Goal: Feedback & Contribution: Submit feedback/report problem

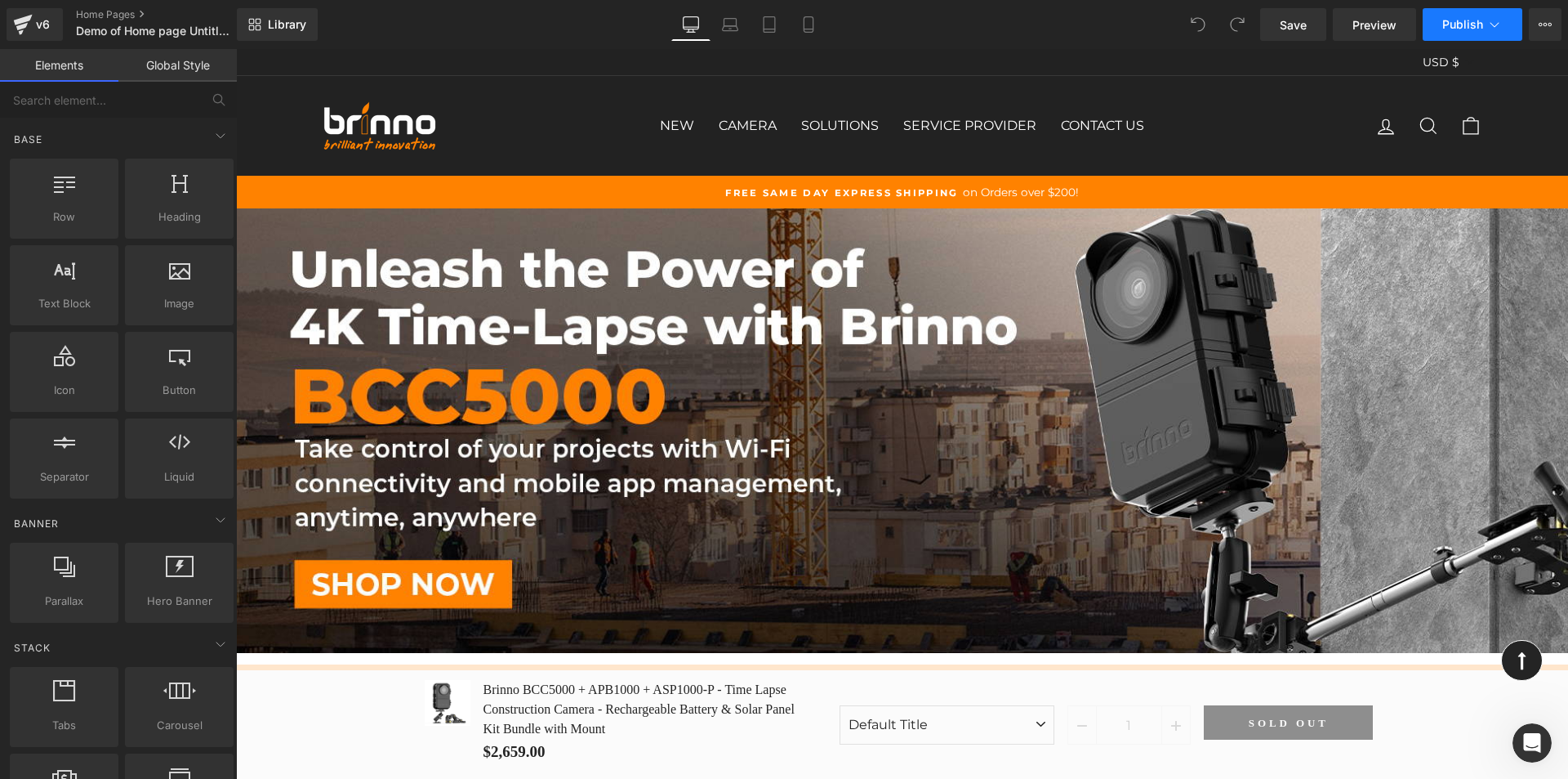
click at [1470, 27] on span "Publish" at bounding box center [1462, 25] width 41 height 13
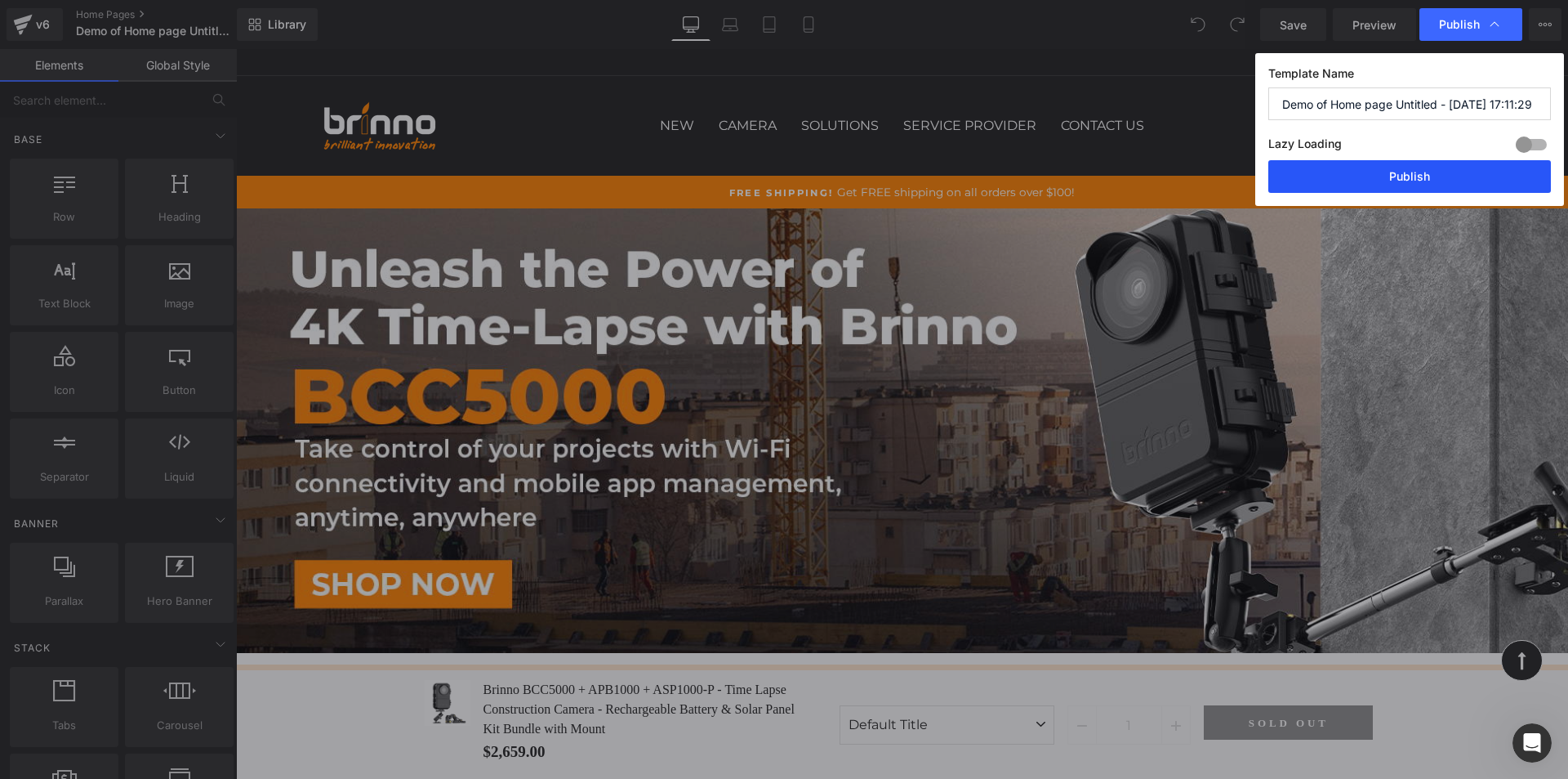
click at [1445, 170] on button "Publish" at bounding box center [1410, 176] width 283 height 33
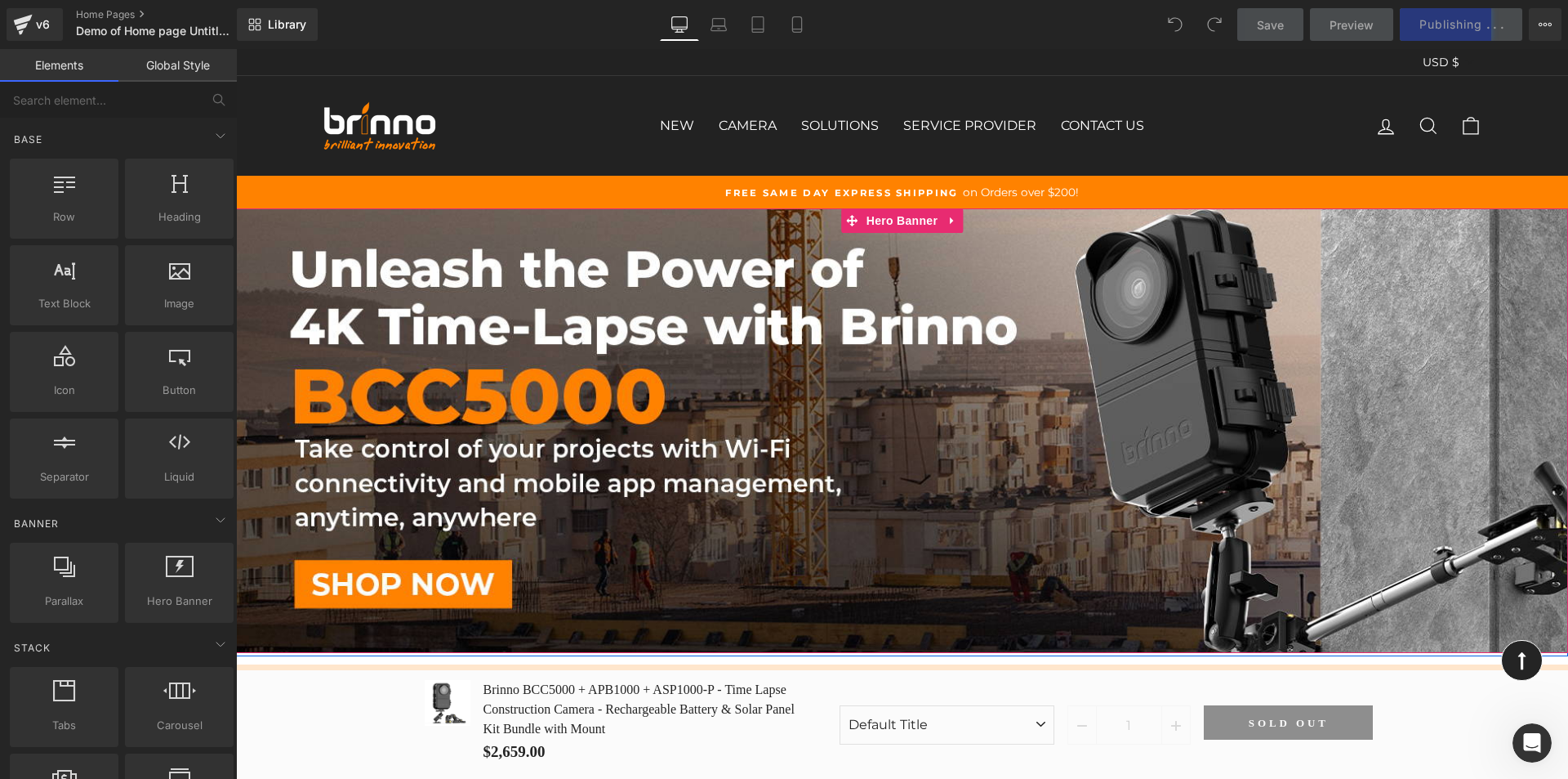
scroll to position [327, 0]
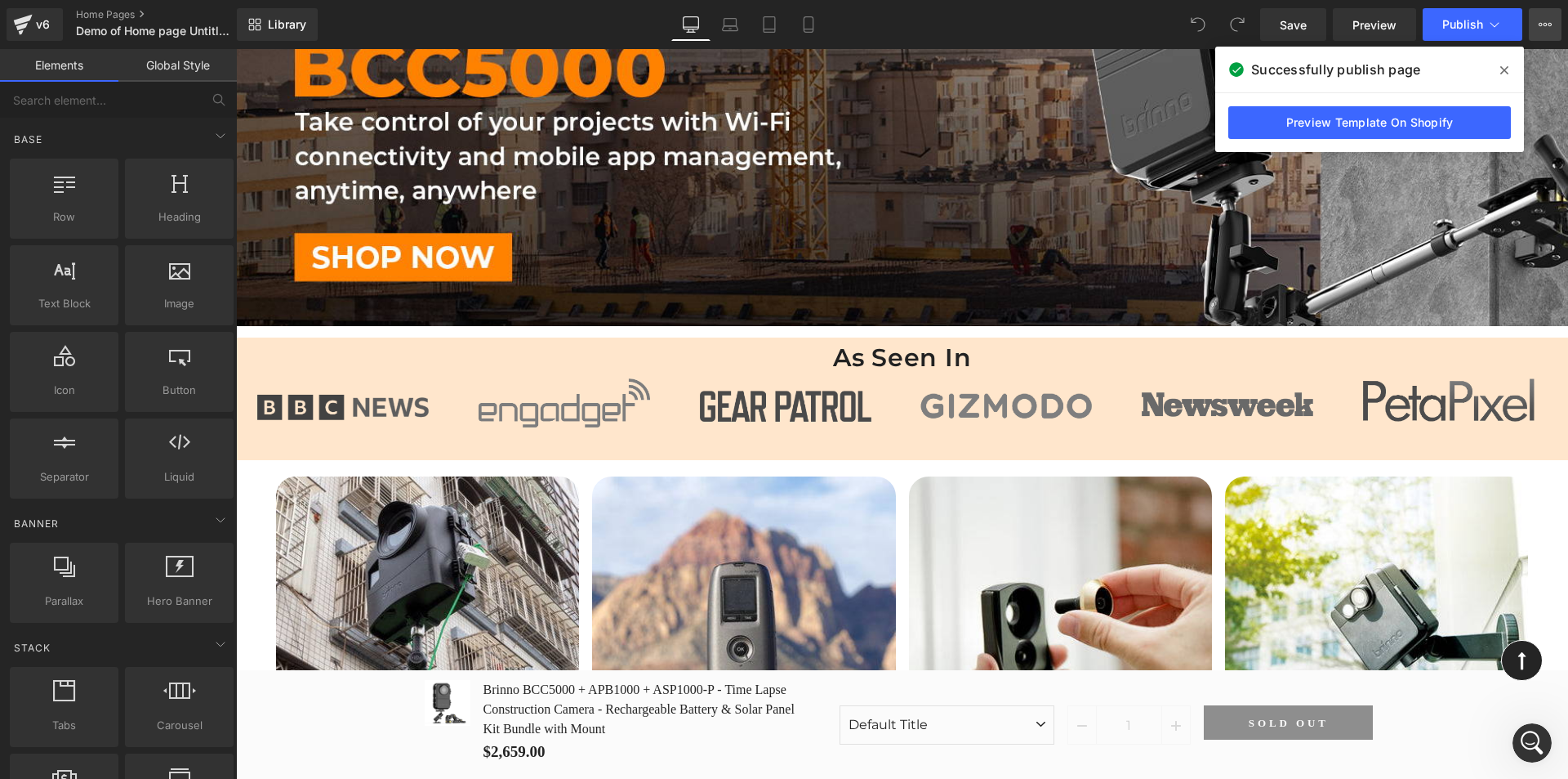
click at [1540, 23] on icon at bounding box center [1540, 24] width 4 height 3
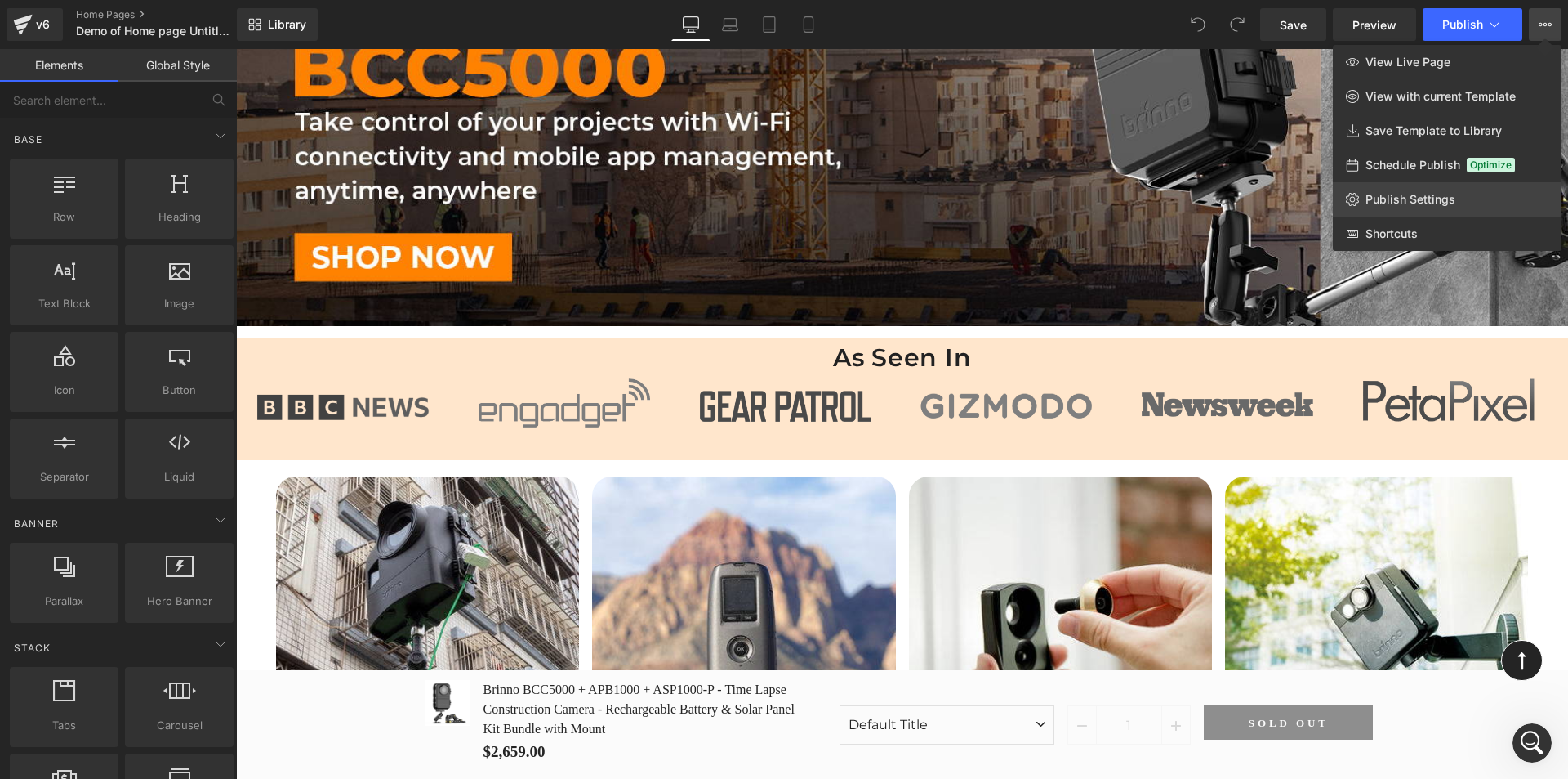
click at [1432, 207] on link "Publish Settings" at bounding box center [1447, 199] width 228 height 34
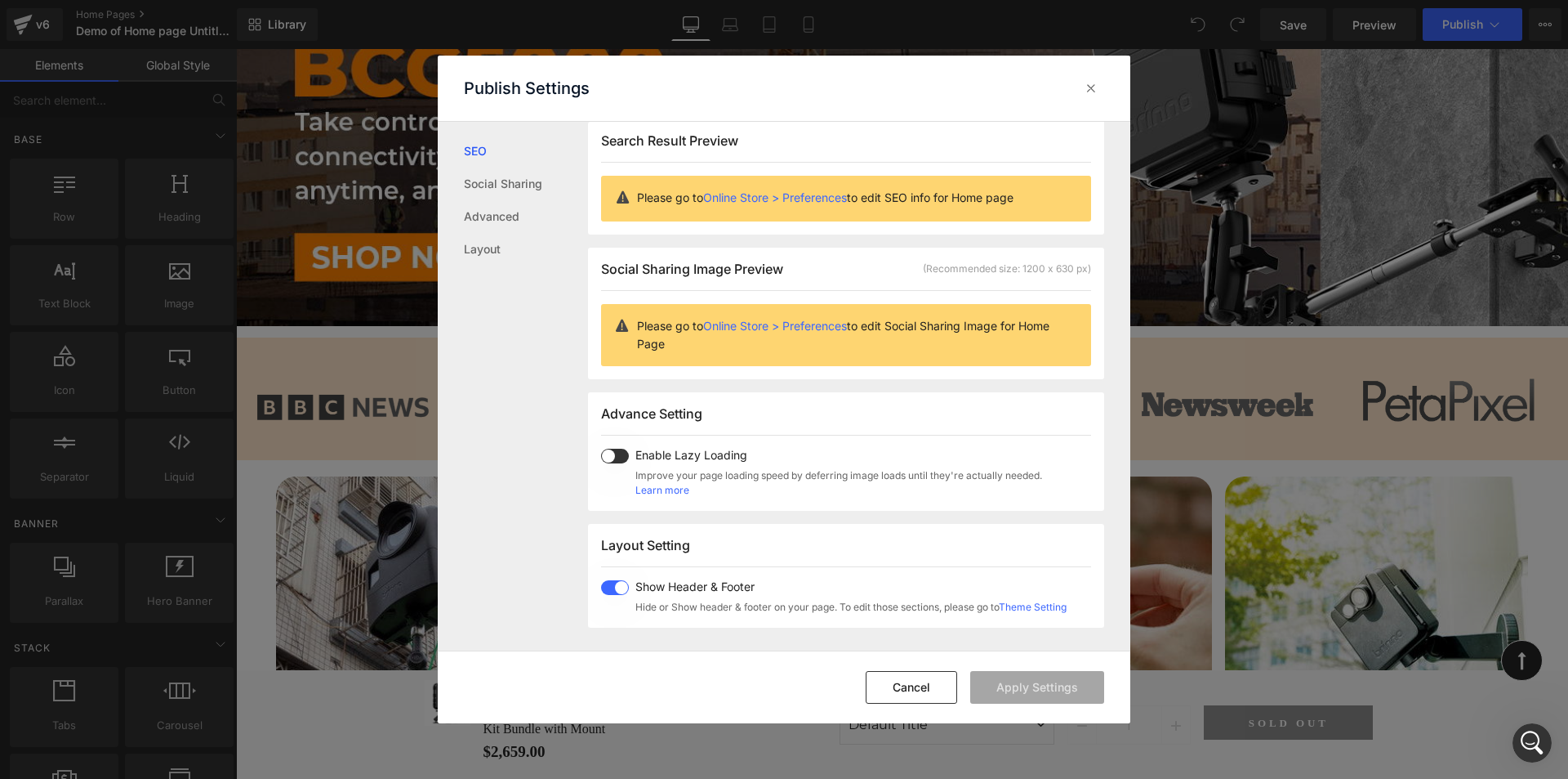
scroll to position [0, 0]
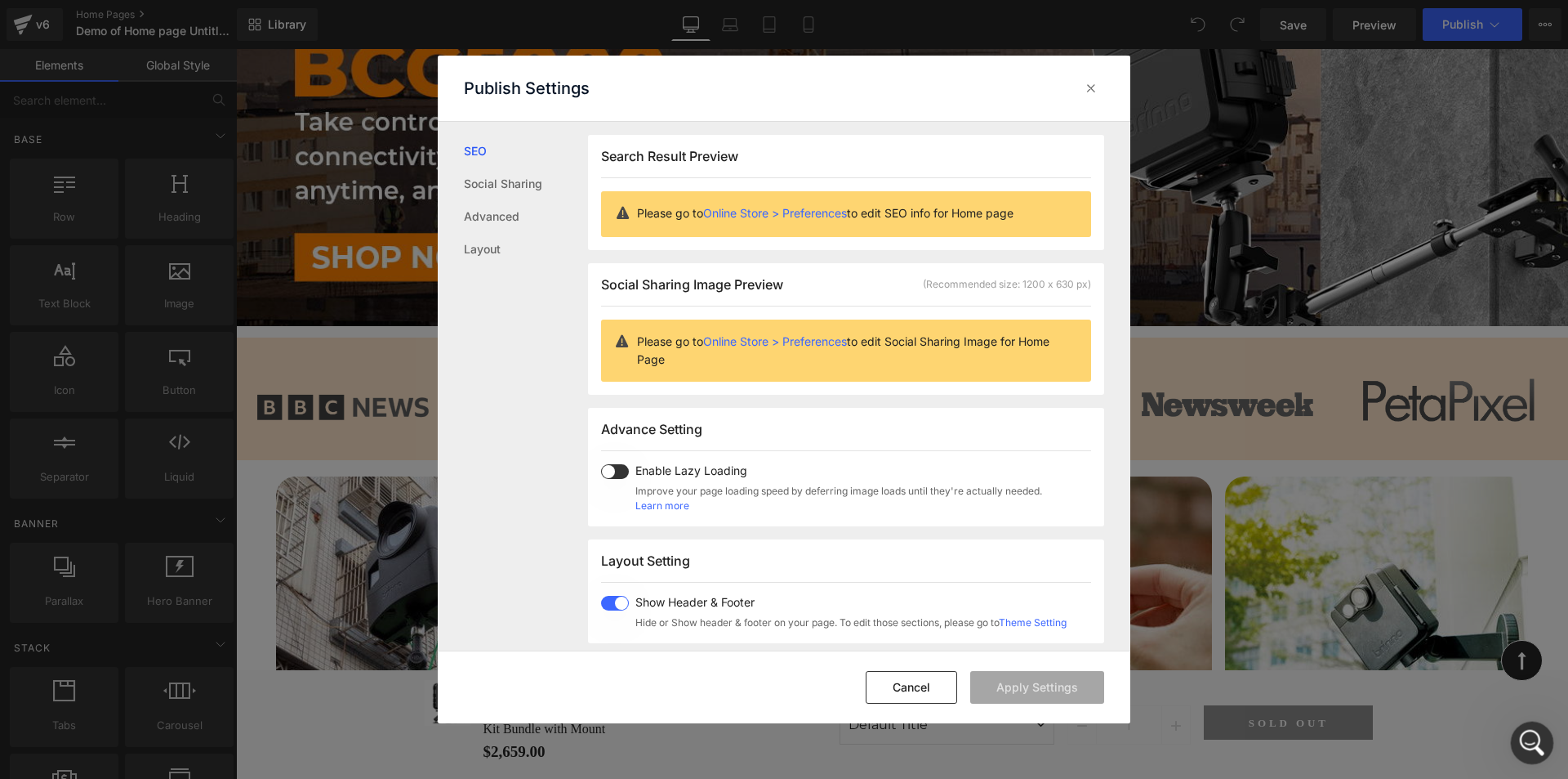
click at [1535, 746] on icon "Open Intercom Messenger" at bounding box center [1530, 741] width 27 height 27
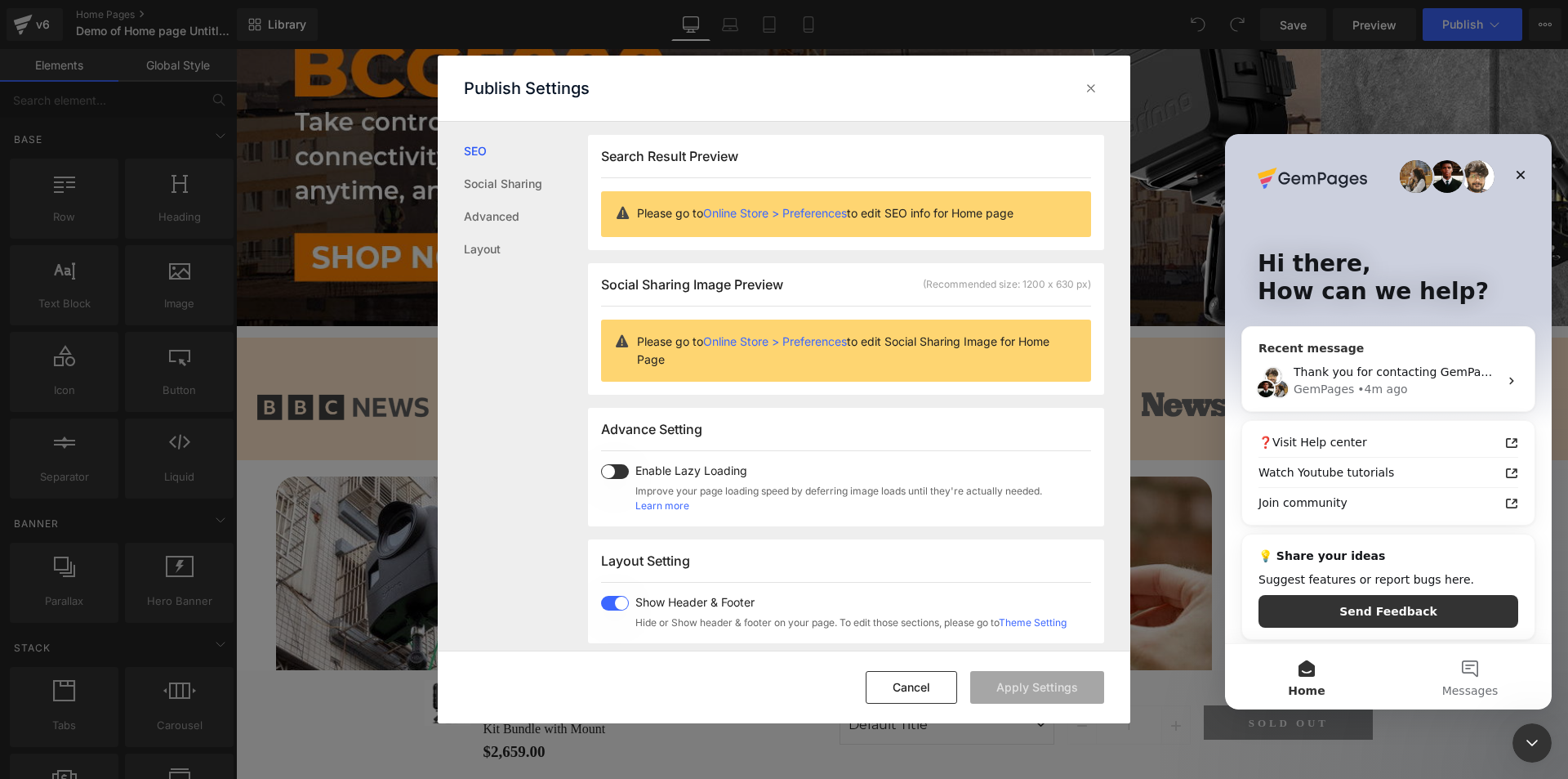
click at [1412, 380] on div "Thank you for contacting GemPages Support! 👋 ​ Our support team will assist you…" at bounding box center [1396, 372] width 205 height 18
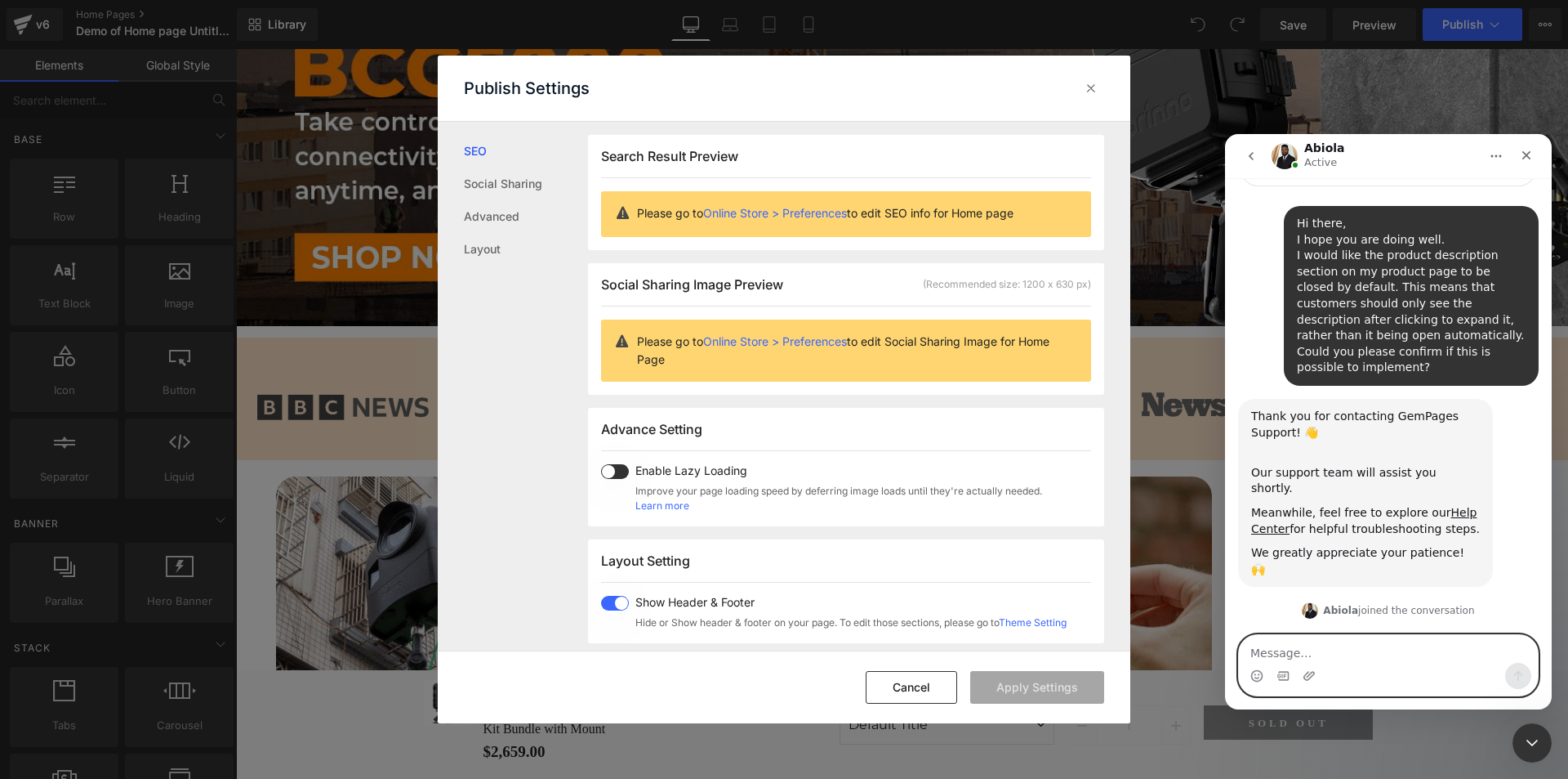
scroll to position [186, 0]
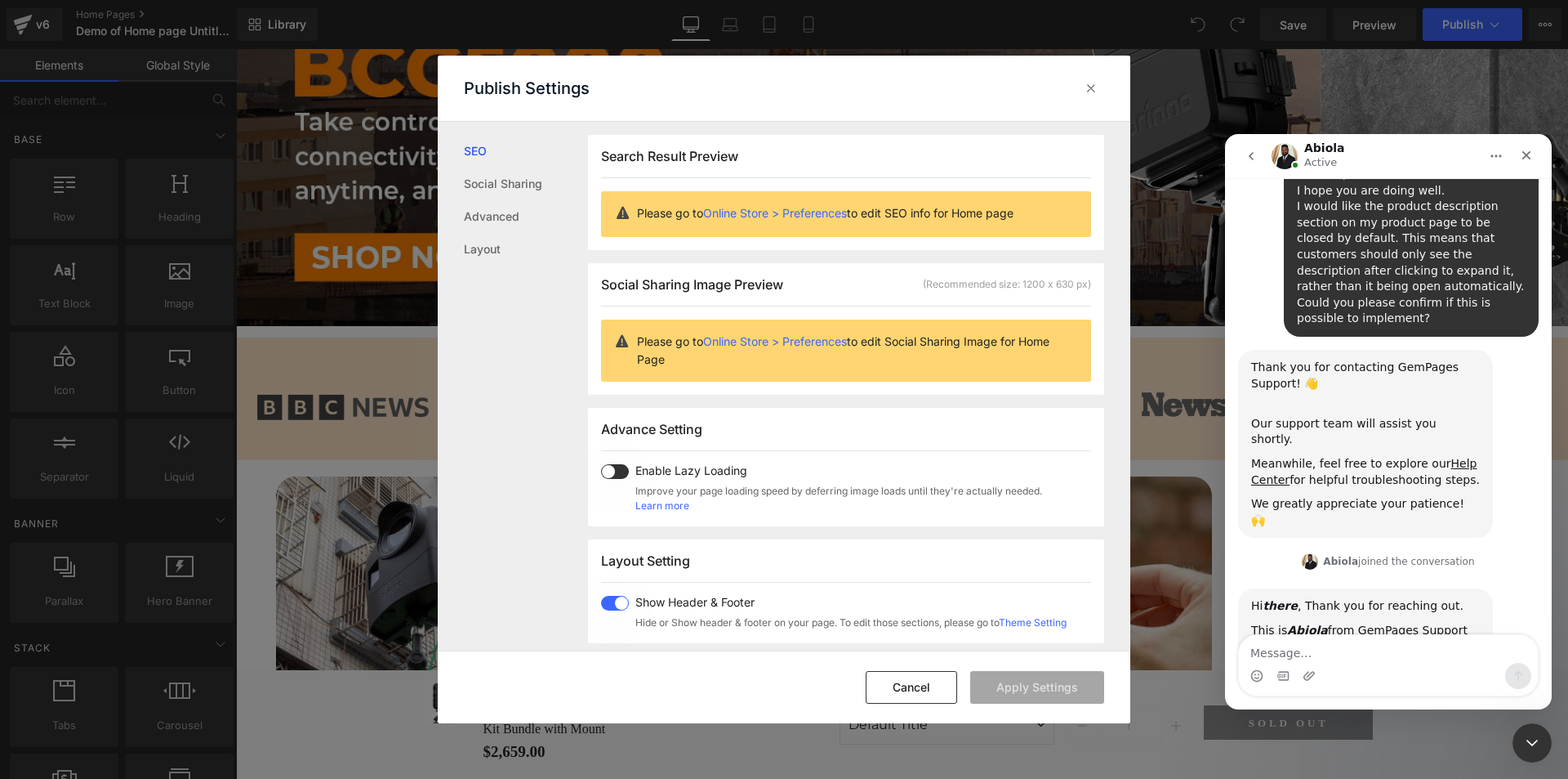
click at [921, 687] on div at bounding box center [784, 364] width 1568 height 730
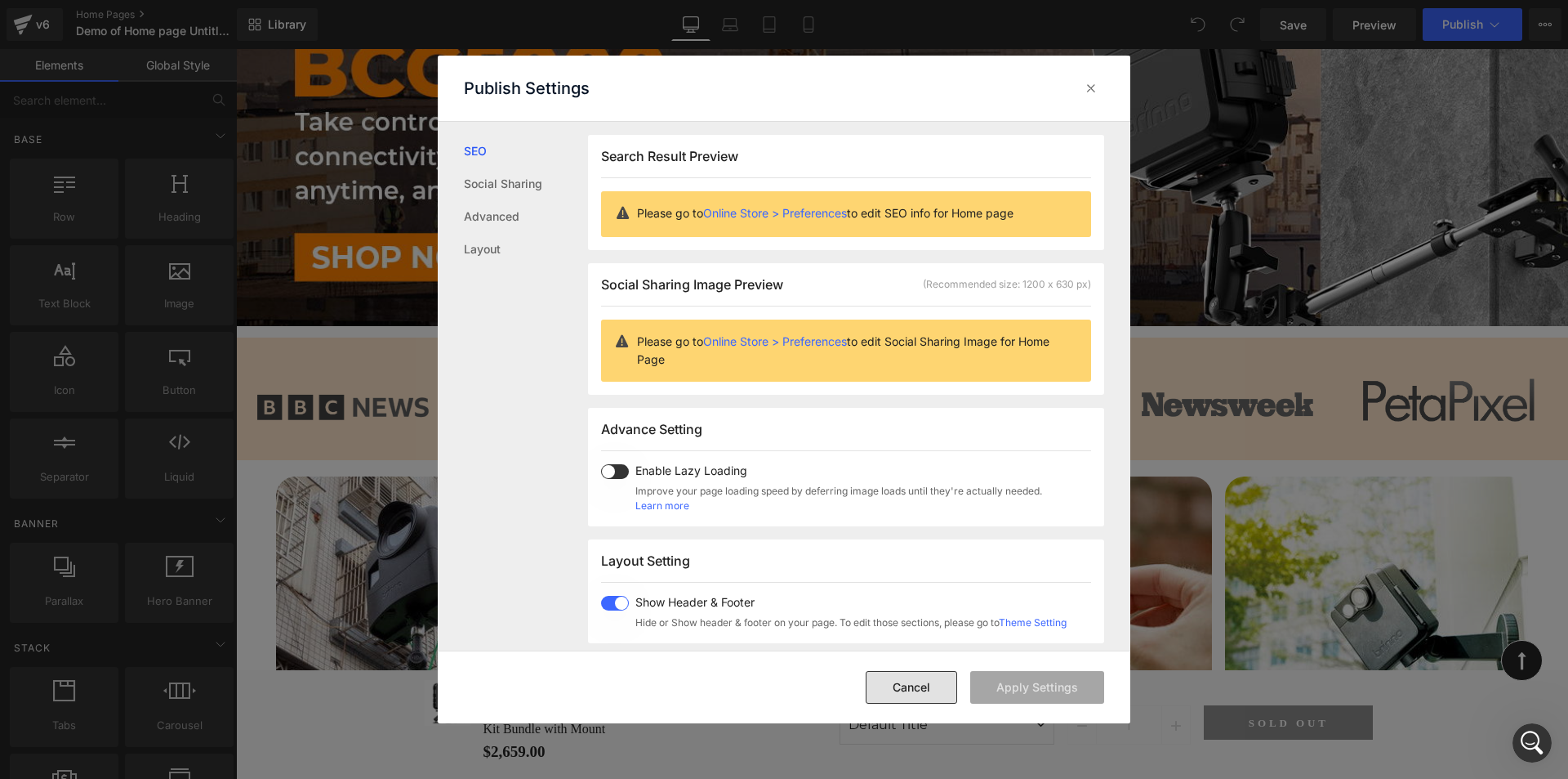
click at [912, 694] on button "Cancel" at bounding box center [912, 686] width 92 height 33
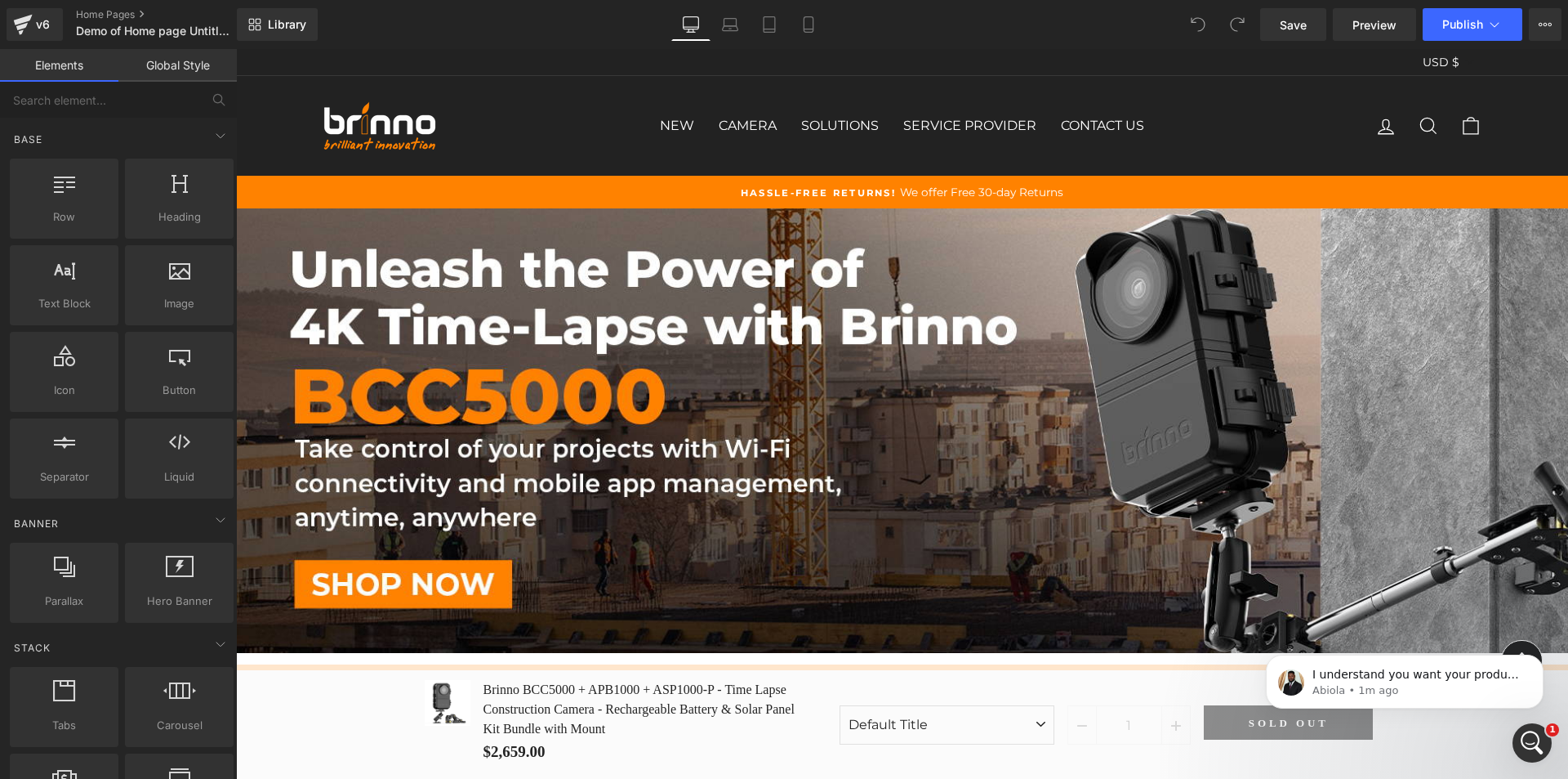
scroll to position [303, 0]
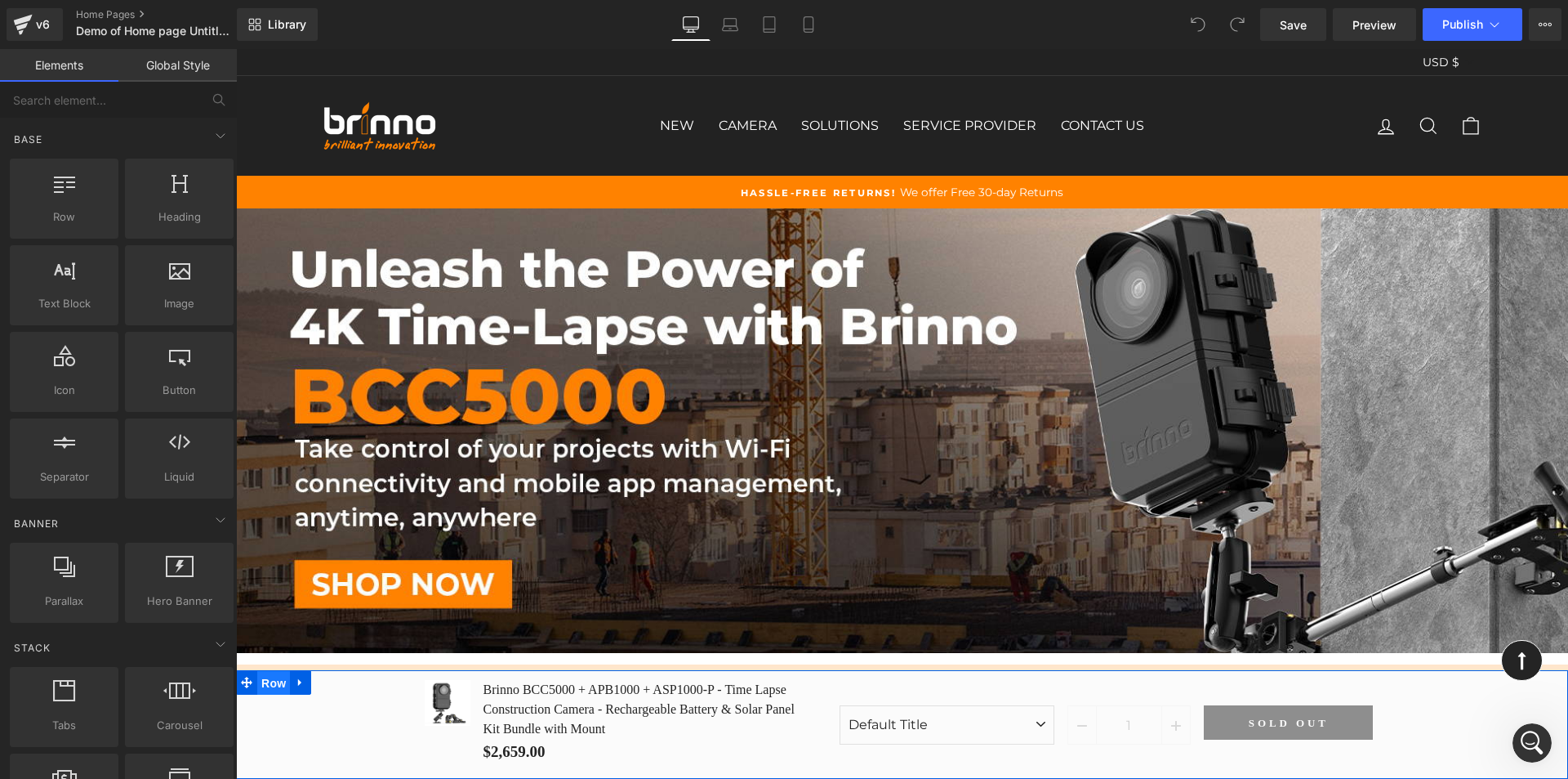
click at [270, 681] on span "Row" at bounding box center [273, 682] width 33 height 24
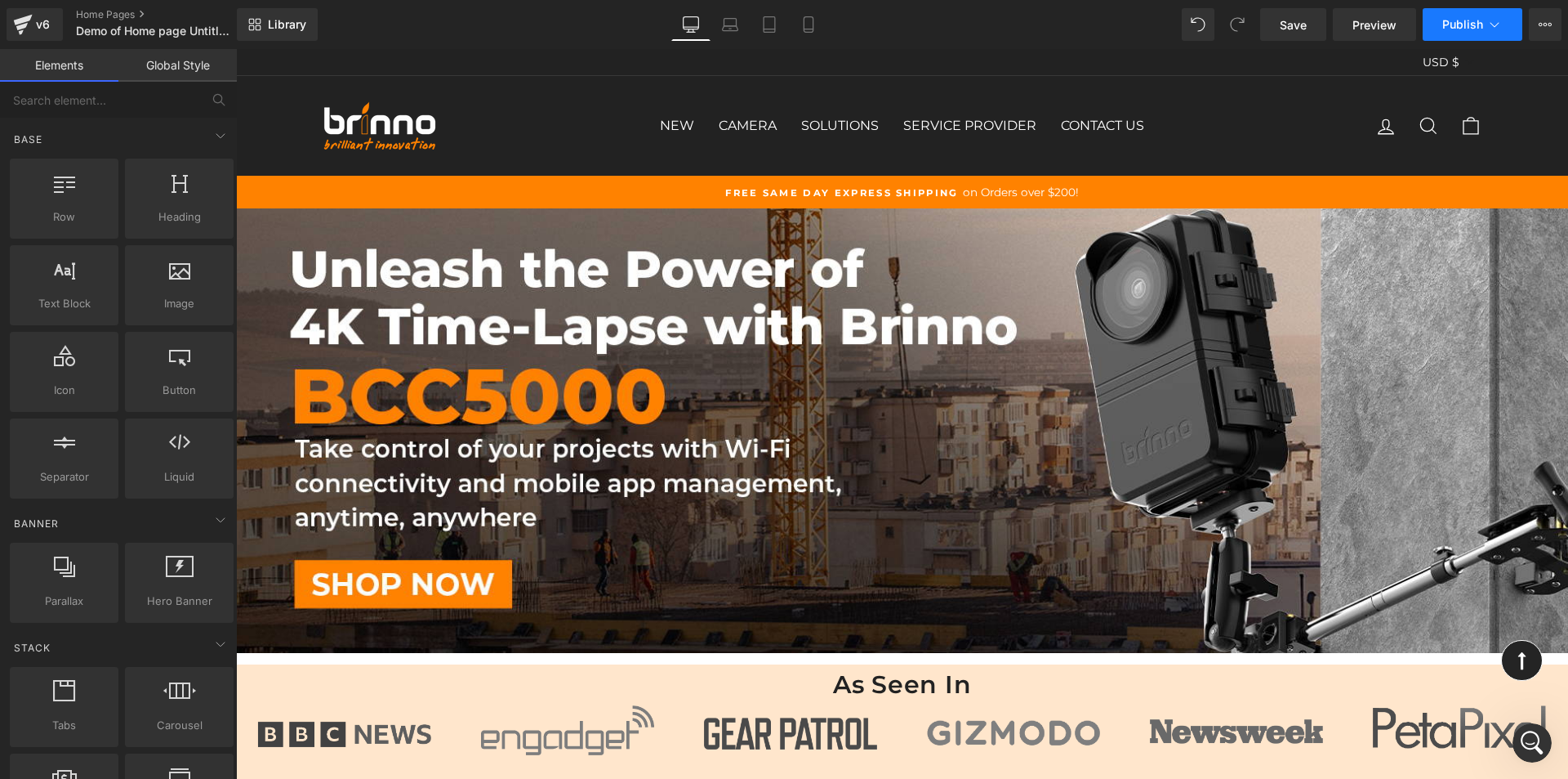
click at [1469, 36] on button "Publish" at bounding box center [1473, 24] width 100 height 33
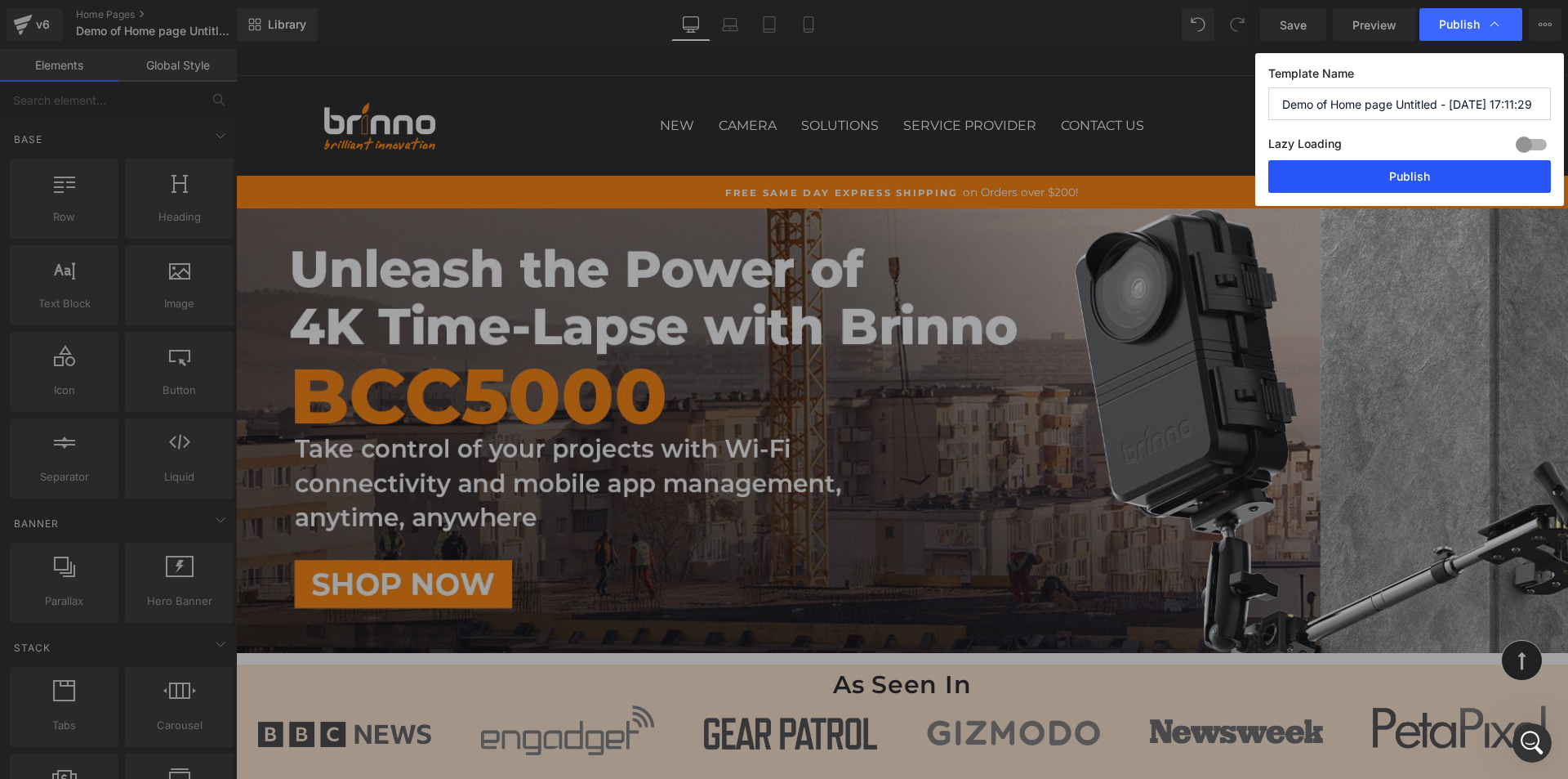
click at [1402, 182] on button "Publish" at bounding box center [1410, 176] width 283 height 33
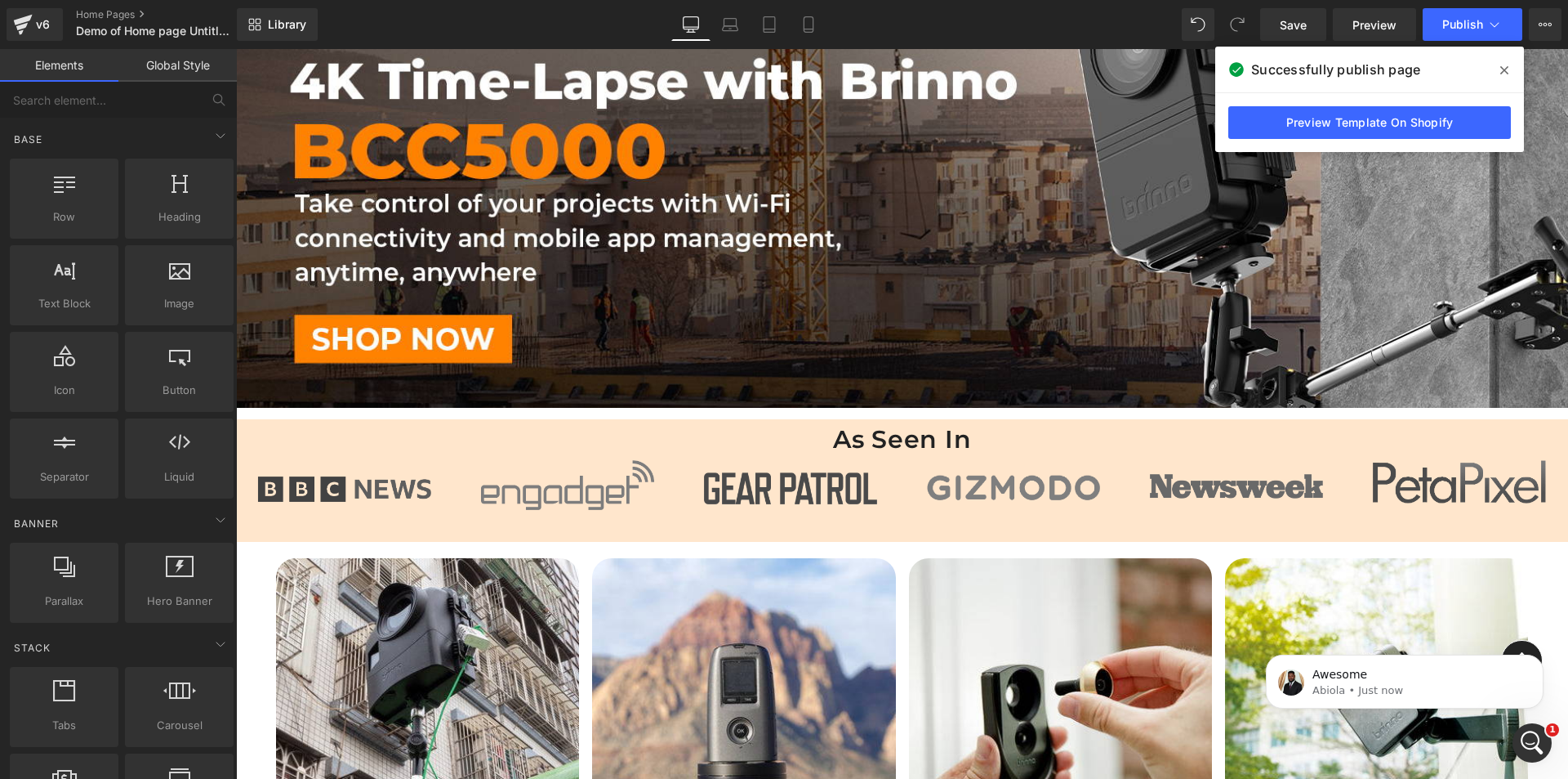
scroll to position [503, 0]
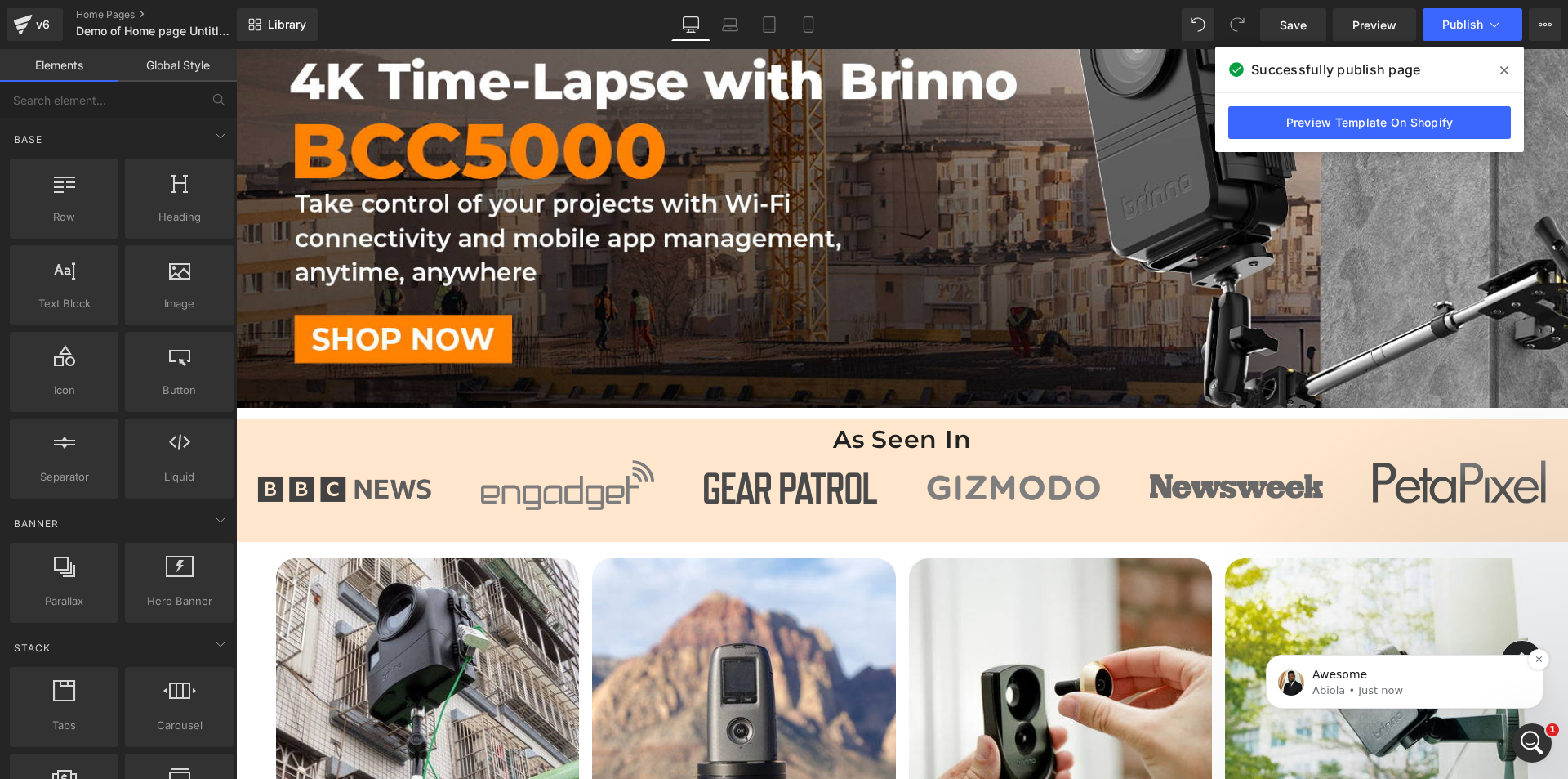
click at [1382, 690] on p "Abiola • Just now" at bounding box center [1417, 691] width 211 height 15
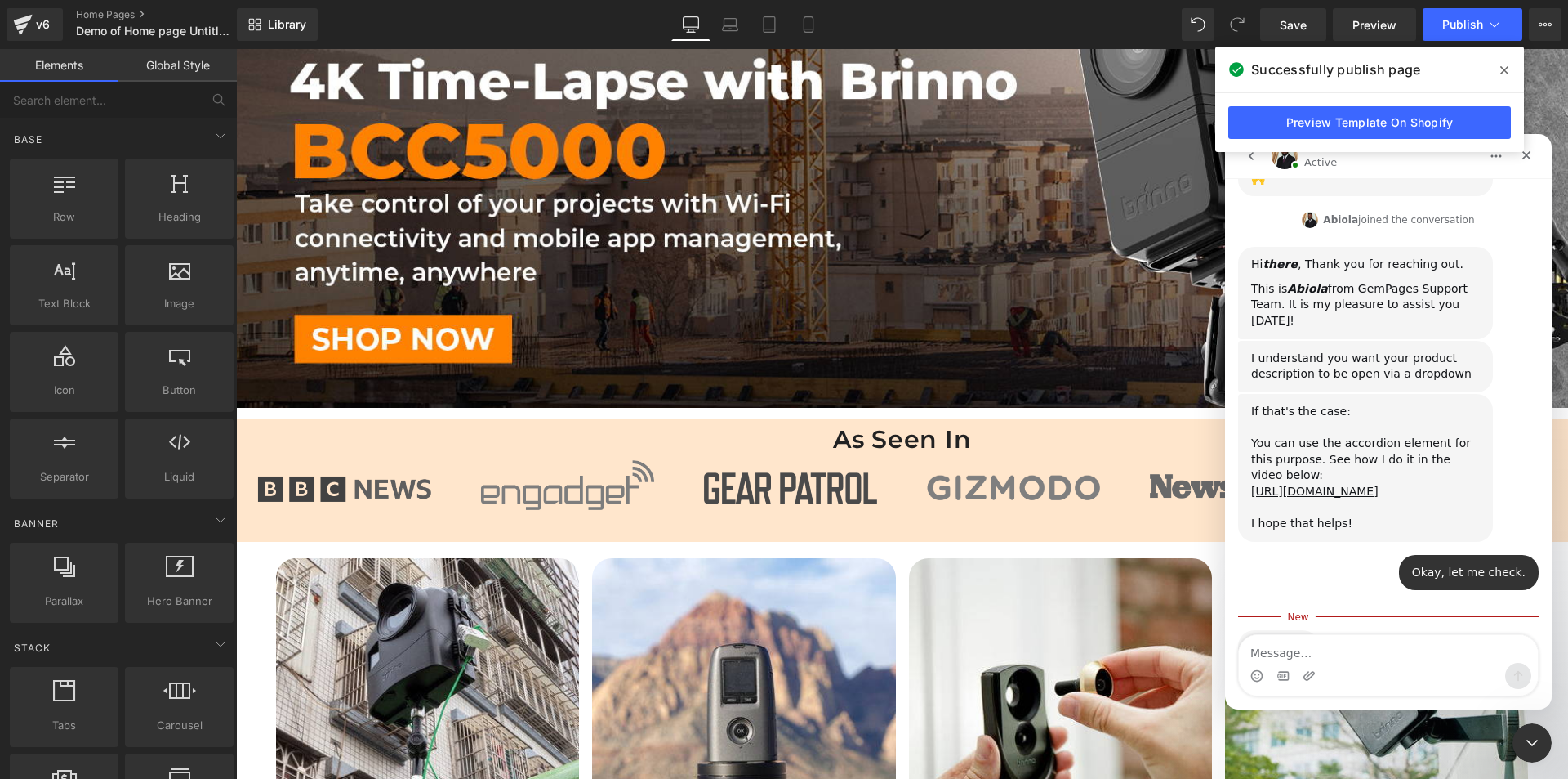
scroll to position [530, 0]
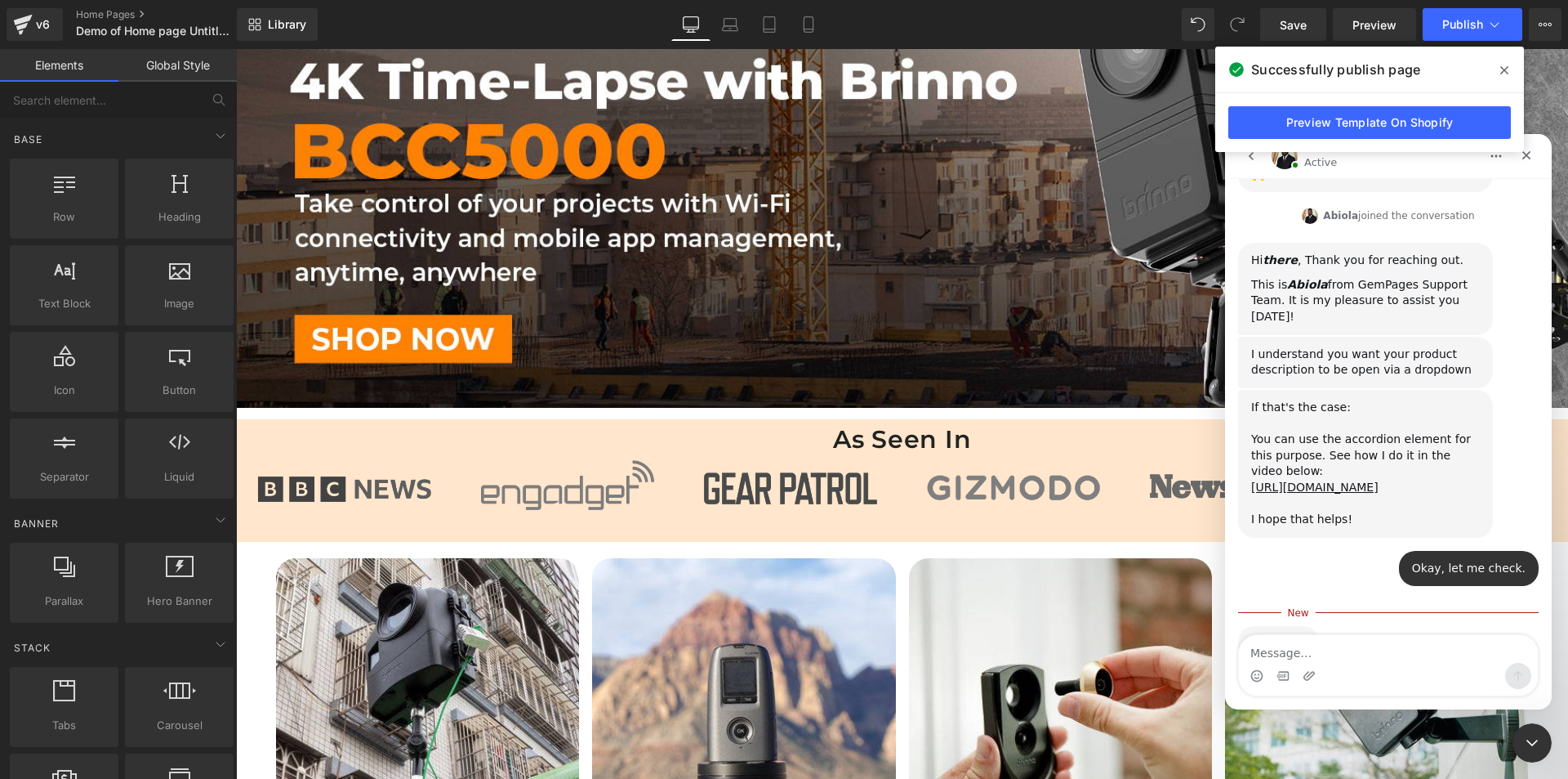
click at [1334, 644] on textarea "Message…" at bounding box center [1388, 648] width 299 height 28
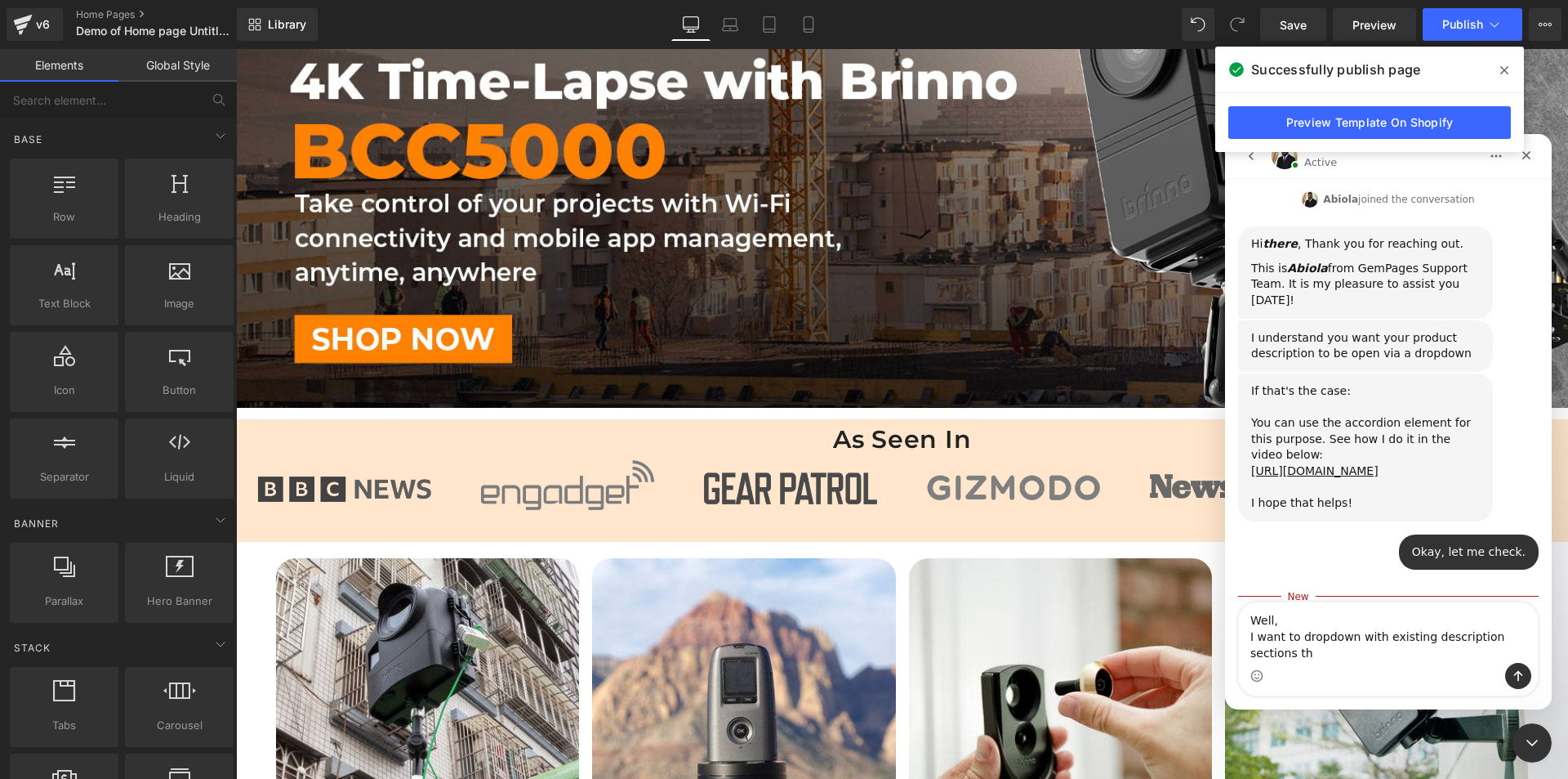
scroll to position [562, 0]
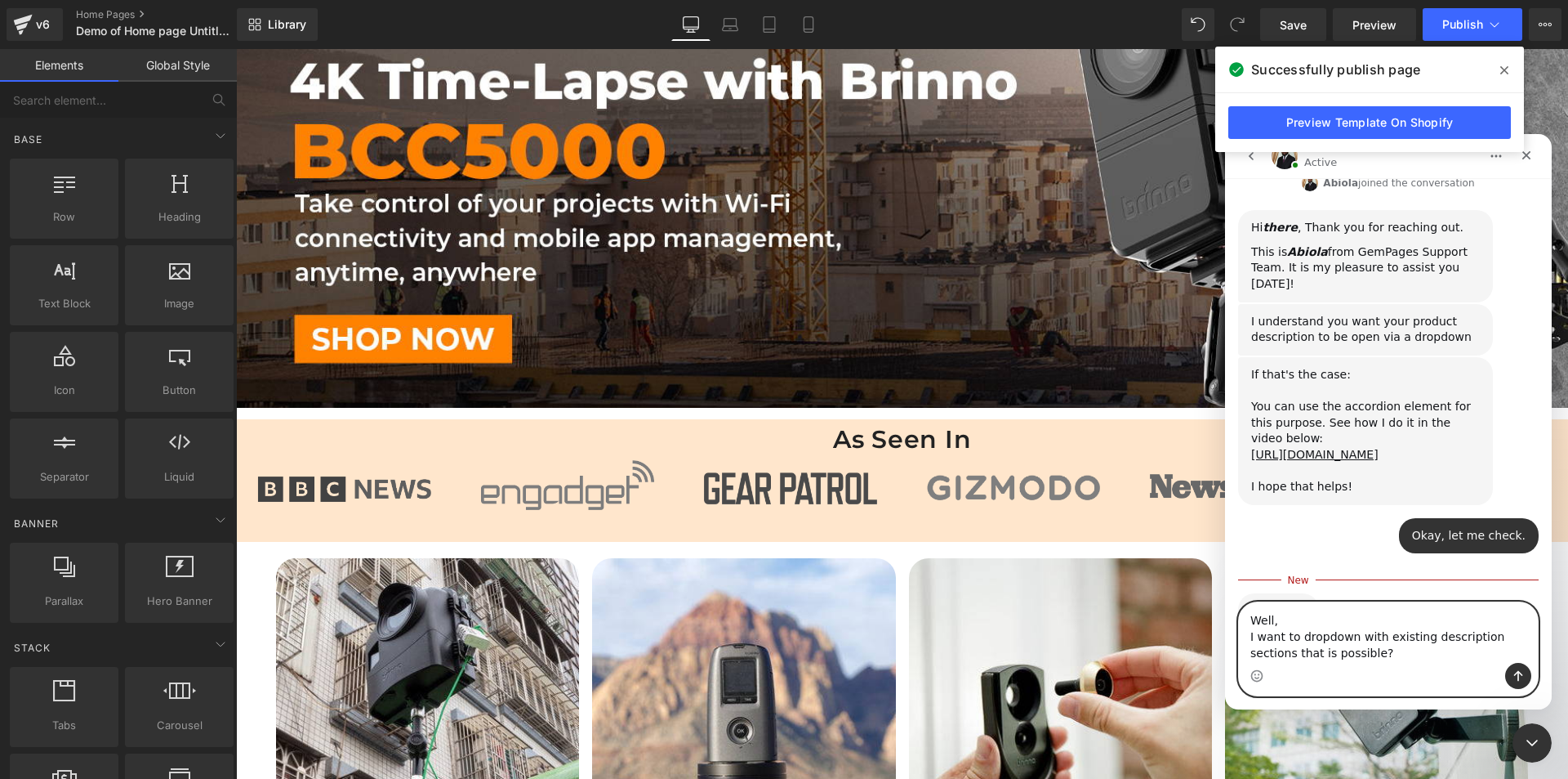
paste textarea "I would like to know if it’s possible to have the existing product description …"
type textarea "I would like to know if it’s possible to have the existing product description …"
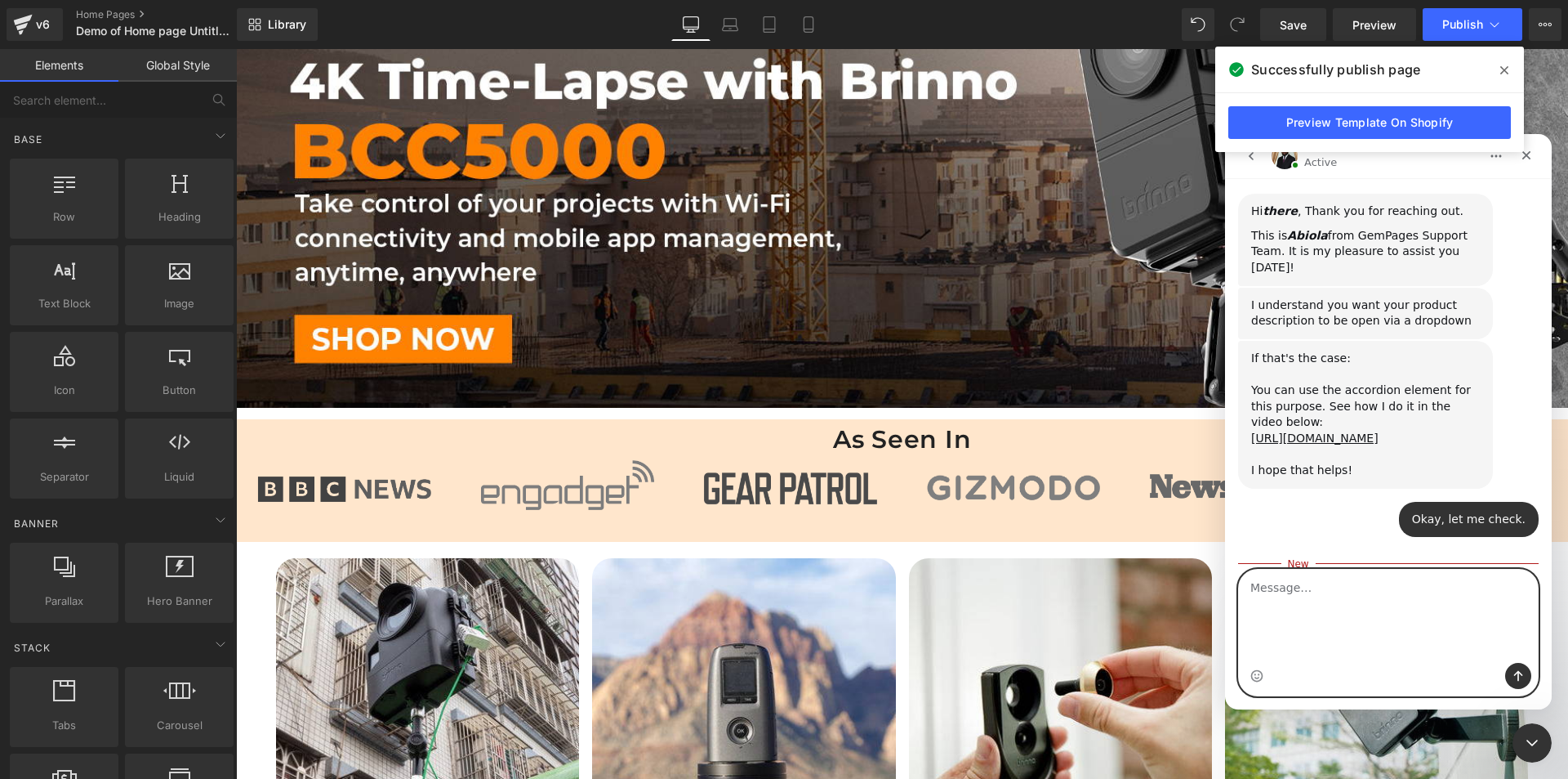
scroll to position [616, 0]
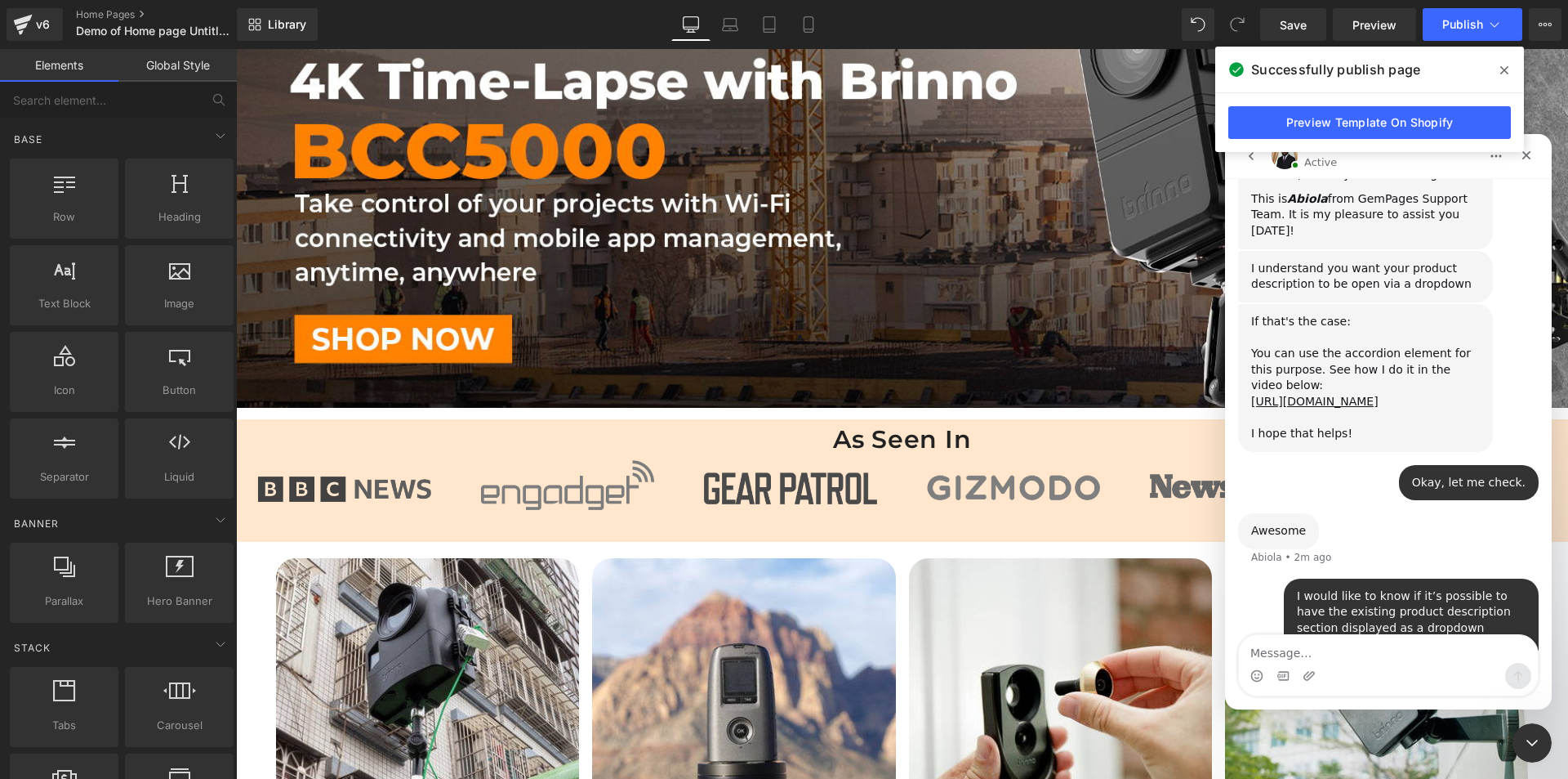
click at [1510, 63] on span at bounding box center [1504, 70] width 26 height 26
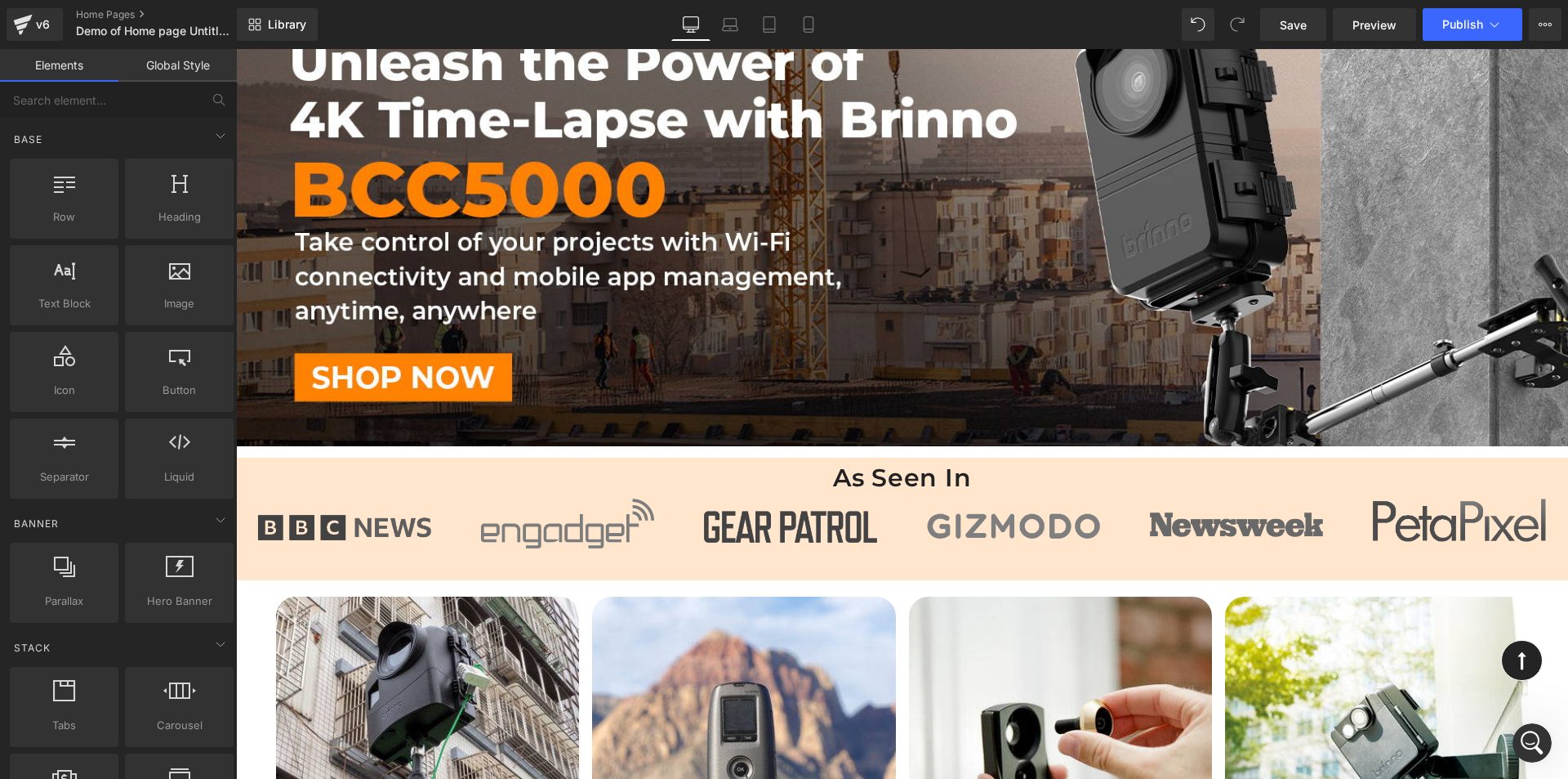
scroll to position [0, 0]
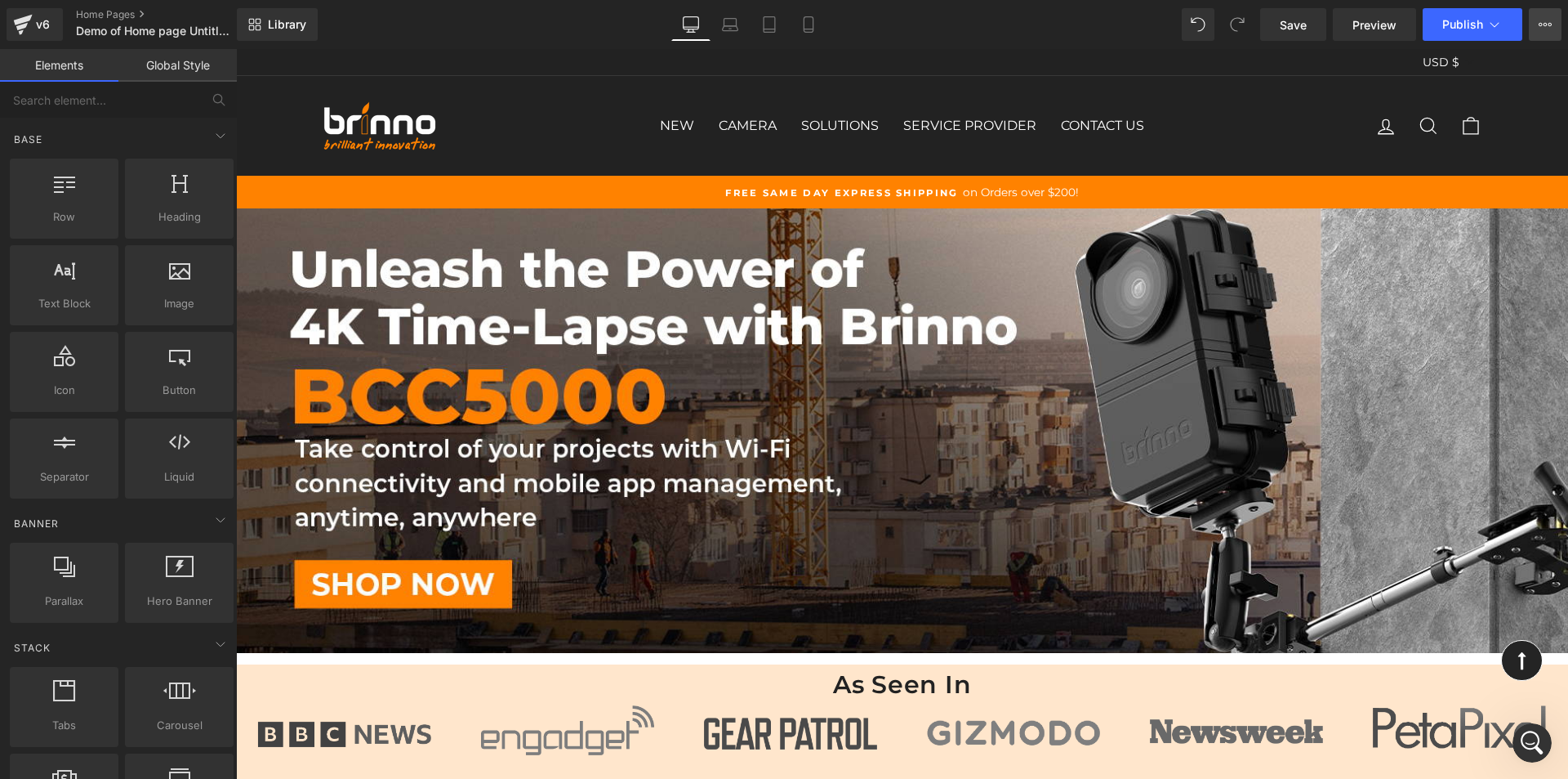
click at [1545, 28] on icon at bounding box center [1545, 25] width 13 height 13
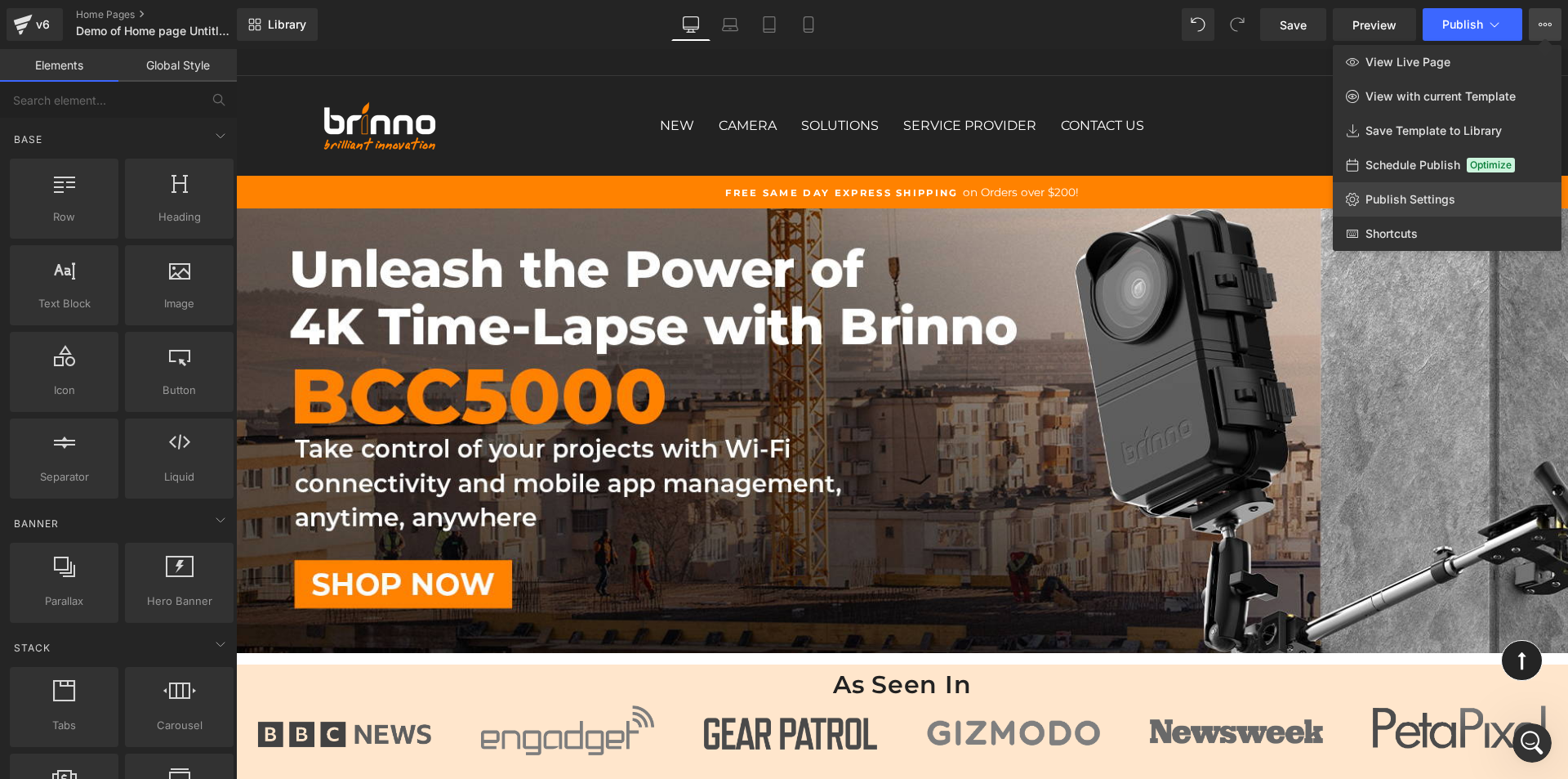
click at [1419, 204] on span "Publish Settings" at bounding box center [1410, 199] width 90 height 15
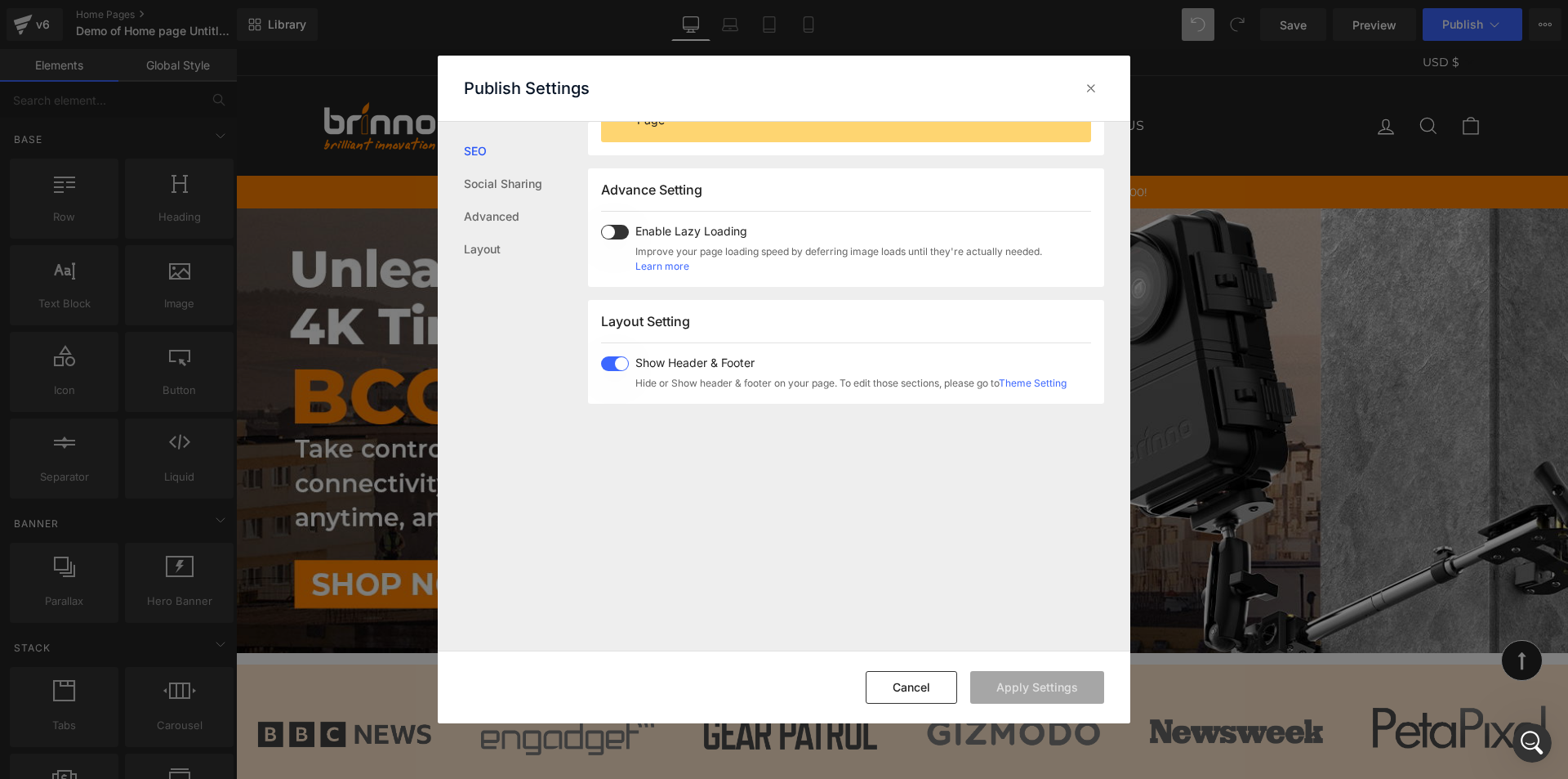
scroll to position [245, 0]
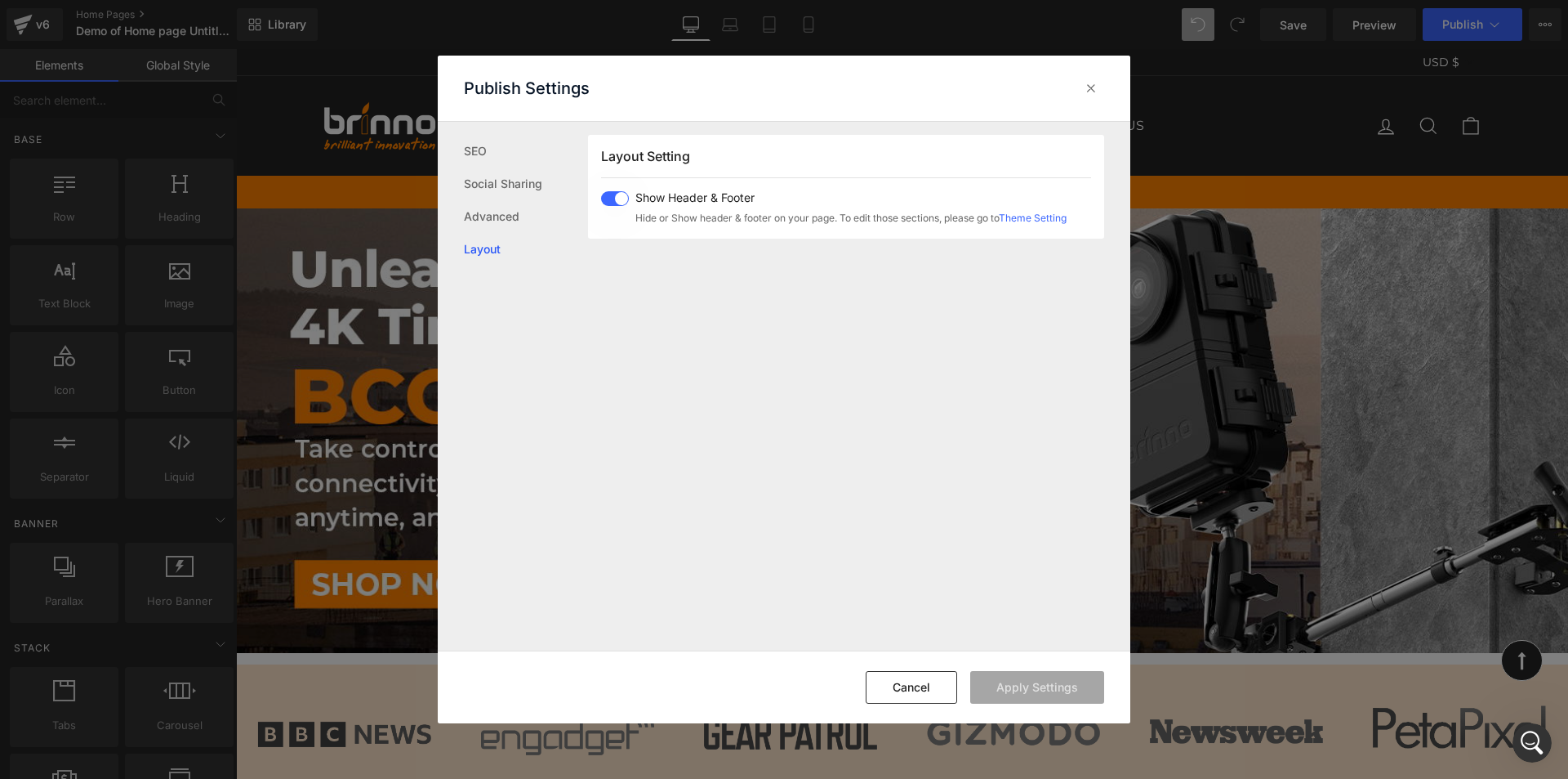
click at [1058, 219] on link "Theme Setting" at bounding box center [1032, 218] width 68 height 13
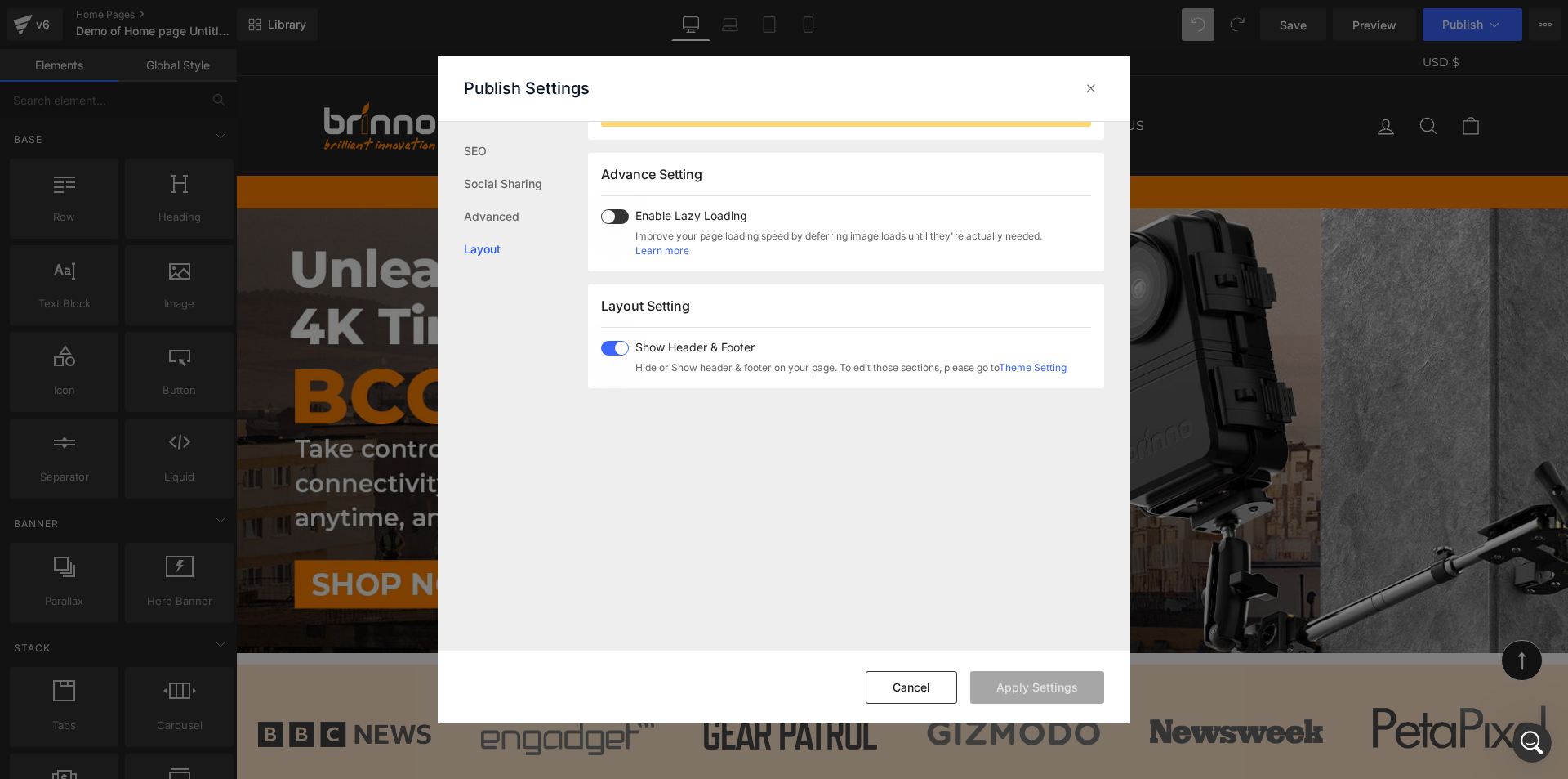
scroll to position [0, 0]
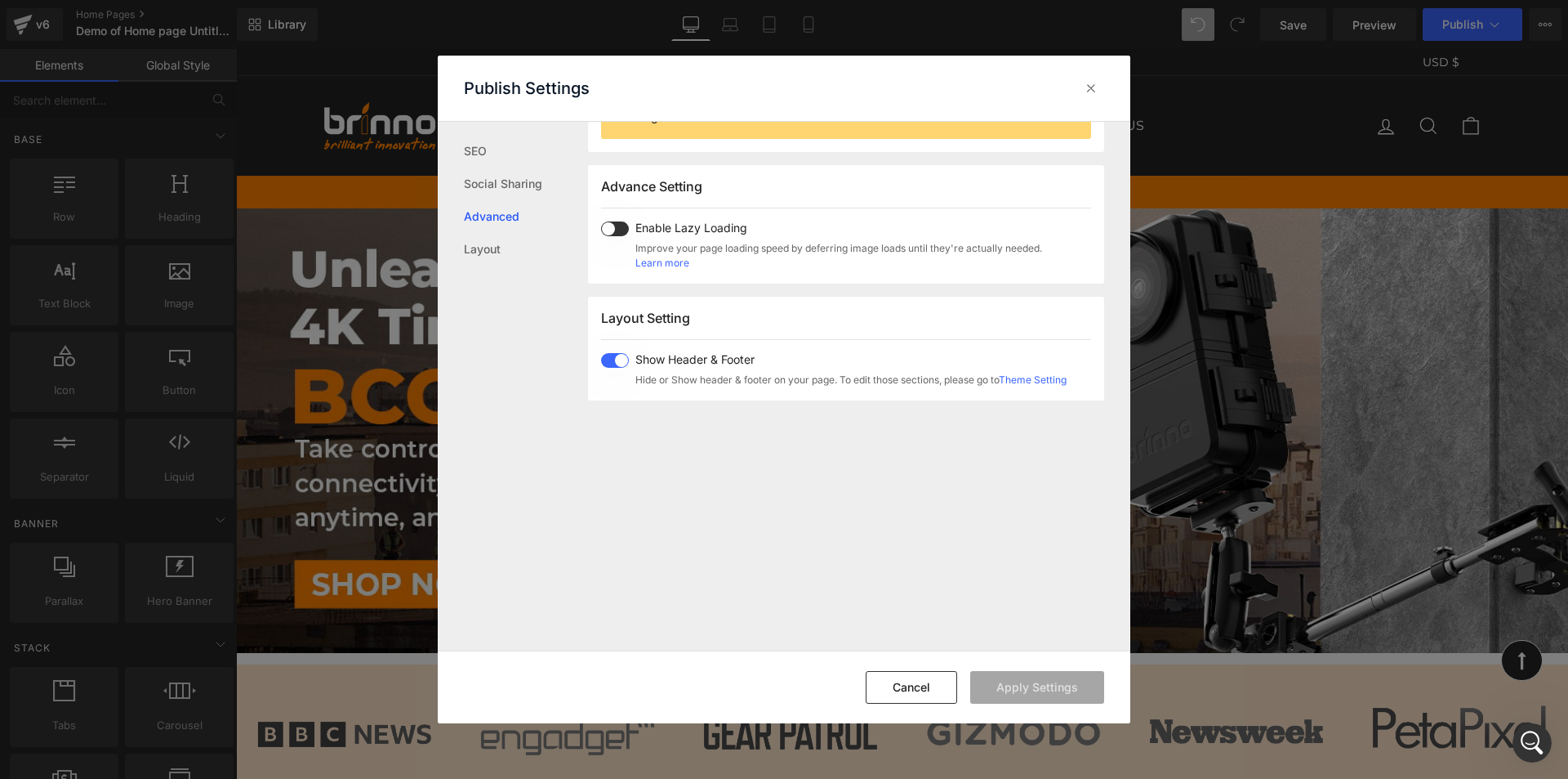
scroll to position [274, 0]
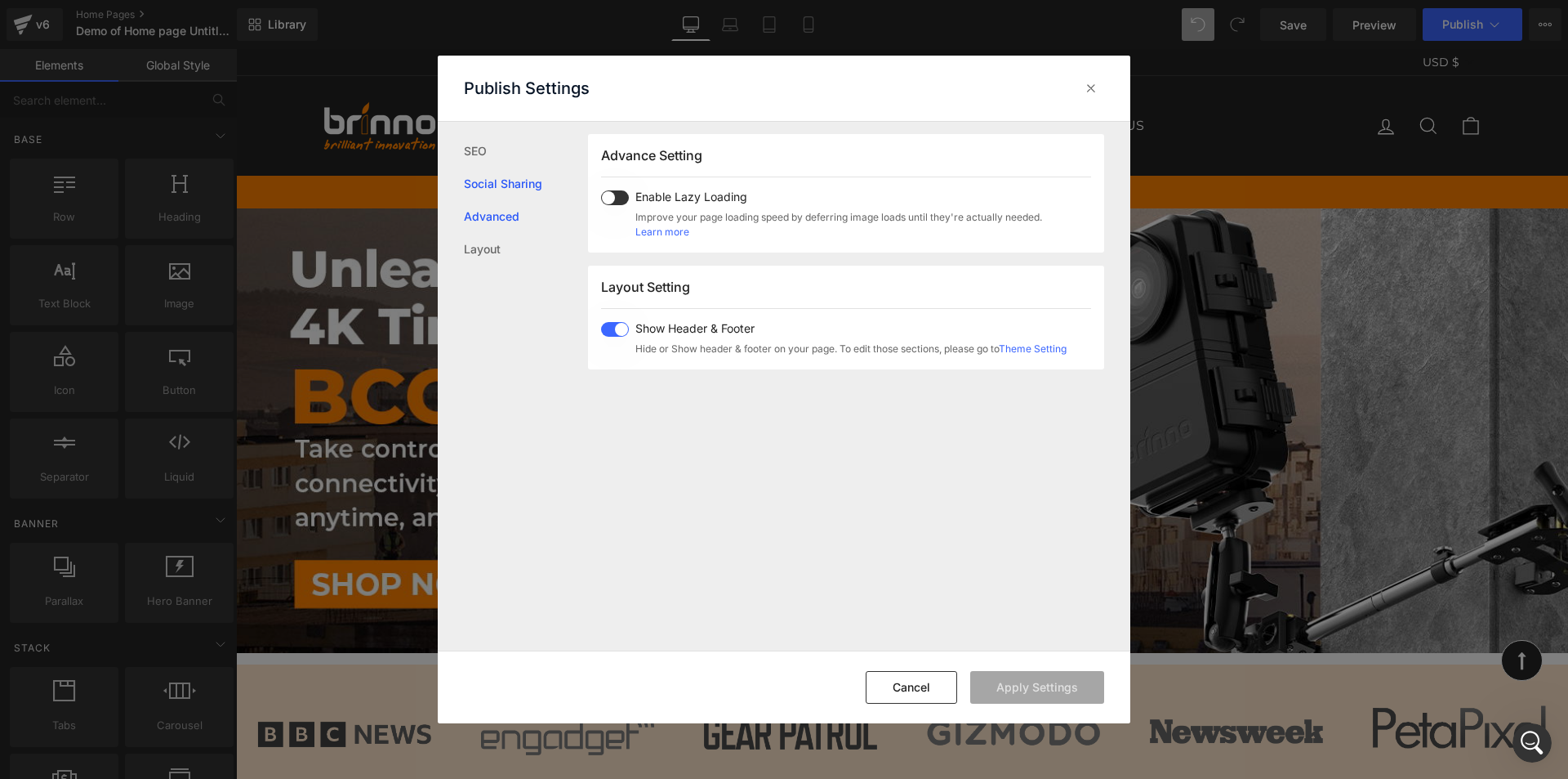
click at [492, 188] on link "Social Sharing" at bounding box center [526, 183] width 124 height 33
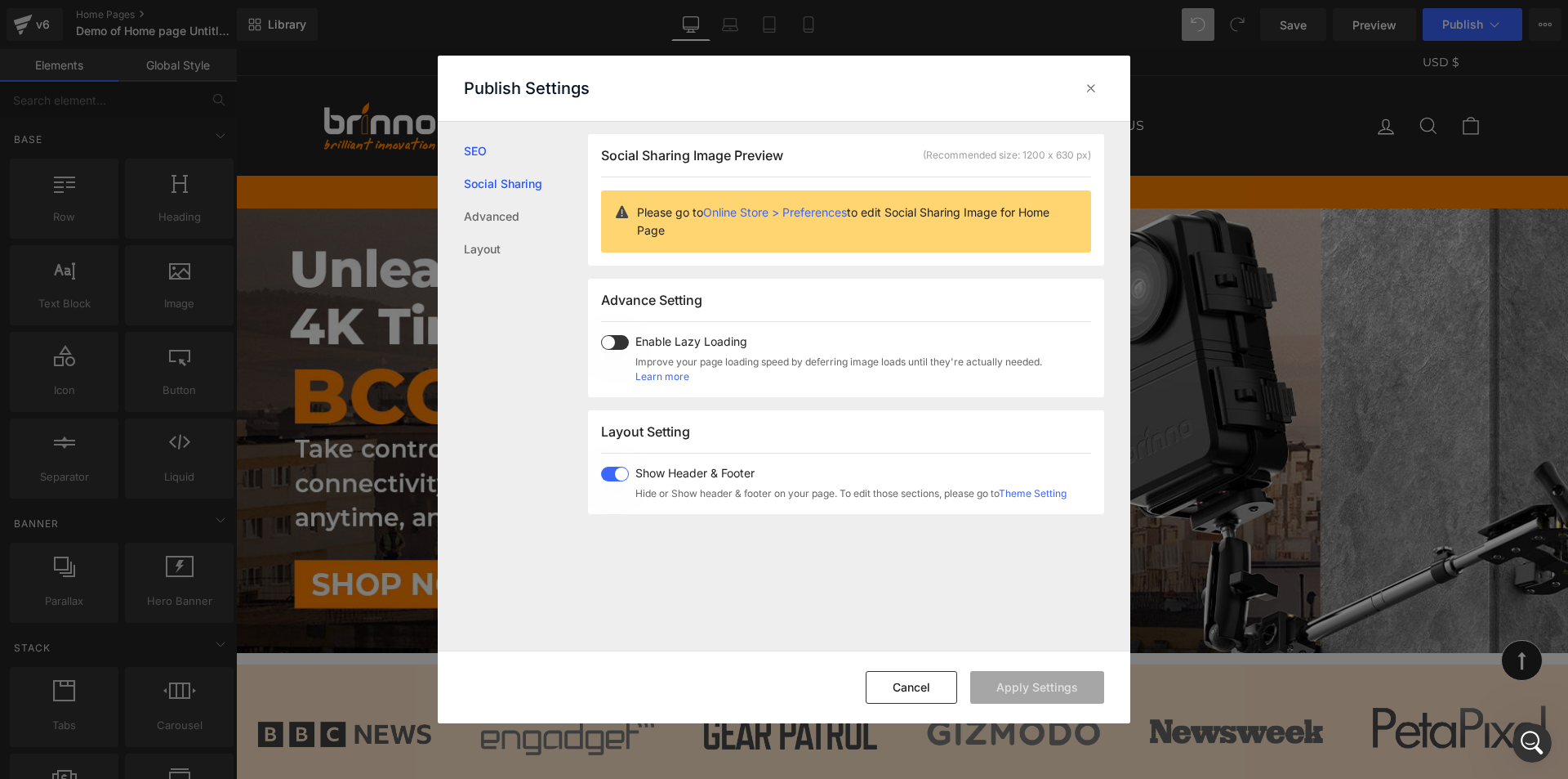
click at [0, 0] on link "SEO" at bounding box center [0, 0] width 0 height 0
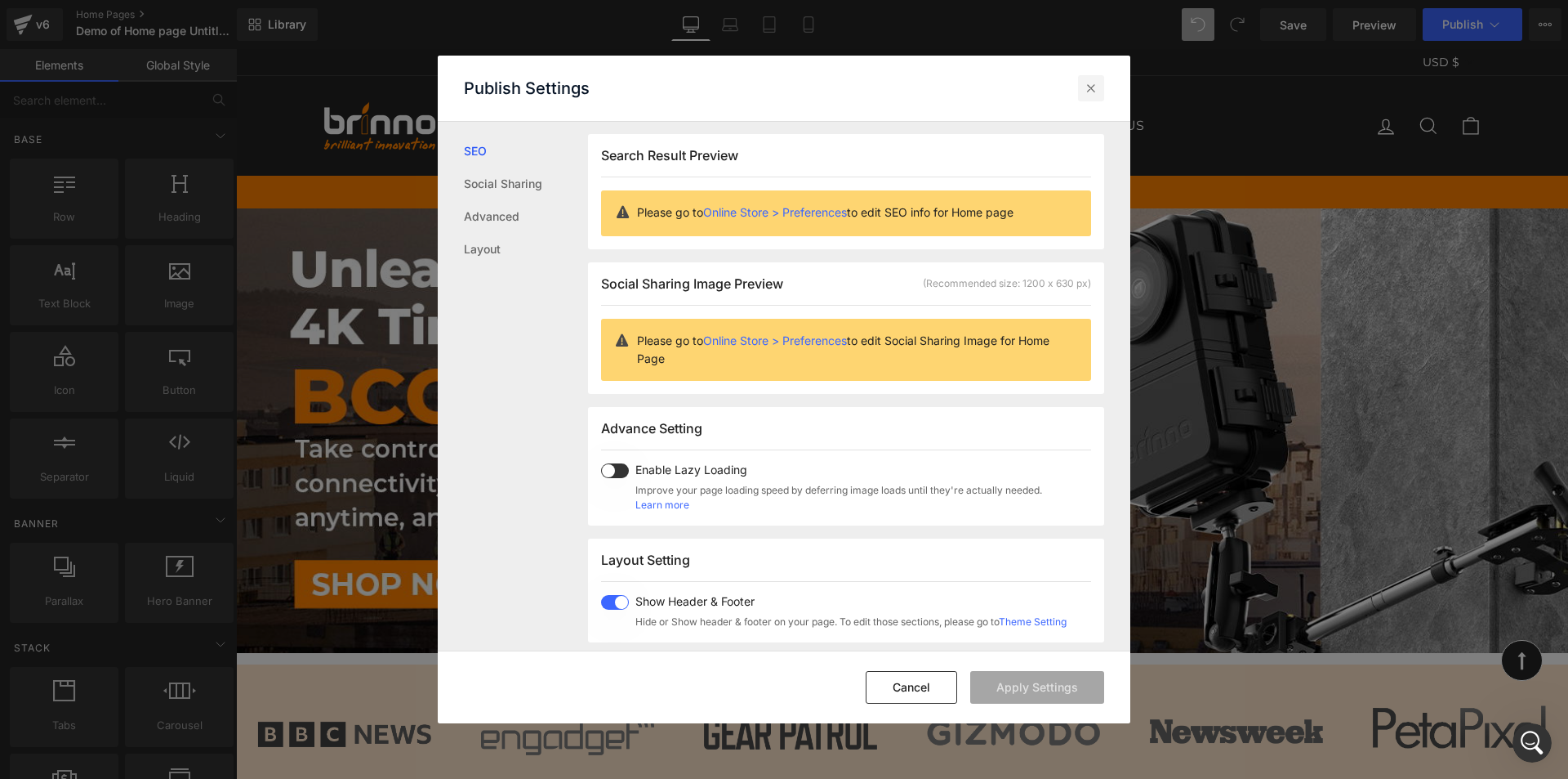
click at [1088, 95] on icon at bounding box center [1091, 88] width 17 height 17
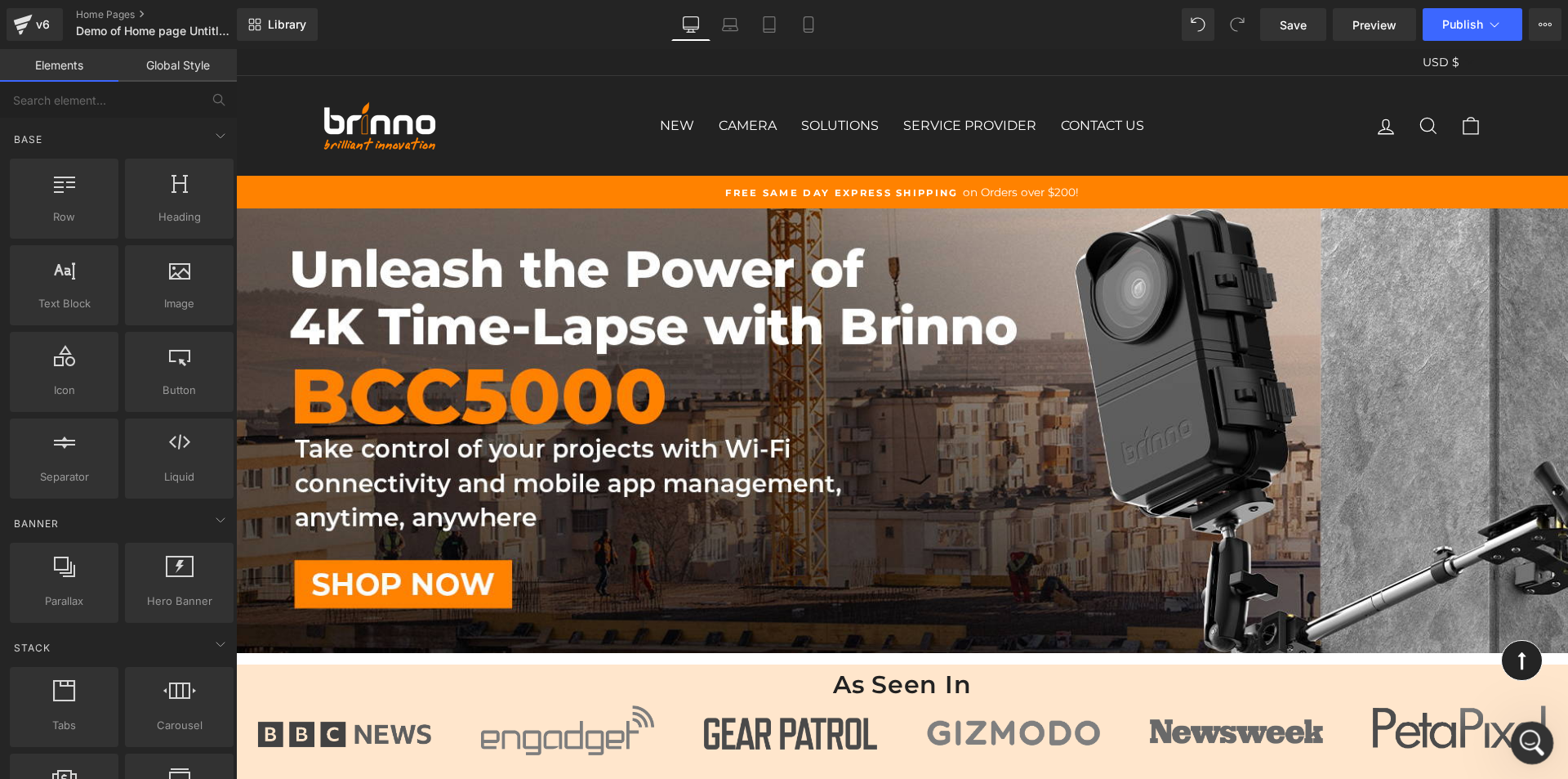
click at [1533, 744] on icon "Open Intercom Messenger" at bounding box center [1530, 741] width 27 height 27
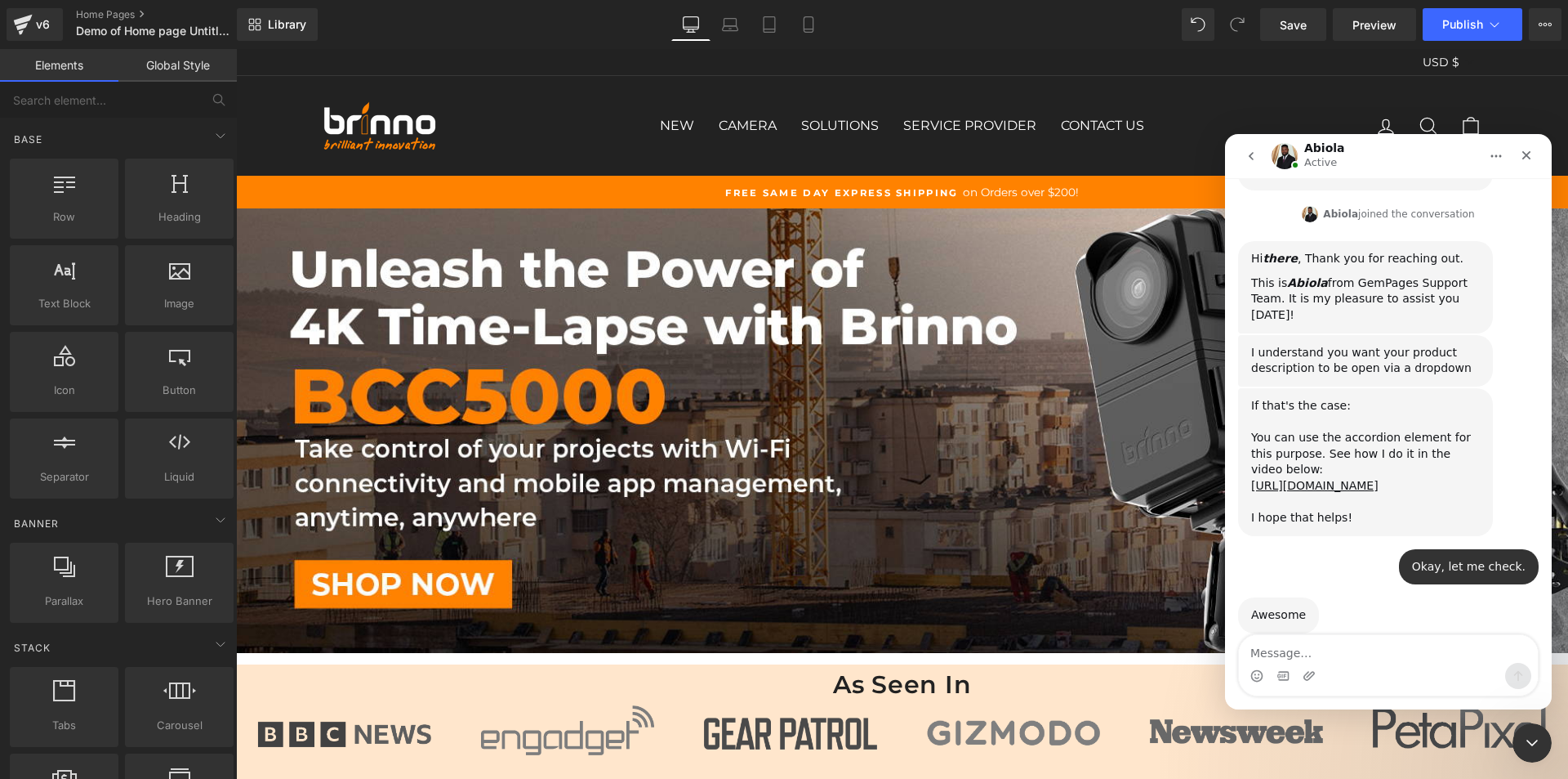
scroll to position [616, 0]
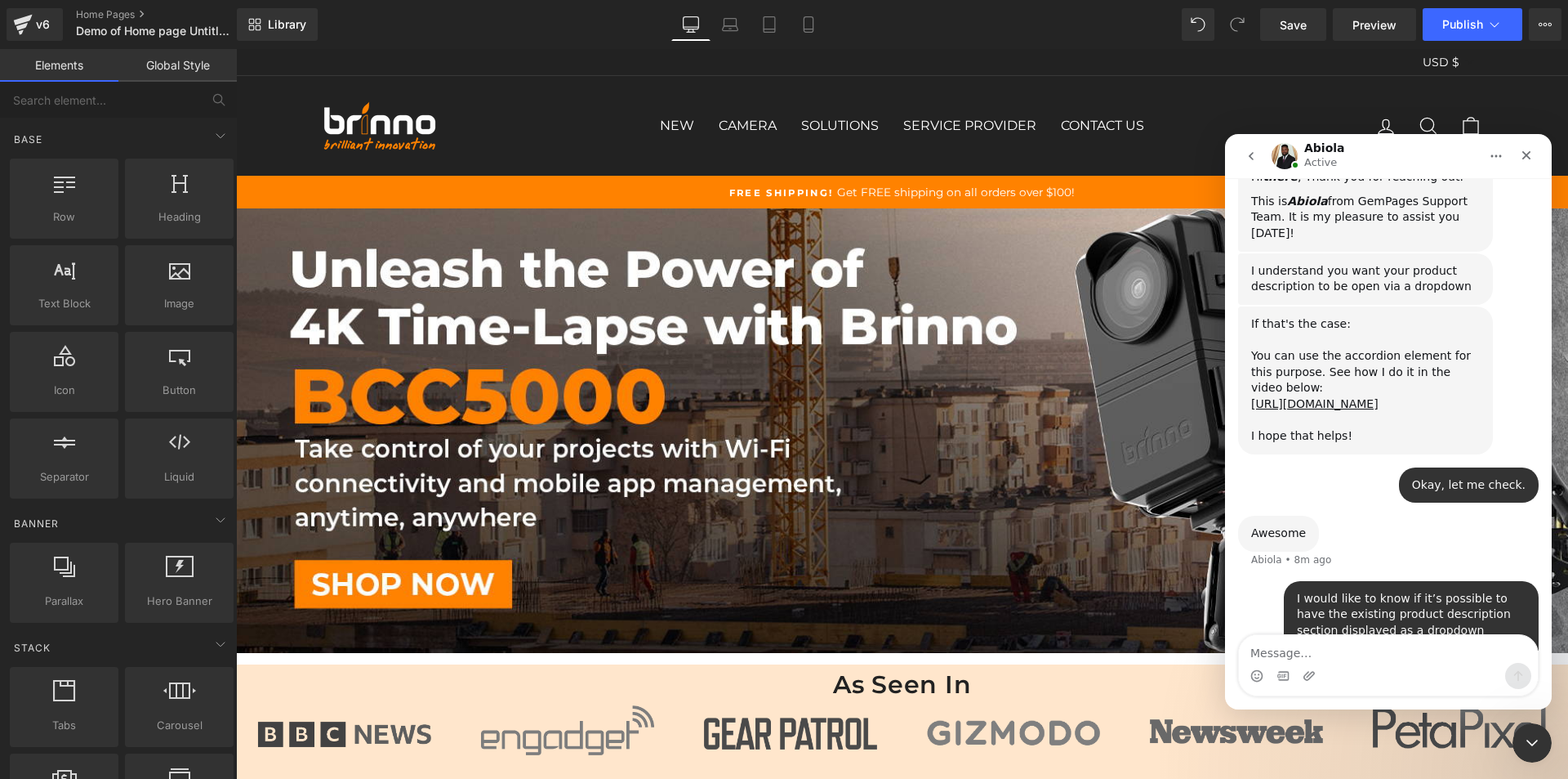
drag, startPoint x: 809, startPoint y: 507, endPoint x: 574, endPoint y: 459, distance: 239.9
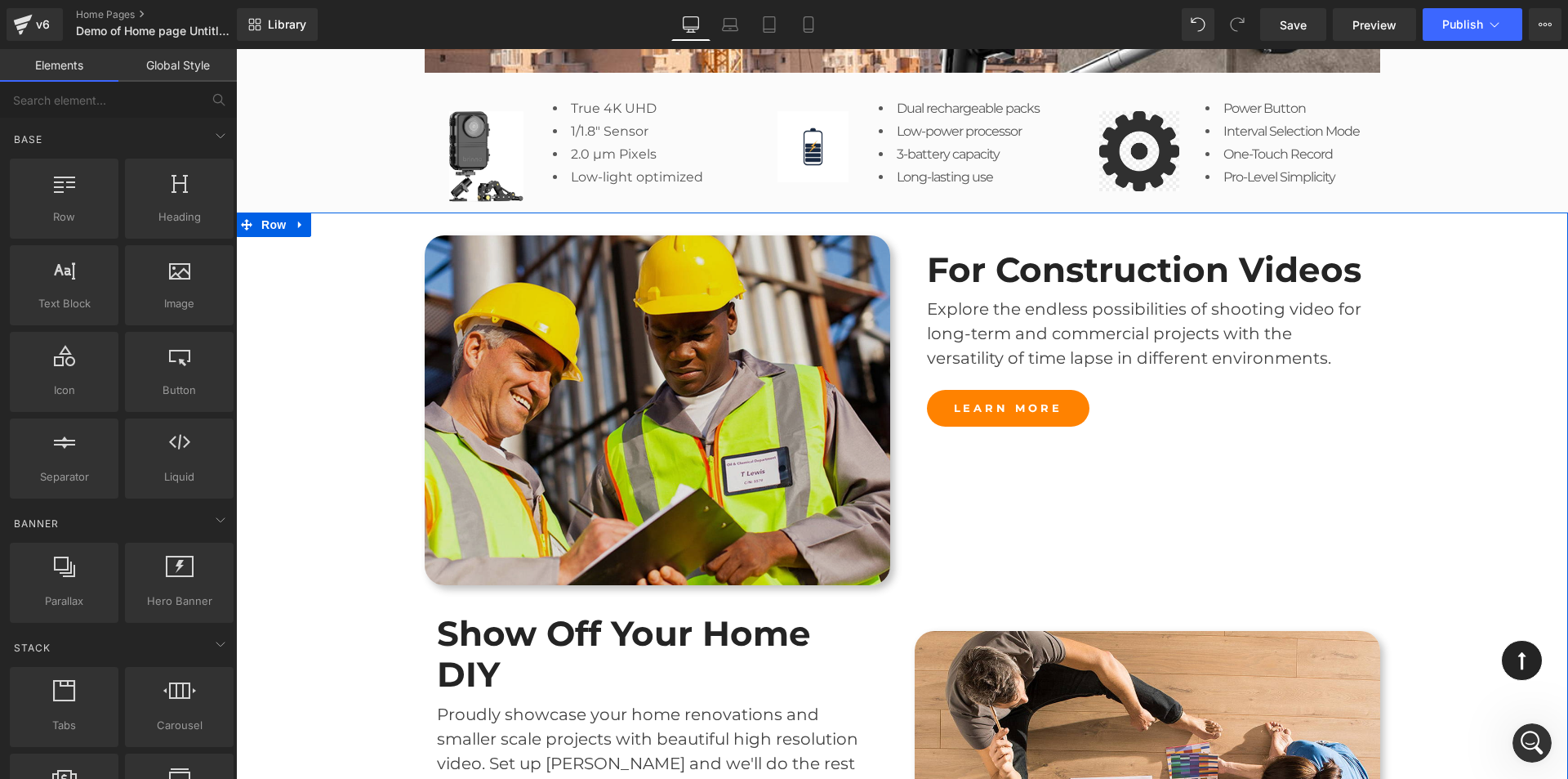
scroll to position [1390, 0]
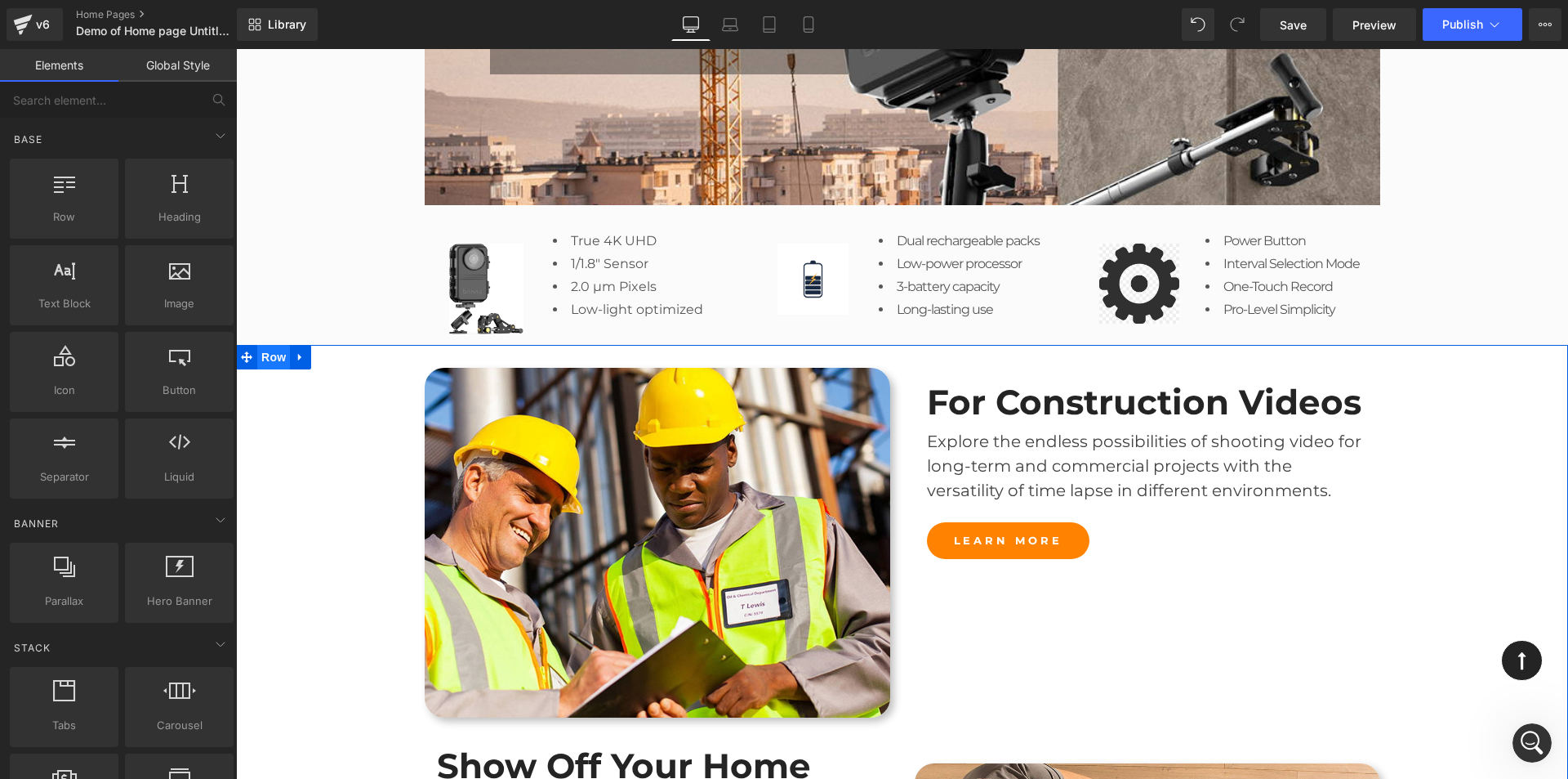
click at [280, 355] on span "Row" at bounding box center [273, 356] width 33 height 24
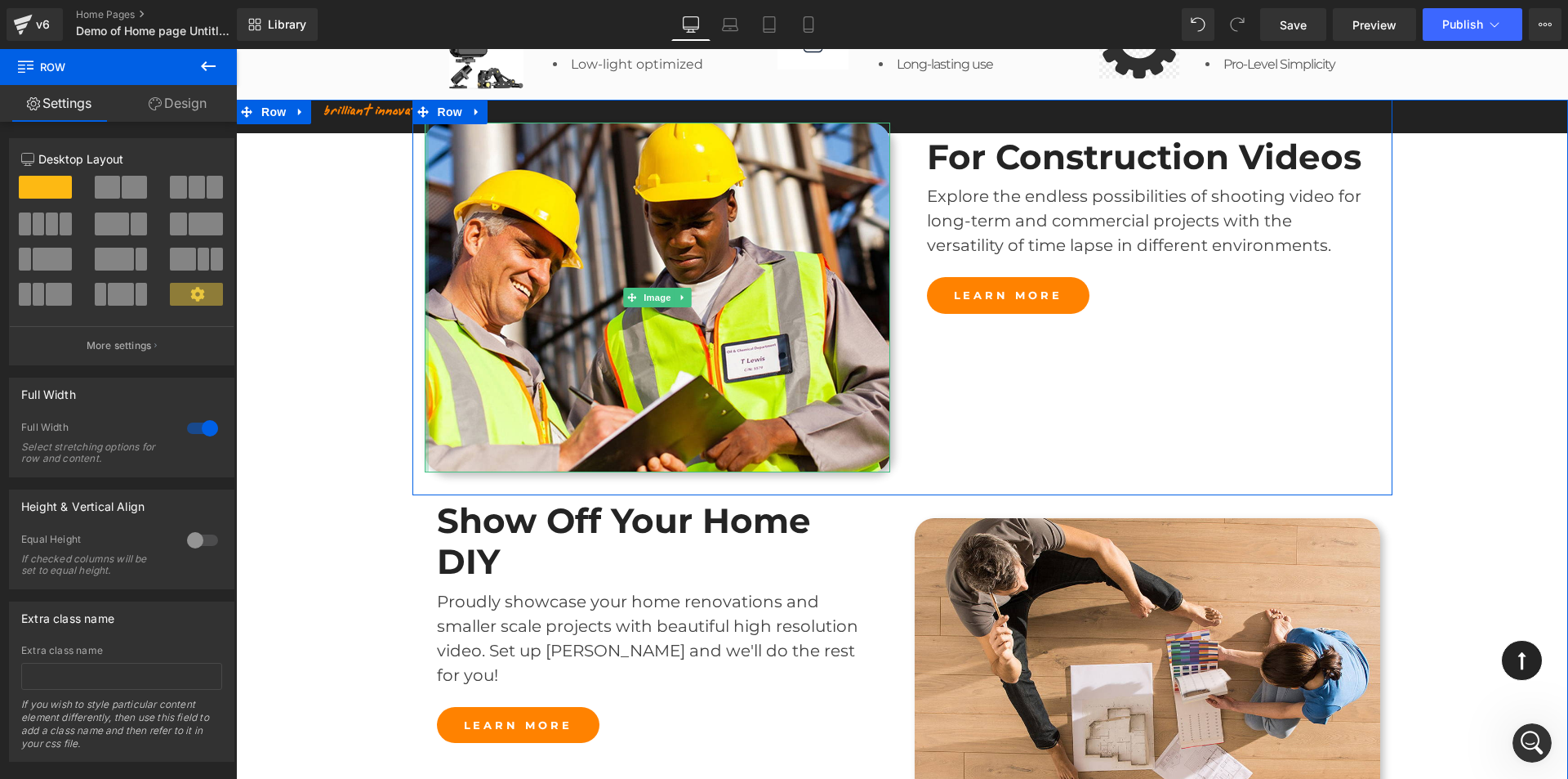
scroll to position [1553, 0]
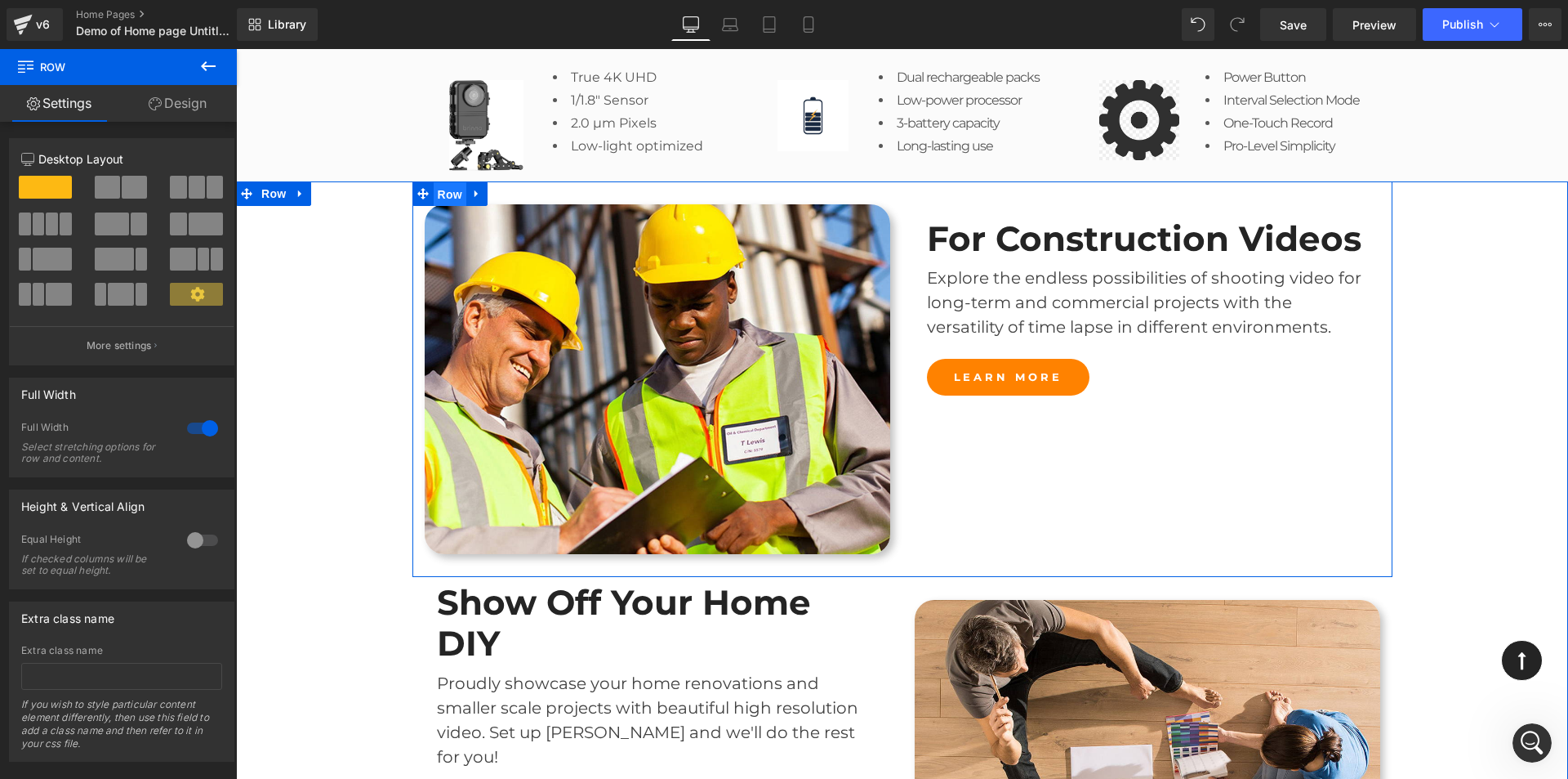
click at [451, 191] on span "Row" at bounding box center [449, 193] width 33 height 24
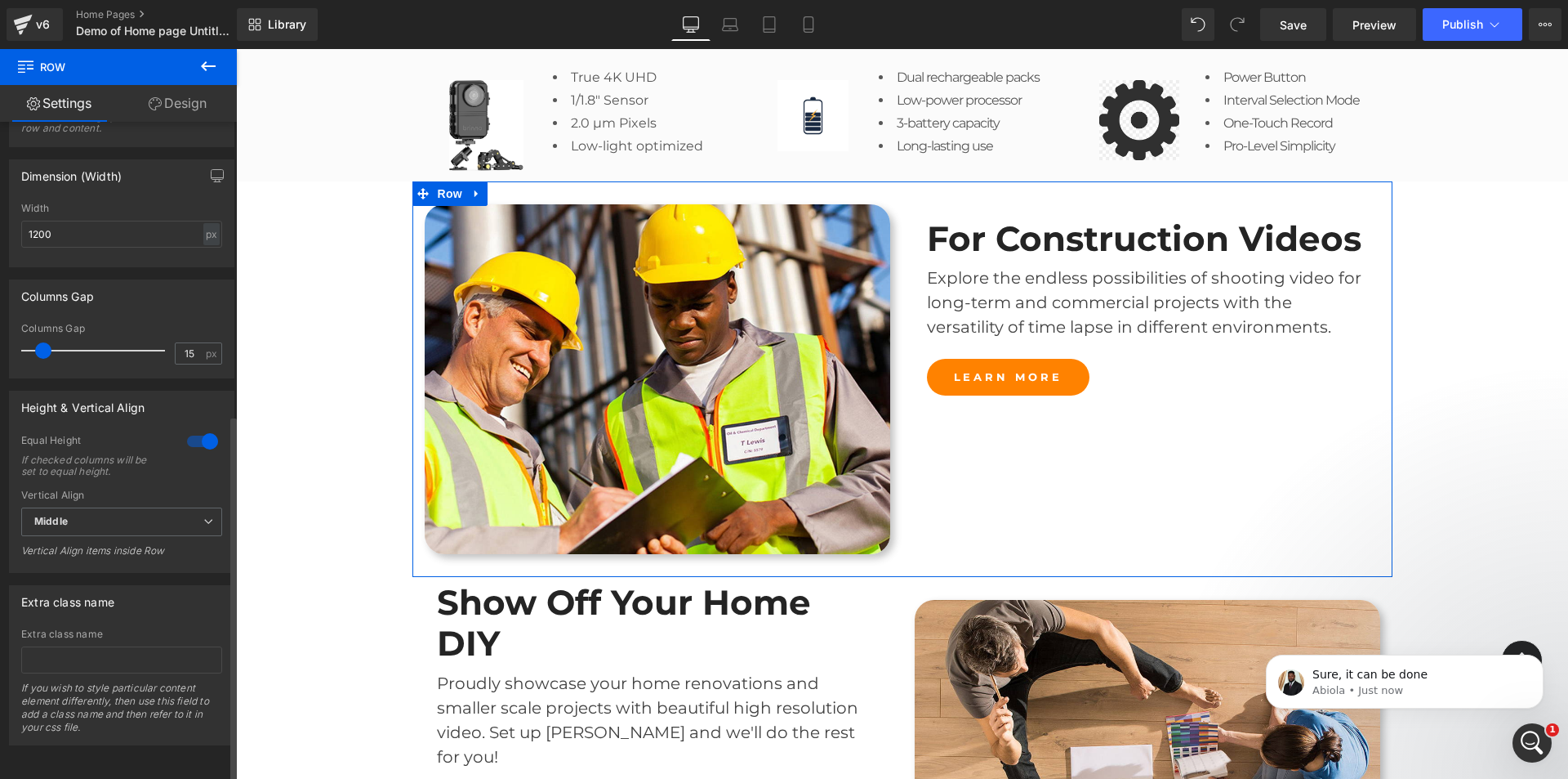
scroll to position [525, 0]
click at [186, 517] on span "Middle" at bounding box center [121, 521] width 201 height 28
click at [186, 517] on span "Middle" at bounding box center [118, 521] width 194 height 28
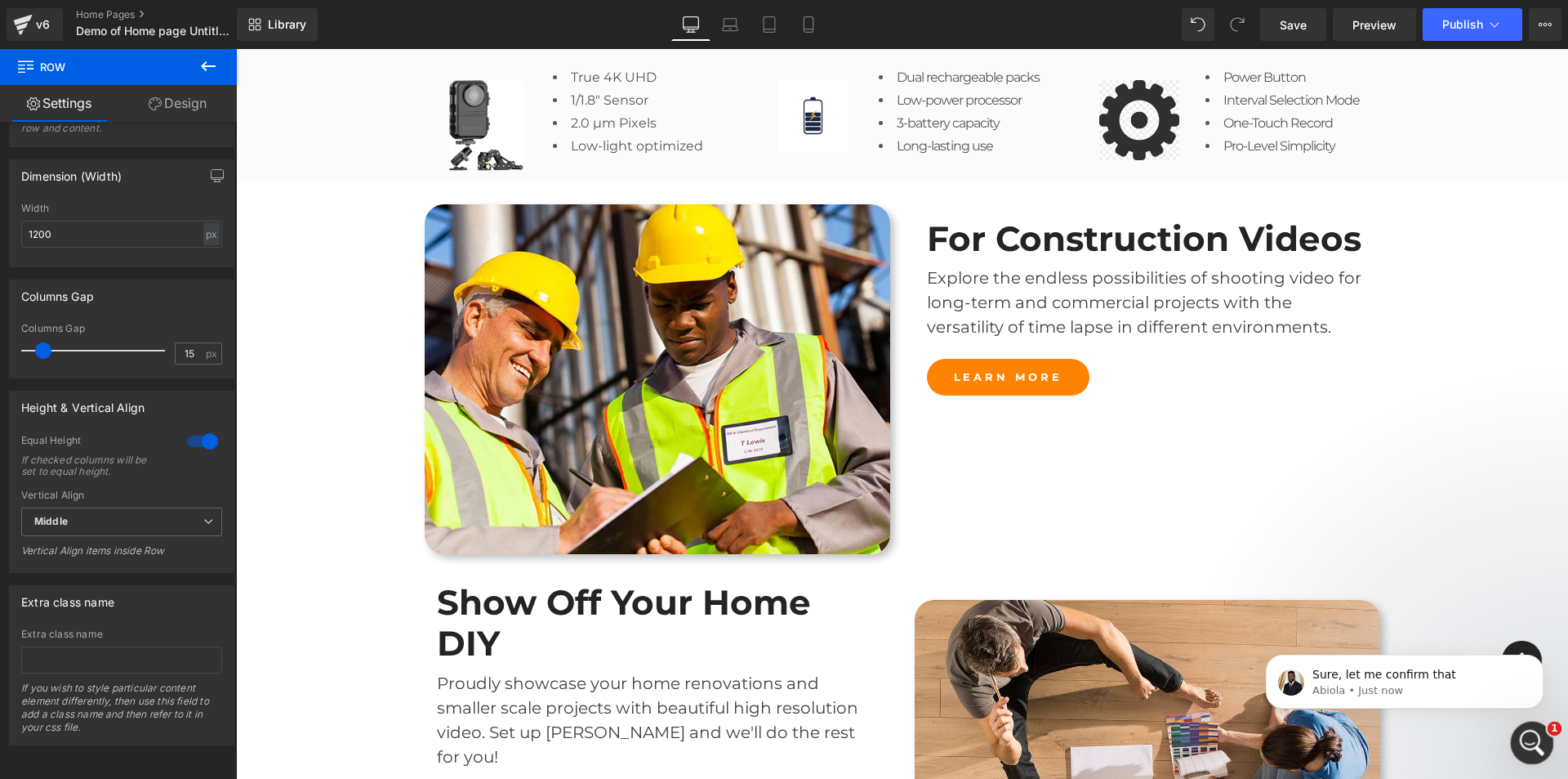
click at [1527, 740] on icon "Open Intercom Messenger" at bounding box center [1530, 741] width 27 height 27
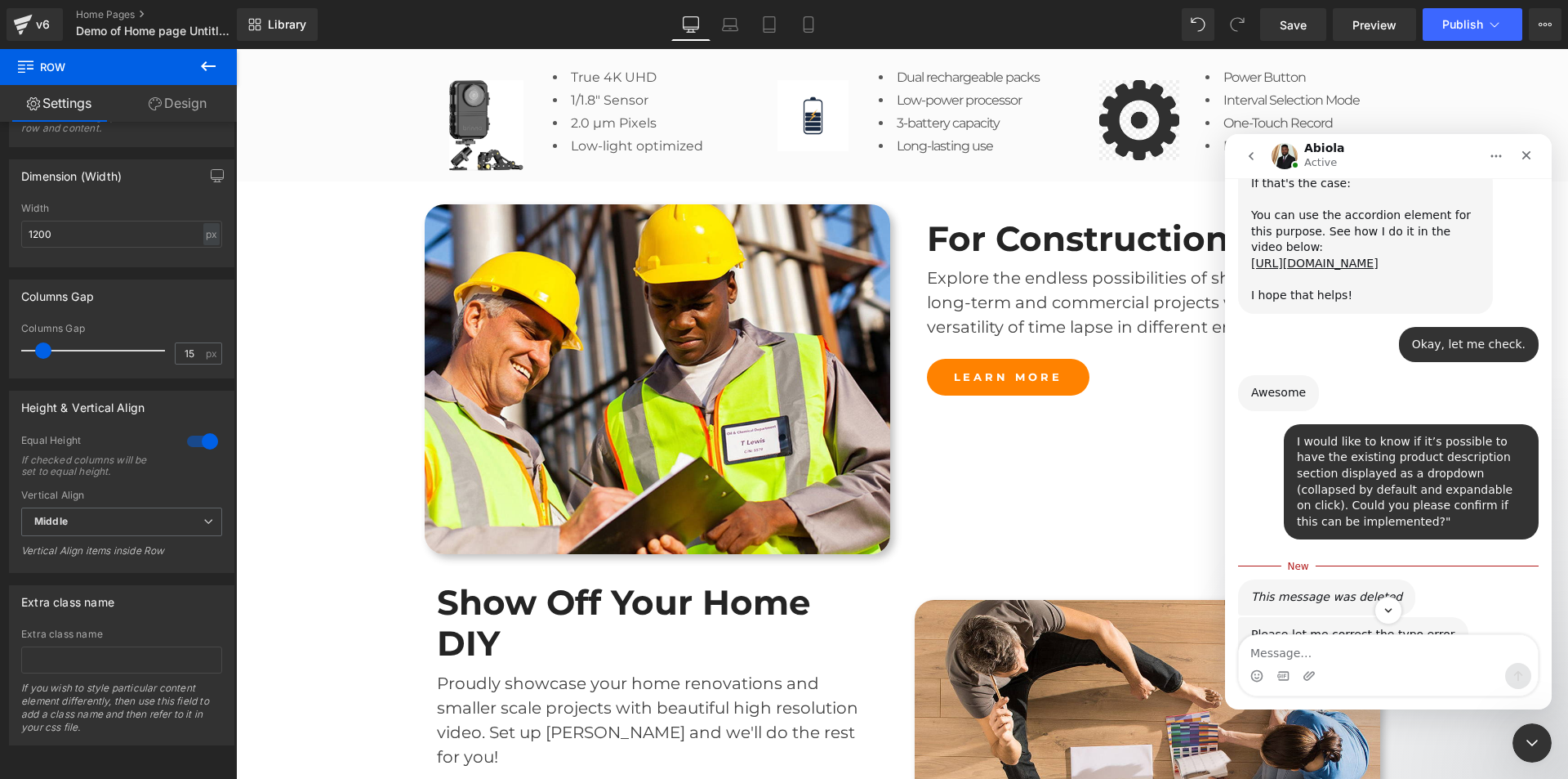
scroll to position [766, 0]
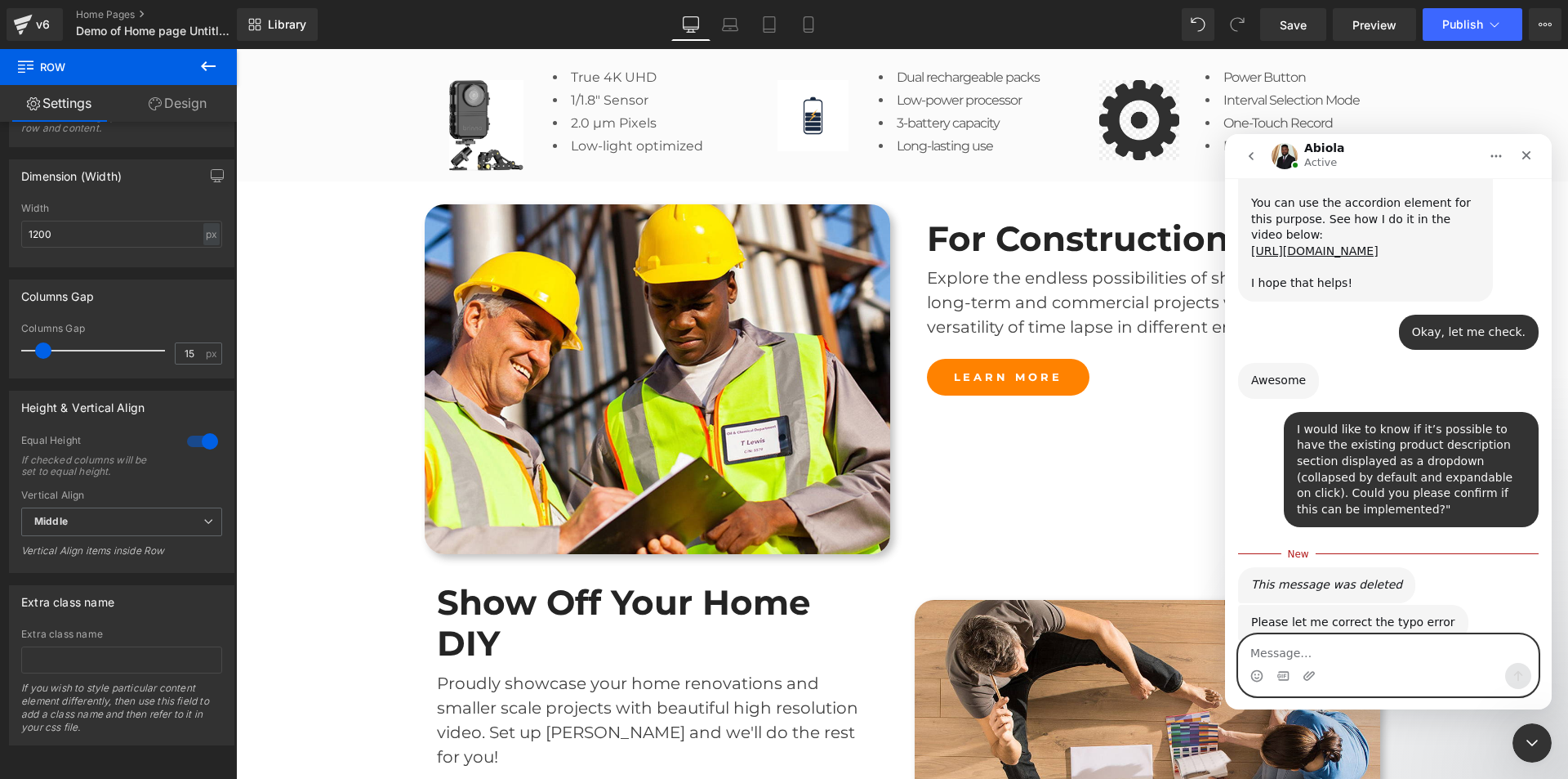
click at [1312, 645] on textarea "Message…" at bounding box center [1388, 648] width 299 height 28
type textarea "Okay."
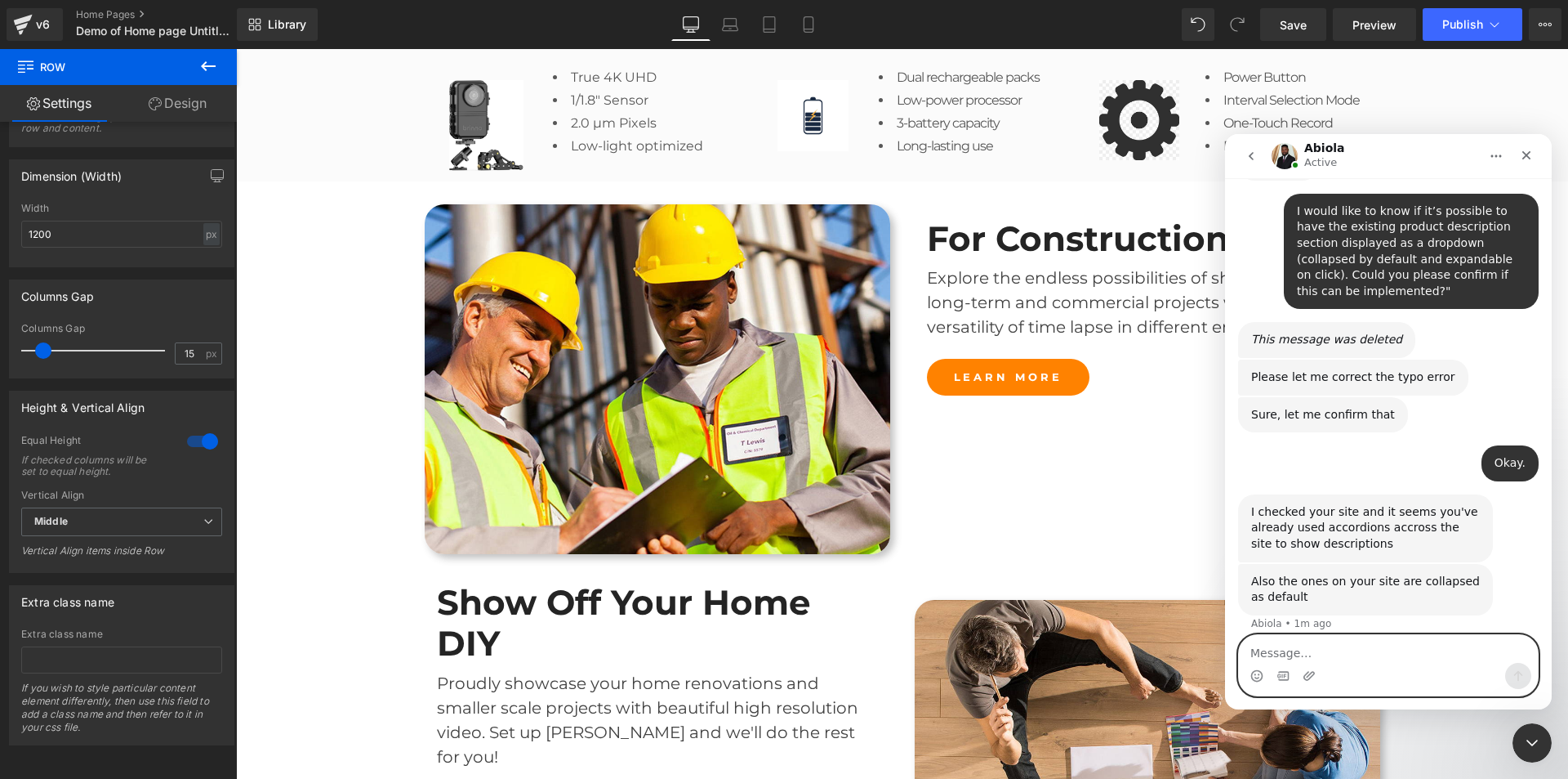
scroll to position [921, 0]
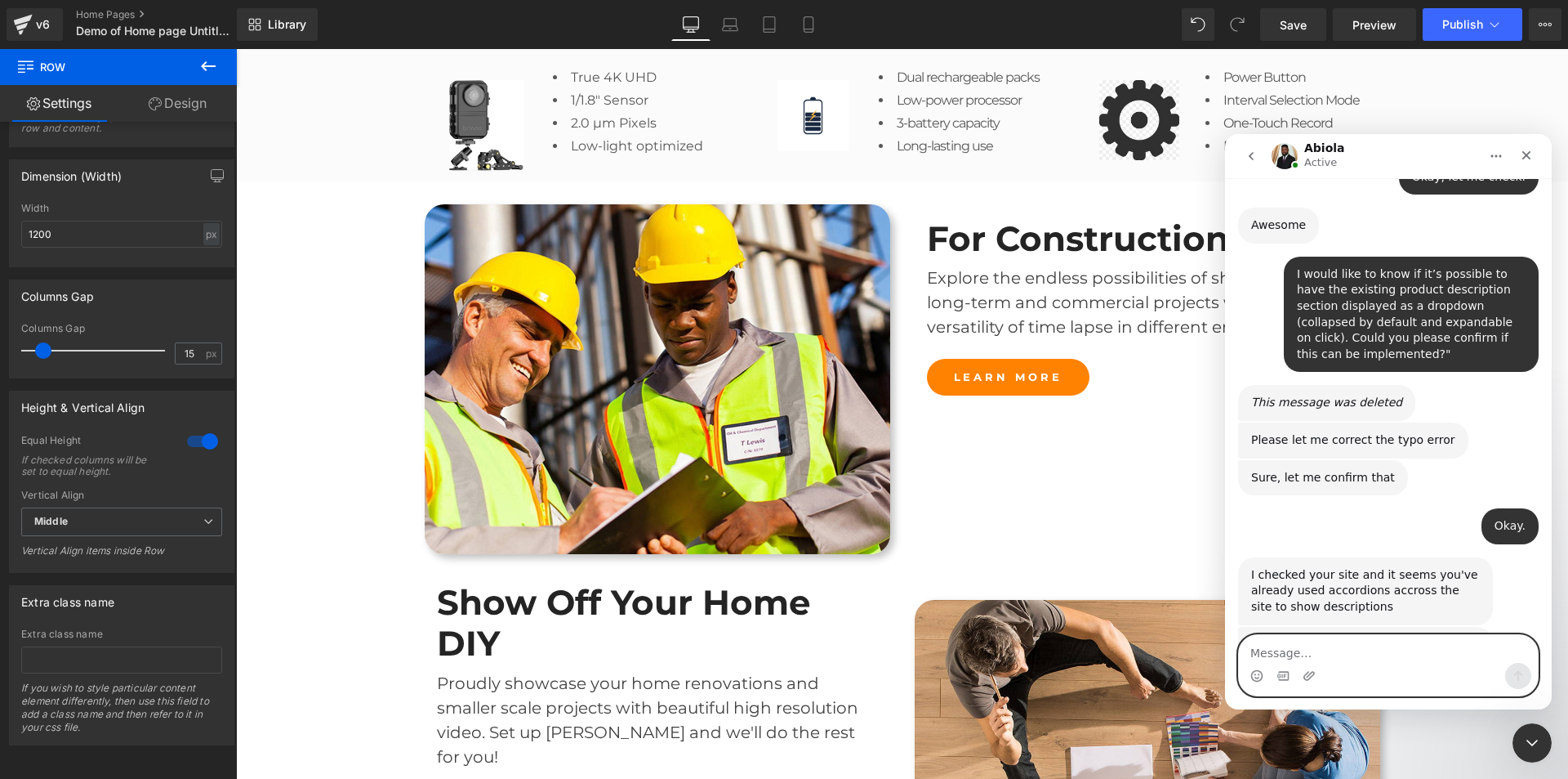
click at [1360, 650] on textarea "Message…" at bounding box center [1388, 648] width 299 height 28
click at [1325, 641] on textarea "Message…" at bounding box center [1388, 648] width 299 height 28
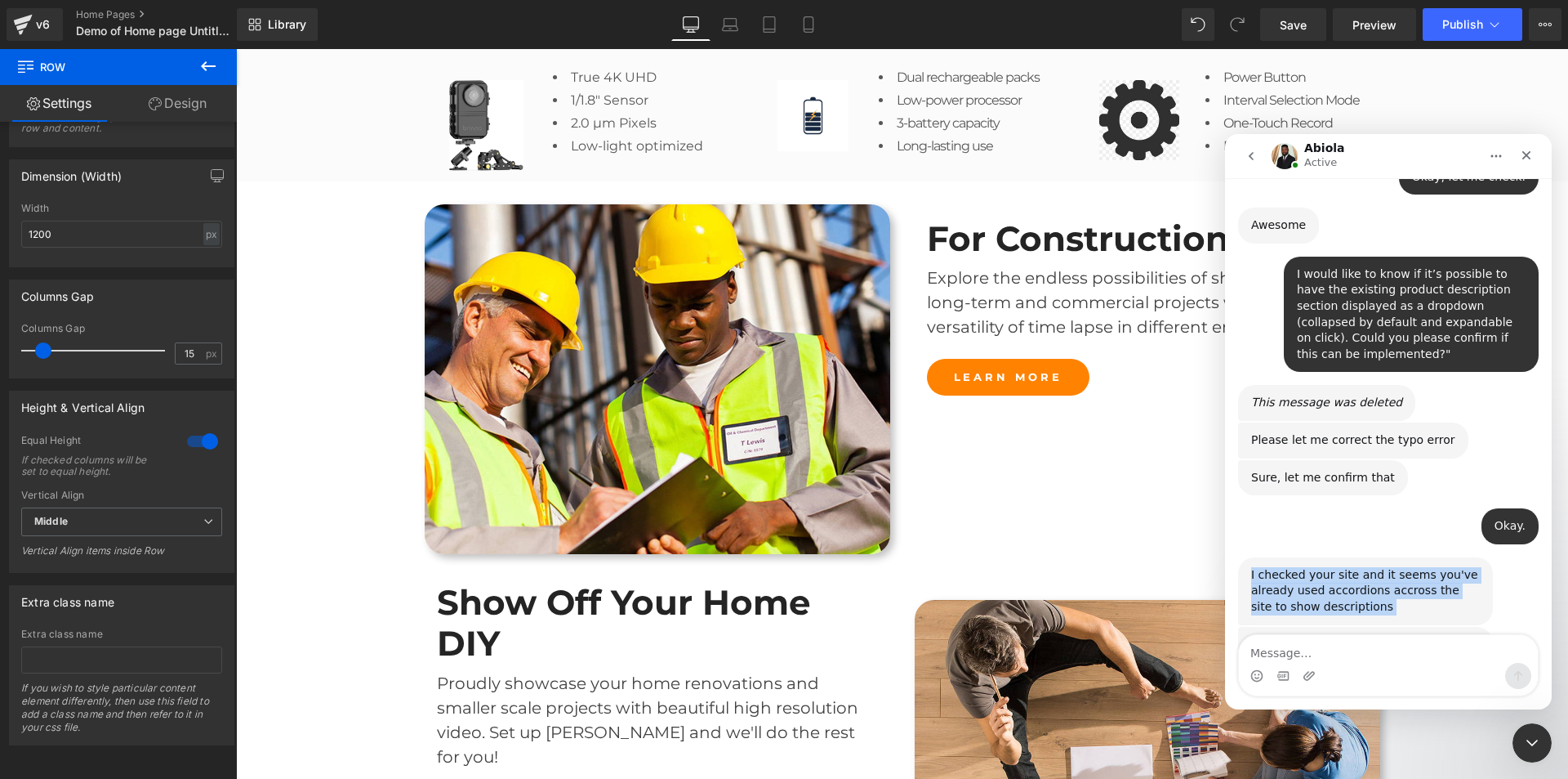
drag, startPoint x: 1302, startPoint y: 580, endPoint x: 1250, endPoint y: 482, distance: 110.9
click at [1250, 482] on div "Hi there, I hope you are doing well. I would like the product description secti…" at bounding box center [1388, 67] width 301 height 1294
copy div "I checked your site and it seems you've already used accordions accross the sit…"
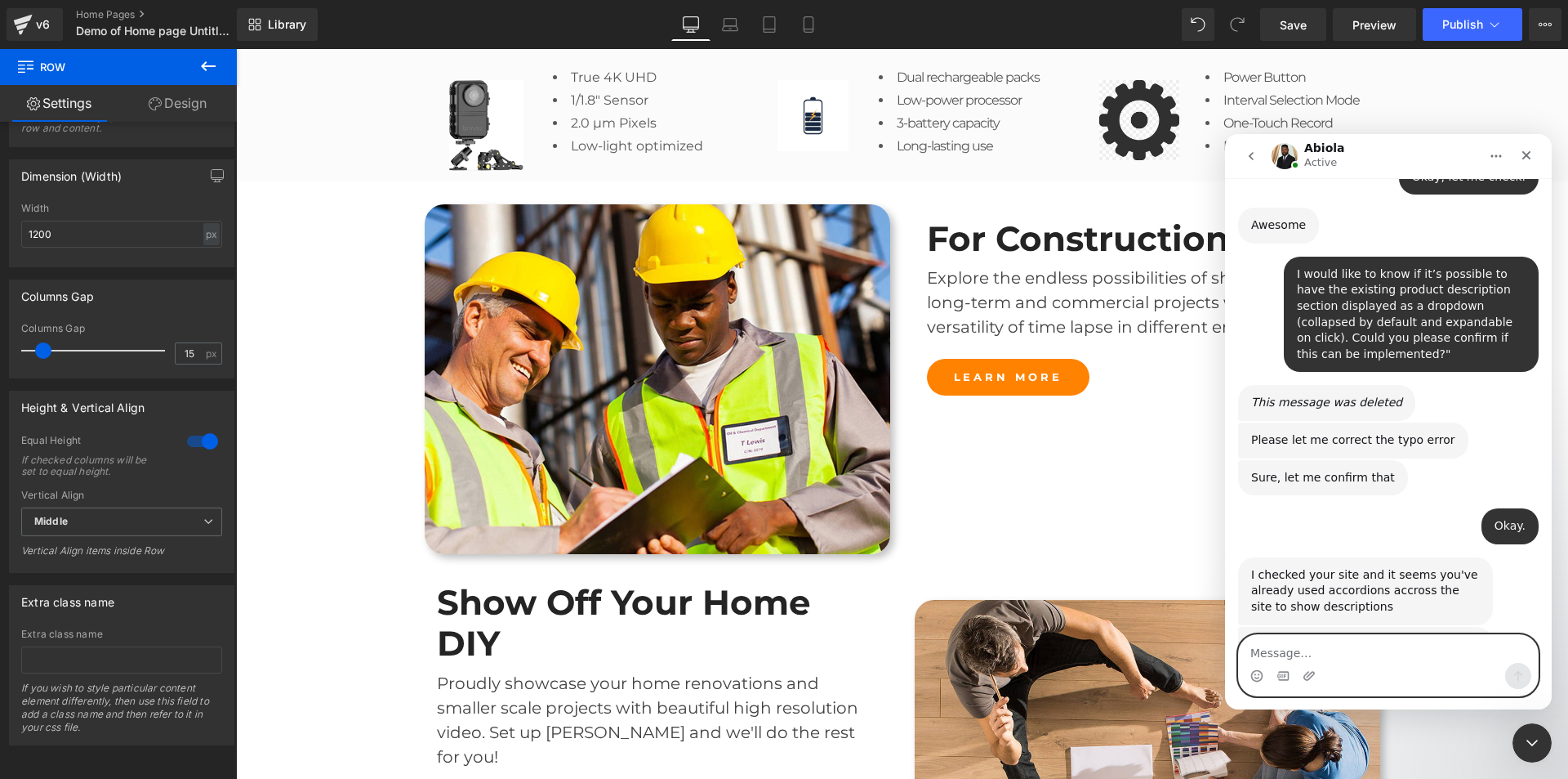
click at [1317, 654] on textarea "Message…" at bounding box center [1388, 648] width 299 height 28
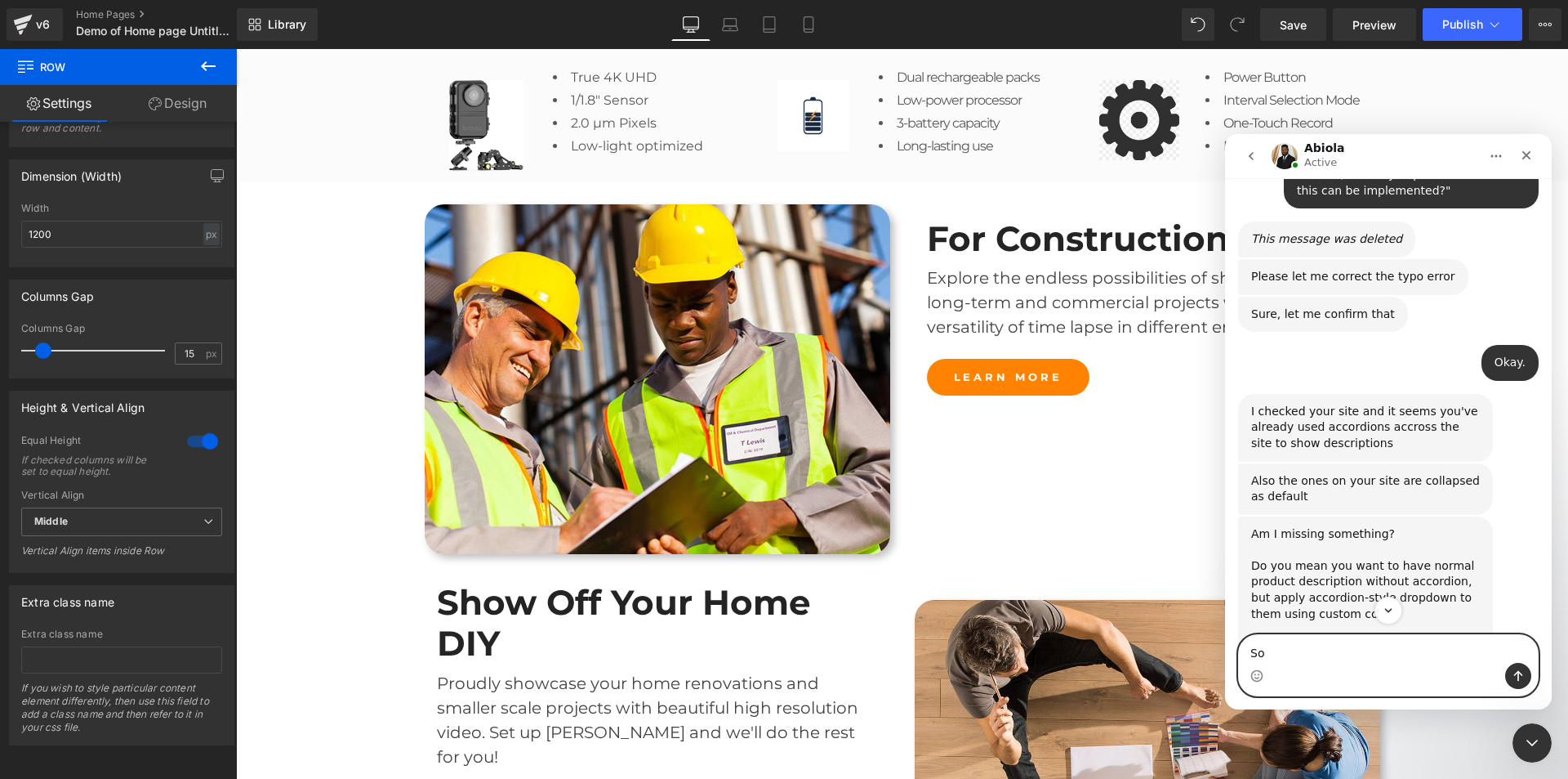
scroll to position [1087, 0]
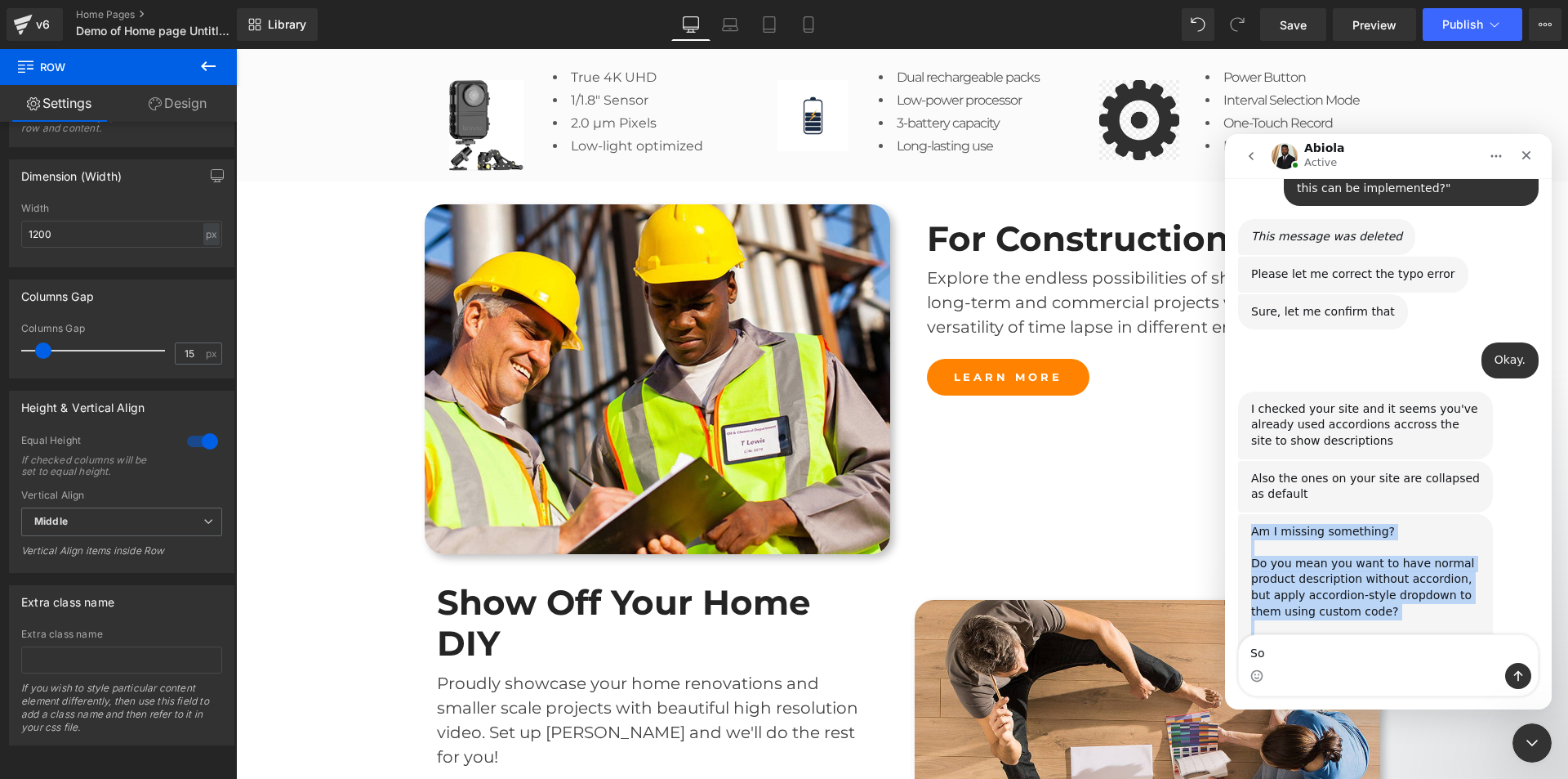
drag, startPoint x: 1425, startPoint y: 588, endPoint x: 1252, endPoint y: 455, distance: 218.2
click at [1252, 514] on div "Am I missing something? Do you mean you want to have normal product description…" at bounding box center [1365, 604] width 255 height 180
copy div "Am I missing something? Do you mean you want to have normal product description…"
click at [1329, 524] on div "Am I missing something? Do you mean you want to have normal product description…" at bounding box center [1365, 604] width 228 height 160
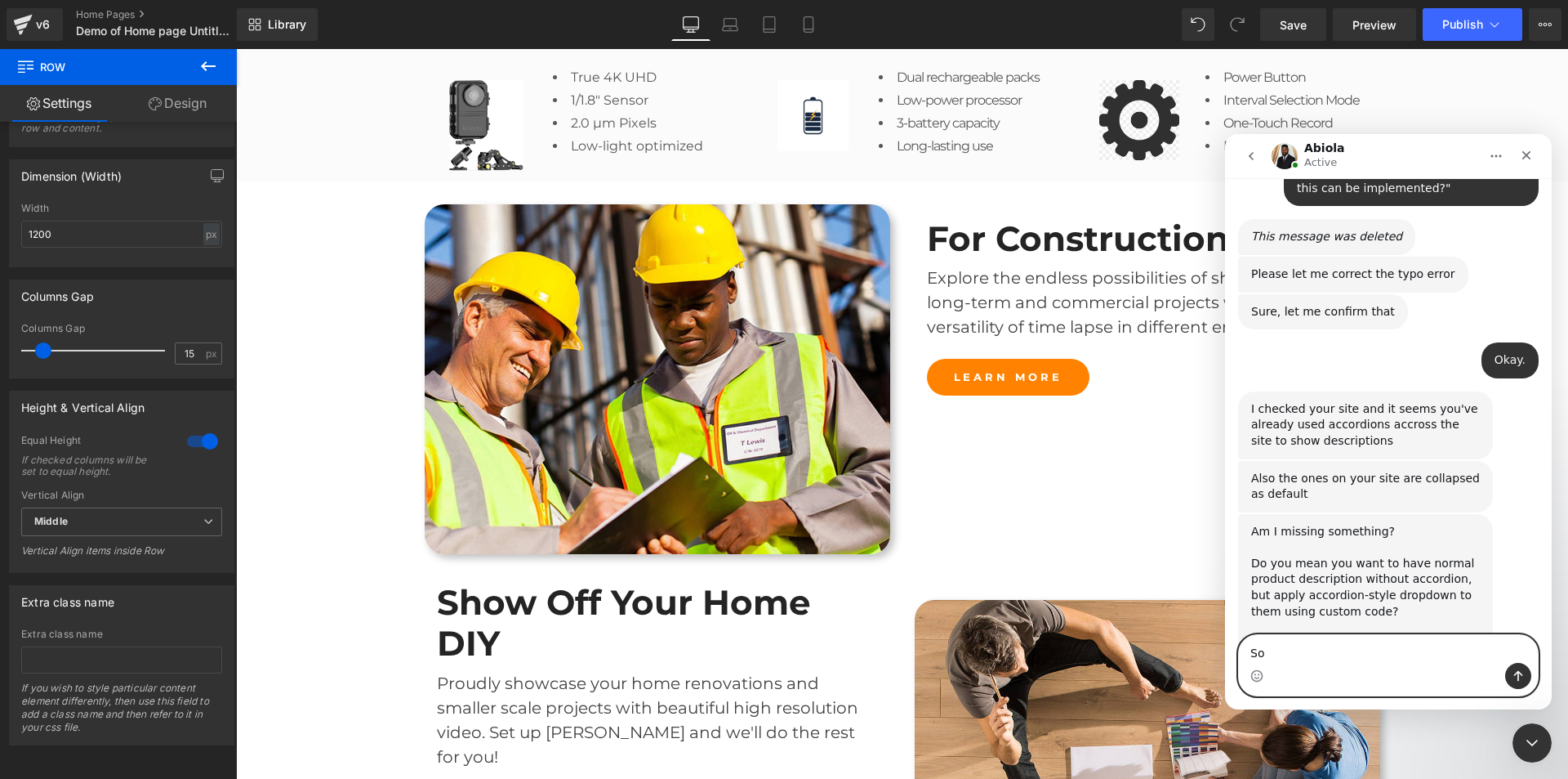
click at [1311, 650] on textarea "So" at bounding box center [1388, 648] width 299 height 28
type textarea "S"
type textarea "I"
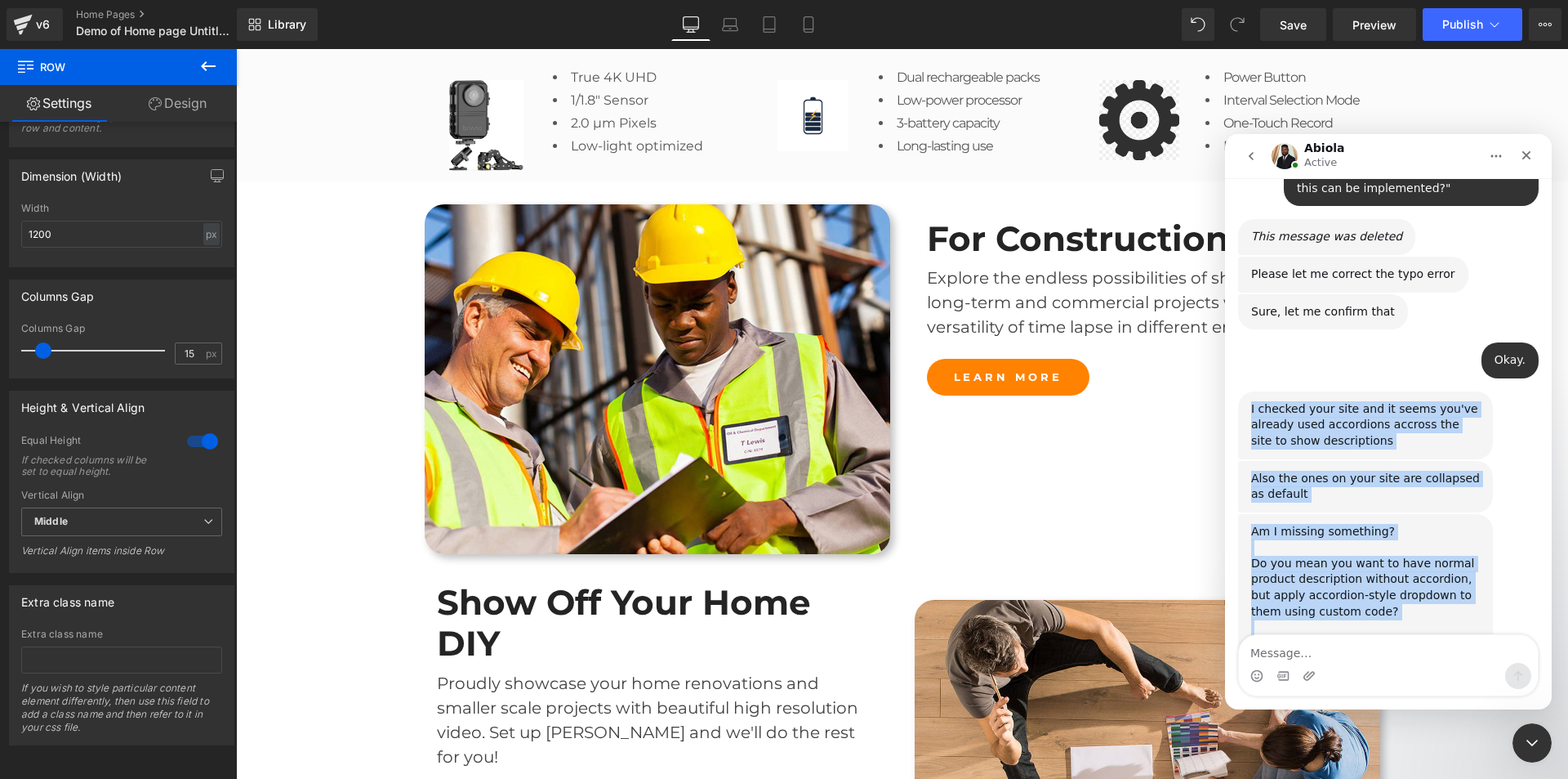
drag, startPoint x: 1423, startPoint y: 583, endPoint x: 1249, endPoint y: 334, distance: 303.8
copy div "I checked your site and it seems you've already used accordions accross the sit…"
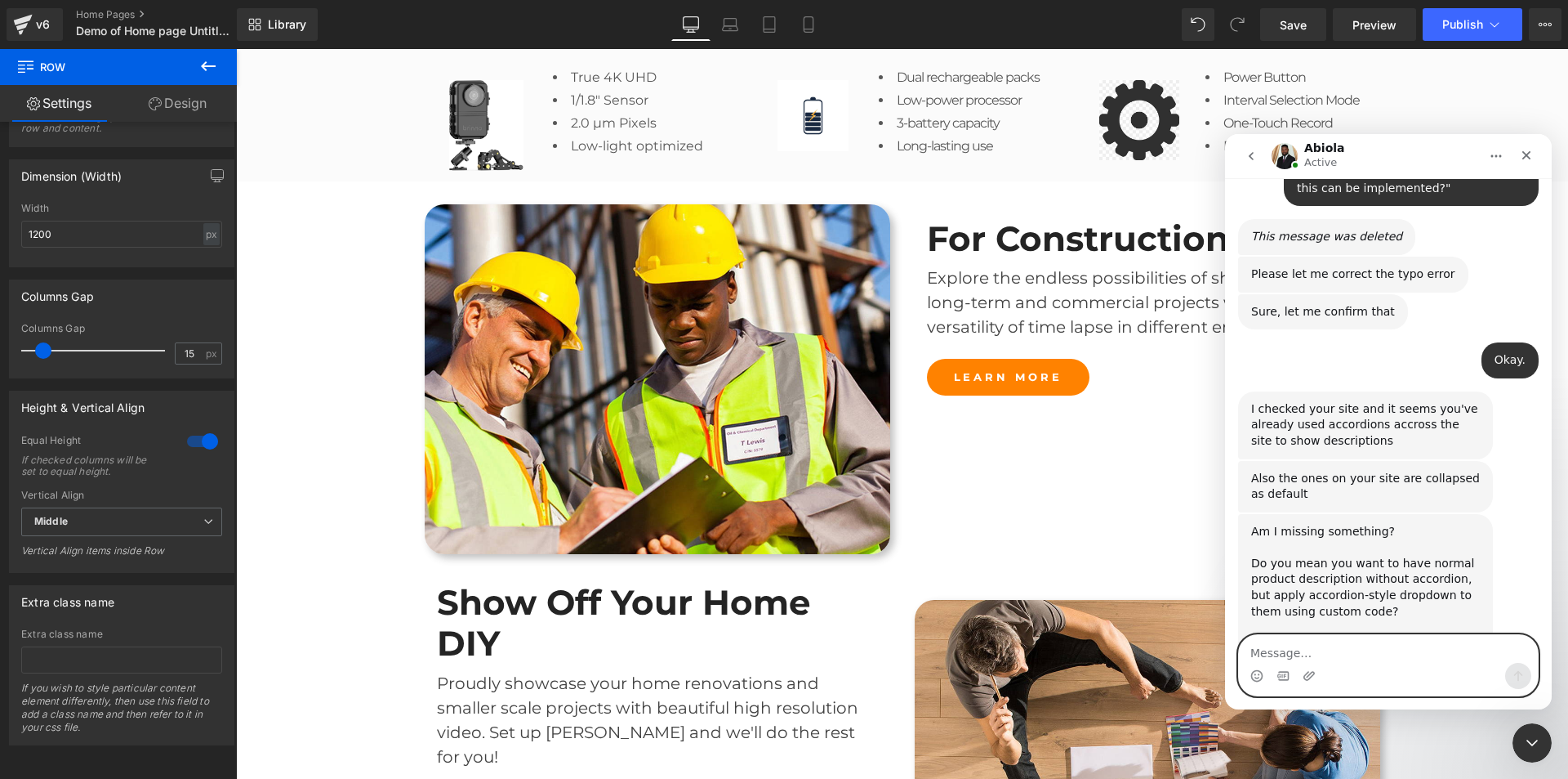
click at [1338, 641] on textarea "Message…" at bounding box center [1388, 648] width 299 height 28
paste textarea "I would like them to appear in the same accordion-style dropdown, collapsed by …"
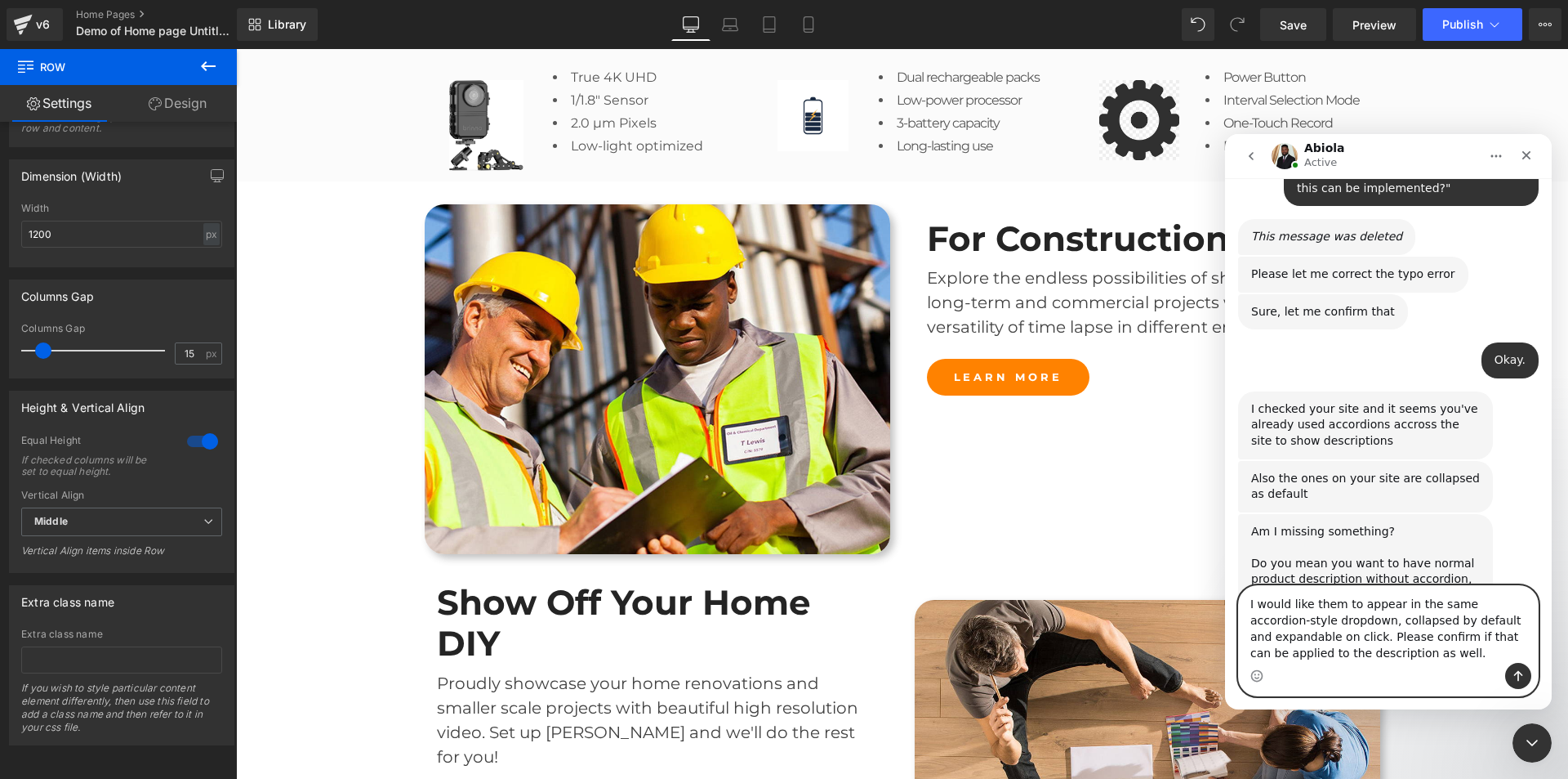
scroll to position [1136, 0]
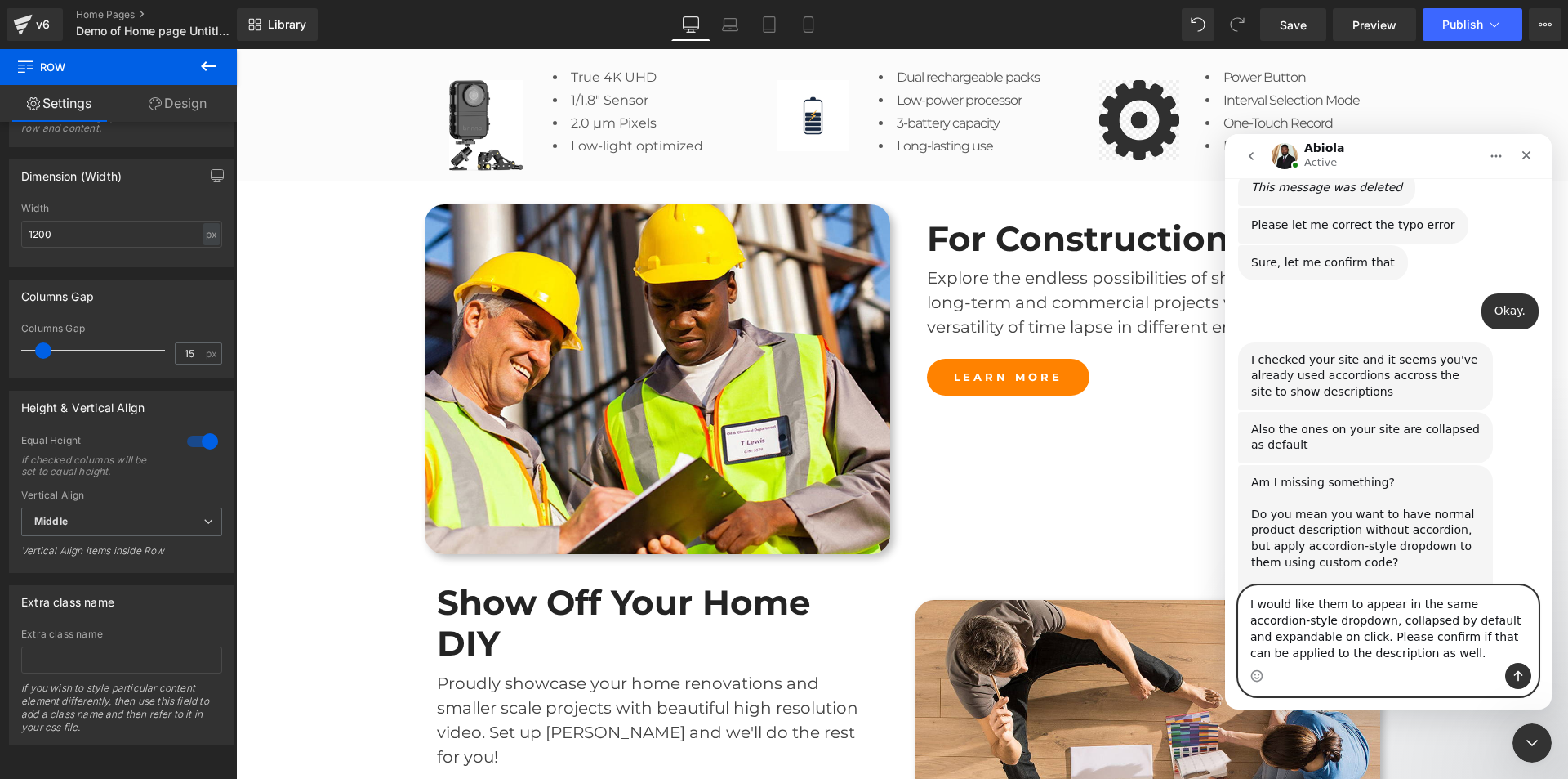
type textarea "I would like them to appear in the same accordion-style dropdown, collapsed by …"
click at [1521, 671] on icon "Send a message…" at bounding box center [1519, 676] width 13 height 13
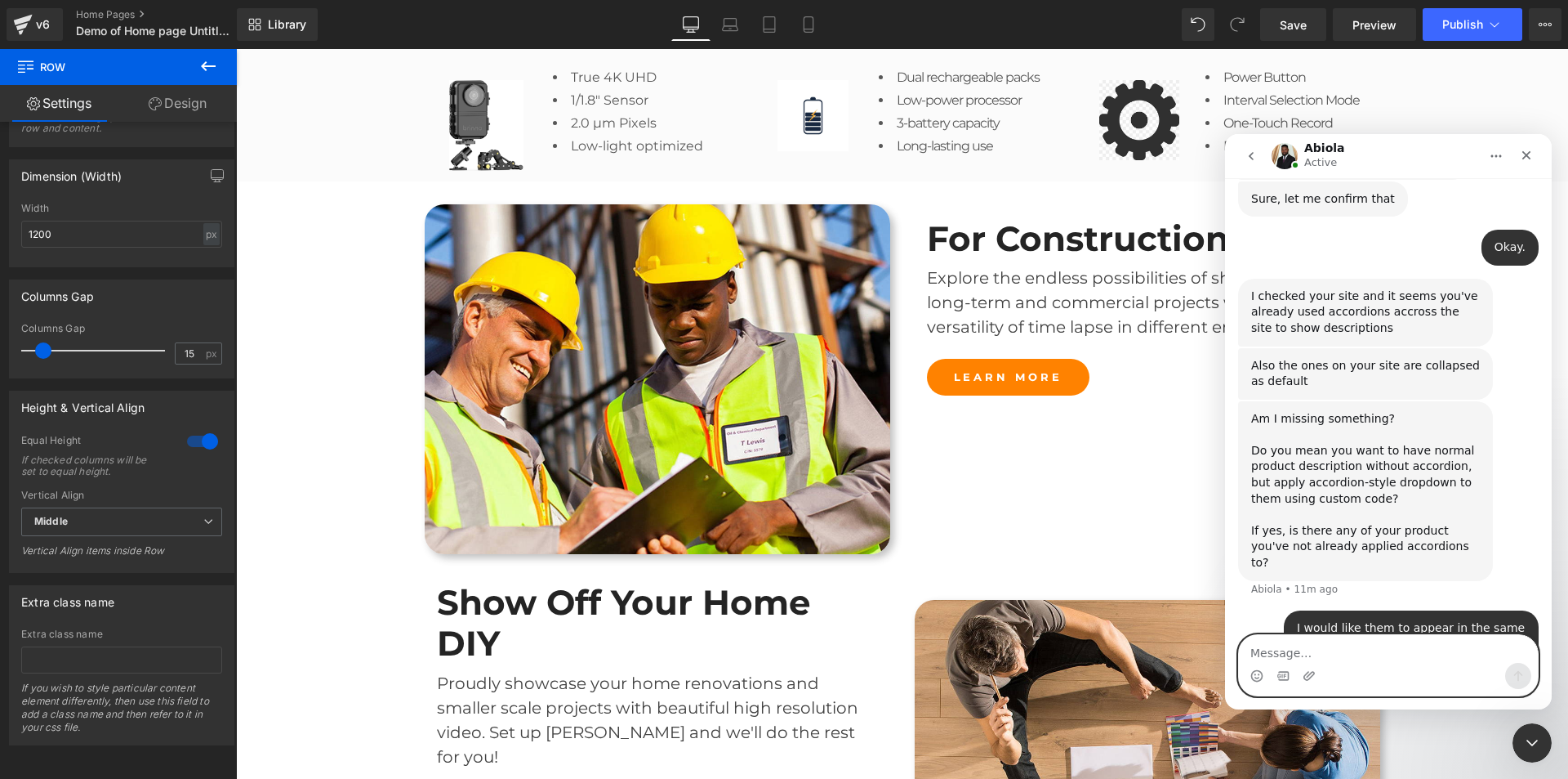
scroll to position [1263, 0]
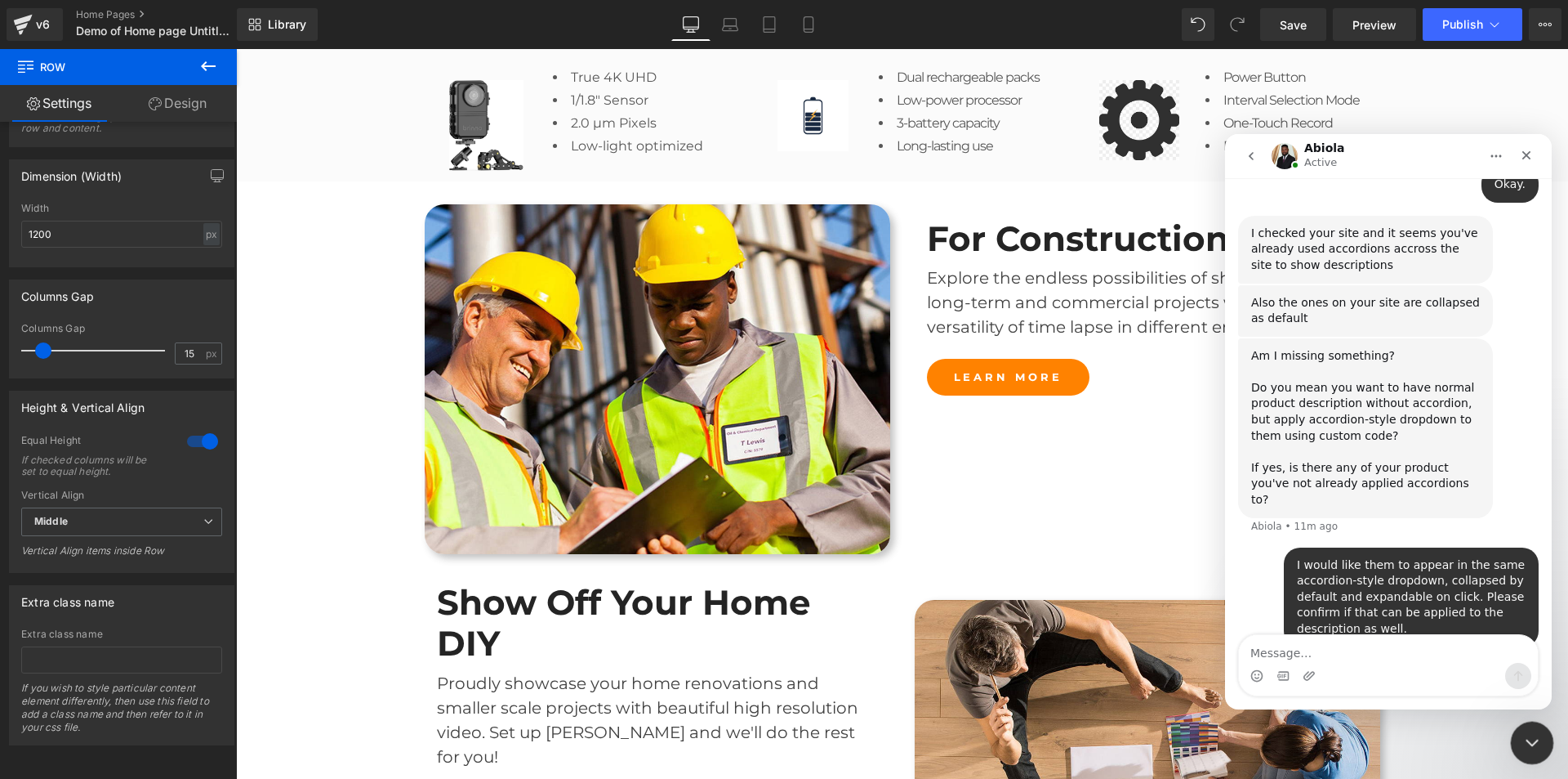
drag, startPoint x: 1526, startPoint y: 736, endPoint x: 2783, endPoint y: 1400, distance: 1421.6
click at [1525, 736] on icon "Close Intercom Messenger" at bounding box center [1530, 741] width 20 height 20
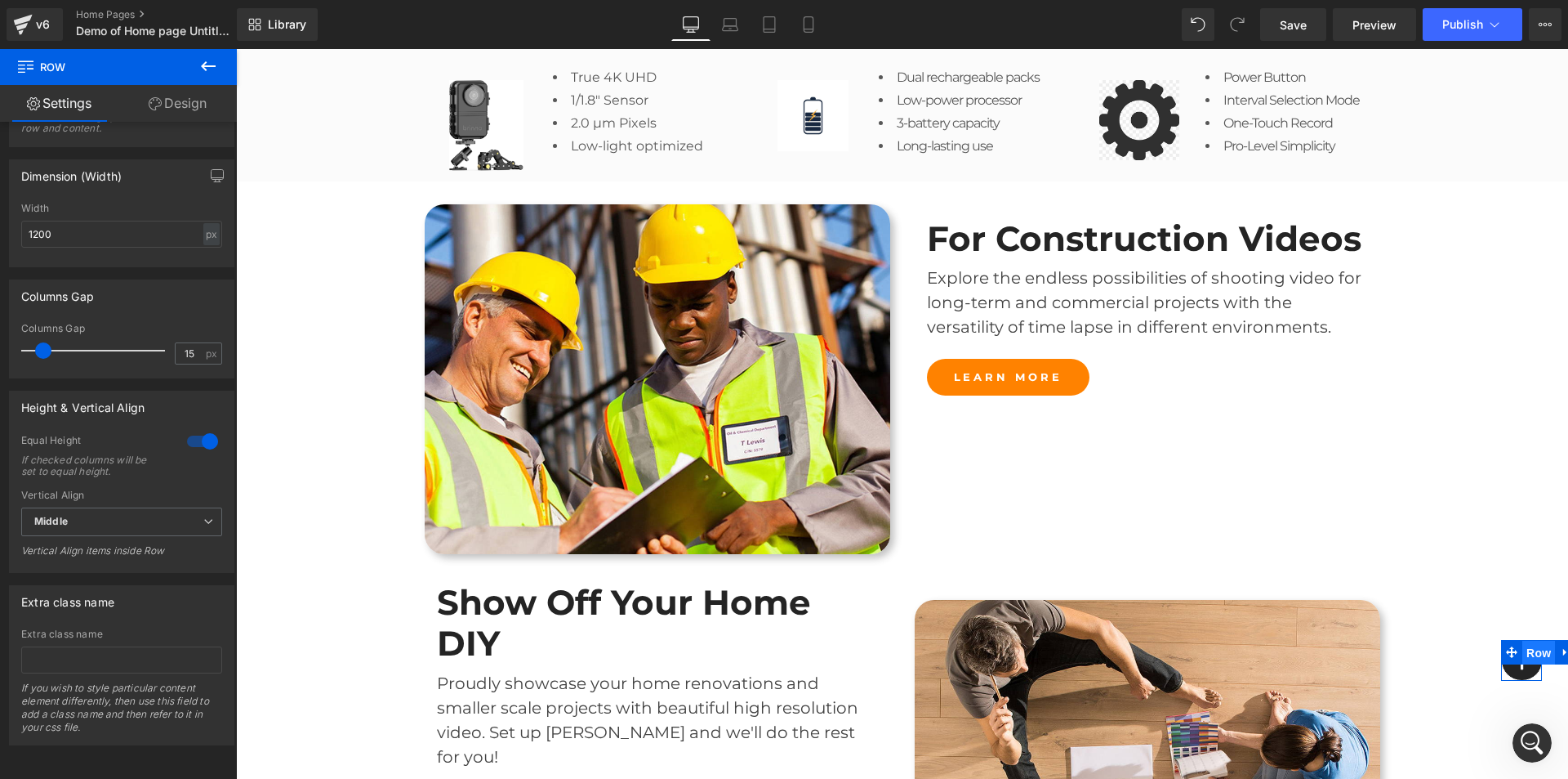
click at [1522, 654] on span "Row" at bounding box center [1538, 652] width 33 height 24
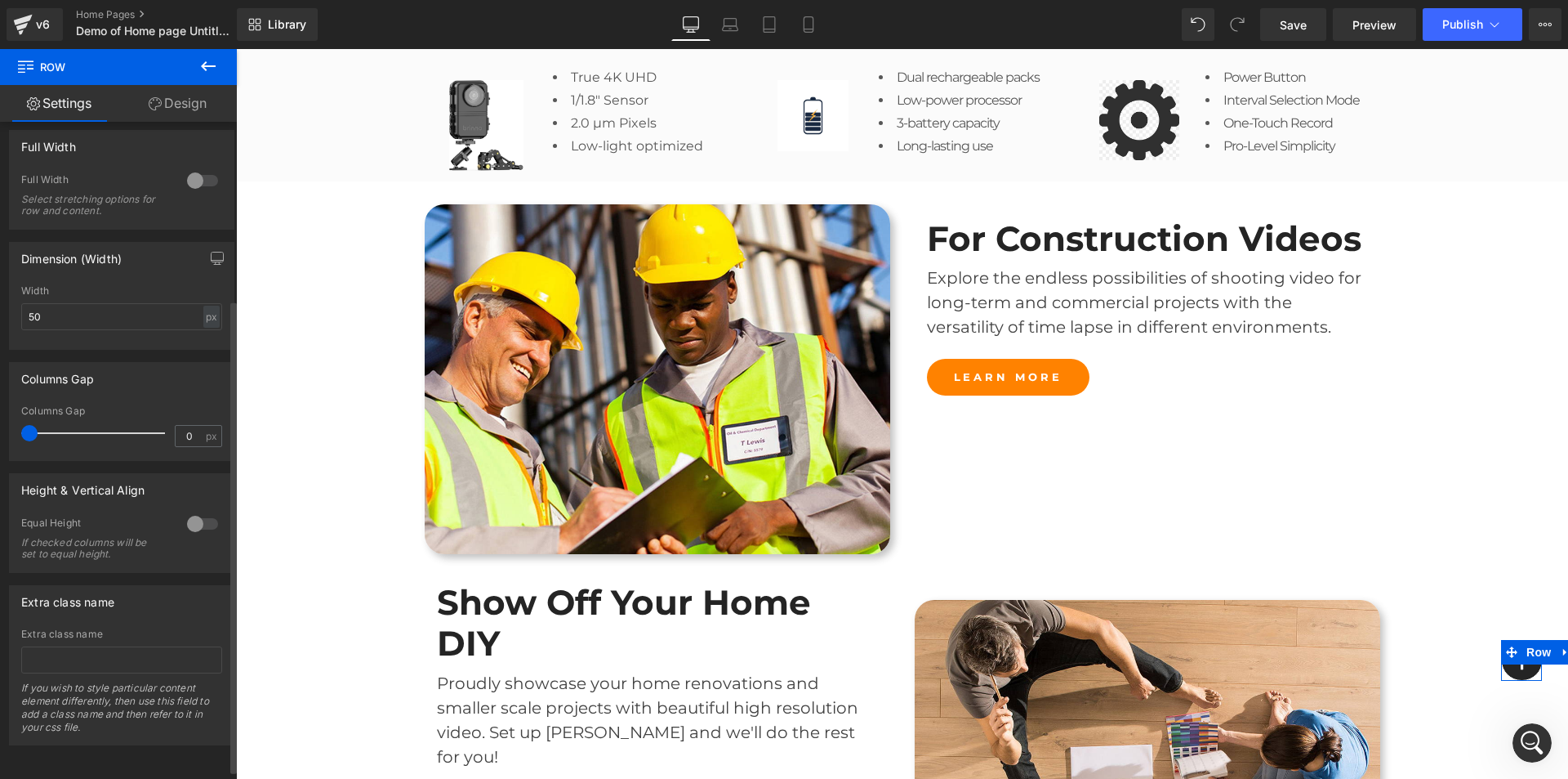
scroll to position [0, 0]
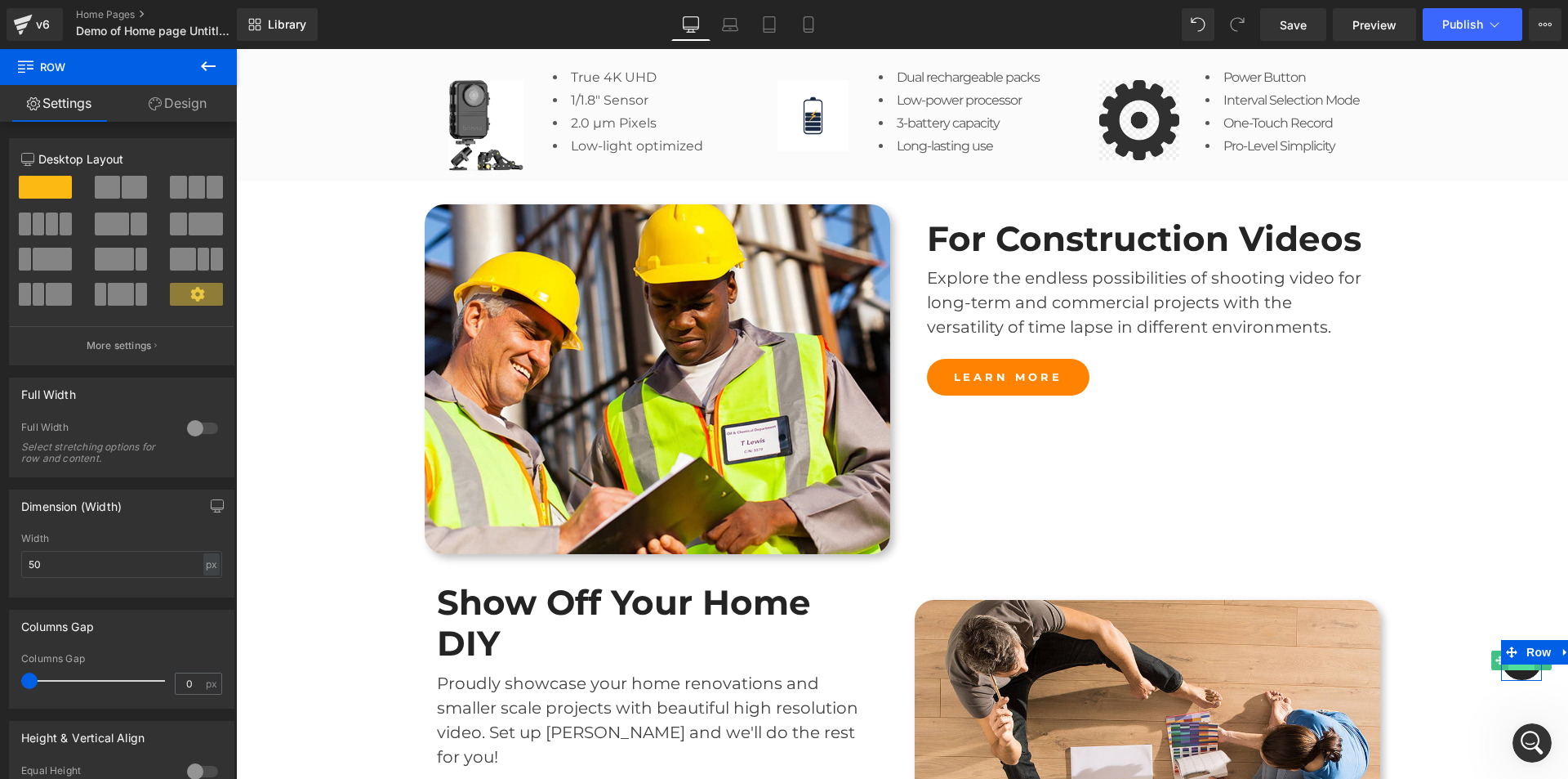
click at [1511, 669] on span "Icon" at bounding box center [1521, 661] width 26 height 20
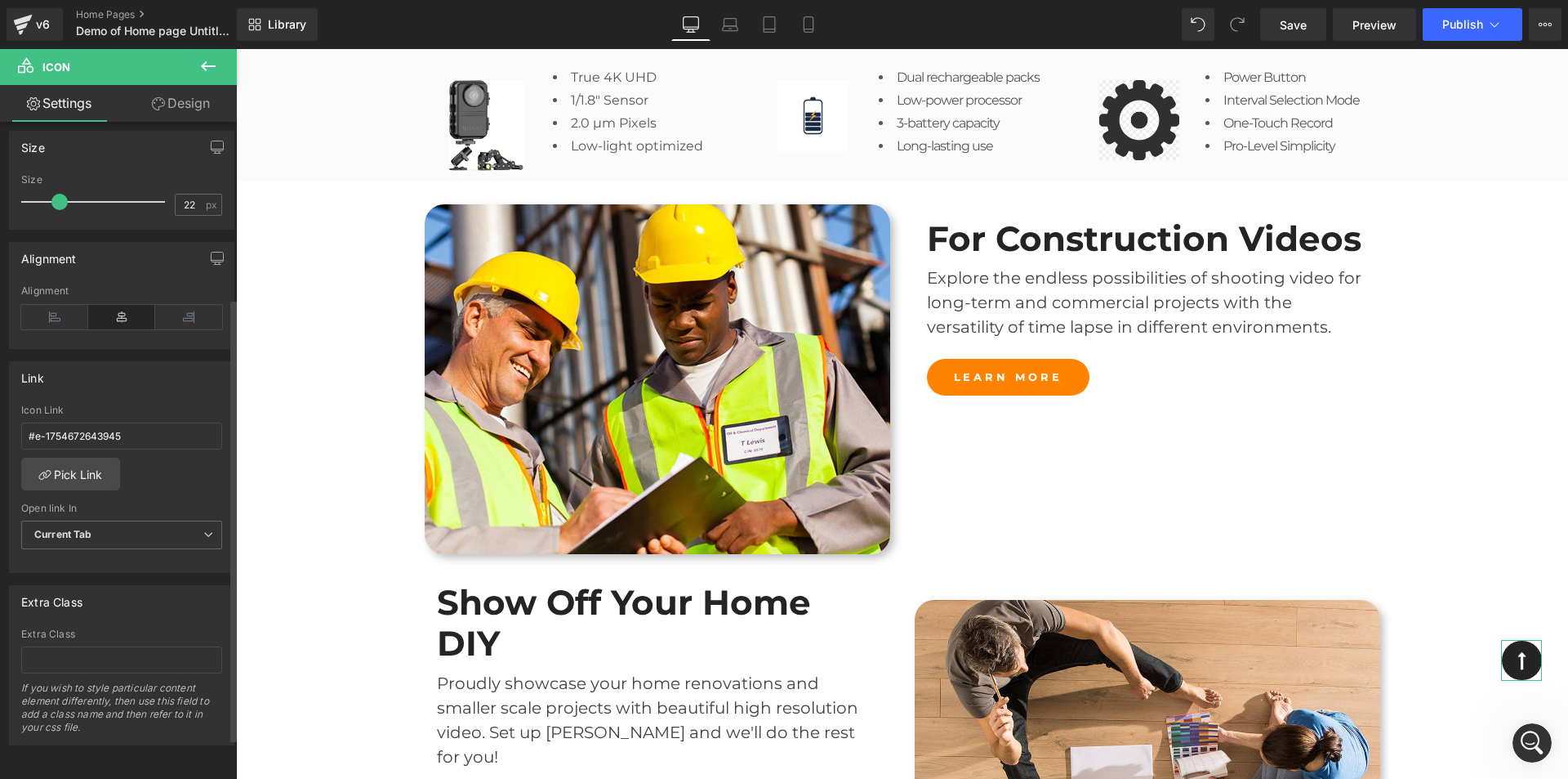
scroll to position [322, 0]
click at [187, 520] on span "Current Tab" at bounding box center [121, 535] width 201 height 28
click at [187, 520] on span "Current Tab" at bounding box center [118, 535] width 194 height 28
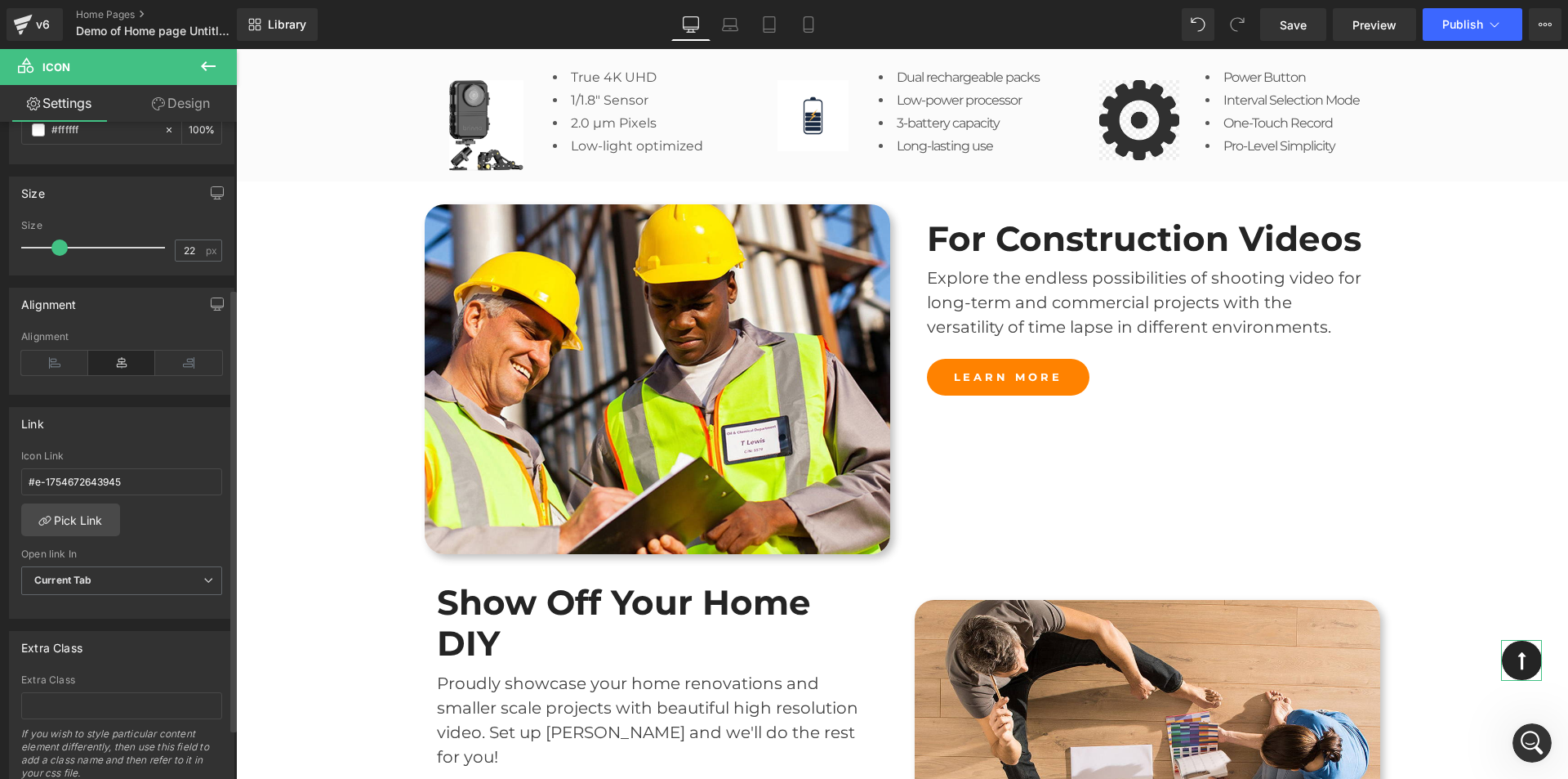
scroll to position [240, 0]
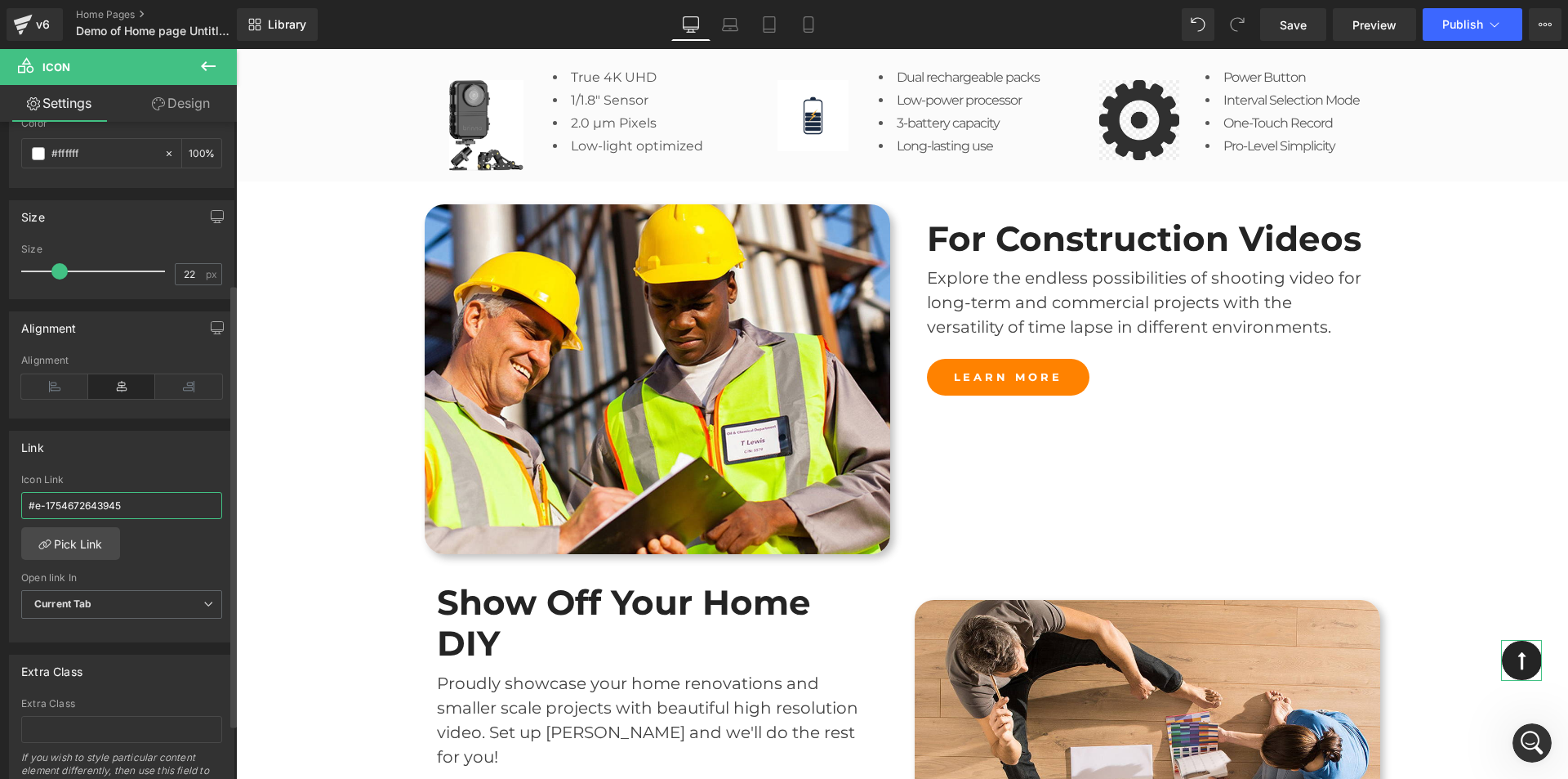
click at [158, 506] on input "#e-1754672643945" at bounding box center [121, 505] width 201 height 27
click at [78, 548] on link "Pick Link" at bounding box center [70, 543] width 99 height 33
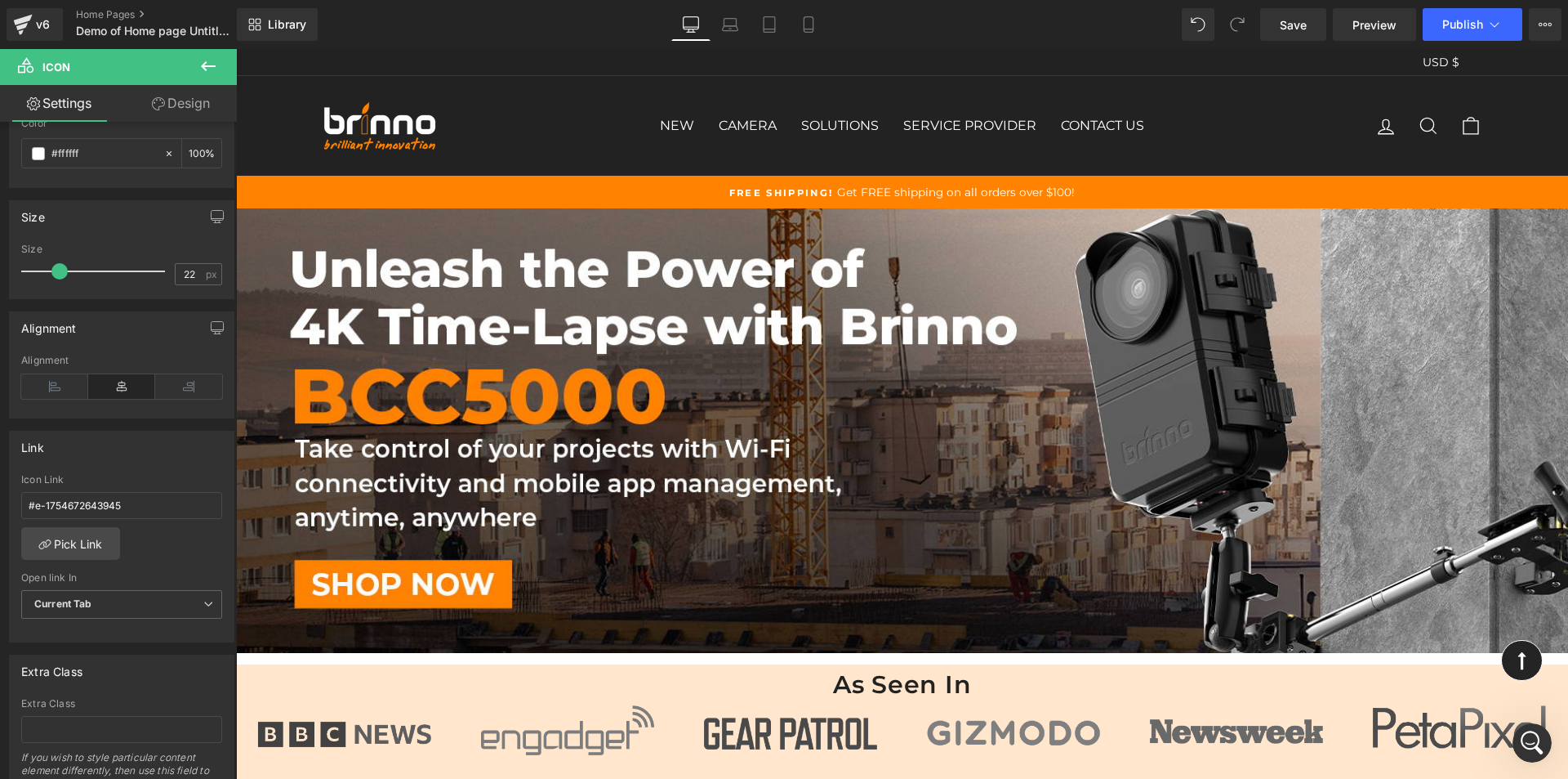
click at [390, 192] on div "Free Shipping! Get FREE shipping on all orders over $100!" at bounding box center [902, 192] width 1160 height 17
click at [593, 331] on div "Unleash the Power of 4K Time-Lapse with Brinno Heading Row BCC5000 Heading Row …" at bounding box center [902, 430] width 1332 height 445
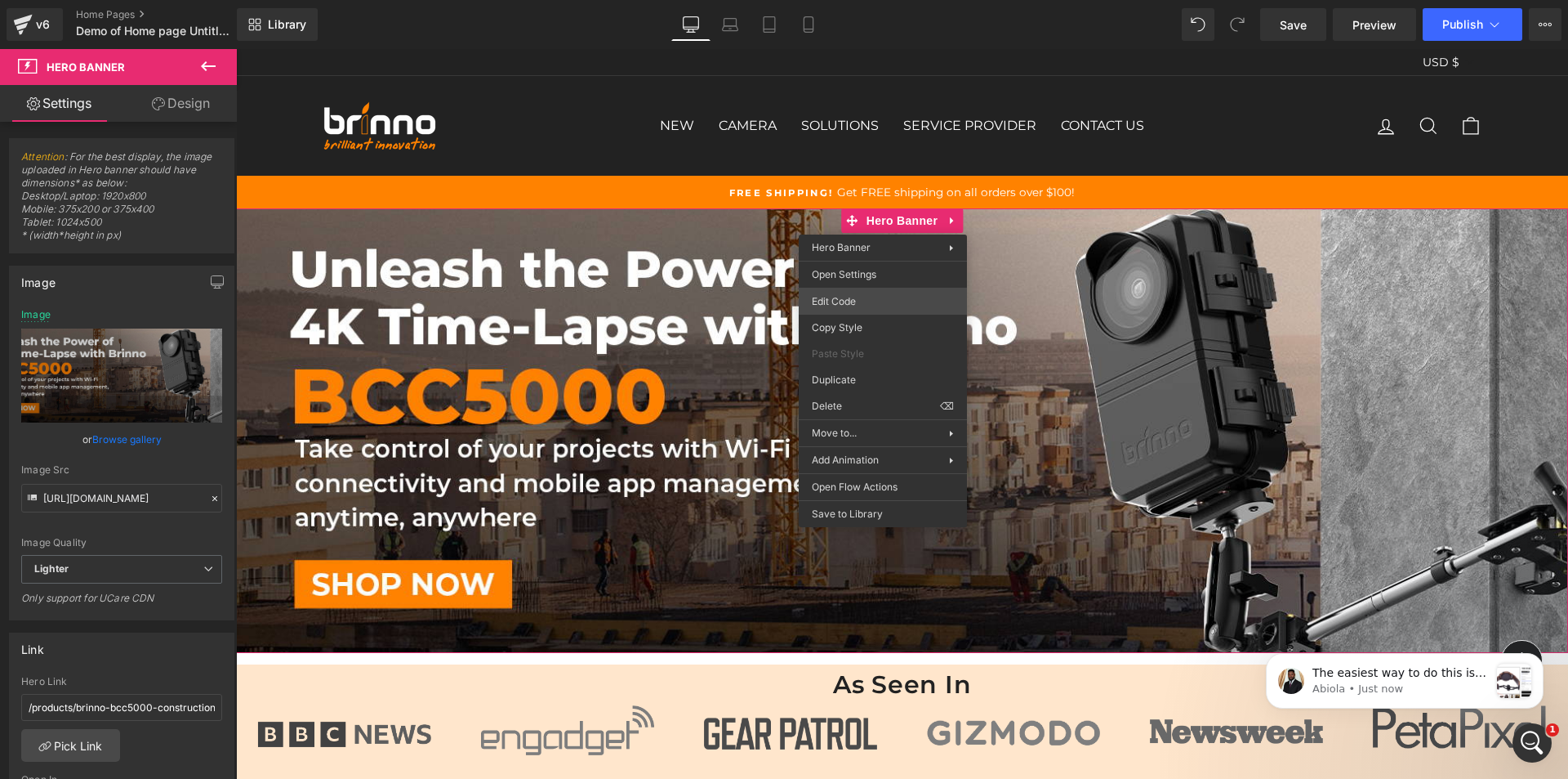
click at [868, 0] on div "Icon You are previewing how the will restyle your page. You can not edit Elemen…" at bounding box center [784, 0] width 1568 height 0
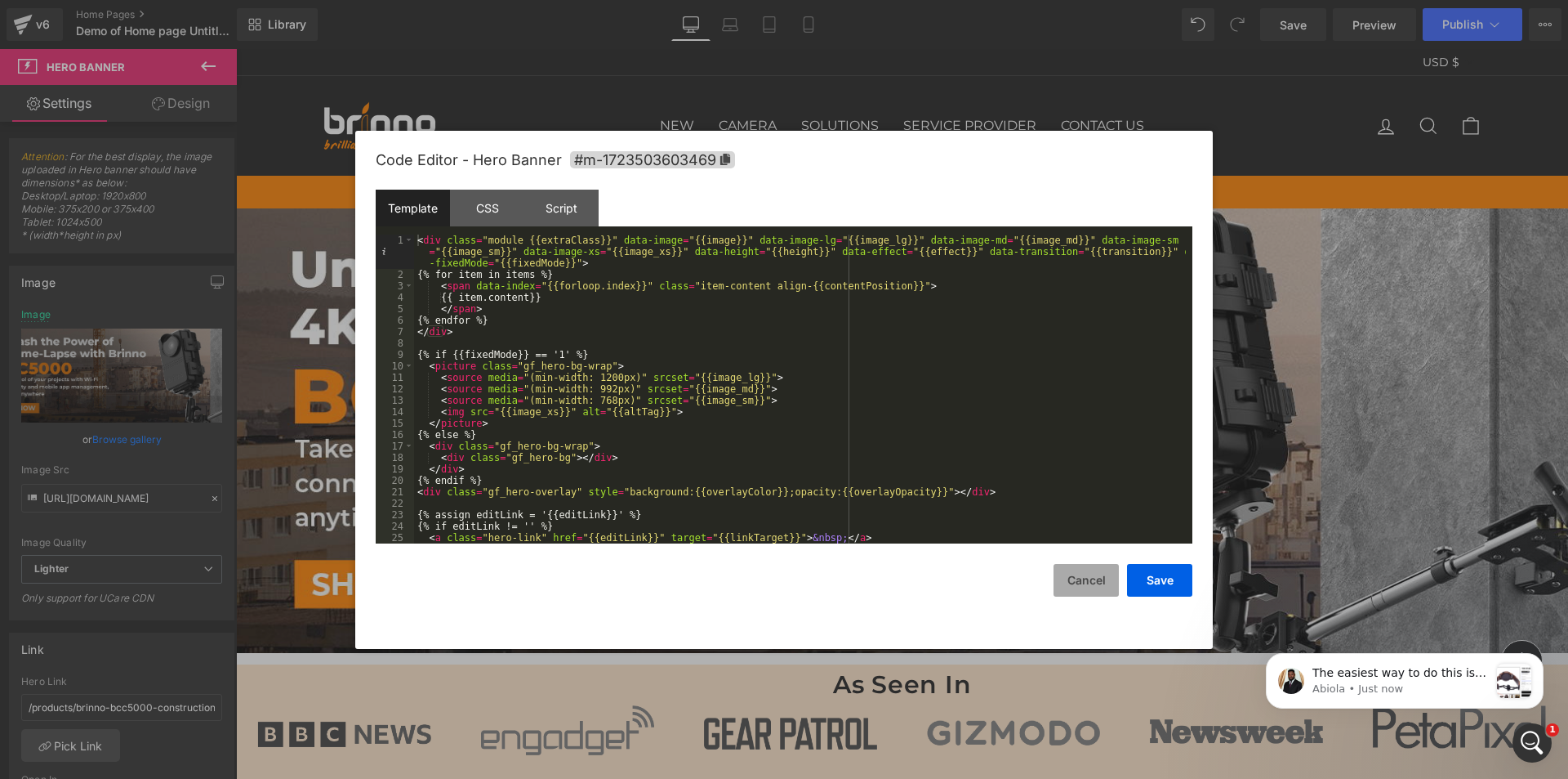
click at [1089, 578] on button "Cancel" at bounding box center [1086, 580] width 65 height 33
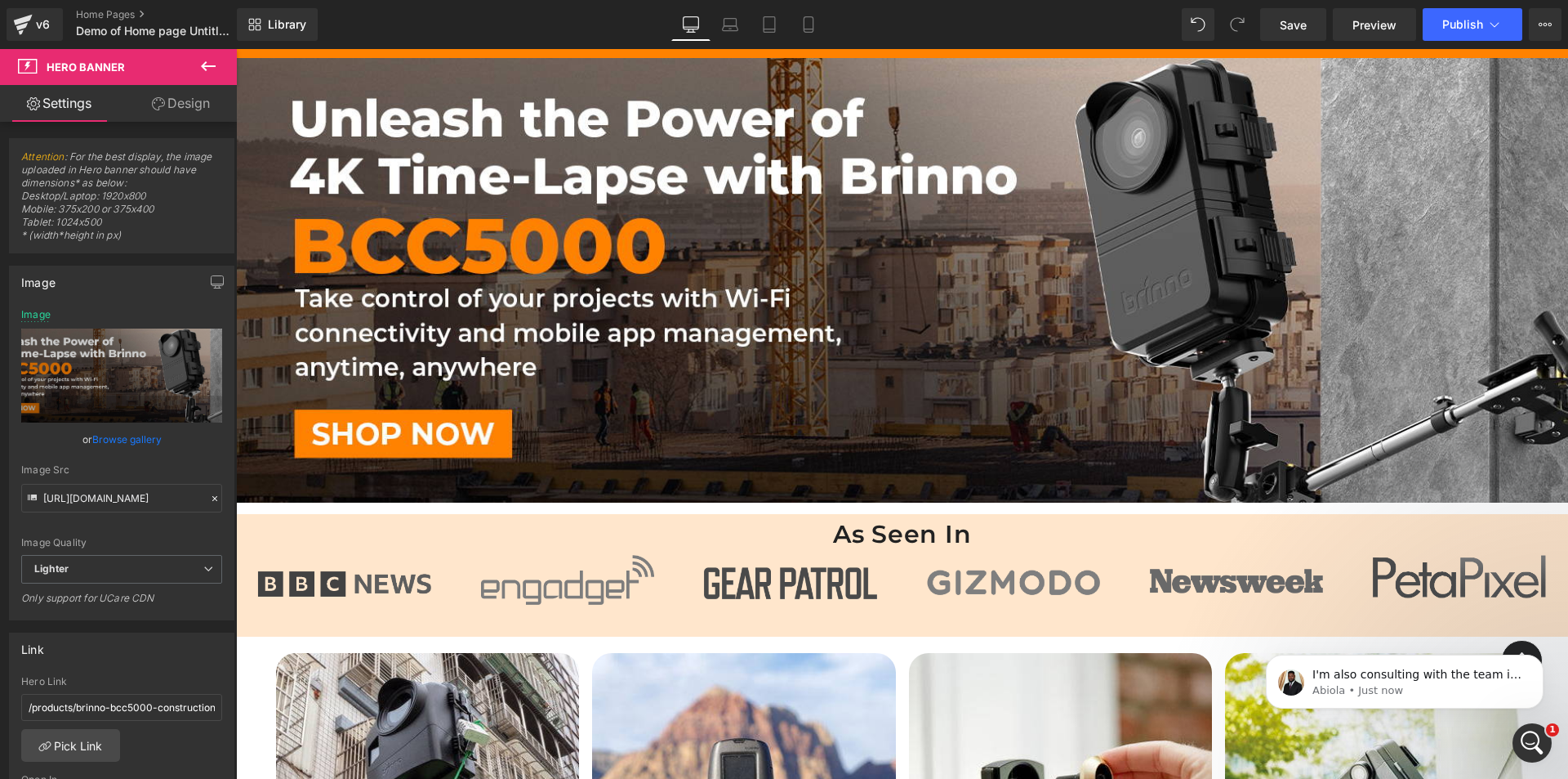
scroll to position [163, 0]
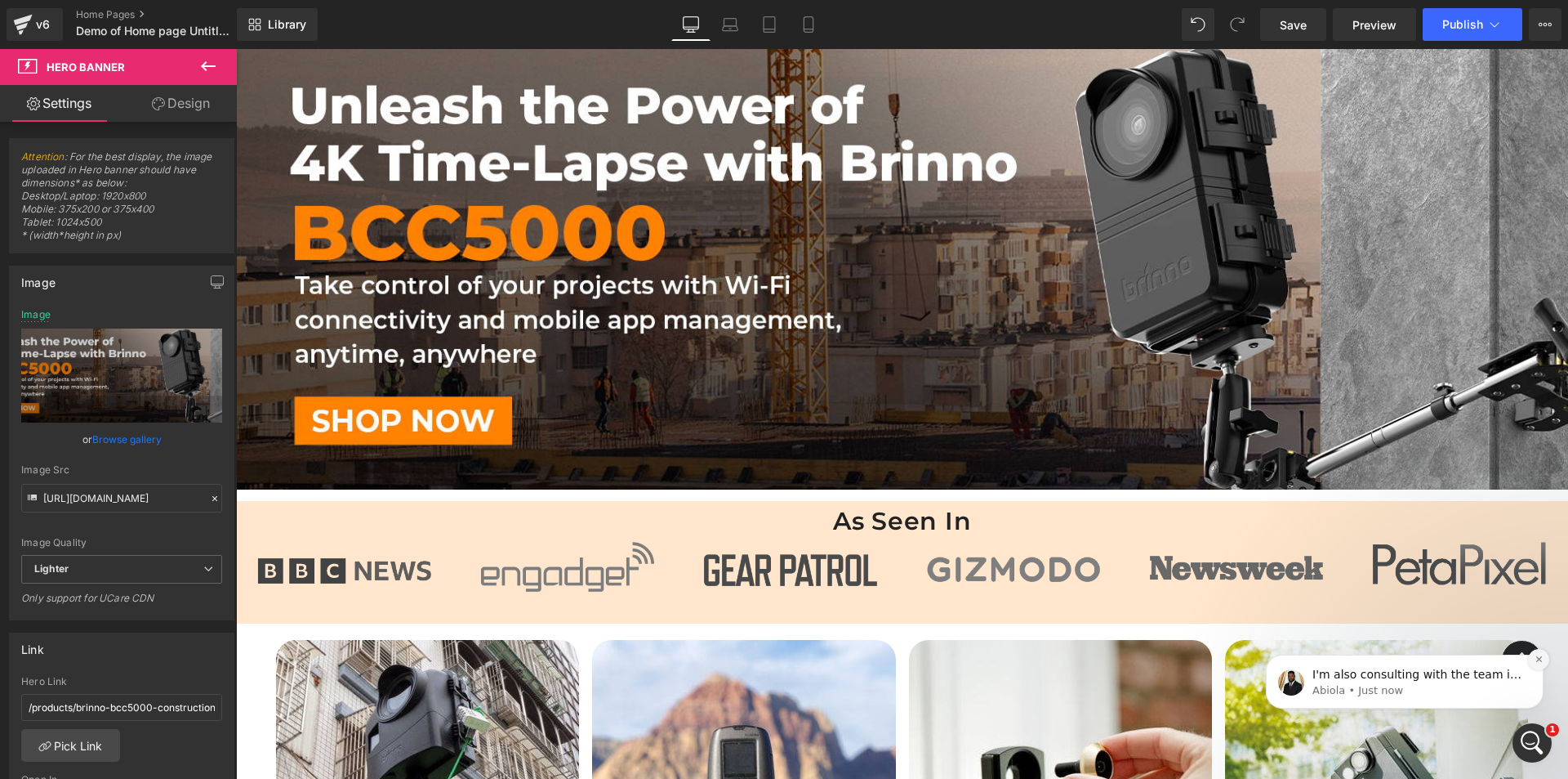
click at [1540, 661] on icon "Dismiss notification" at bounding box center [1538, 659] width 6 height 6
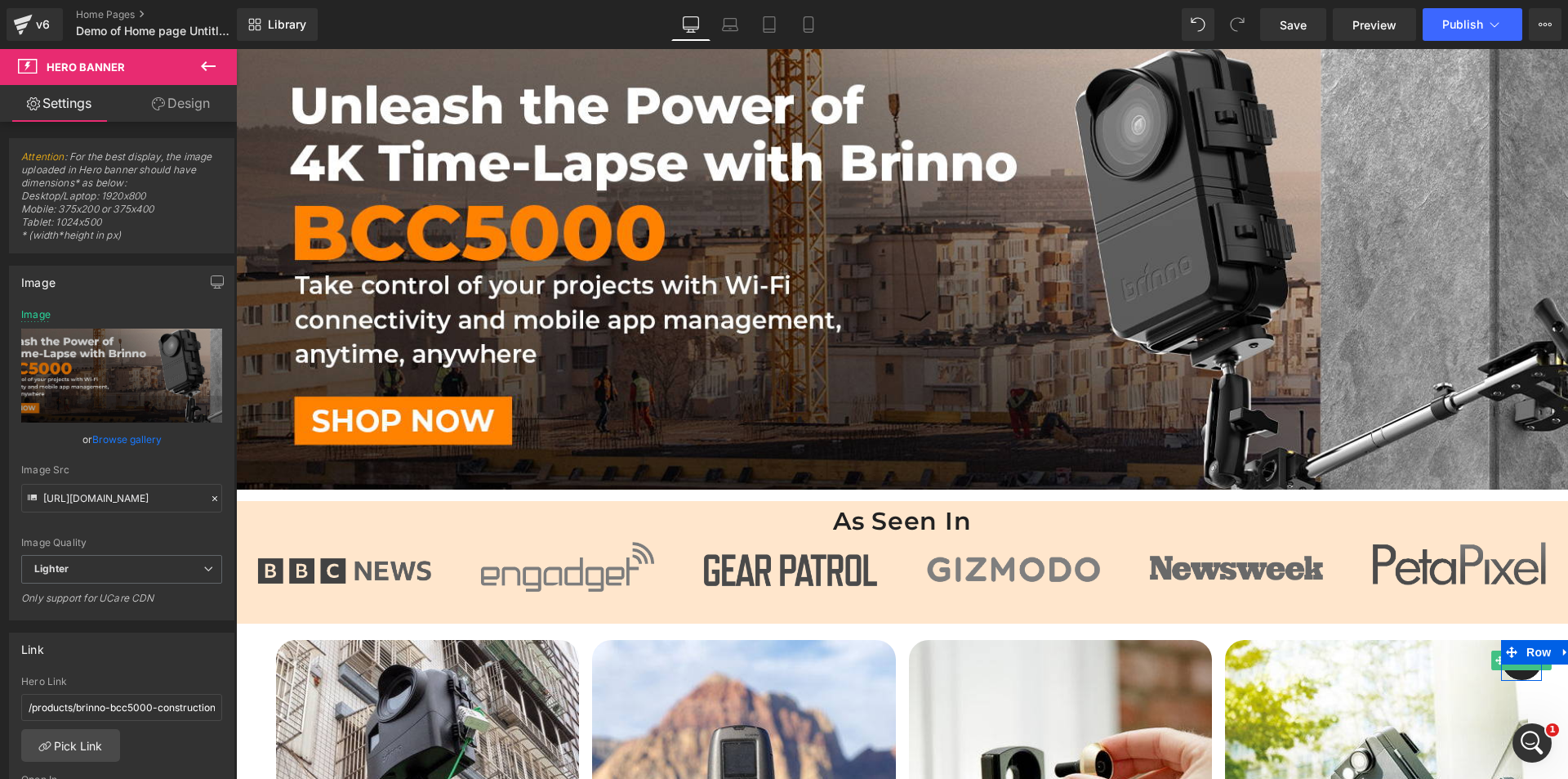
click at [1514, 672] on div at bounding box center [1522, 660] width 42 height 41
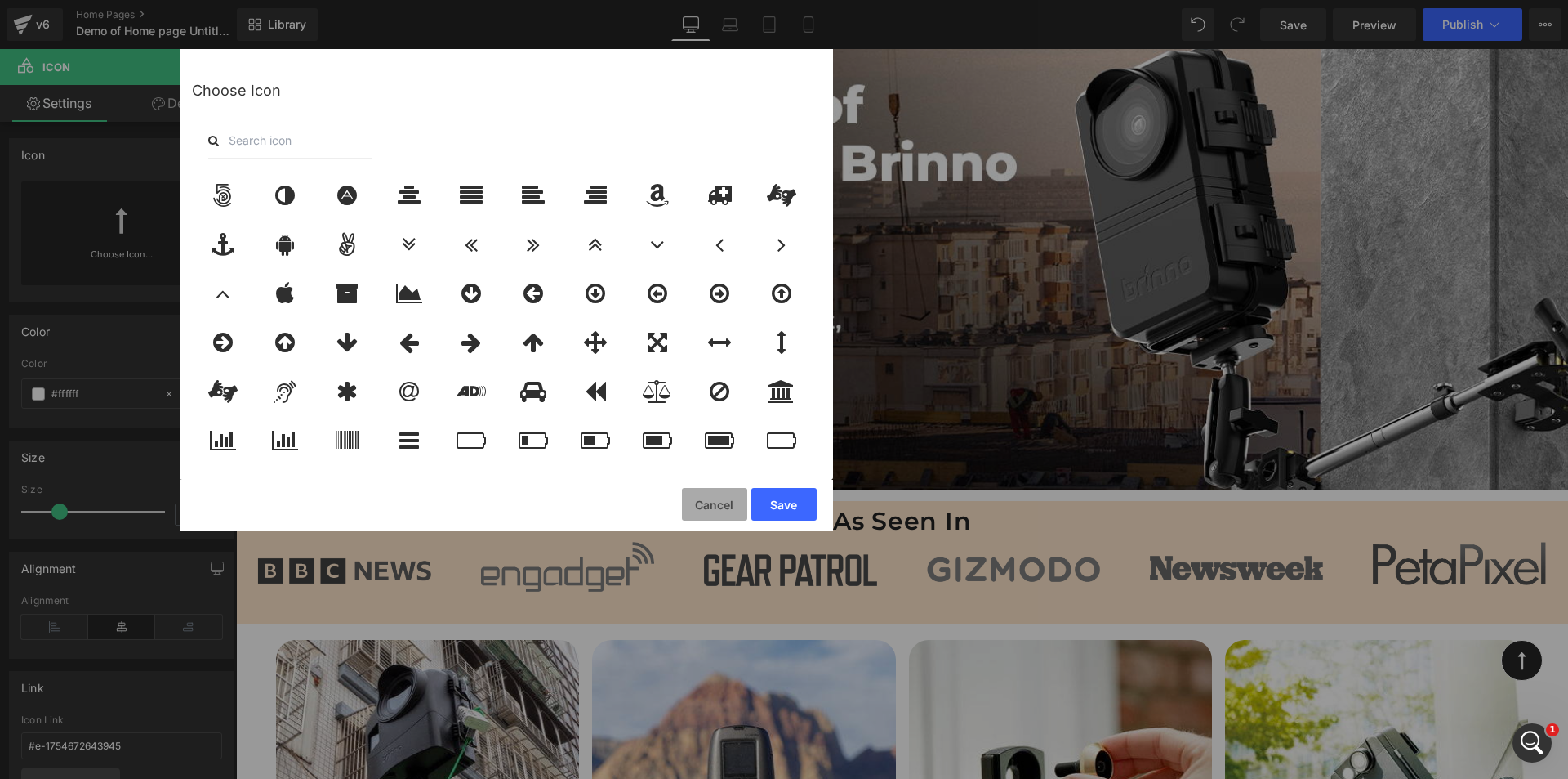
click at [718, 513] on button "Cancel" at bounding box center [714, 504] width 65 height 33
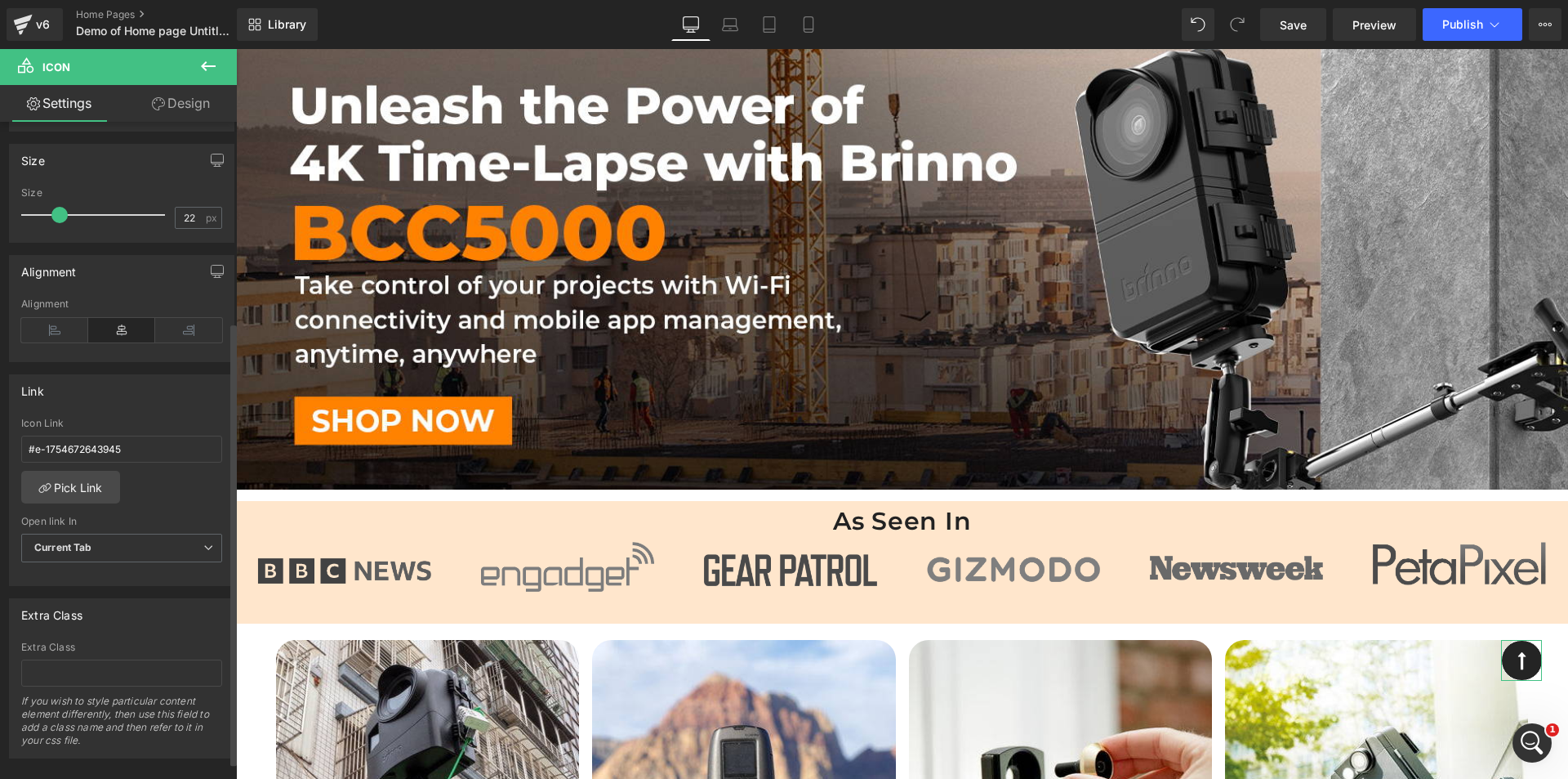
scroll to position [322, 0]
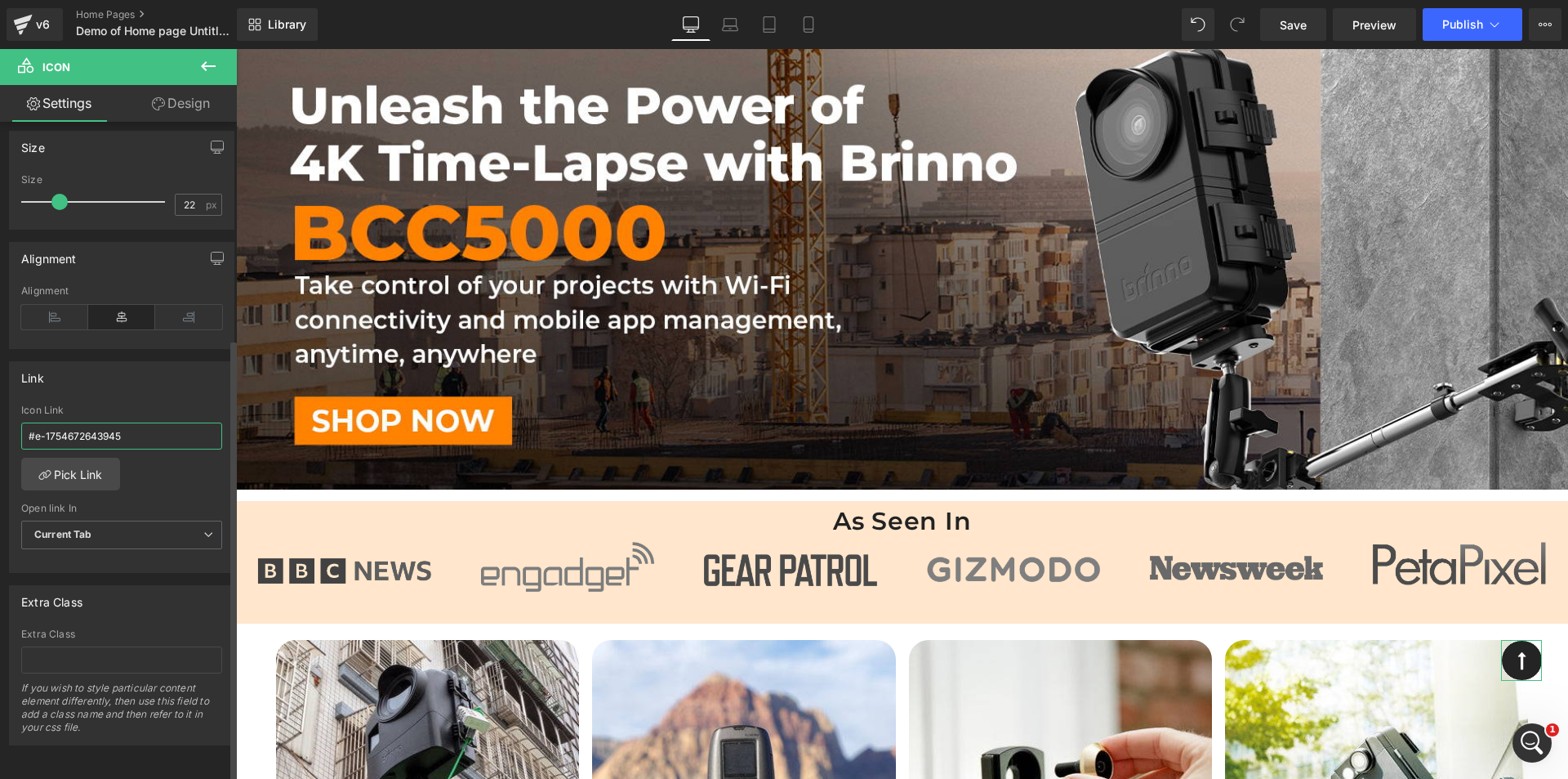
click at [136, 423] on input "#e-1754672643945" at bounding box center [121, 436] width 201 height 27
click at [96, 458] on link "Pick Link" at bounding box center [70, 474] width 99 height 33
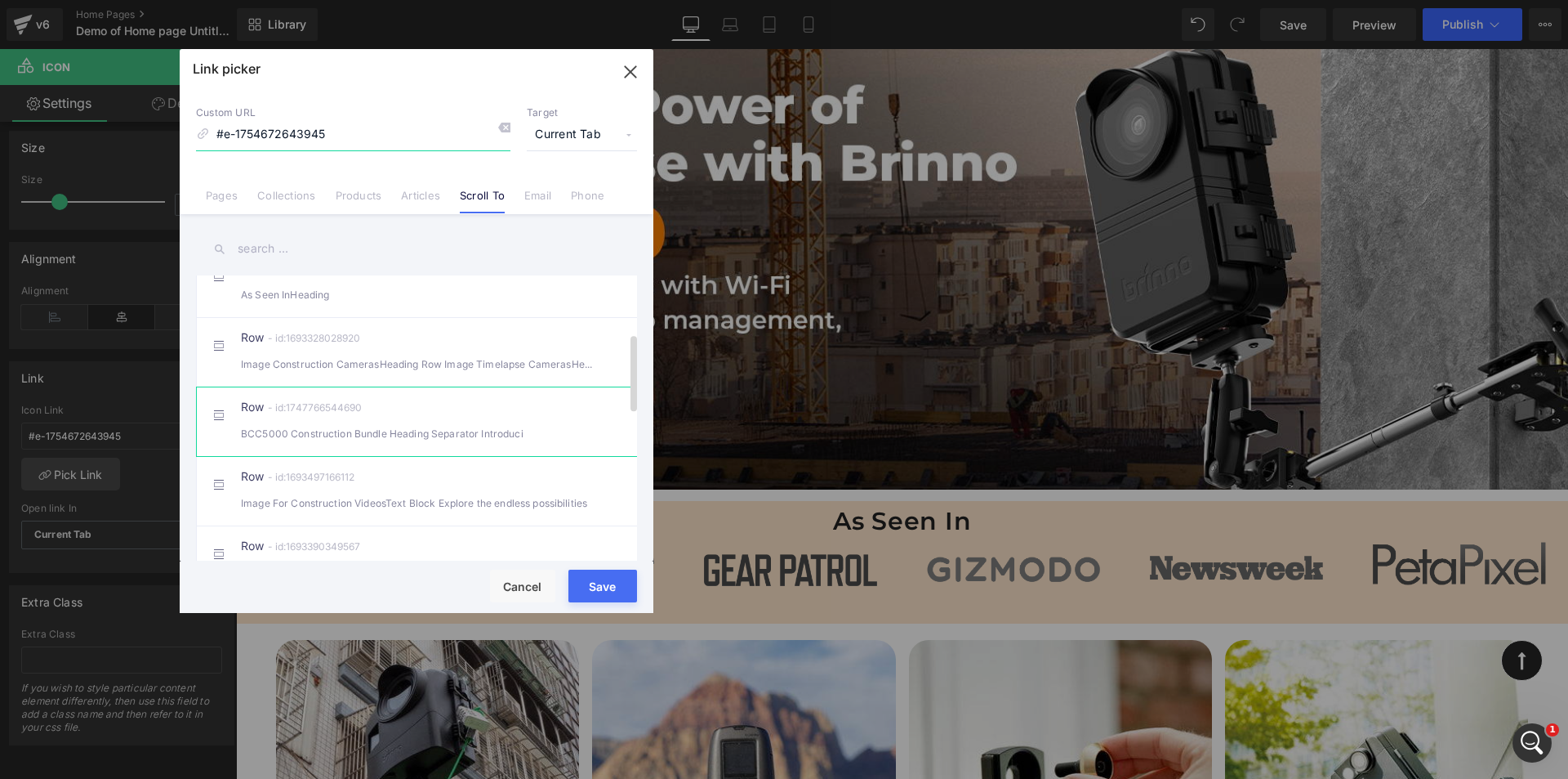
scroll to position [245, 0]
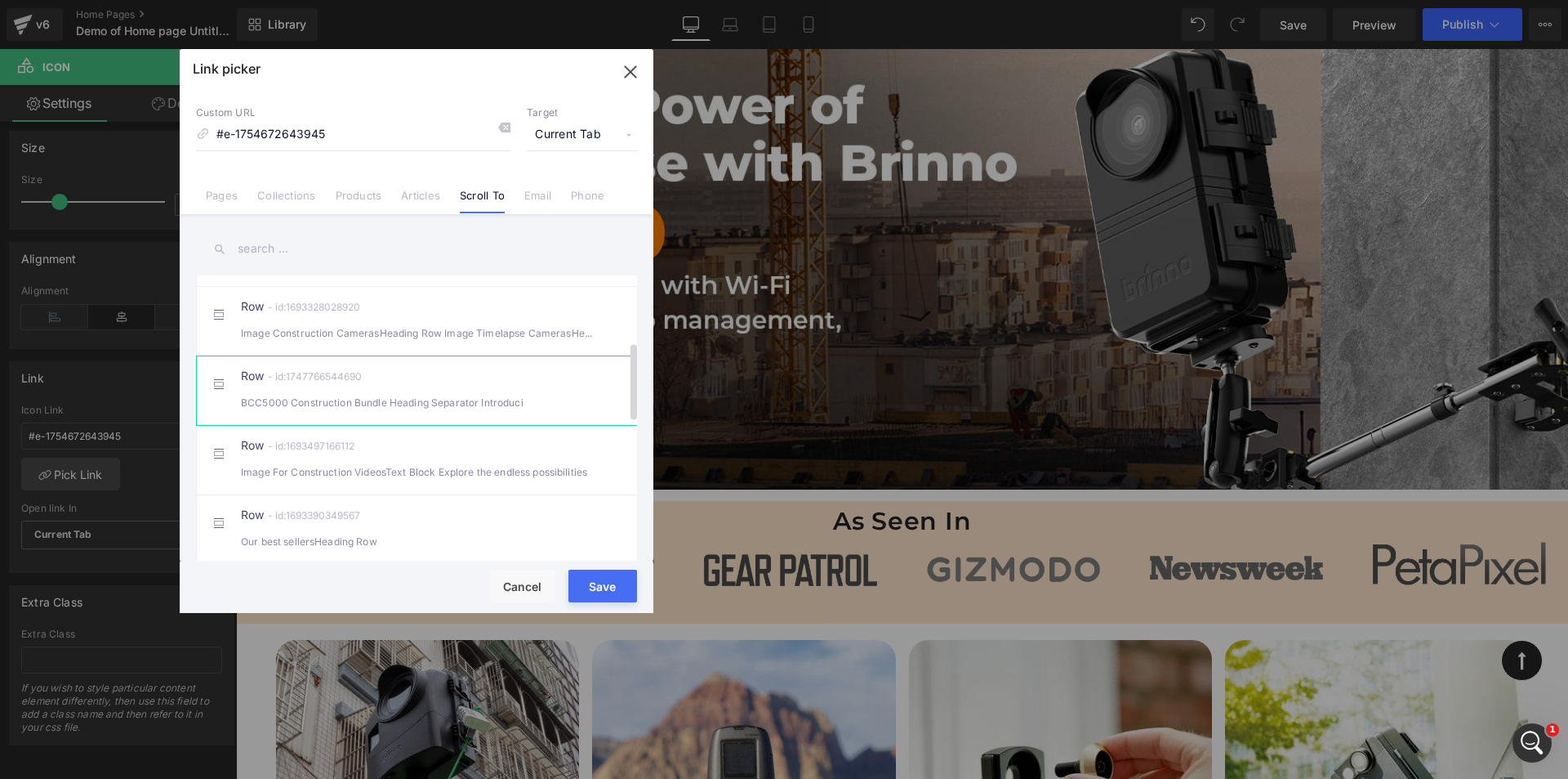
click at [434, 408] on div "Row - id:1747766544690 BCC5000 Construction Bundle Heading Separator Introduci" at bounding box center [441, 390] width 401 height 41
click at [599, 581] on button "Save" at bounding box center [603, 586] width 68 height 33
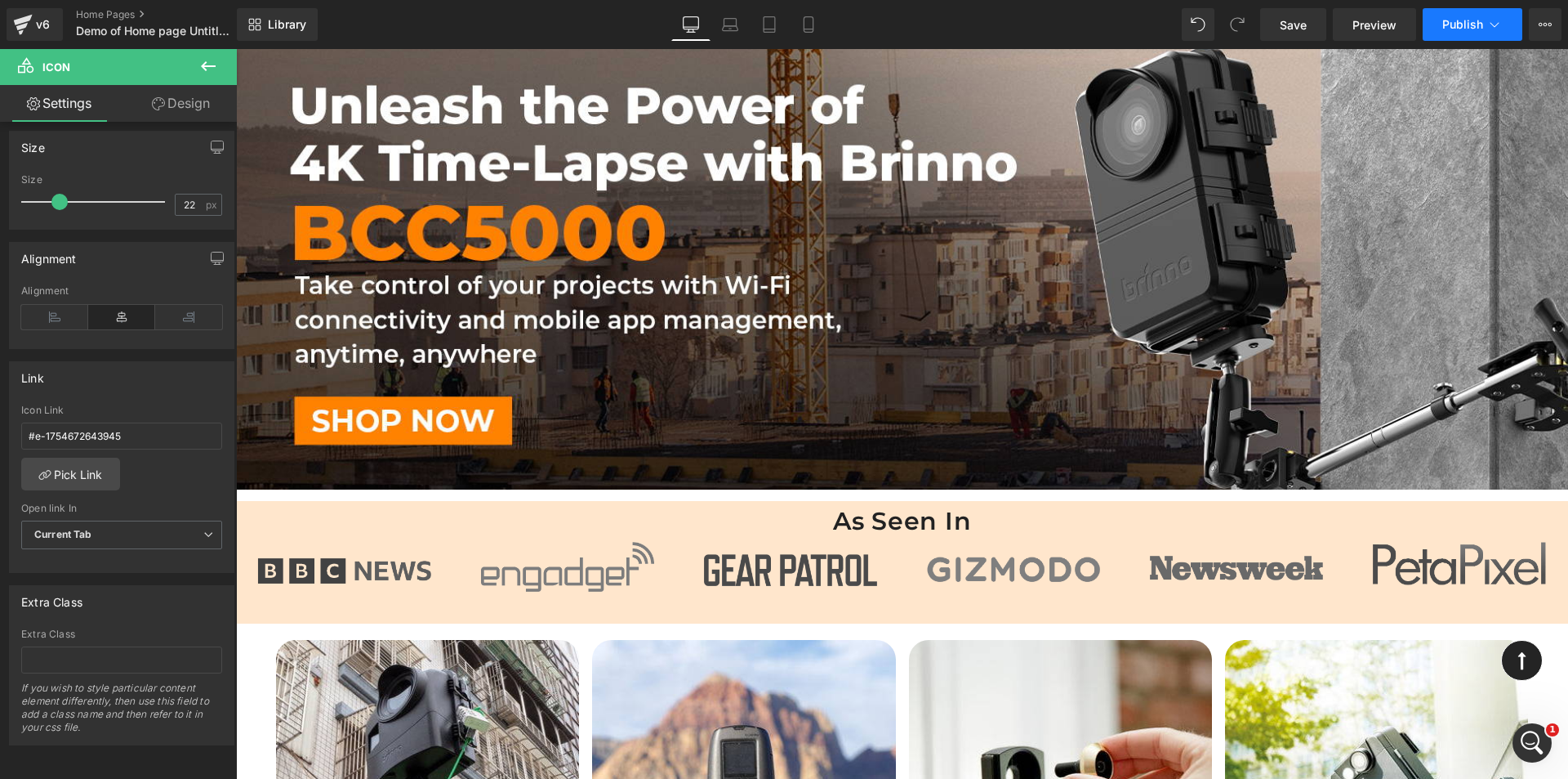
click at [1450, 17] on button "Publish" at bounding box center [1473, 24] width 100 height 33
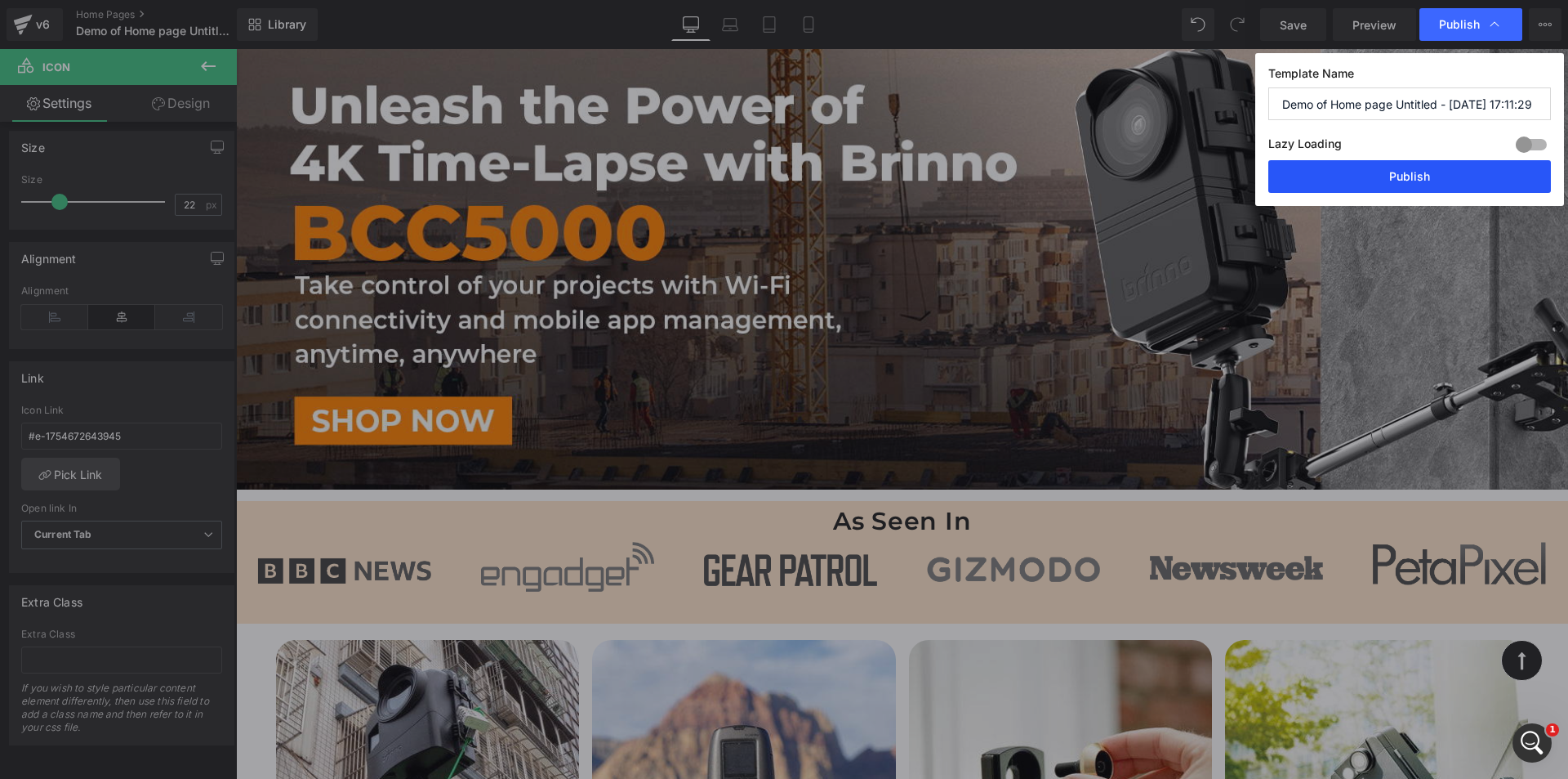
drag, startPoint x: 1428, startPoint y: 178, endPoint x: 1210, endPoint y: 322, distance: 261.3
click at [1428, 178] on button "Publish" at bounding box center [1410, 176] width 283 height 33
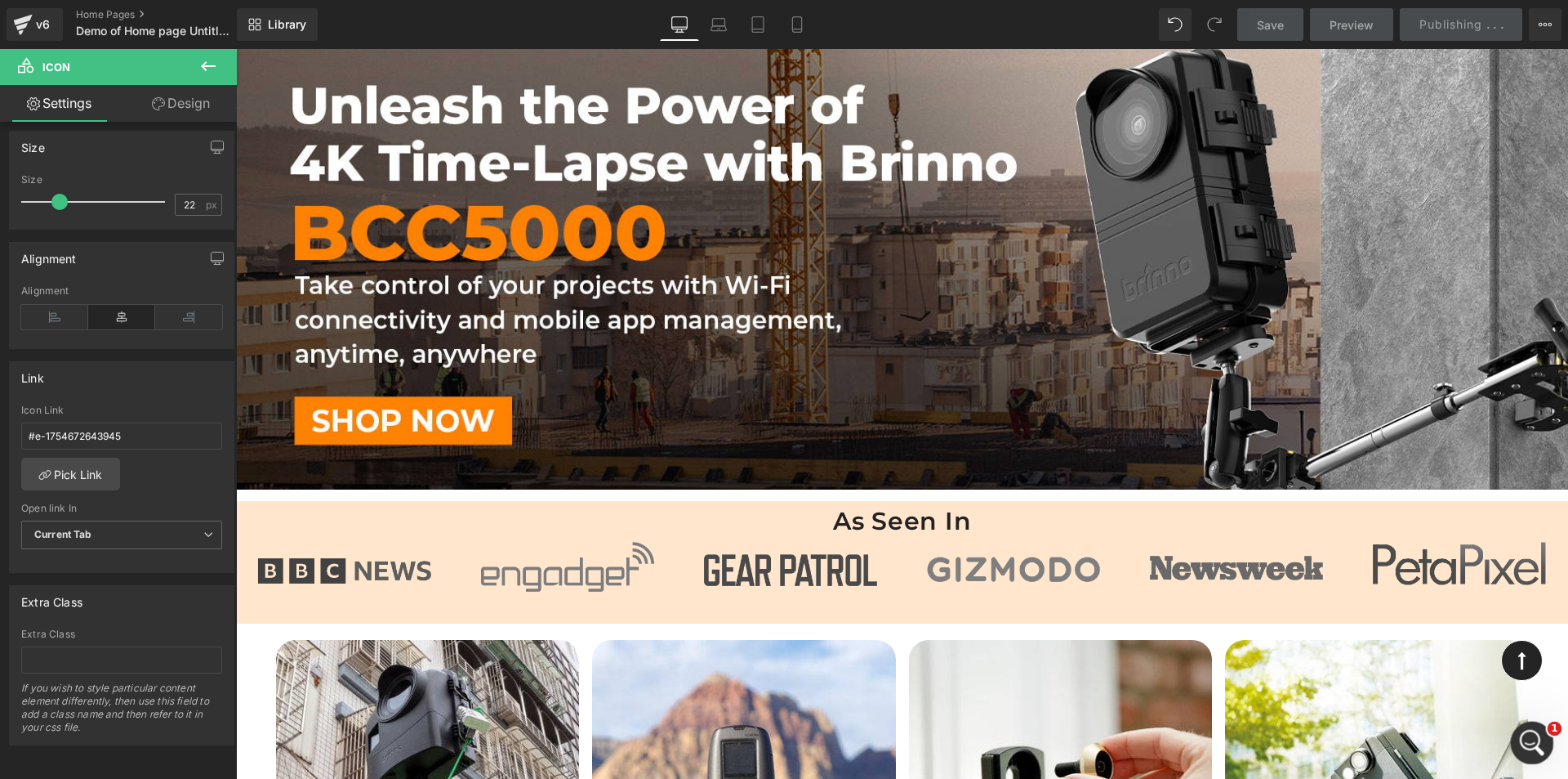
click at [1533, 739] on icon "Open Intercom Messenger" at bounding box center [1530, 741] width 27 height 27
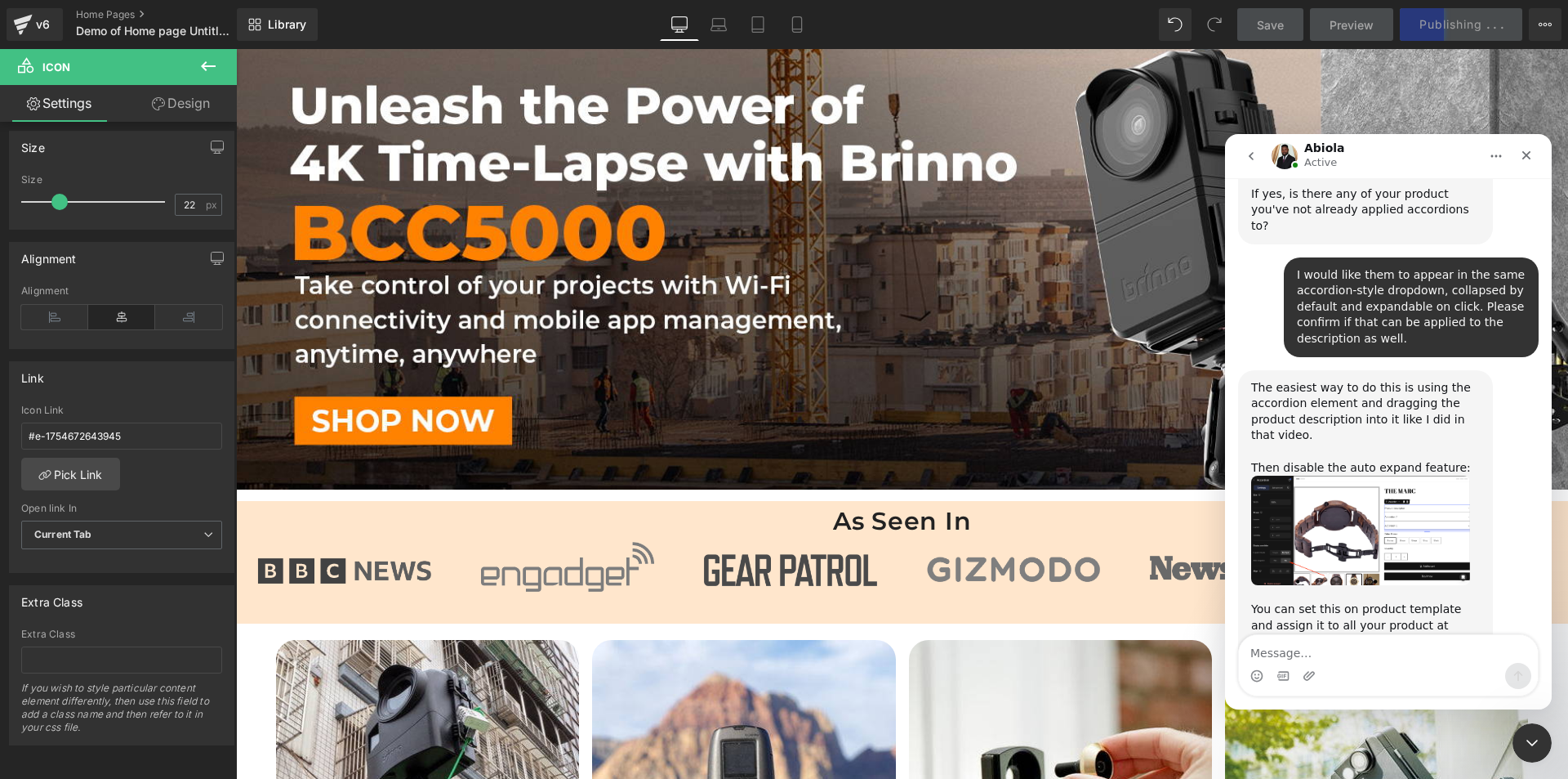
scroll to position [1540, 0]
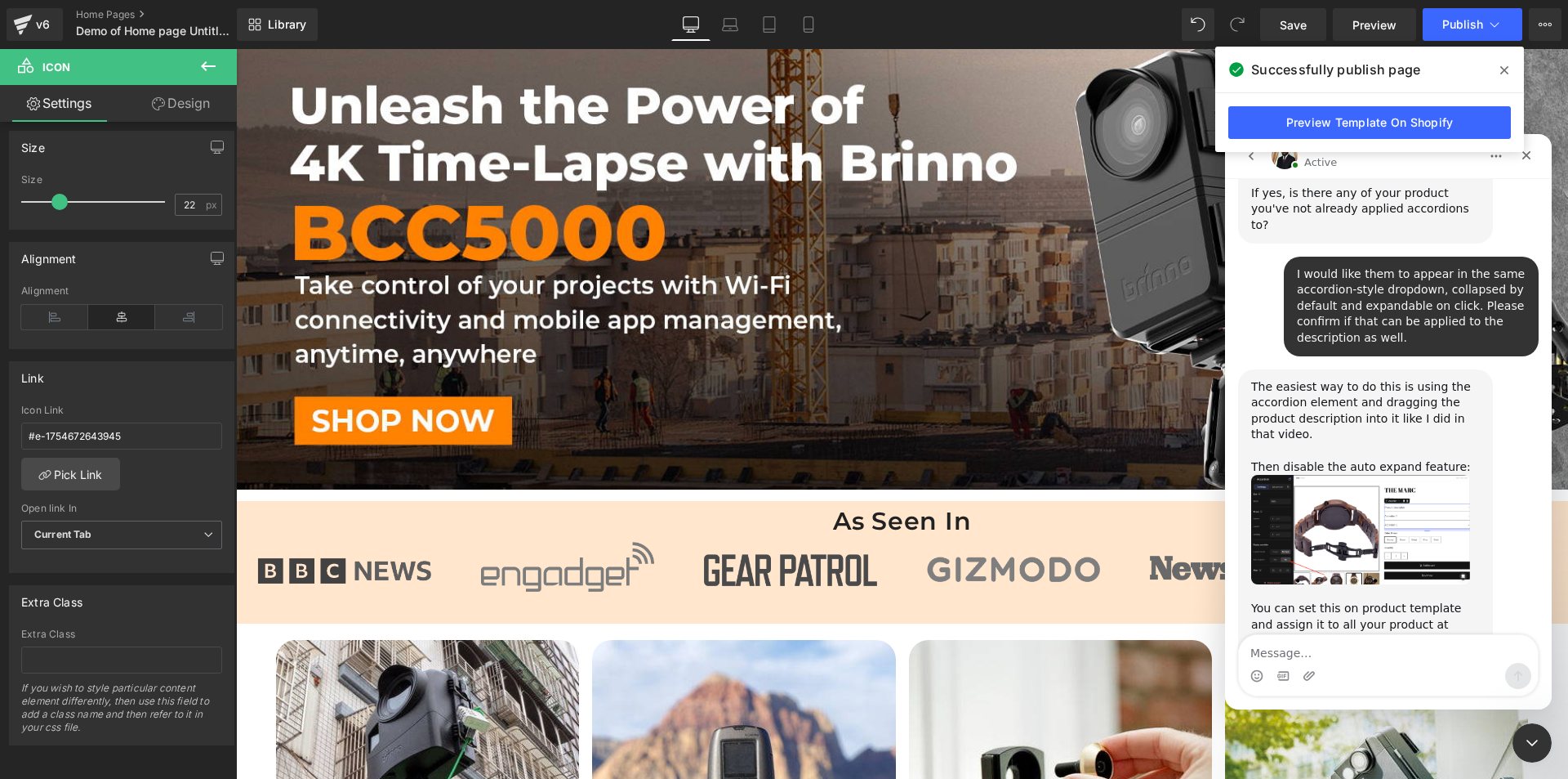
click at [1298, 652] on textarea "Message…" at bounding box center [1388, 648] width 299 height 28
click at [1304, 635] on textarea "Message…" at bounding box center [1388, 648] width 299 height 28
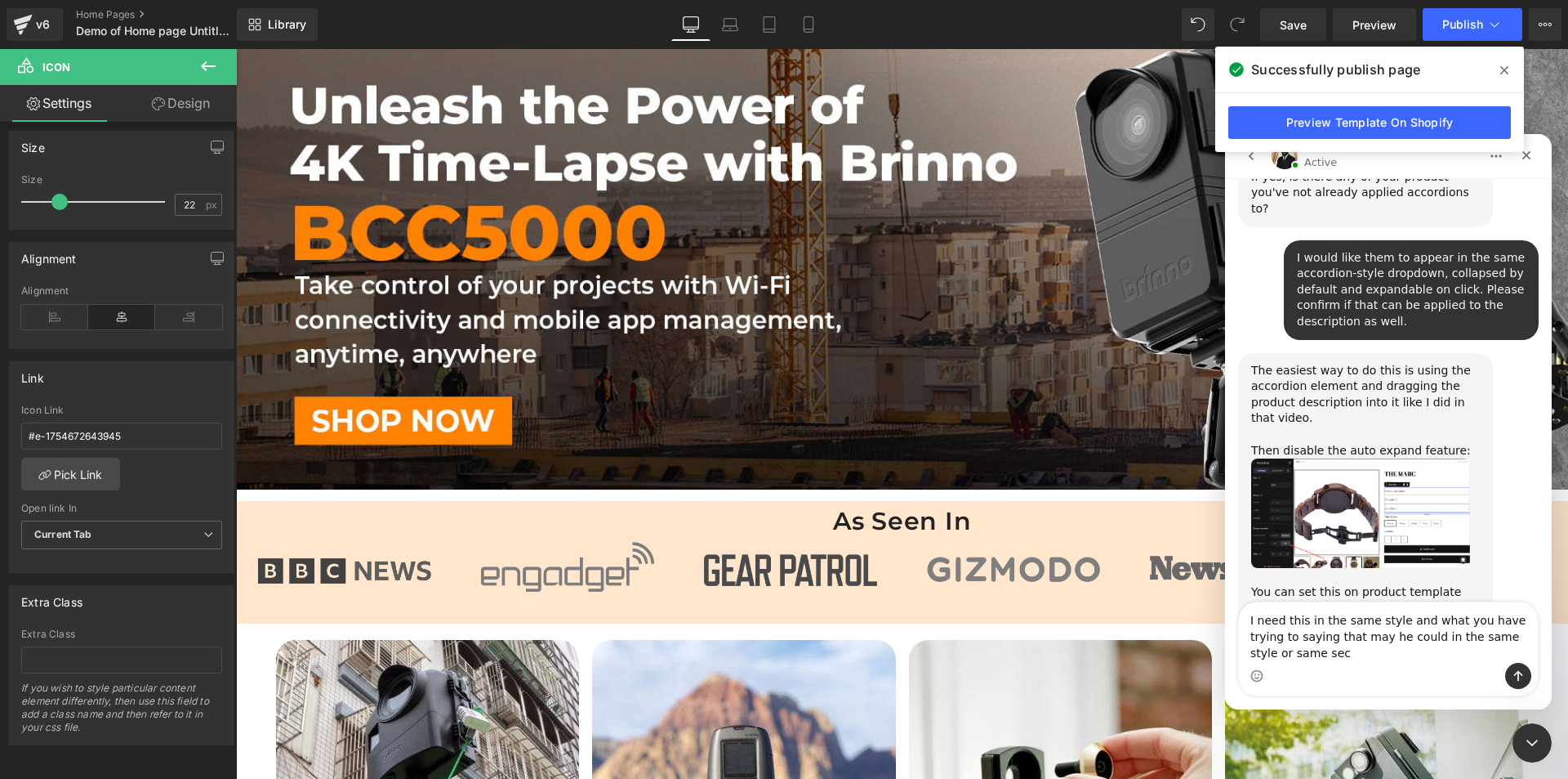
scroll to position [1572, 0]
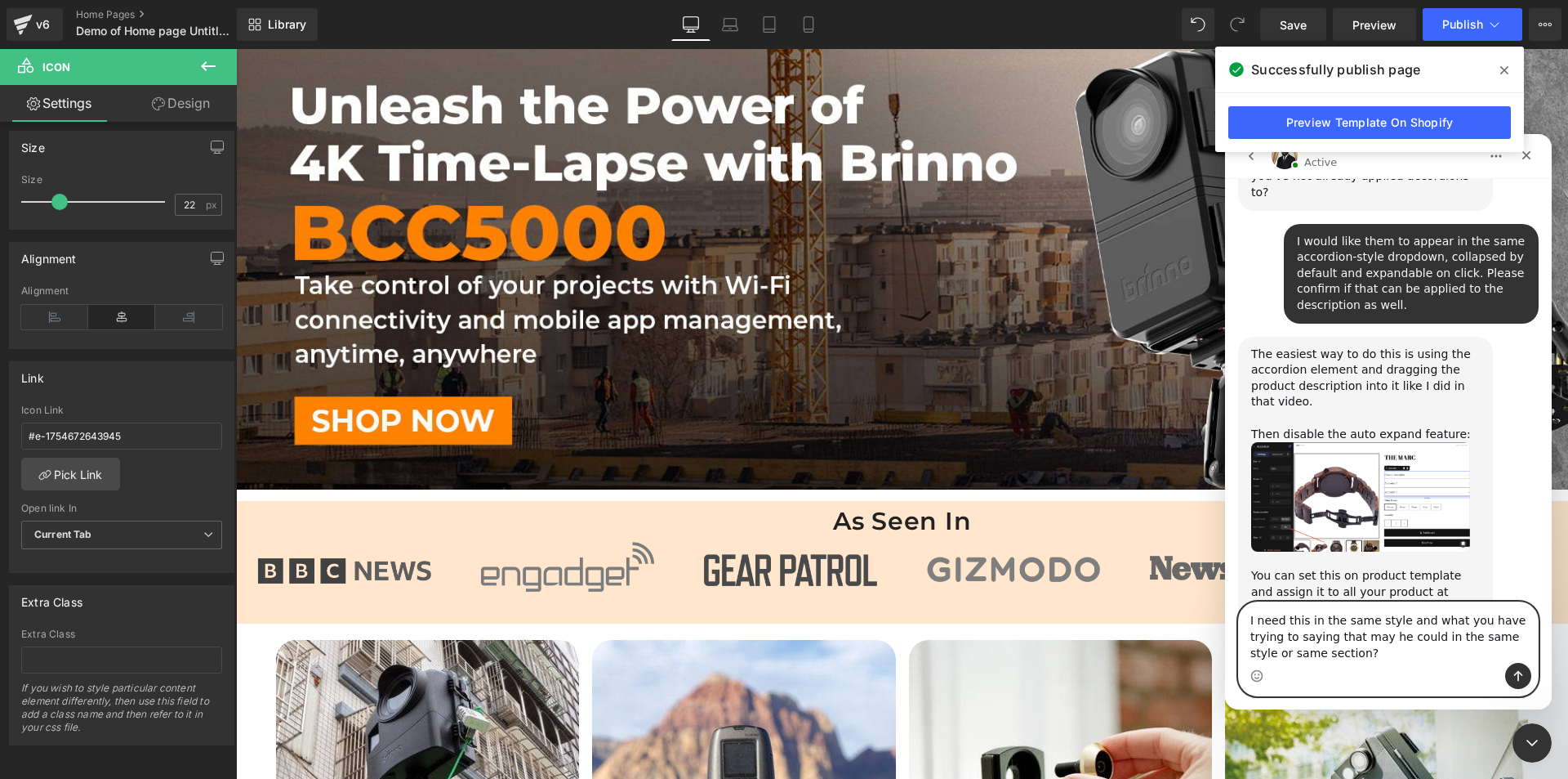
paste textarea "accordion style. Are you saying it could also be applied in the same section to…"
drag, startPoint x: 1451, startPoint y: 615, endPoint x: 1520, endPoint y: 615, distance: 69.0
click at [1520, 615] on textarea "I need this in the same accordion style. Are you saying it could also be applie…" at bounding box center [1388, 632] width 299 height 61
click at [1451, 615] on textarea "I need this in the same accordion style. it could also be applied in the same s…" at bounding box center [1388, 632] width 299 height 61
click at [1440, 636] on textarea "I need this in the same accordion style. It could also be applied in the same s…" at bounding box center [1388, 632] width 299 height 61
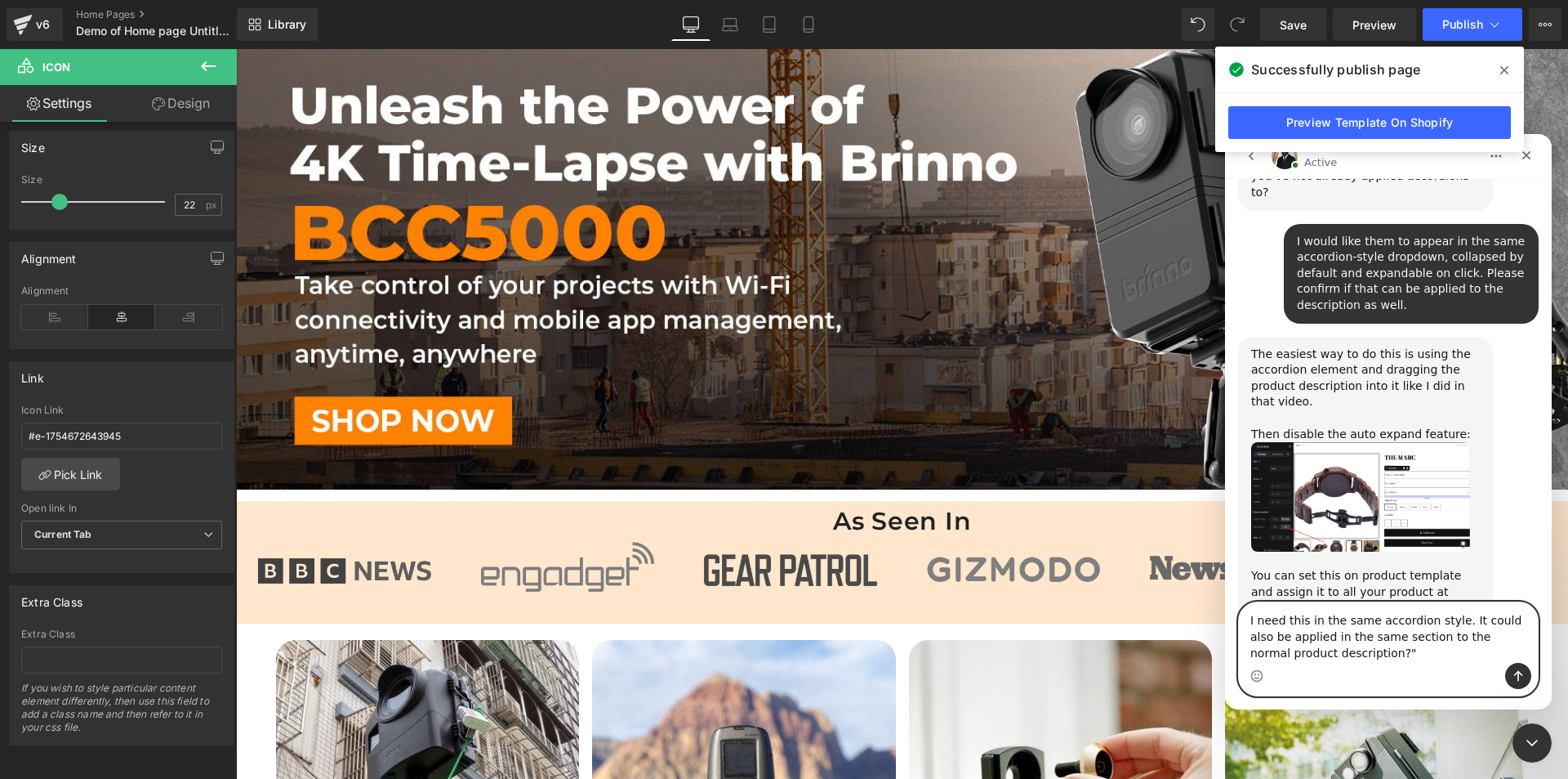
click at [1440, 636] on textarea "I need this in the same accordion style. It could also be applied in the same s…" at bounding box center [1388, 632] width 299 height 61
type textarea "I need this in the same accordion style. It could also be applied in the same s…"
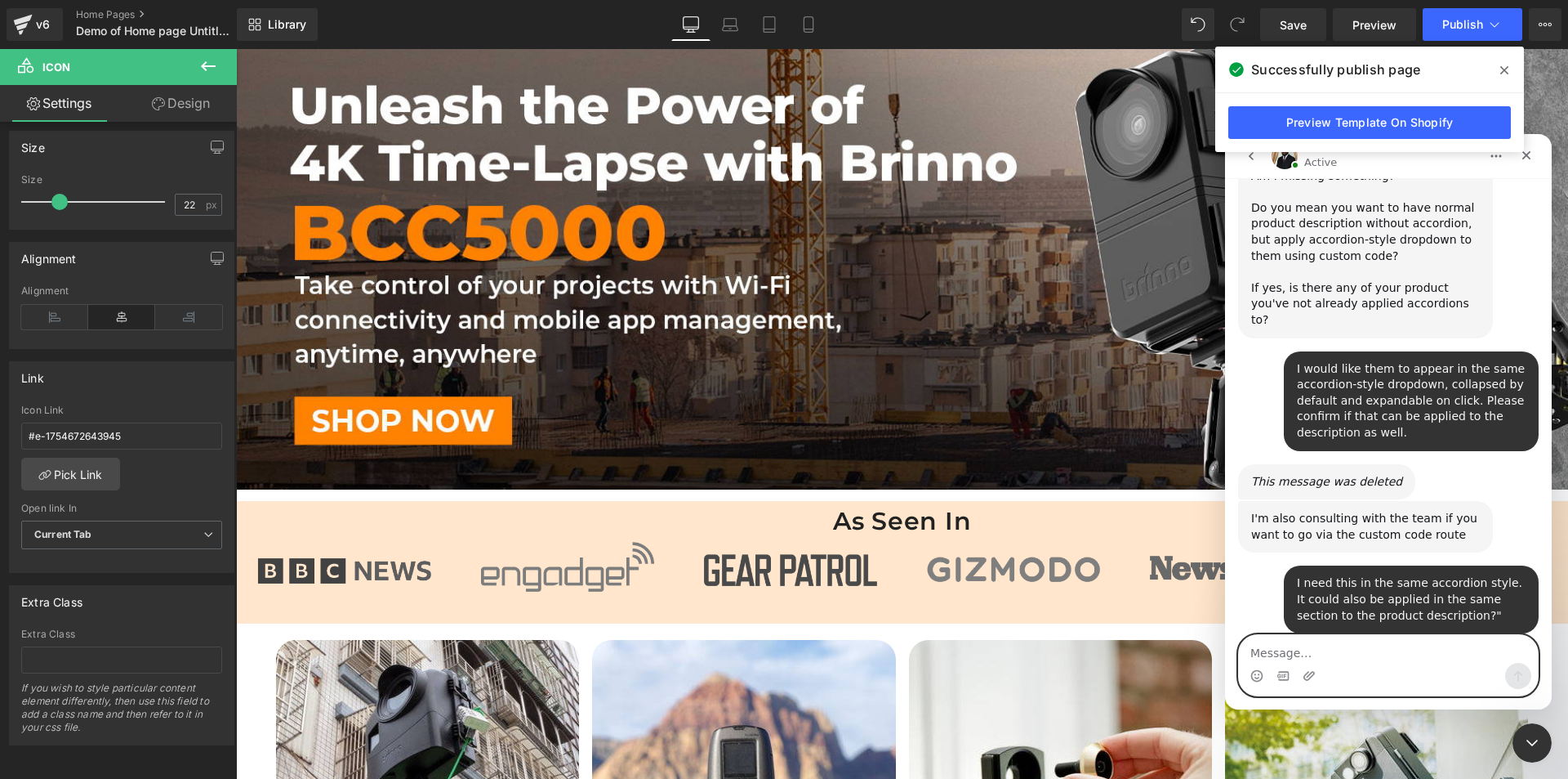
scroll to position [1494, 0]
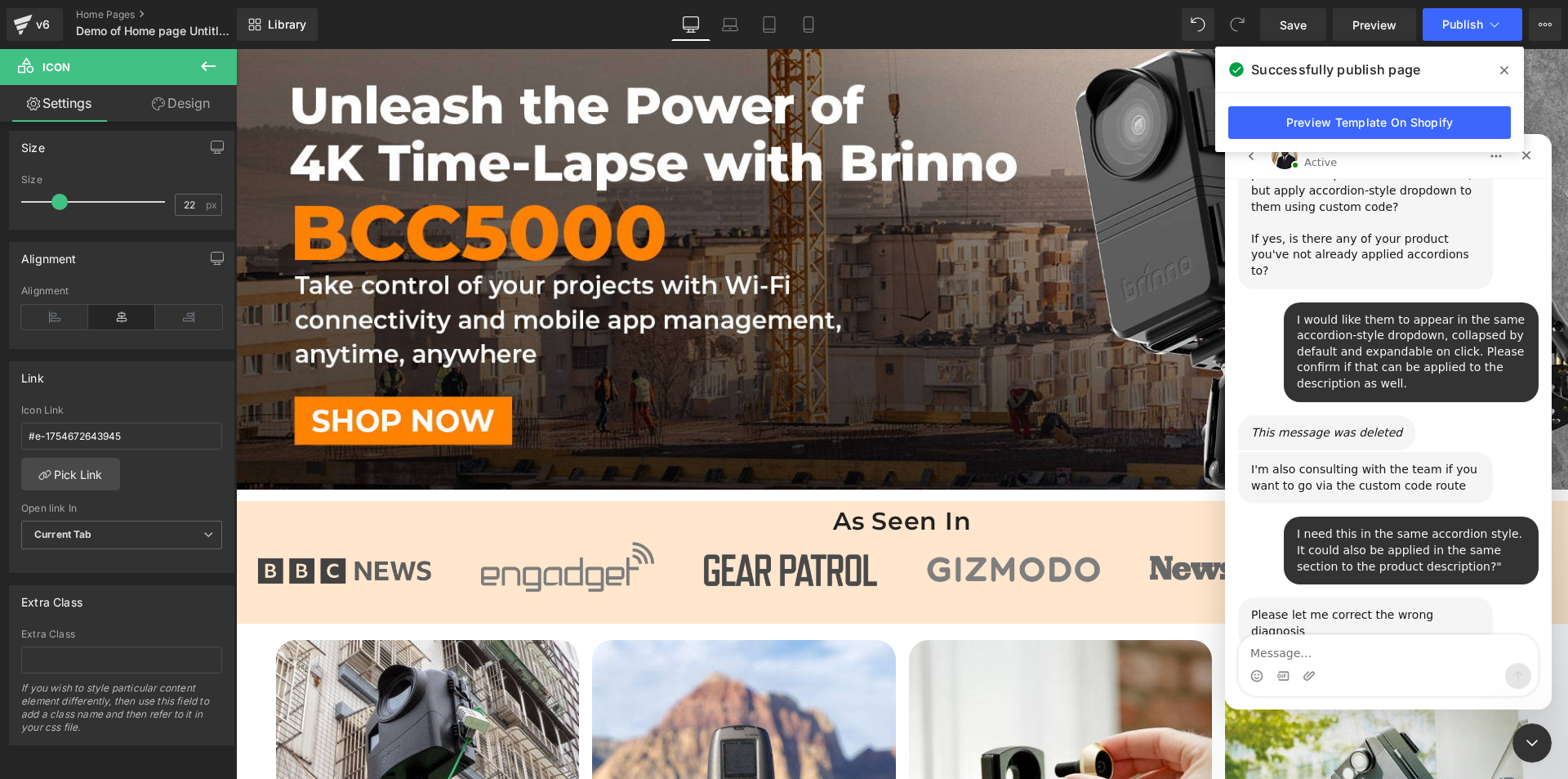
click at [79, 455] on div at bounding box center [784, 364] width 1568 height 730
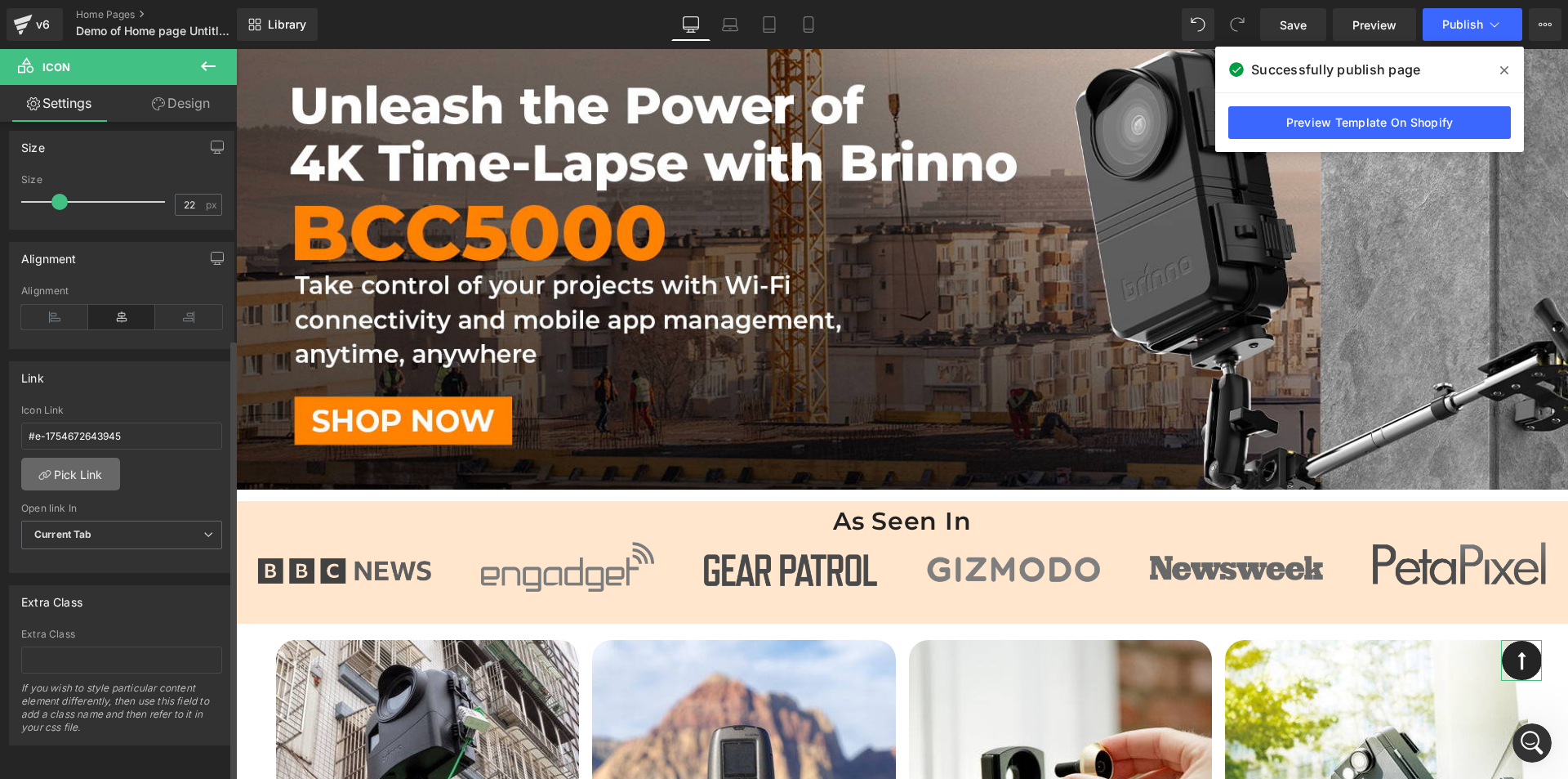
click at [80, 462] on link "Pick Link" at bounding box center [70, 474] width 99 height 33
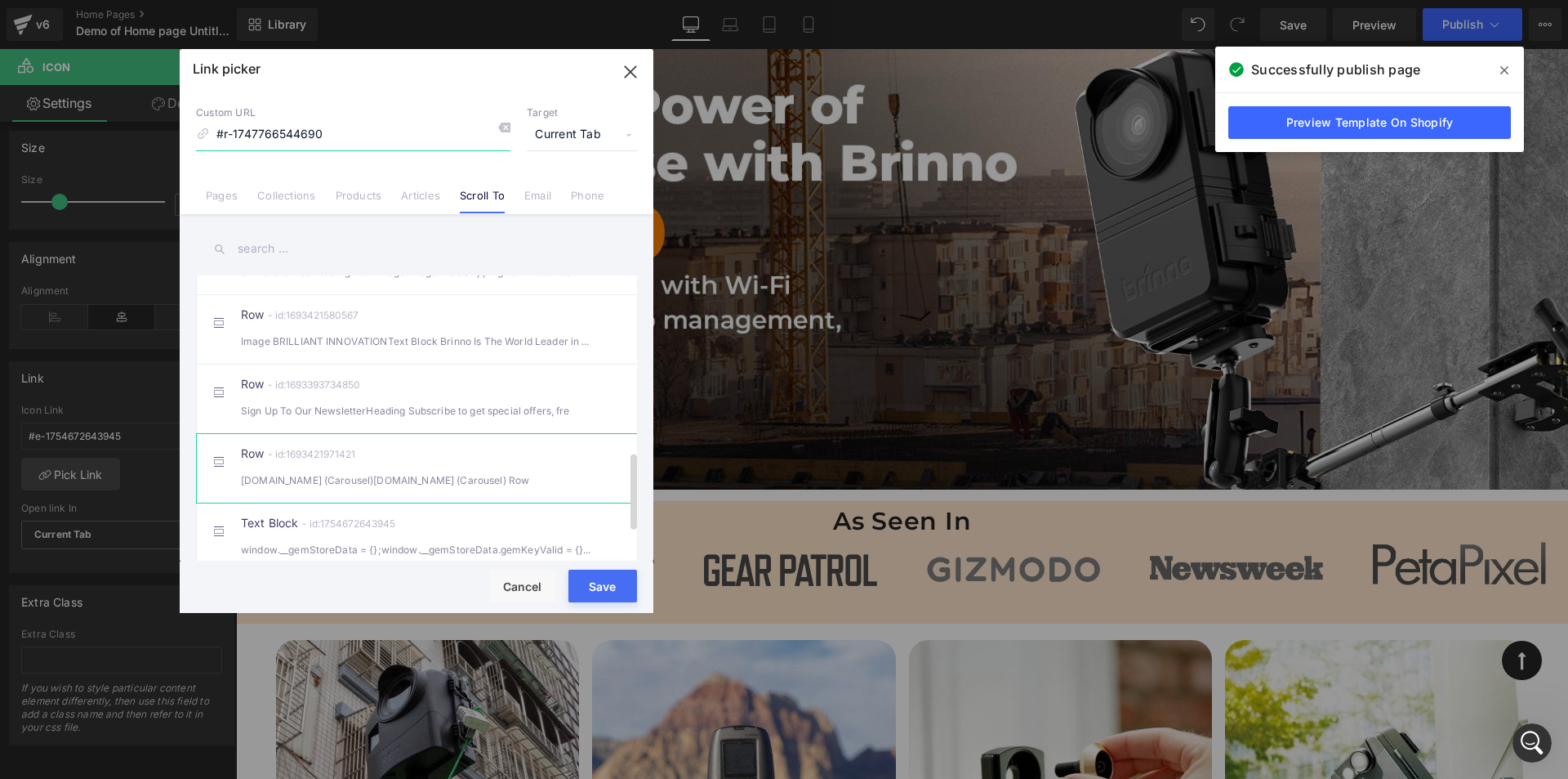
scroll to position [758, 0]
drag, startPoint x: 518, startPoint y: 586, endPoint x: 305, endPoint y: 413, distance: 274.4
click at [518, 586] on button "Cancel" at bounding box center [523, 586] width 65 height 33
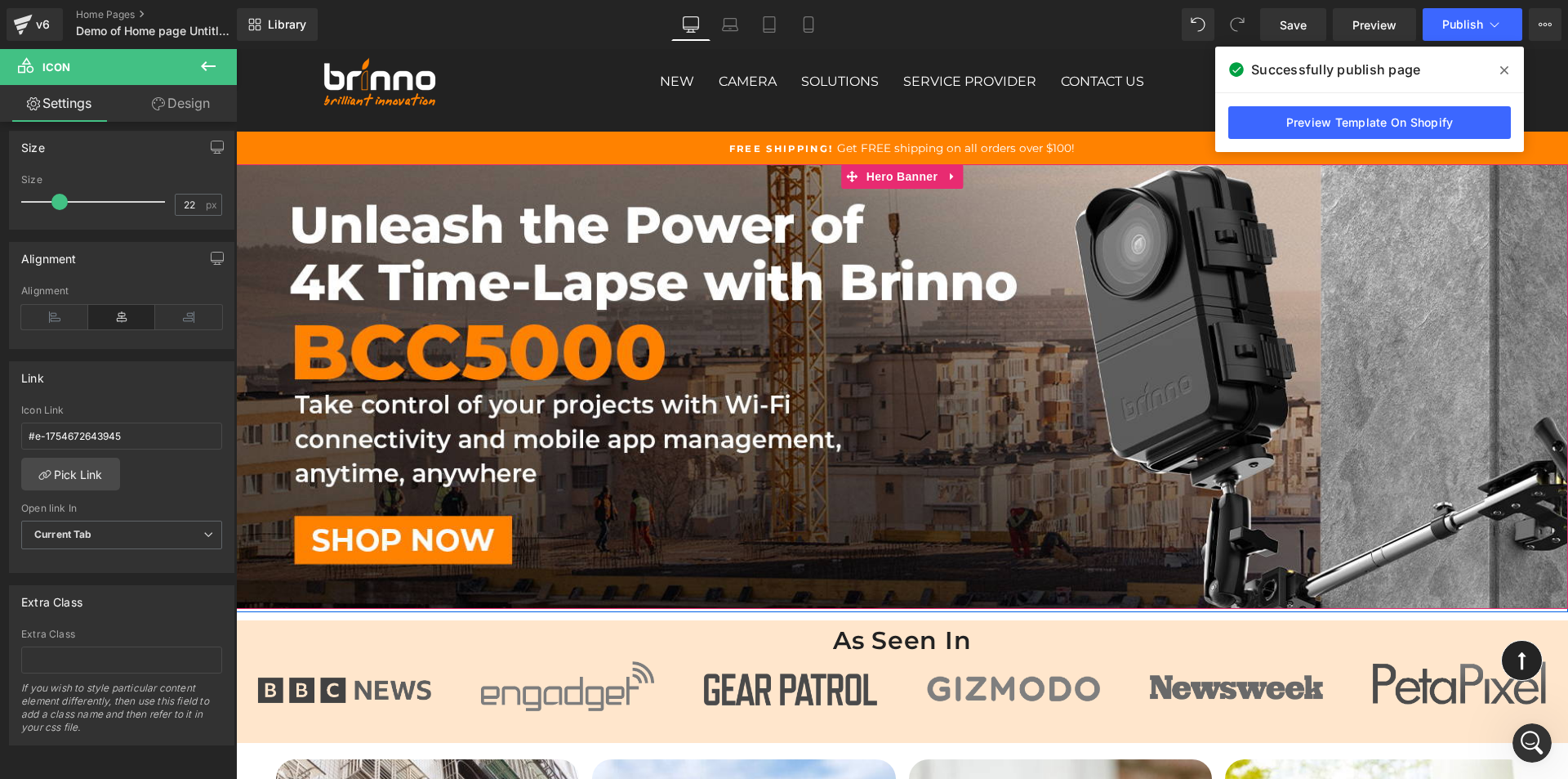
scroll to position [0, 0]
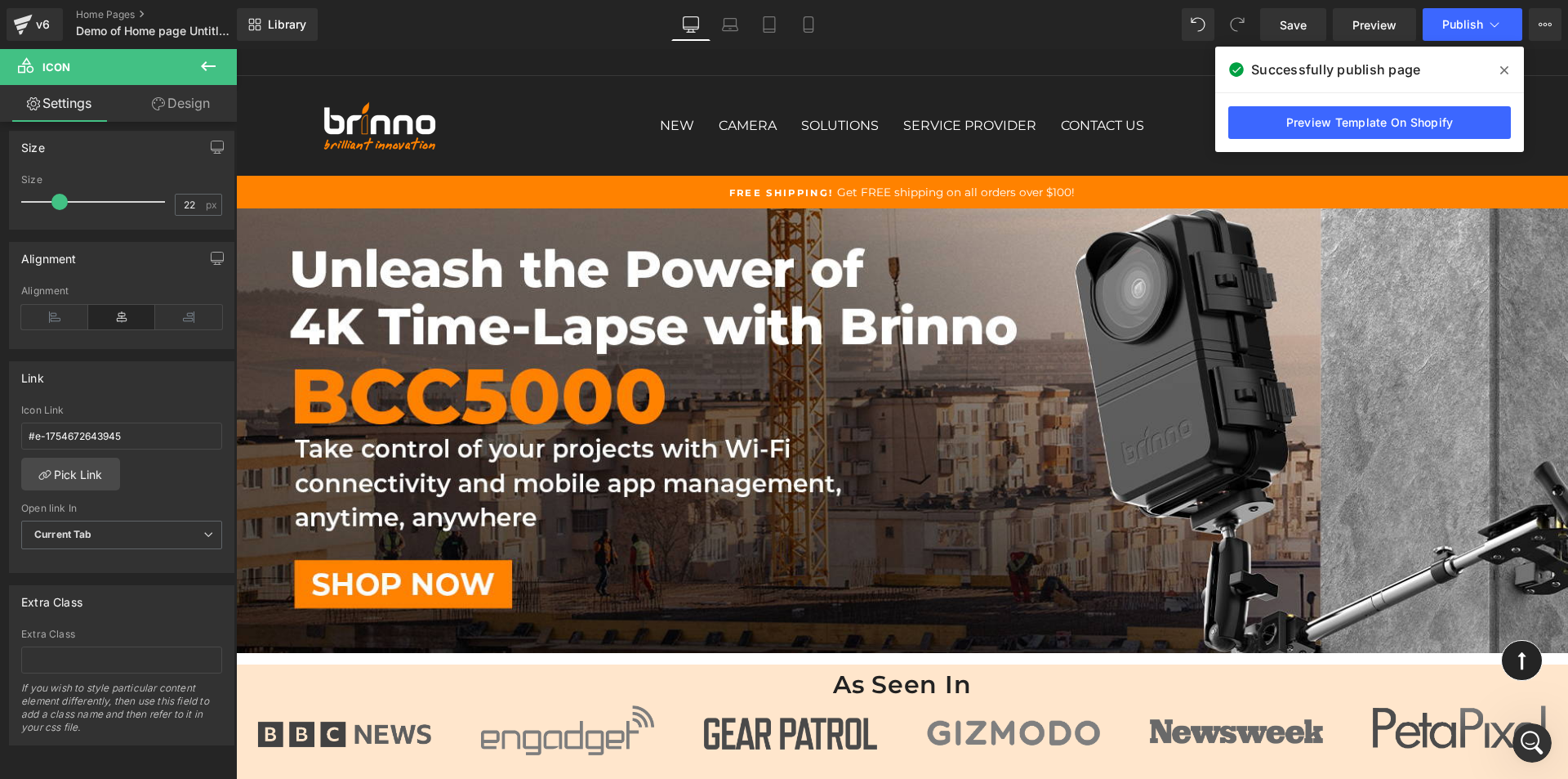
click at [833, 201] on div "Pause slideshow Play slideshow Free Shipping! Get FREE shipping on all orders o…" at bounding box center [902, 192] width 1332 height 33
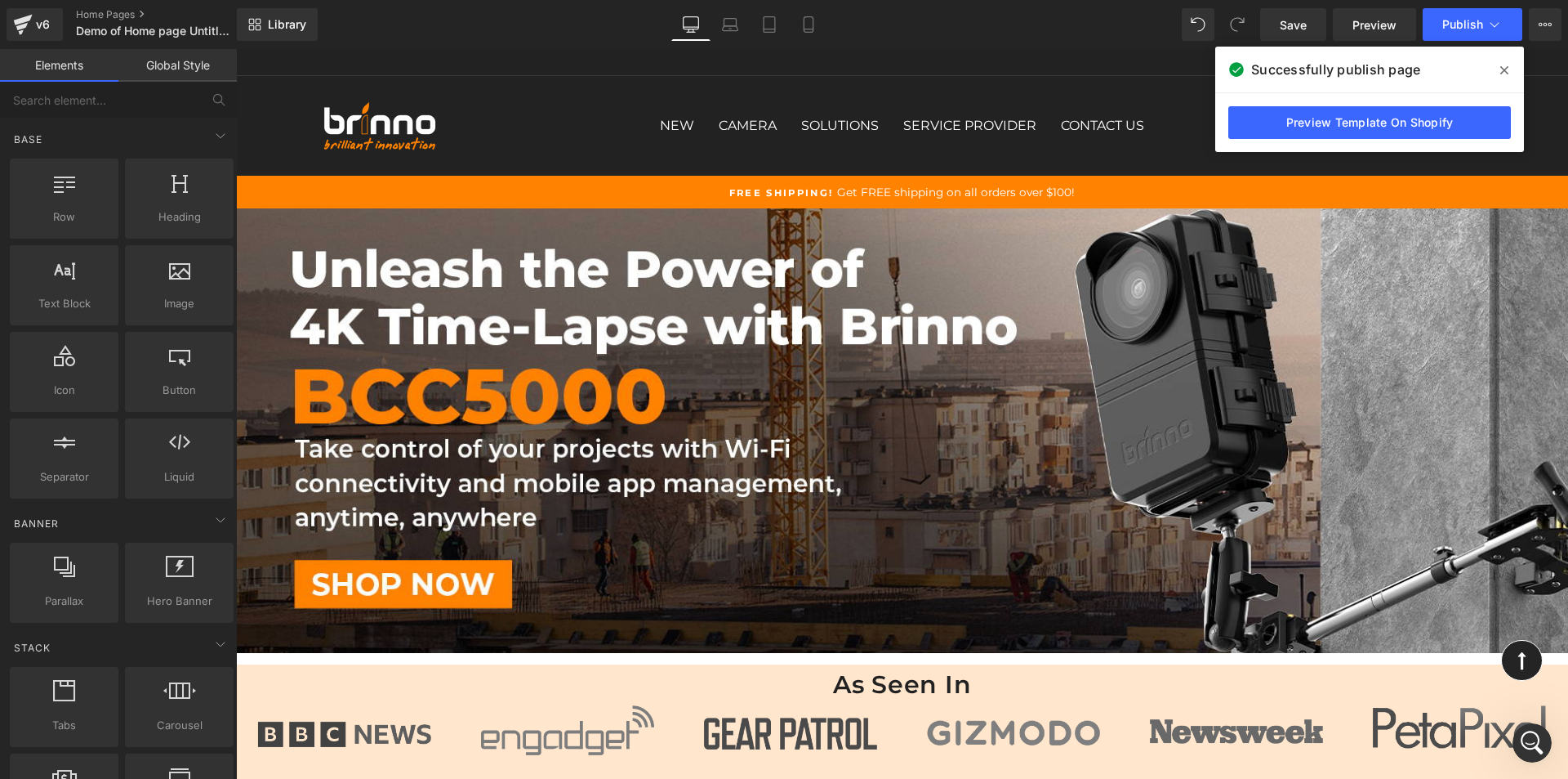
click at [785, 199] on div "Free Shipping! Get FREE shipping on all orders over $100!" at bounding box center [902, 192] width 1160 height 17
click at [880, 227] on span "Hero Banner" at bounding box center [902, 221] width 79 height 24
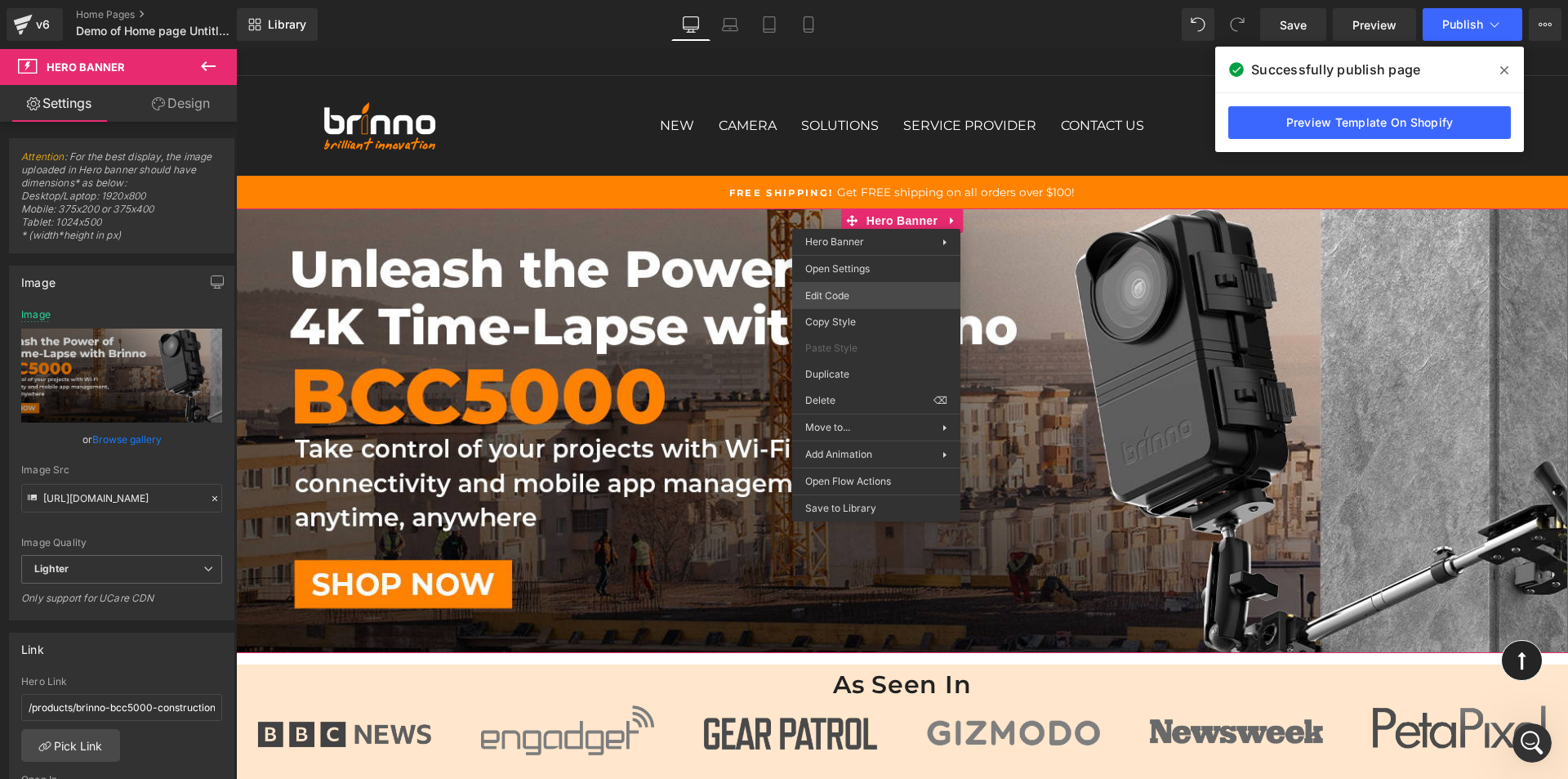
click at [857, 0] on div "Hero Banner You are previewing how the will restyle your page. You can not edit…" at bounding box center [784, 0] width 1568 height 0
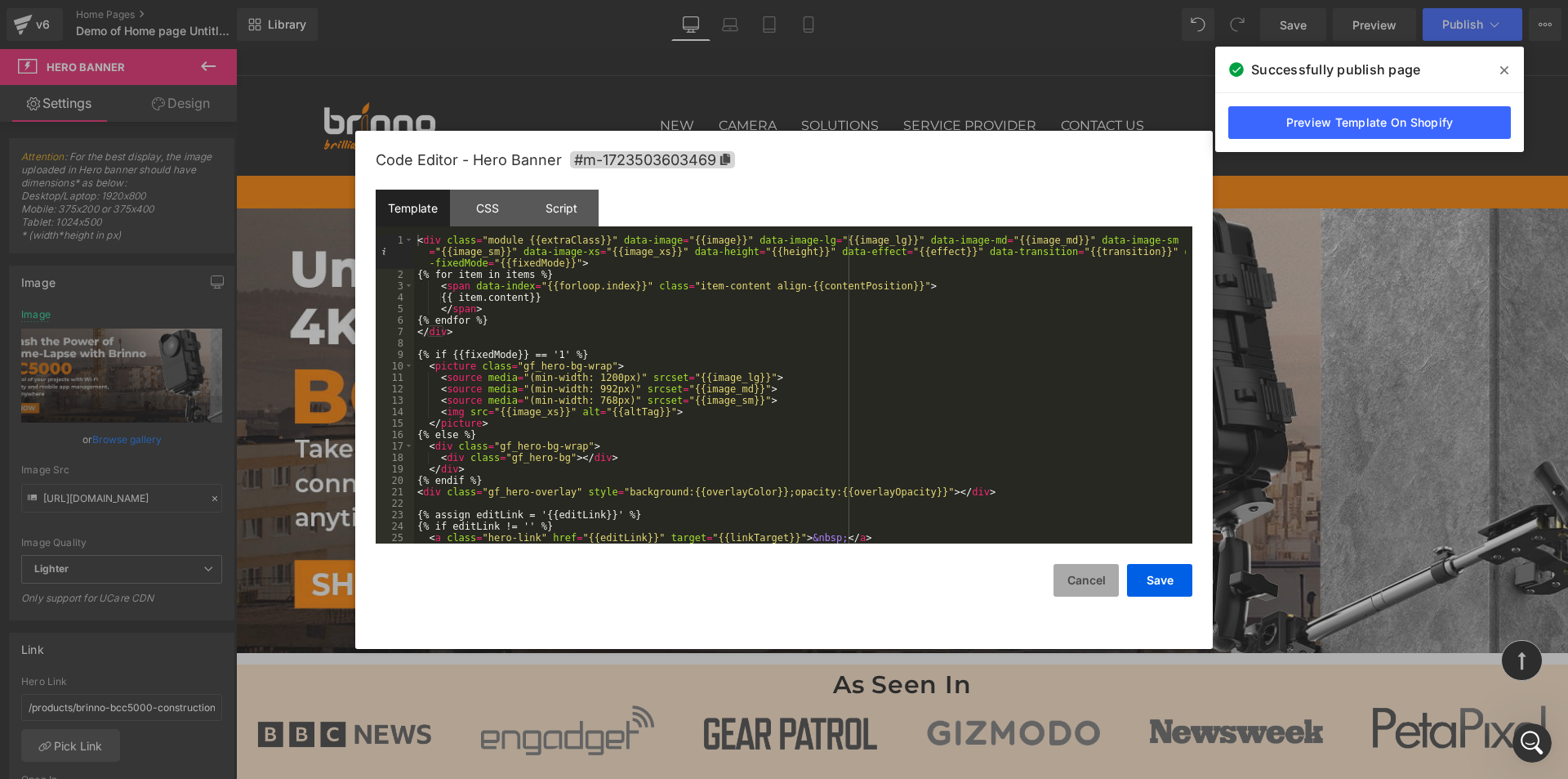
click at [1090, 580] on button "Cancel" at bounding box center [1086, 580] width 65 height 33
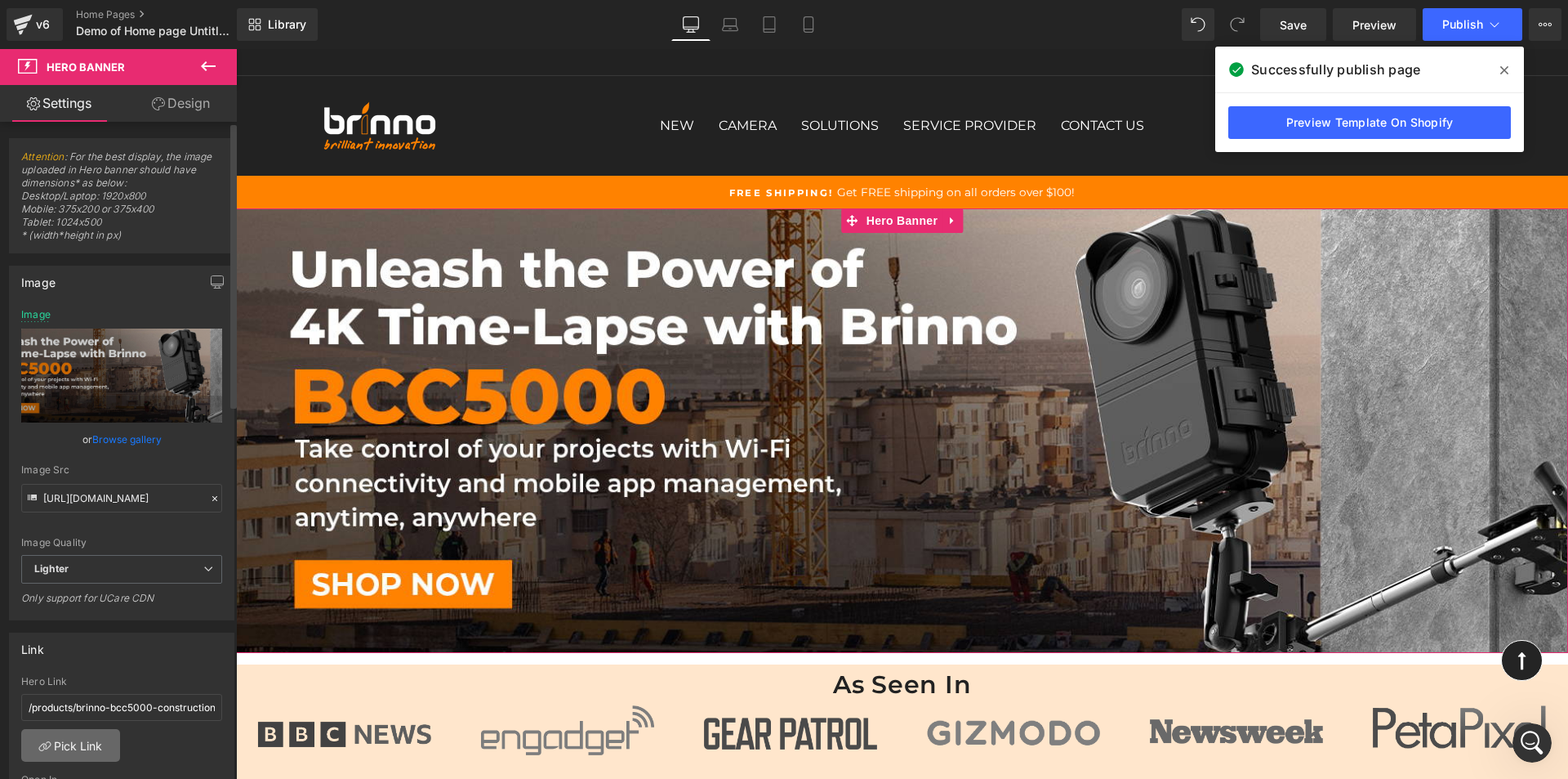
click at [73, 746] on link "Pick Link" at bounding box center [70, 745] width 99 height 33
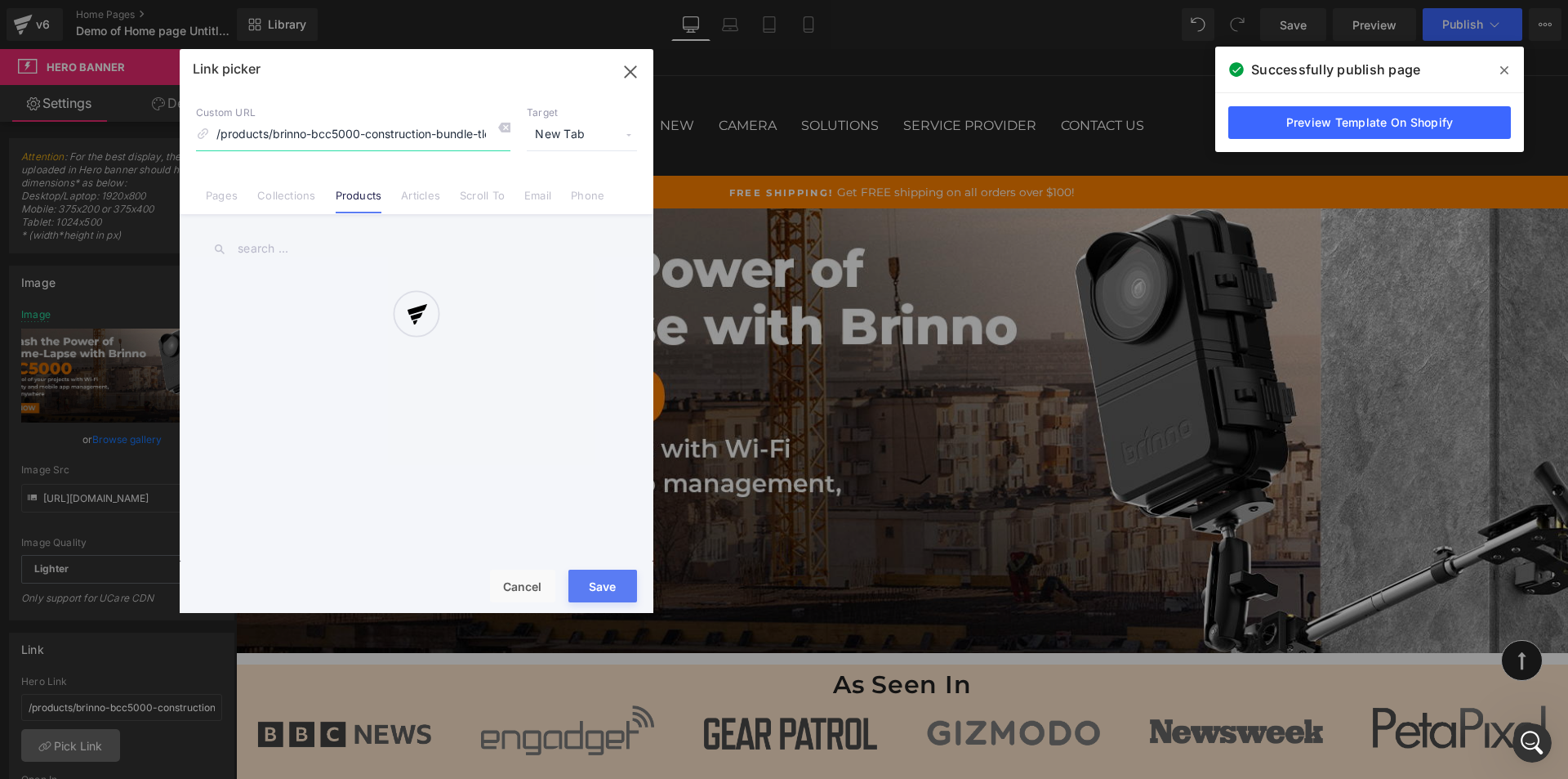
scroll to position [0, 71]
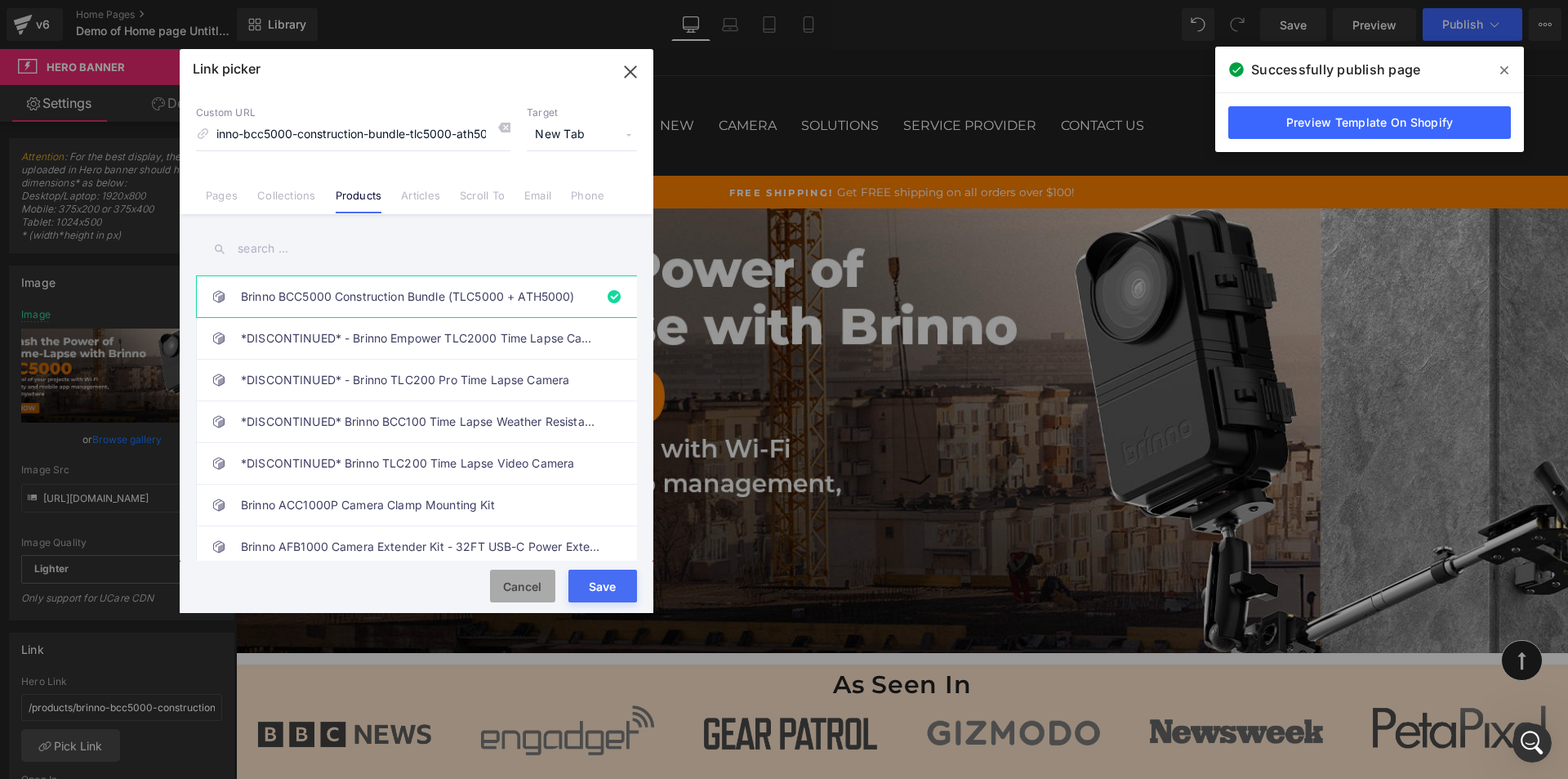
click at [518, 582] on button "Cancel" at bounding box center [523, 586] width 65 height 33
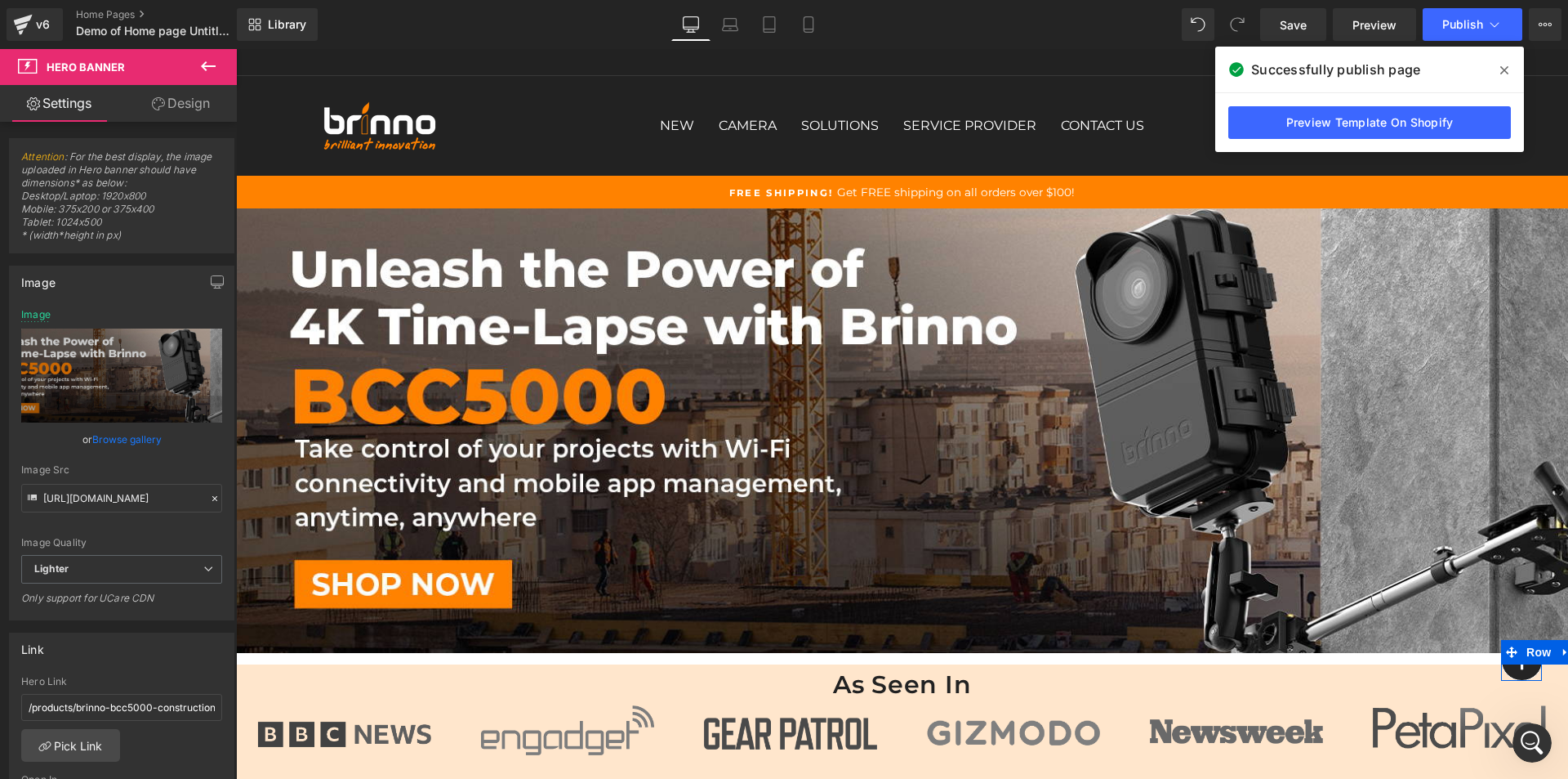
drag, startPoint x: 1511, startPoint y: 666, endPoint x: 258, endPoint y: 651, distance: 1253.1
click at [1511, 666] on span "Icon" at bounding box center [1521, 661] width 26 height 20
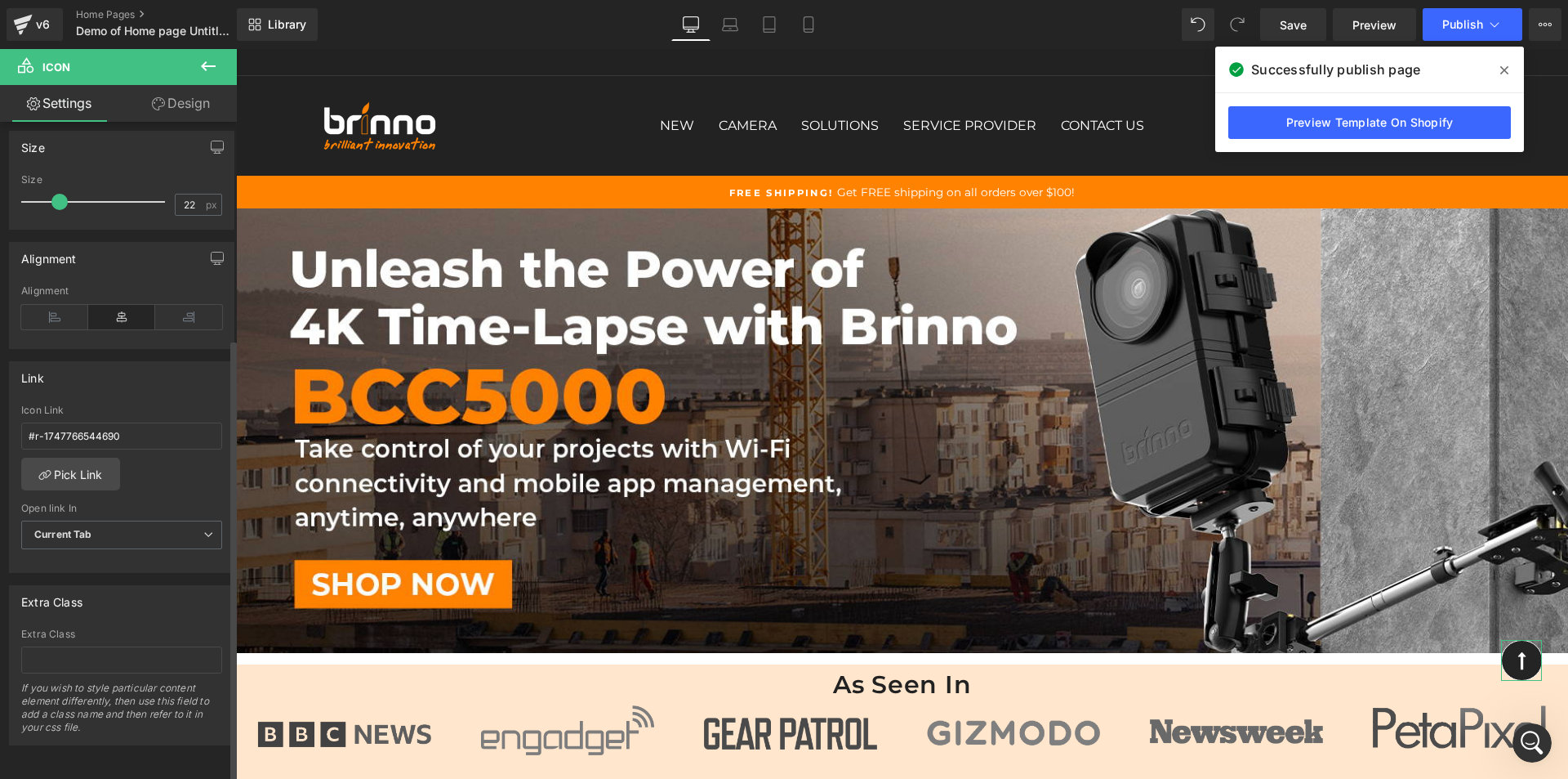
scroll to position [322, 0]
click at [78, 459] on link "Pick Link" at bounding box center [70, 474] width 99 height 33
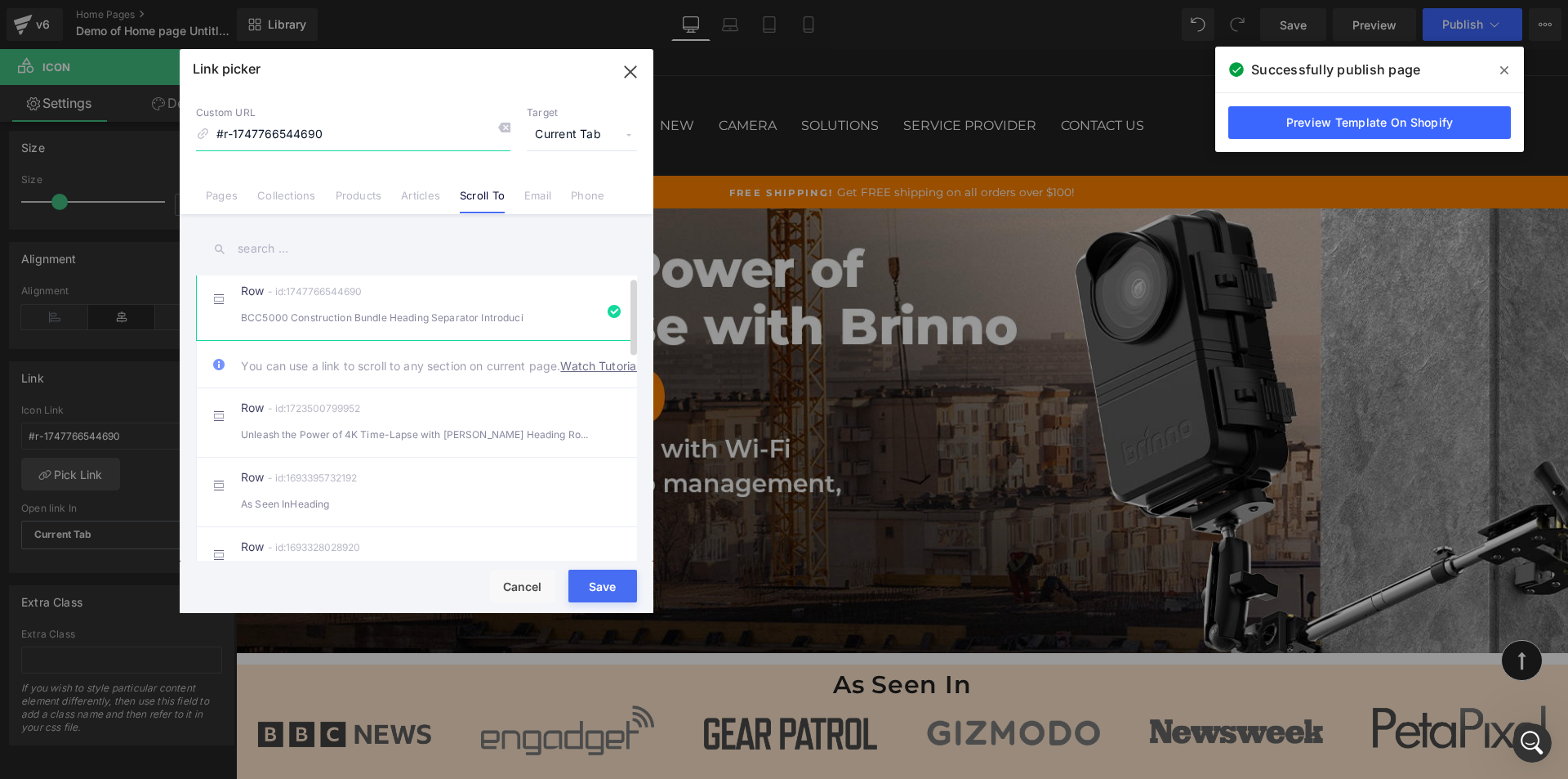
scroll to position [0, 0]
click at [232, 201] on link "Pages" at bounding box center [222, 200] width 32 height 24
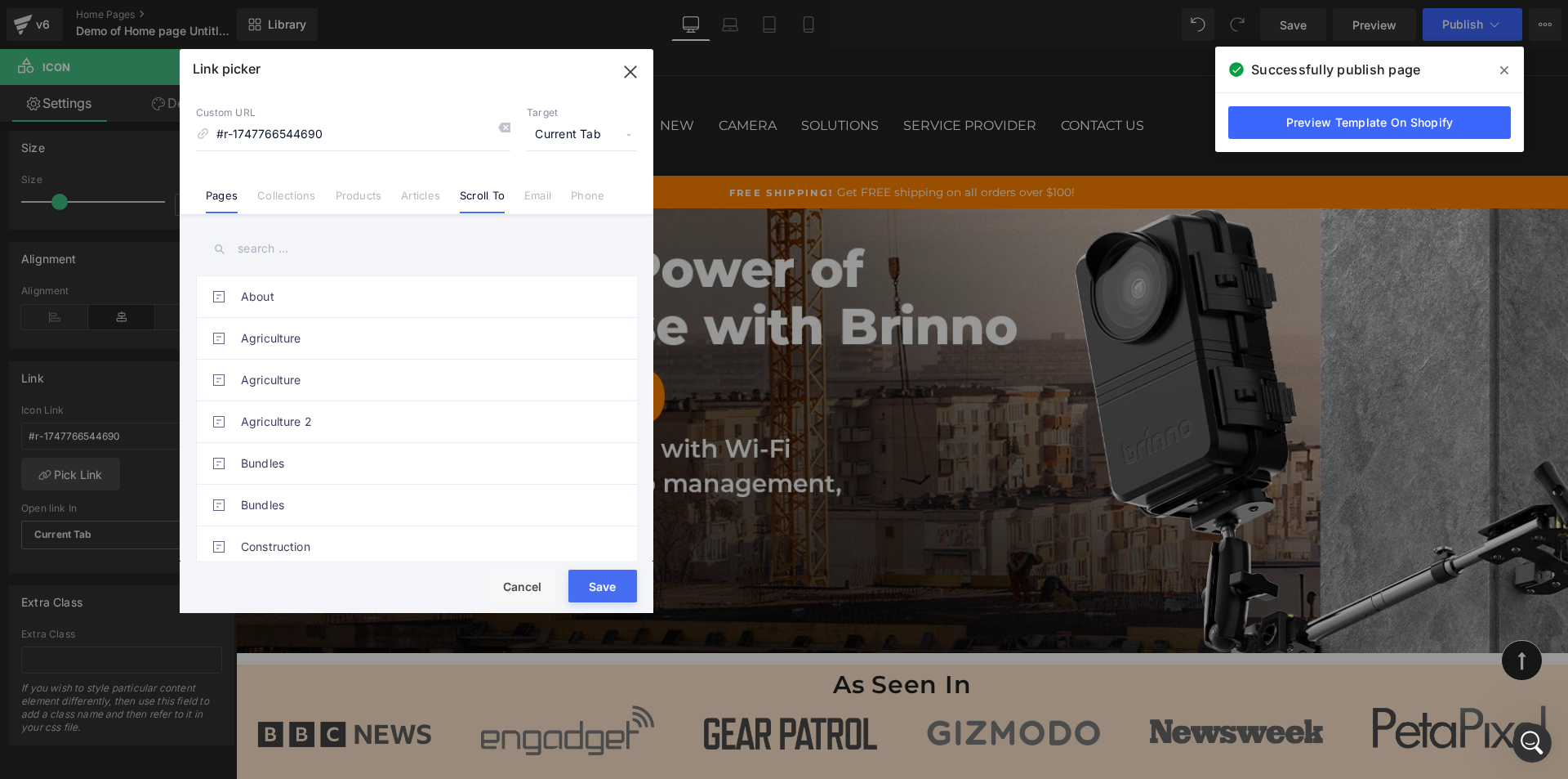
click at [488, 201] on link "Scroll To" at bounding box center [483, 200] width 45 height 24
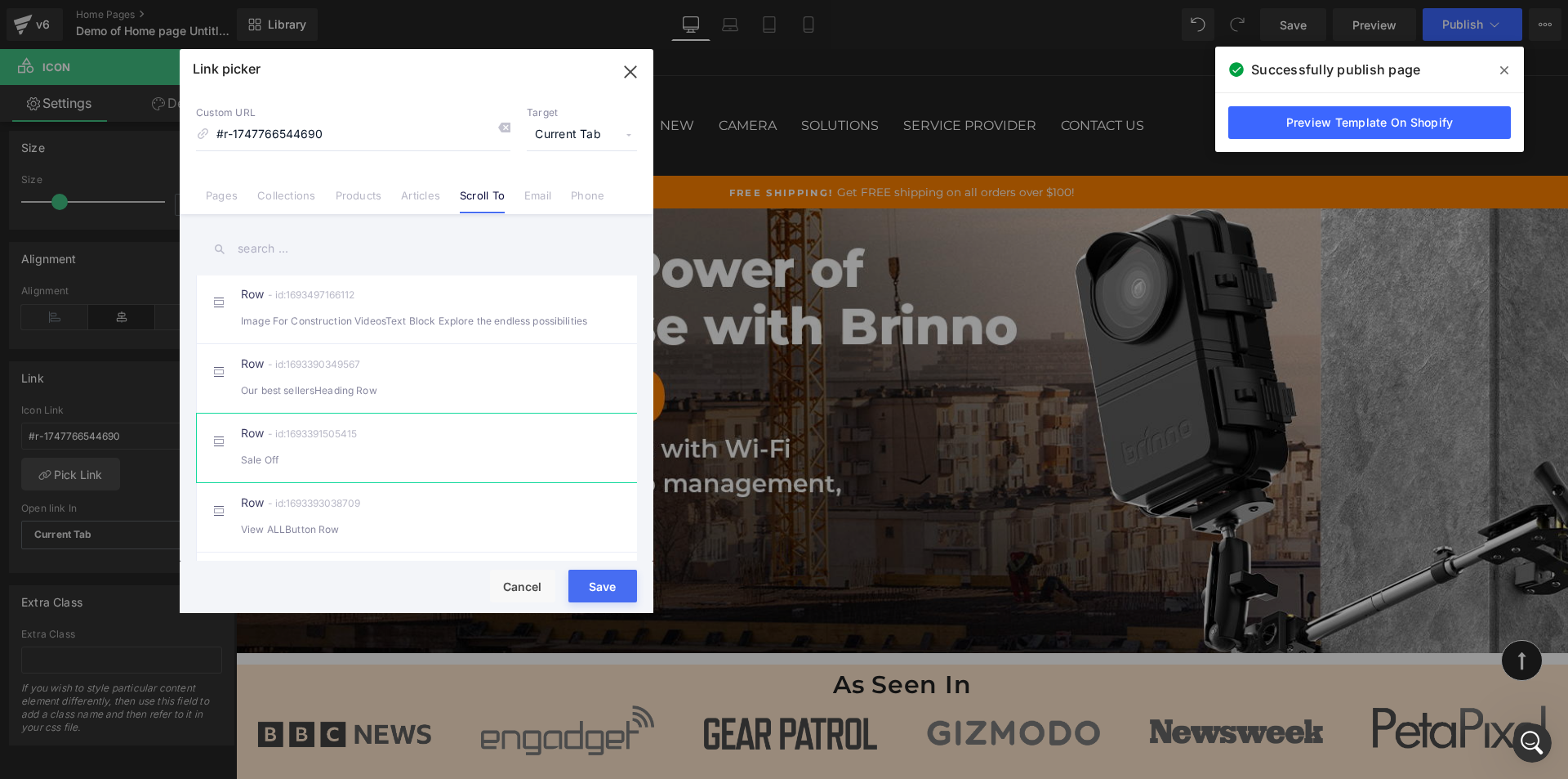
scroll to position [409, 0]
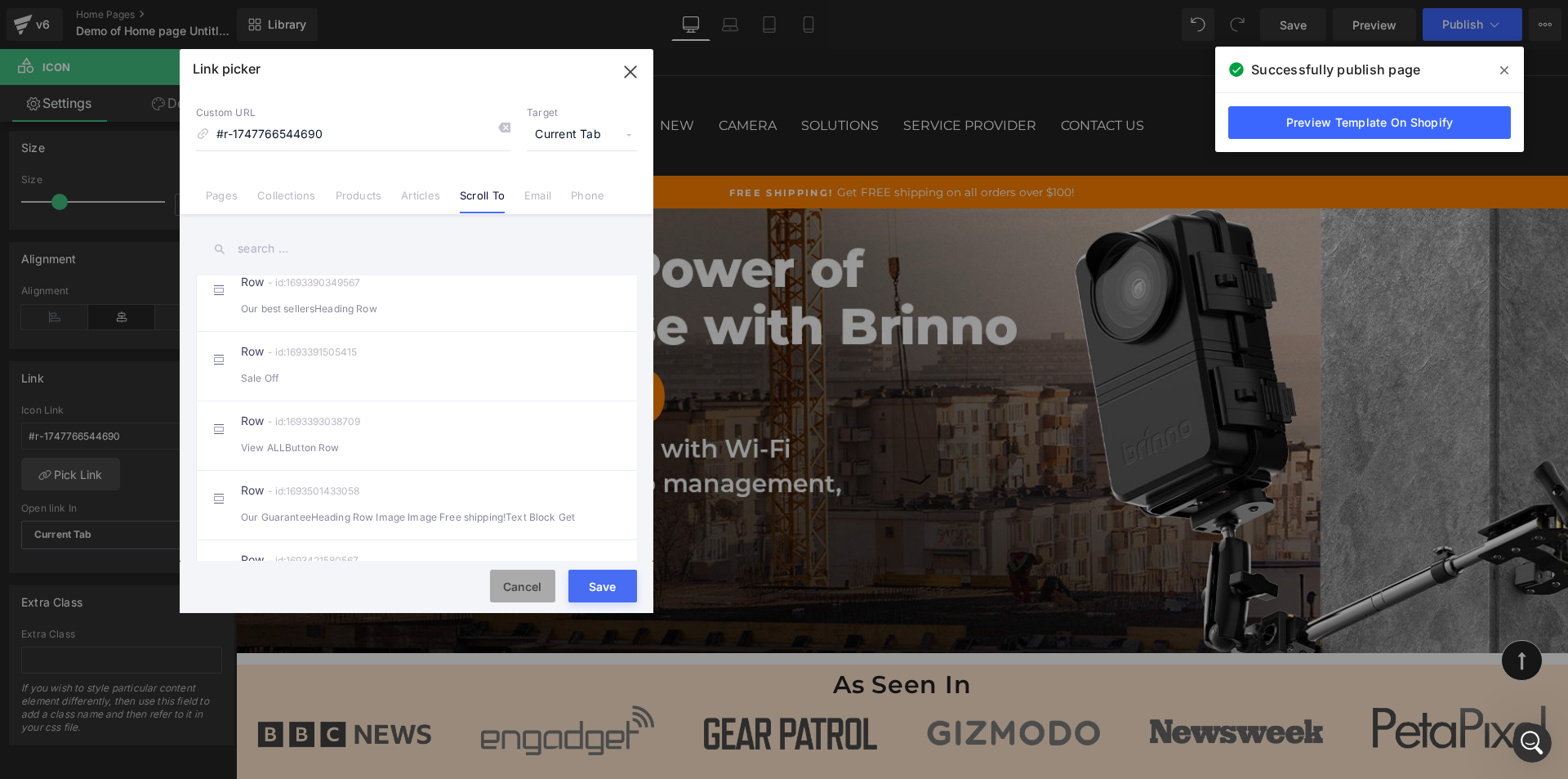
click at [531, 588] on button "Cancel" at bounding box center [523, 586] width 65 height 33
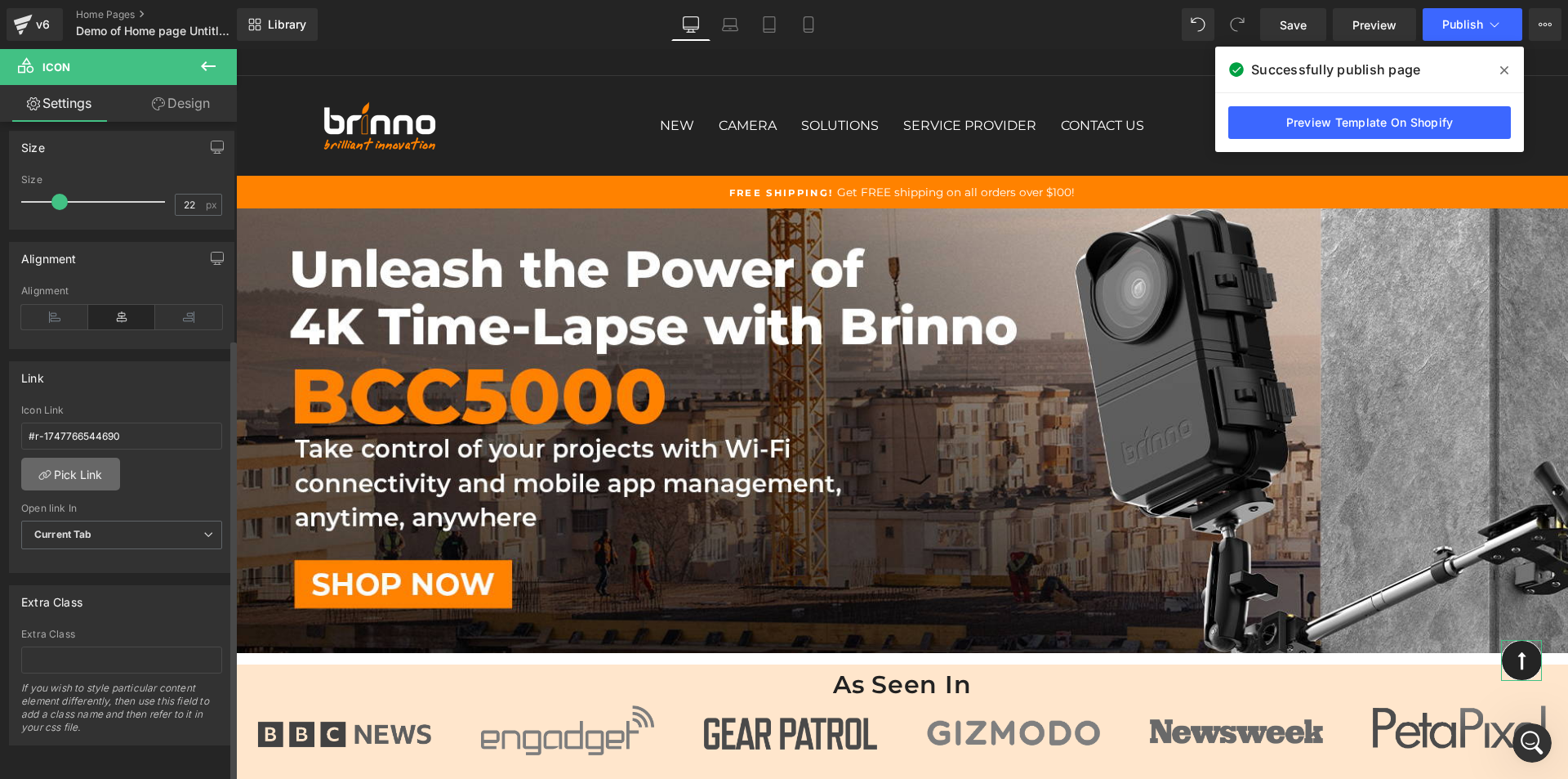
click at [83, 460] on link "Pick Link" at bounding box center [70, 474] width 99 height 33
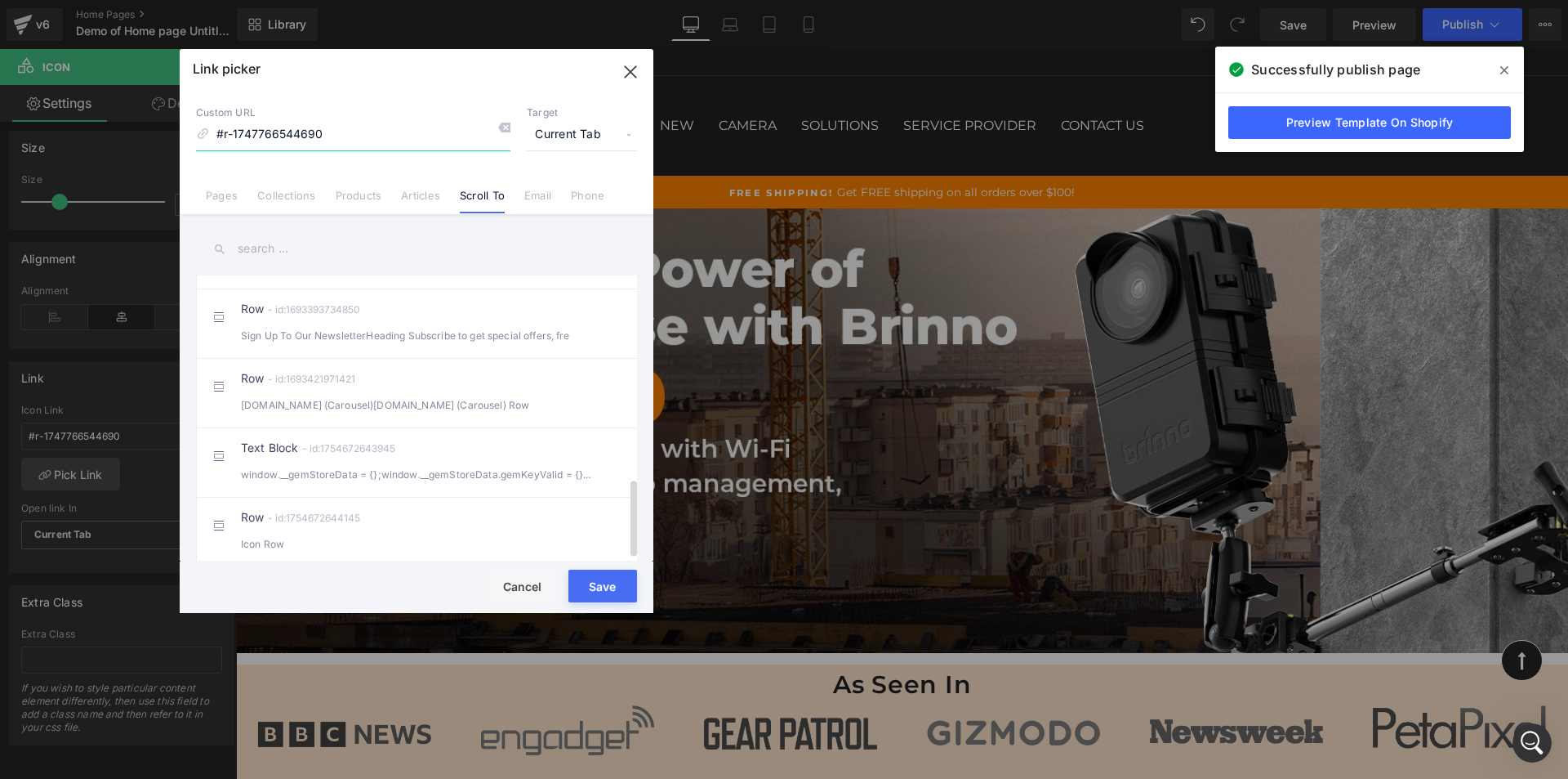
scroll to position [758, 0]
click at [1532, 744] on icon "Open Intercom Messenger" at bounding box center [1530, 741] width 27 height 27
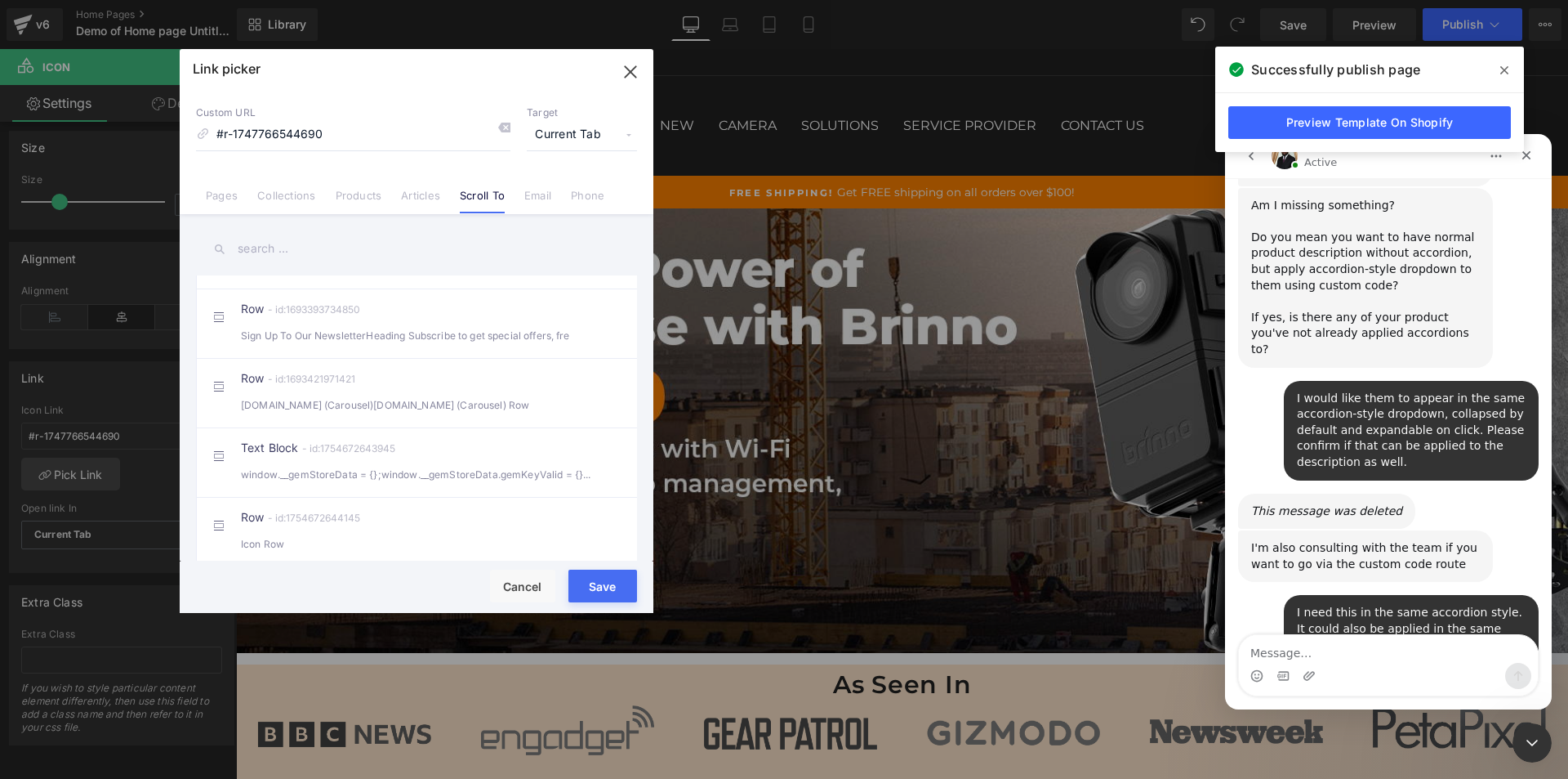
scroll to position [1431, 0]
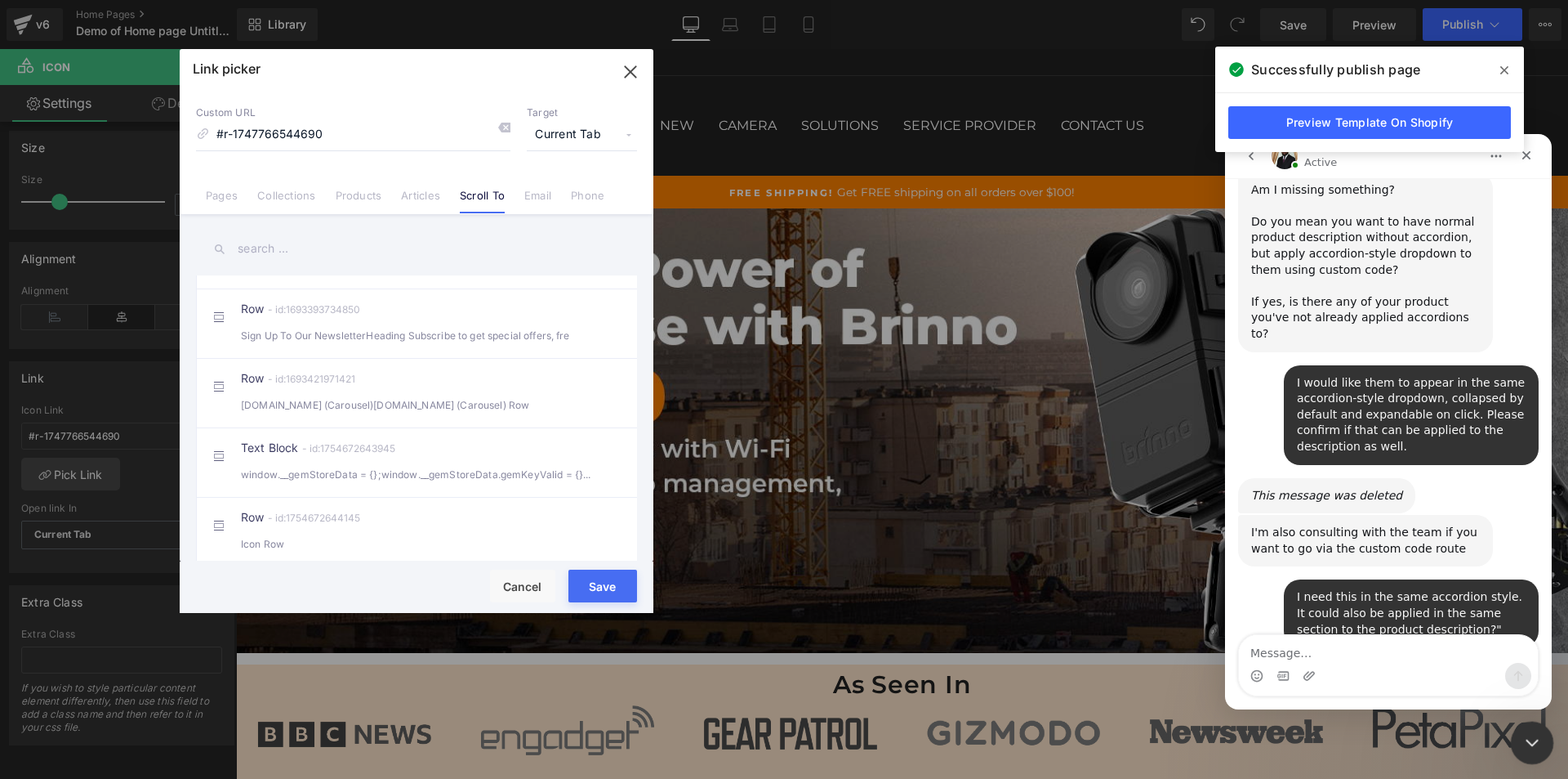
click at [1534, 738] on icon "Close Intercom Messenger" at bounding box center [1530, 741] width 12 height 7
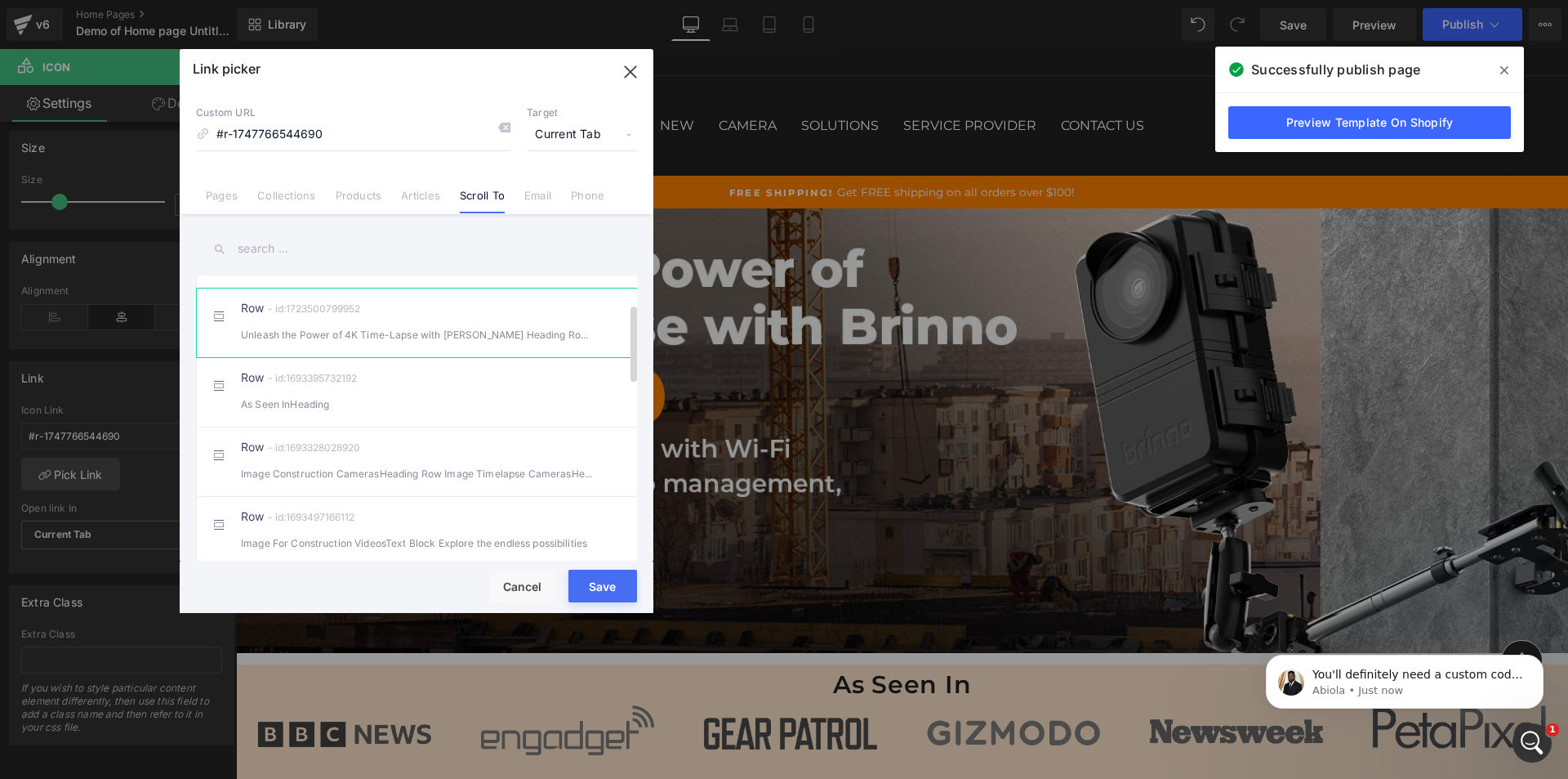
scroll to position [1558, 0]
click at [453, 335] on div "Row - id:1723500799952 Unleash the Power of 4K Time-Lapse with Brinno Heading R…" at bounding box center [441, 323] width 401 height 41
click at [601, 578] on button "Save" at bounding box center [603, 586] width 68 height 33
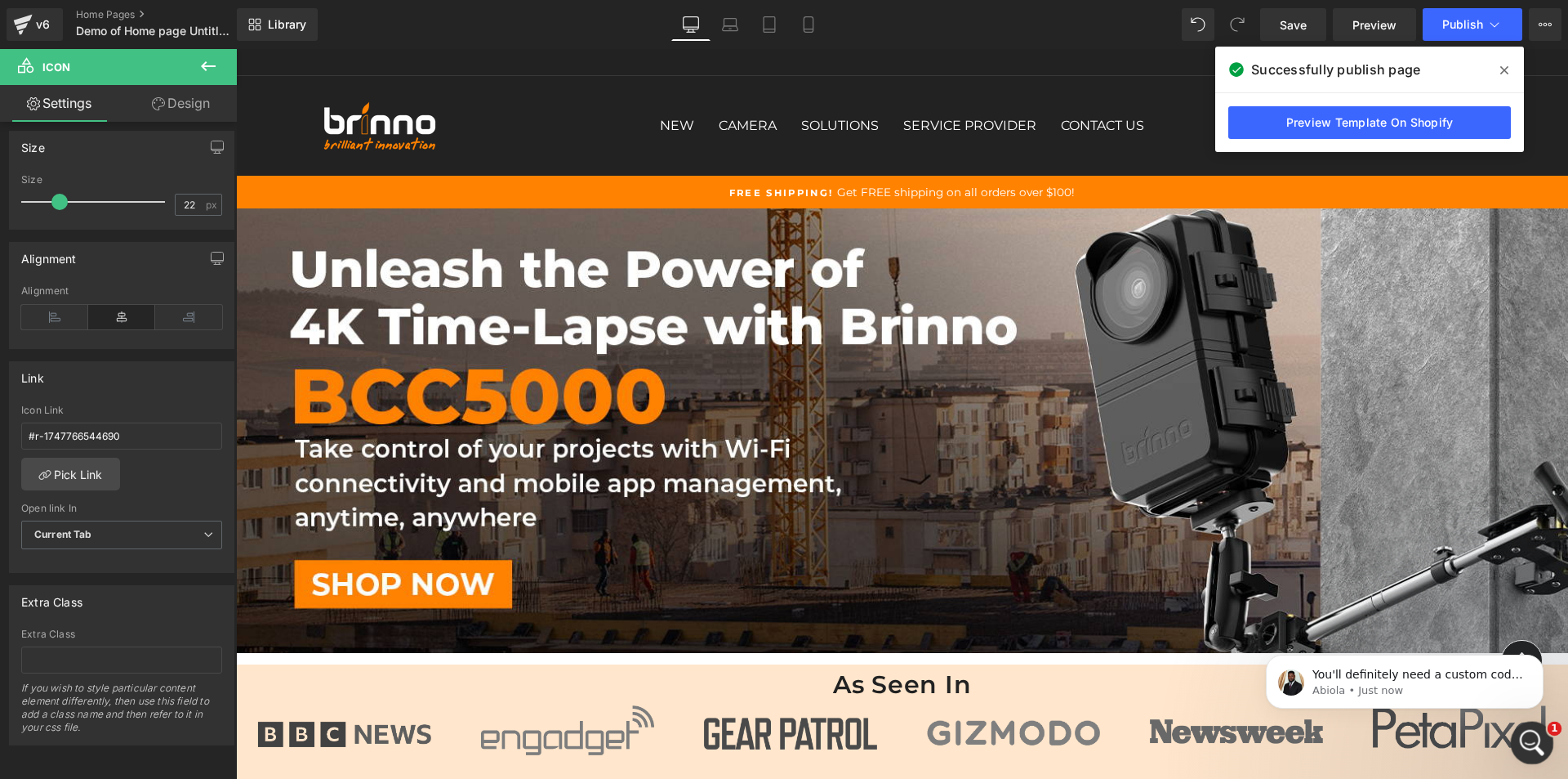
click at [1532, 736] on icon "Open Intercom Messenger" at bounding box center [1530, 741] width 27 height 27
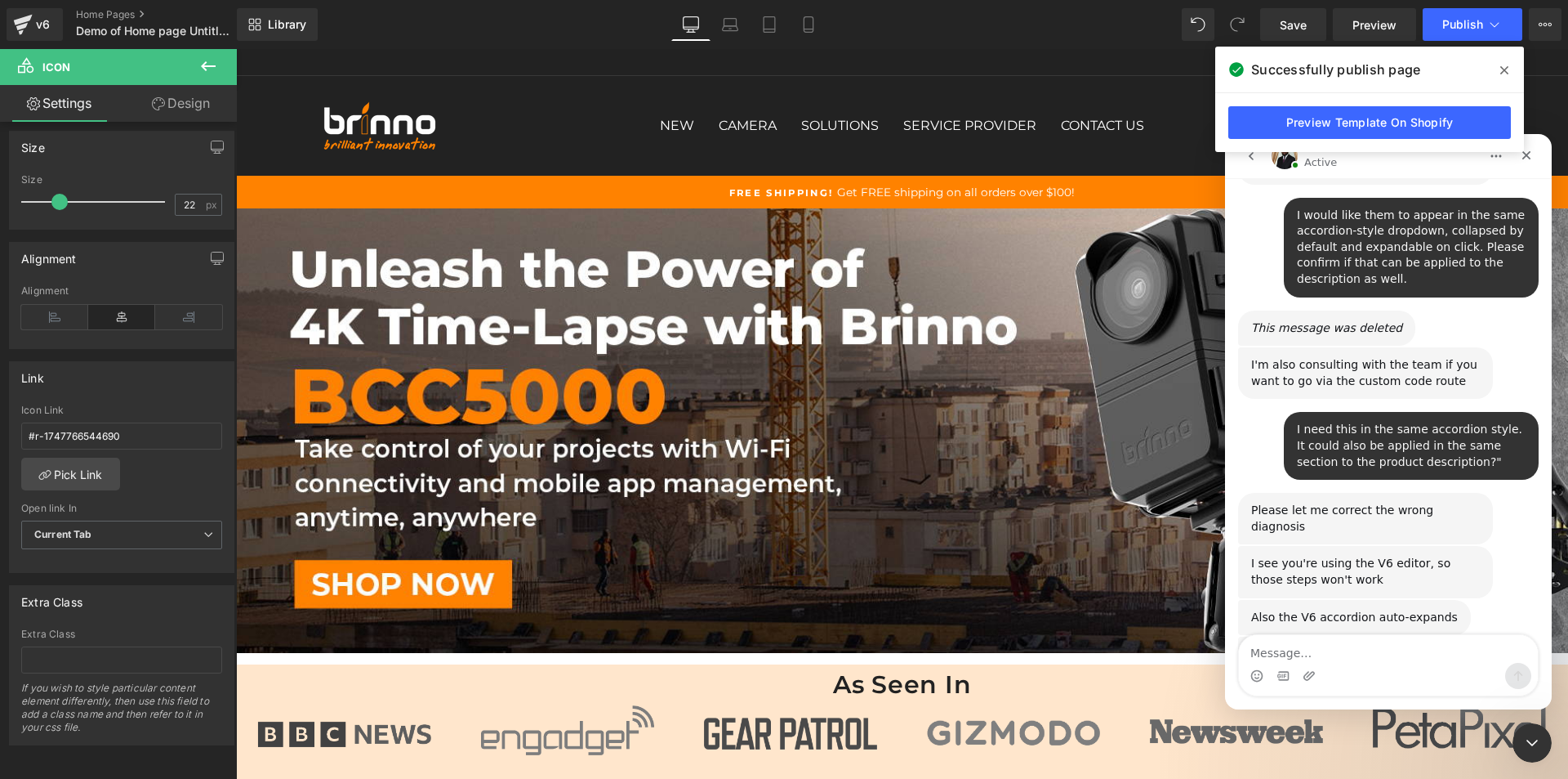
scroll to position [1648, 0]
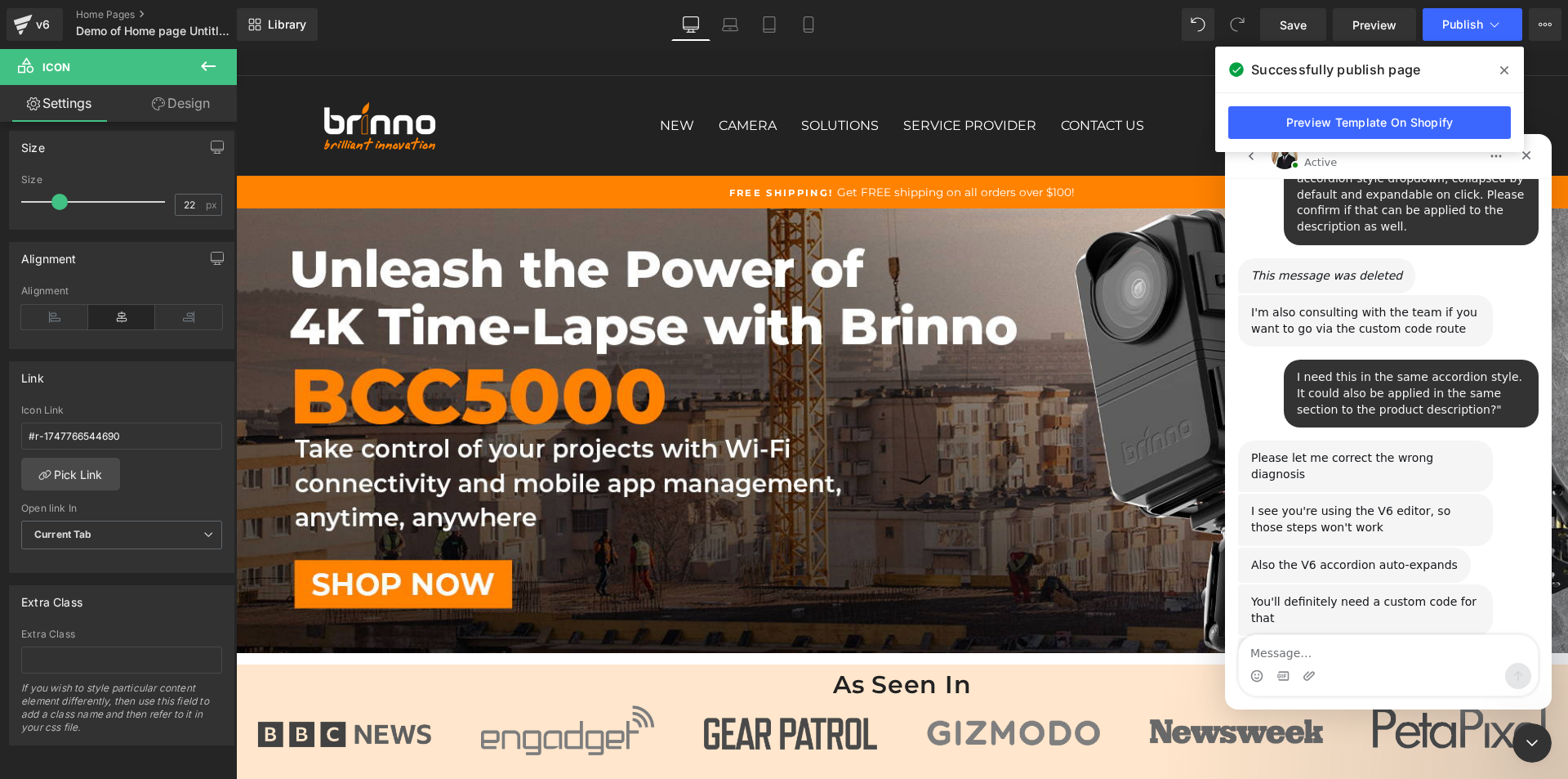
click at [1462, 28] on div at bounding box center [784, 364] width 1568 height 730
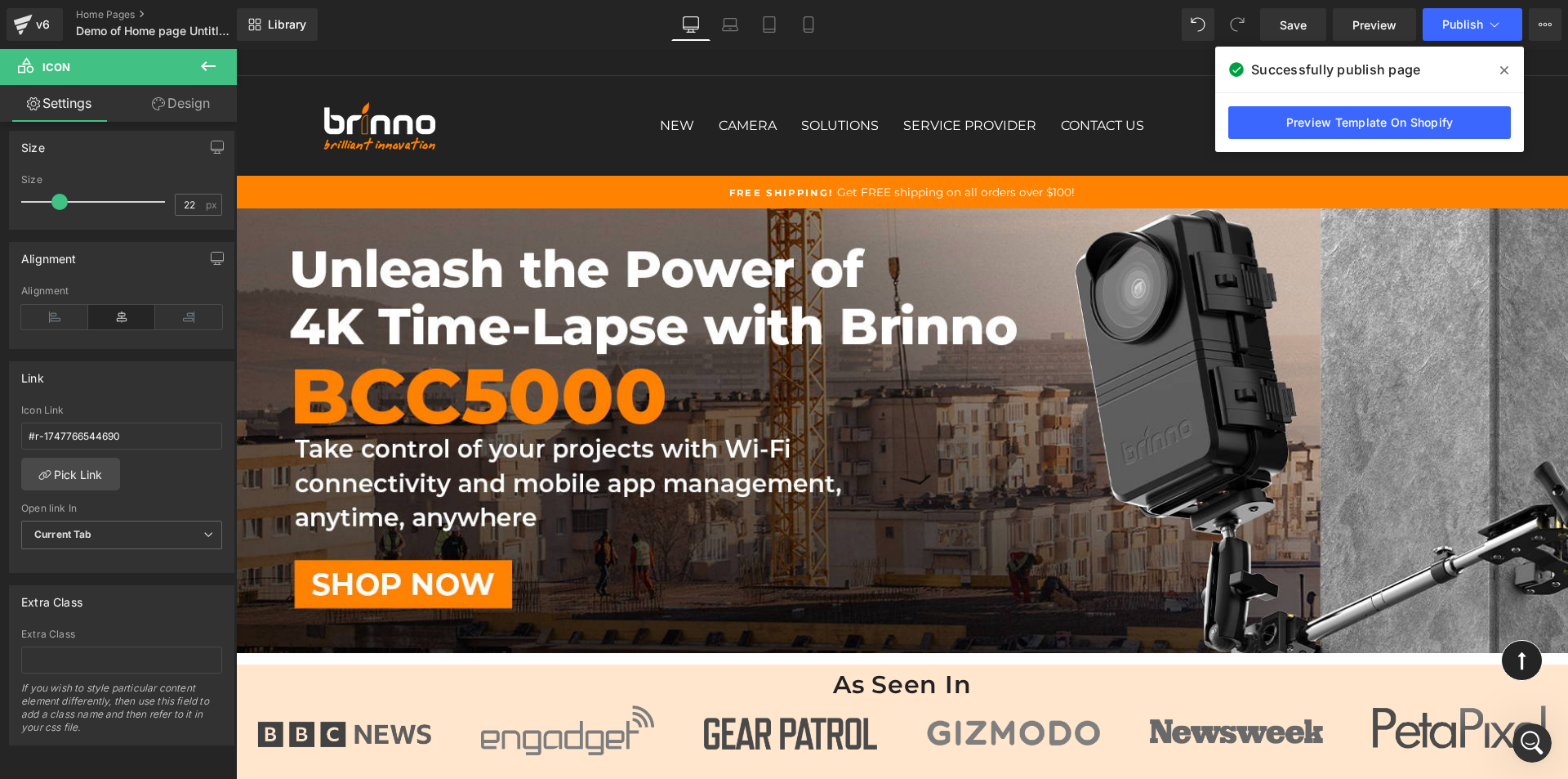
click at [1462, 28] on span "Publish" at bounding box center [1462, 25] width 41 height 13
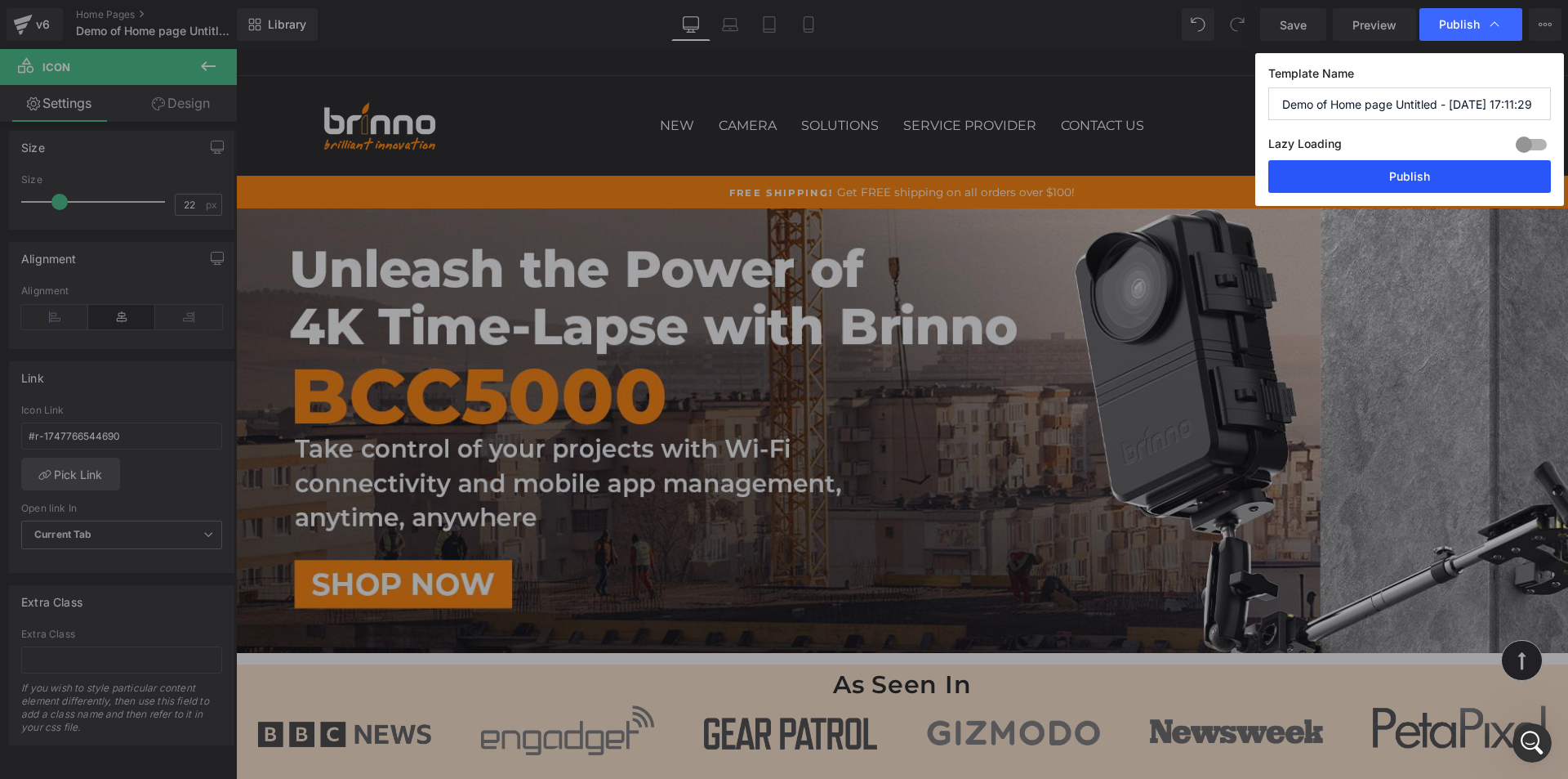
click at [1389, 182] on button "Publish" at bounding box center [1410, 176] width 283 height 33
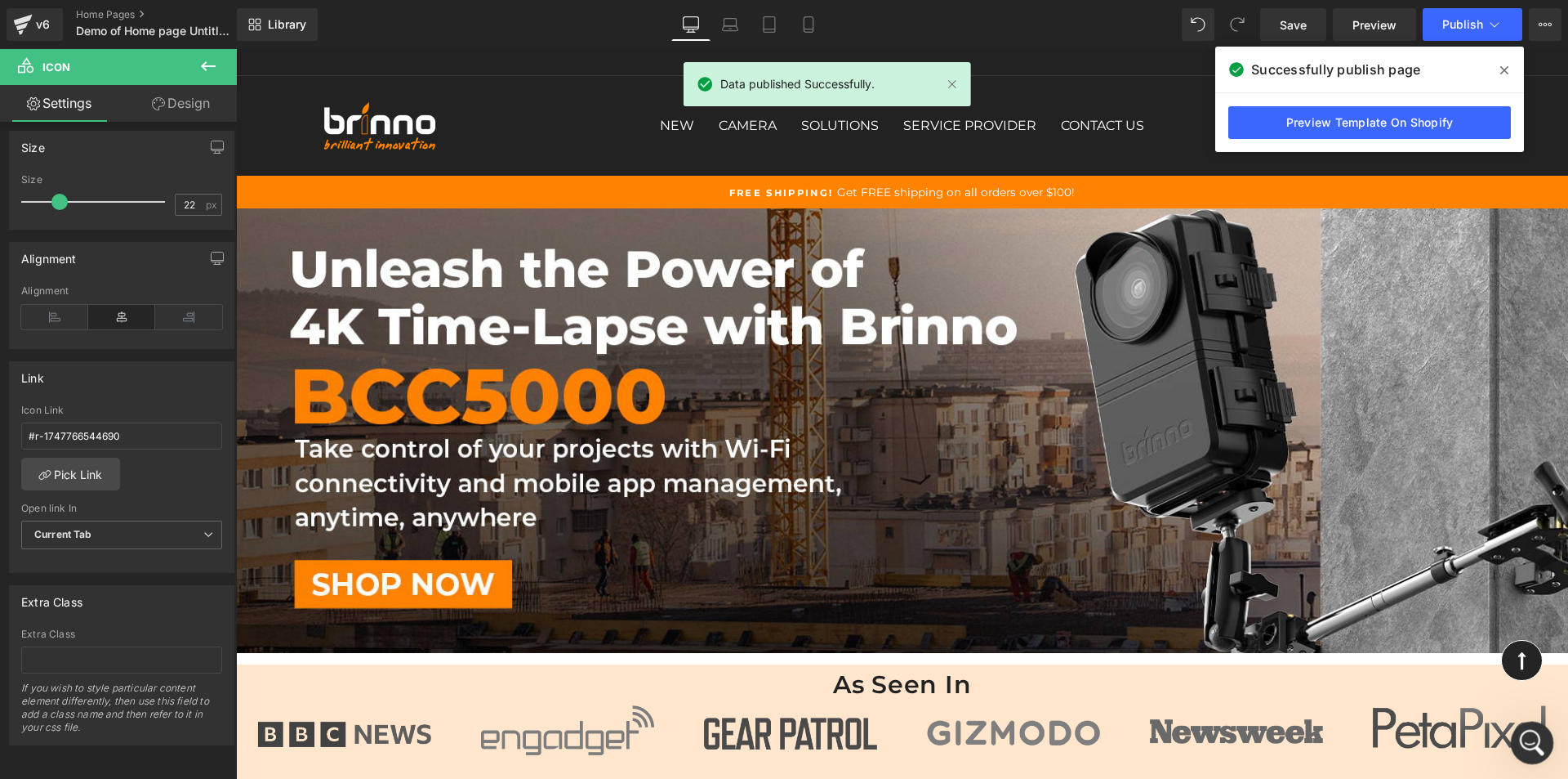
click at [1530, 740] on icon "Open Intercom Messenger" at bounding box center [1530, 741] width 27 height 27
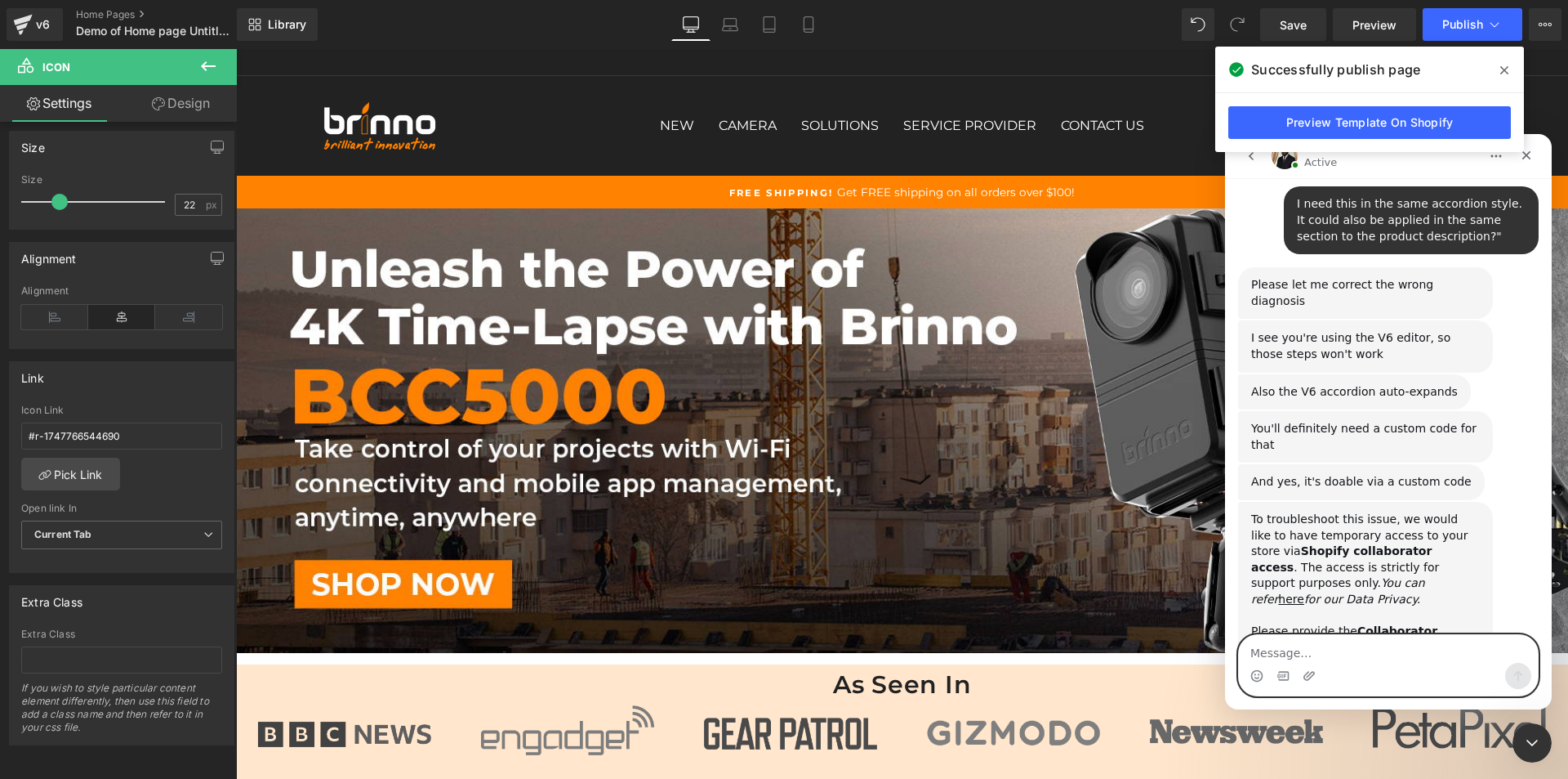
scroll to position [1887, 0]
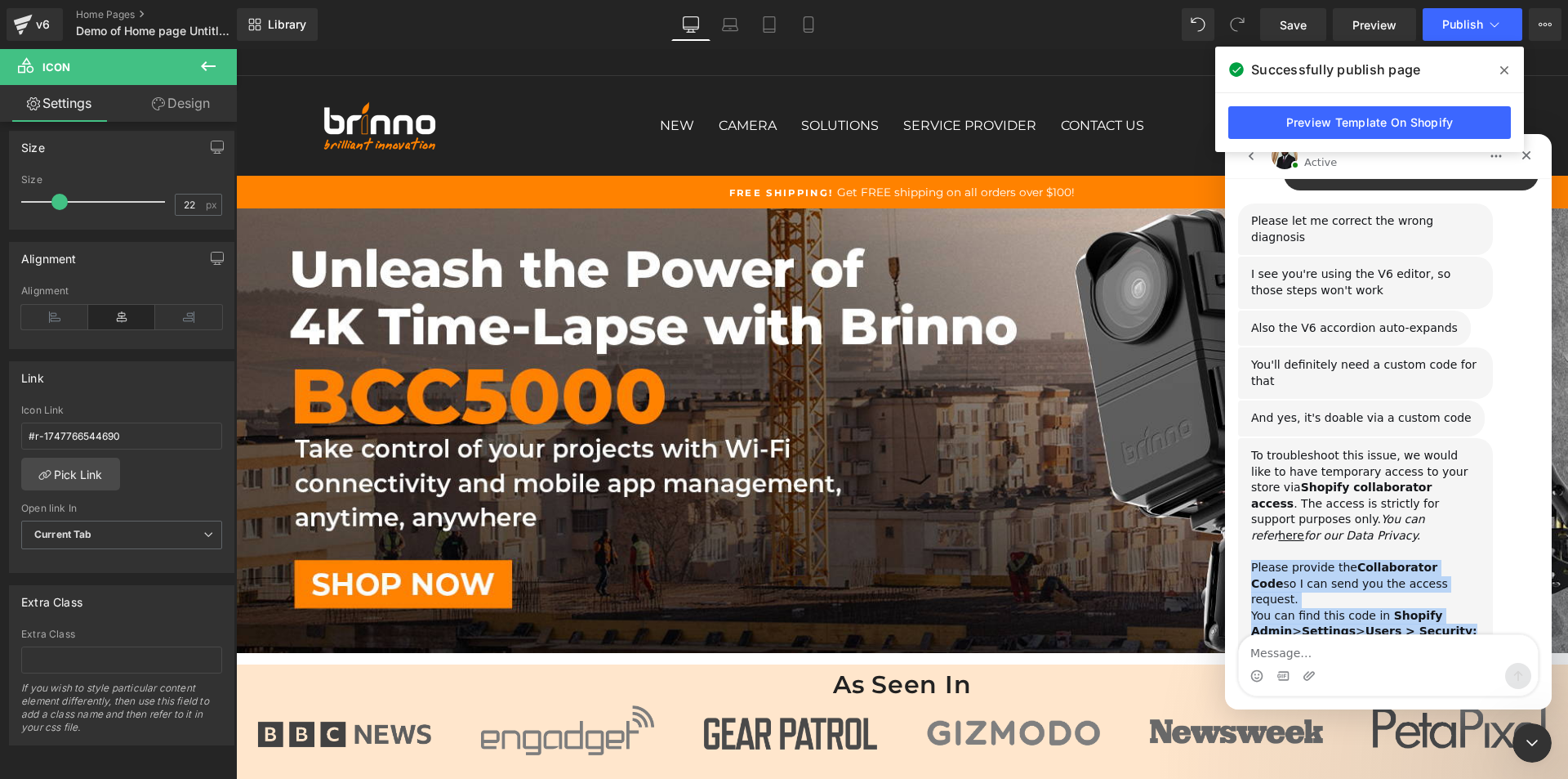
drag, startPoint x: 1409, startPoint y: 470, endPoint x: 1252, endPoint y: 426, distance: 163.0
click at [1252, 448] on div "To troubleshoot this issue, we would like to have temporary access to your stor…" at bounding box center [1365, 544] width 228 height 192
copy div "Please provide the Collaborator Code so I can send you the access request. ﻿You…"
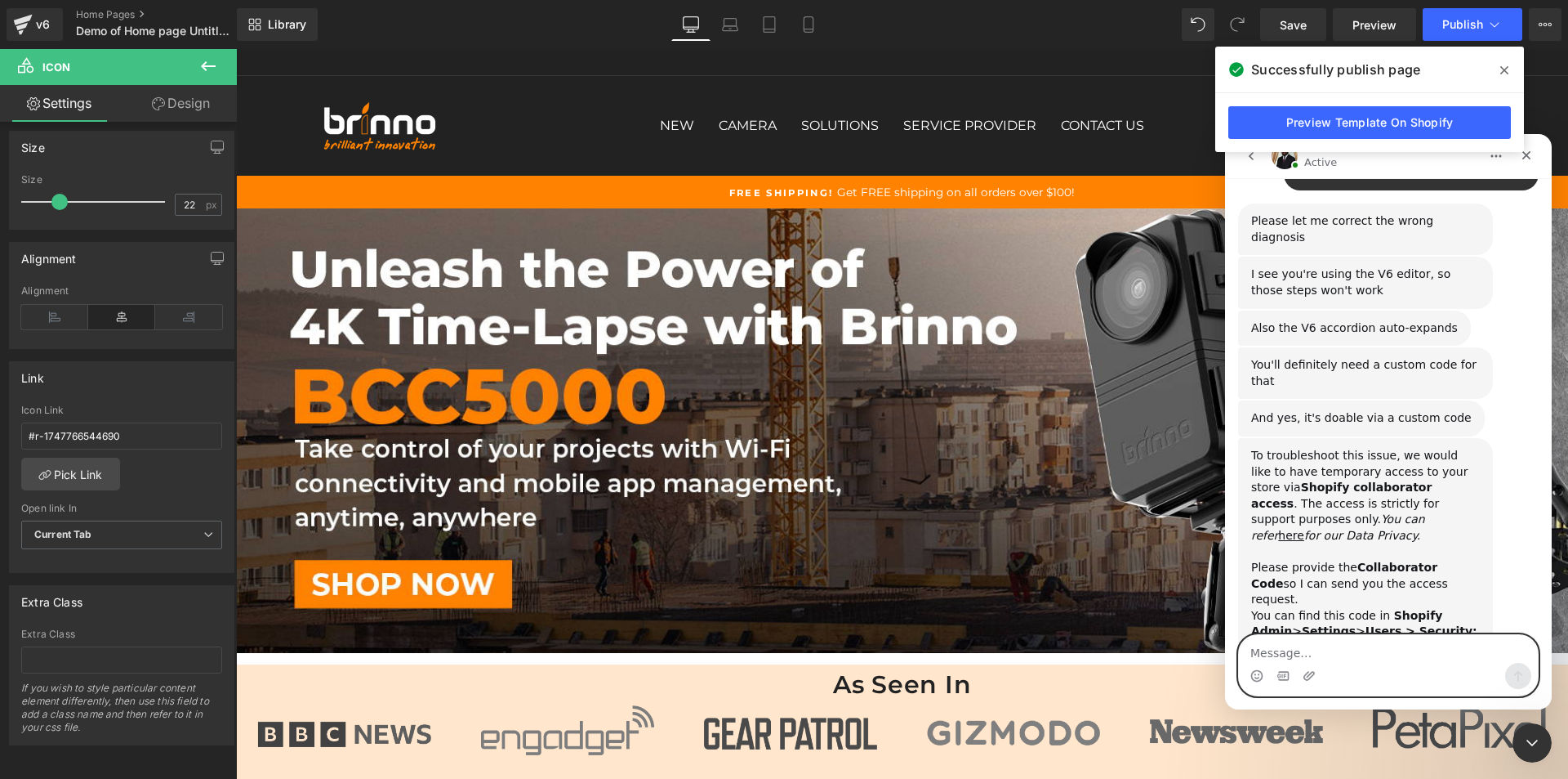
click at [1319, 649] on textarea "Message…" at bounding box center [1388, 648] width 299 height 28
type textarea "s"
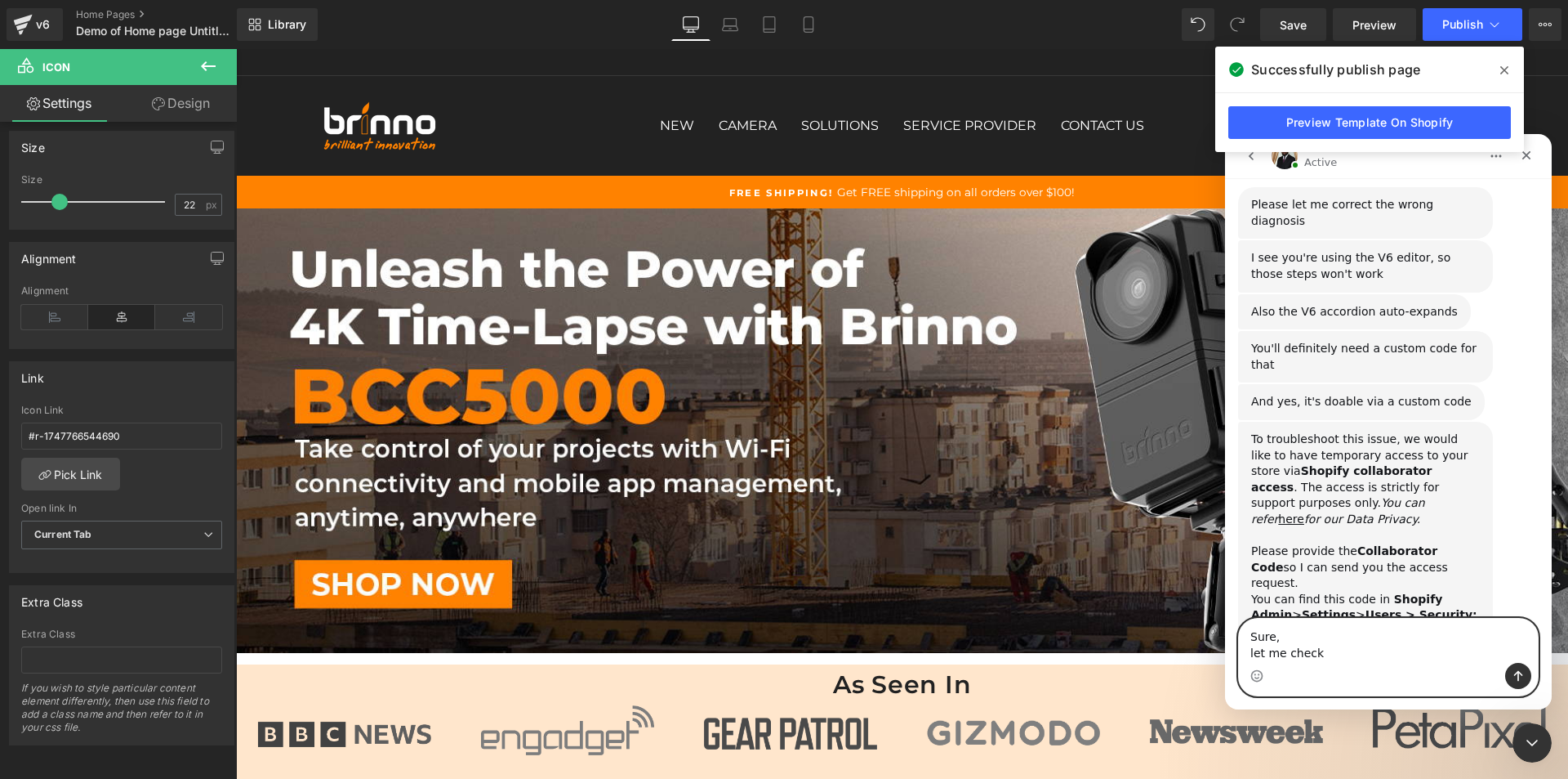
type textarea "Sure, let me check."
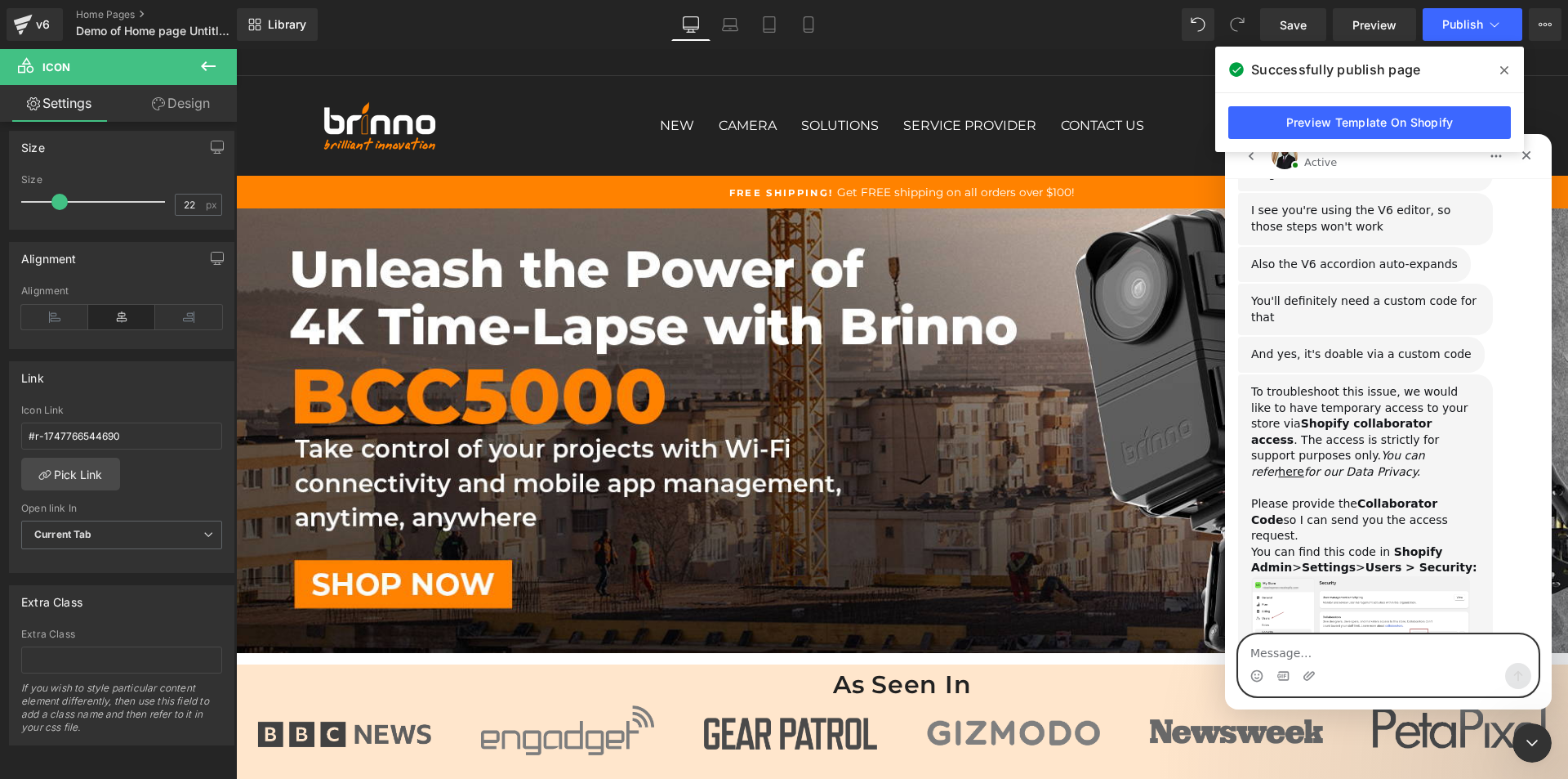
scroll to position [1953, 0]
click at [1345, 575] on img "Abiola says…" at bounding box center [1360, 619] width 219 height 87
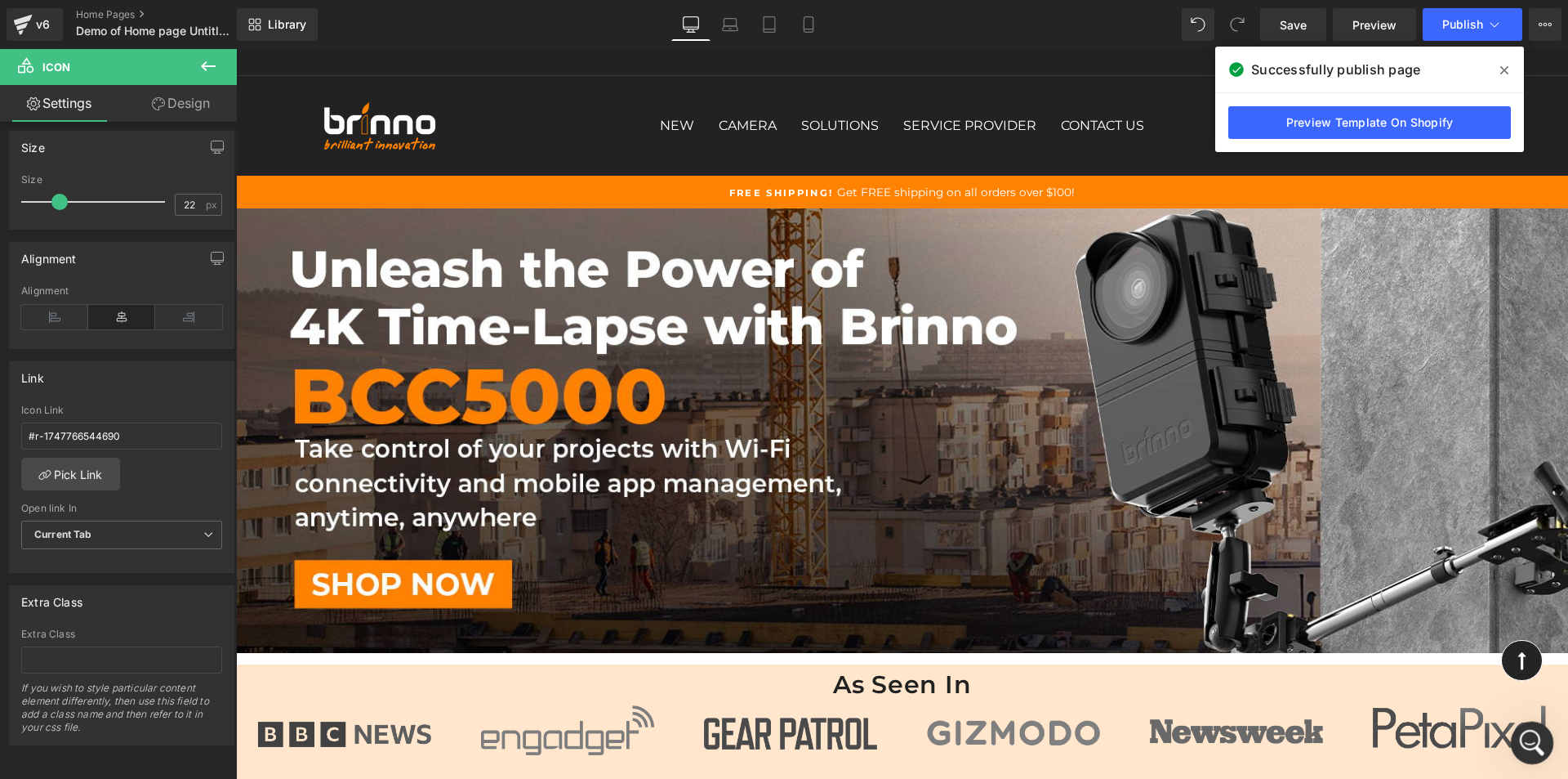
click at [1520, 737] on icon "Open Intercom Messenger" at bounding box center [1530, 741] width 27 height 27
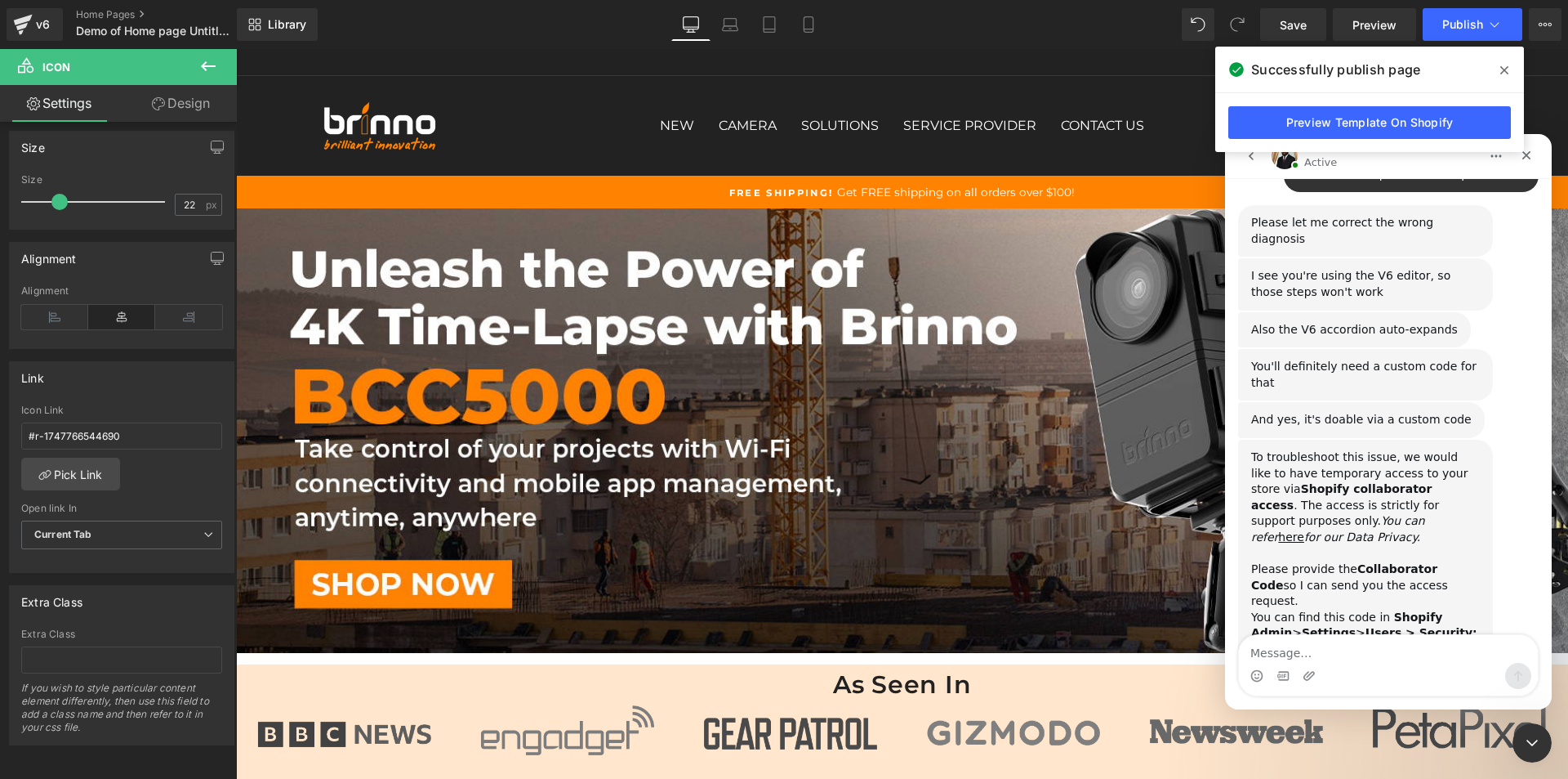
scroll to position [1953, 0]
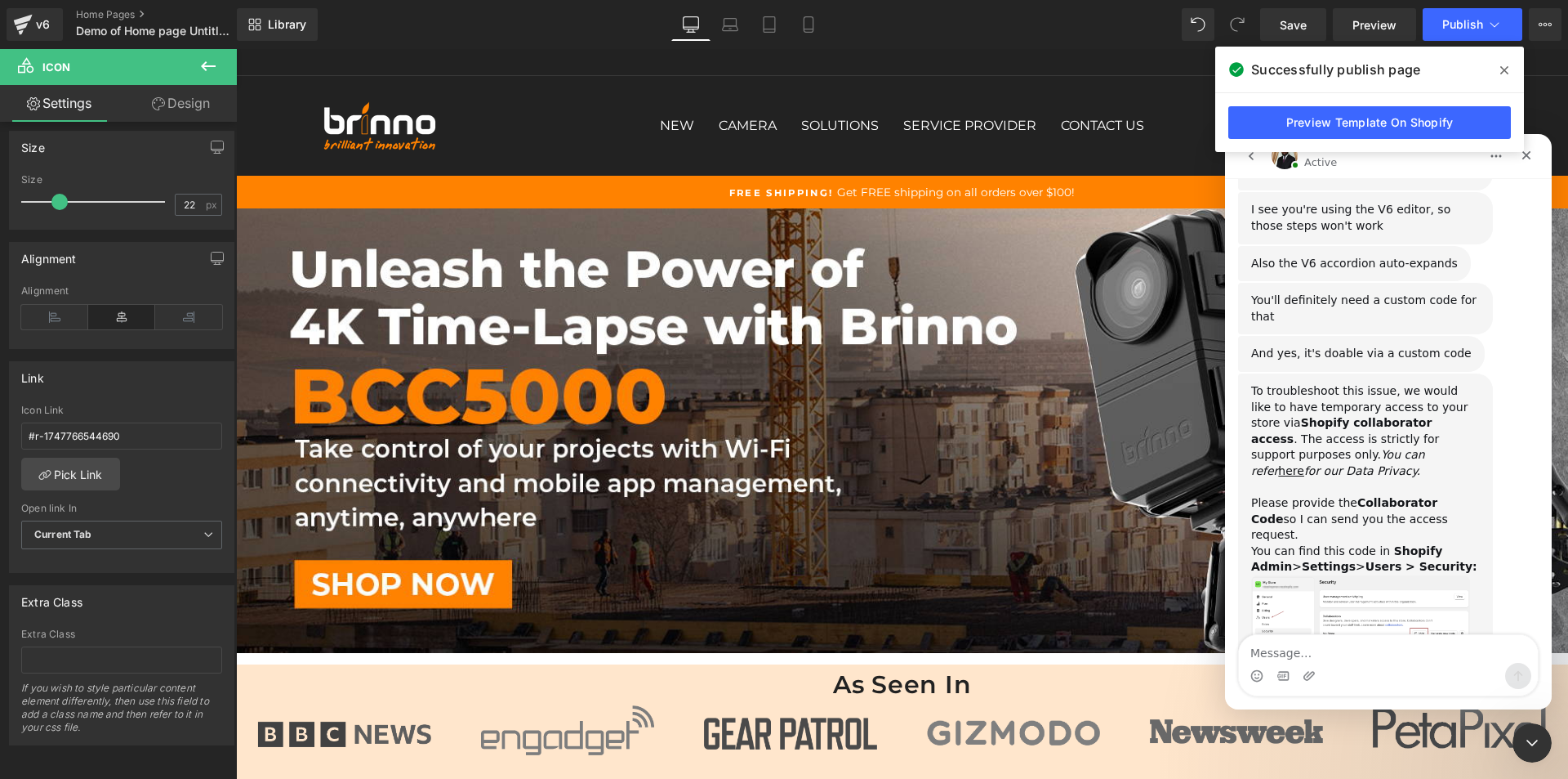
click at [1346, 652] on textarea "Message…" at bounding box center [1388, 648] width 299 height 28
type textarea "8829"
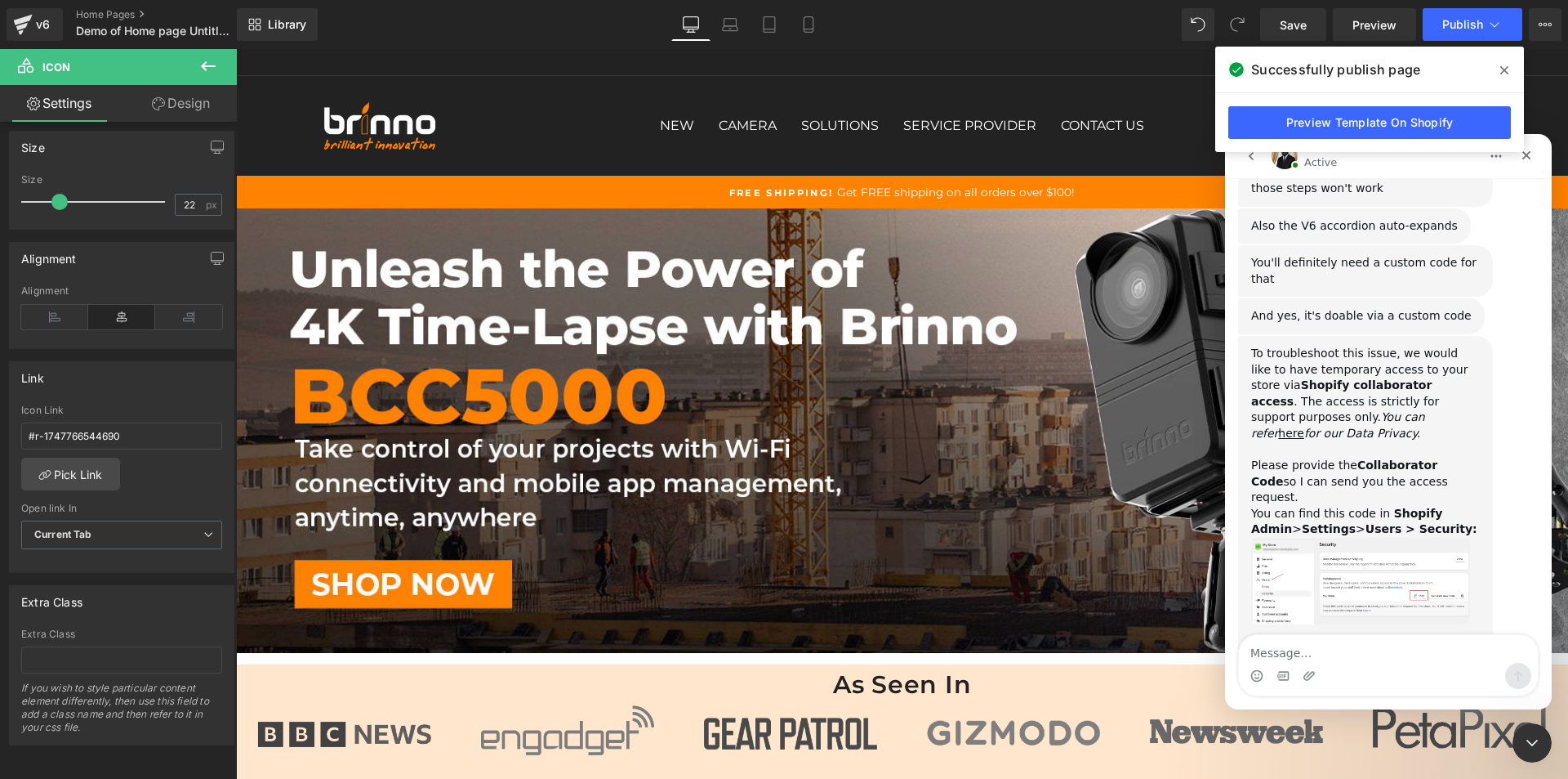
click at [1510, 68] on span at bounding box center [1504, 70] width 26 height 26
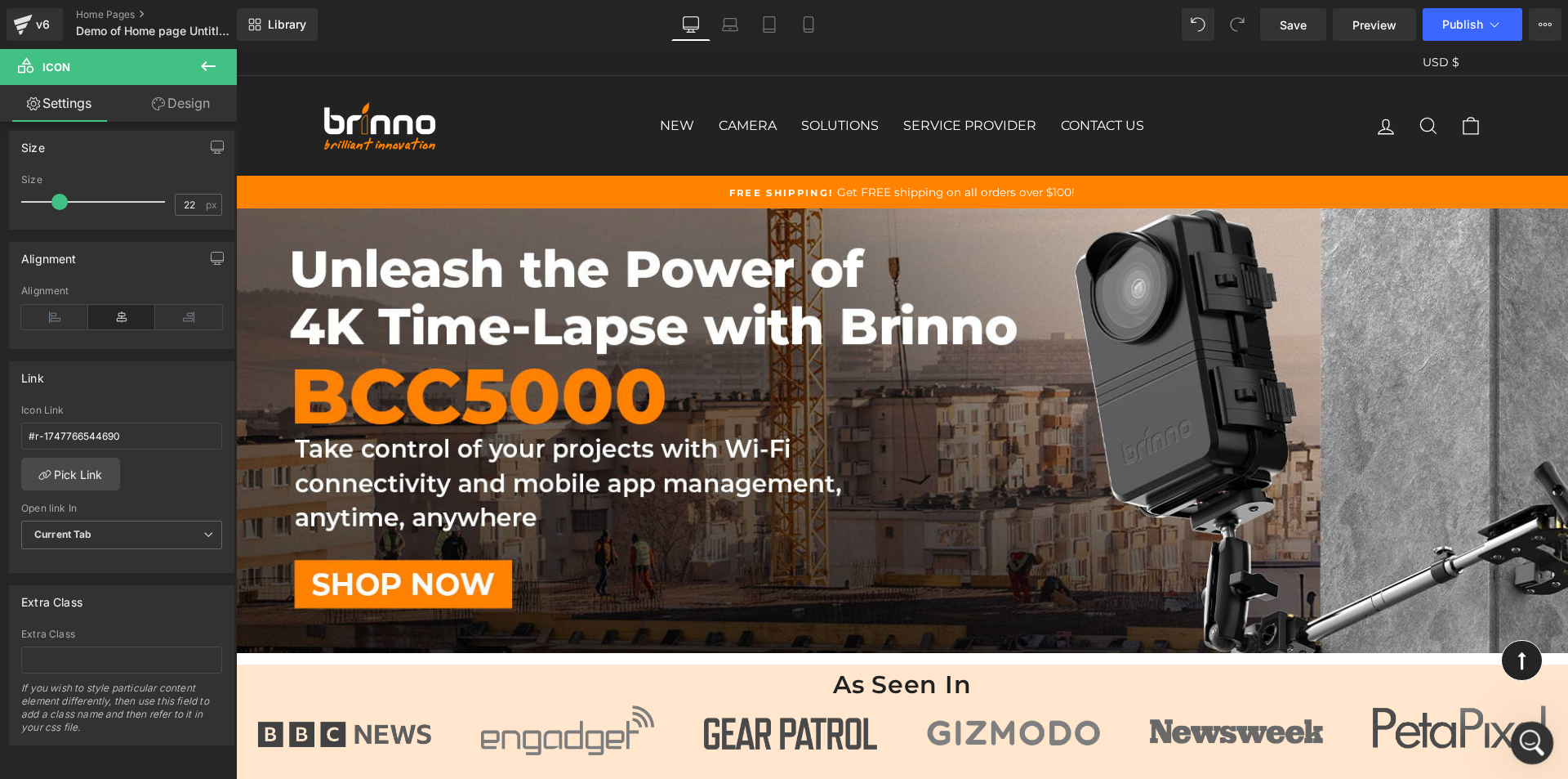
click at [1528, 731] on icon "Open Intercom Messenger" at bounding box center [1530, 741] width 27 height 27
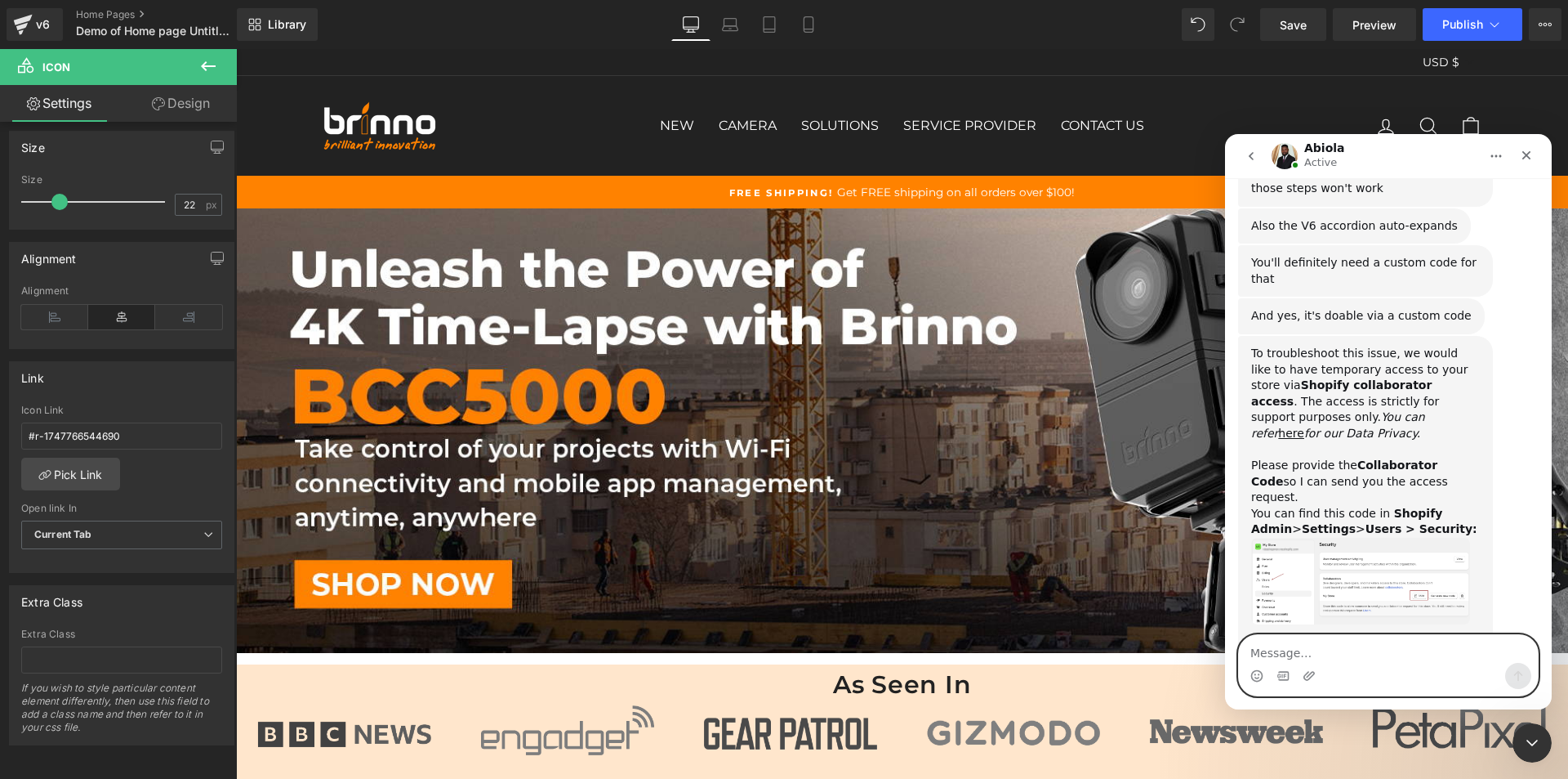
paste textarea "One more thing — on my homepage the header is behaving like a sticky header, bu…"
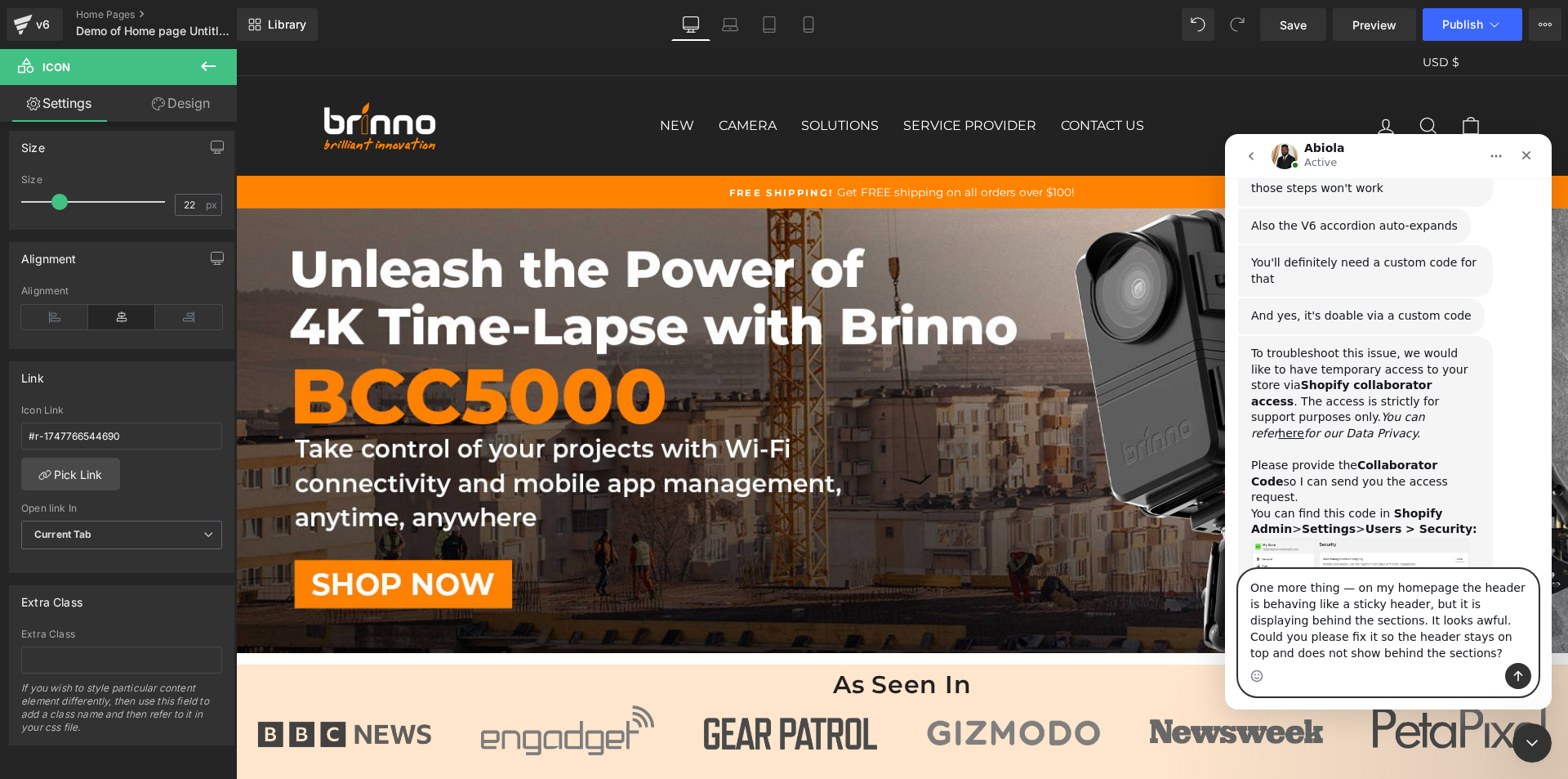
scroll to position [2055, 0]
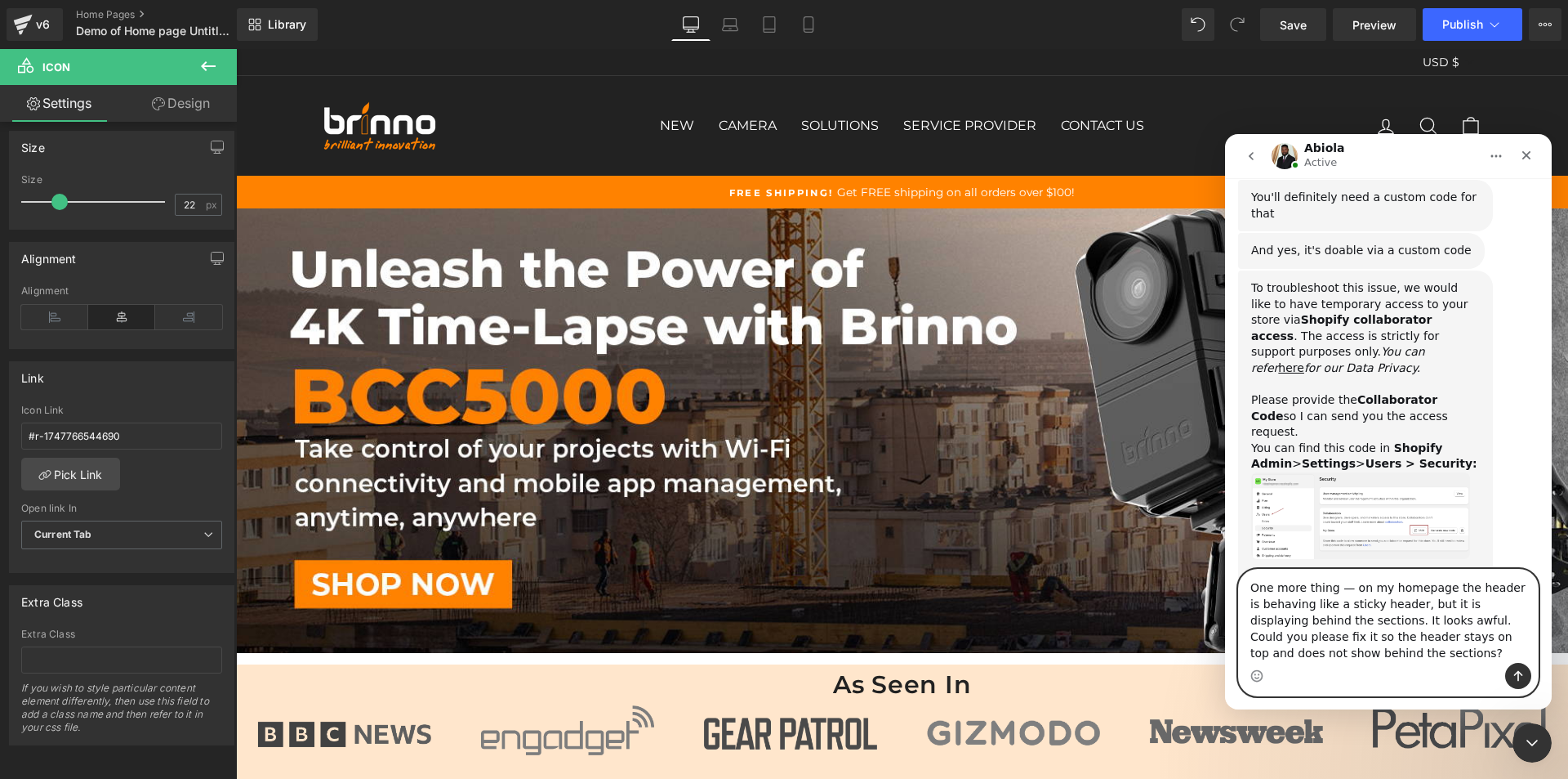
click at [1345, 588] on textarea "One more thing — on my homepage the header is behaving like a sticky header, bu…" at bounding box center [1388, 616] width 299 height 93
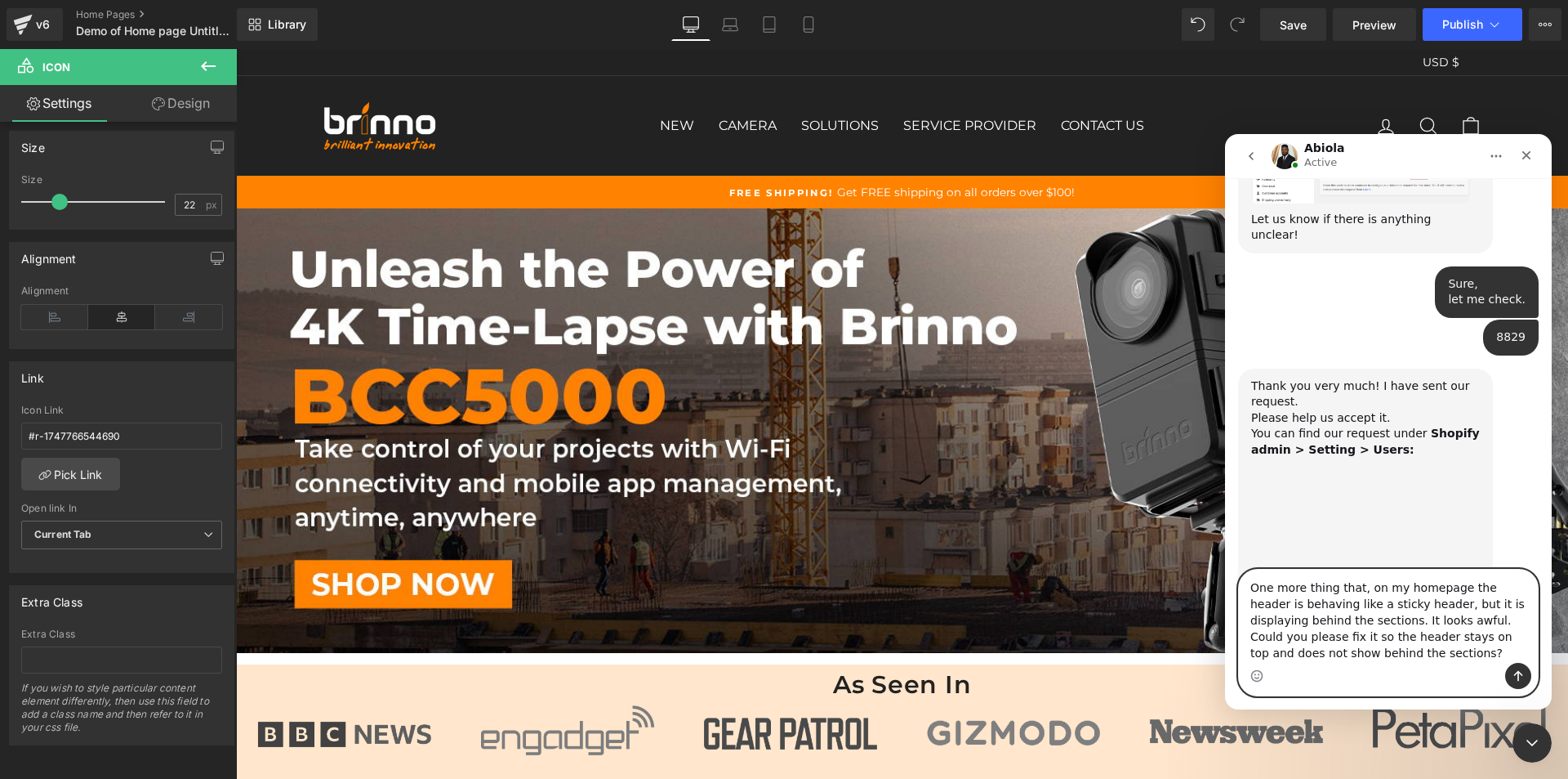
scroll to position [2383, 0]
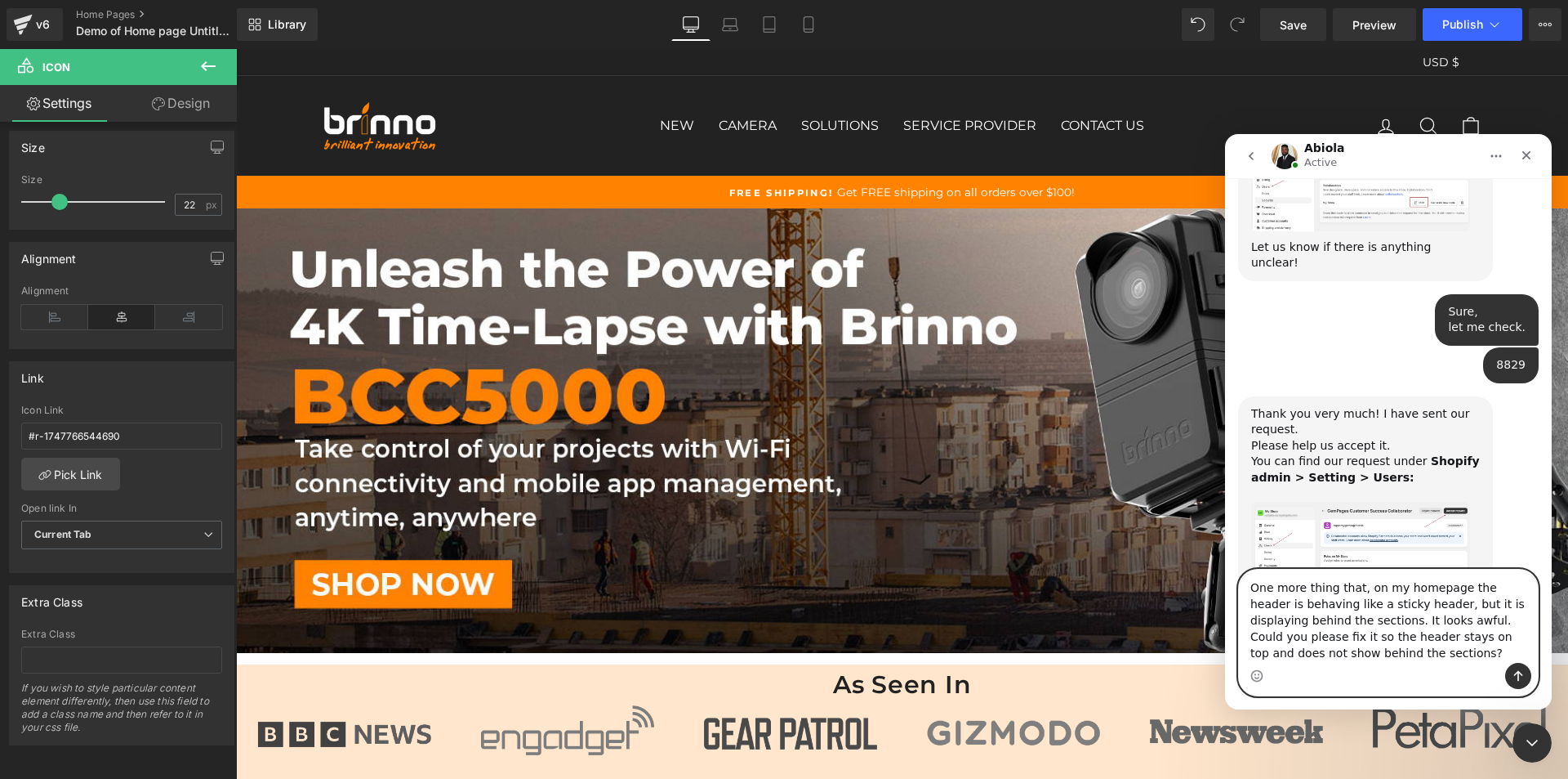
type textarea "One more thing that, on my homepage the header is behaving like a sticky header…"
click at [1360, 502] on img "Abiola says…" at bounding box center [1360, 550] width 219 height 95
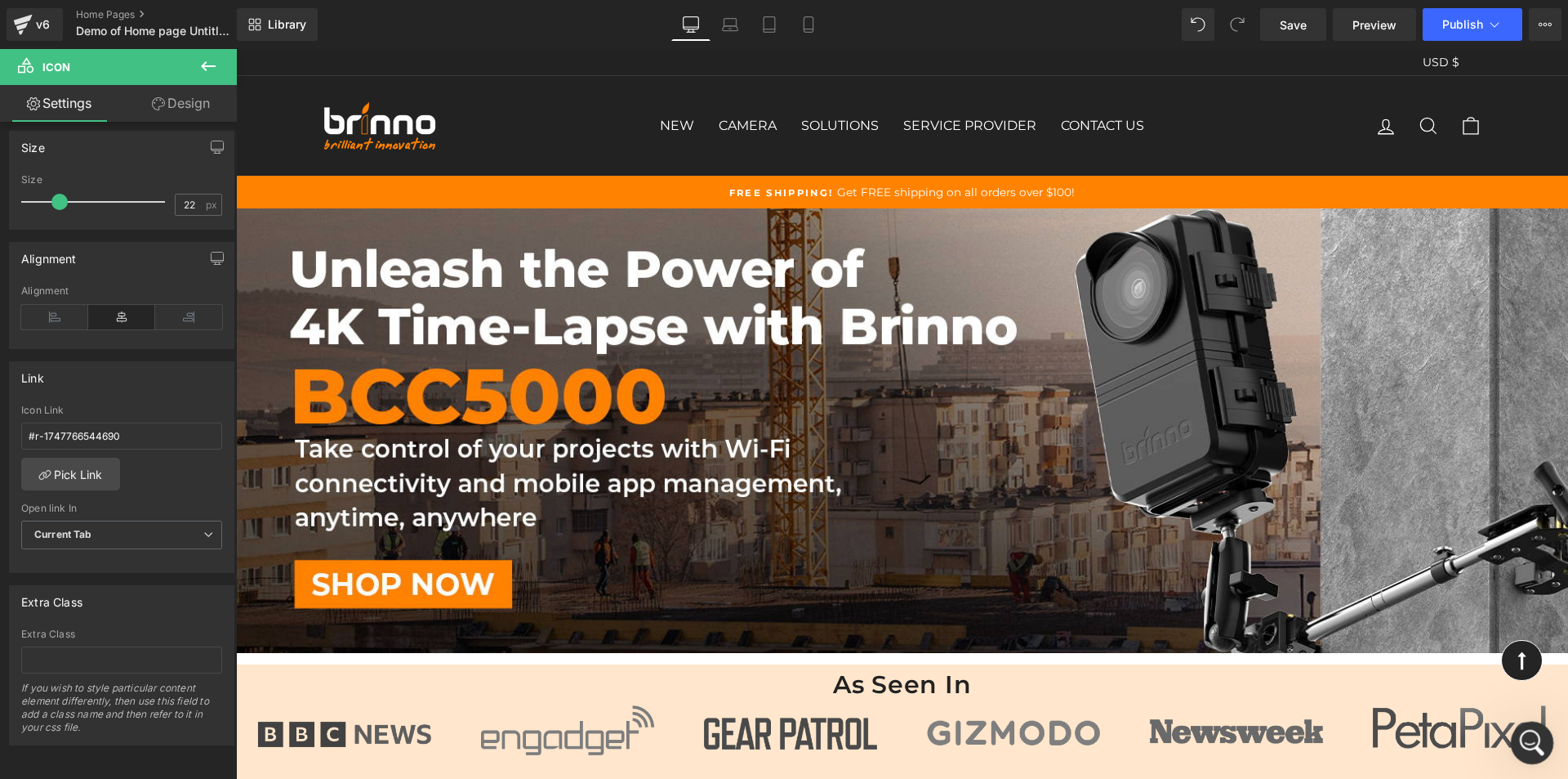
click at [1513, 735] on div "Open Intercom Messenger" at bounding box center [1530, 740] width 54 height 54
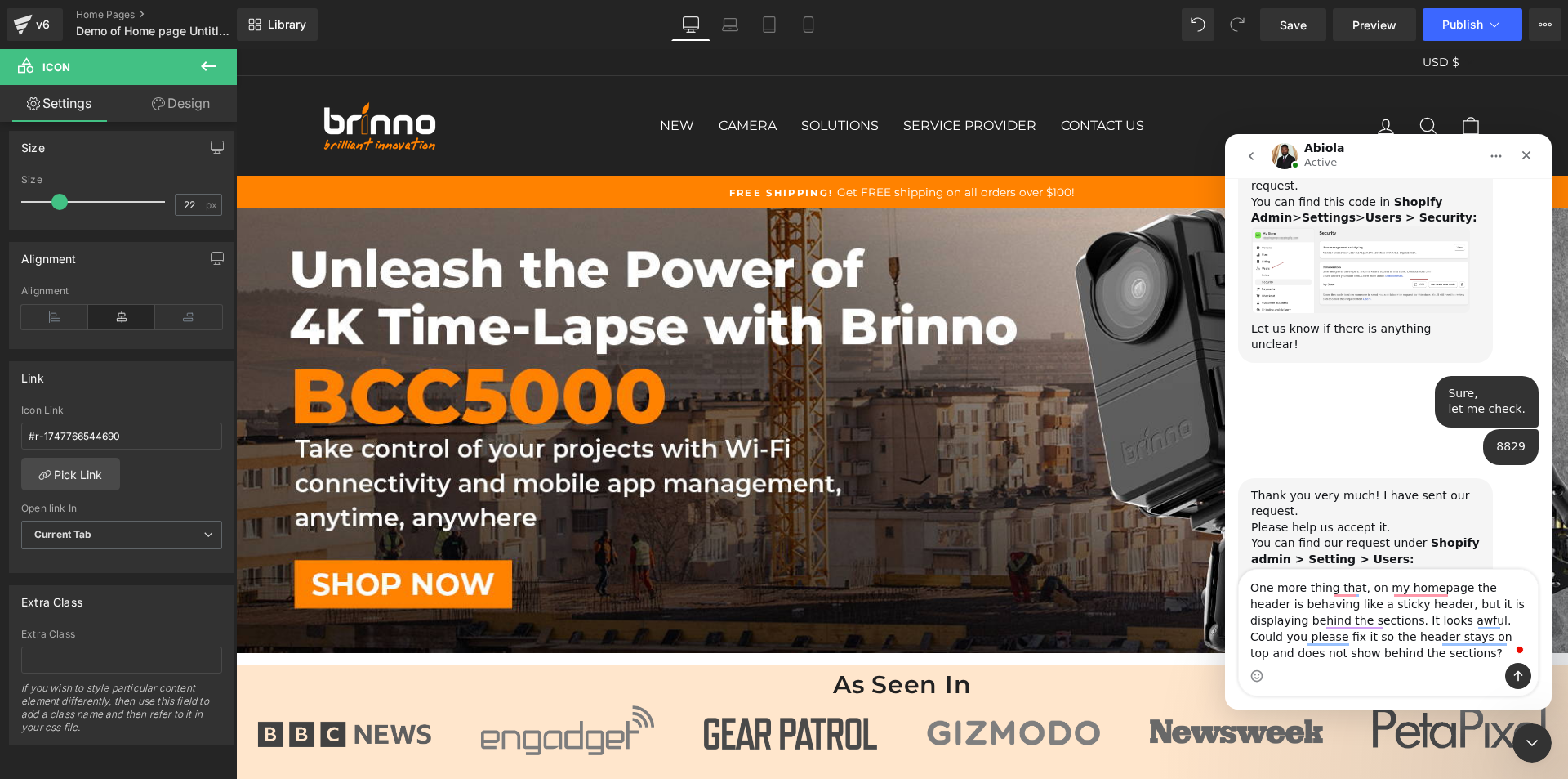
scroll to position [2383, 0]
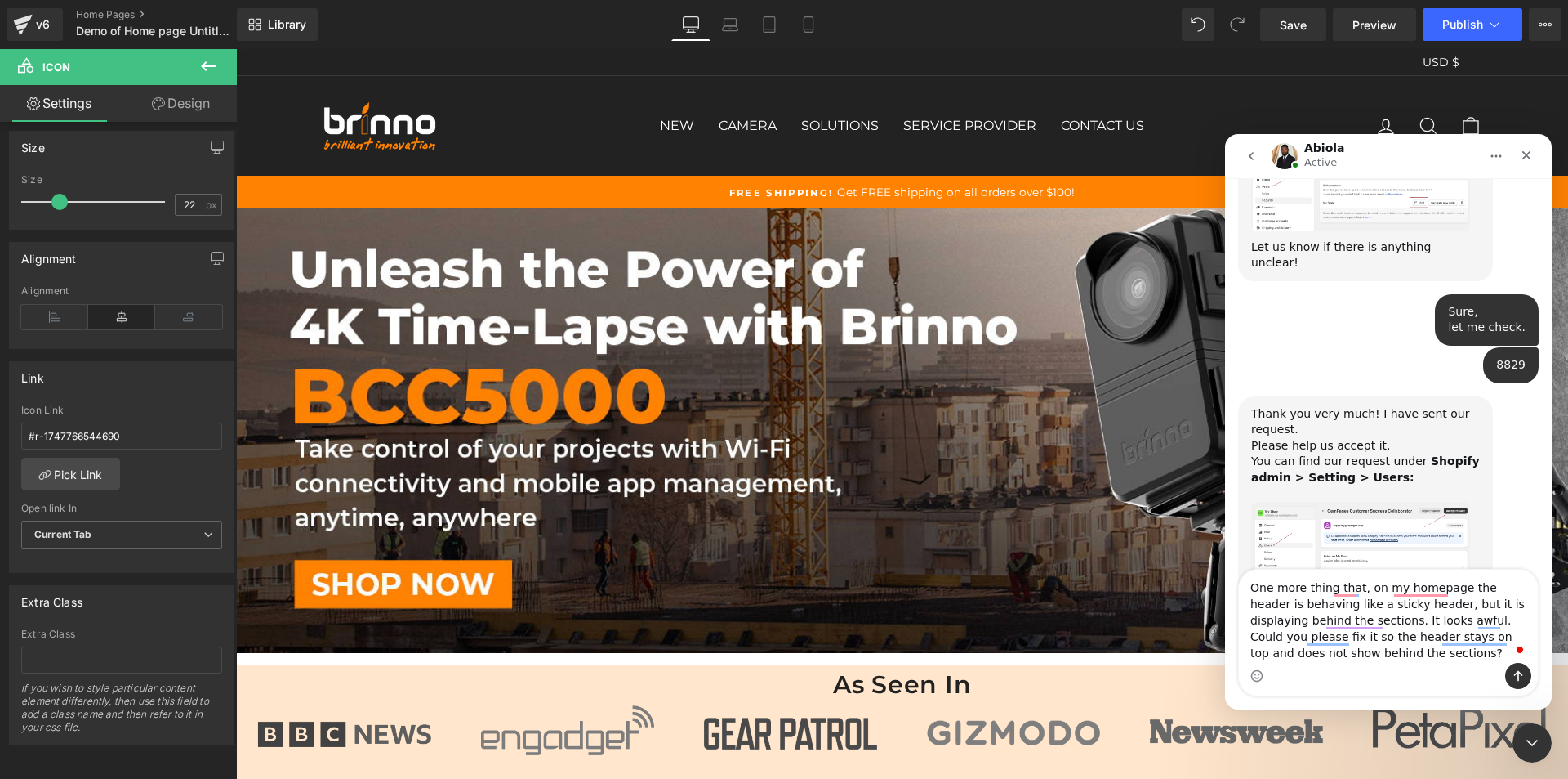
click at [1313, 502] on img "Abiola says…" at bounding box center [1360, 550] width 219 height 95
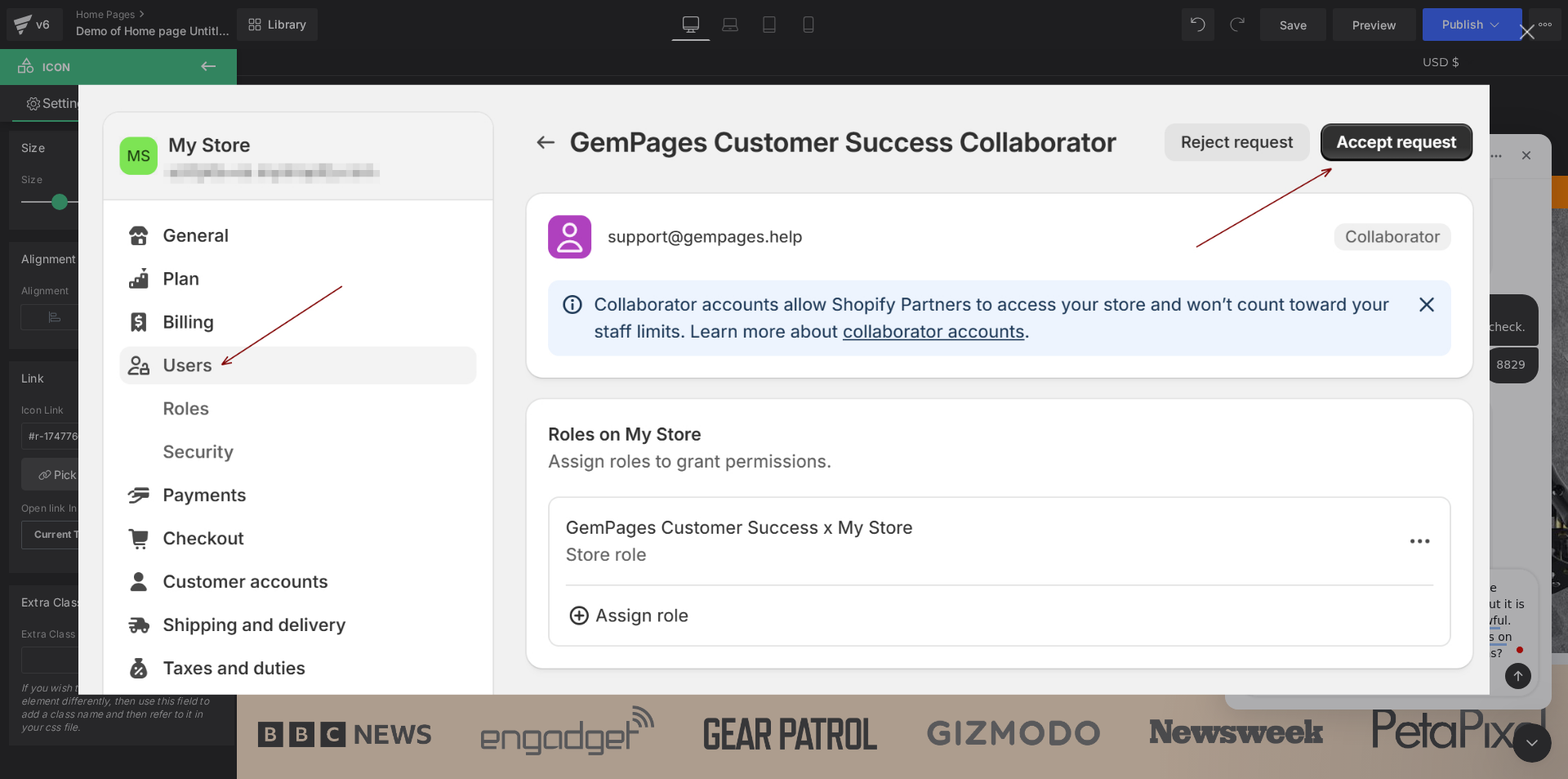
click at [1532, 37] on div "Close" at bounding box center [1527, 32] width 16 height 16
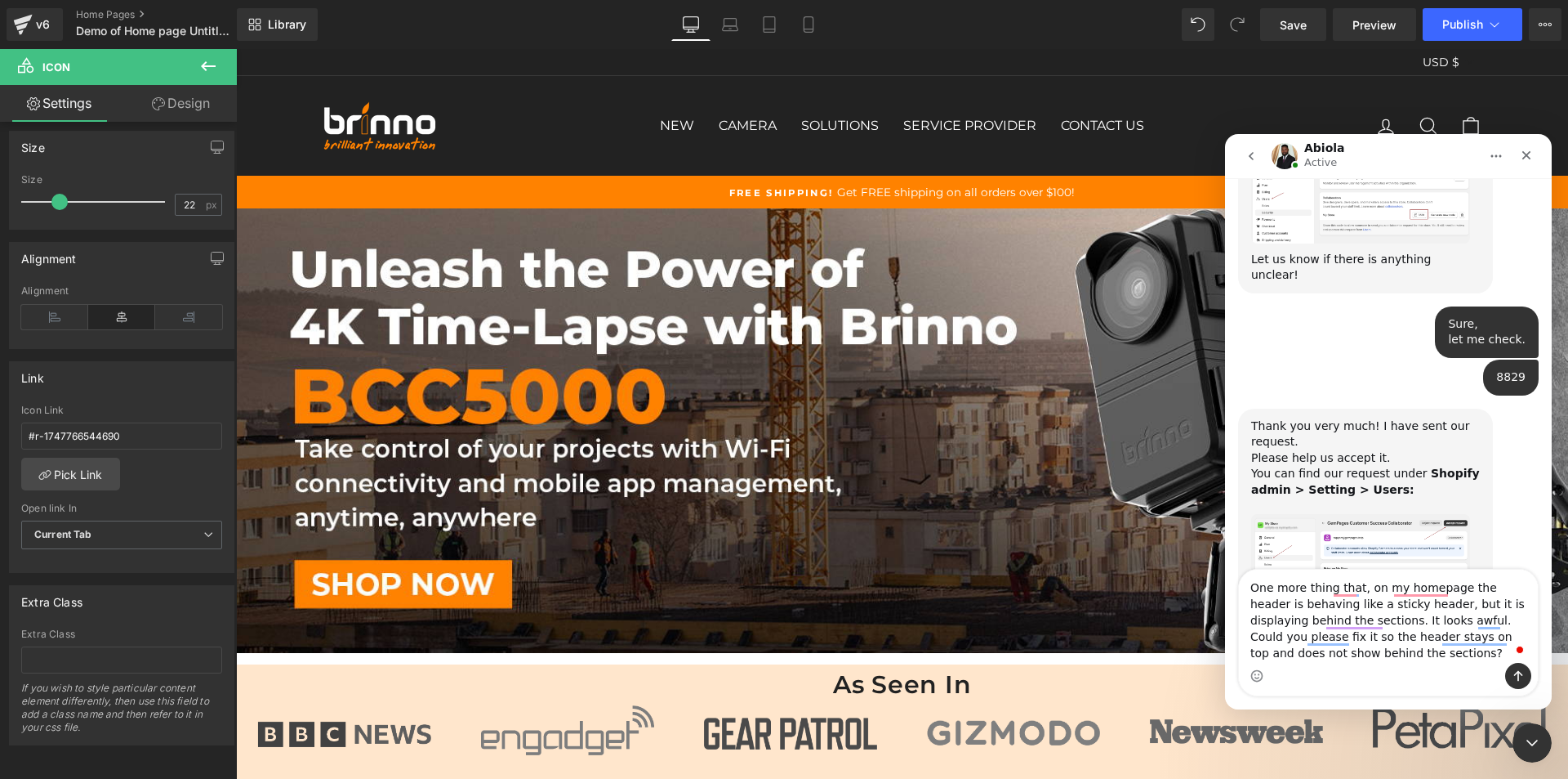
scroll to position [2383, 0]
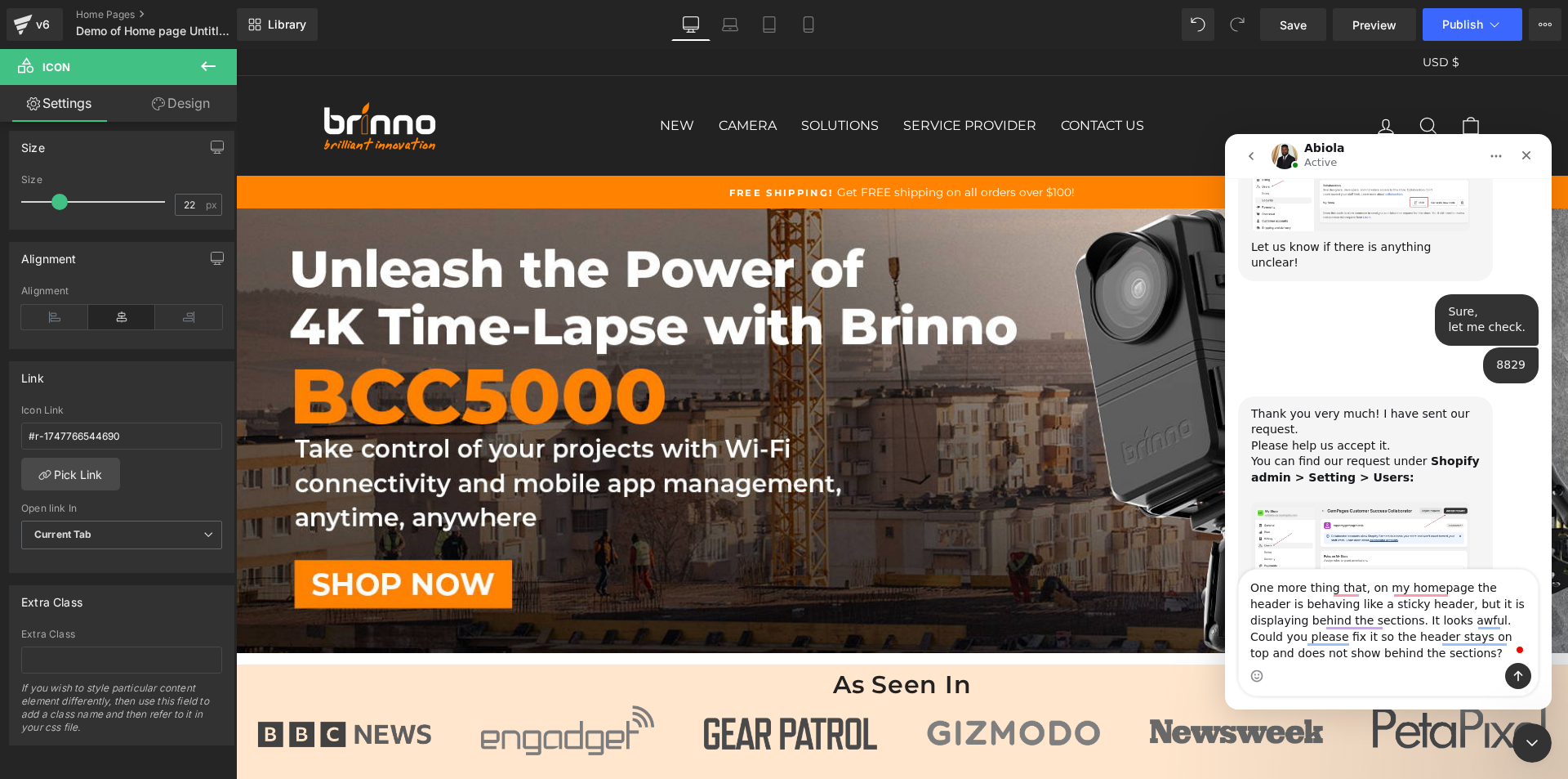
click at [842, 283] on div at bounding box center [784, 364] width 1568 height 730
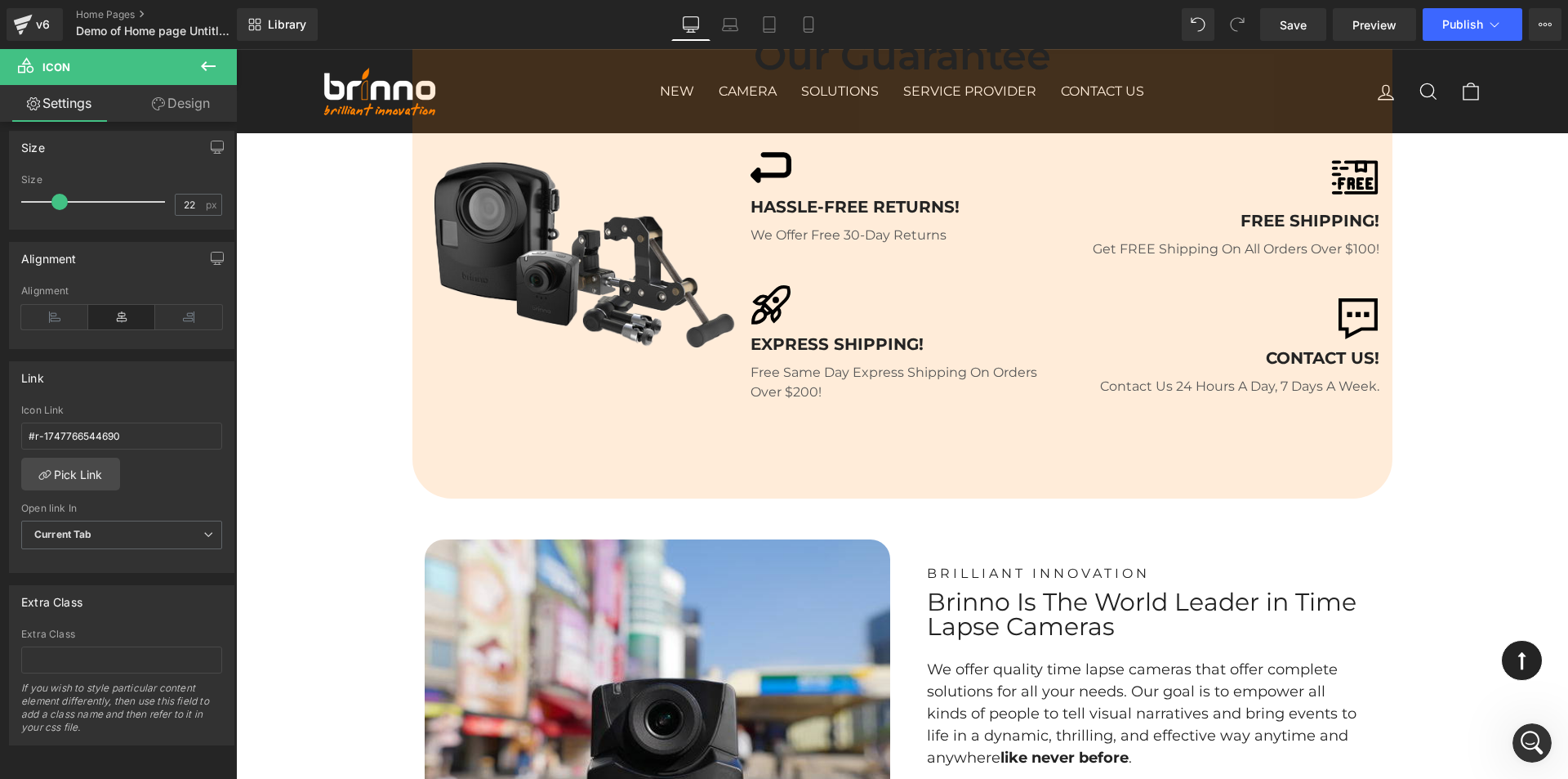
scroll to position [4249, 0]
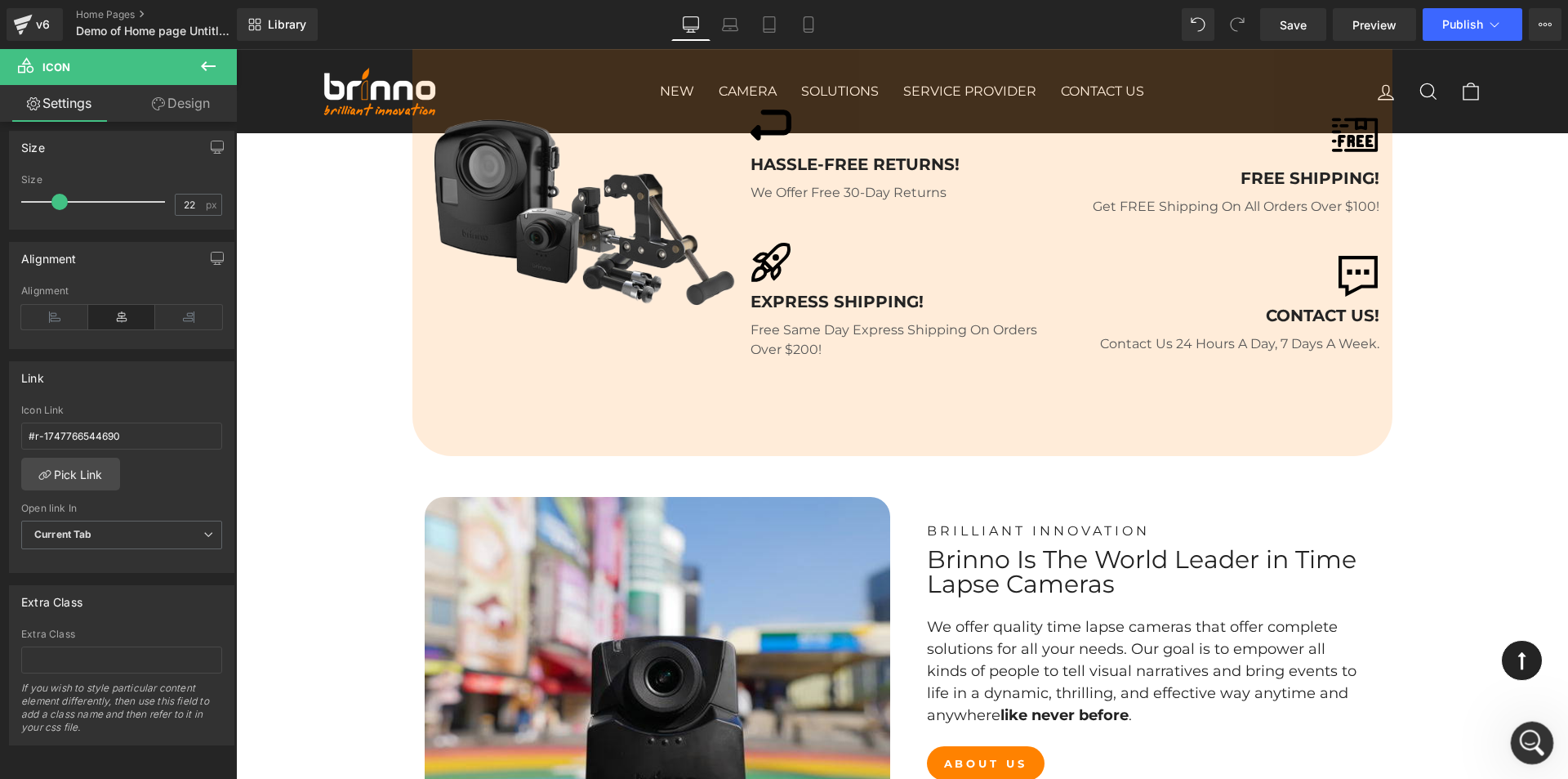
click at [1527, 741] on icon "Open Intercom Messenger" at bounding box center [1530, 741] width 27 height 27
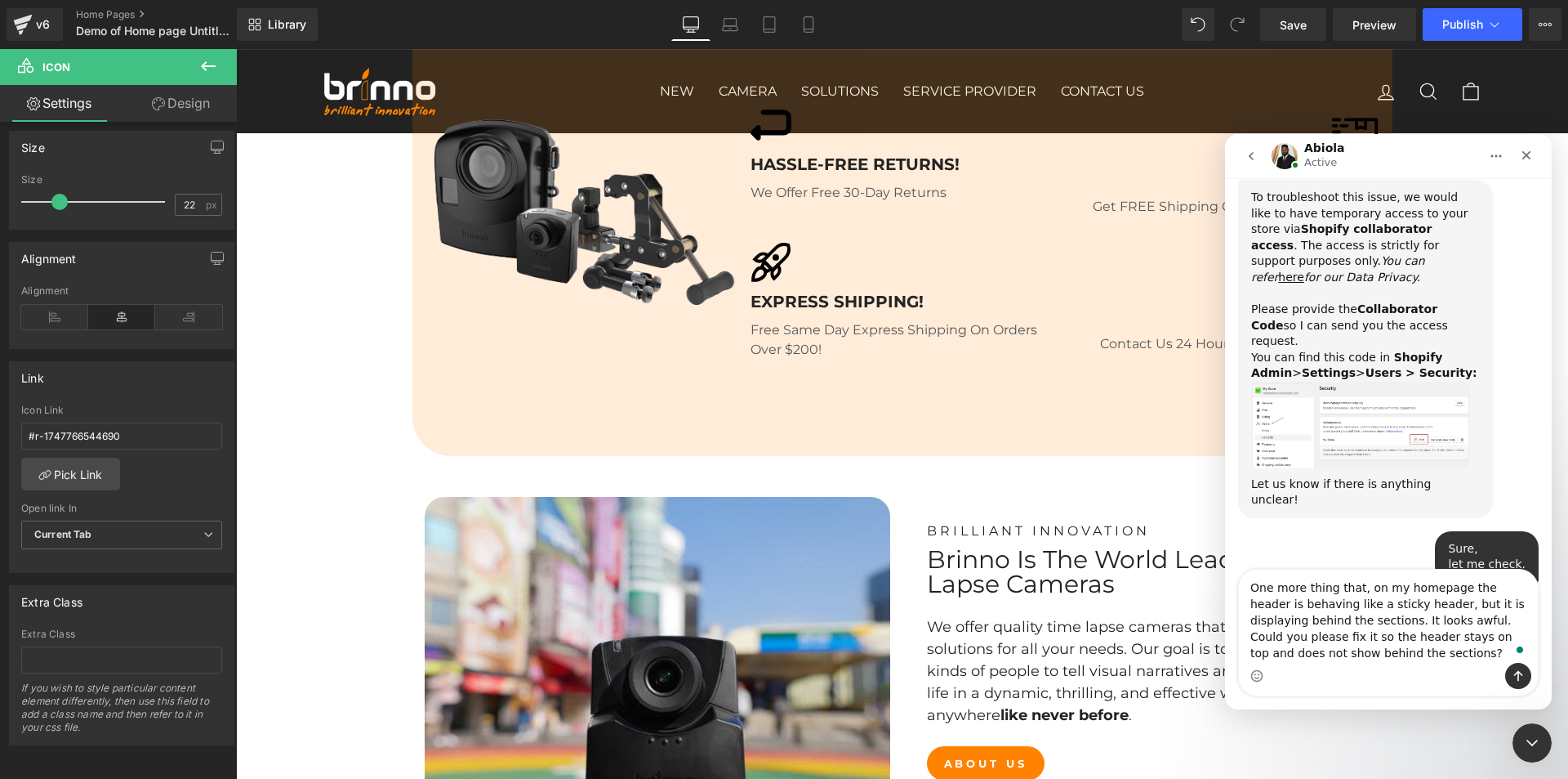
scroll to position [2383, 0]
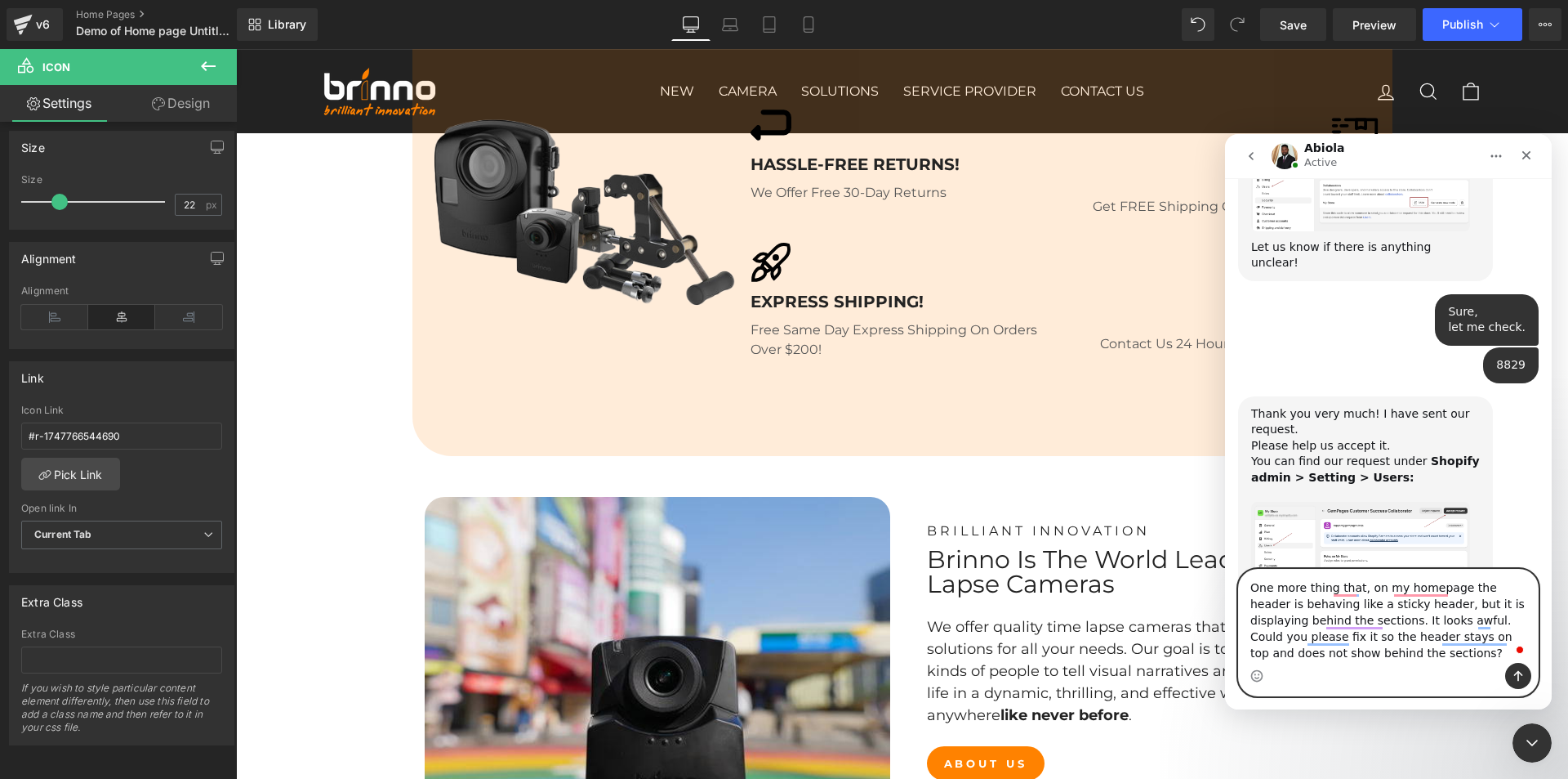
click at [1261, 589] on textarea "One more thing that, on my homepage the header is behaving like a sticky header…" at bounding box center [1388, 616] width 299 height 93
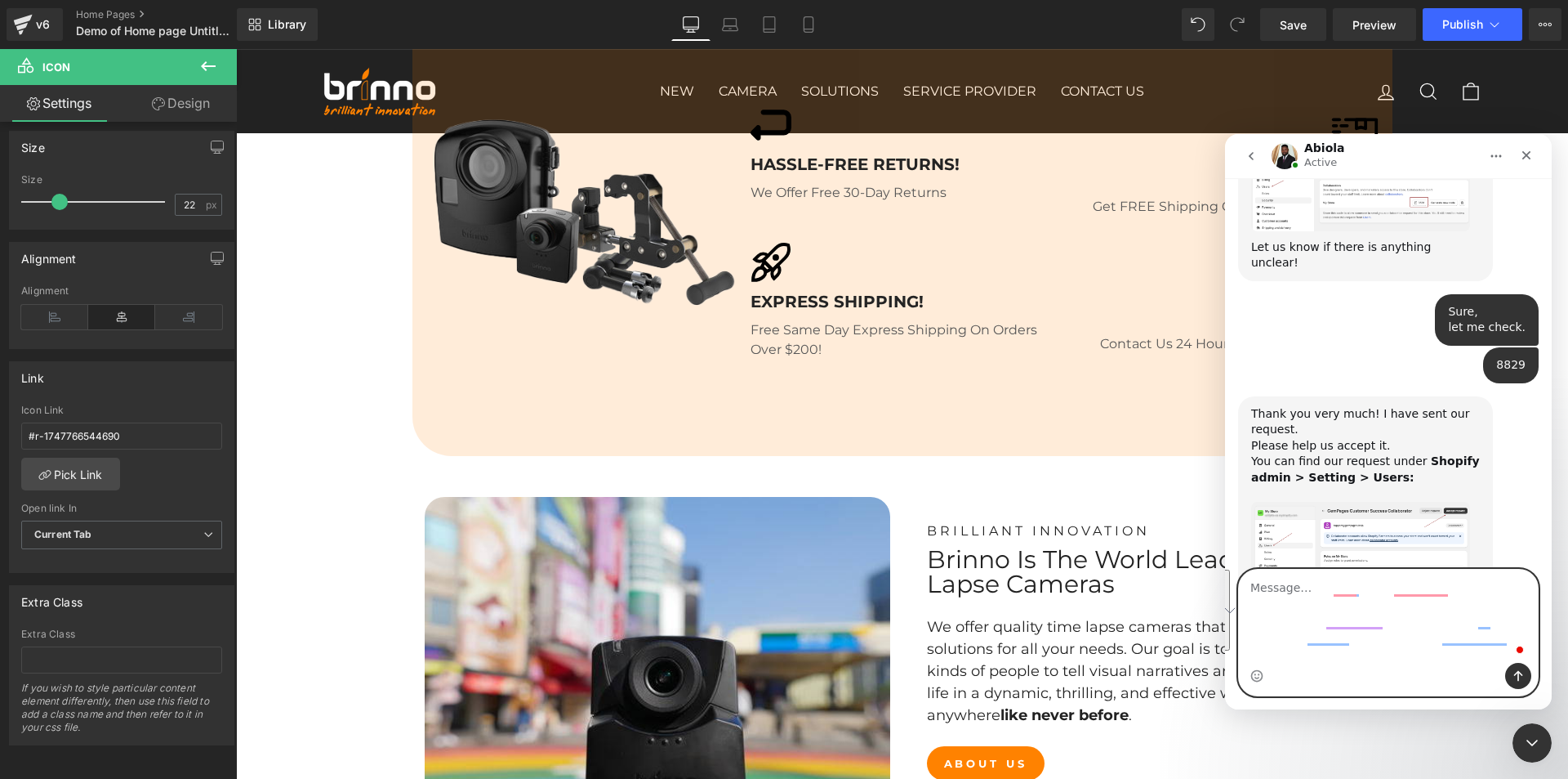
scroll to position [2318, 0]
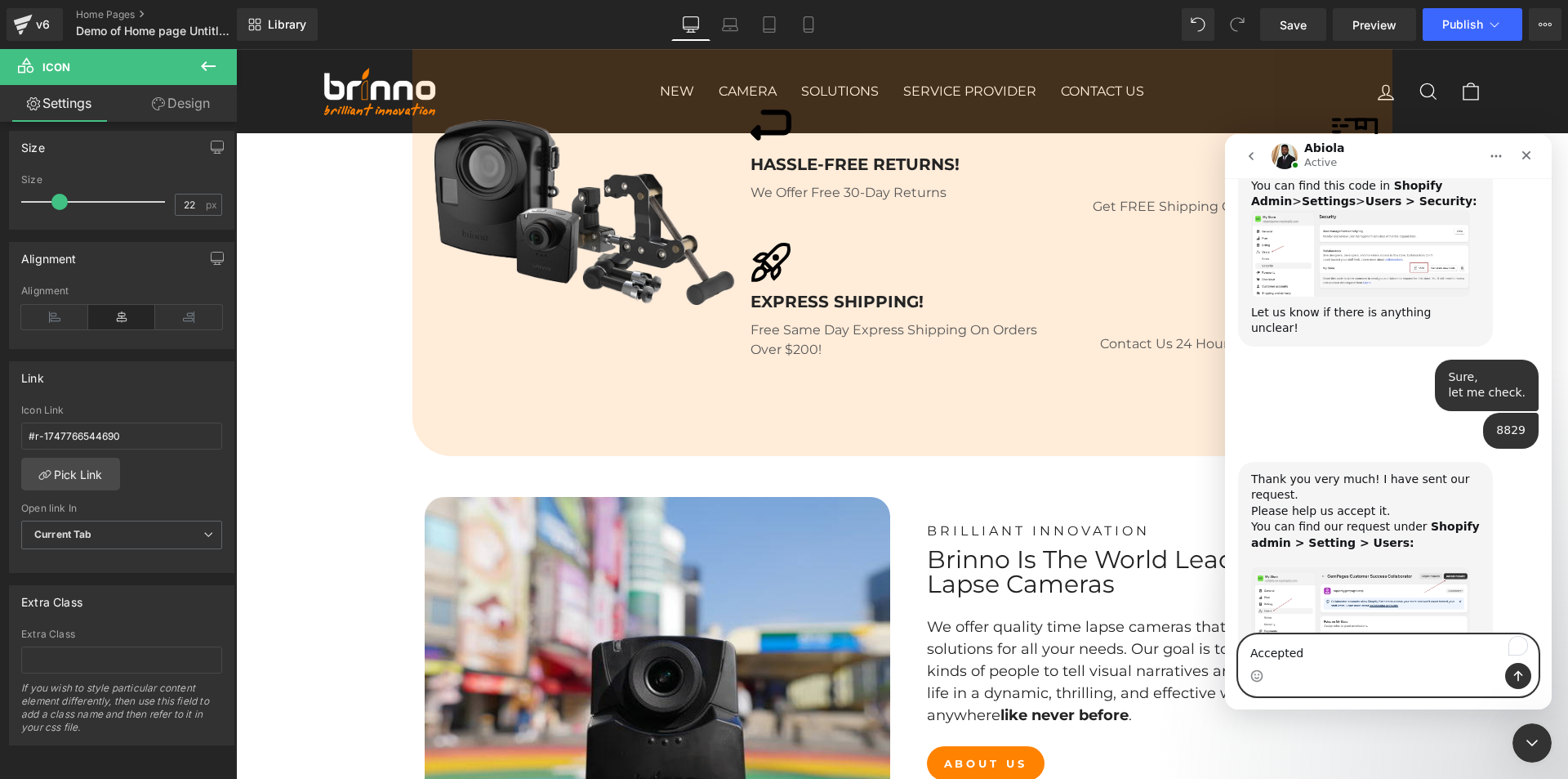
type textarea "Accepted."
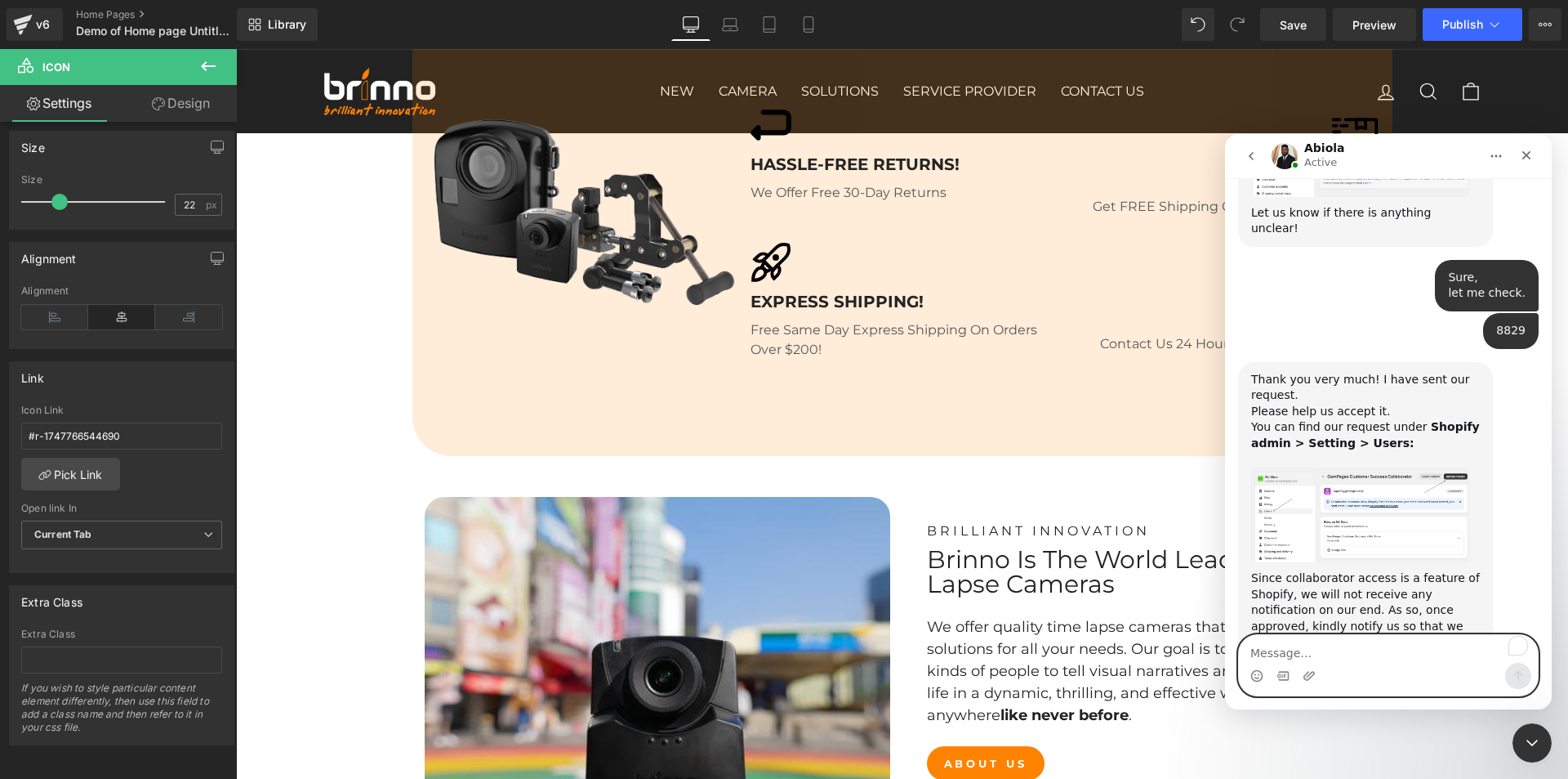
scroll to position [2415, 0]
click at [1314, 653] on textarea "Intercom messenger" at bounding box center [1388, 648] width 299 height 28
paste textarea "One more thing that, on my homepage the header is behaving like a sticky header…"
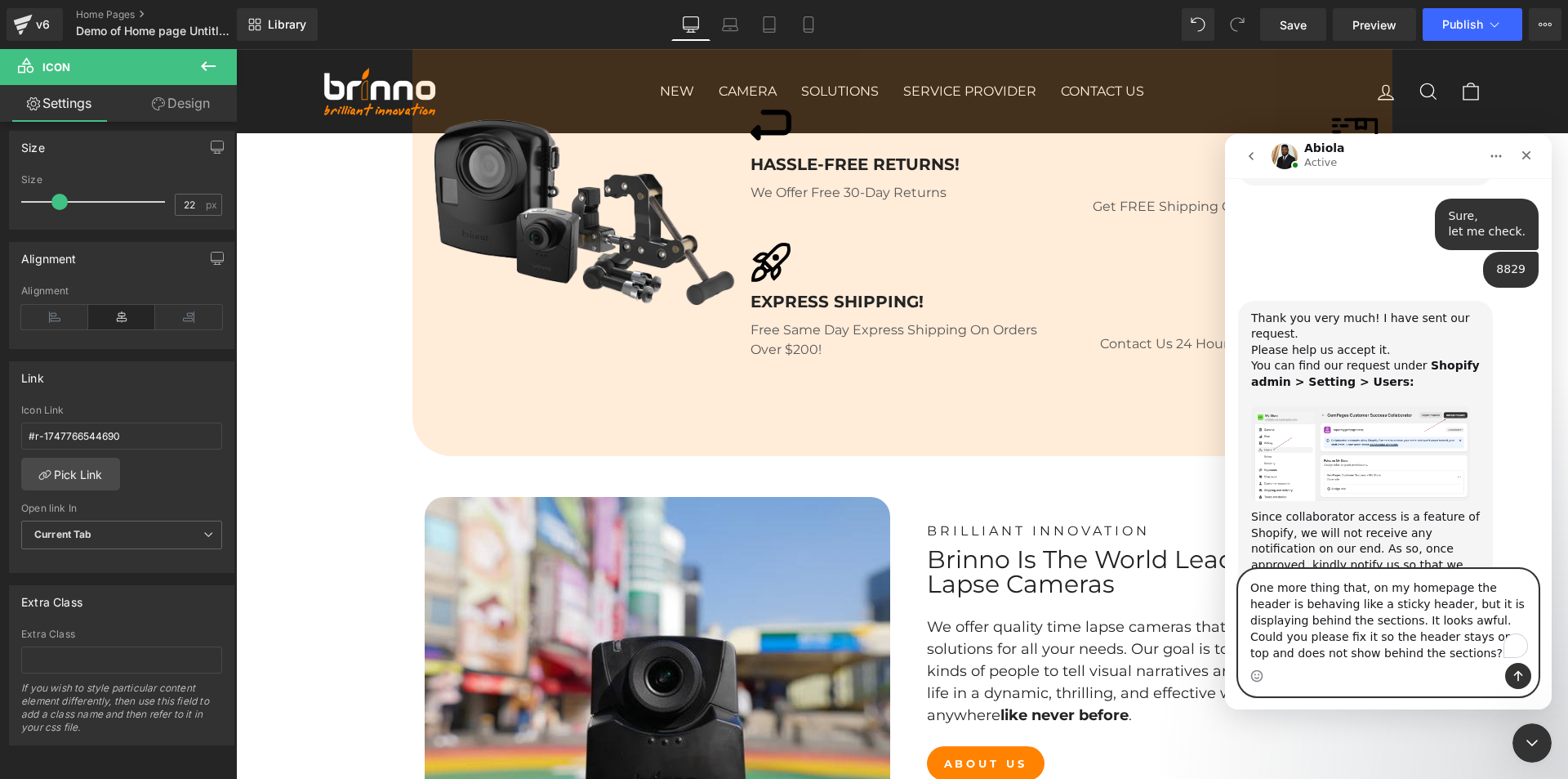
scroll to position [2480, 0]
type textarea "One more thing that, on my homepage the header is behaving like a sticky header…"
click at [1515, 677] on icon "Send a message…" at bounding box center [1519, 676] width 13 height 13
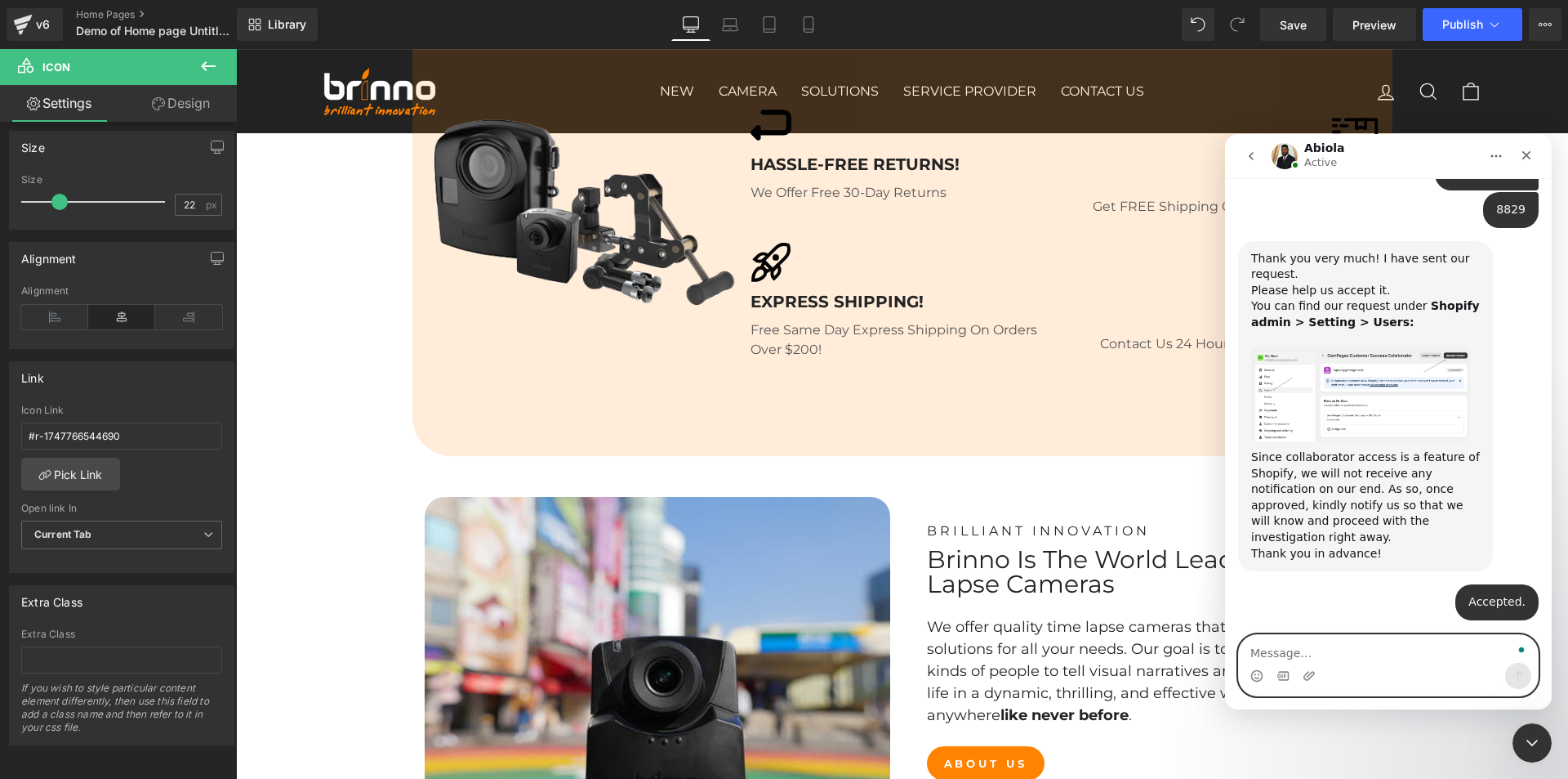
scroll to position [2543, 0]
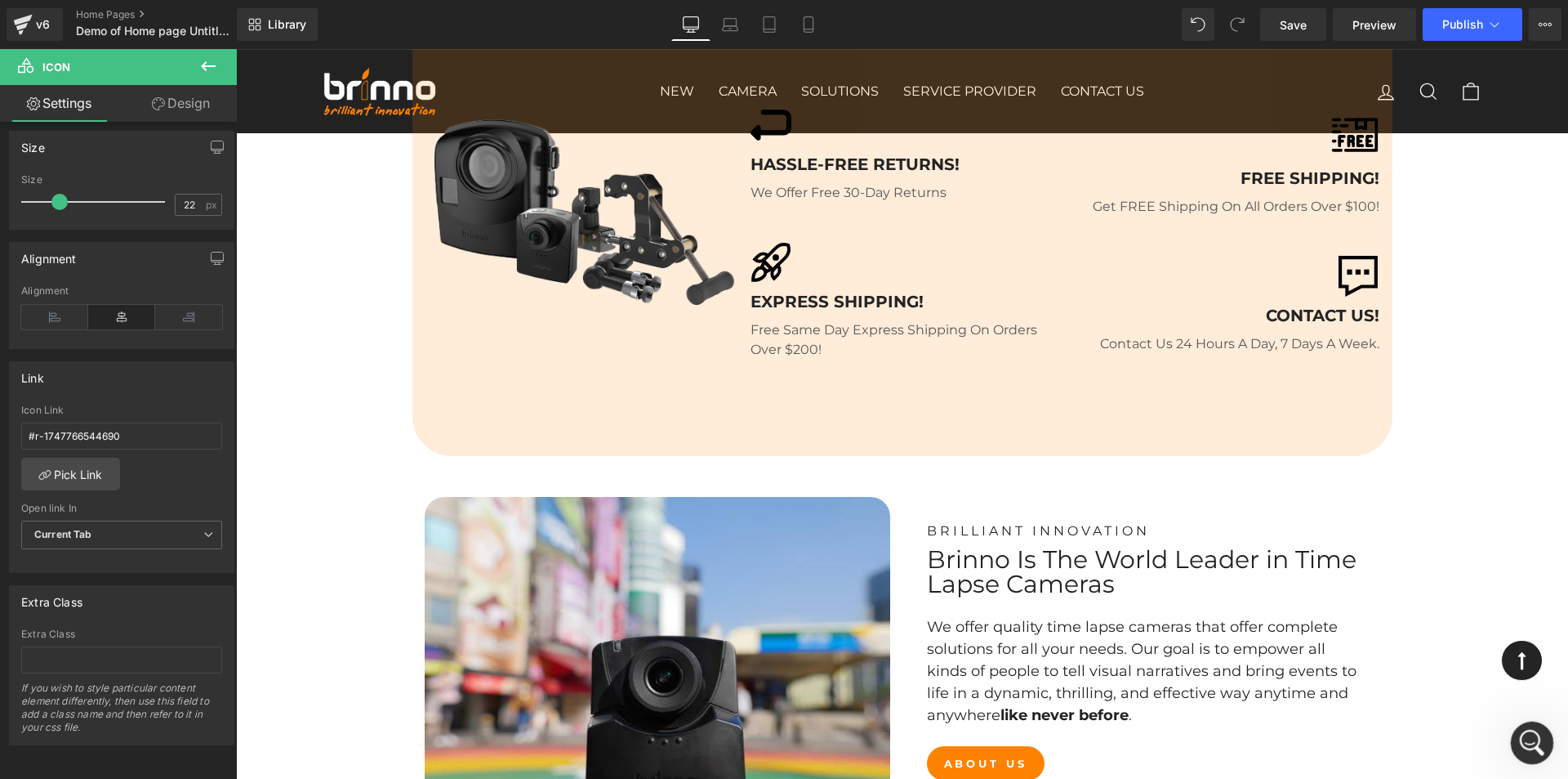
click at [1530, 729] on icon "Open Intercom Messenger" at bounding box center [1530, 741] width 27 height 27
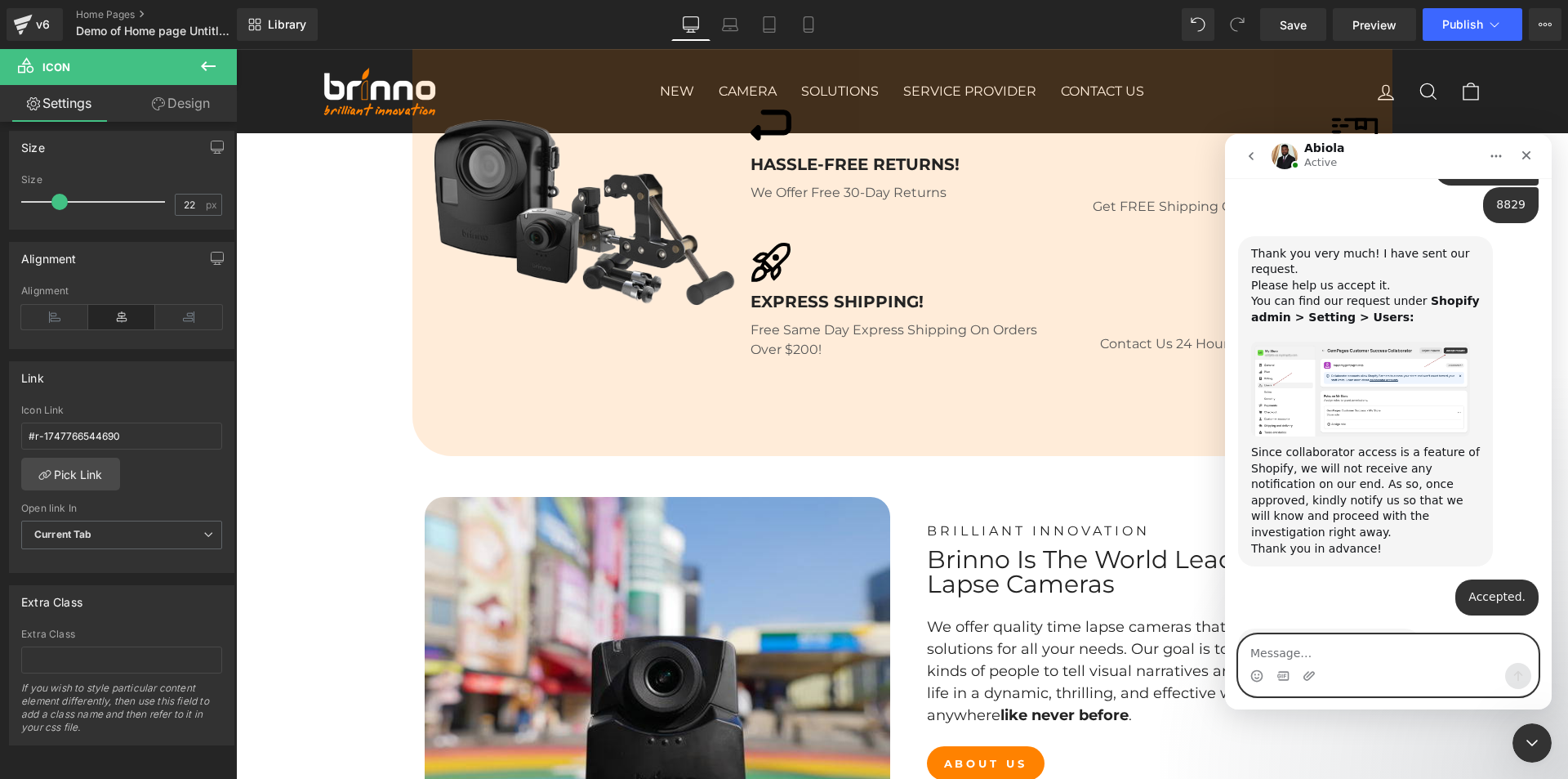
scroll to position [2592, 0]
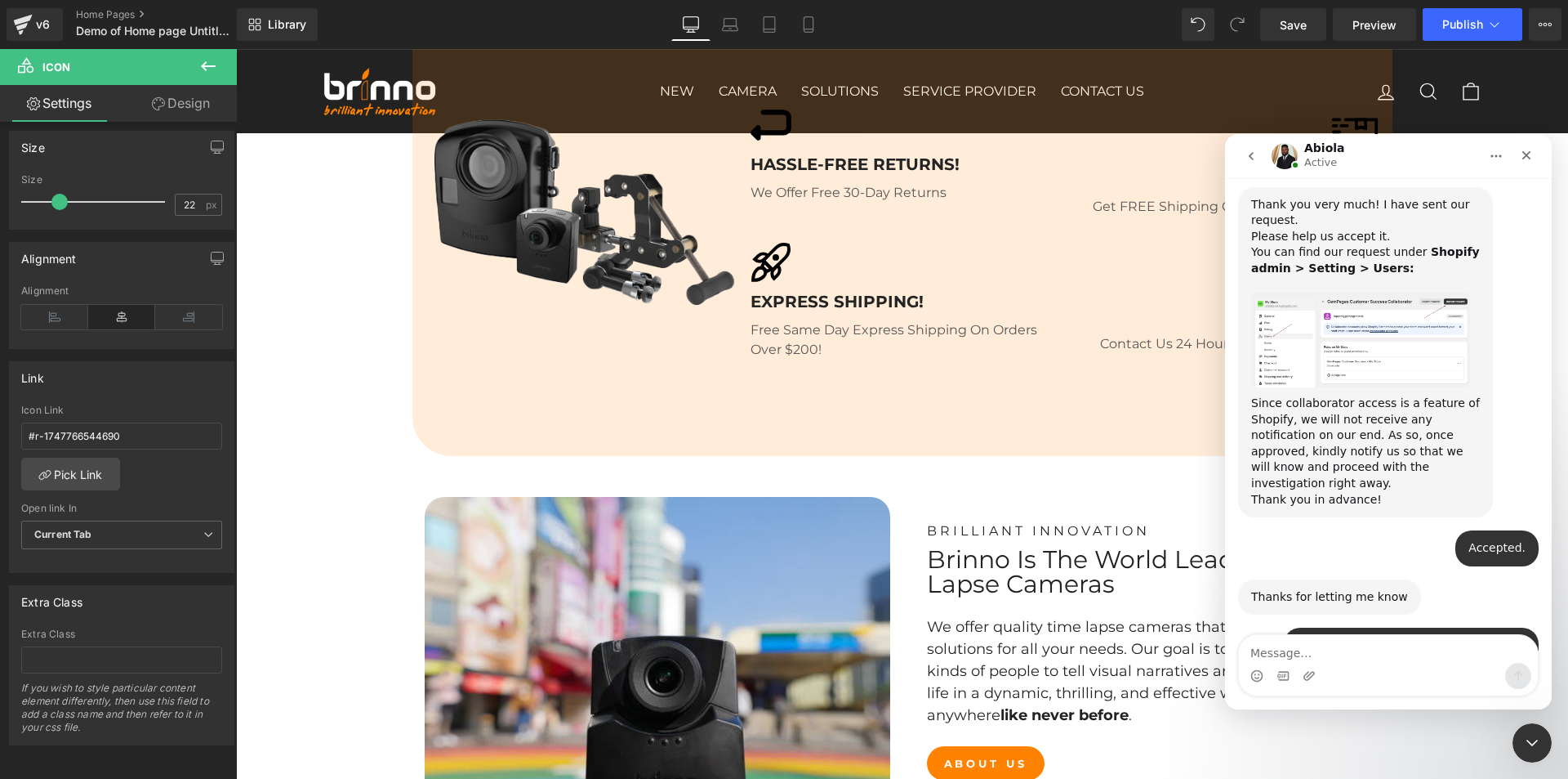
click at [644, 356] on div at bounding box center [784, 364] width 1568 height 730
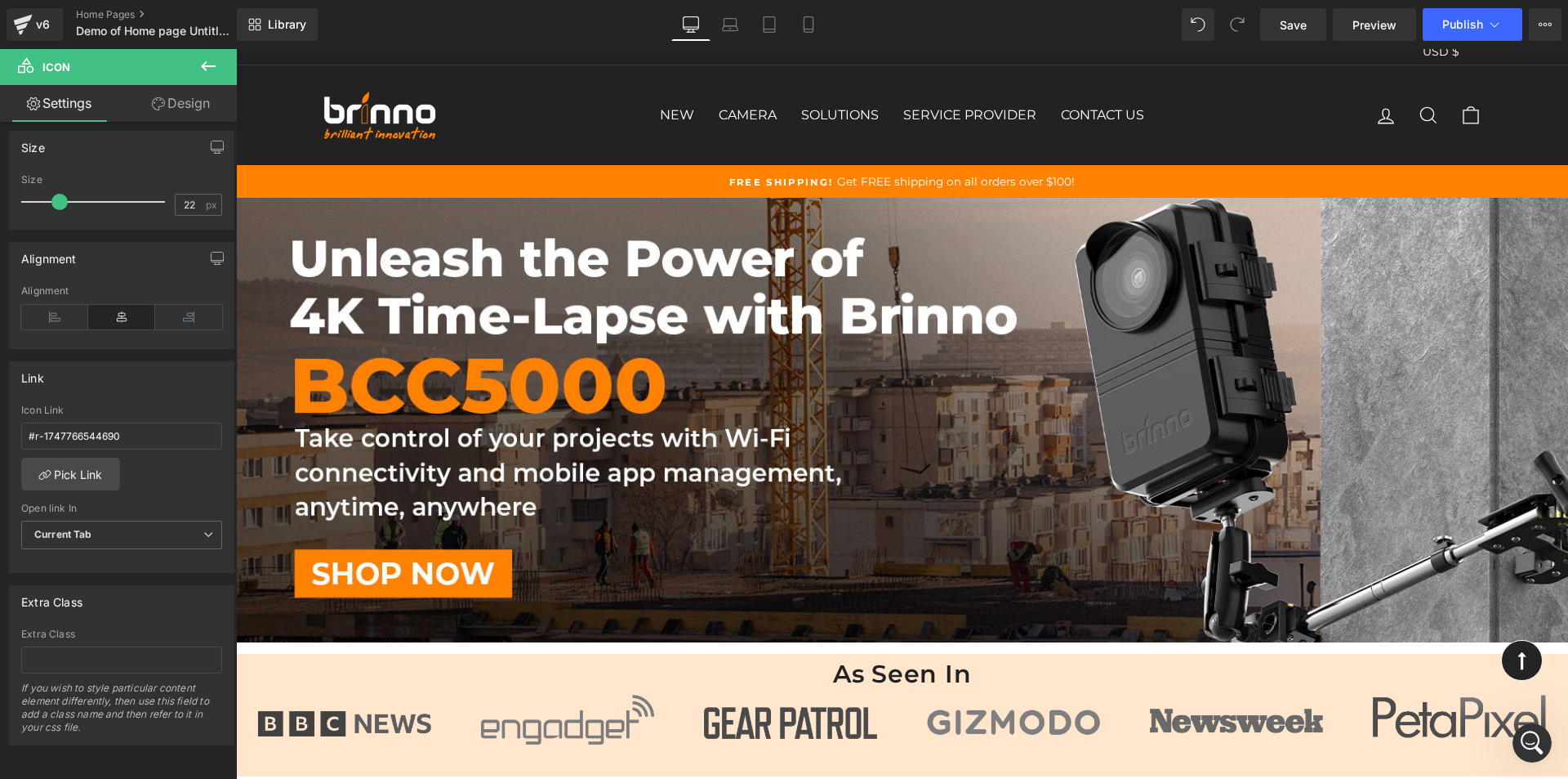
scroll to position [0, 0]
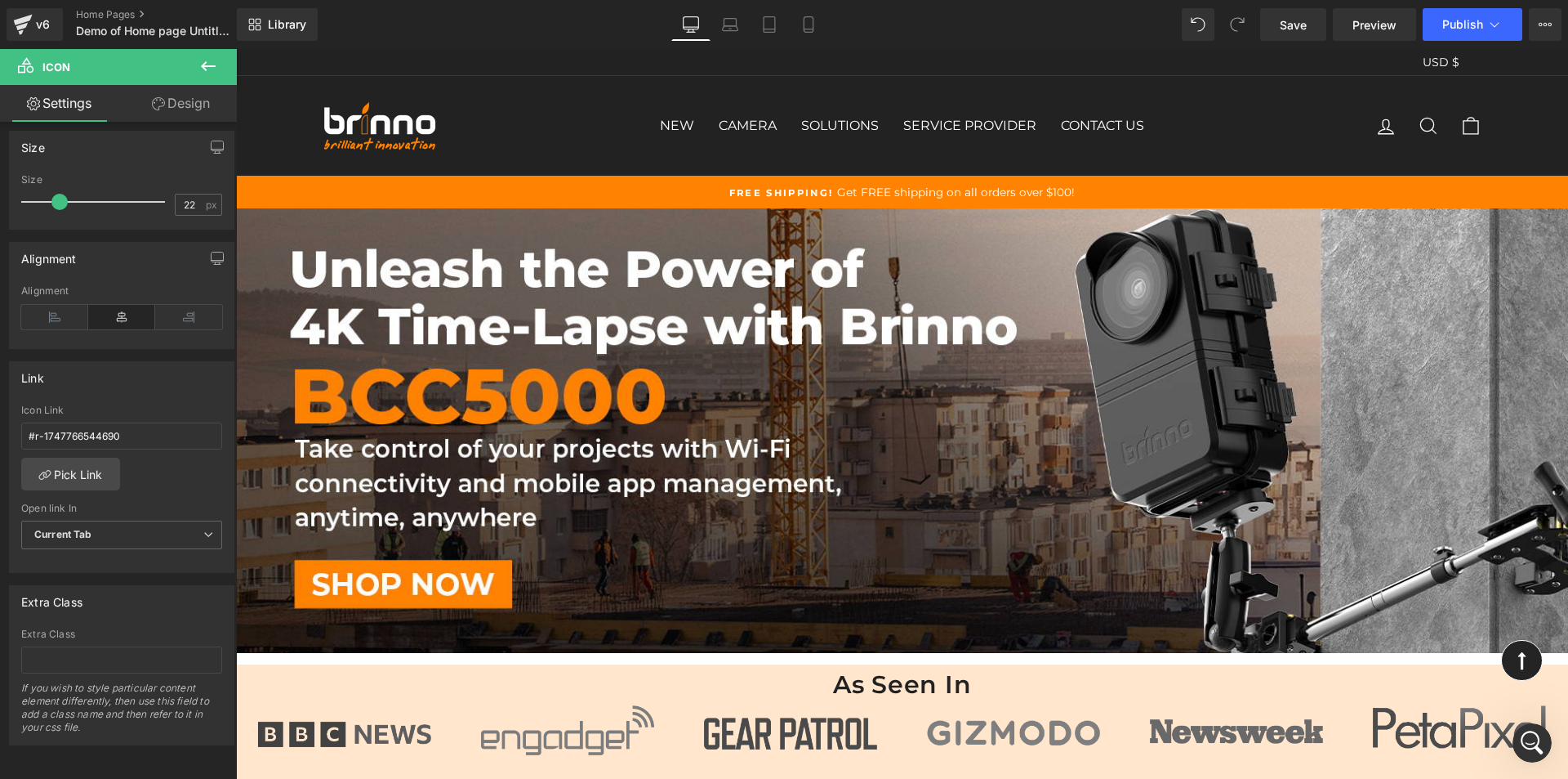
click at [529, 119] on div "NEW BCC5000 BCC2000Plus+ASP1000-P TLC300 BCC300-C BCC300-M CAMERA CONSTRUCTION …" at bounding box center [902, 126] width 931 height 67
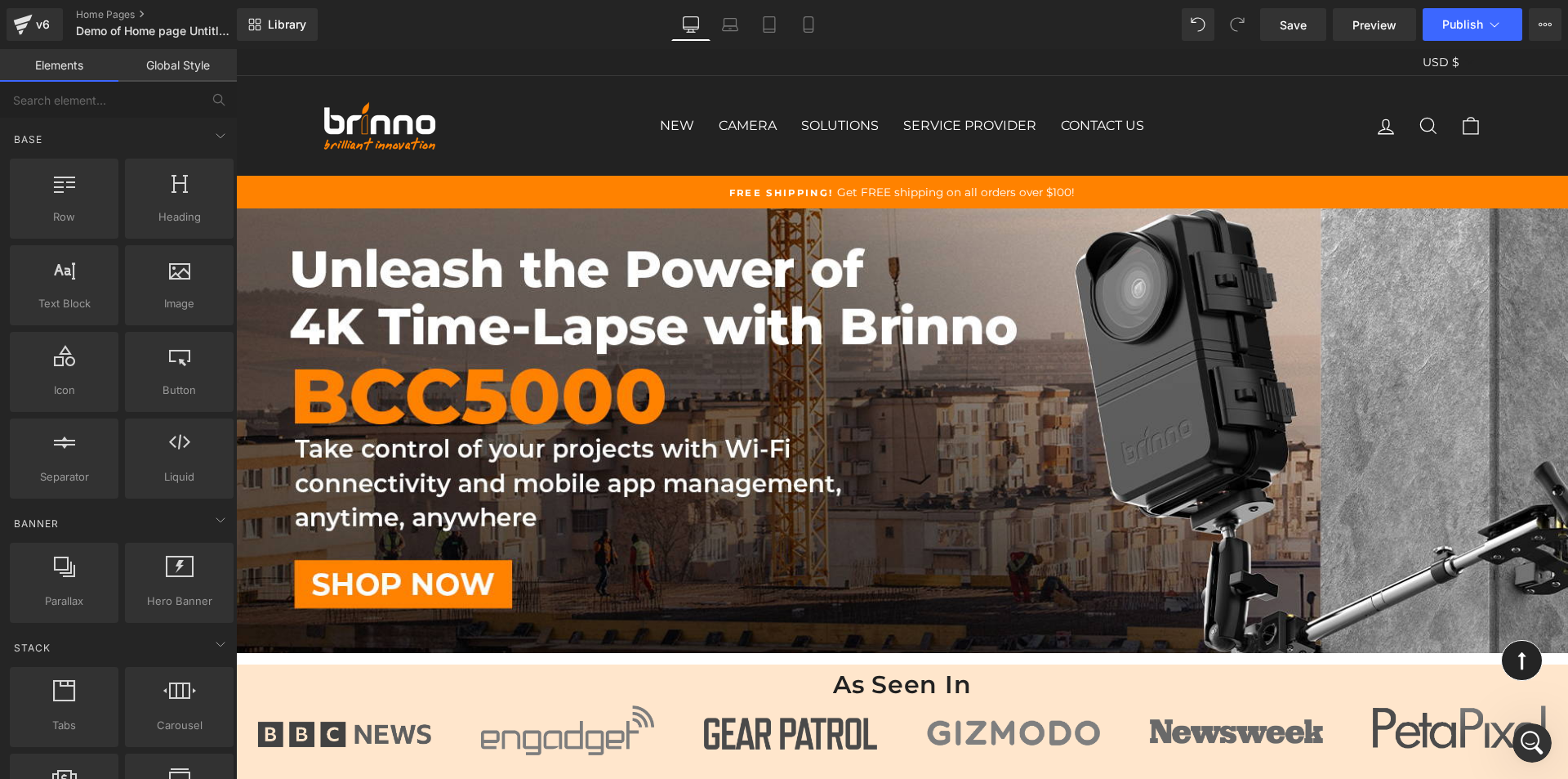
click at [610, 131] on div "NEW BCC5000 BCC2000Plus+ASP1000-P TLC300 BCC300-C BCC300-M CAMERA CONSTRUCTION …" at bounding box center [902, 126] width 931 height 67
click at [981, 199] on div "Free Shipping! Get FREE shipping on all orders over $100!" at bounding box center [902, 192] width 1160 height 17
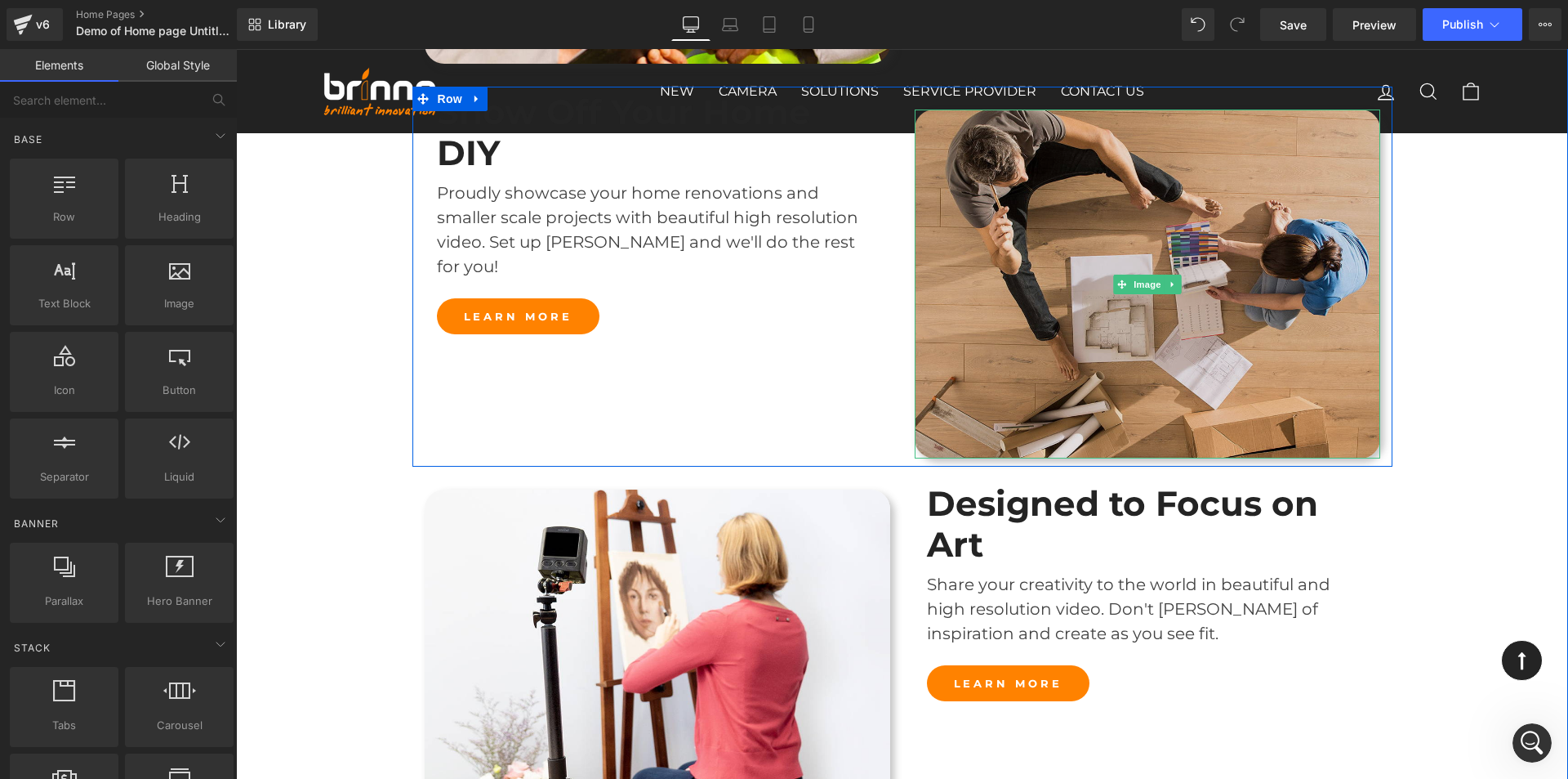
scroll to position [1961, 0]
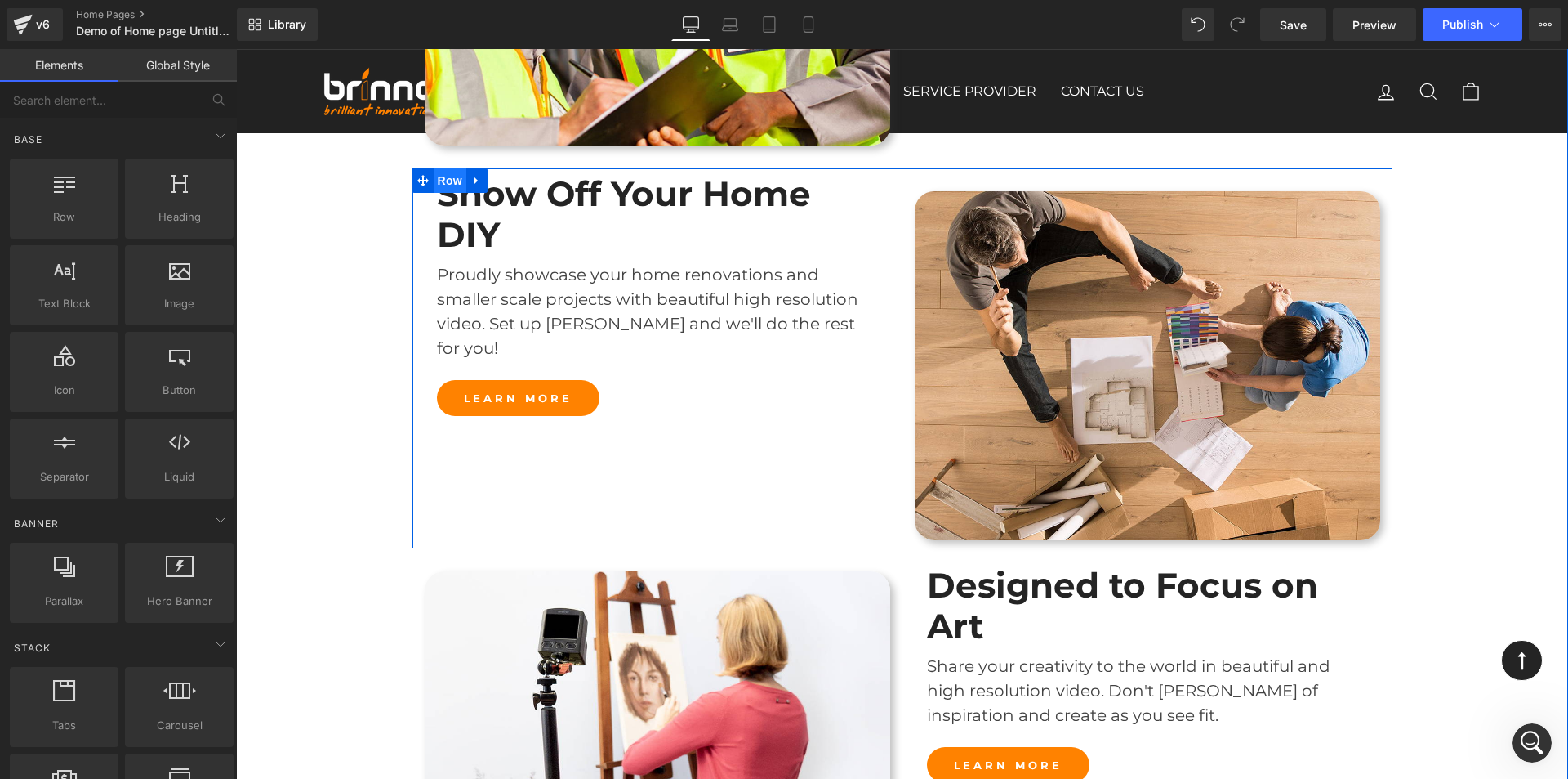
click at [441, 178] on span "Row" at bounding box center [449, 180] width 33 height 24
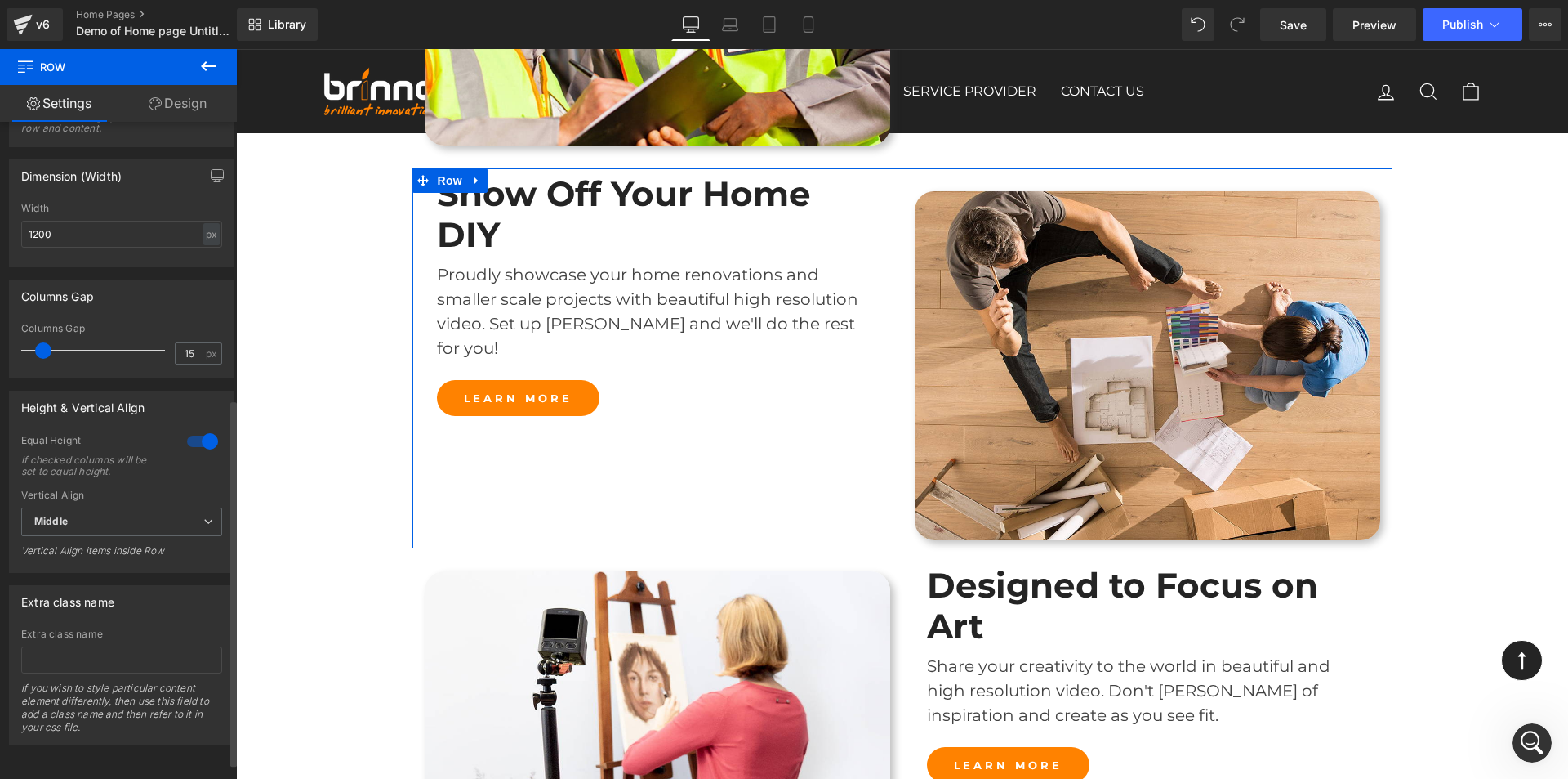
scroll to position [525, 0]
click at [158, 511] on span "Middle" at bounding box center [121, 521] width 201 height 28
click at [148, 539] on li "Top" at bounding box center [118, 550] width 194 height 24
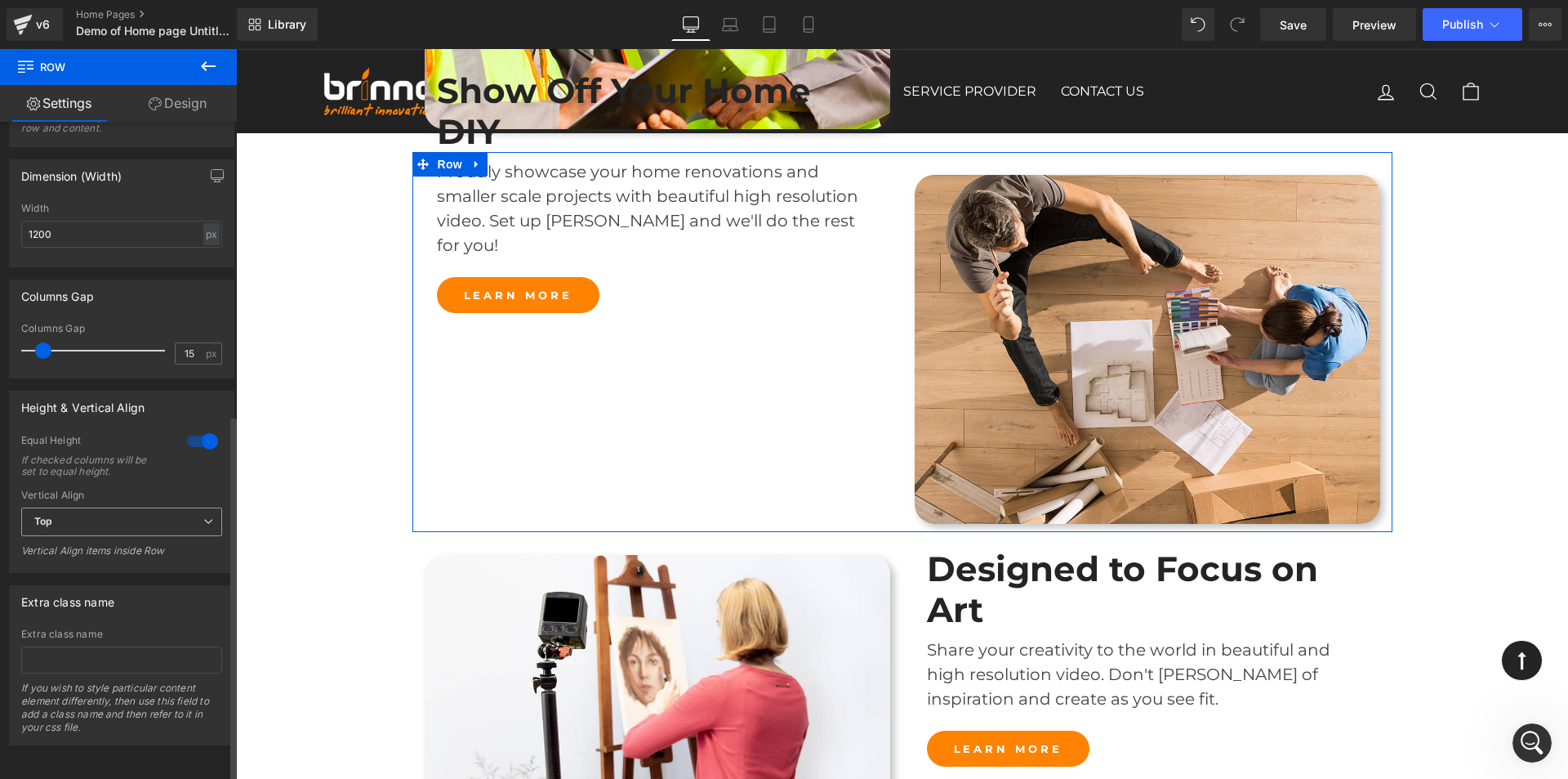
scroll to position [1945, 0]
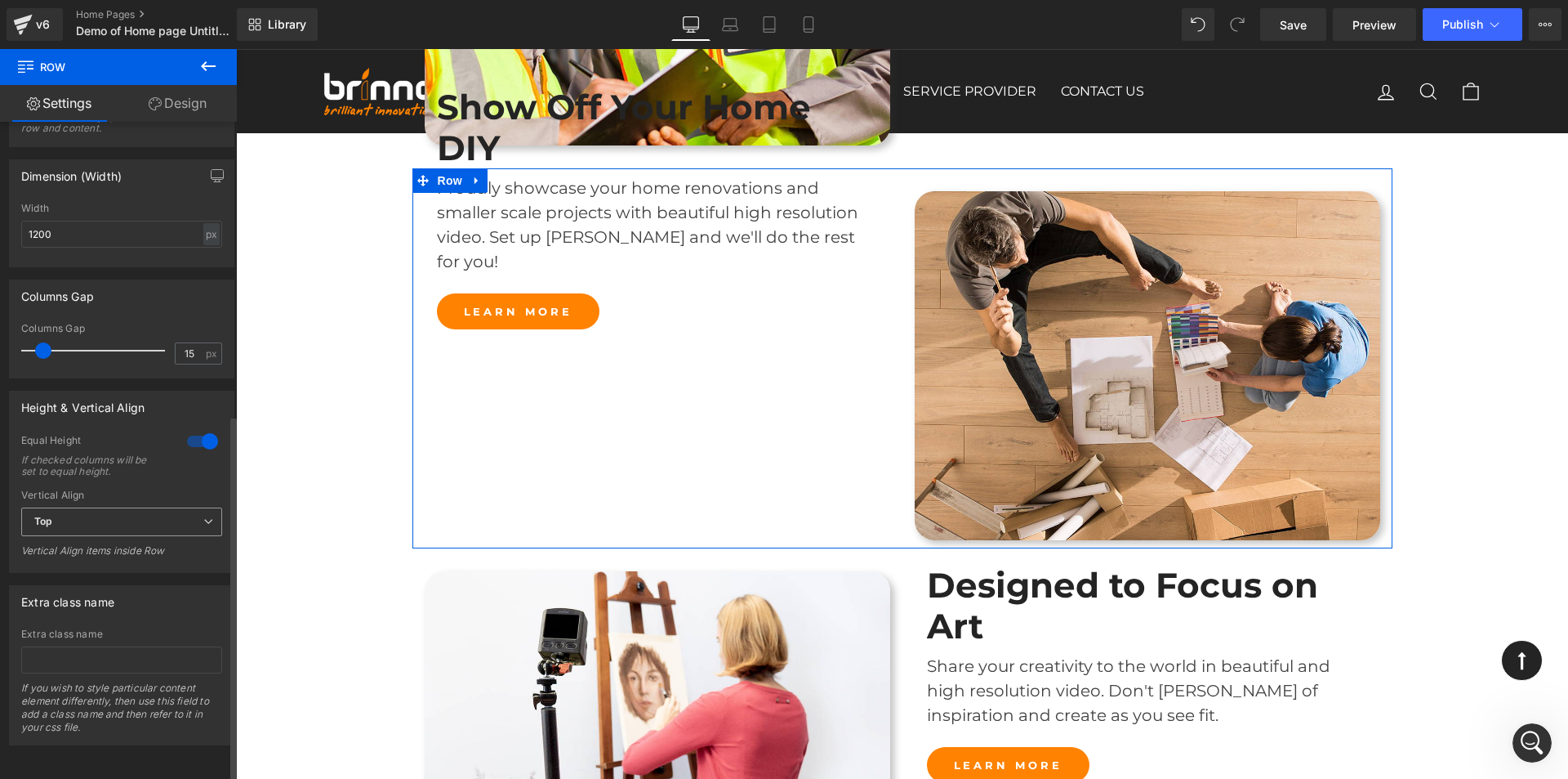
click at [161, 510] on span "Top" at bounding box center [121, 521] width 201 height 28
click at [146, 563] on li "Middle" at bounding box center [118, 575] width 194 height 24
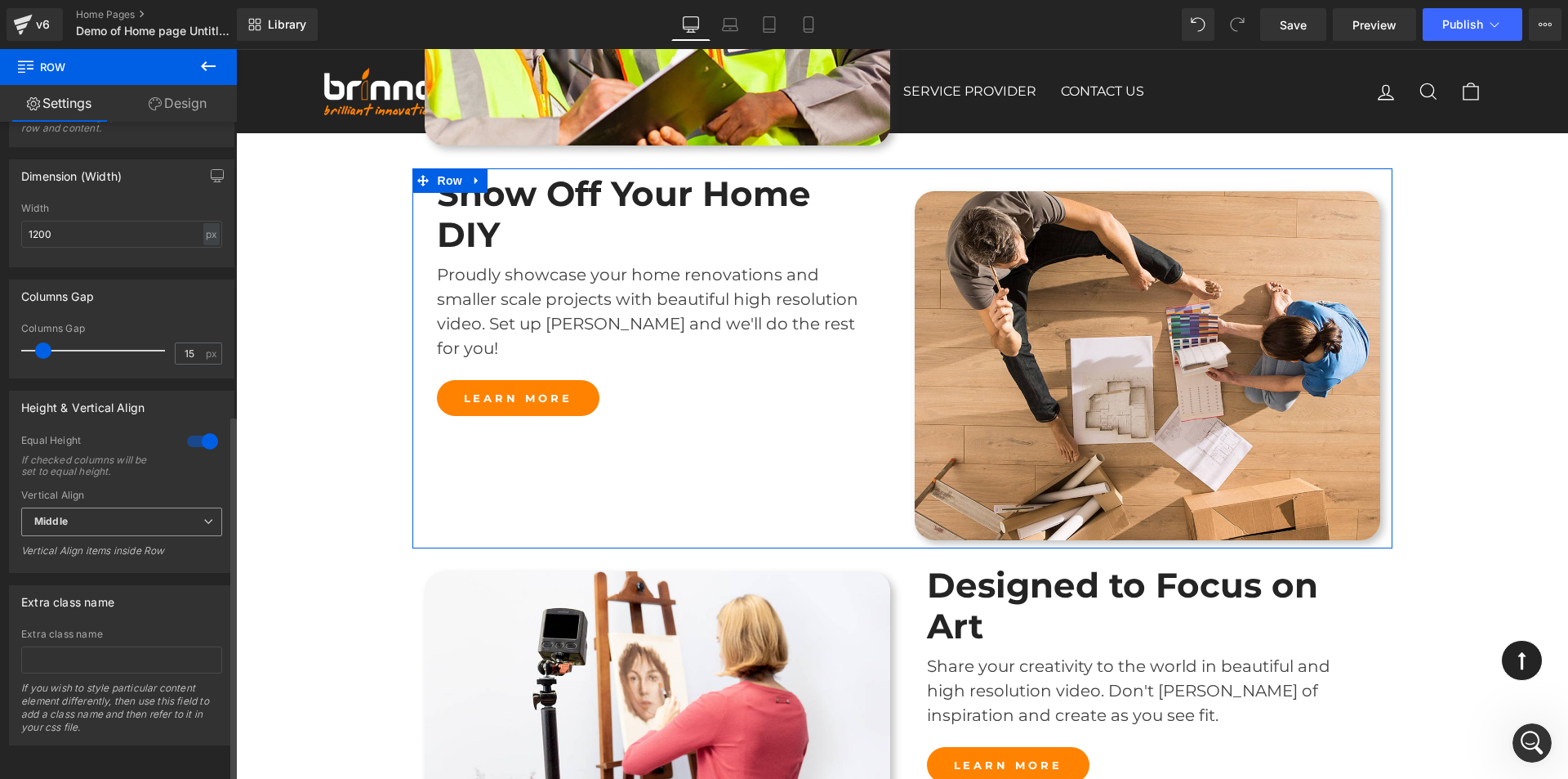
click at [169, 507] on span "Middle" at bounding box center [121, 521] width 201 height 28
click at [130, 599] on li "Bottom" at bounding box center [118, 599] width 194 height 24
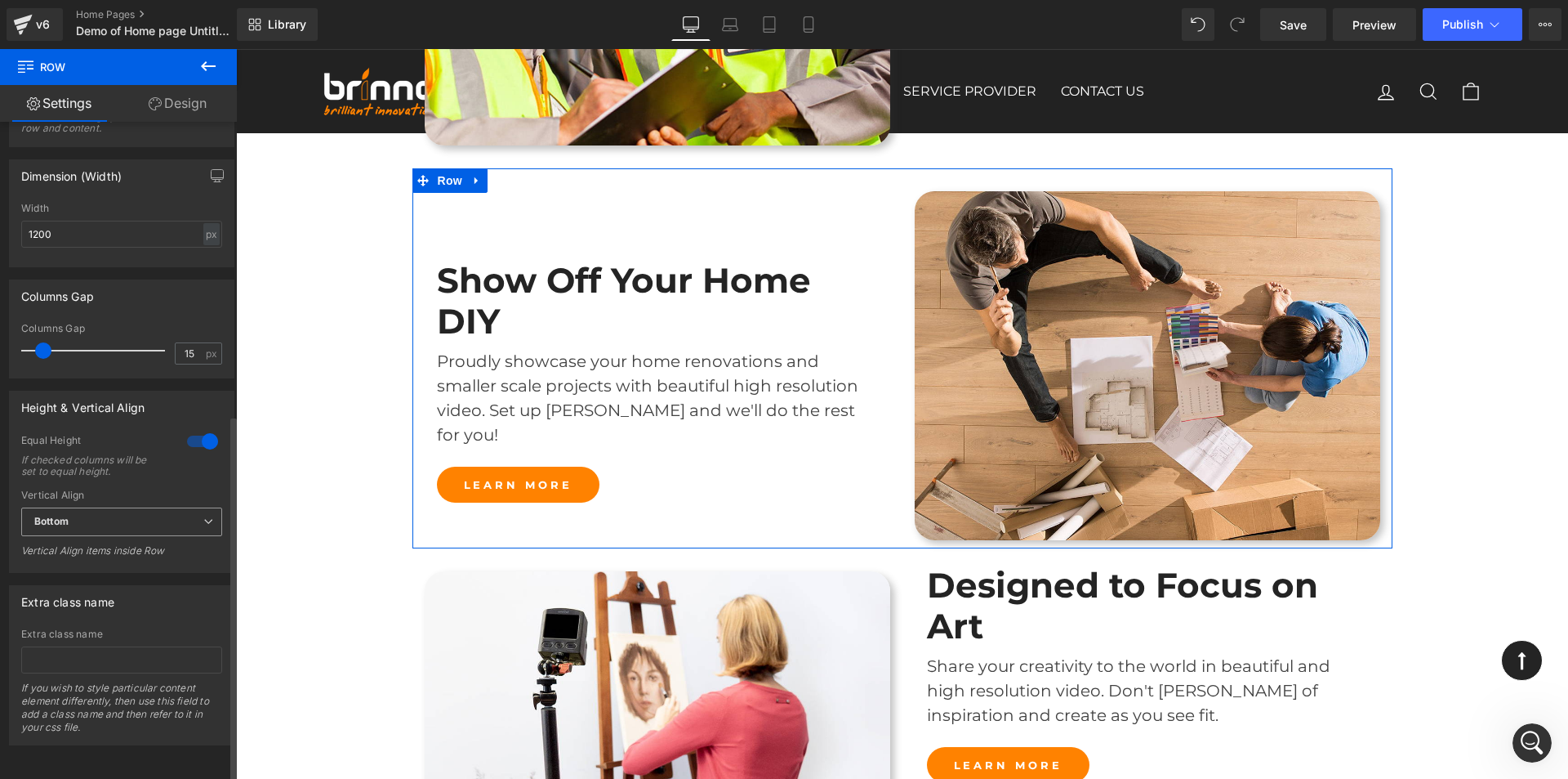
click at [172, 507] on span "Bottom" at bounding box center [121, 521] width 201 height 28
click at [158, 563] on li "Middle" at bounding box center [118, 575] width 194 height 24
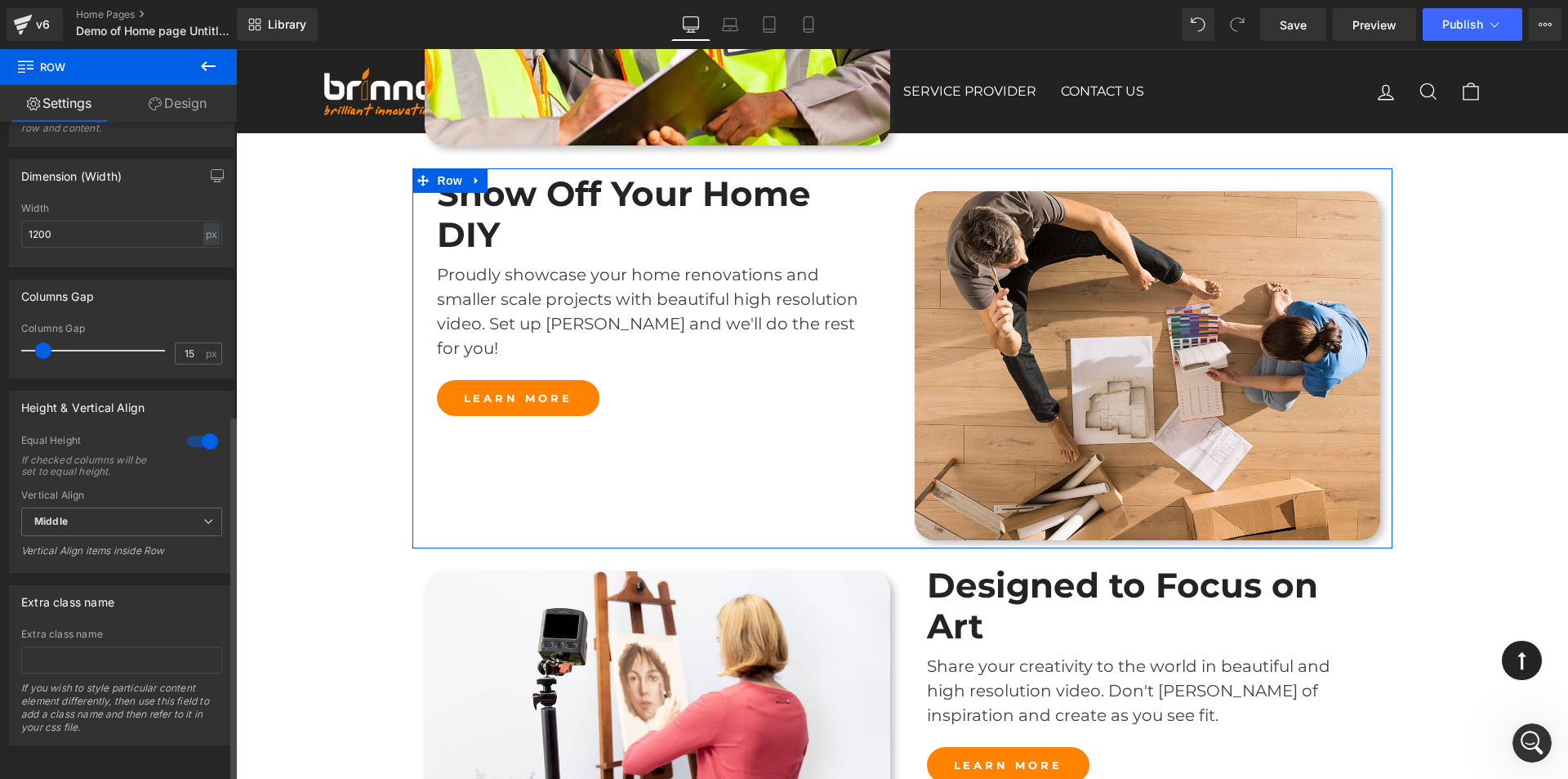
click at [184, 428] on div at bounding box center [202, 440] width 39 height 26
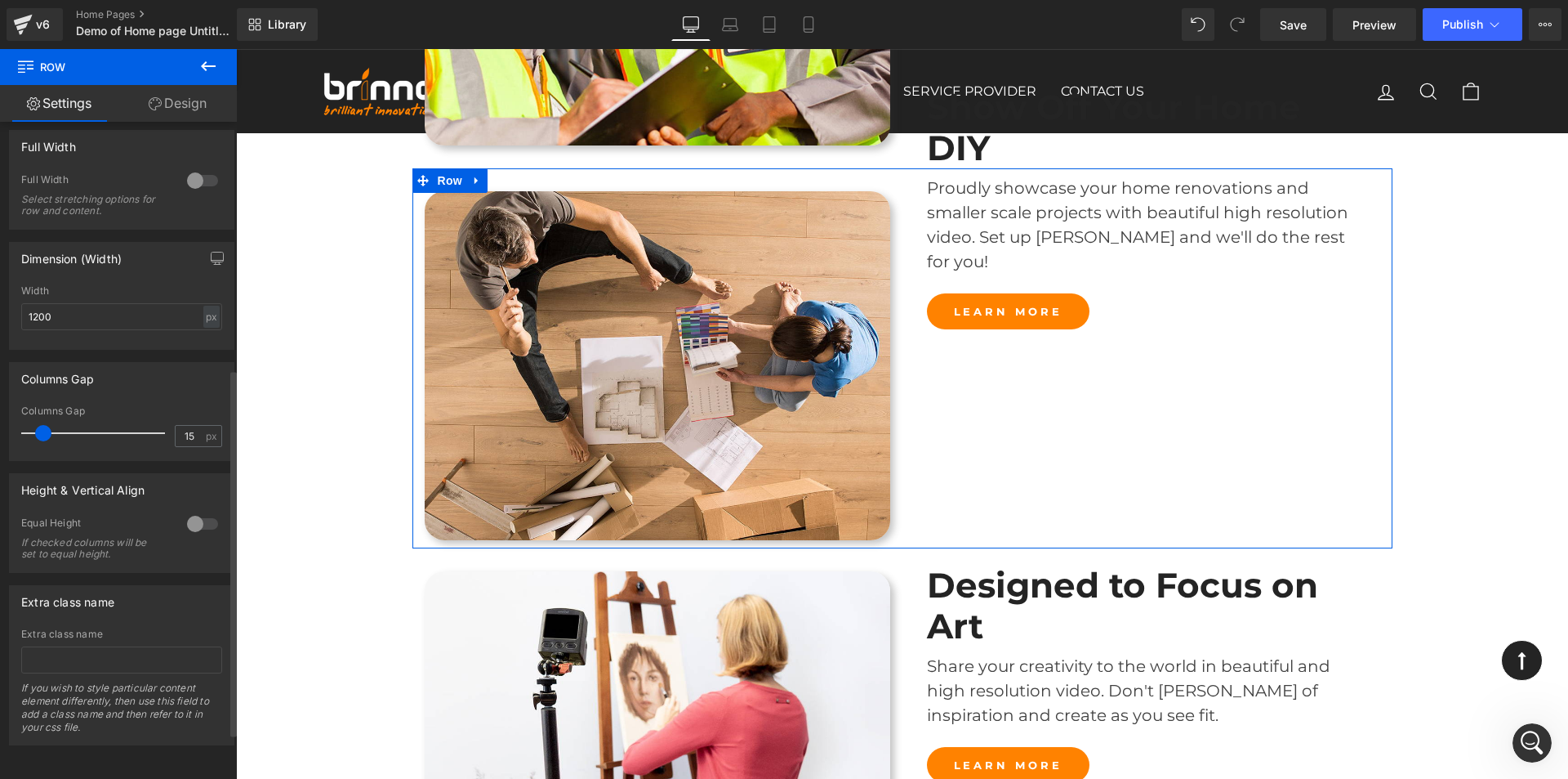
scroll to position [442, 0]
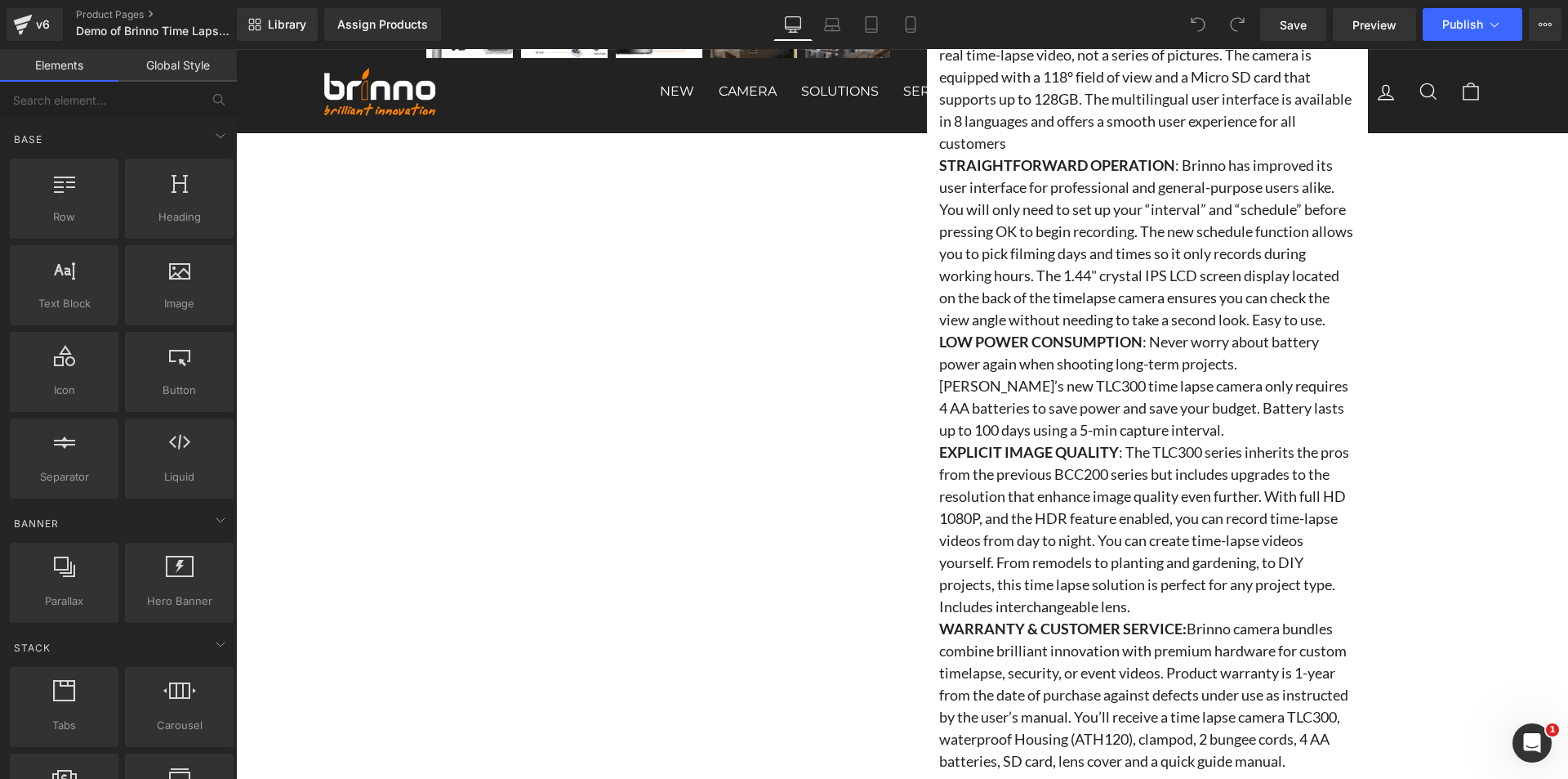
scroll to position [1879, 0]
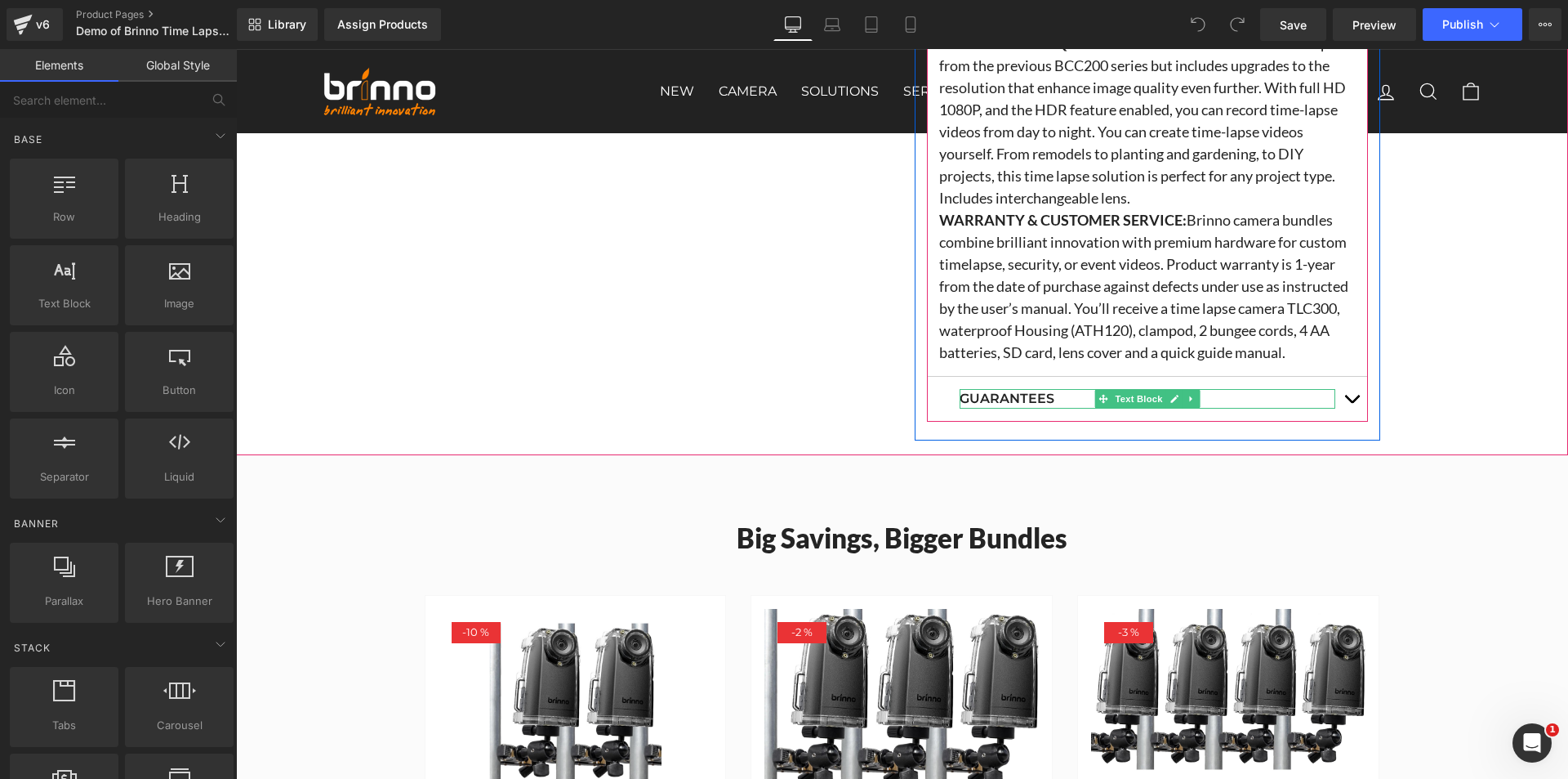
click at [994, 400] on p "Guarantees" at bounding box center [1147, 399] width 376 height 20
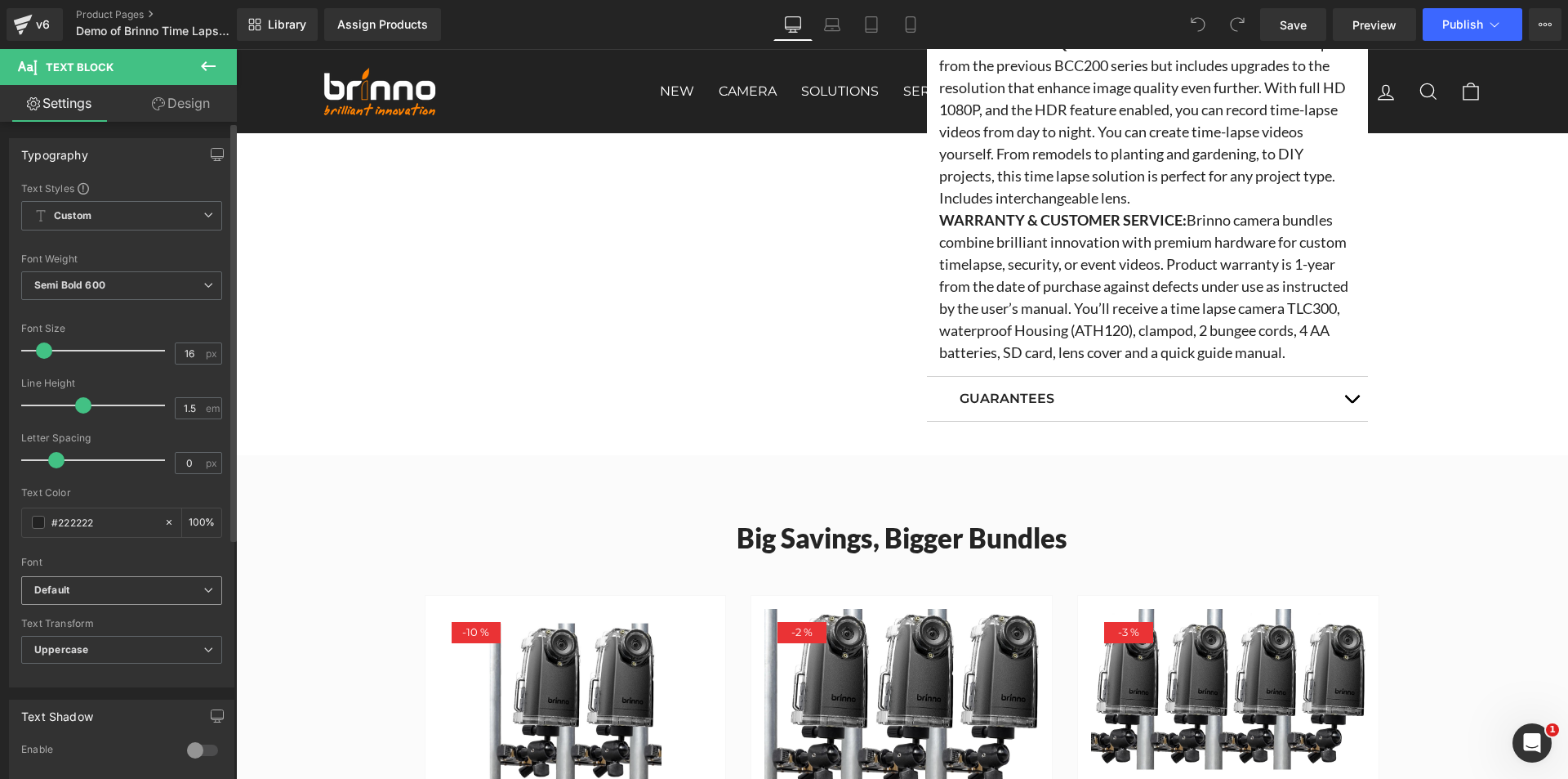
click at [141, 593] on b "Default" at bounding box center [118, 591] width 169 height 14
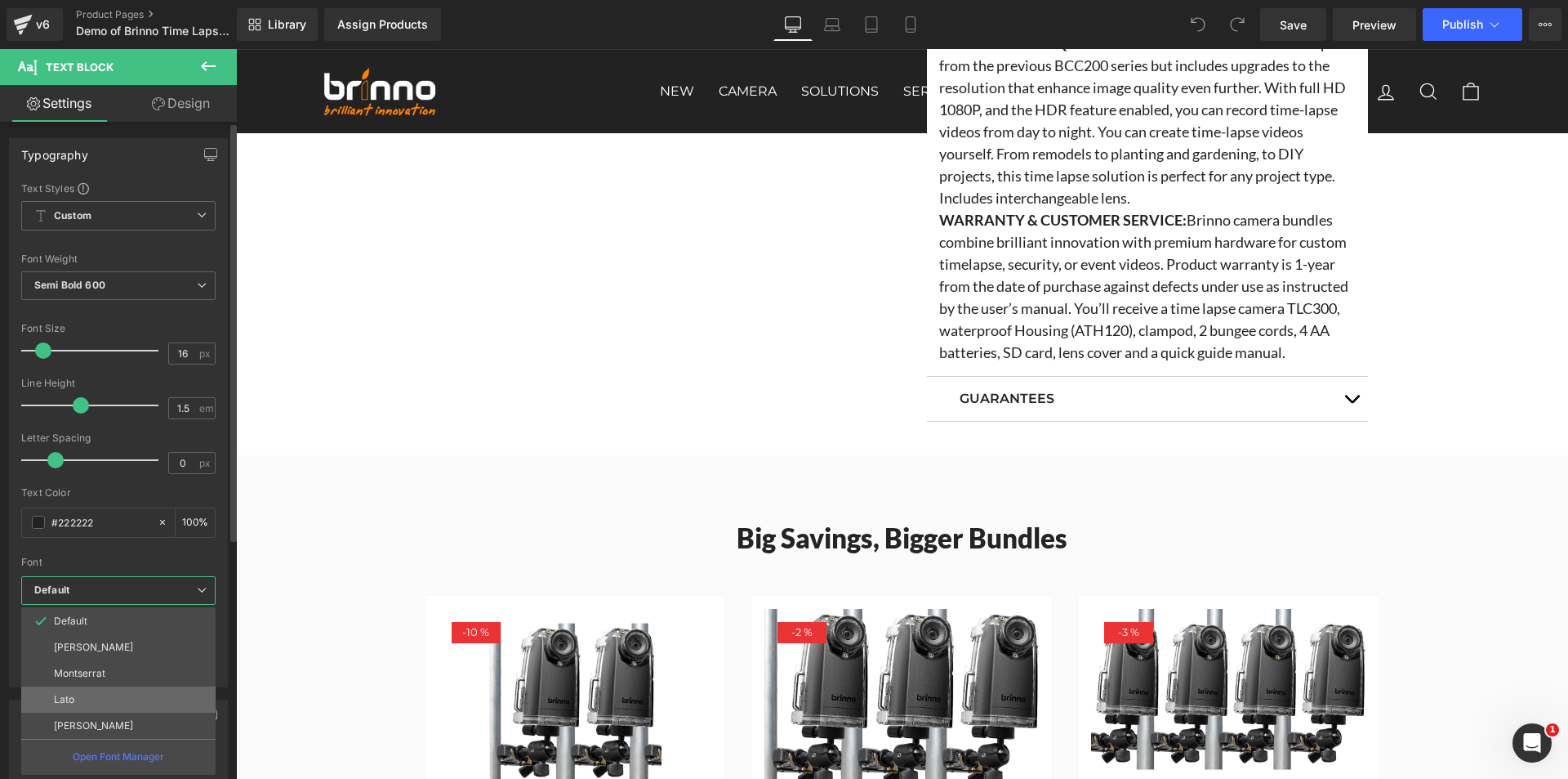
click at [113, 691] on li "Lato" at bounding box center [118, 699] width 194 height 26
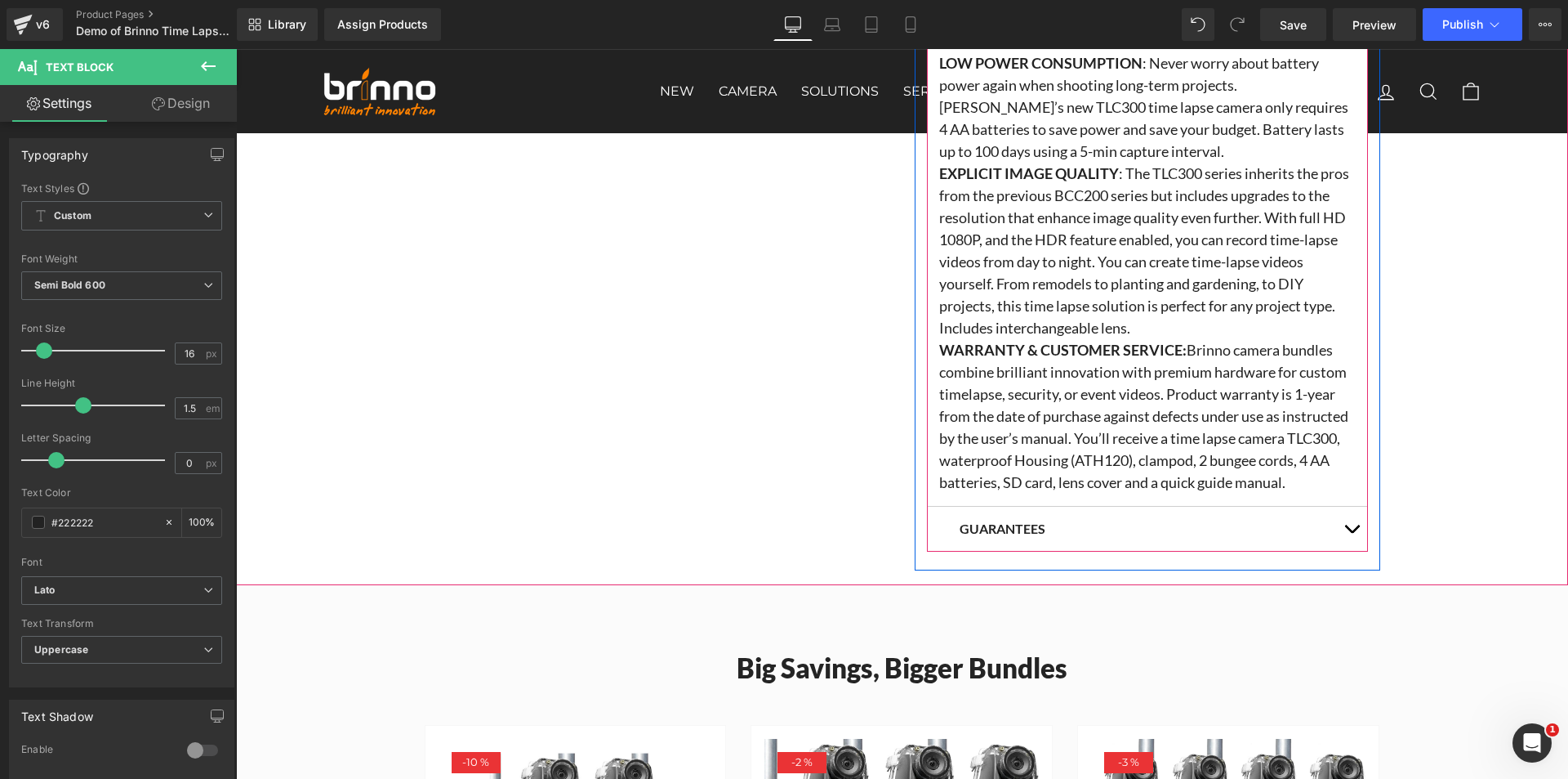
scroll to position [1716, 0]
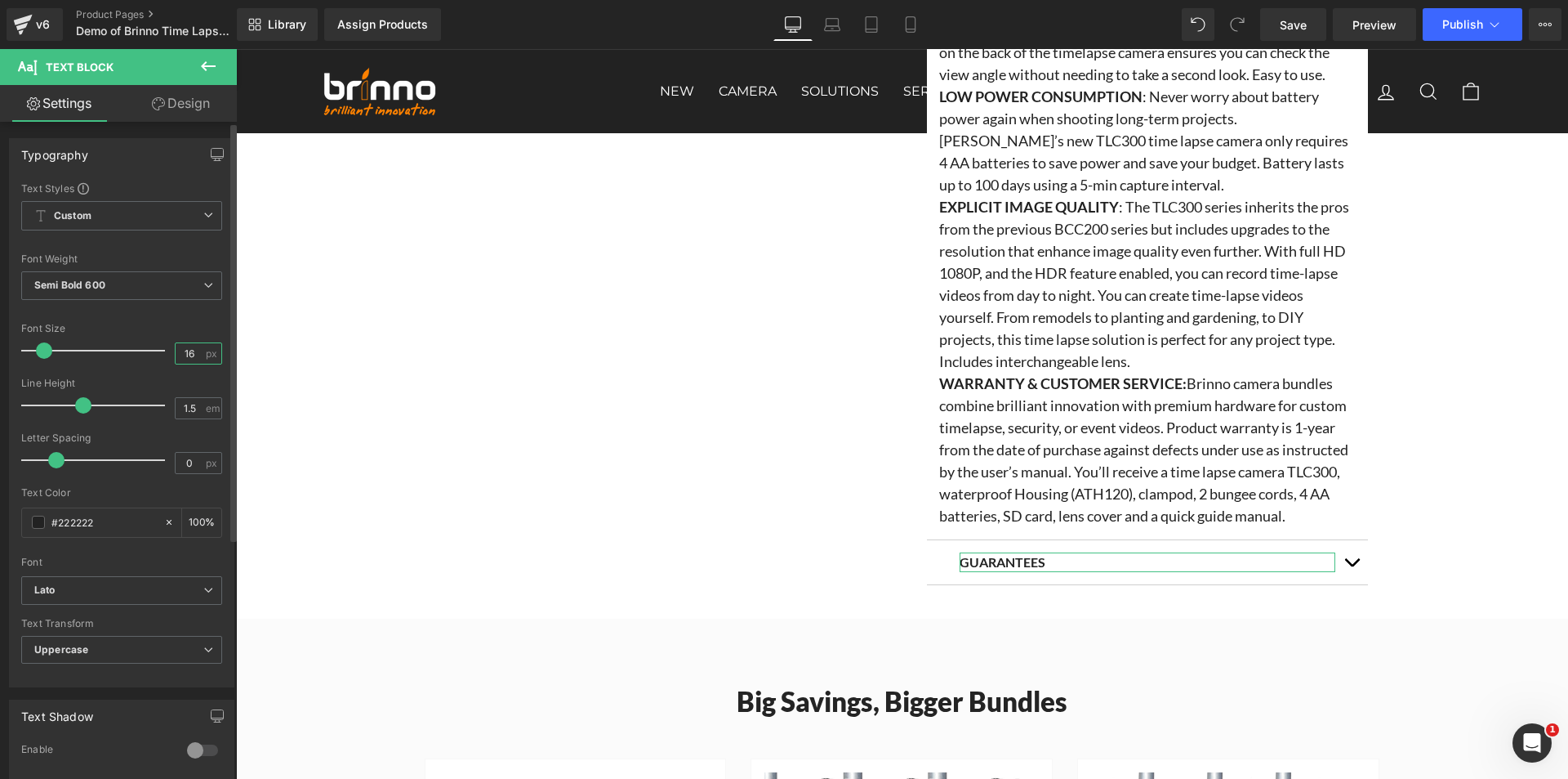
click at [191, 359] on input "16" at bounding box center [190, 354] width 28 height 20
click at [187, 352] on input "16" at bounding box center [190, 354] width 28 height 20
type input "18"
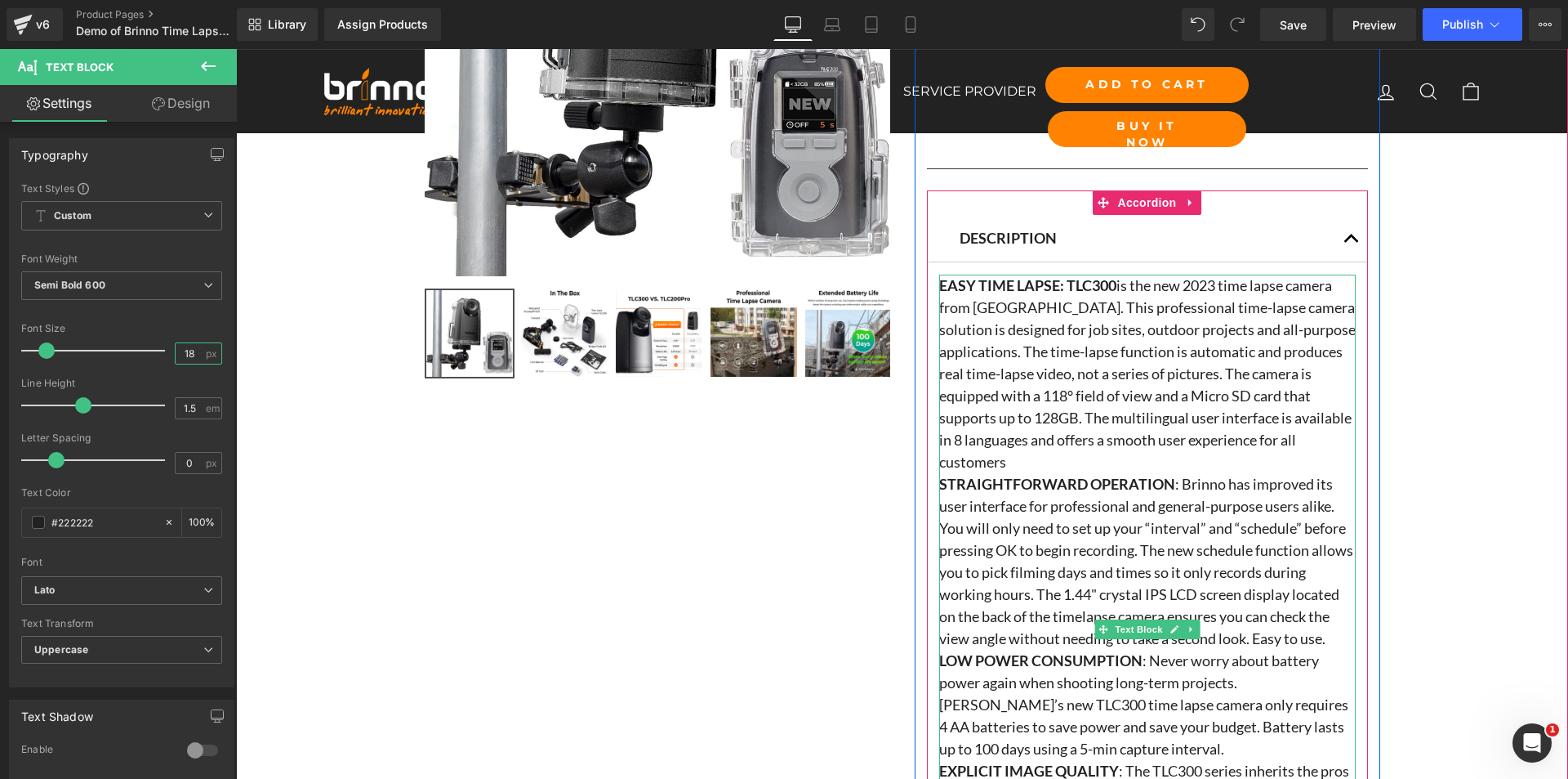
scroll to position [1144, 0]
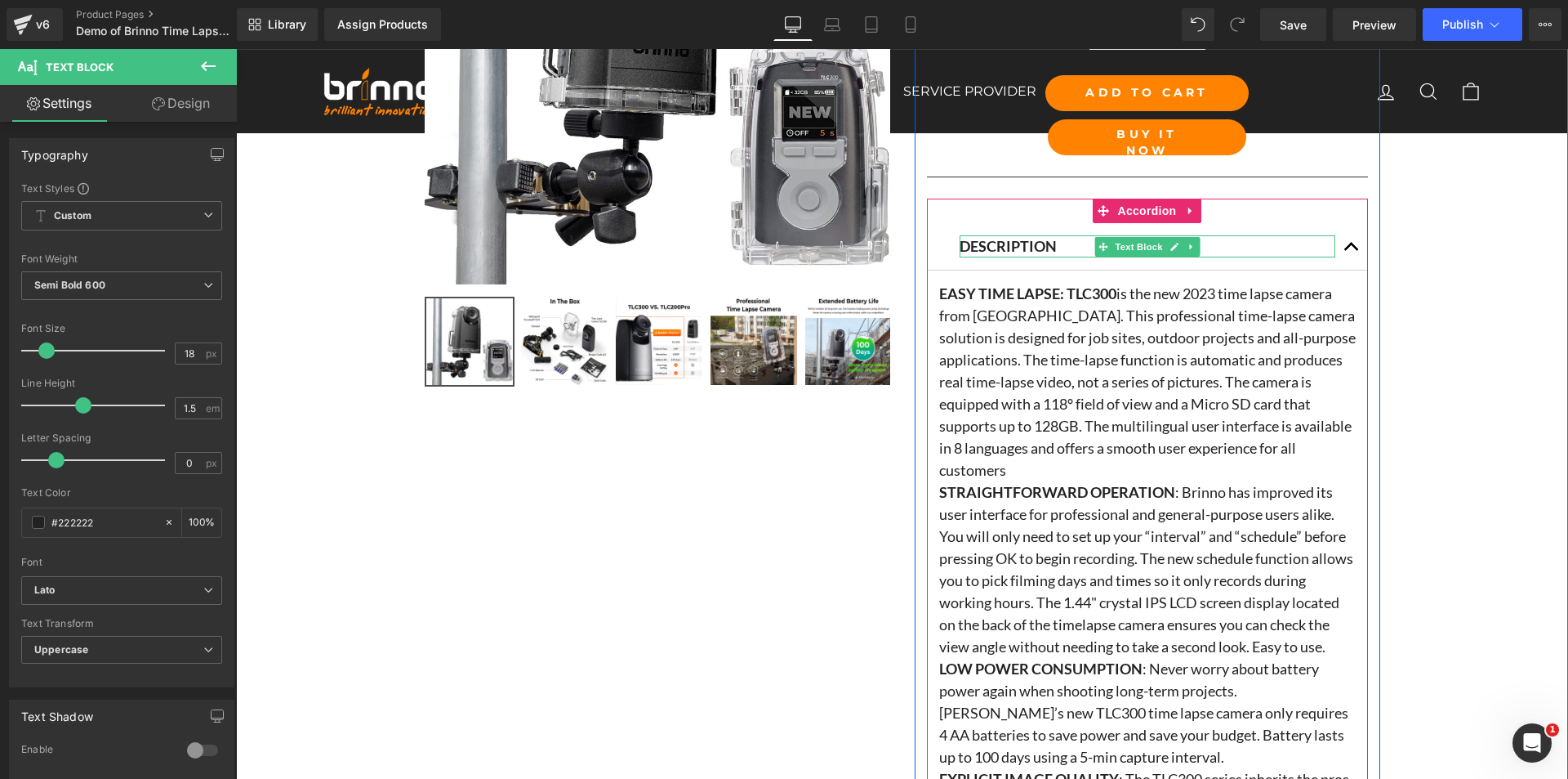
click at [1049, 240] on p "description" at bounding box center [1147, 246] width 376 height 22
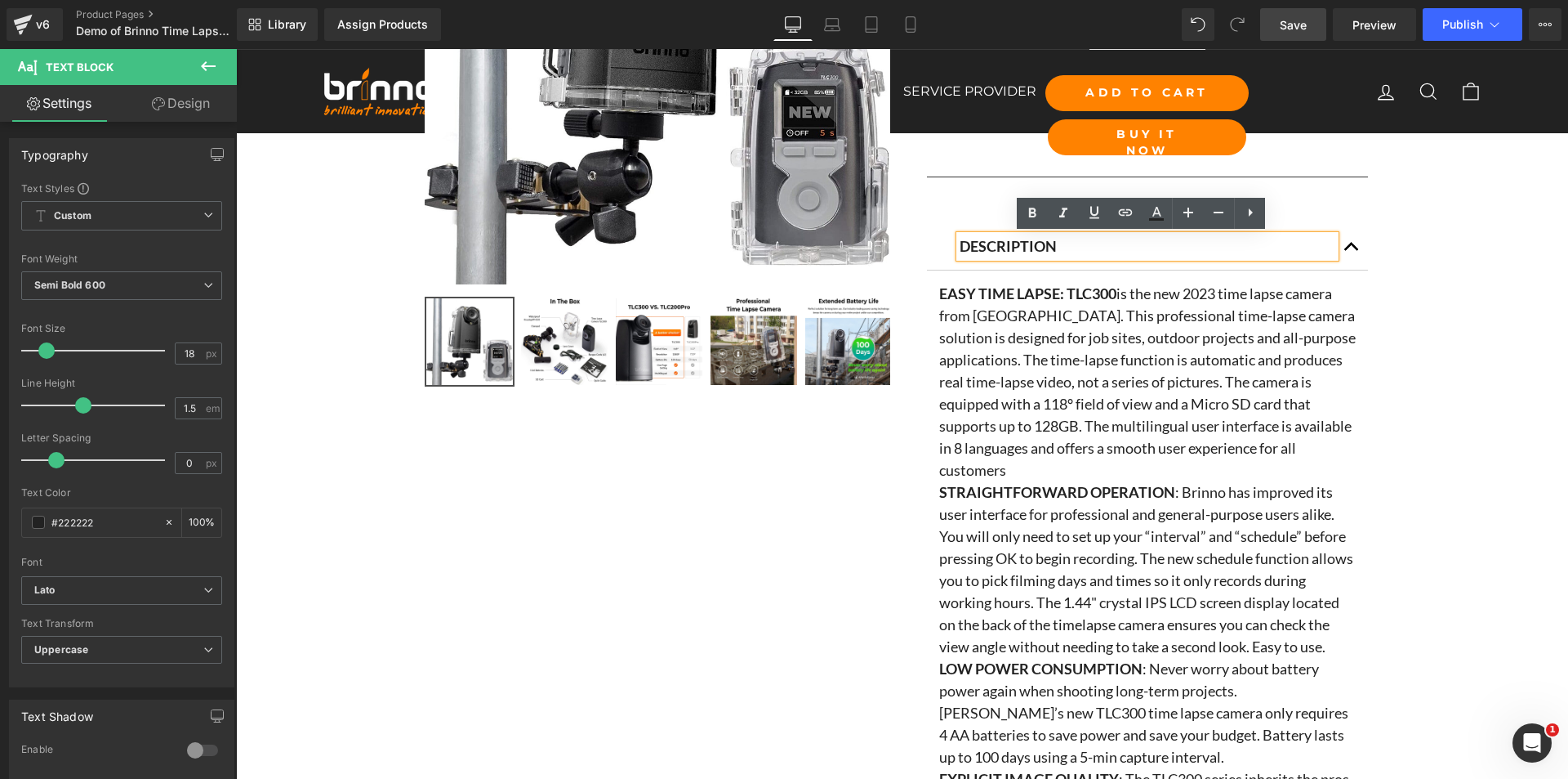
click at [1291, 27] on span "Save" at bounding box center [1293, 25] width 27 height 18
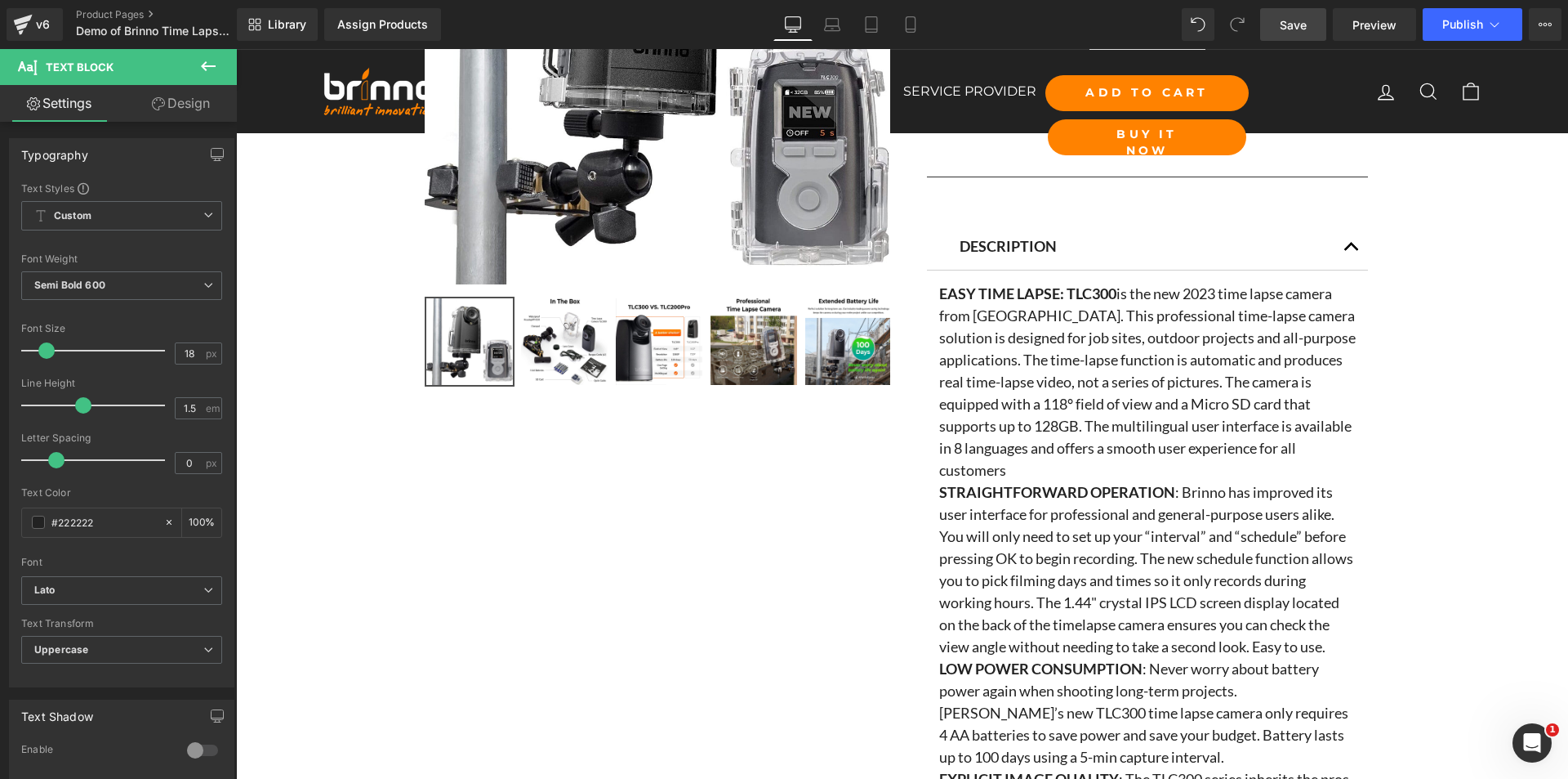
click at [1297, 26] on span "Save" at bounding box center [1293, 25] width 27 height 18
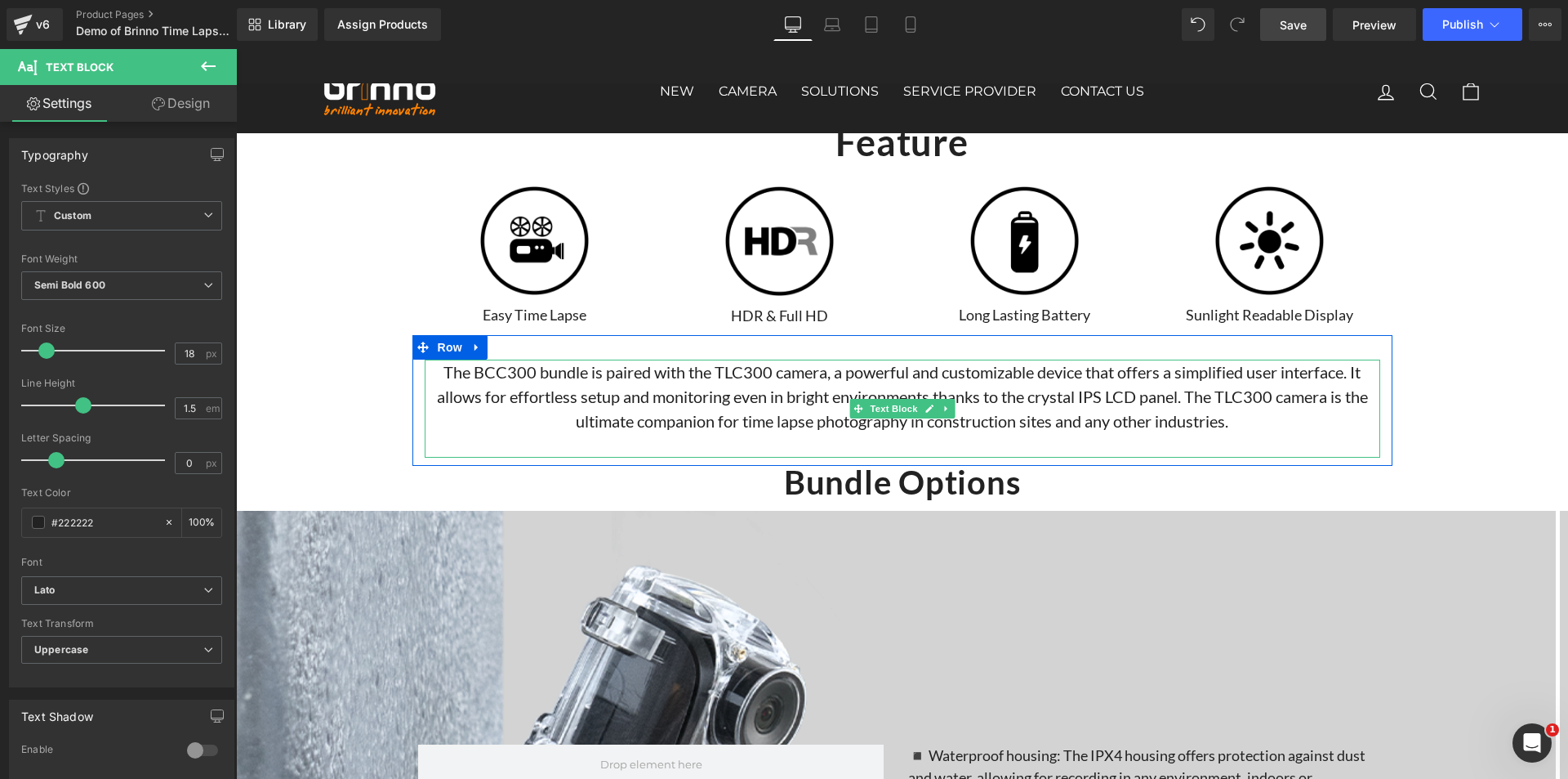
scroll to position [4004, 0]
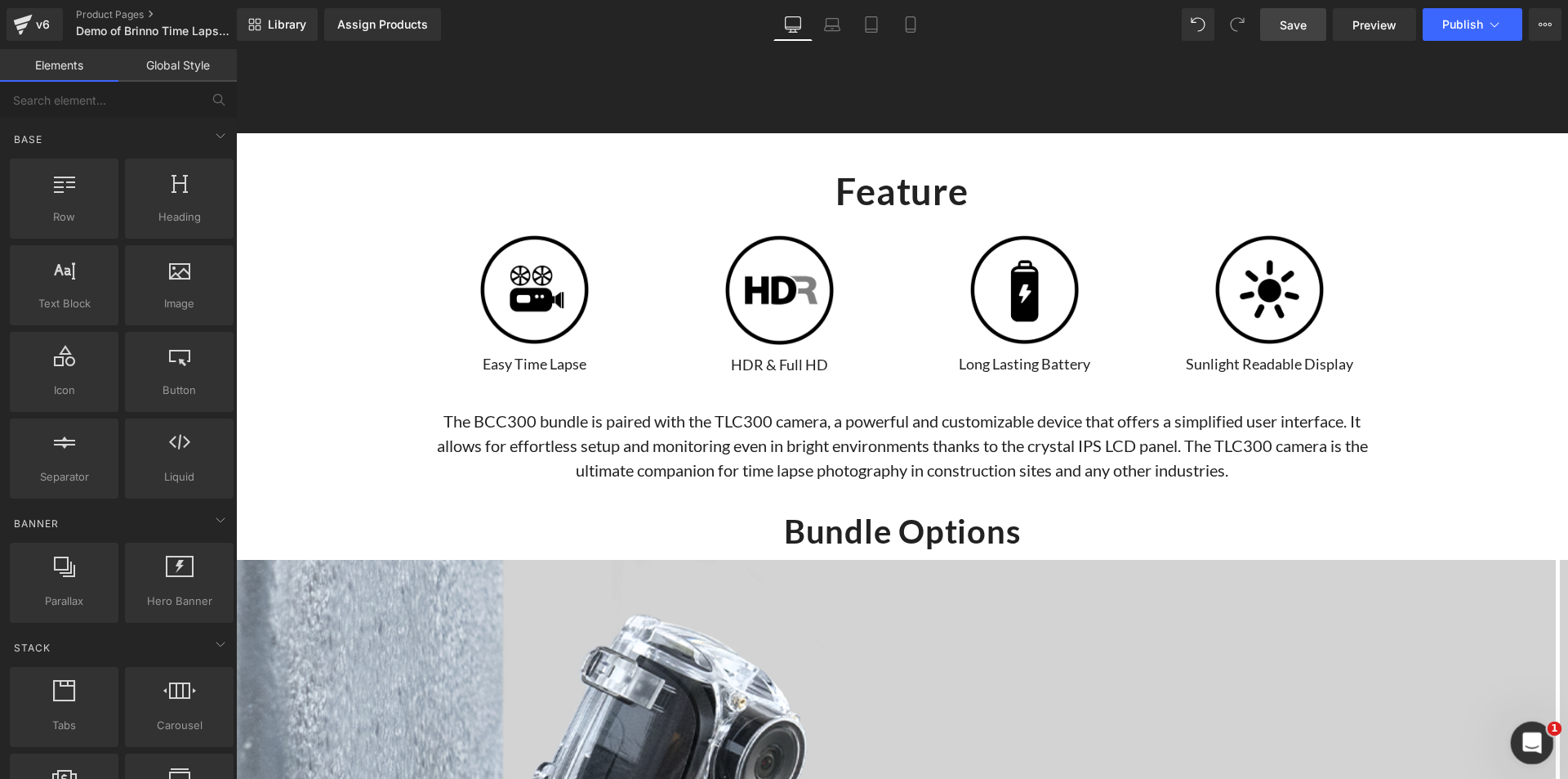
click at [1532, 737] on icon "Open Intercom Messenger" at bounding box center [1530, 741] width 27 height 27
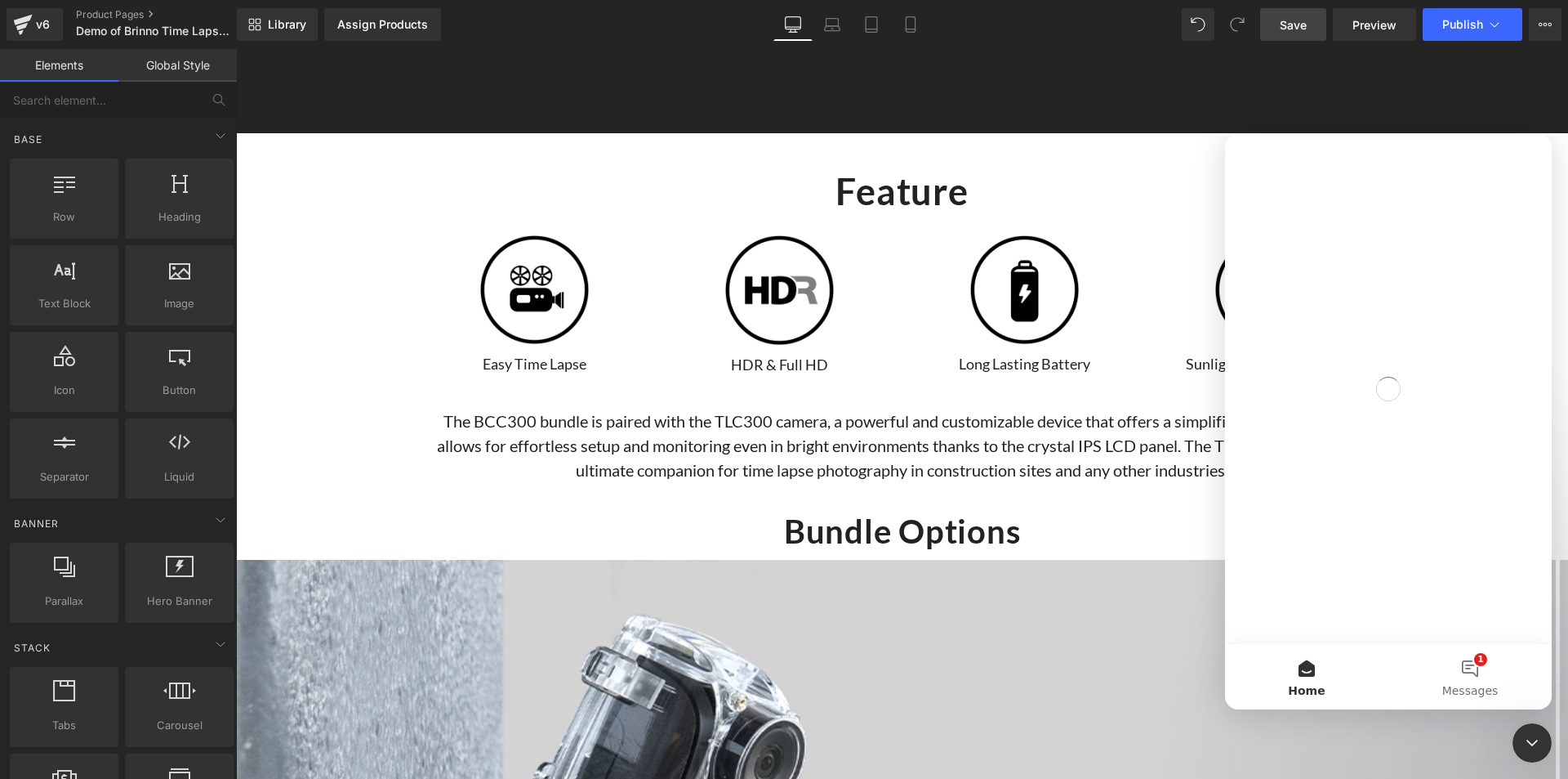
scroll to position [0, 0]
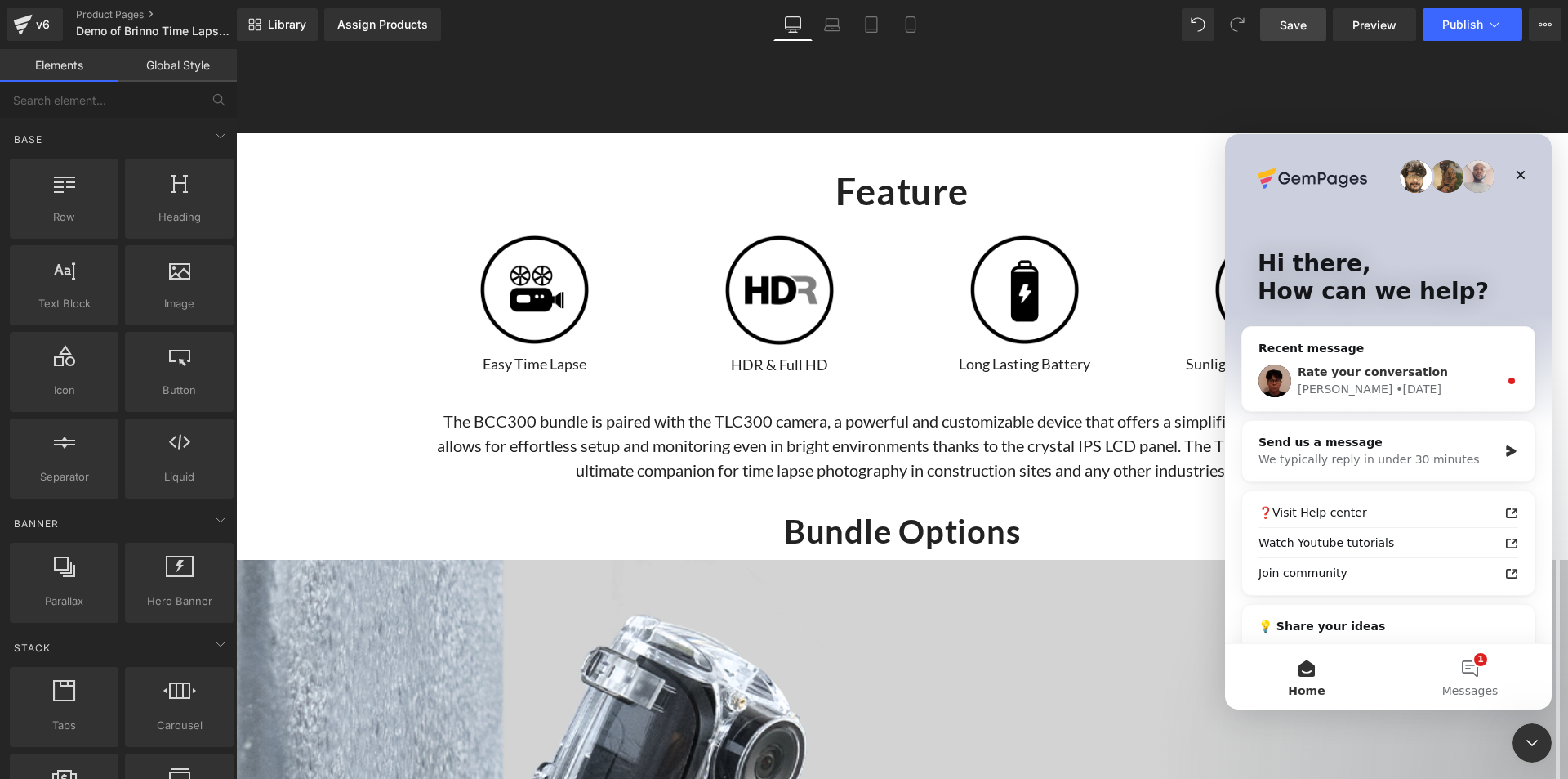
click at [1415, 384] on div "Kyle • 1d ago" at bounding box center [1398, 390] width 201 height 18
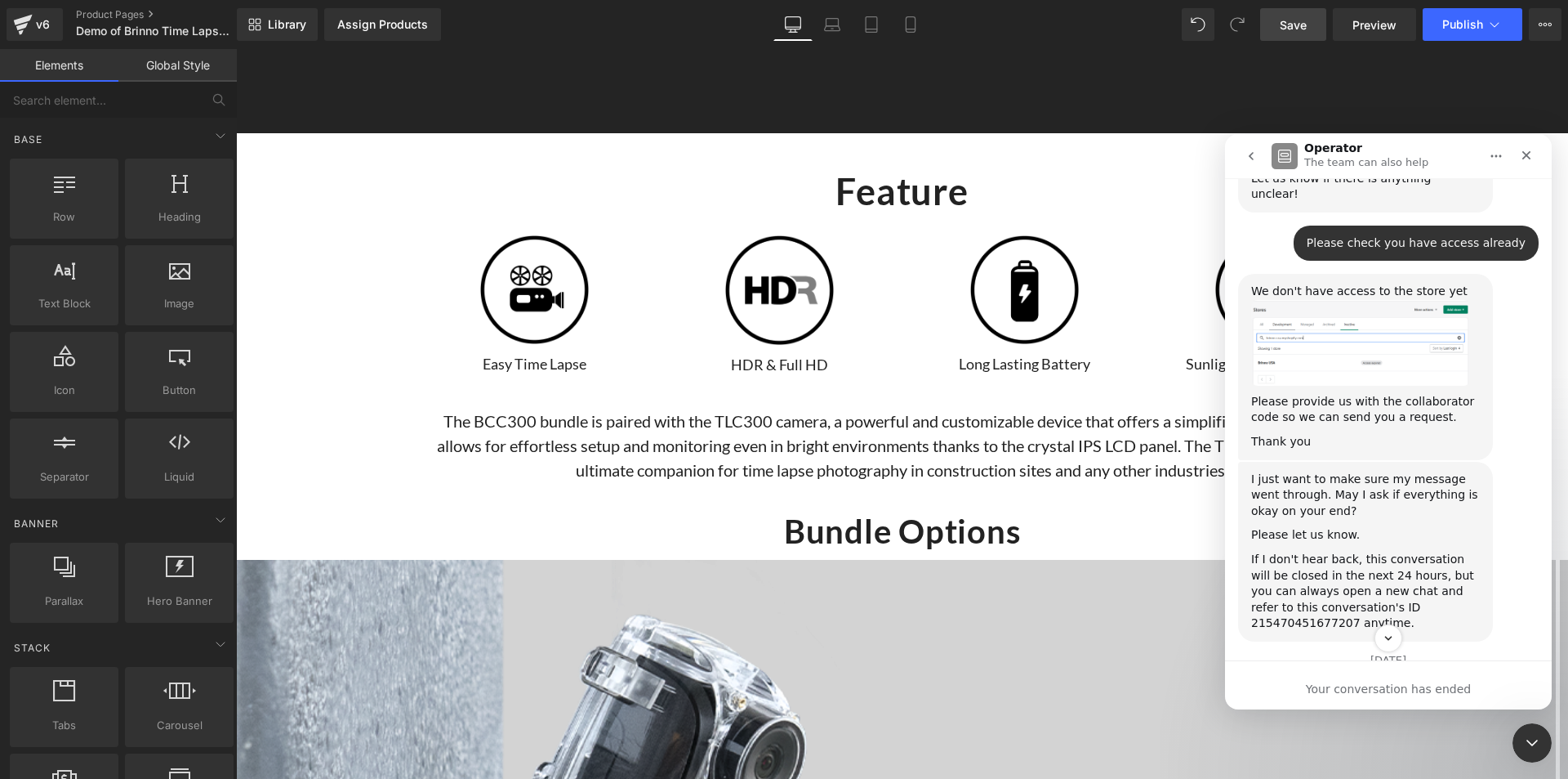
scroll to position [981, 0]
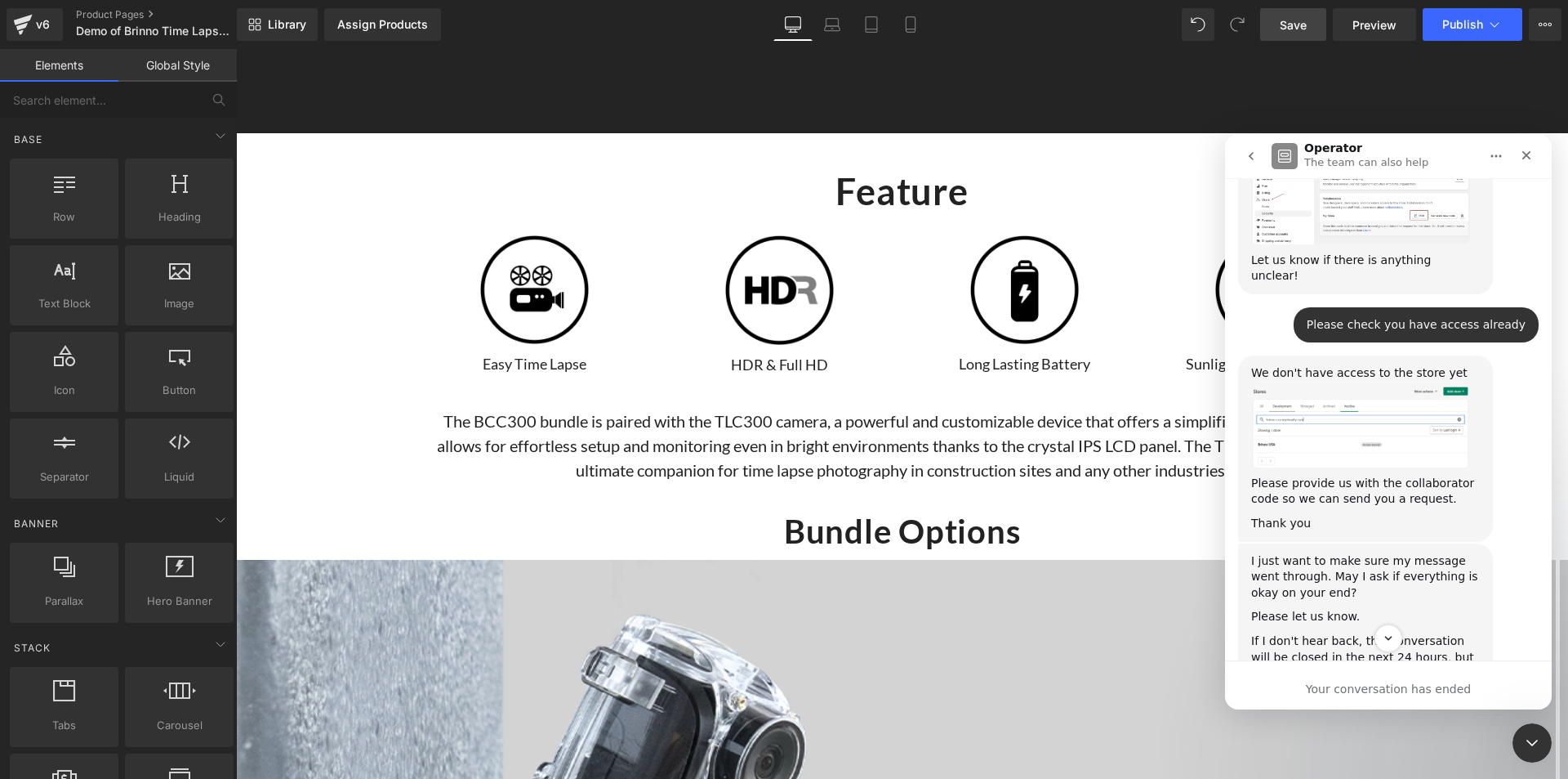
click at [1365, 382] on img "Kyle says…" at bounding box center [1360, 425] width 219 height 86
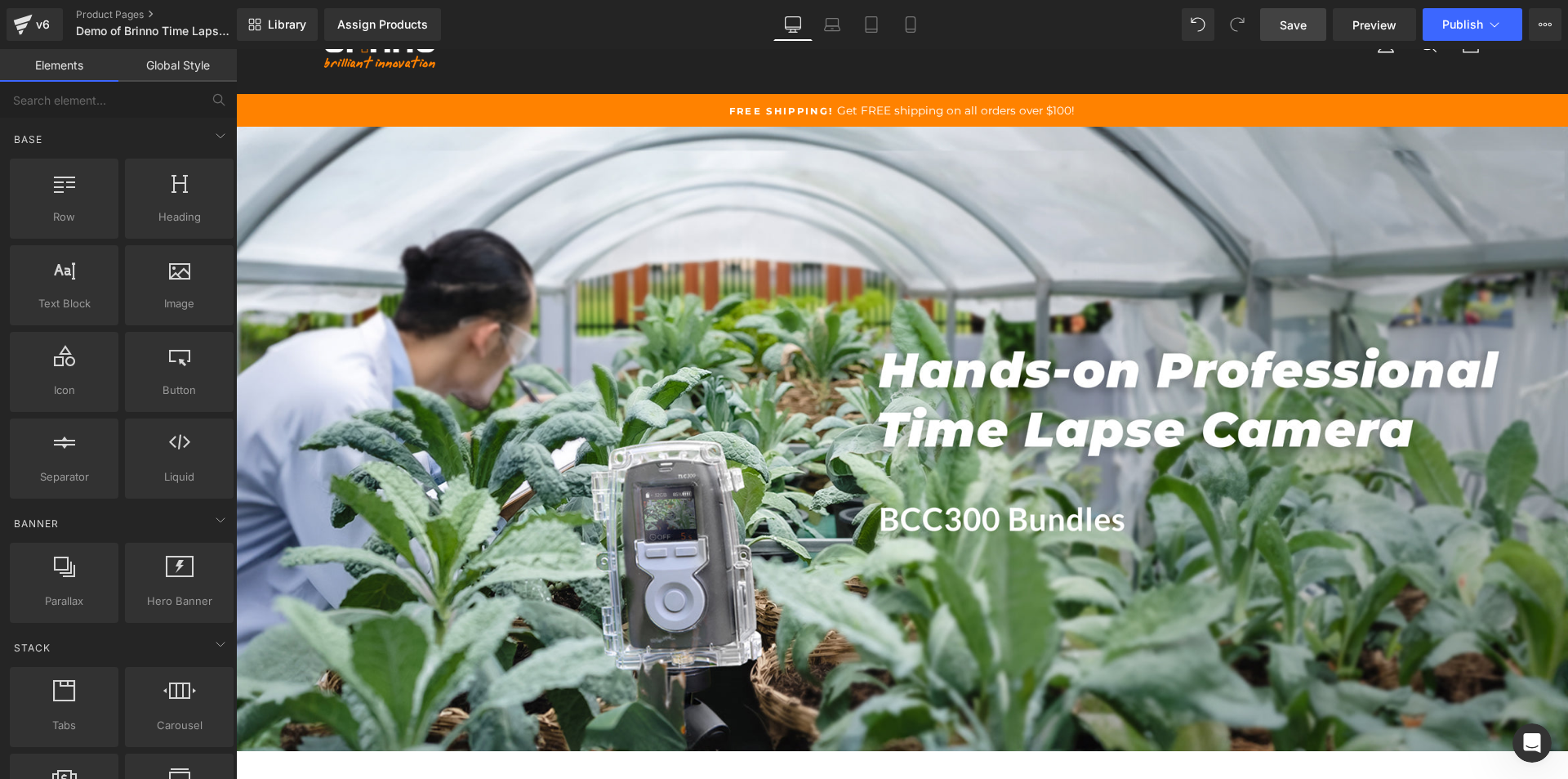
scroll to position [0, 0]
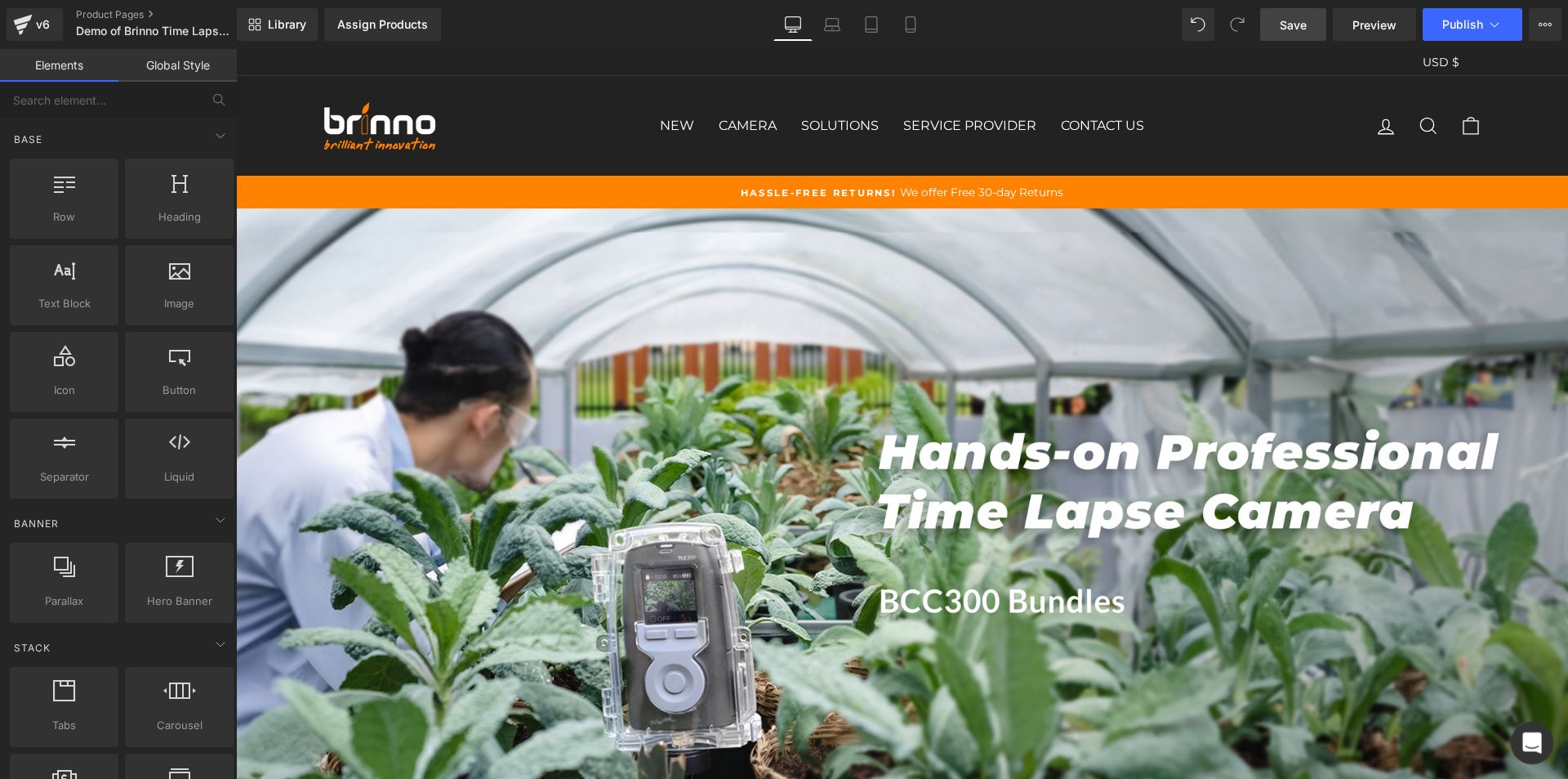
click at [1536, 741] on icon "Open Intercom Messenger" at bounding box center [1530, 741] width 27 height 27
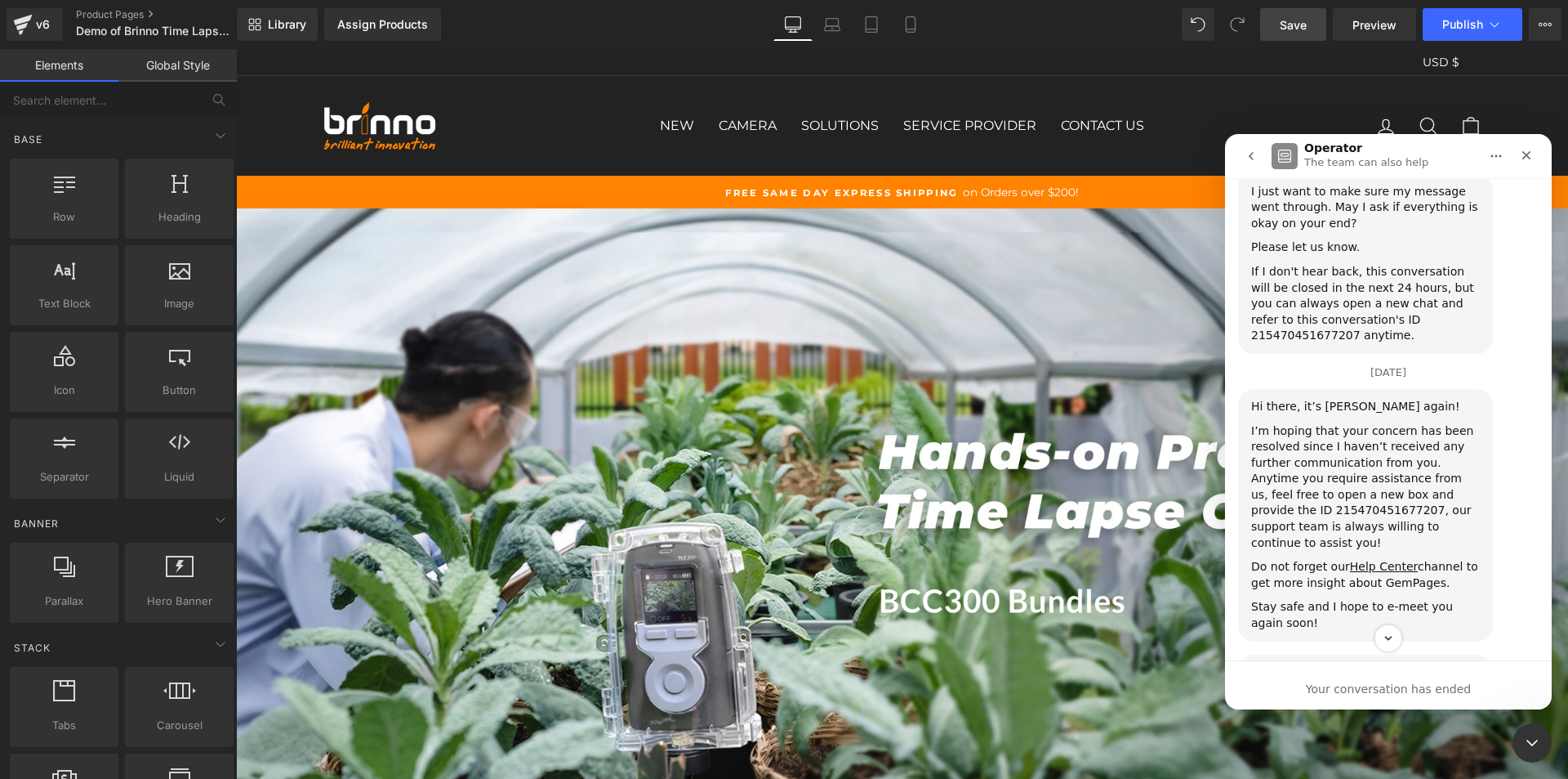
scroll to position [1439, 0]
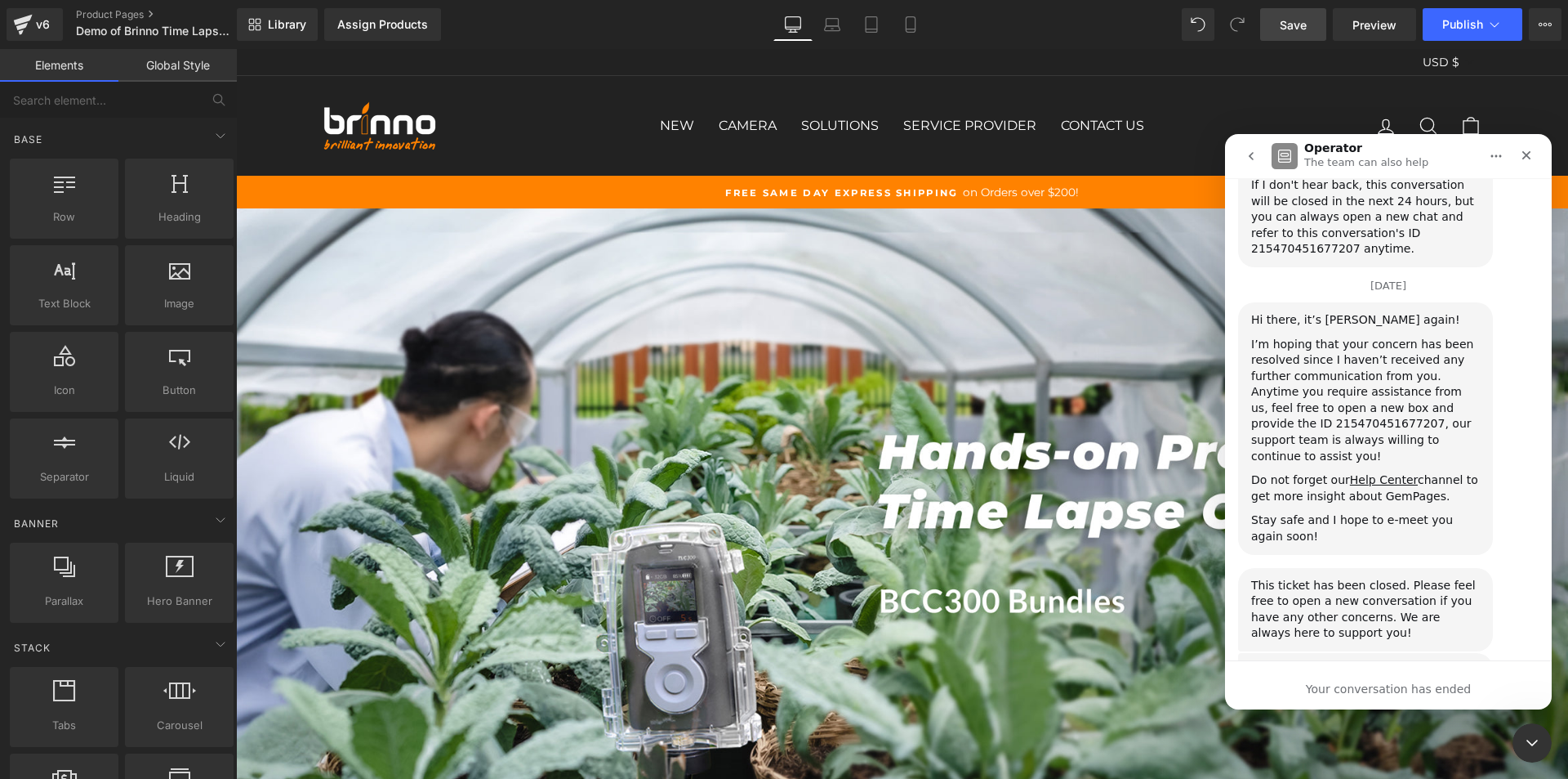
click at [1307, 337] on div "I’m hoping that your concern has been resolved since I haven’t received any fur…" at bounding box center [1365, 401] width 228 height 128
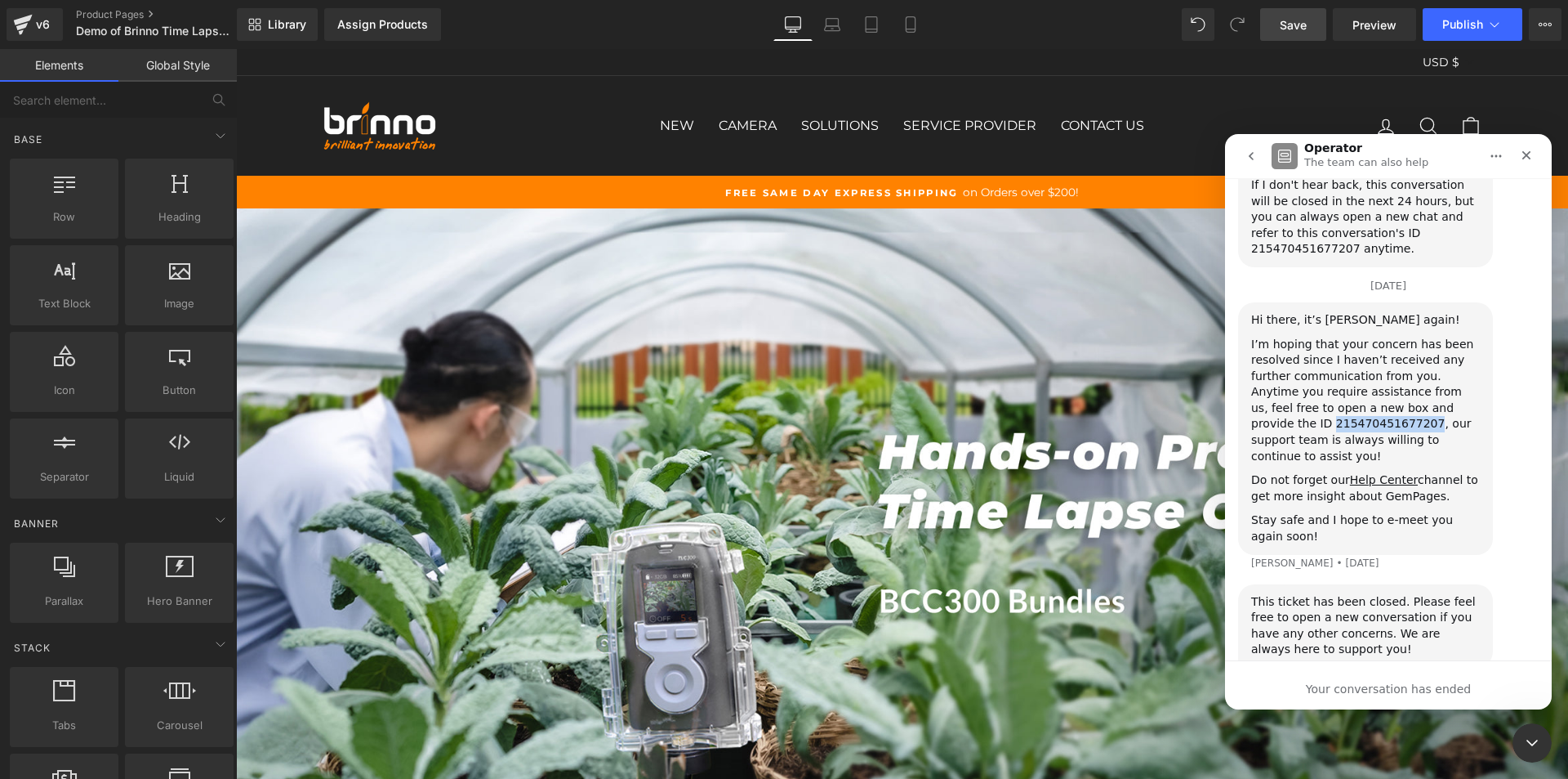
click at [1307, 337] on div "I’m hoping that your concern has been resolved since I haven’t received any fur…" at bounding box center [1365, 401] width 228 height 128
copy div "215470451677207"
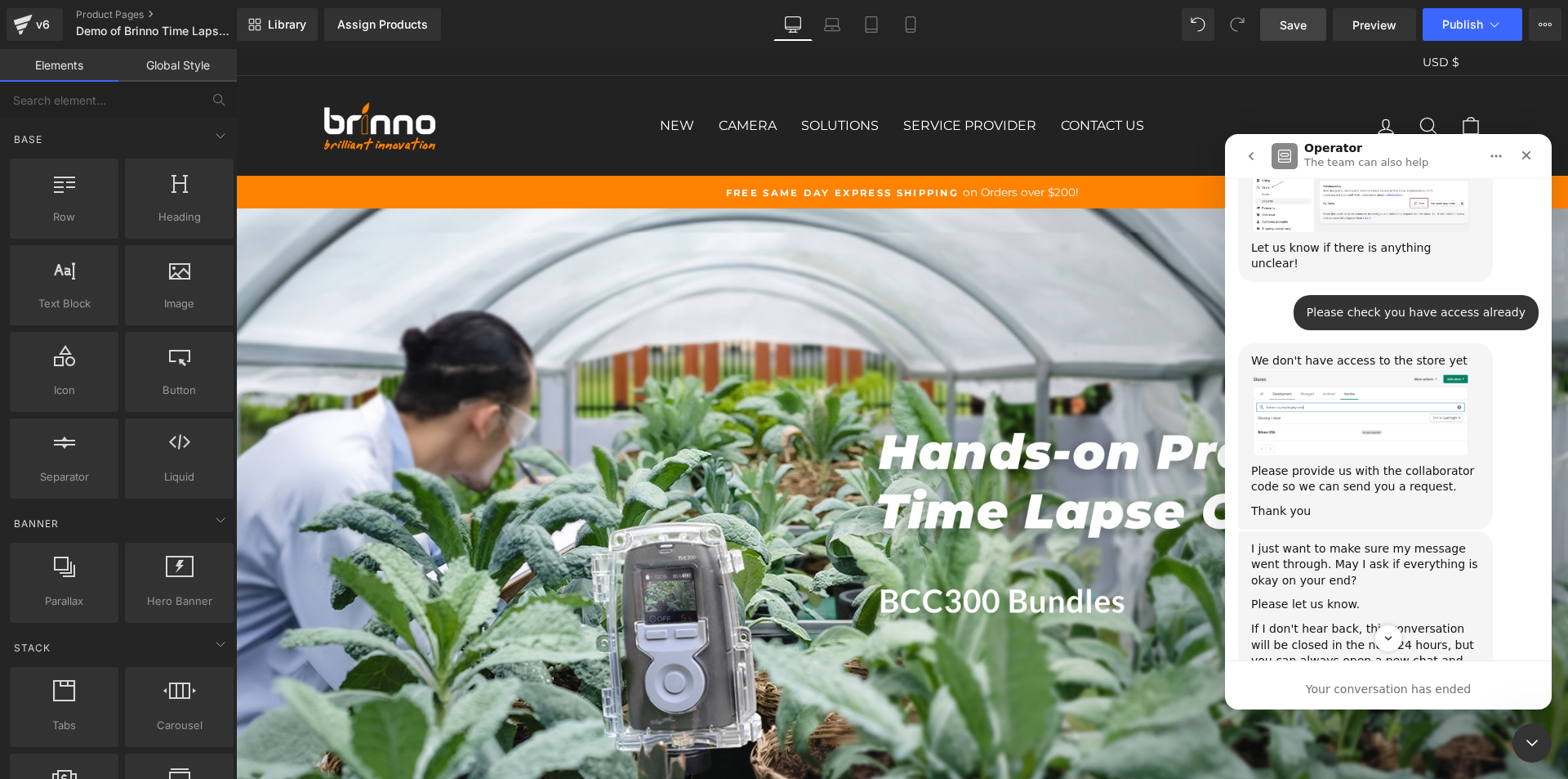
scroll to position [949, 0]
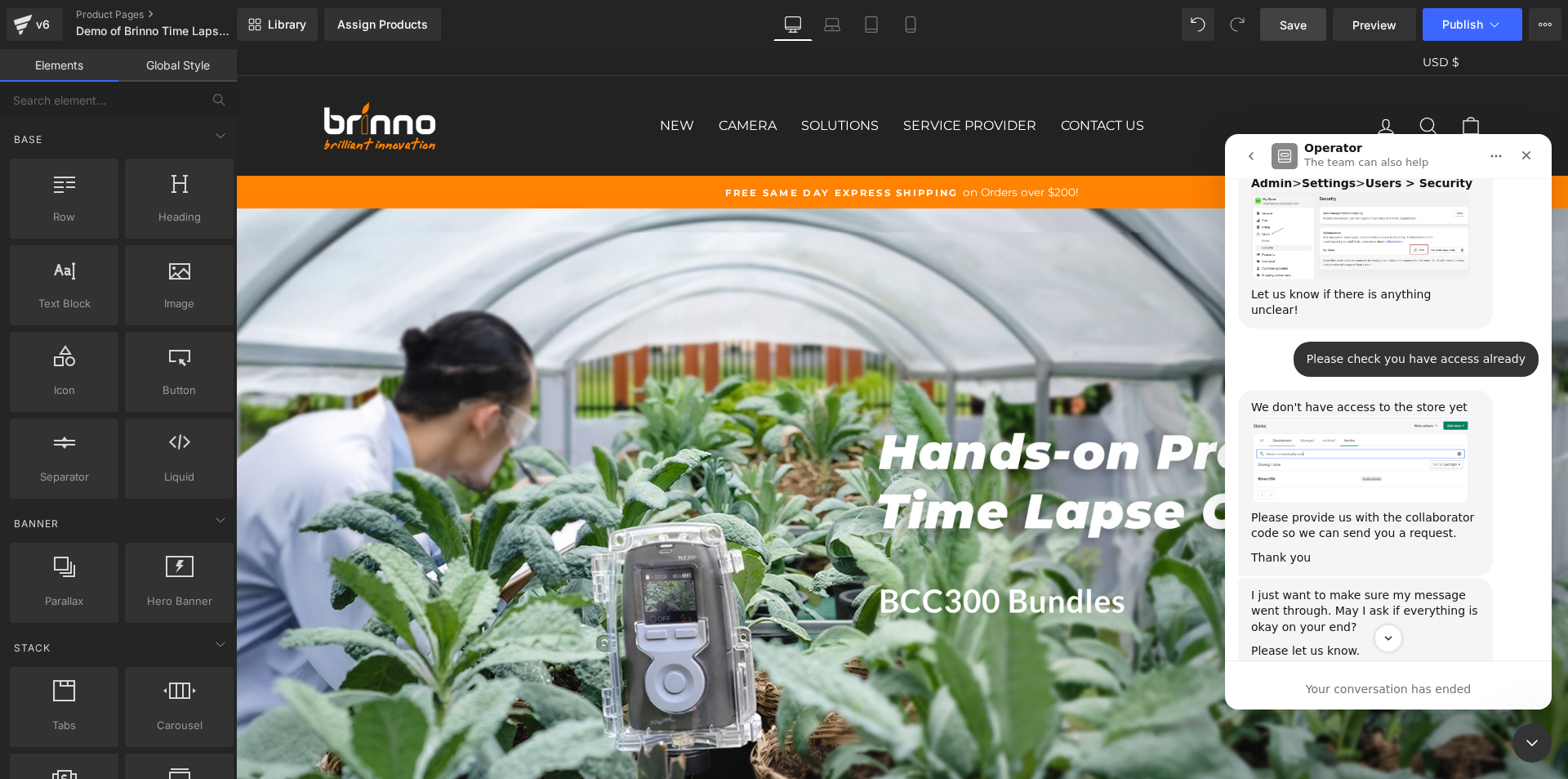
click at [1263, 149] on button "go back" at bounding box center [1250, 156] width 31 height 31
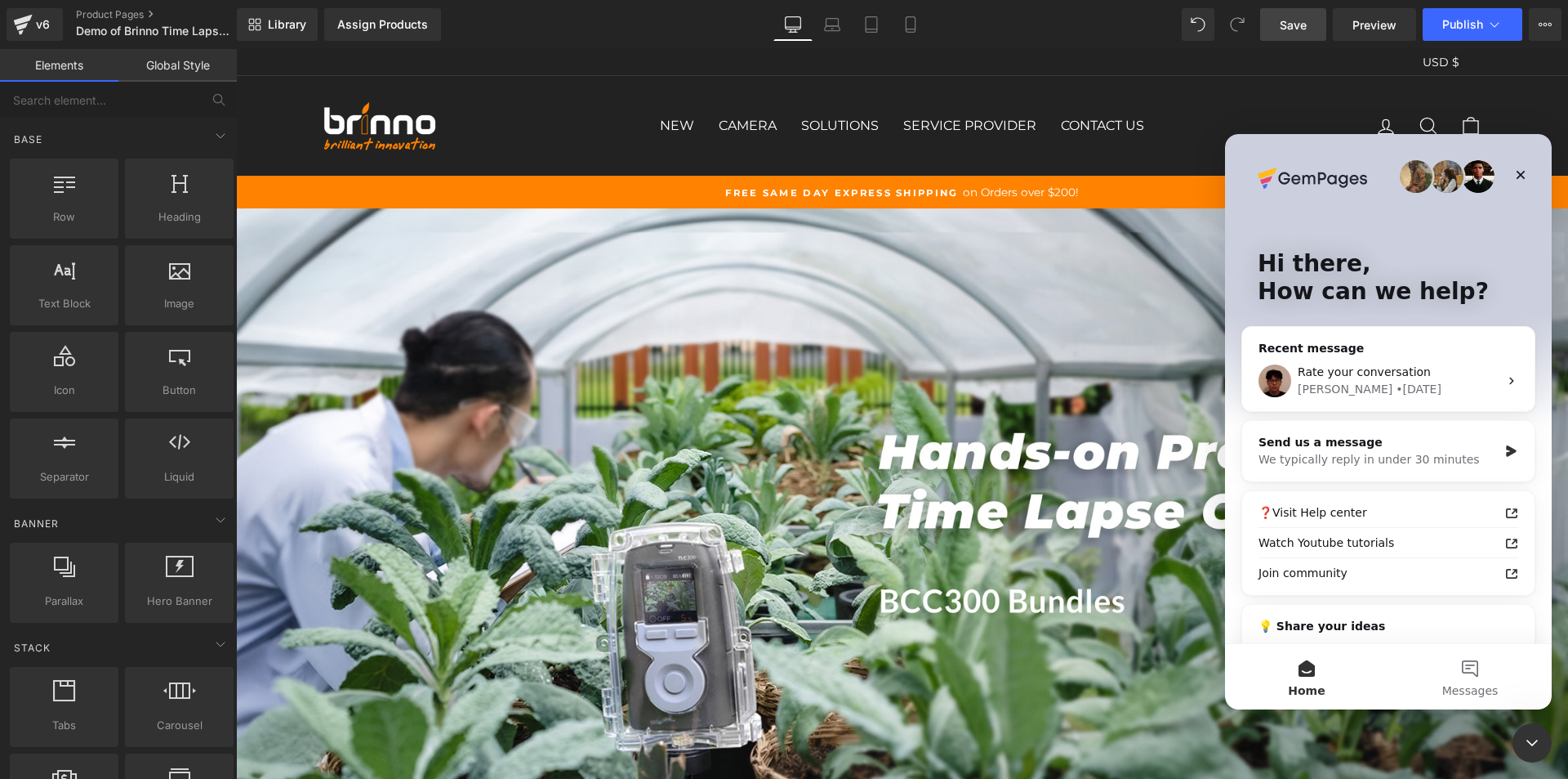
scroll to position [0, 0]
click at [1475, 673] on button "Messages" at bounding box center [1470, 676] width 163 height 65
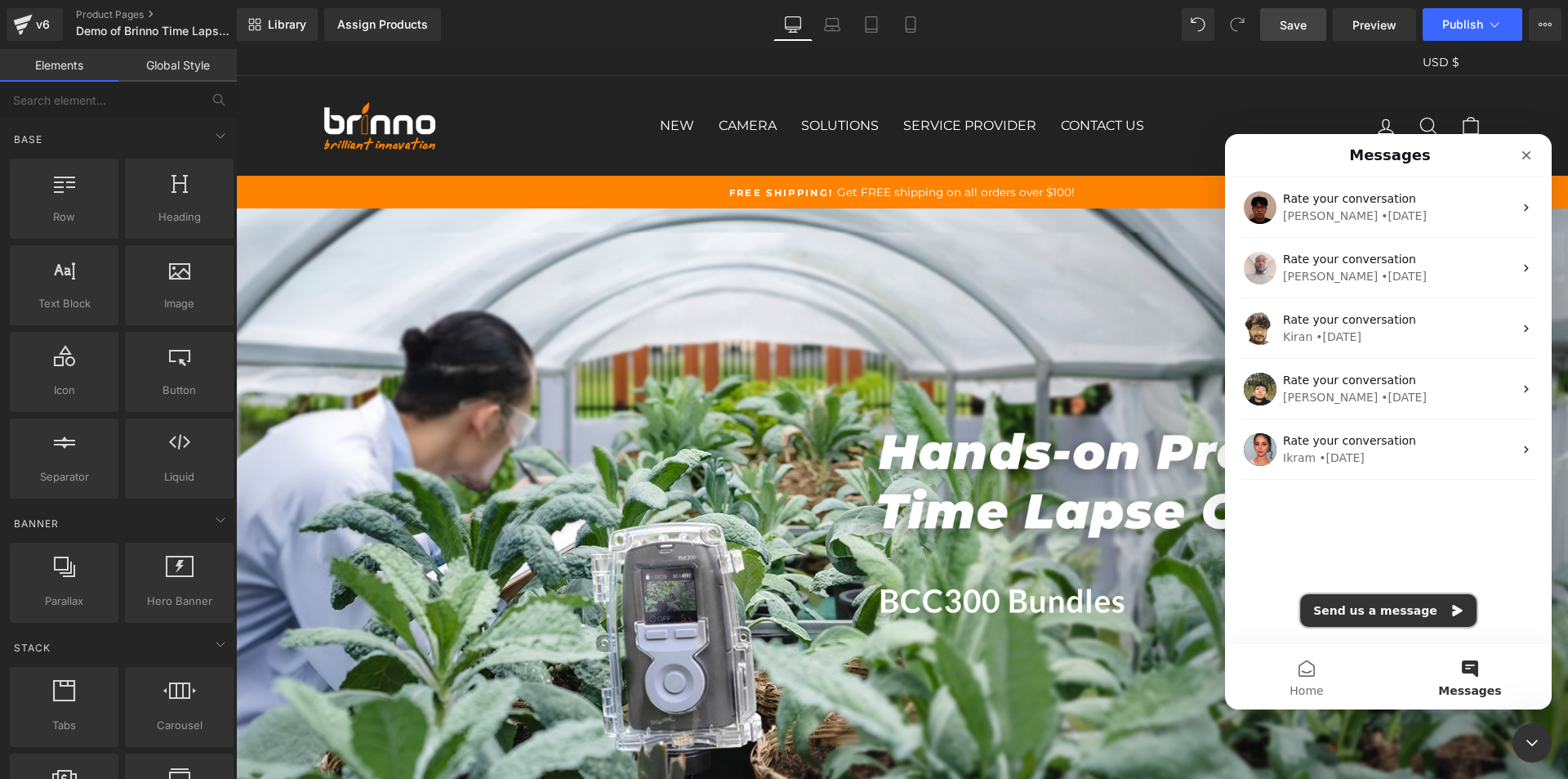
click at [1370, 615] on button "Send us a message" at bounding box center [1389, 610] width 177 height 33
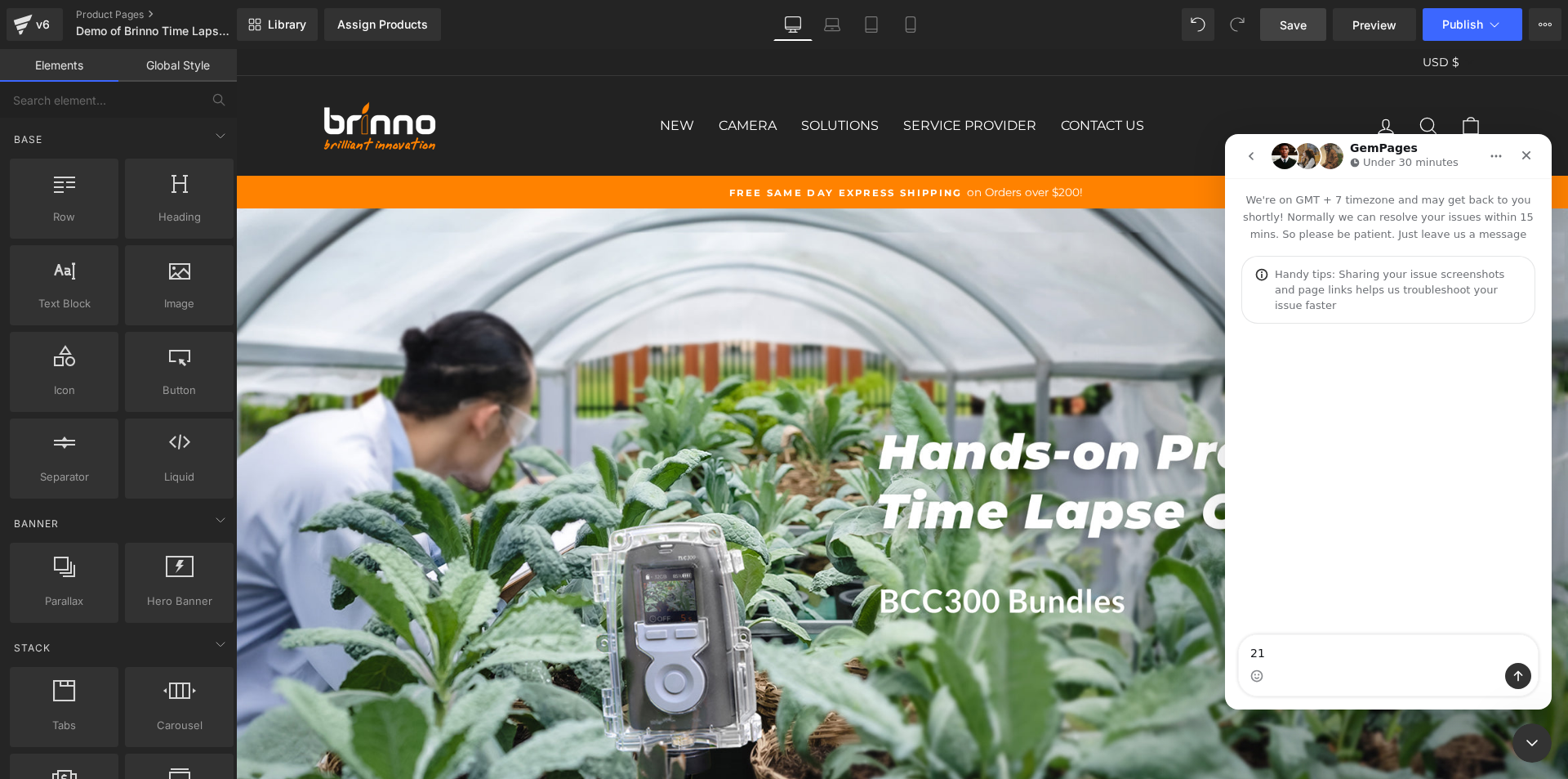
type textarea "2"
click at [1249, 157] on icon "go back" at bounding box center [1251, 156] width 13 height 13
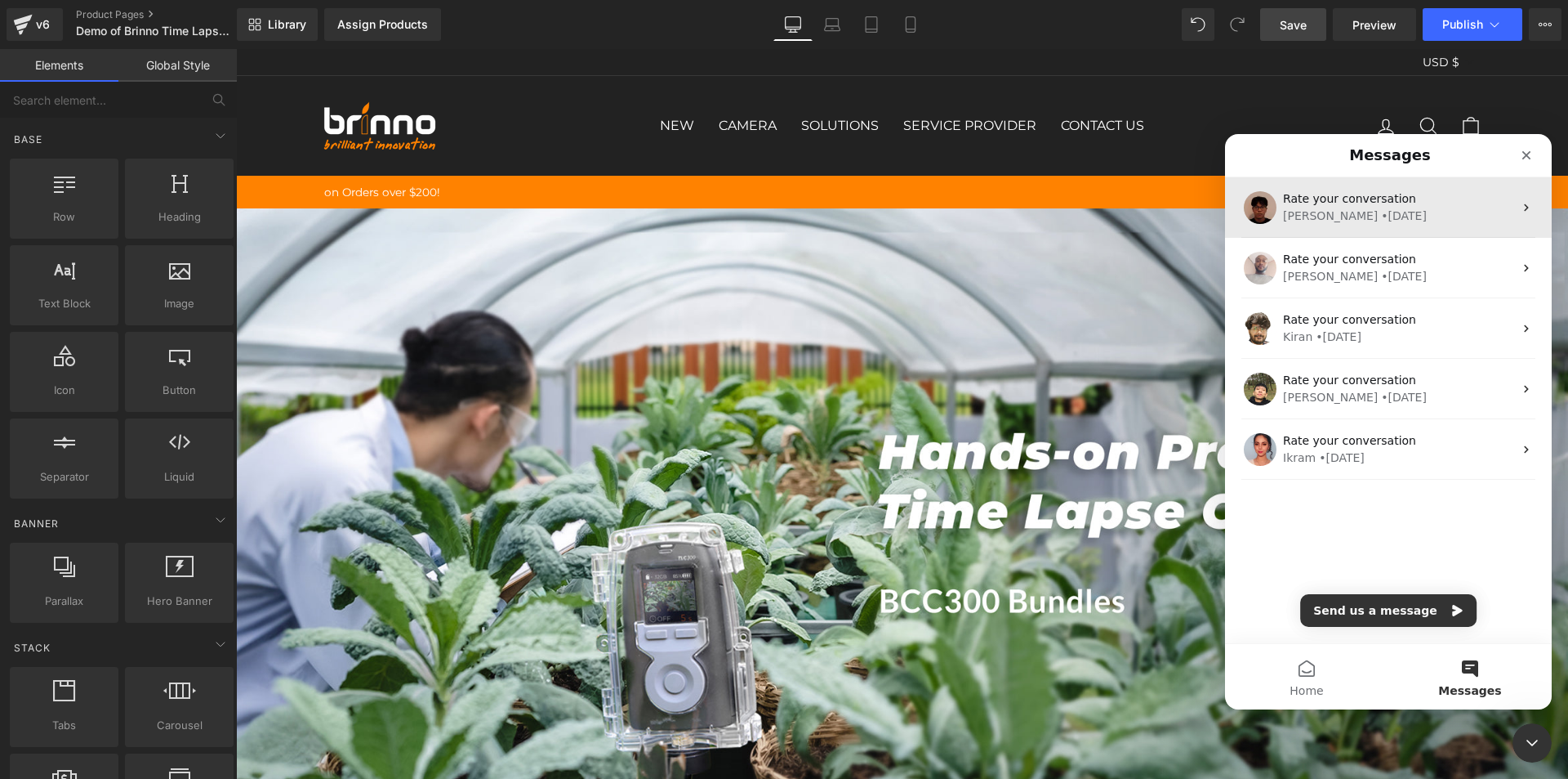
click at [1376, 204] on span "Rate your conversation" at bounding box center [1350, 199] width 133 height 13
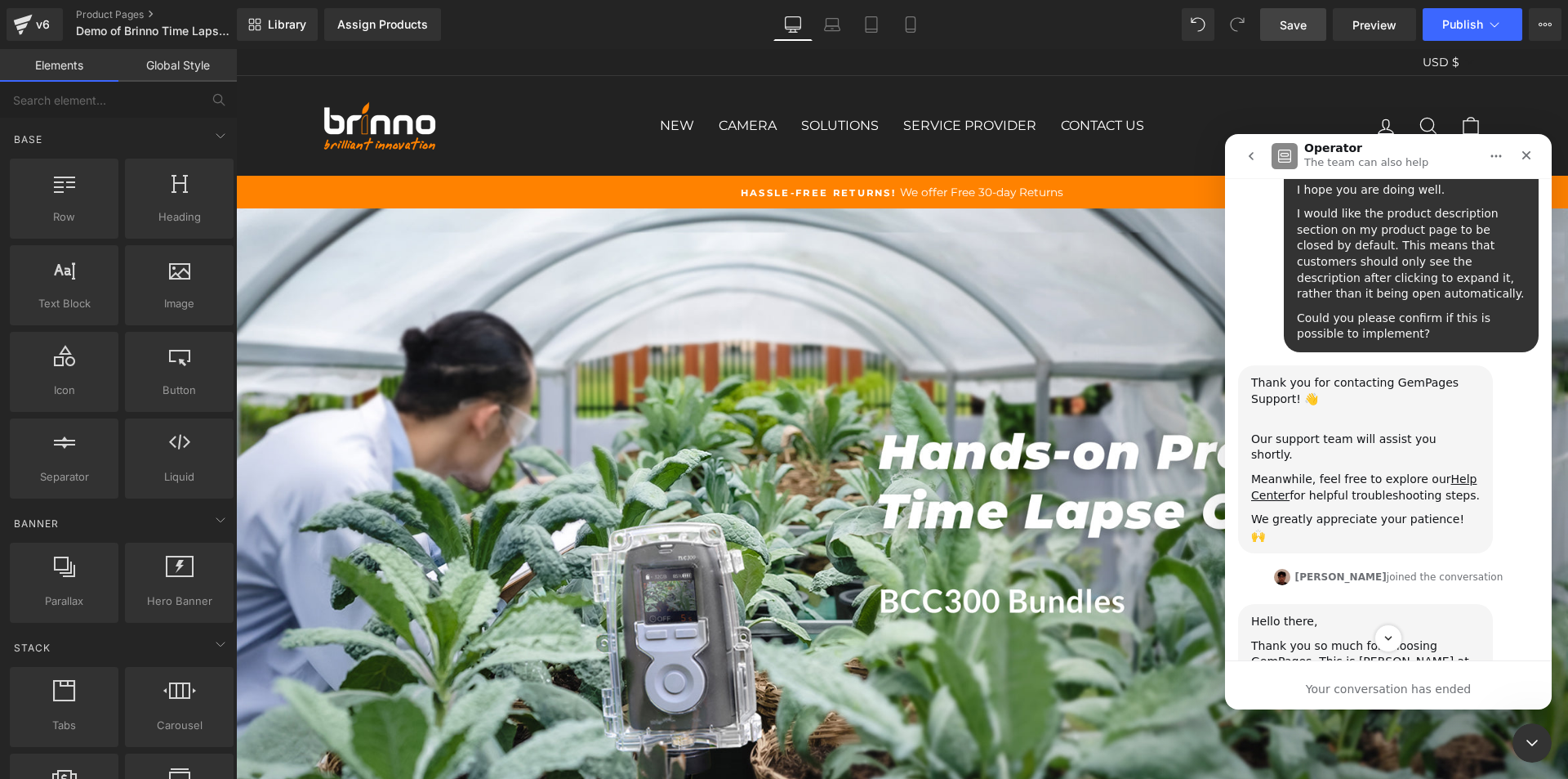
scroll to position [163, 0]
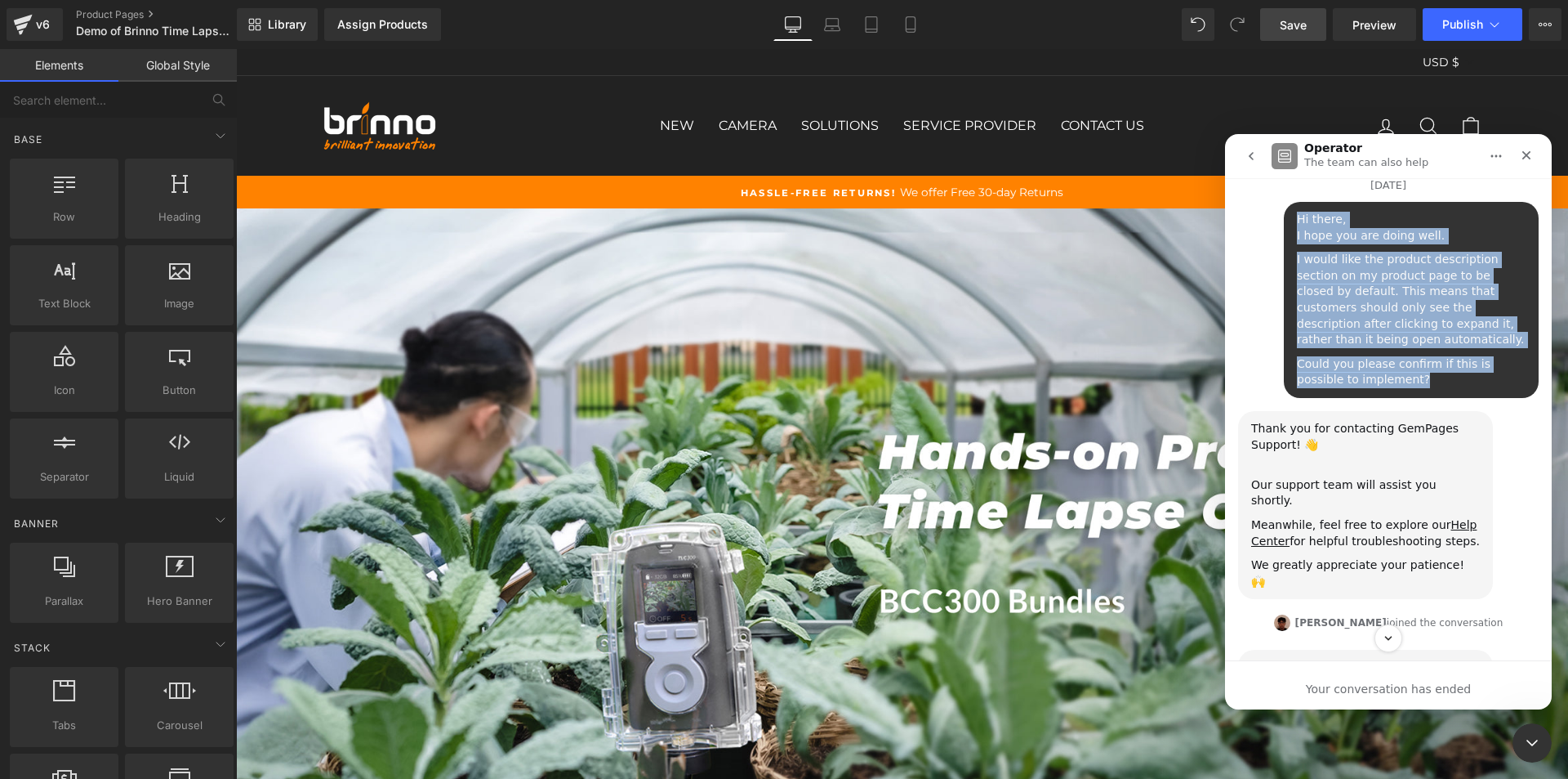
drag, startPoint x: 1377, startPoint y: 350, endPoint x: 1271, endPoint y: 219, distance: 168.5
click at [1271, 219] on div "Hi there, I hope you are doing well. I would like the product description secti…" at bounding box center [1388, 306] width 301 height 209
copy div "Hi there, I hope you are doing well. I would like the product description secti…"
click at [1249, 155] on icon "go back" at bounding box center [1251, 156] width 13 height 13
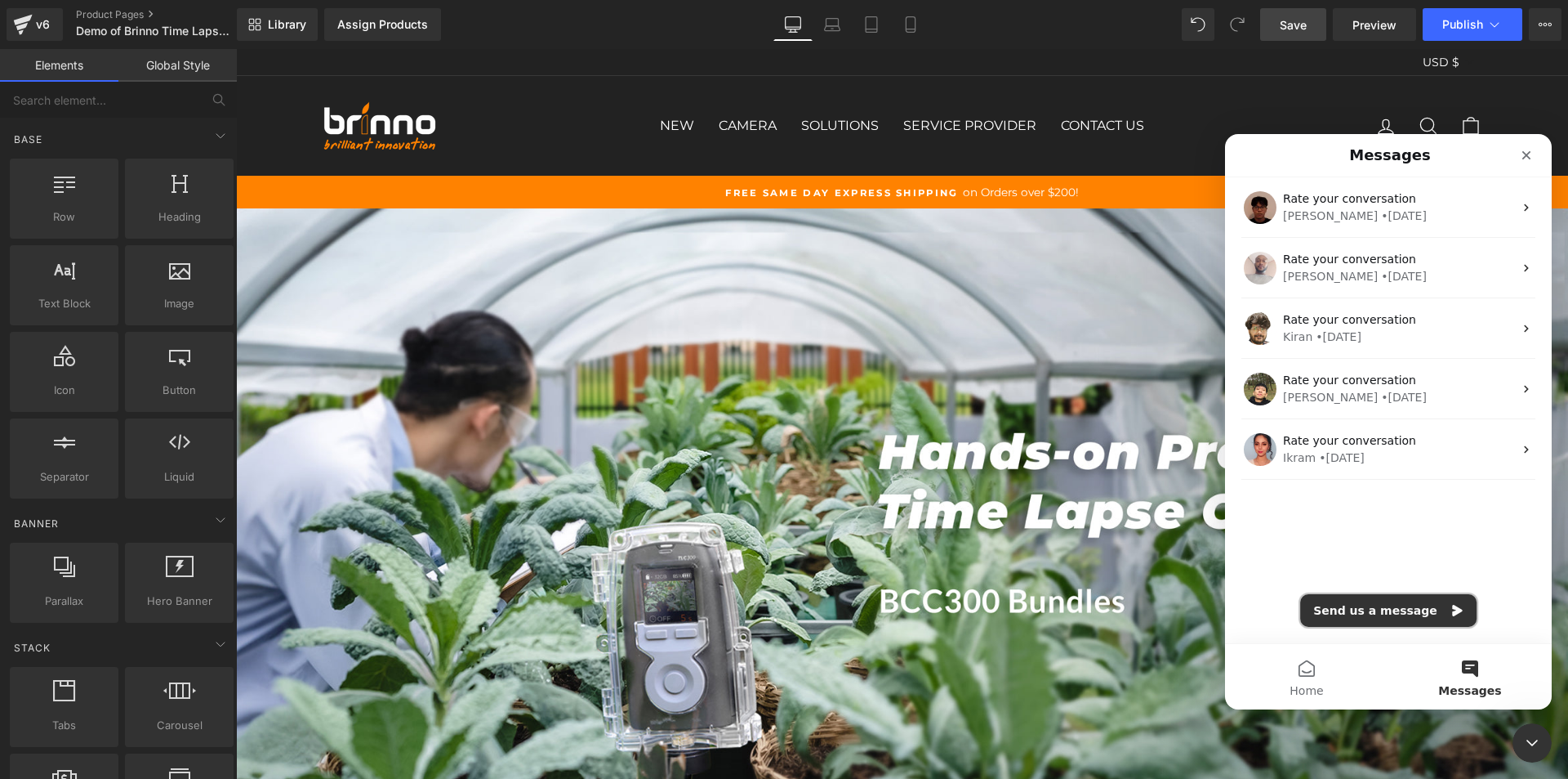
click at [1392, 609] on button "Send us a message" at bounding box center [1389, 610] width 177 height 33
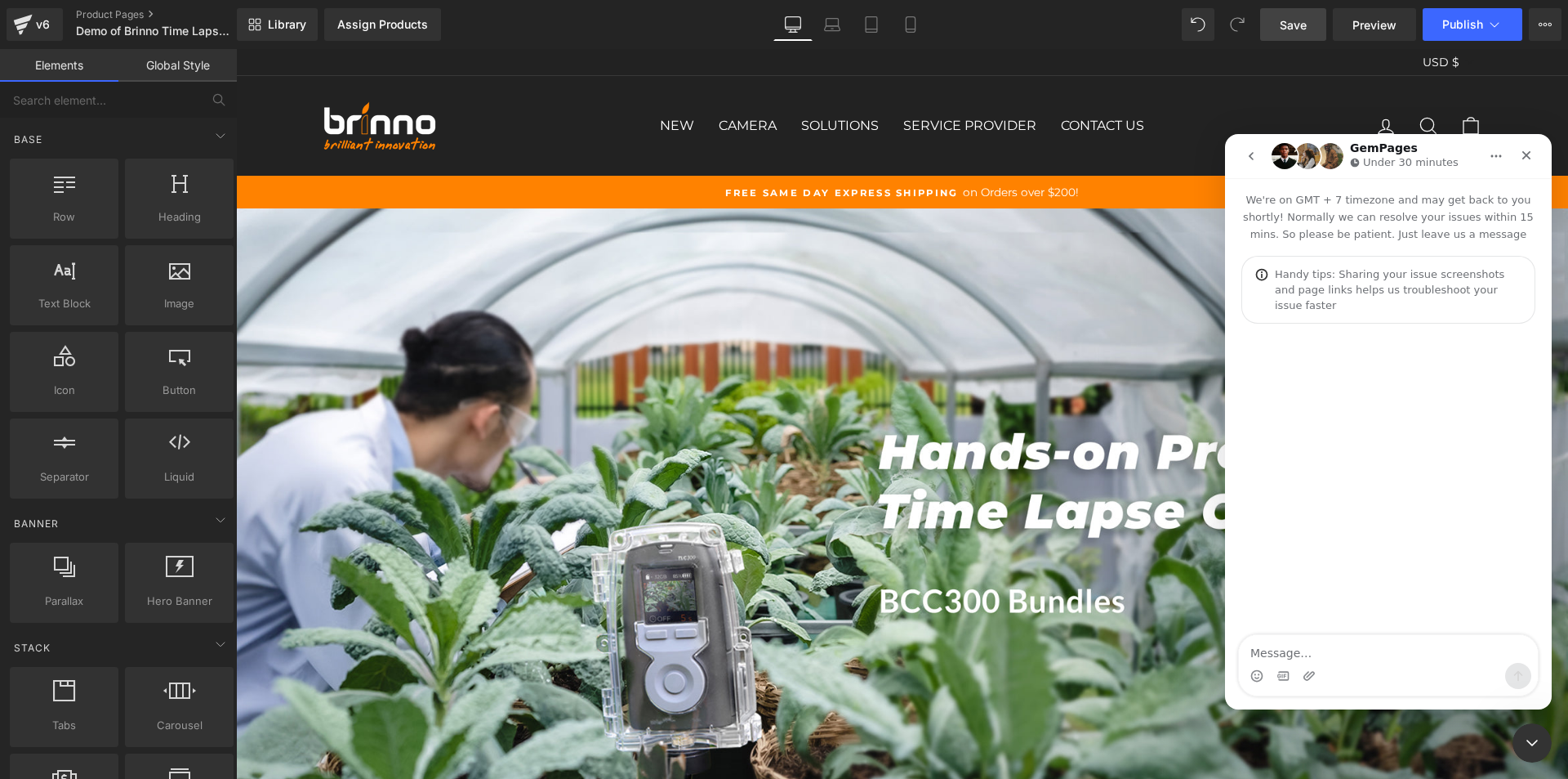
type textarea "Hi there, I hope you are doing well. I would like the product description secti…"
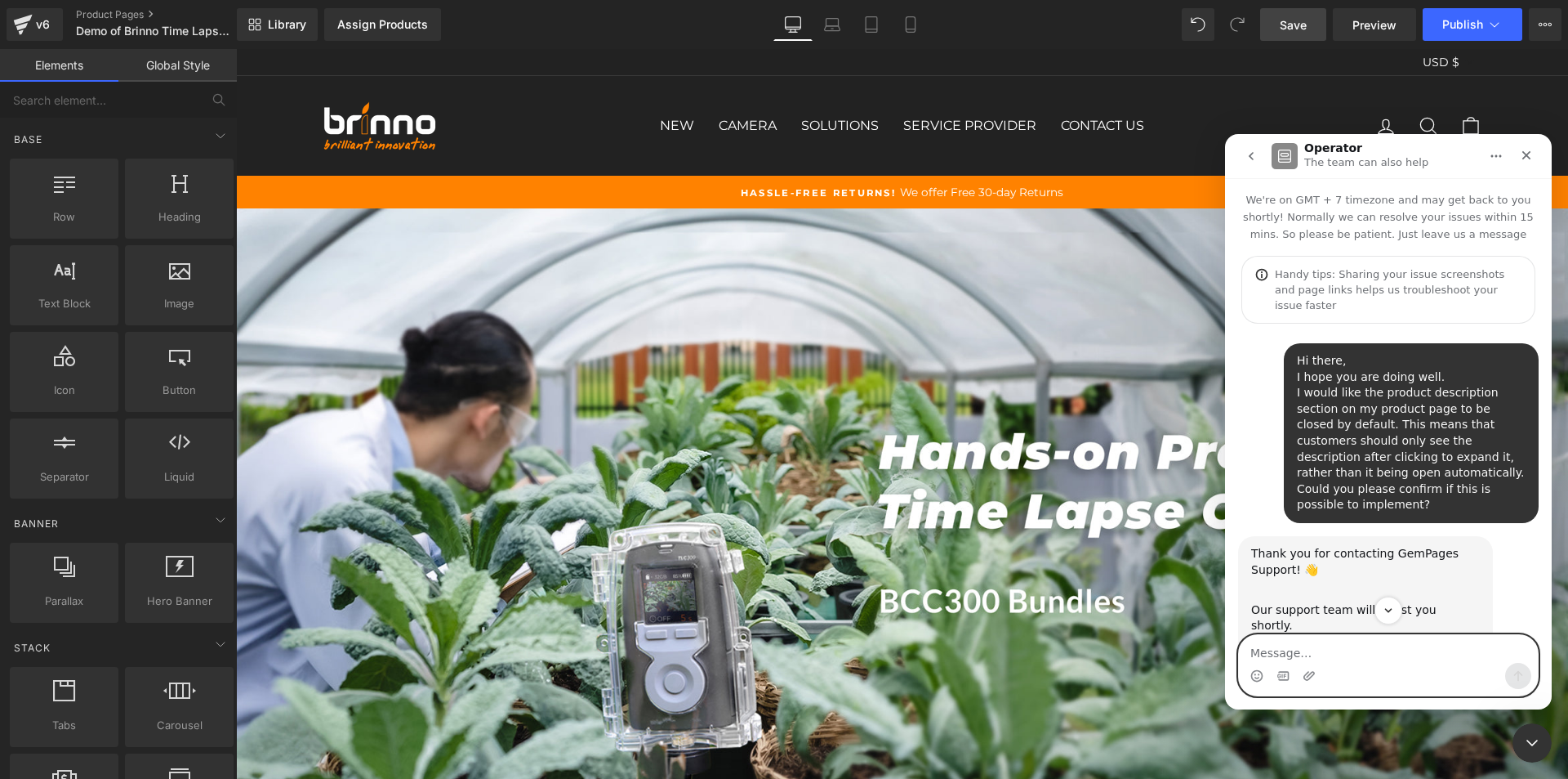
scroll to position [61, 0]
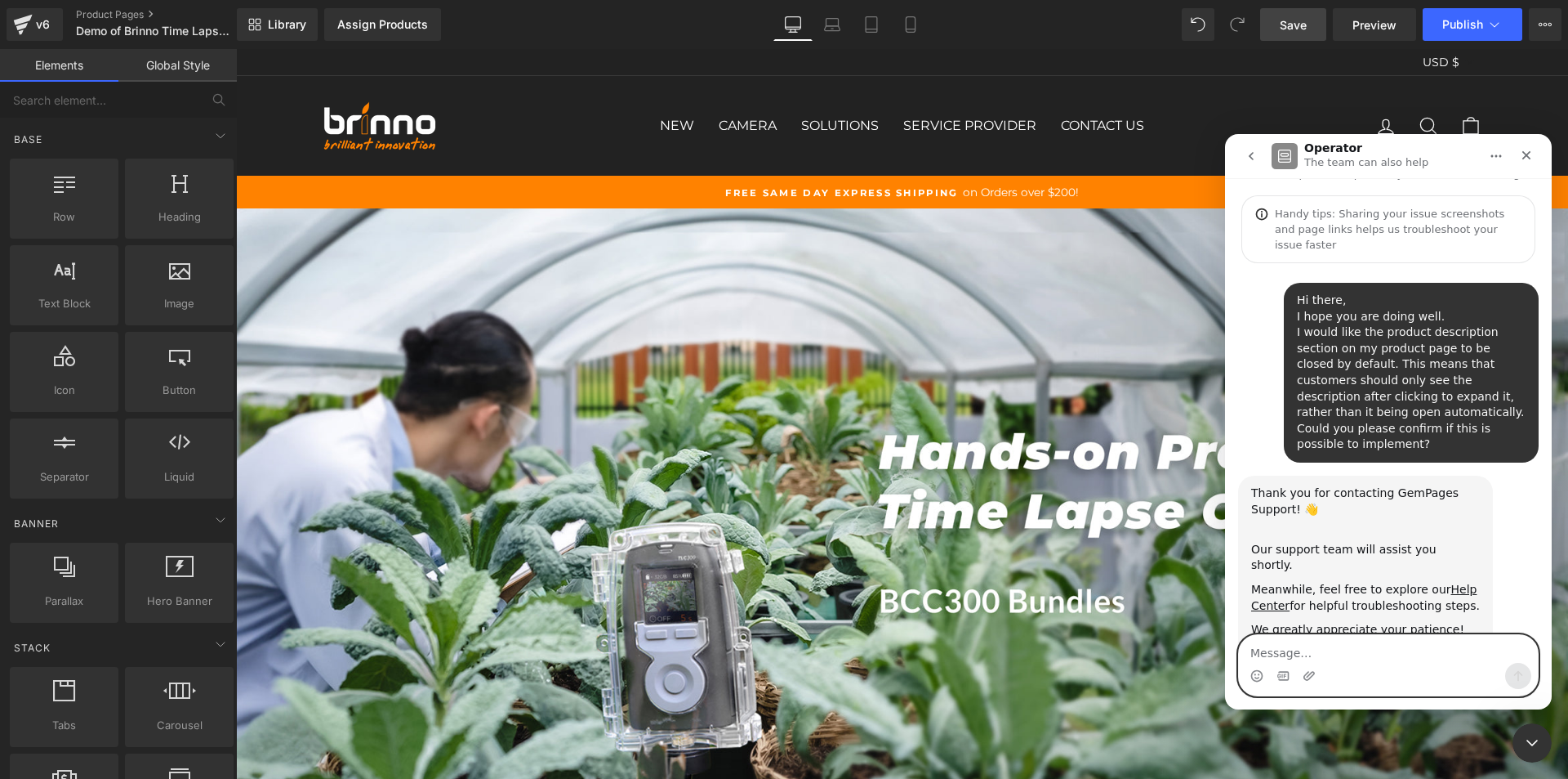
paste textarea "215470451677207"
type textarea "215470451677207"
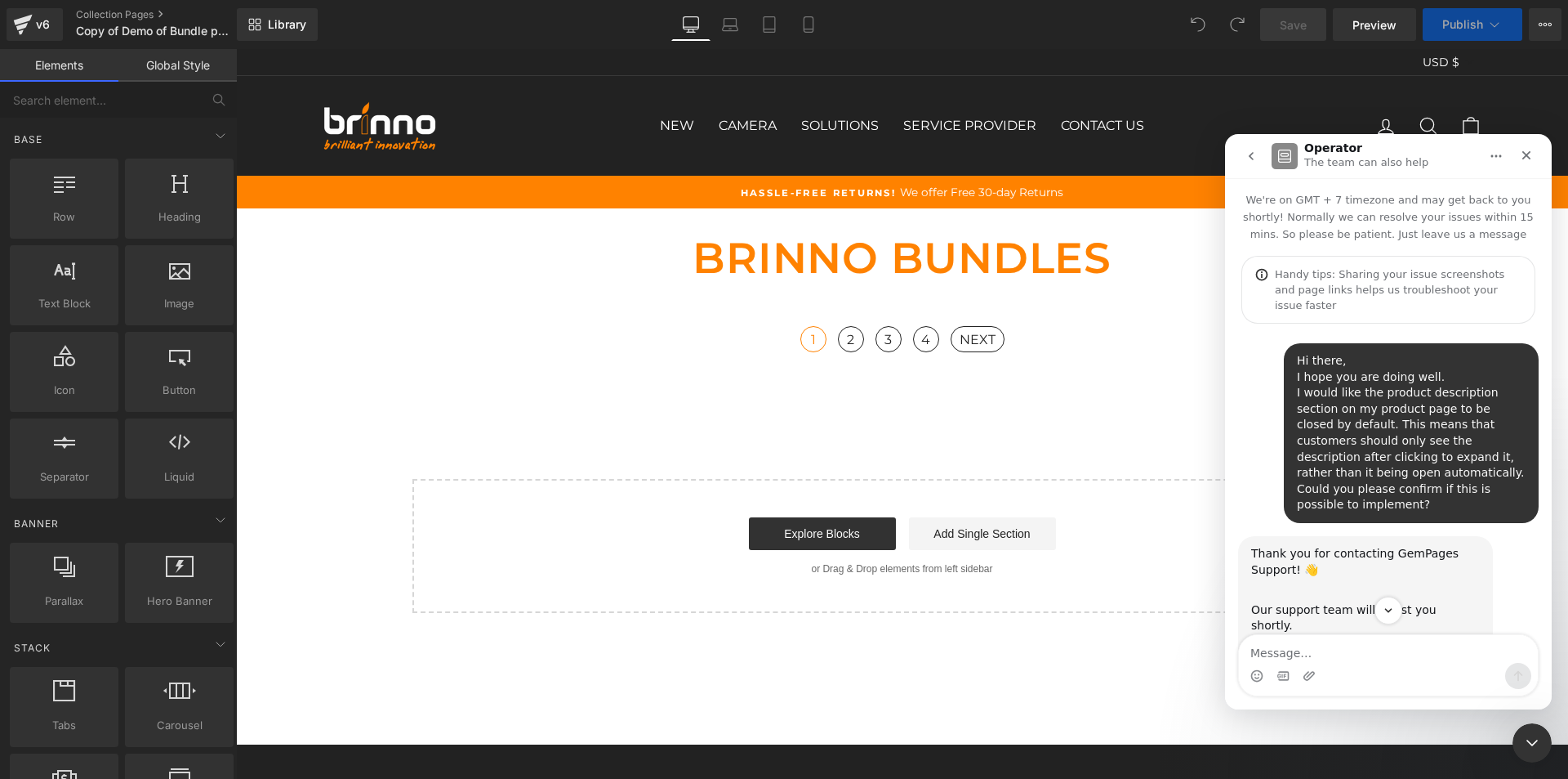
scroll to position [61, 0]
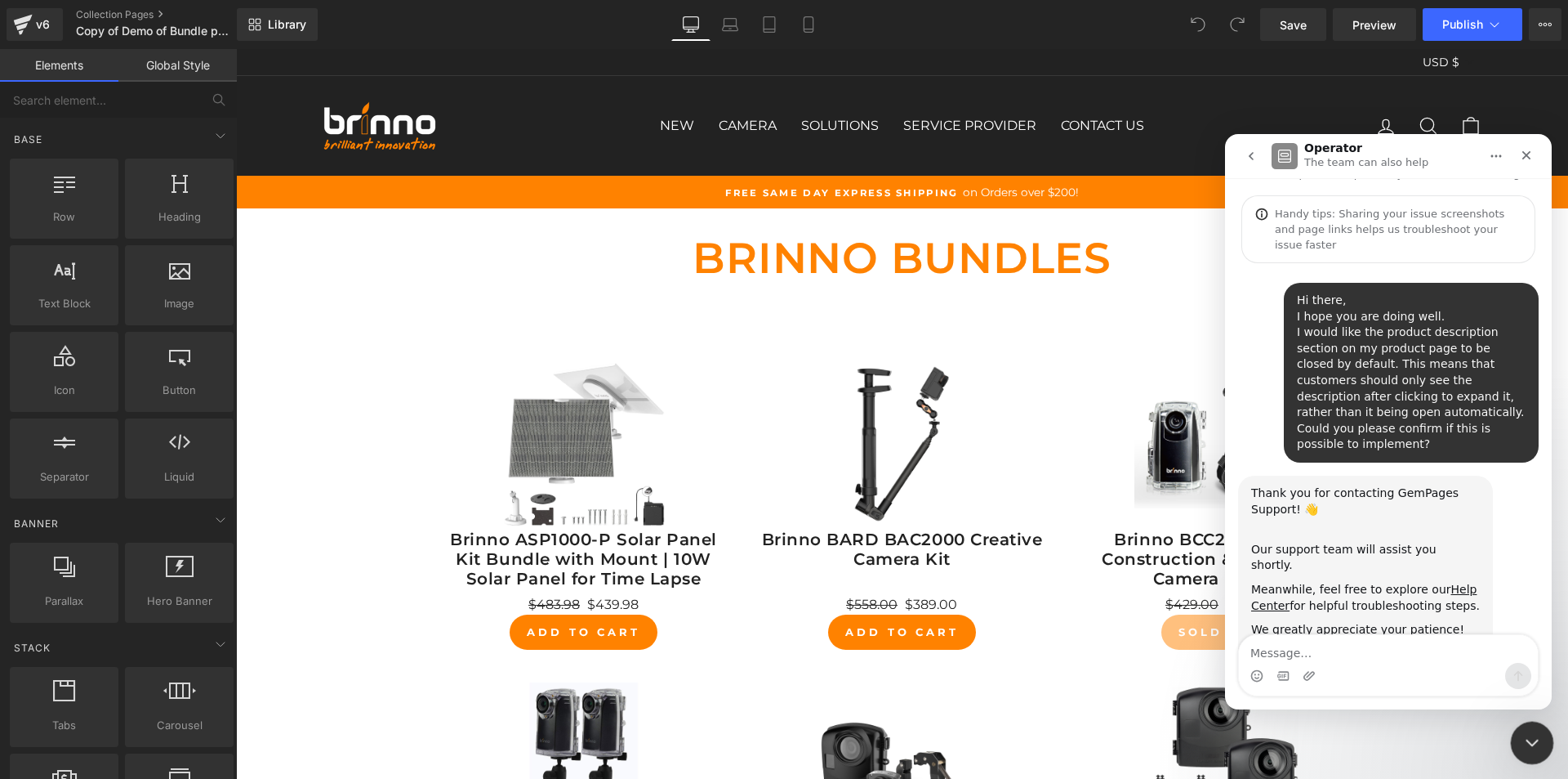
click at [1530, 737] on icon "Close Intercom Messenger" at bounding box center [1530, 741] width 20 height 20
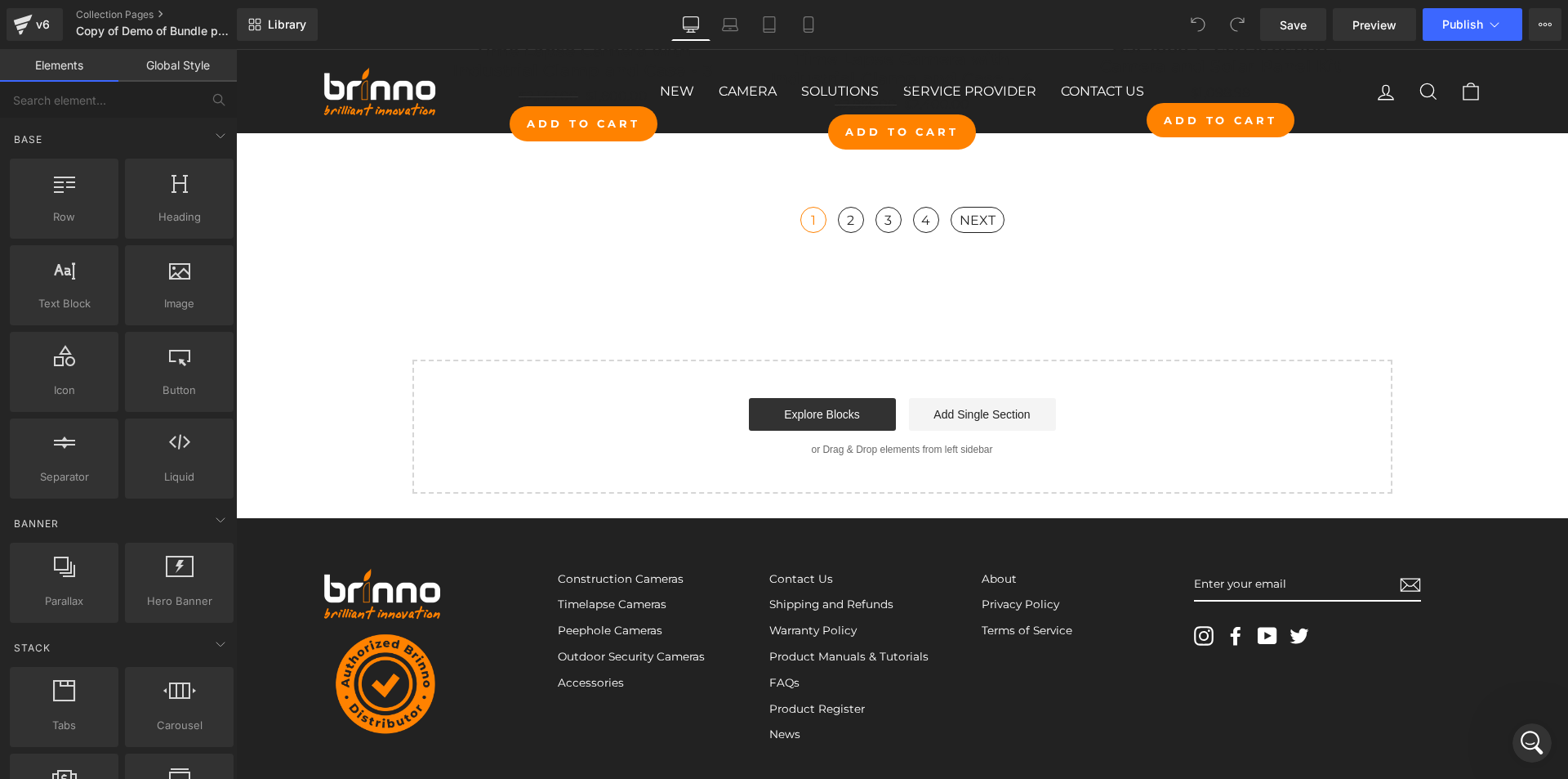
scroll to position [916, 0]
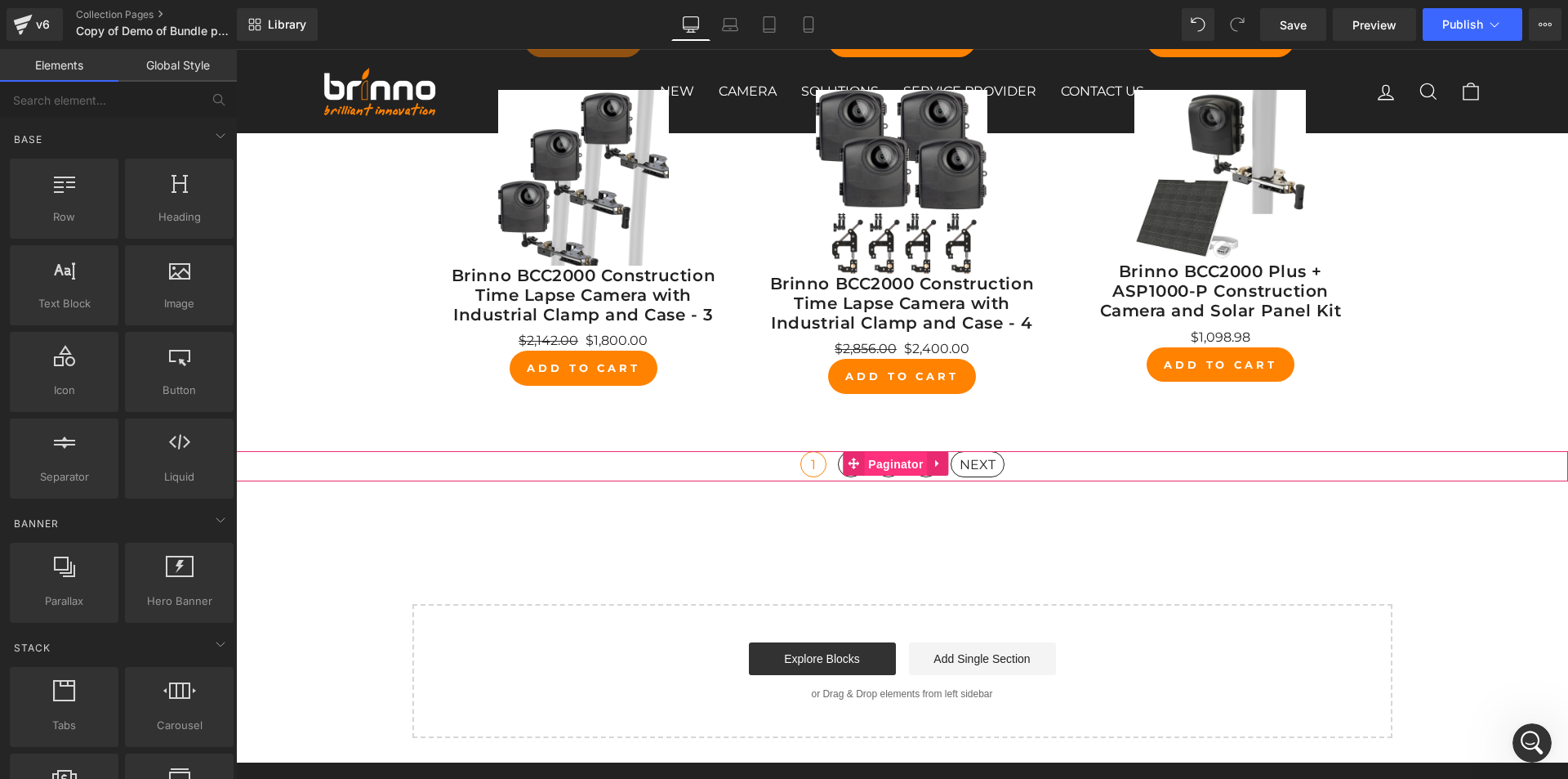
click at [889, 466] on span "Paginator" at bounding box center [895, 464] width 63 height 24
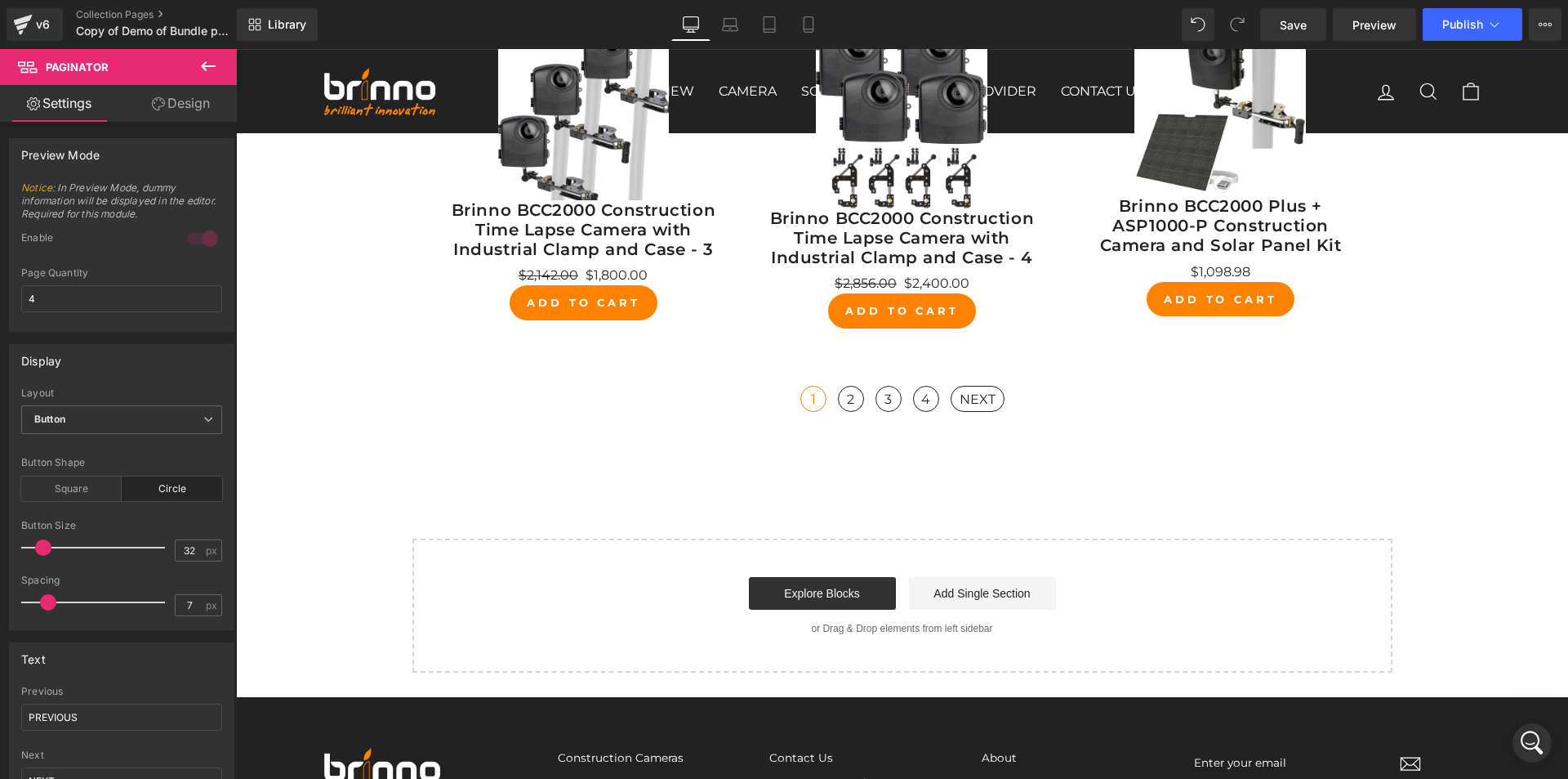
scroll to position [981, 0]
click at [1522, 734] on icon "Open Intercom Messenger" at bounding box center [1530, 741] width 27 height 27
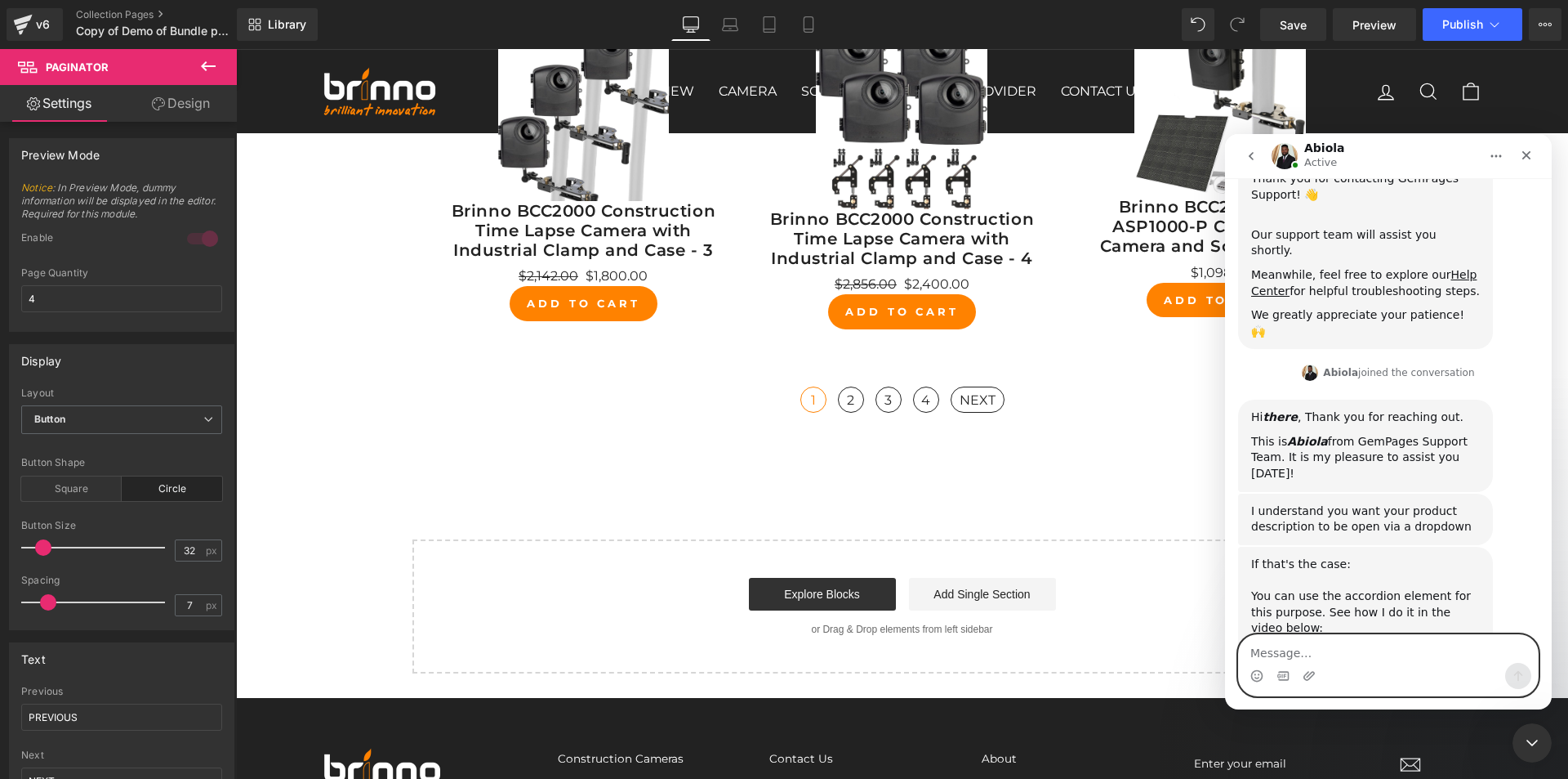
scroll to position [405, 0]
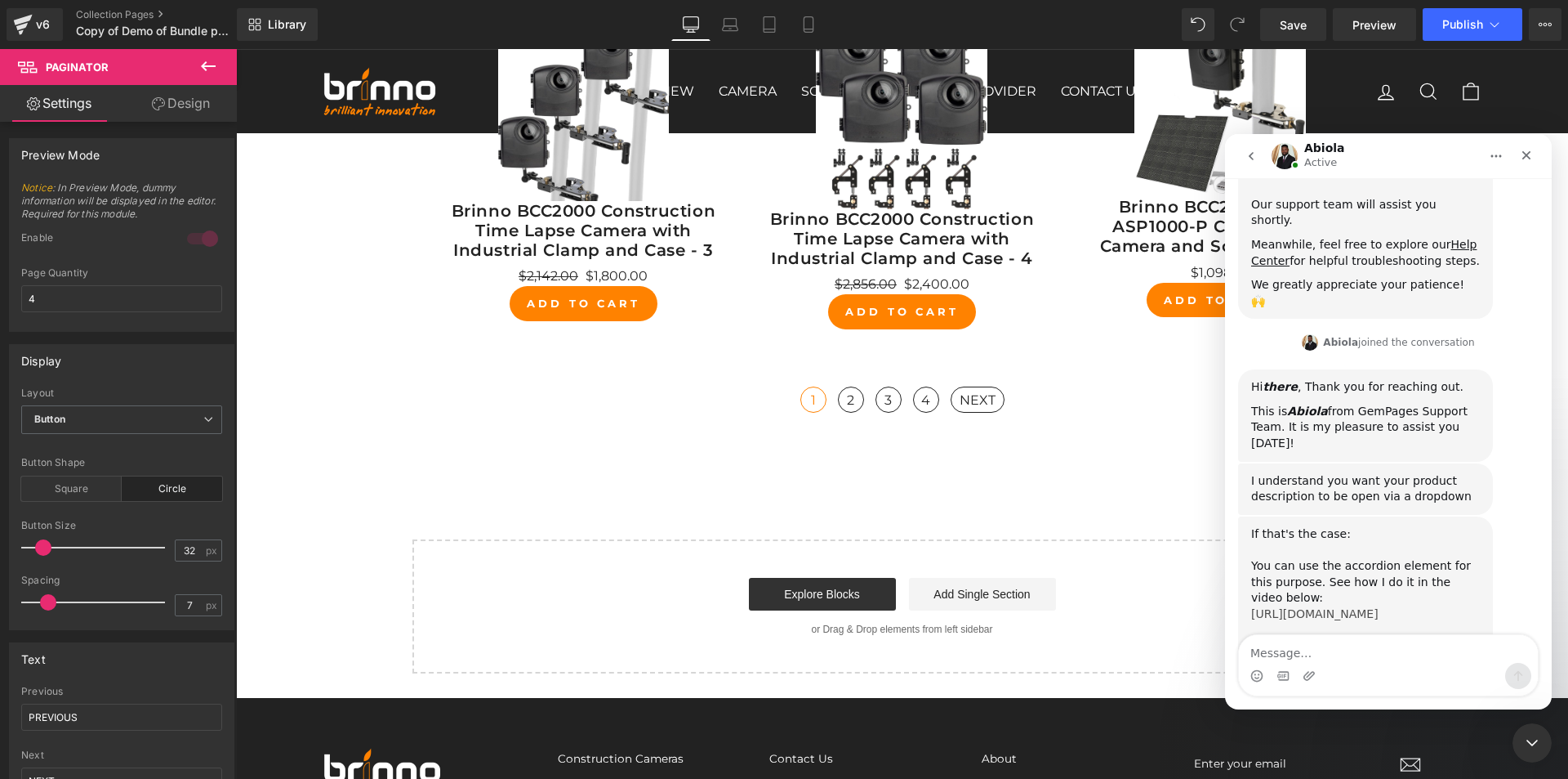
click at [1354, 607] on link "[URL][DOMAIN_NAME]" at bounding box center [1315, 614] width 128 height 13
click at [1320, 644] on textarea "Message…" at bounding box center [1388, 648] width 299 height 28
type textarea "Okay, let me check."
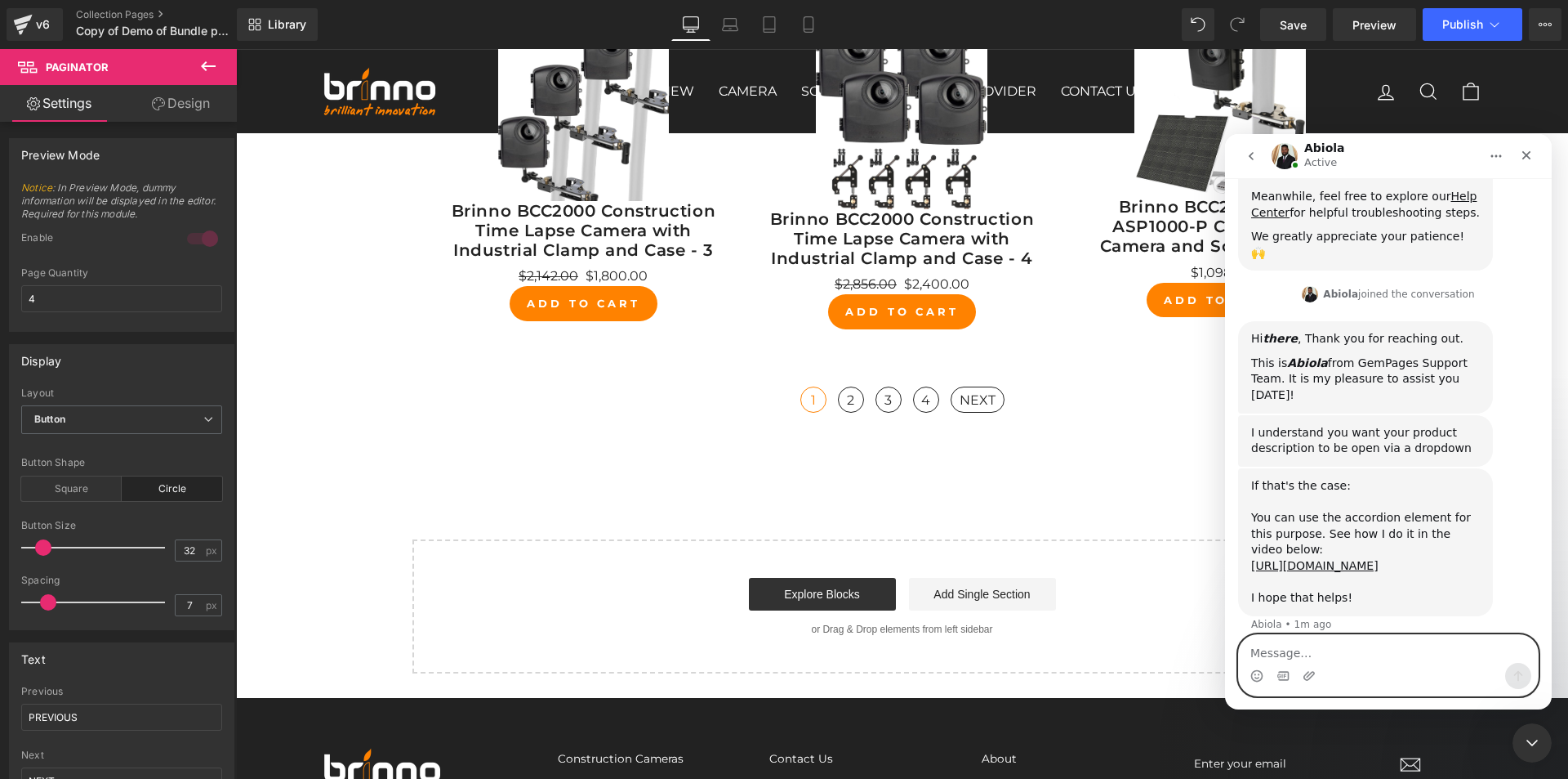
click at [1312, 651] on textarea "Message…" at bounding box center [1388, 648] width 299 height 28
click at [703, 359] on div at bounding box center [694, 350] width 18 height 20
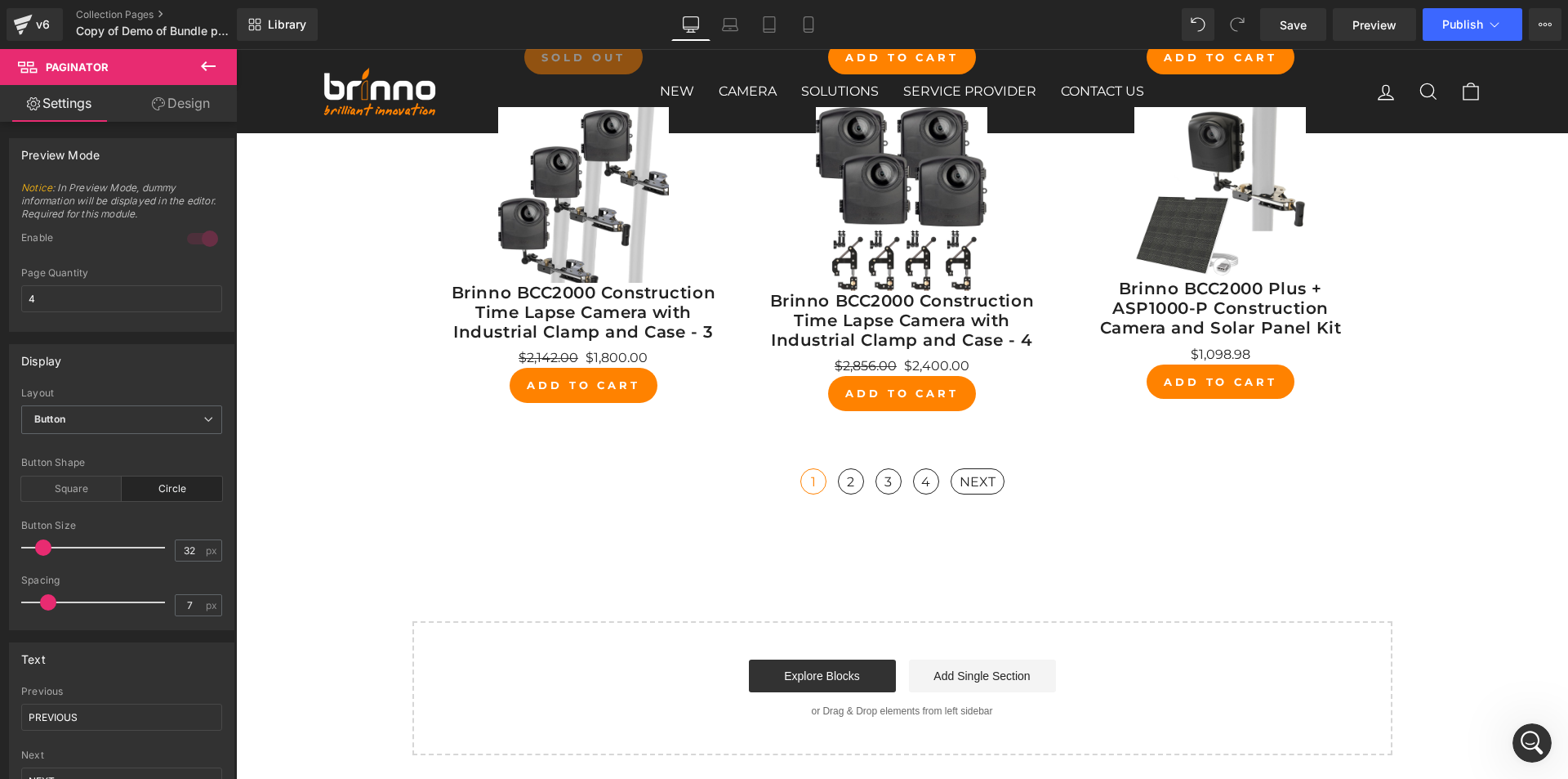
scroll to position [3078, 0]
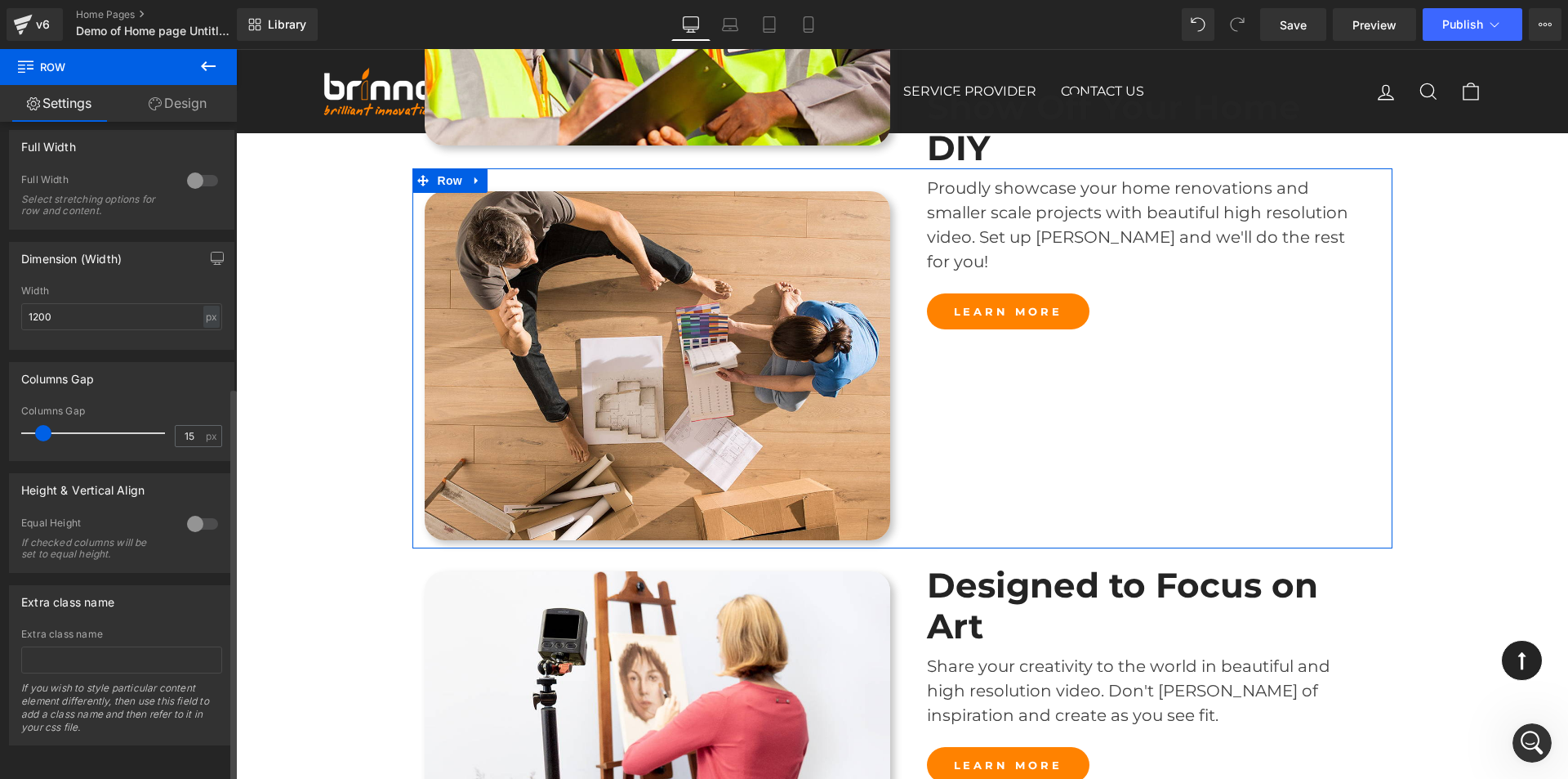
scroll to position [2592, 0]
click at [183, 510] on div at bounding box center [202, 523] width 39 height 26
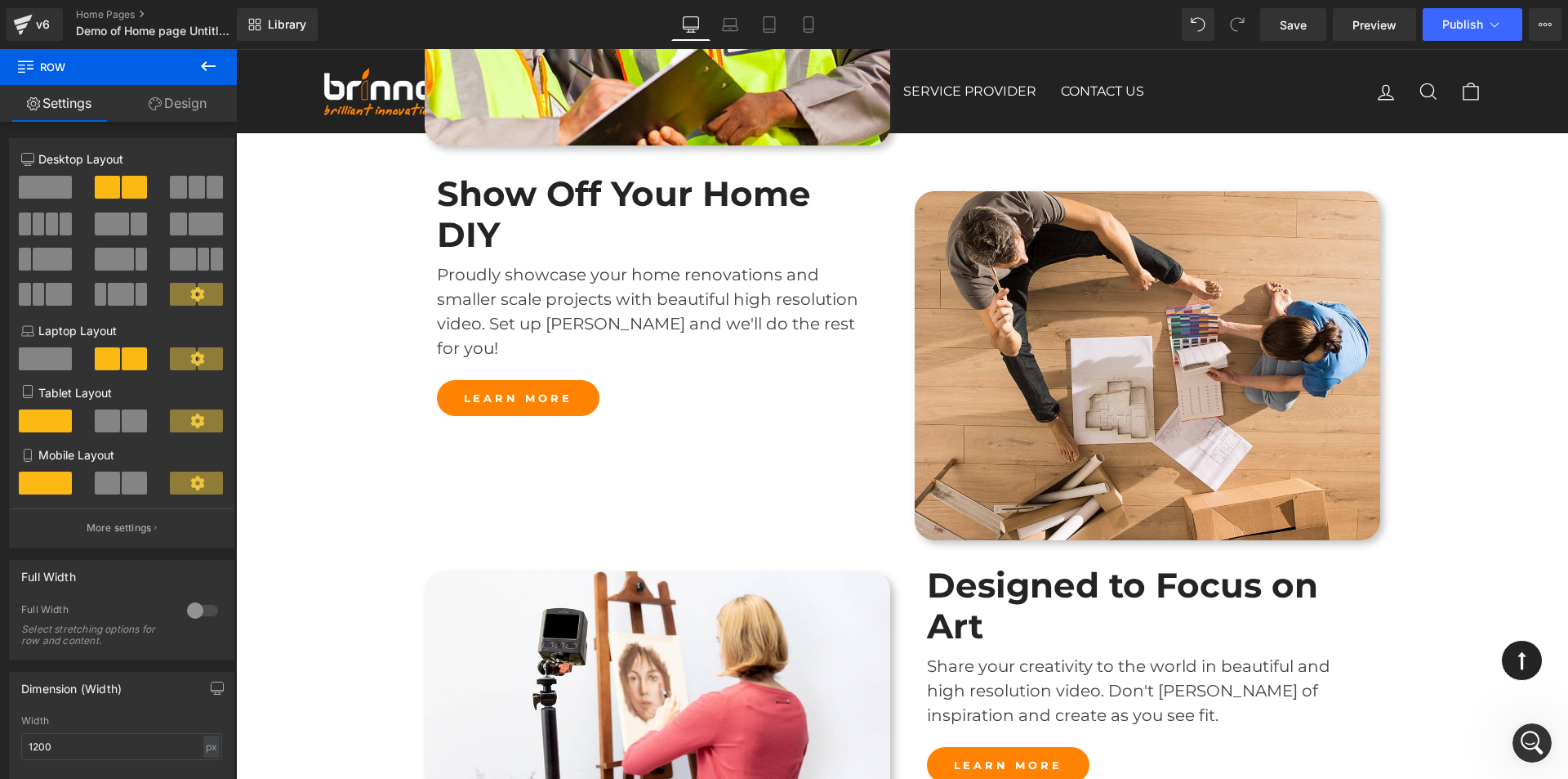
scroll to position [82, 0]
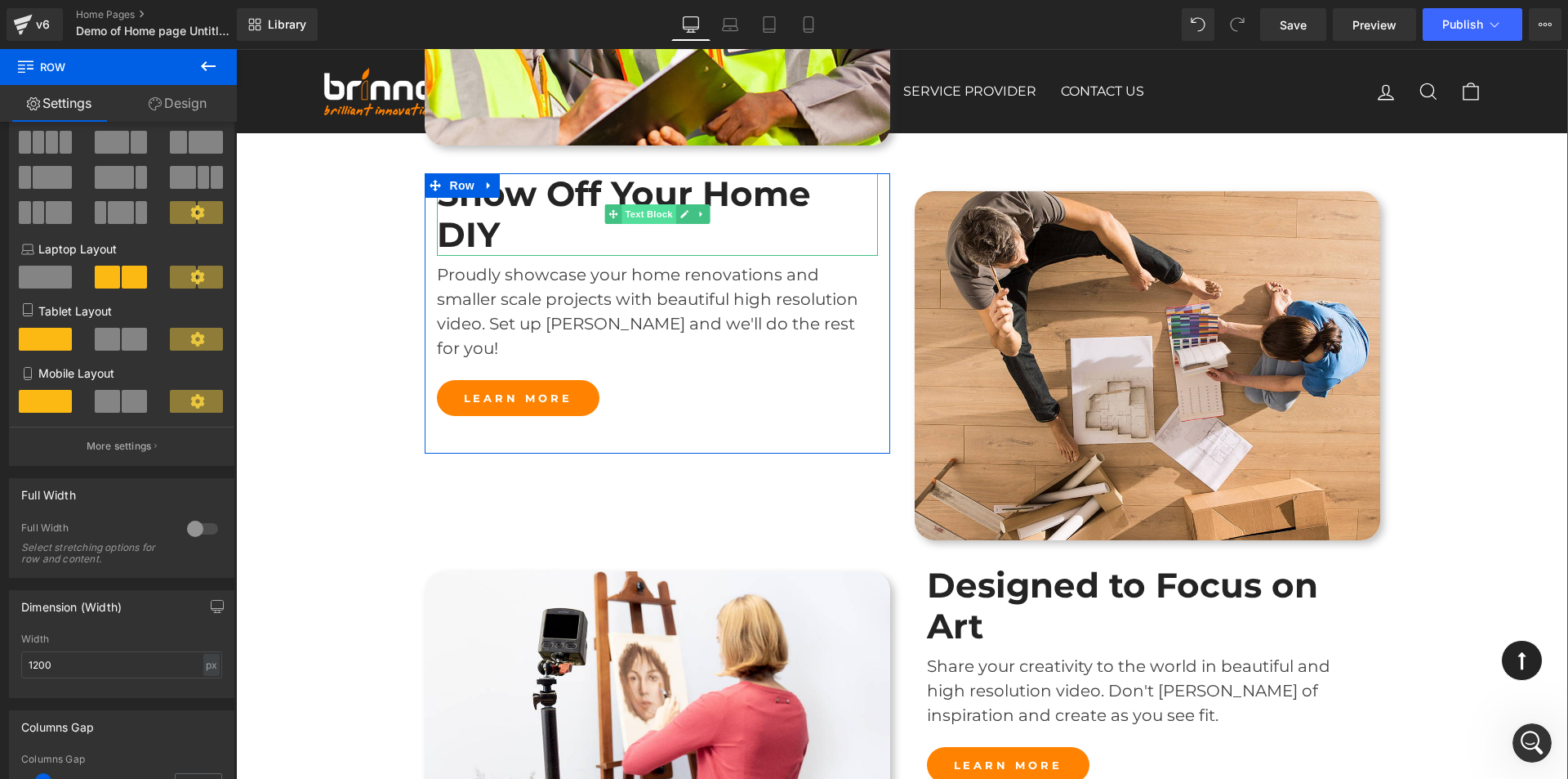
click at [642, 222] on span "Text Block" at bounding box center [649, 214] width 54 height 20
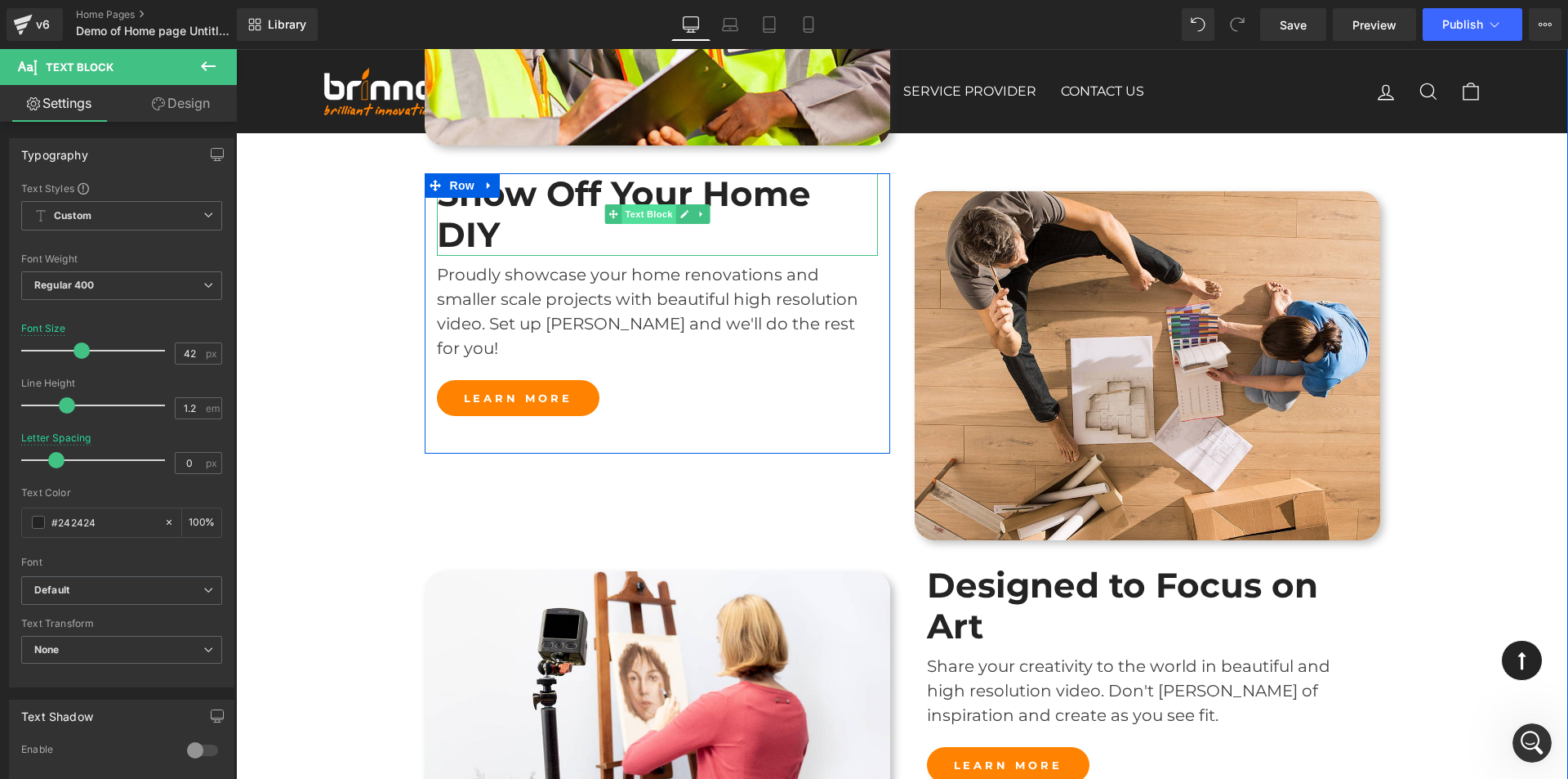
click at [641, 224] on span "Text Block" at bounding box center [649, 214] width 54 height 20
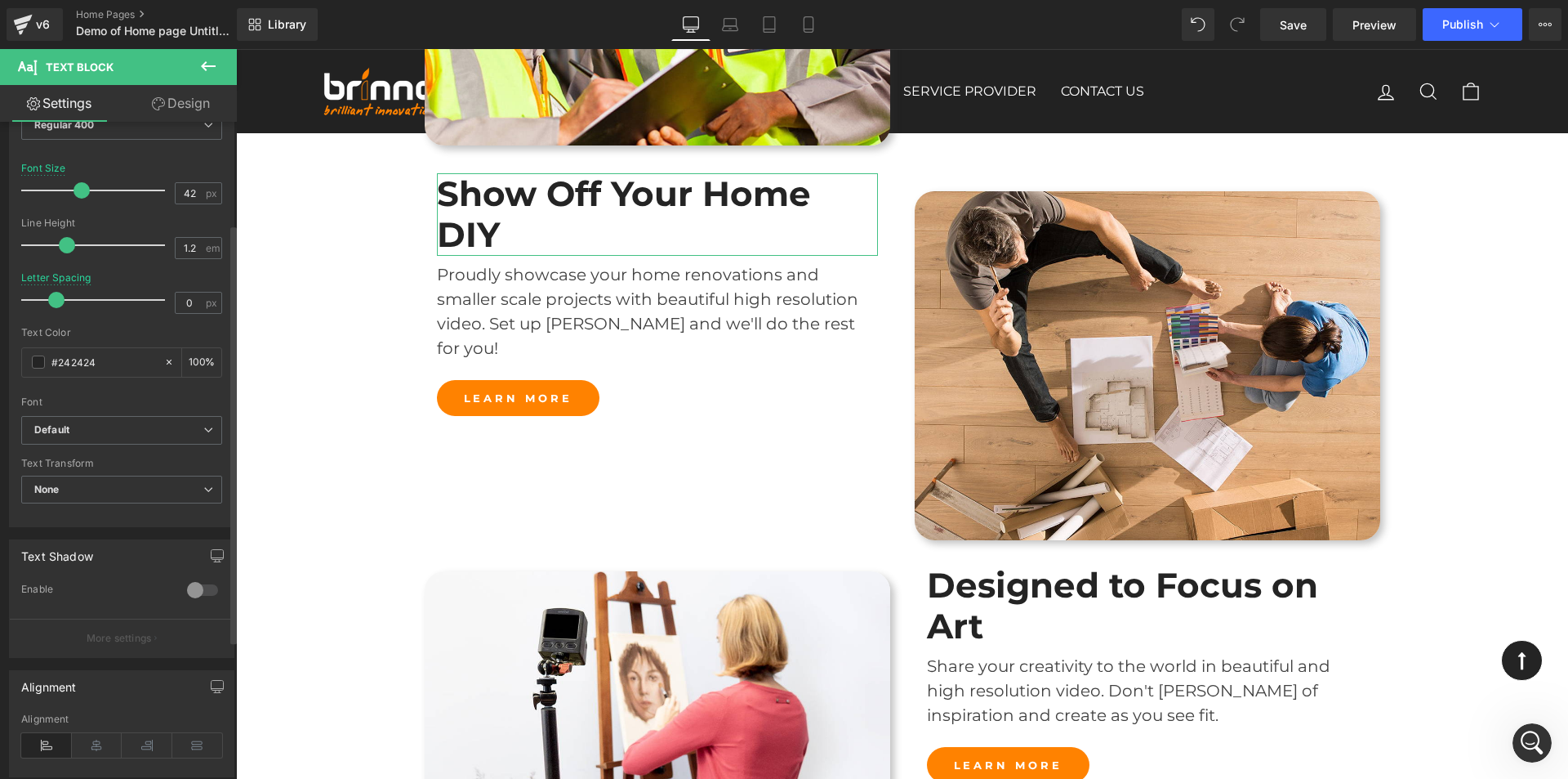
scroll to position [0, 0]
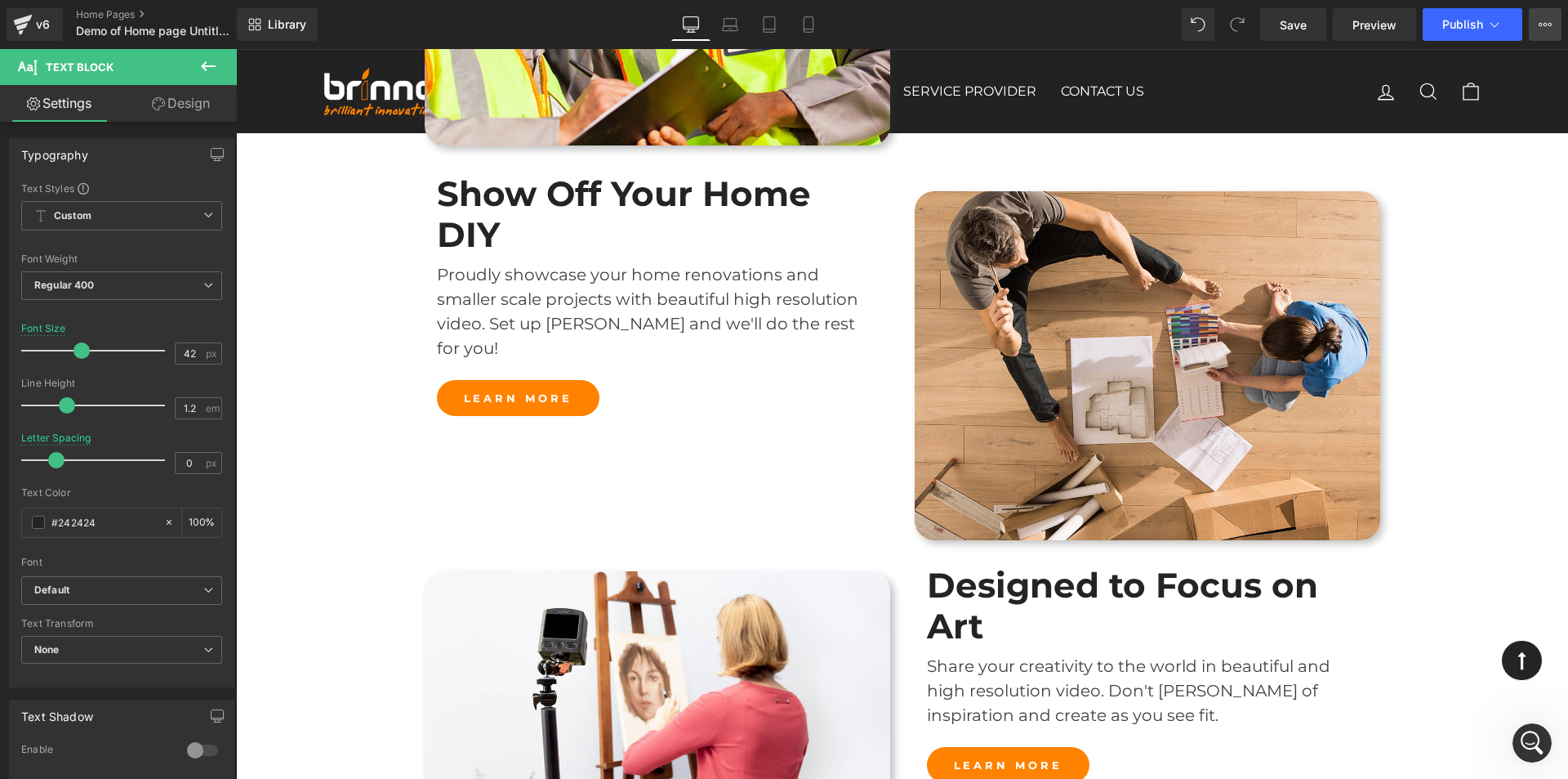
click at [1547, 28] on icon at bounding box center [1545, 25] width 13 height 13
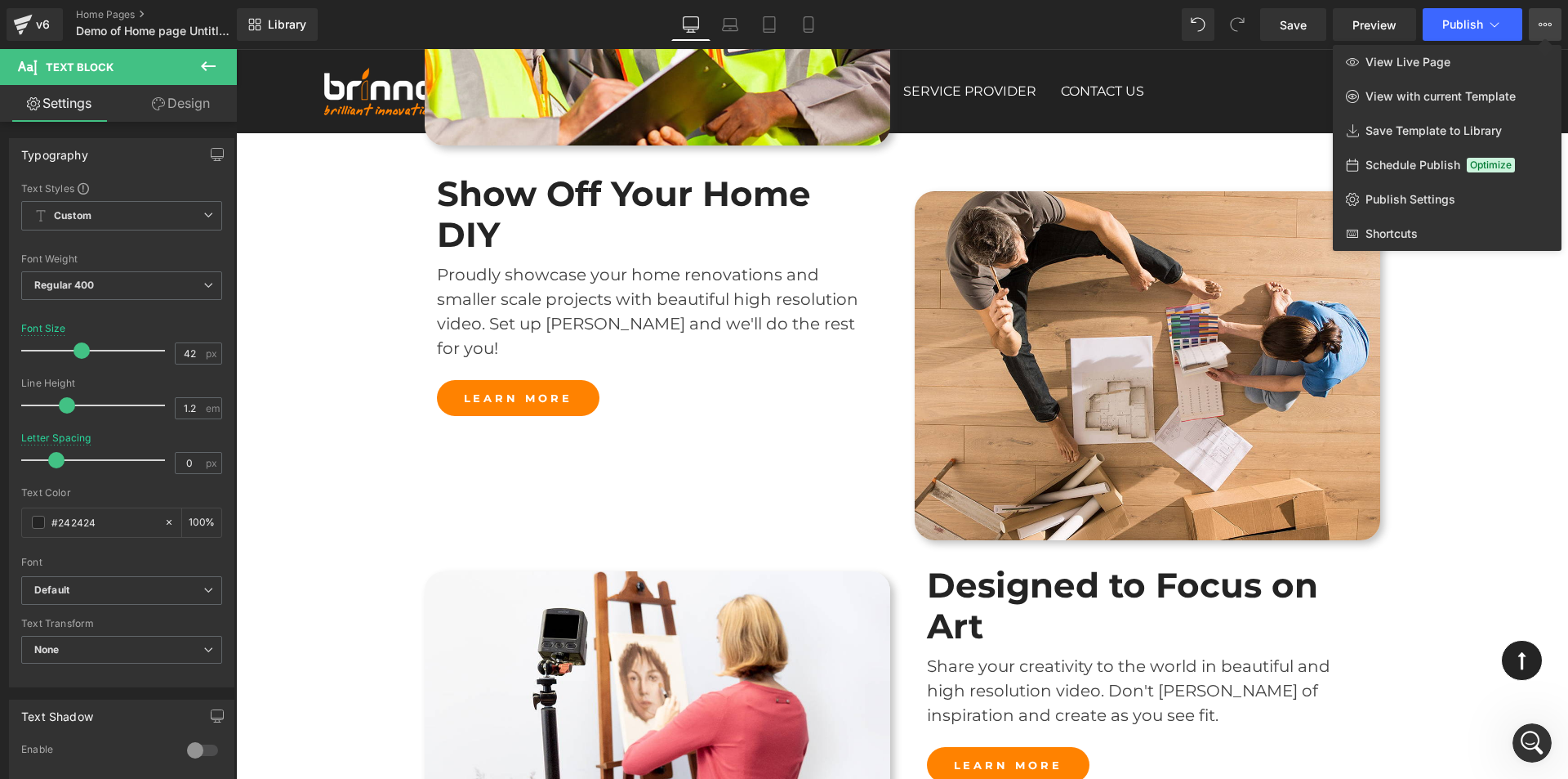
click at [0, 0] on div at bounding box center [0, 0] width 0 height 0
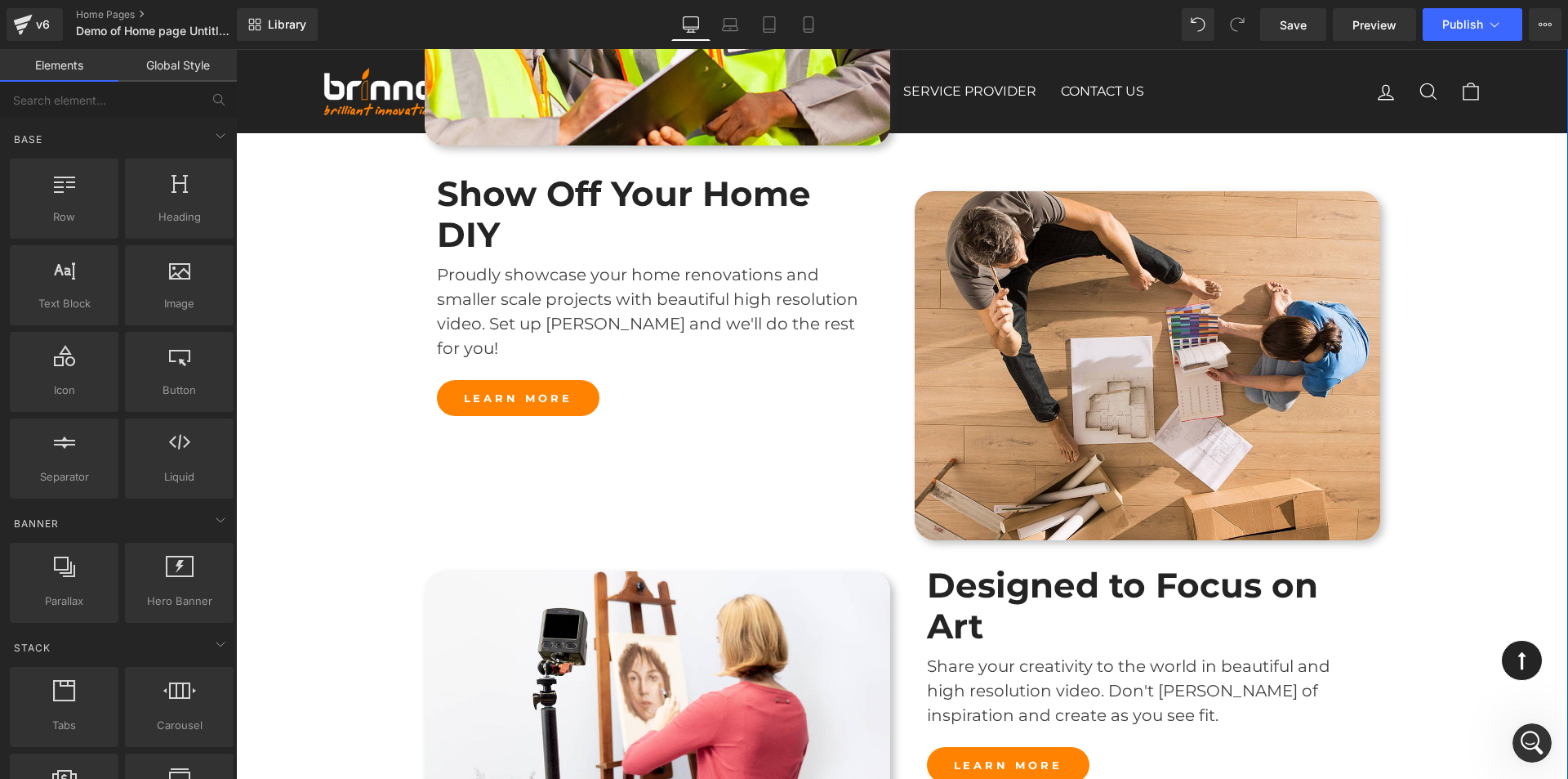
scroll to position [2272, 0]
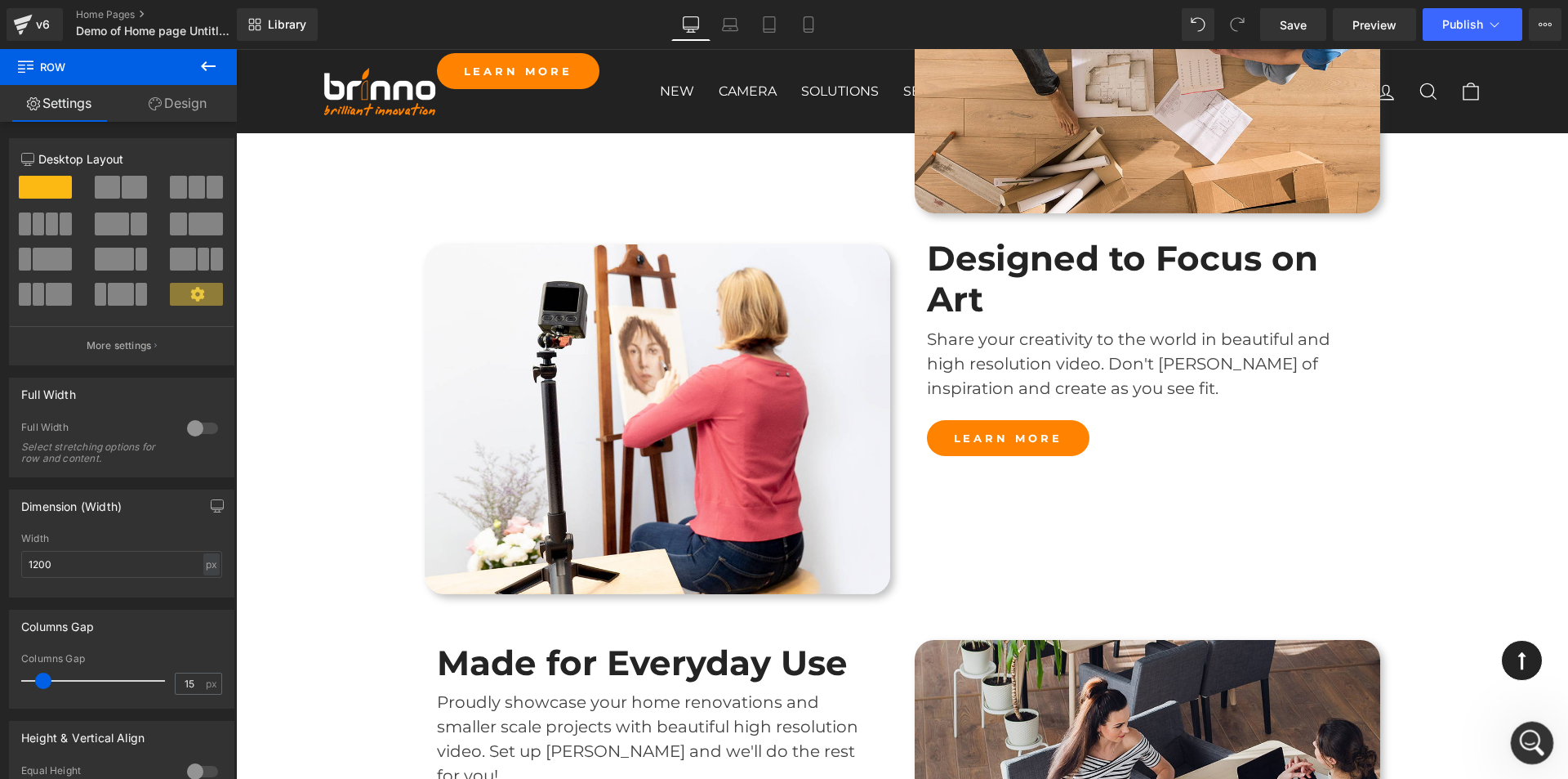
click at [1525, 734] on icon "Open Intercom Messenger" at bounding box center [1530, 741] width 27 height 27
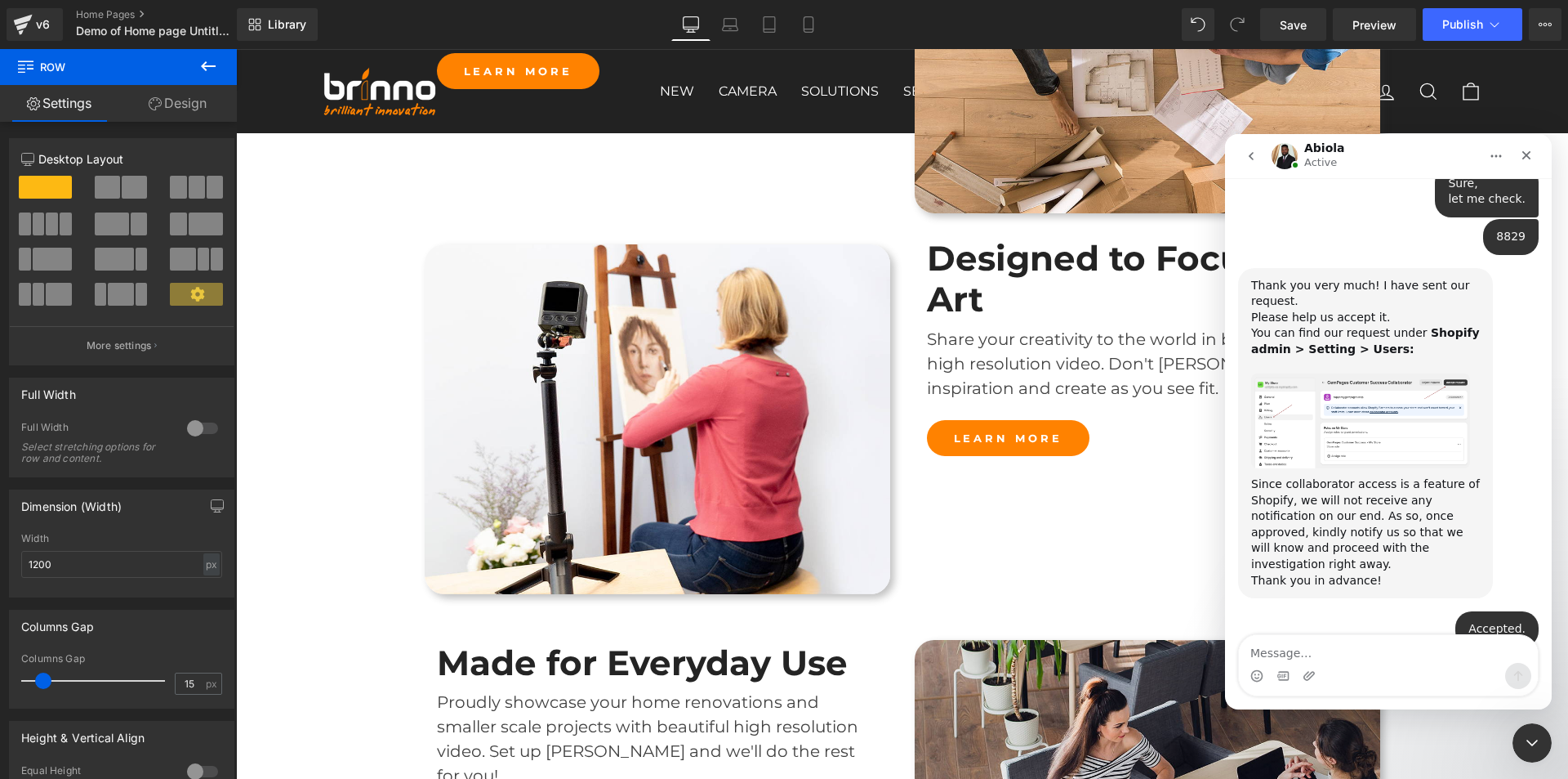
scroll to position [2592, 0]
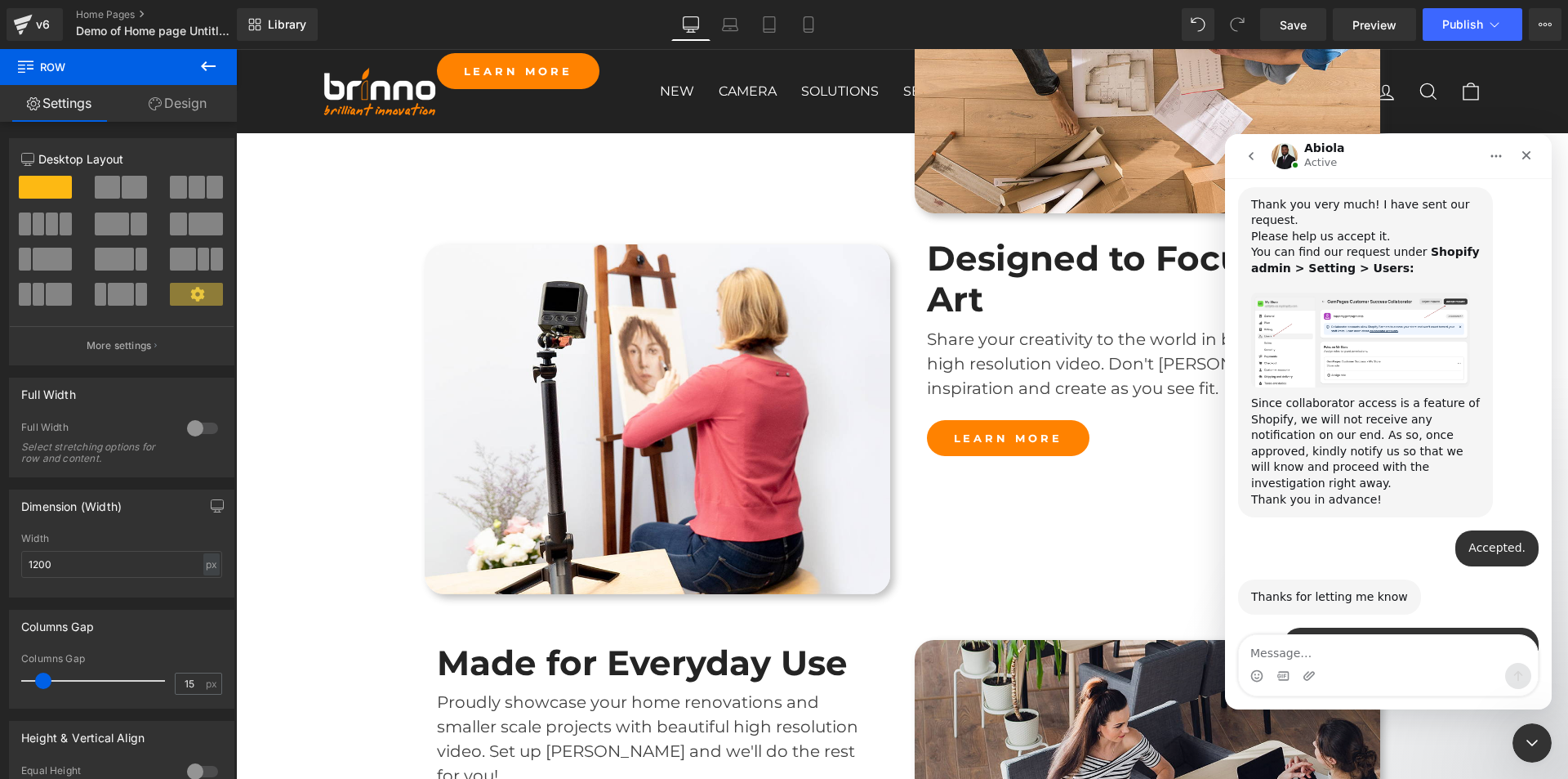
click at [0, 0] on div at bounding box center [0, 0] width 0 height 0
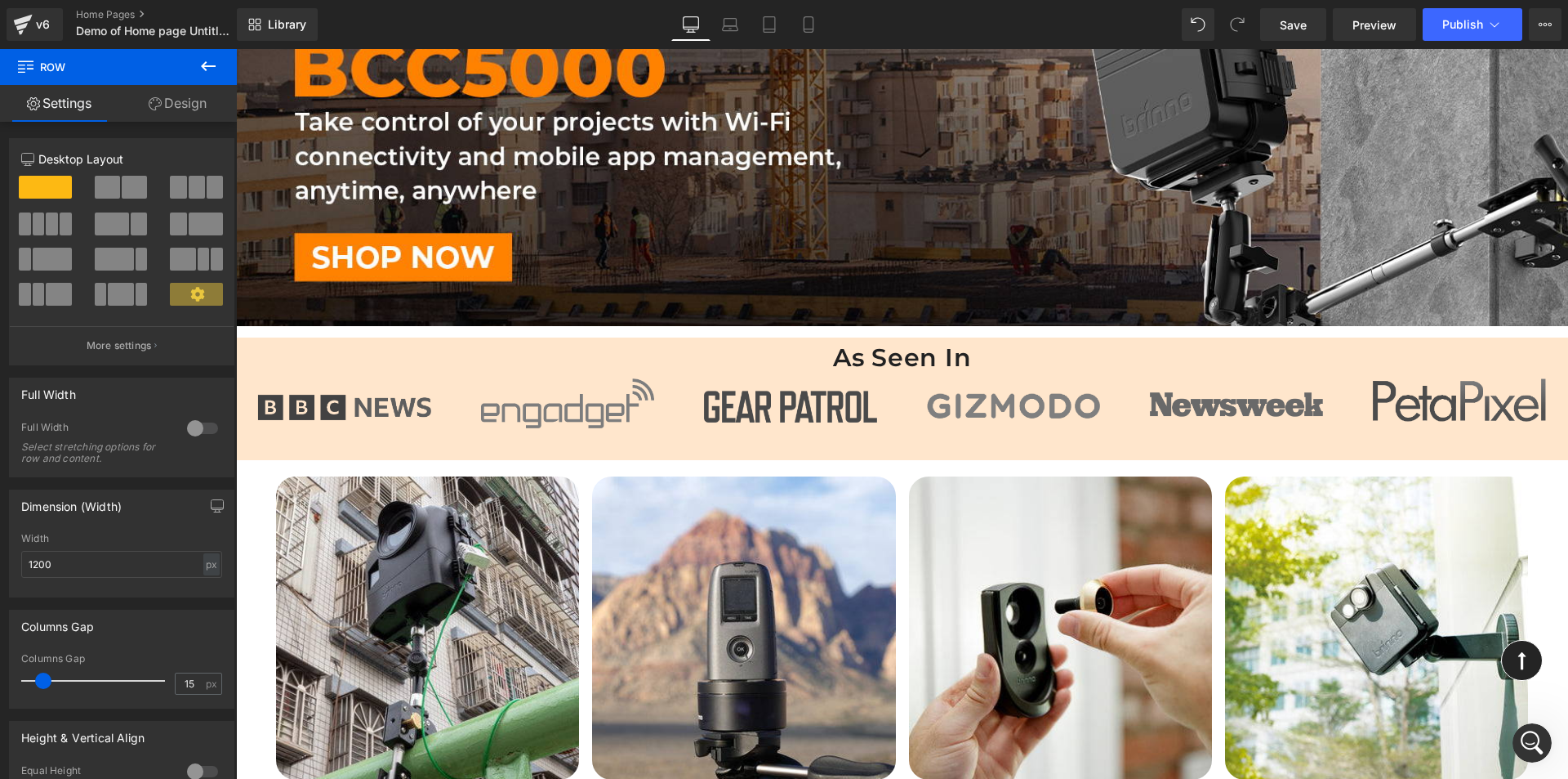
scroll to position [0, 0]
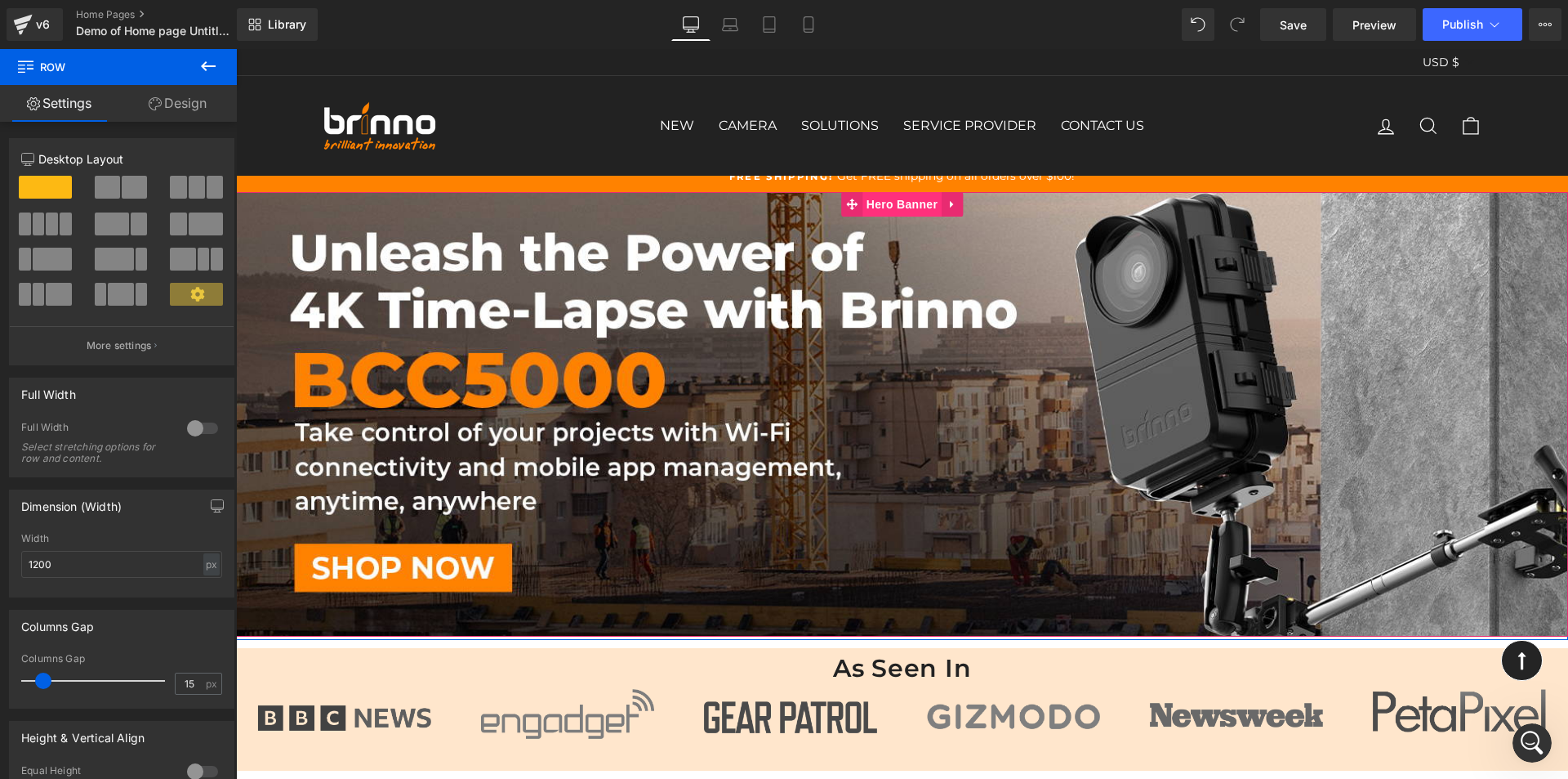
click at [895, 204] on span "Hero Banner" at bounding box center [902, 204] width 79 height 24
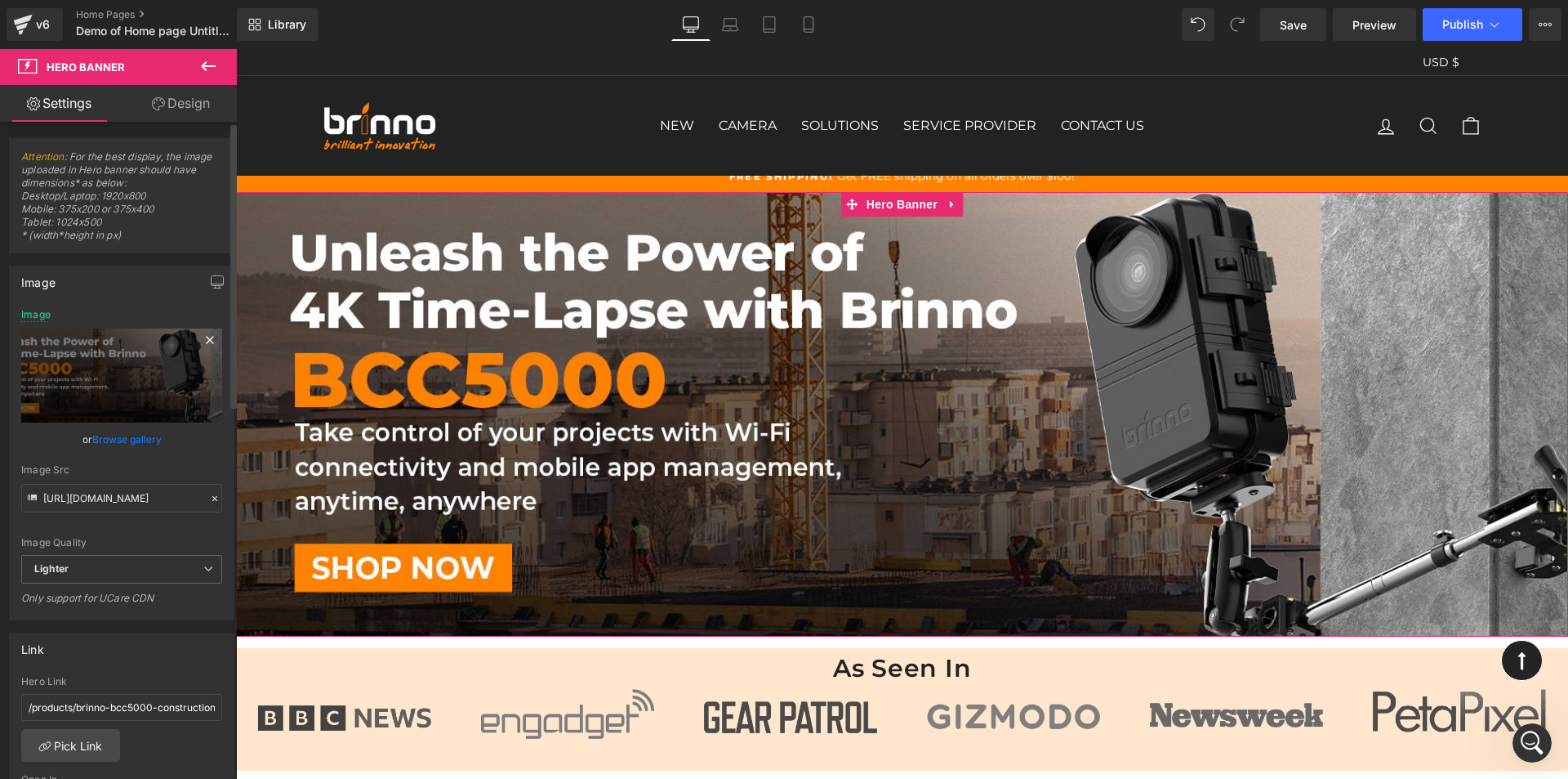
scroll to position [82, 0]
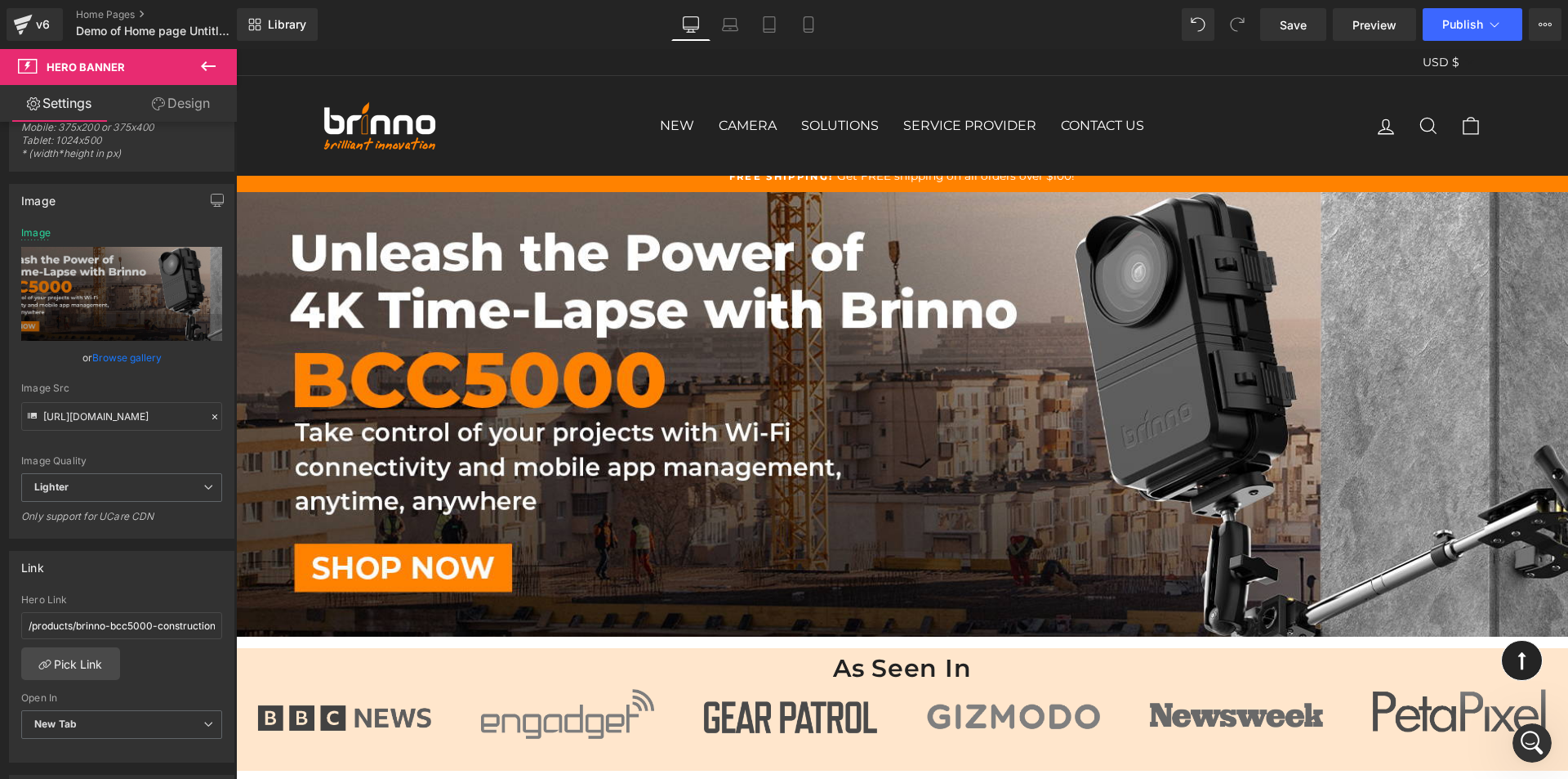
click at [209, 70] on icon at bounding box center [208, 67] width 20 height 20
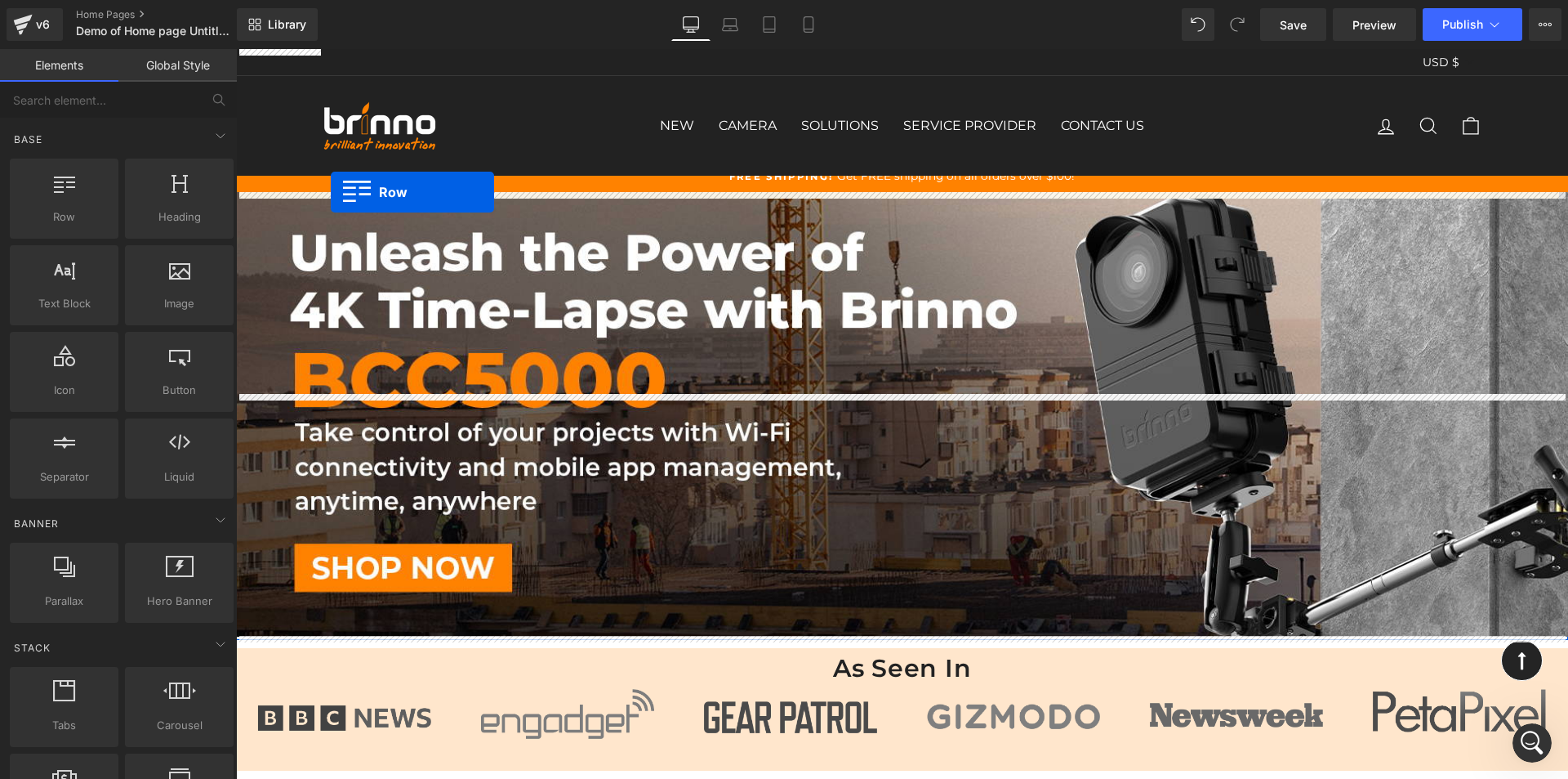
drag, startPoint x: 288, startPoint y: 192, endPoint x: 331, endPoint y: 192, distance: 43.0
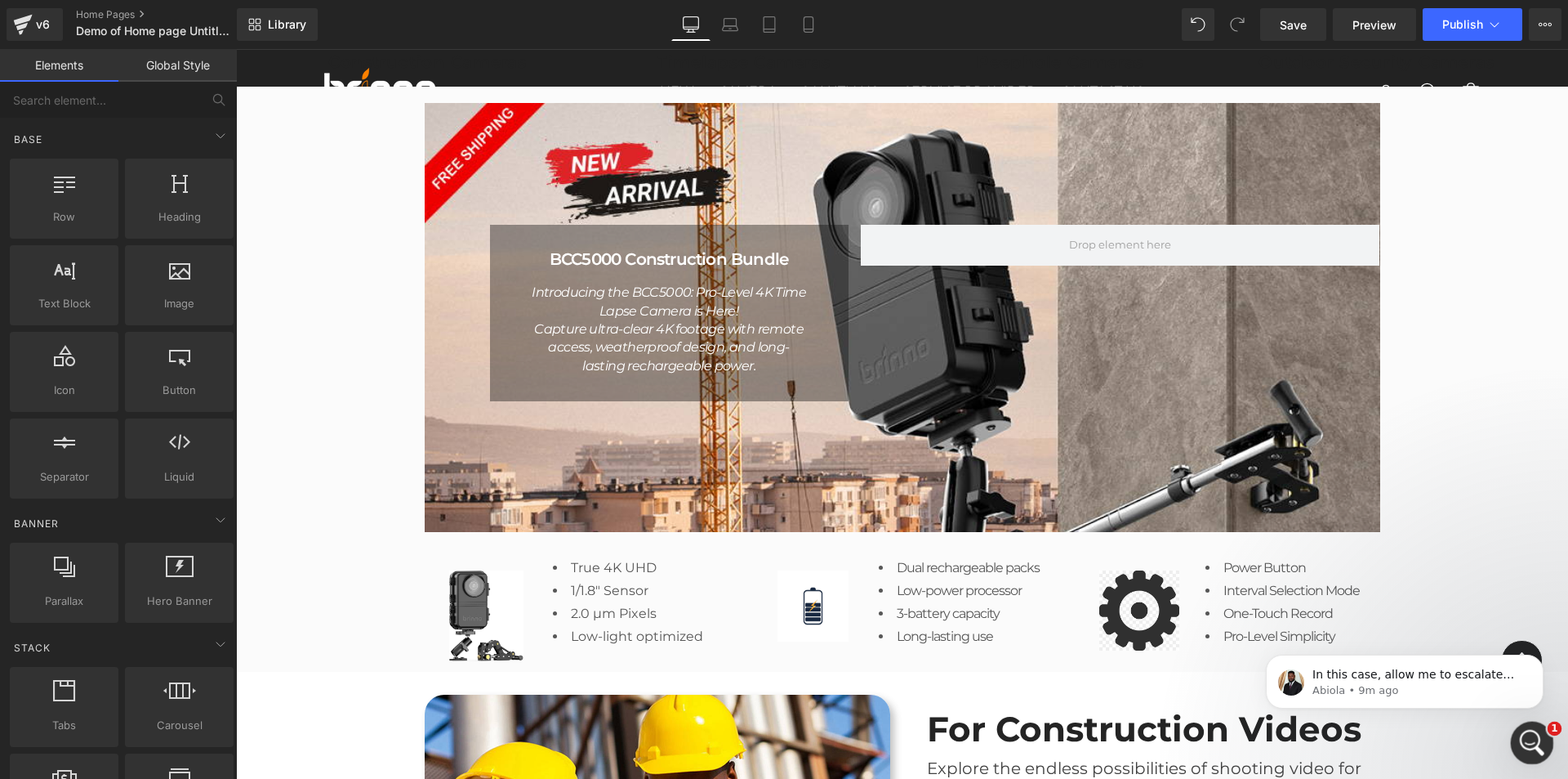
scroll to position [2726, 0]
click at [1462, 685] on p "Abiola • 9m ago" at bounding box center [1417, 691] width 211 height 15
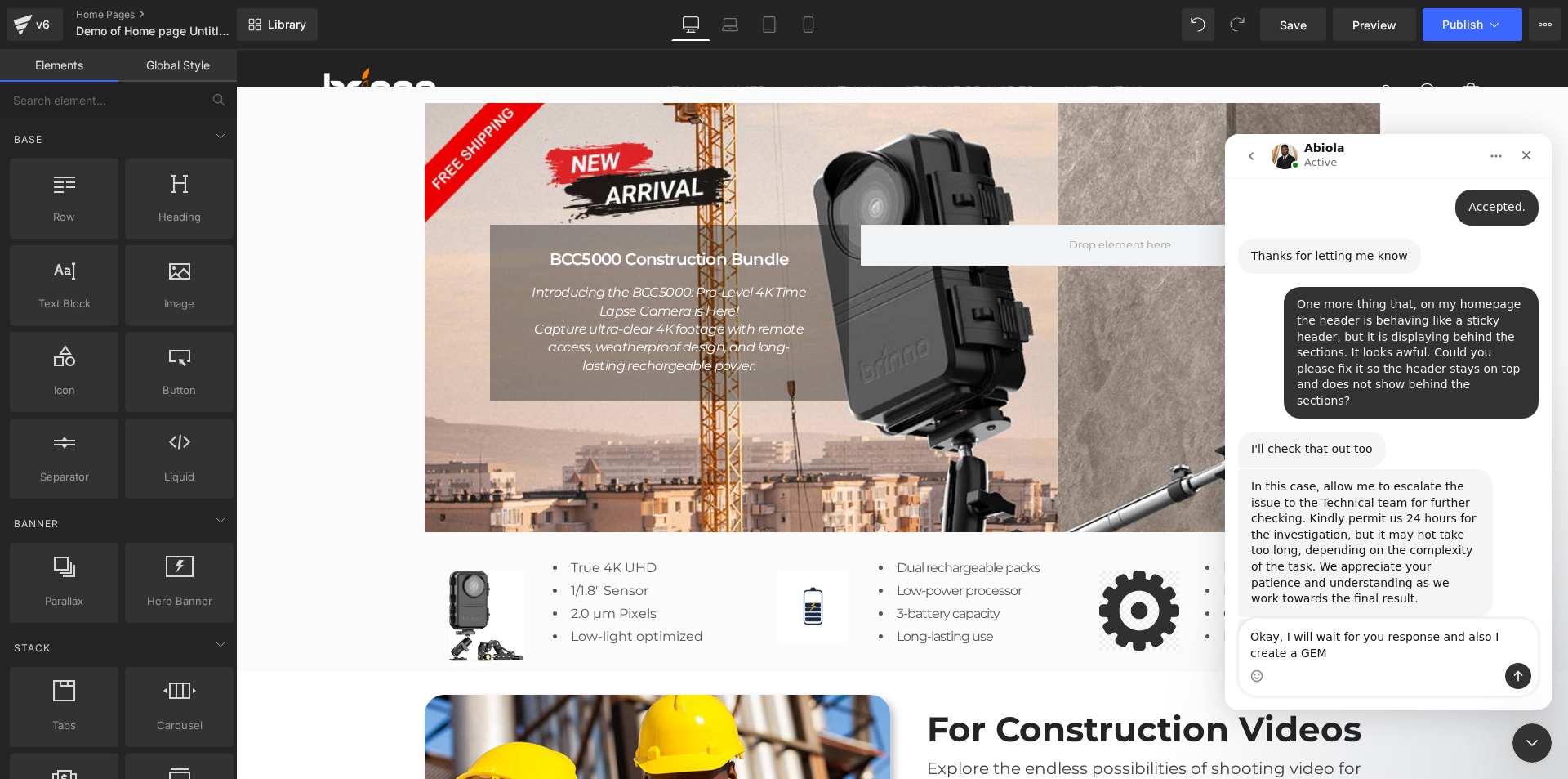
scroll to position [2949, 0]
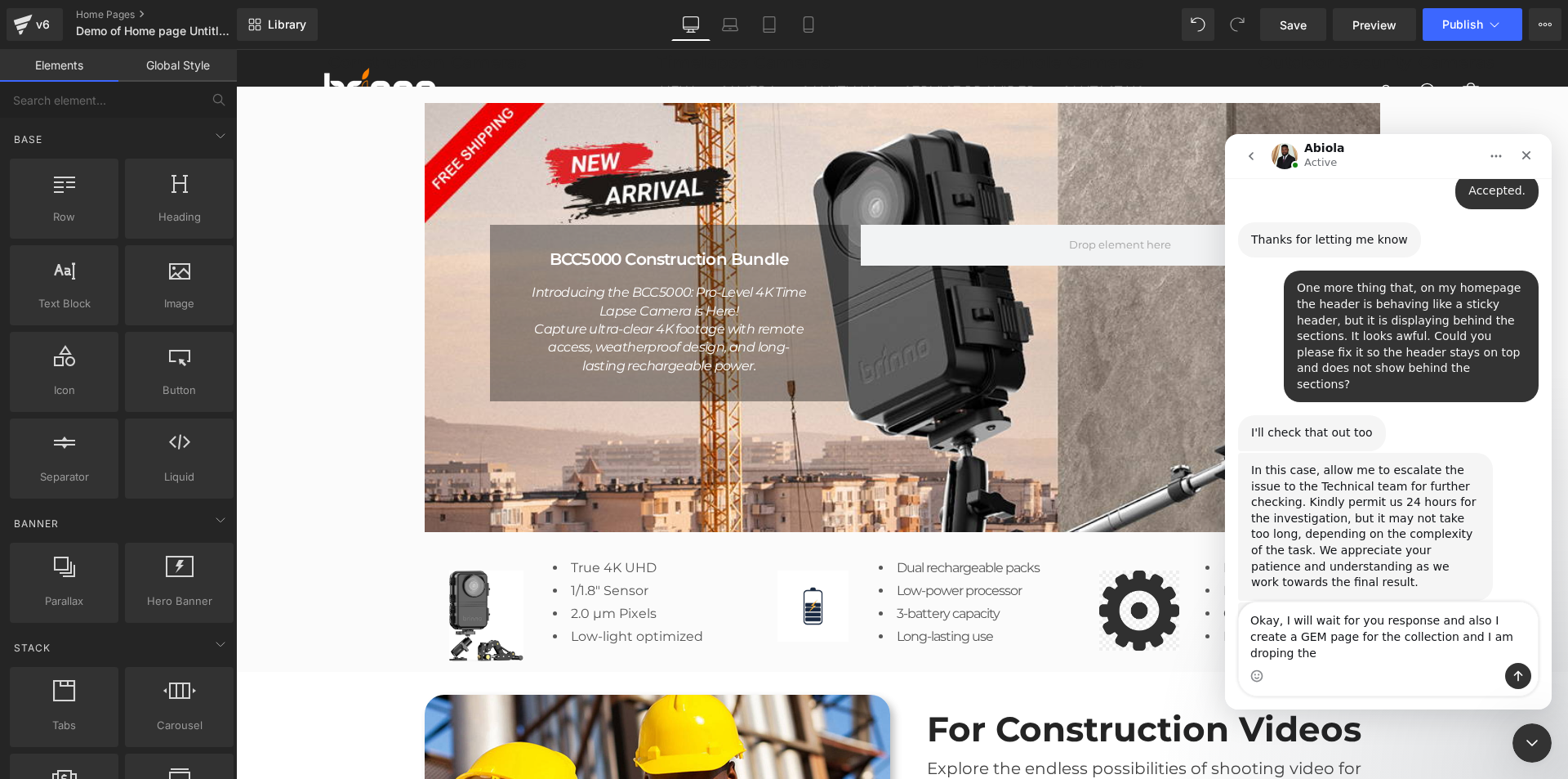
click at [1465, 651] on textarea "Okay, I will wait for you response and also I create a GEM page for the collect…" at bounding box center [1388, 632] width 299 height 61
click at [1499, 650] on textarea "Okay, I will wait for you response and also I create a GEM page for the collect…" at bounding box center [1388, 632] width 299 height 61
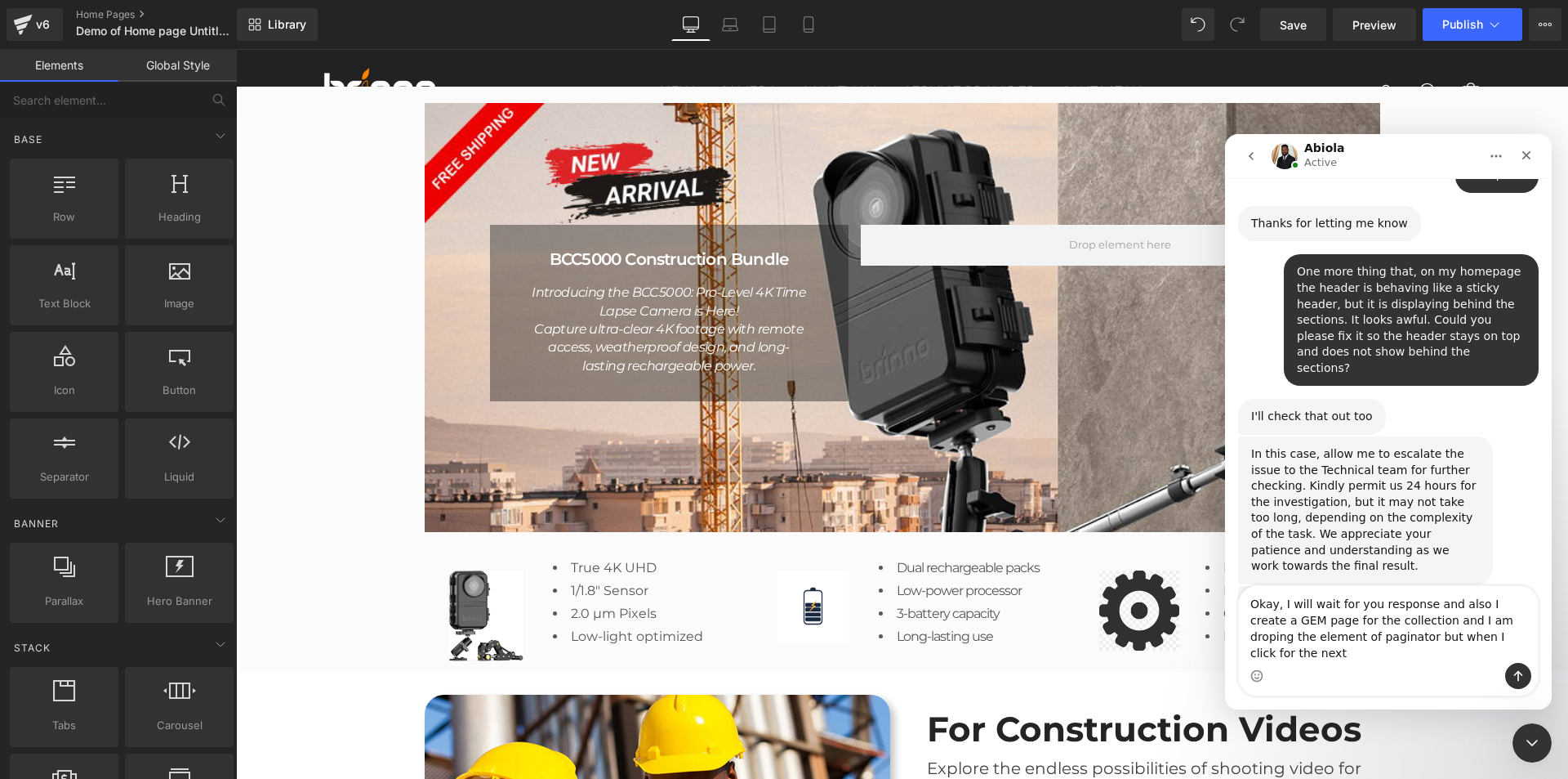
click at [1500, 648] on textarea "Okay, I will wait for you response and also I create a GEM page for the collect…" at bounding box center [1388, 624] width 299 height 77
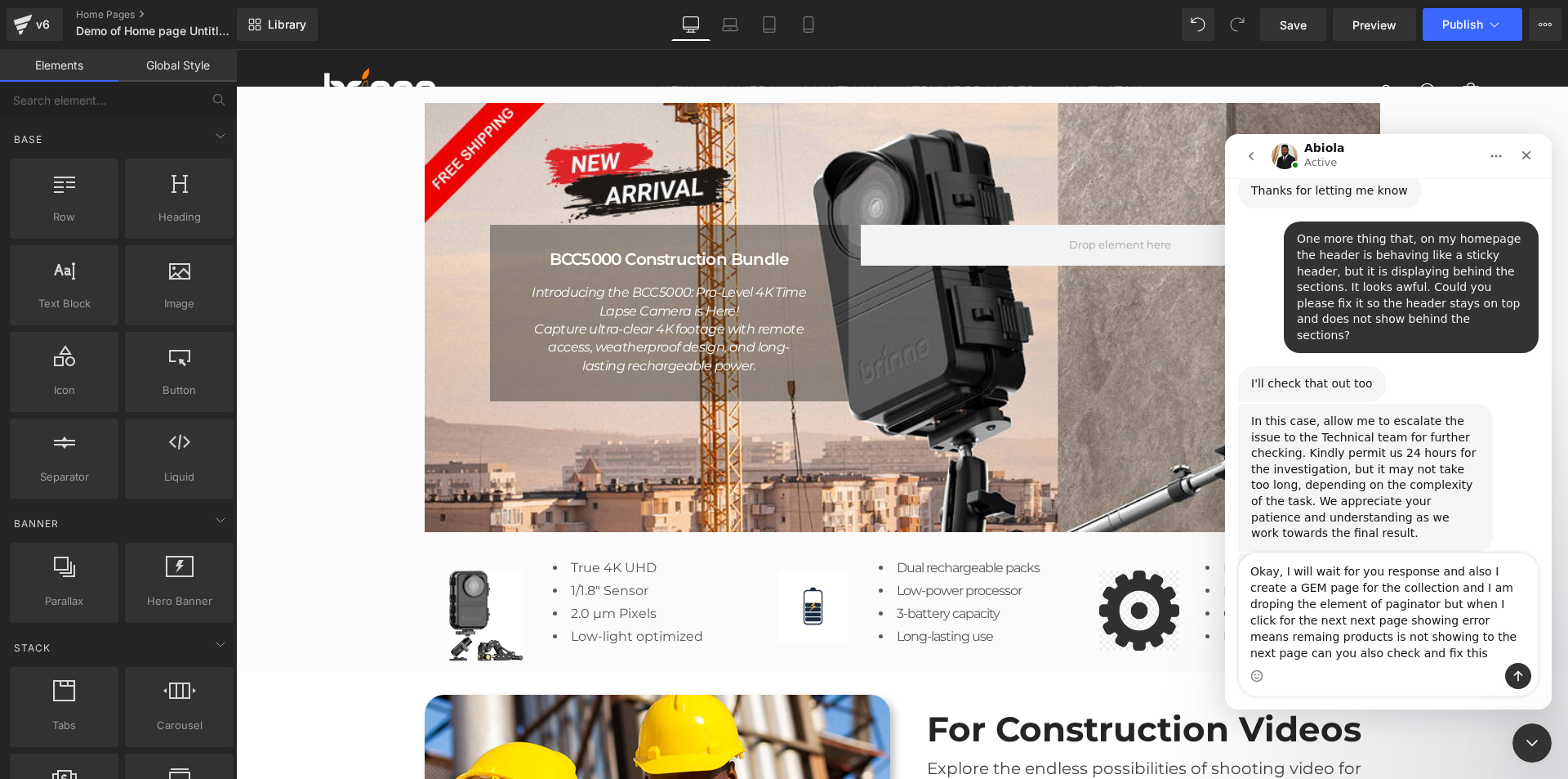
scroll to position [3014, 0]
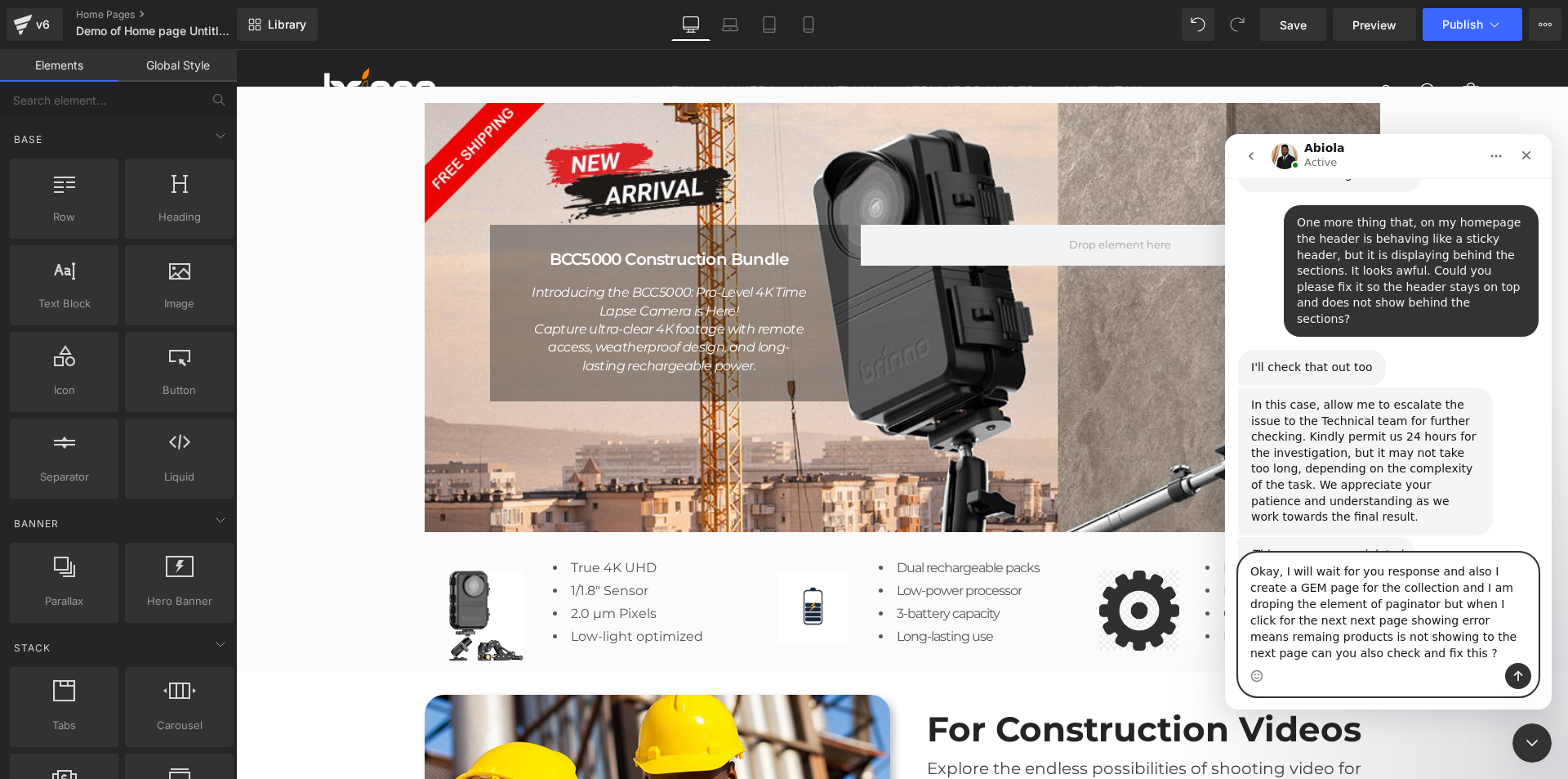
paste textarea "r response. I have also created a GEM page for the collection and added the pag…"
type textarea "Okay, I will wait for your response. I have also created a GEM page for the col…"
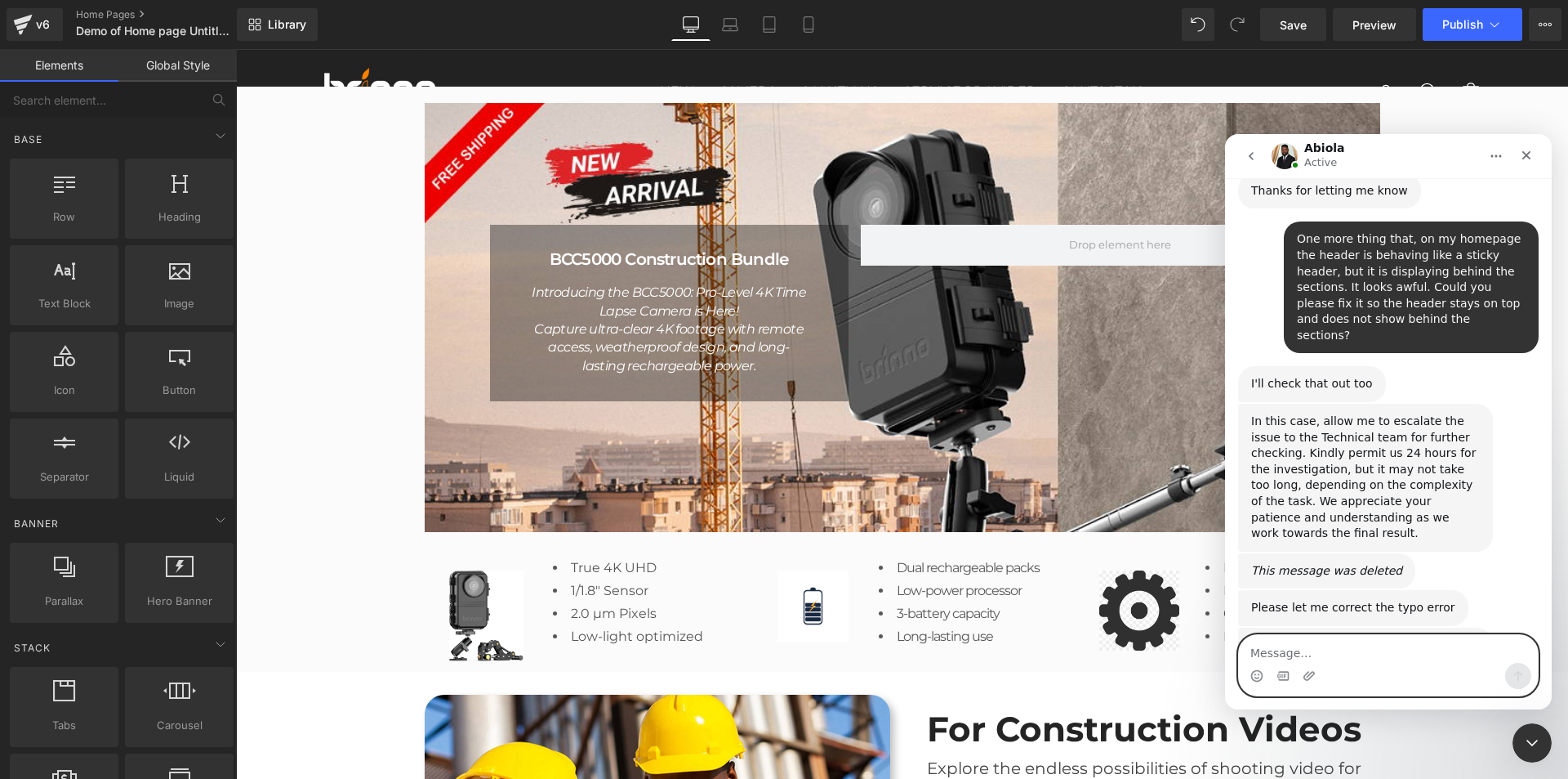
scroll to position [3062, 0]
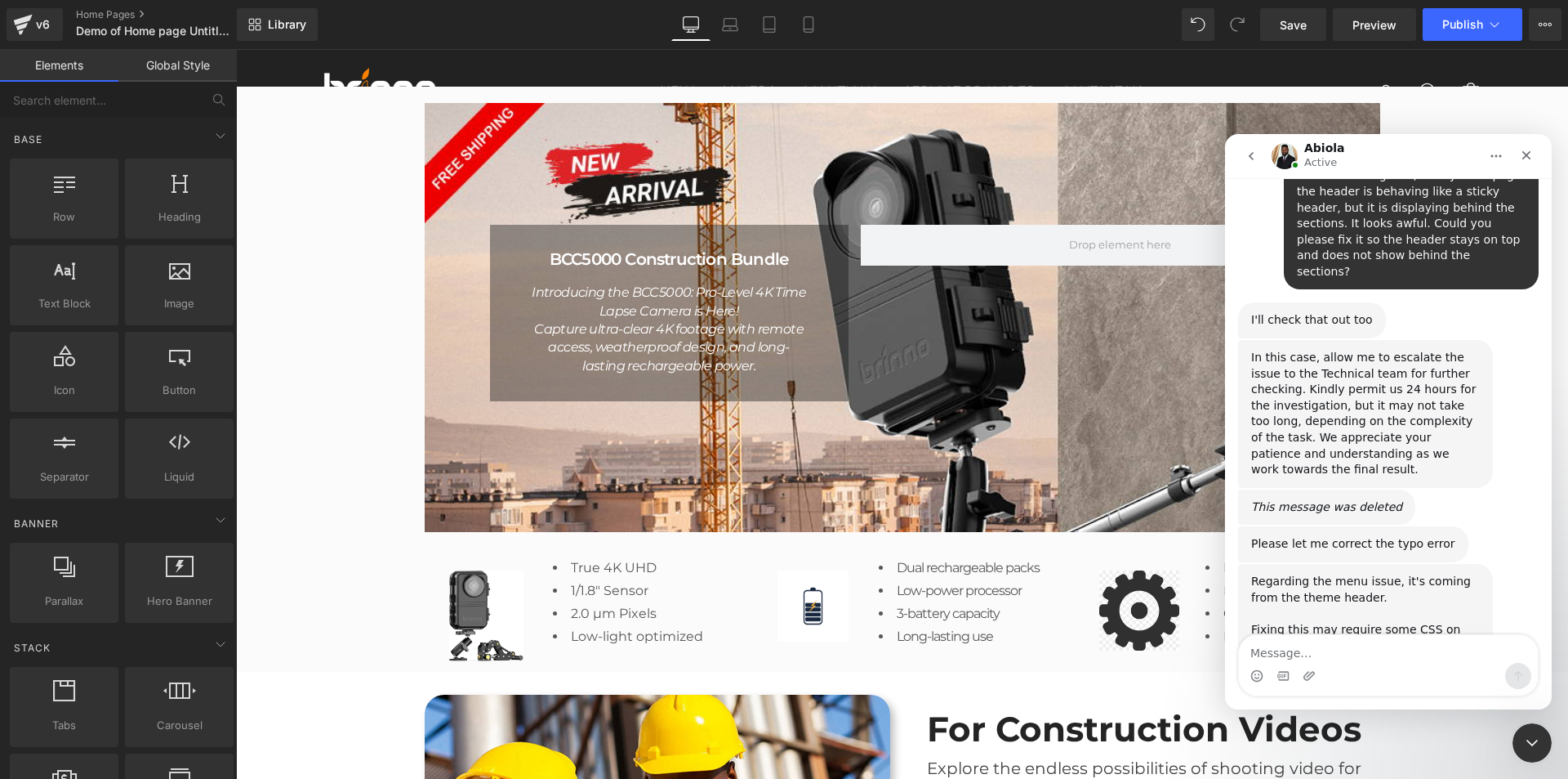
click at [306, 395] on div at bounding box center [784, 364] width 1568 height 730
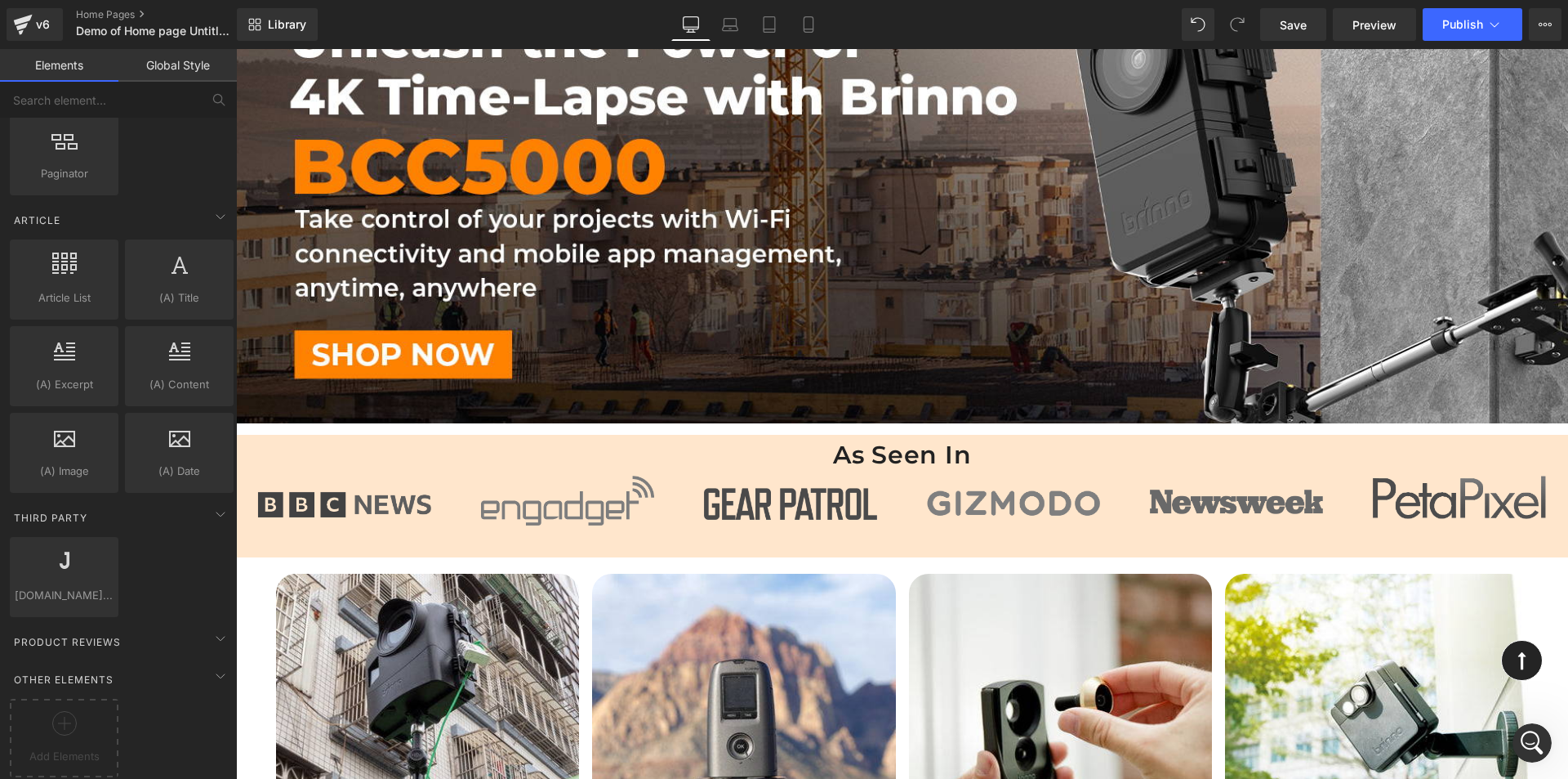
scroll to position [0, 0]
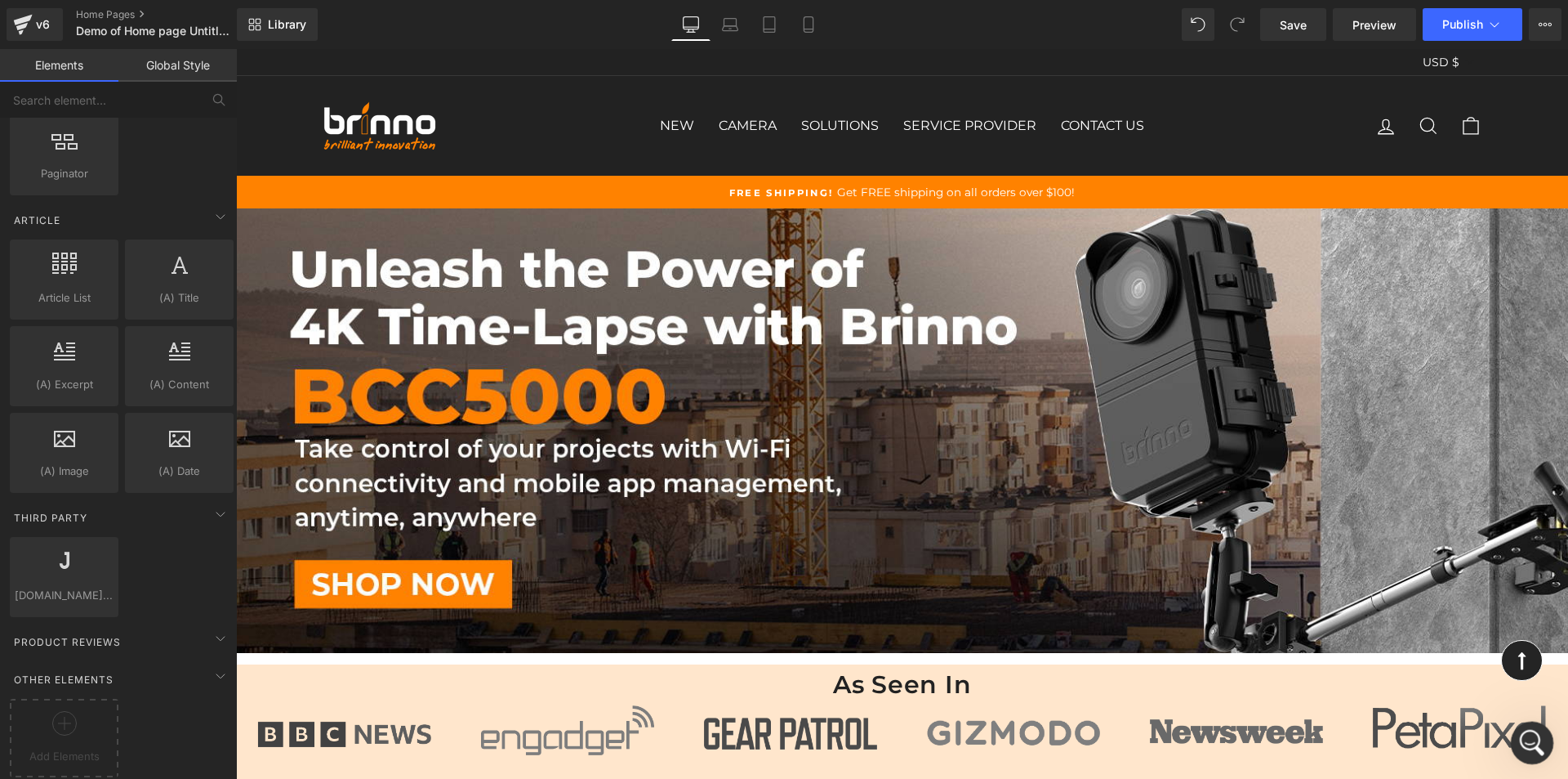
click at [1531, 733] on icon "Open Intercom Messenger" at bounding box center [1530, 741] width 27 height 27
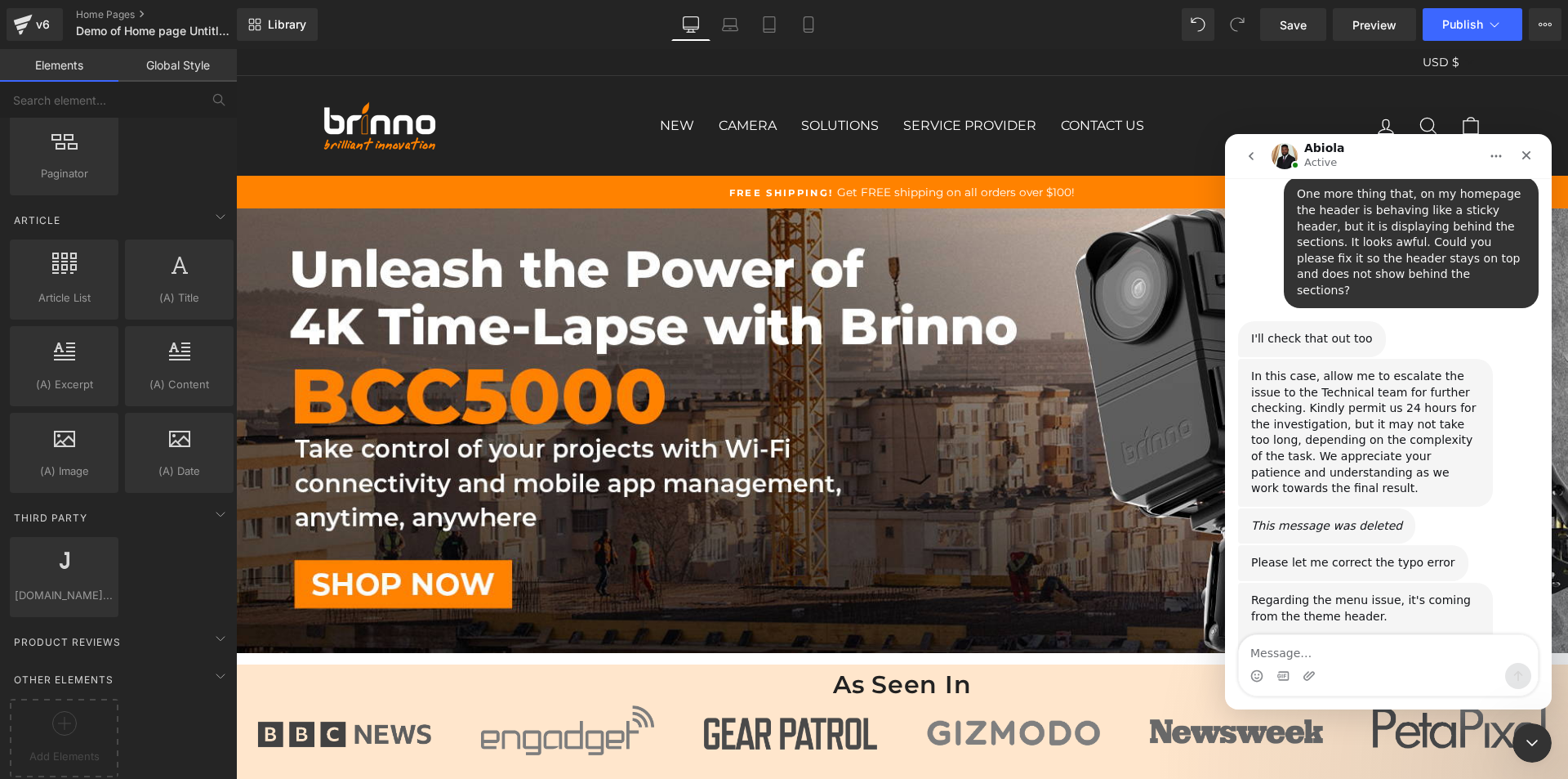
scroll to position [3062, 0]
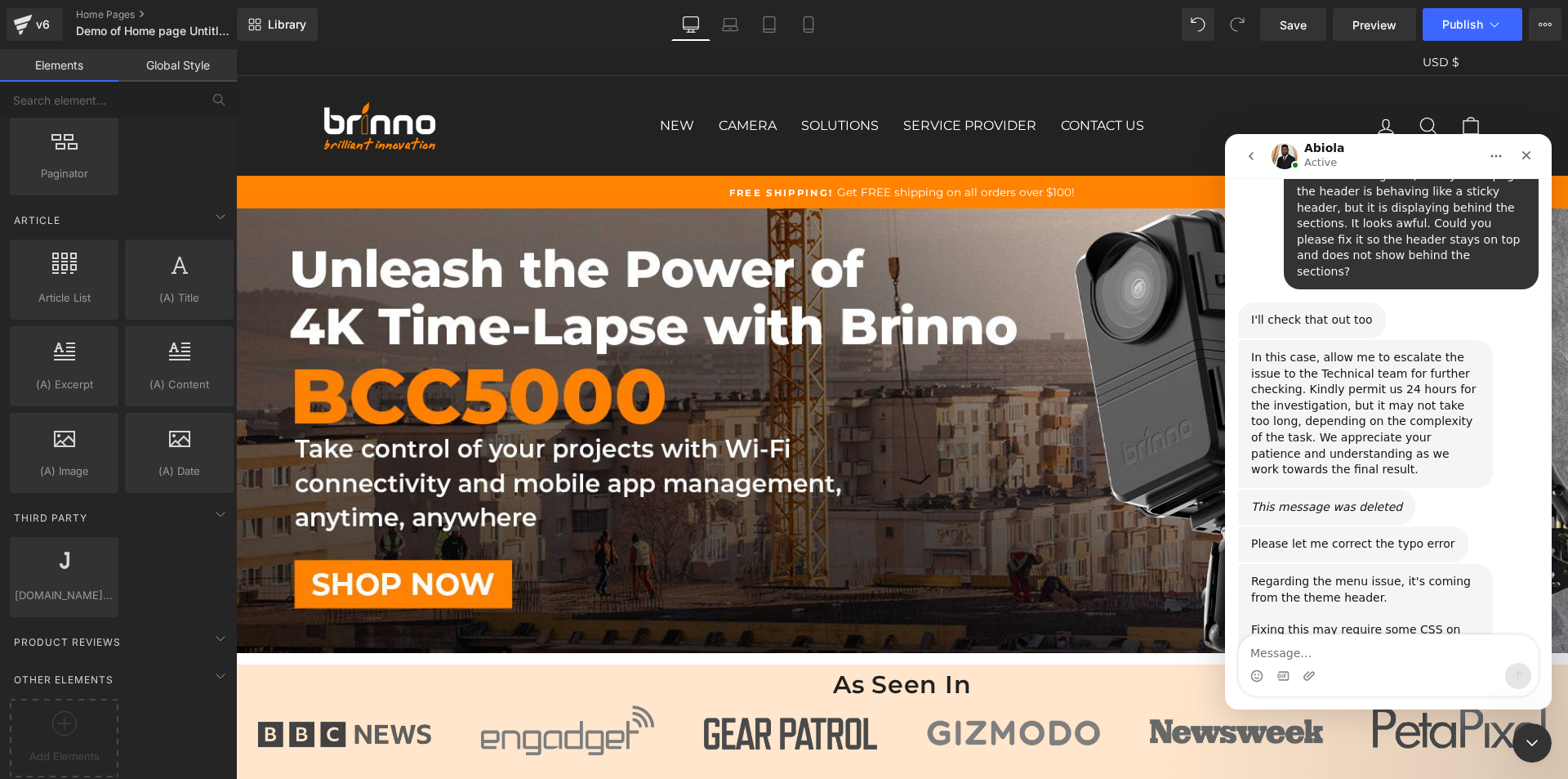
click at [1312, 648] on textarea "Message…" at bounding box center [1388, 648] width 299 height 28
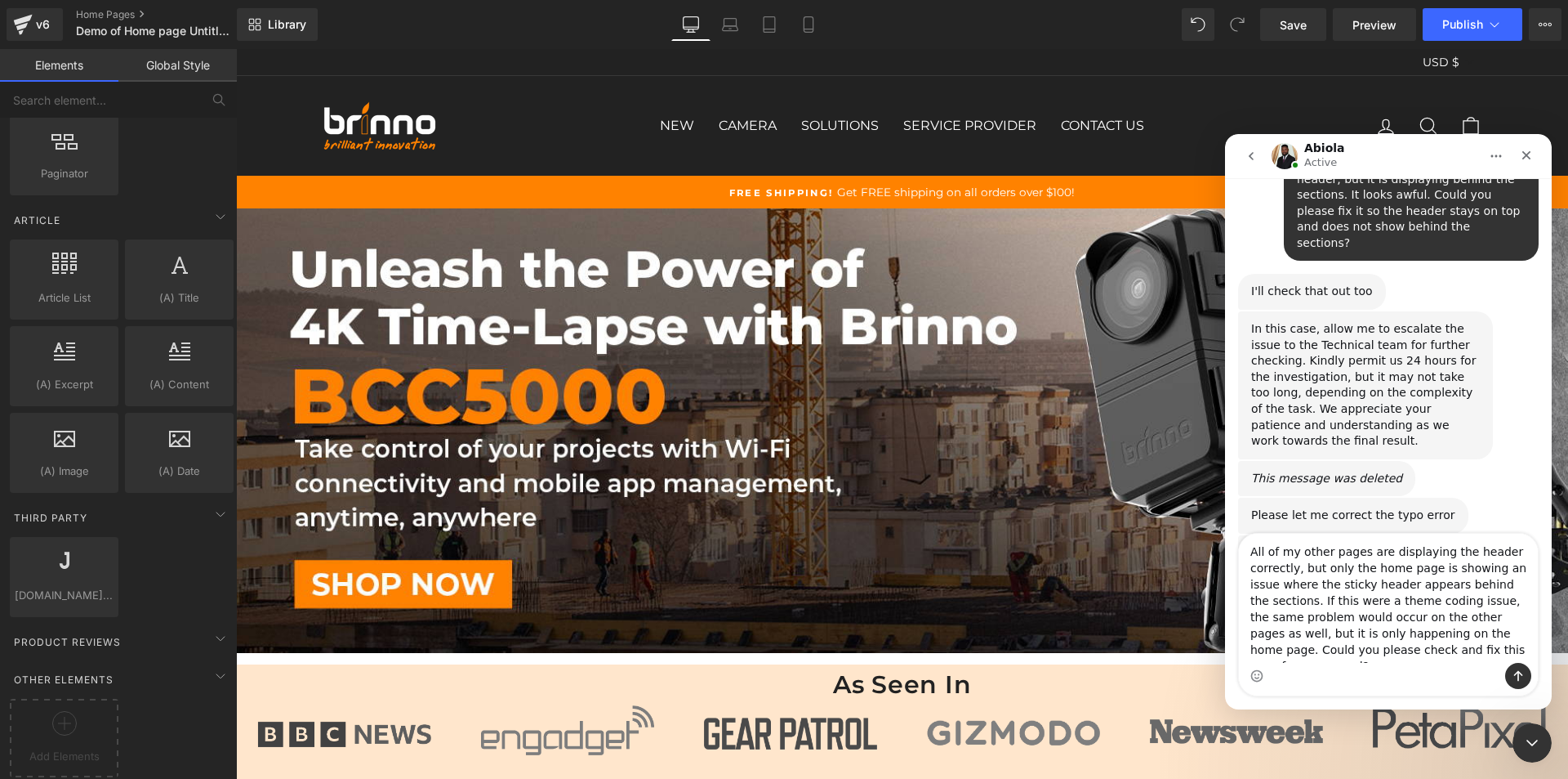
scroll to position [2997, 0]
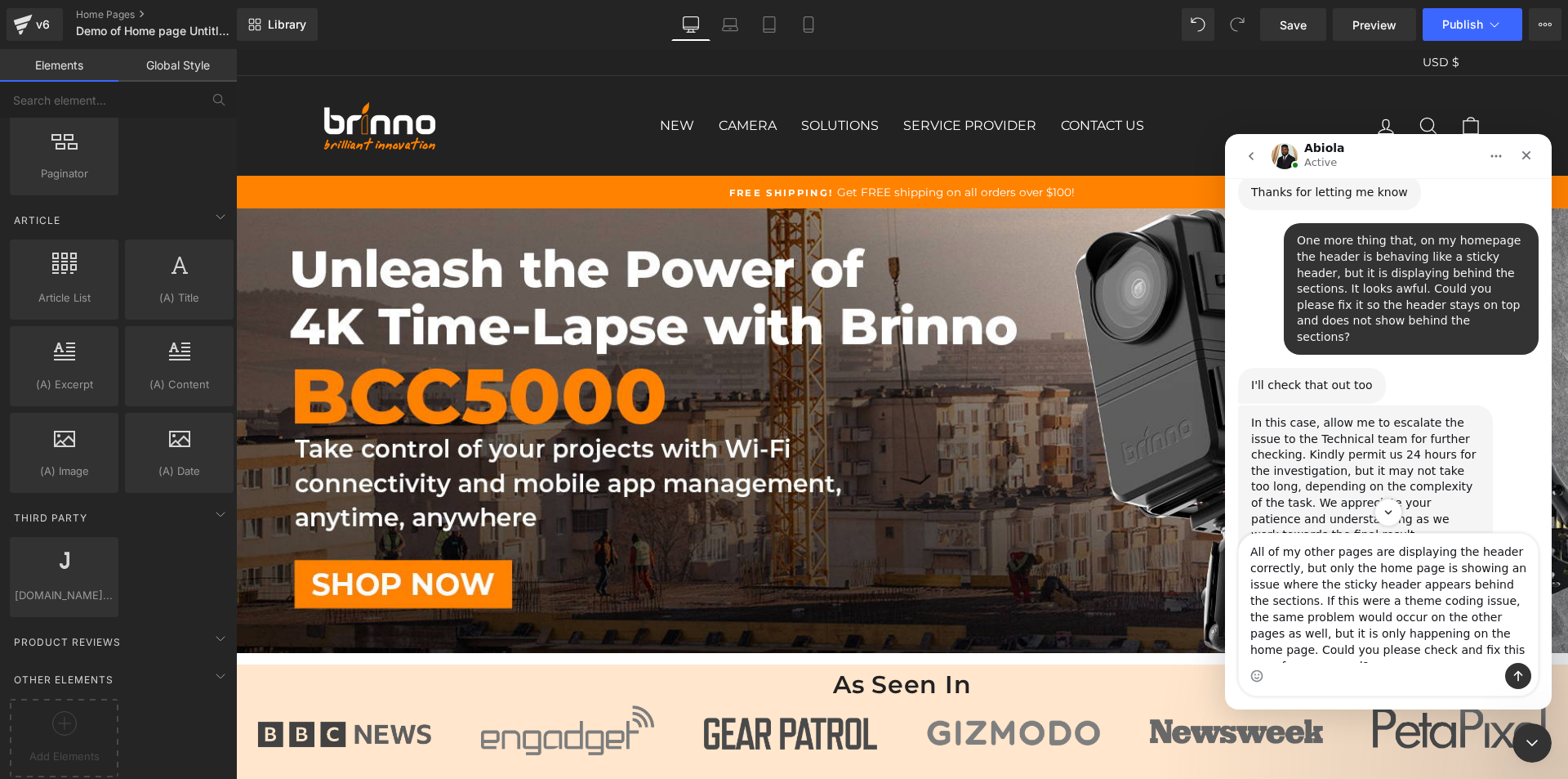
type textarea "All of my other pages are displaying the header correctly, but only the home pa…"
drag, startPoint x: 1373, startPoint y: 390, endPoint x: 1443, endPoint y: 390, distance: 70.0
click at [1443, 591] on div "Please let me correct the typo error Abiola • 9m ago" at bounding box center [1388, 610] width 301 height 38
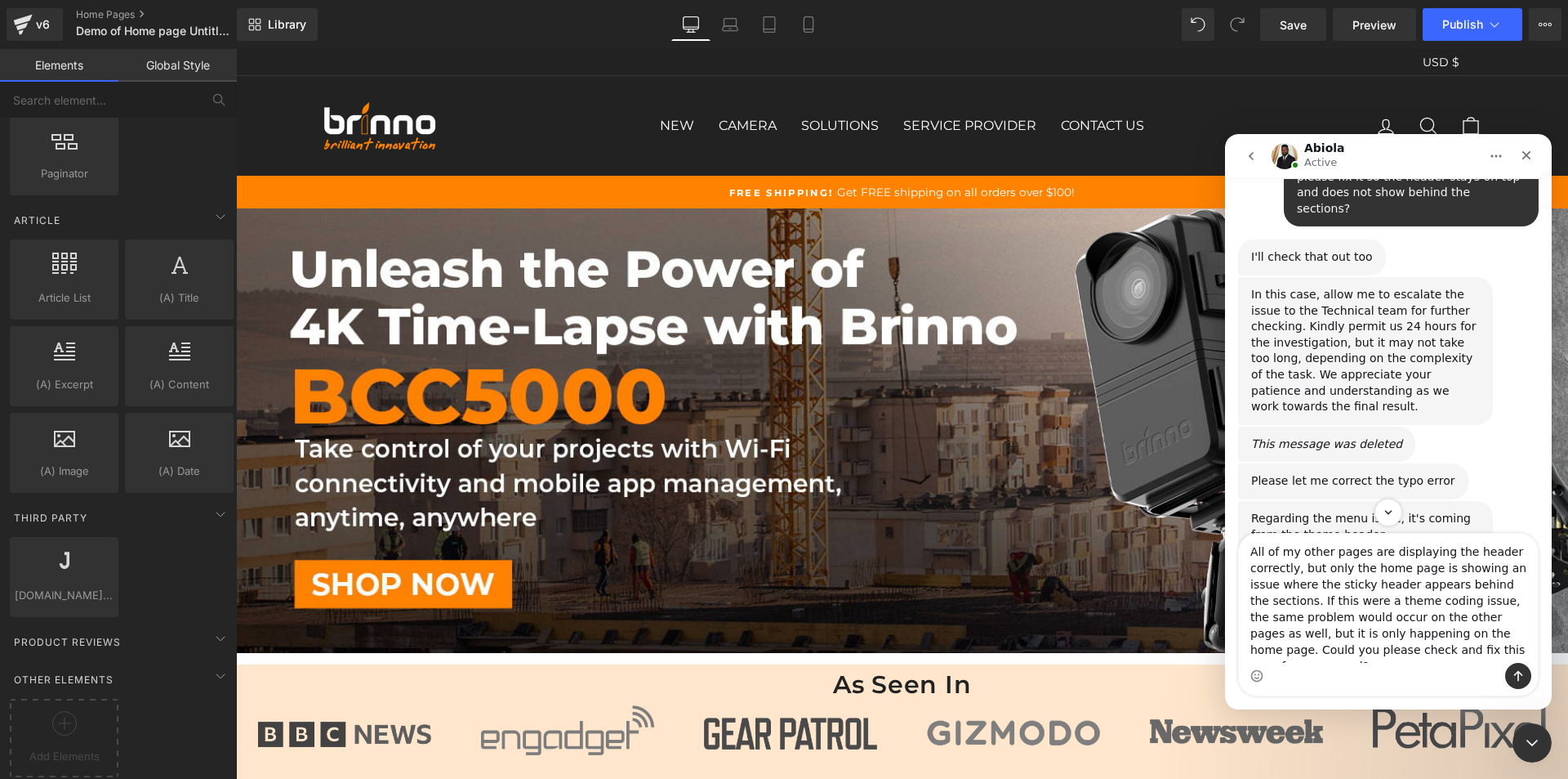
scroll to position [3160, 0]
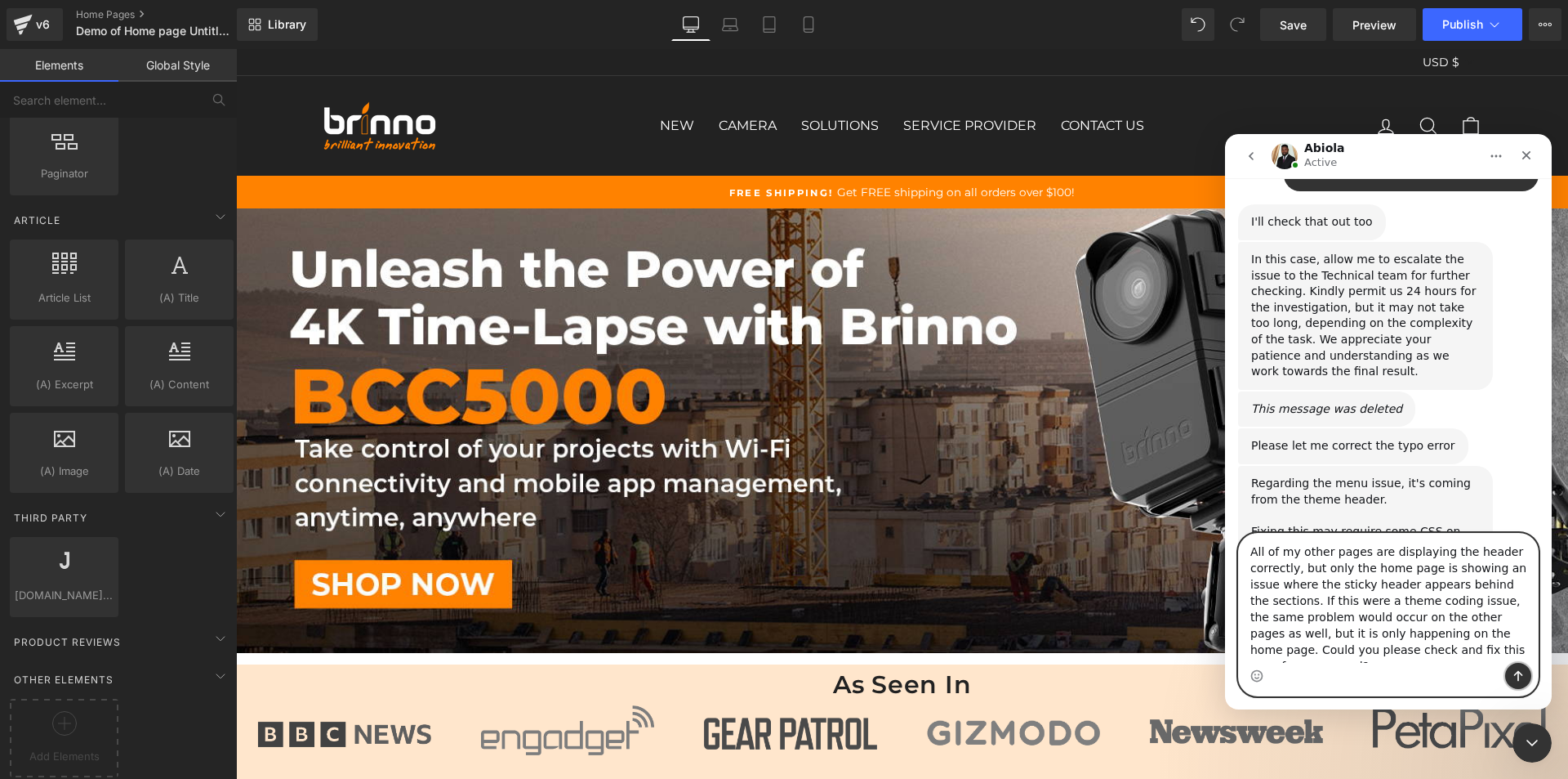
click at [1515, 675] on icon "Send a message…" at bounding box center [1518, 676] width 9 height 11
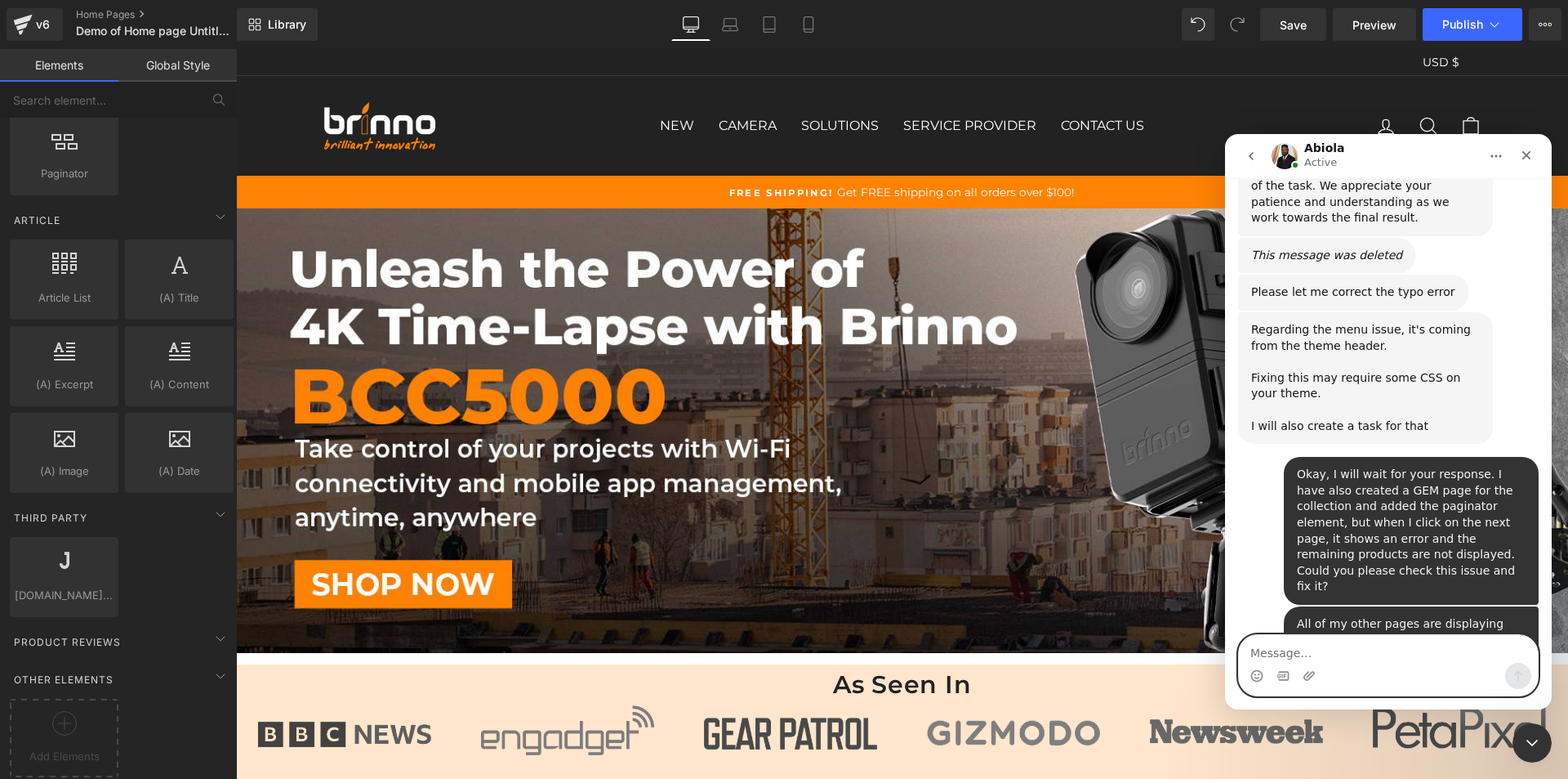
scroll to position [3378, 0]
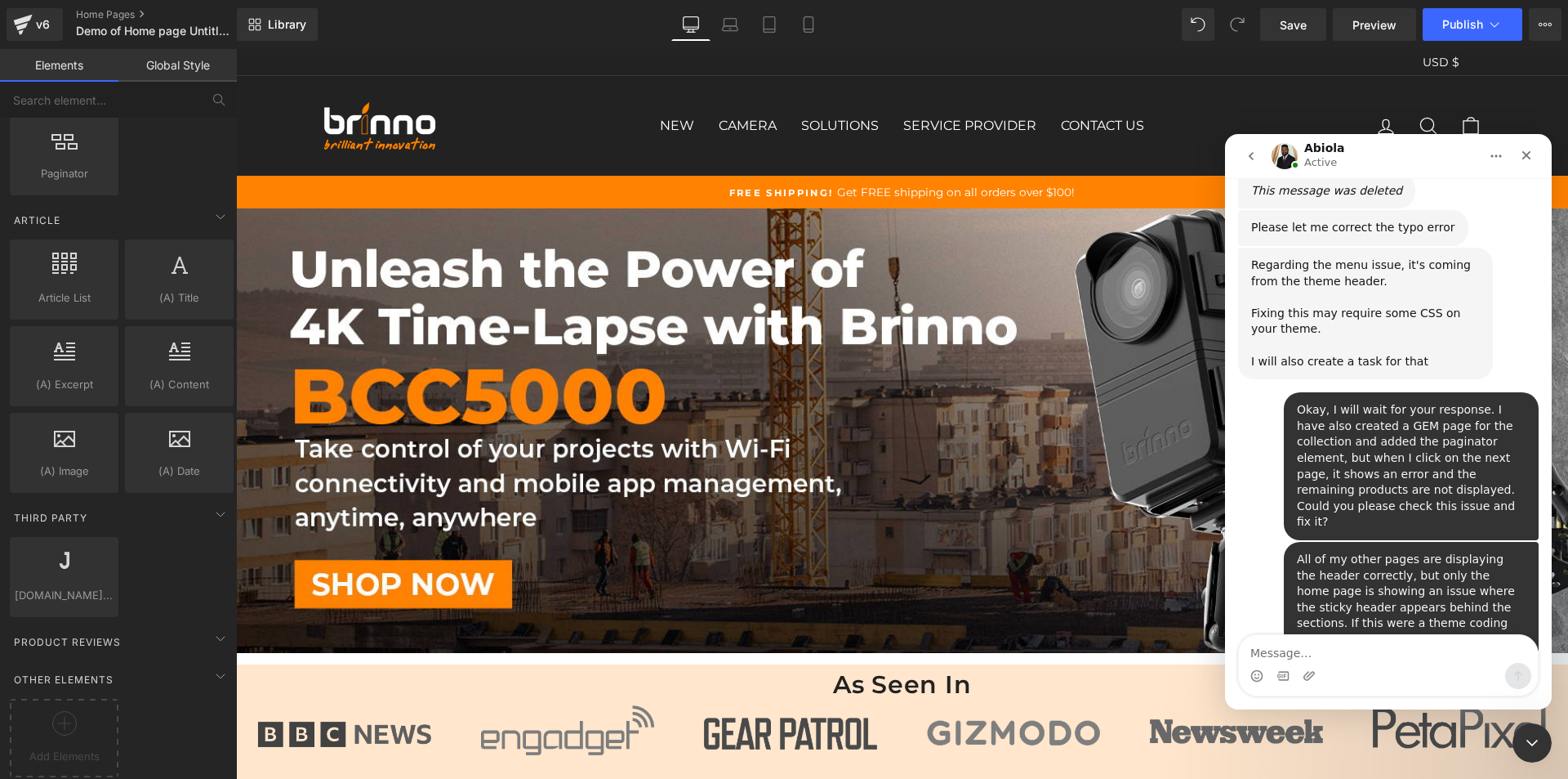
click at [702, 248] on div at bounding box center [784, 364] width 1568 height 730
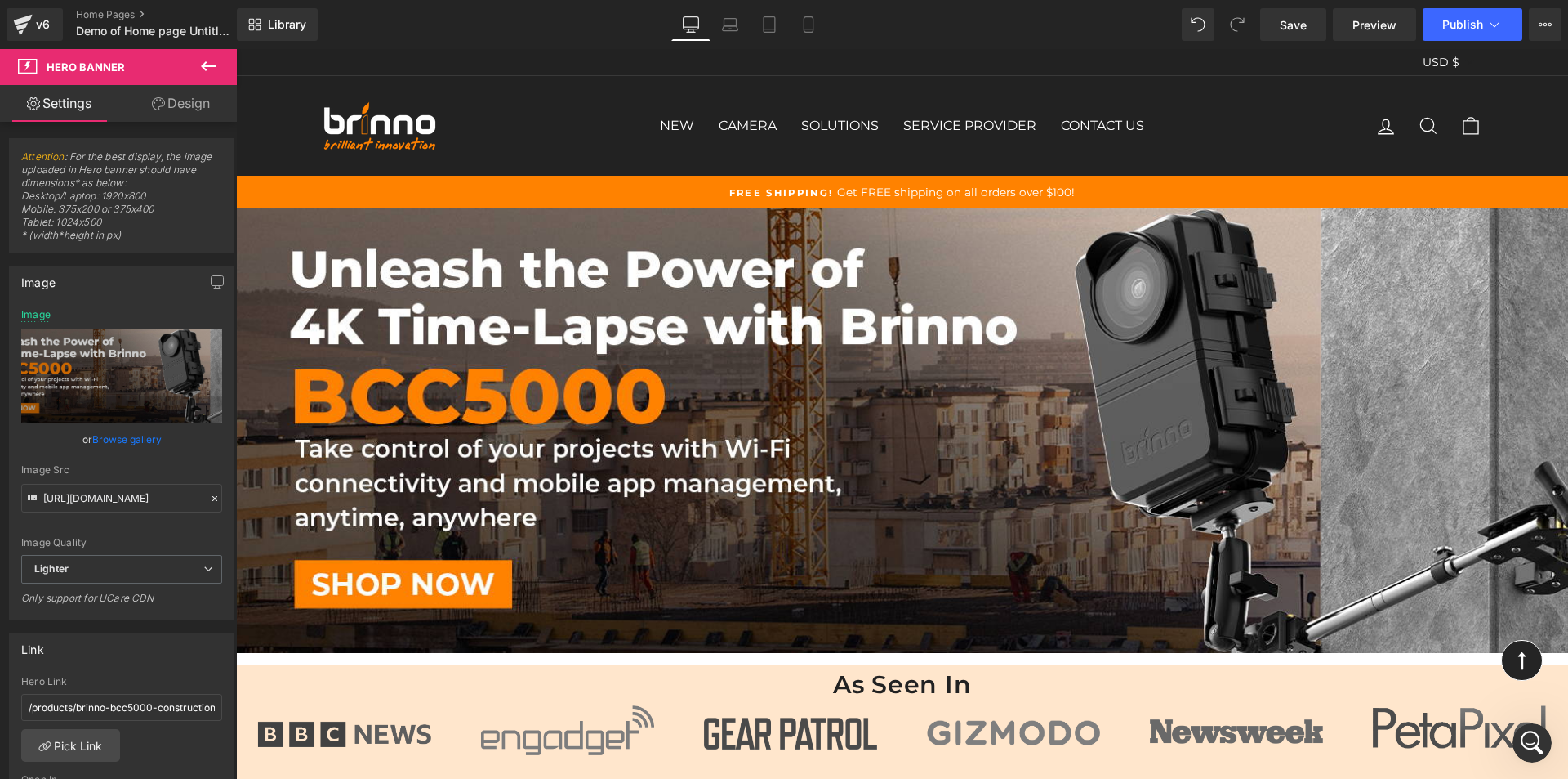
drag, startPoint x: 624, startPoint y: 145, endPoint x: 596, endPoint y: 138, distance: 28.9
click at [596, 138] on div "NEW BCC5000 BCC2000Plus+ASP1000-P TLC300 BCC300-C BCC300-M CAMERA CONSTRUCTION …" at bounding box center [902, 126] width 931 height 67
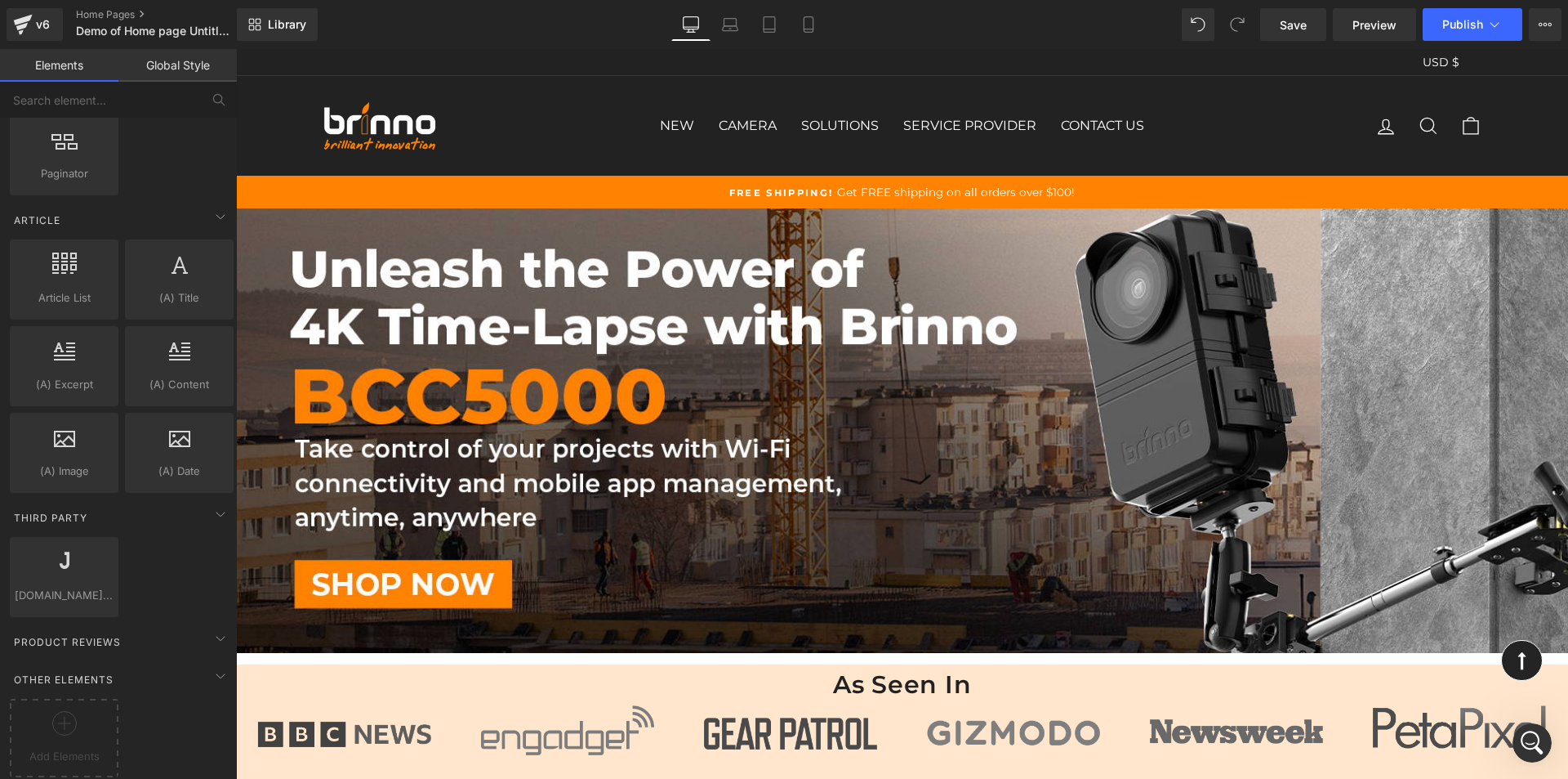
click at [596, 138] on div "NEW BCC5000 BCC2000Plus+ASP1000-P TLC300 BCC300-C BCC300-M CAMERA CONSTRUCTION …" at bounding box center [902, 126] width 931 height 67
click at [177, 63] on link "Global Style" at bounding box center [178, 65] width 118 height 33
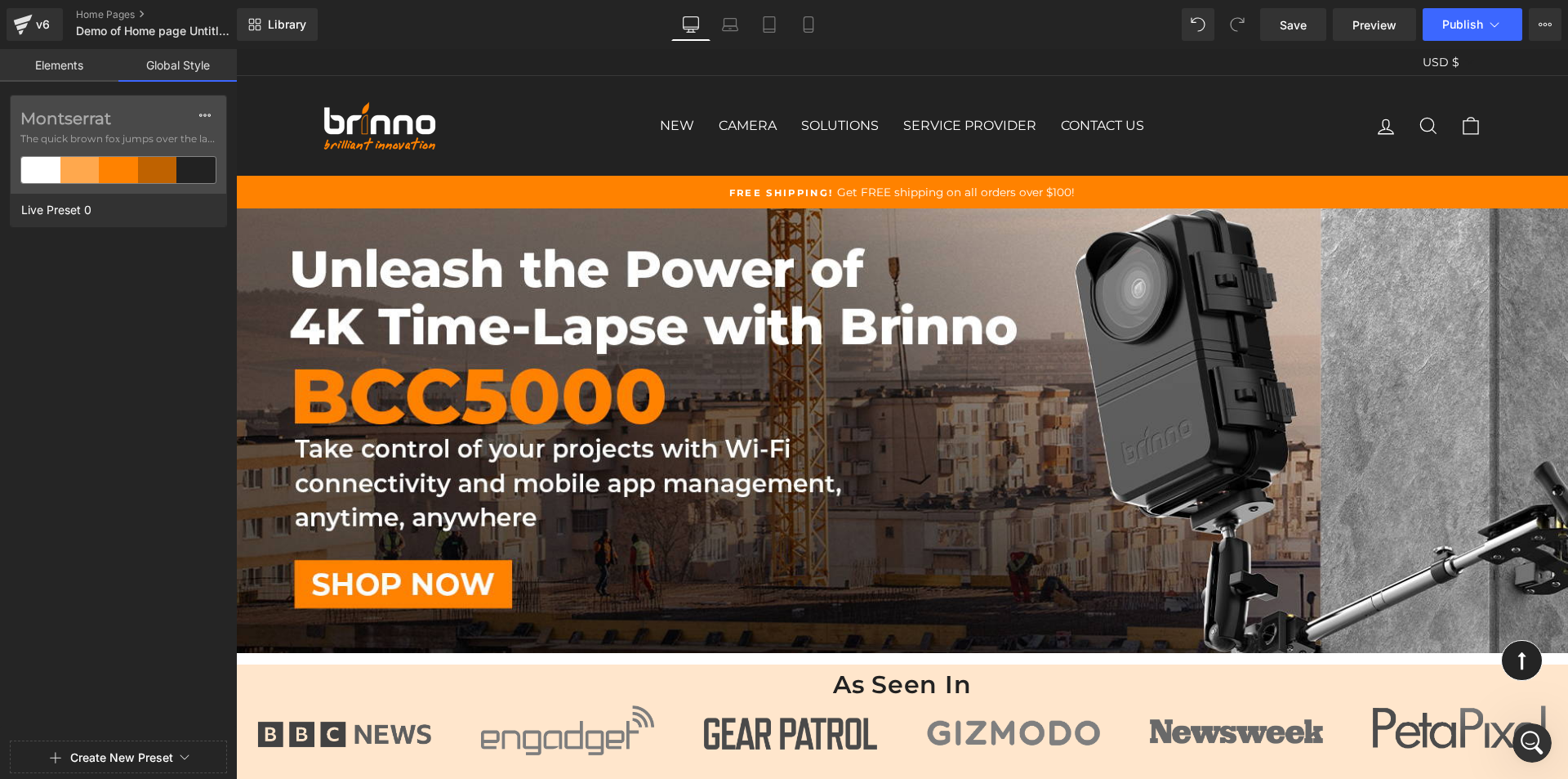
click at [44, 62] on link "Elements" at bounding box center [59, 65] width 118 height 33
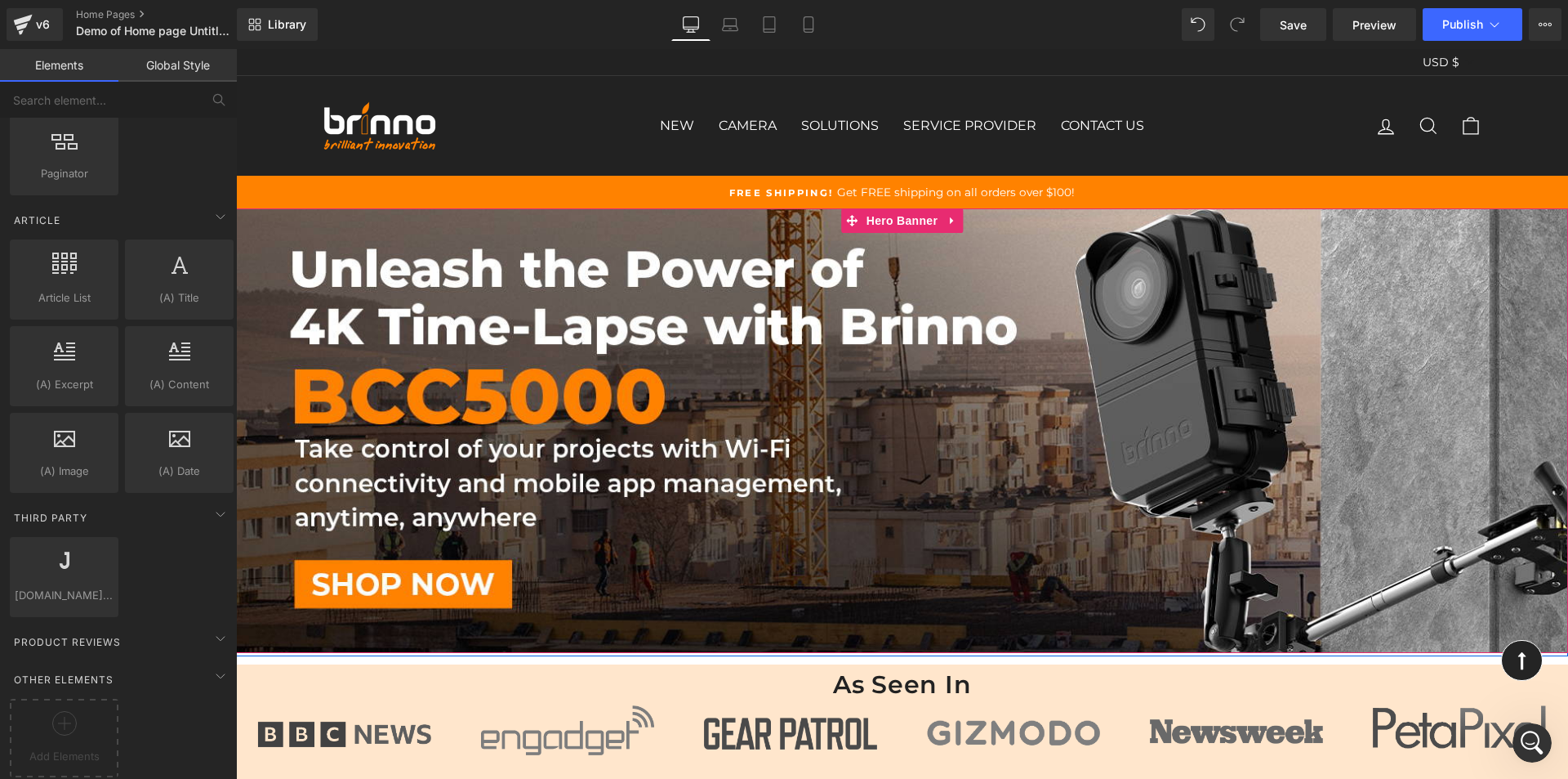
click at [874, 338] on div "Unleash the Power of 4K Time-Lapse with Brinno Heading Row BCC5000 Heading Row …" at bounding box center [902, 430] width 1332 height 445
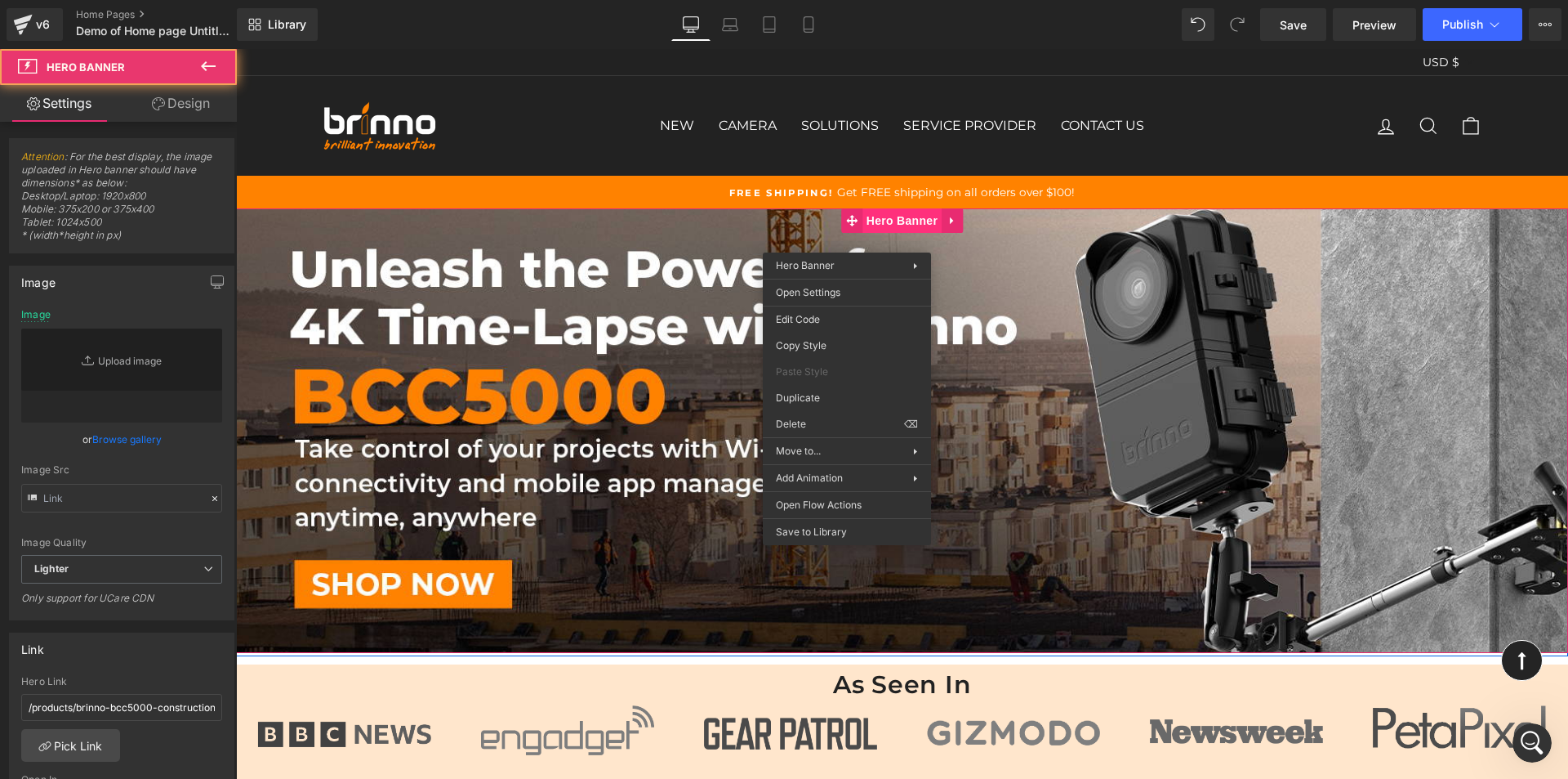
click at [861, 222] on div "Unleash the Power of 4K Time-Lapse with Brinno Heading Row BCC5000 Heading Row …" at bounding box center [902, 430] width 1332 height 445
type input "https://ucarecdn.com/55beca33-bc2c-4543-8cdf-59e0255966d0/-/format/auto/-/previ…"
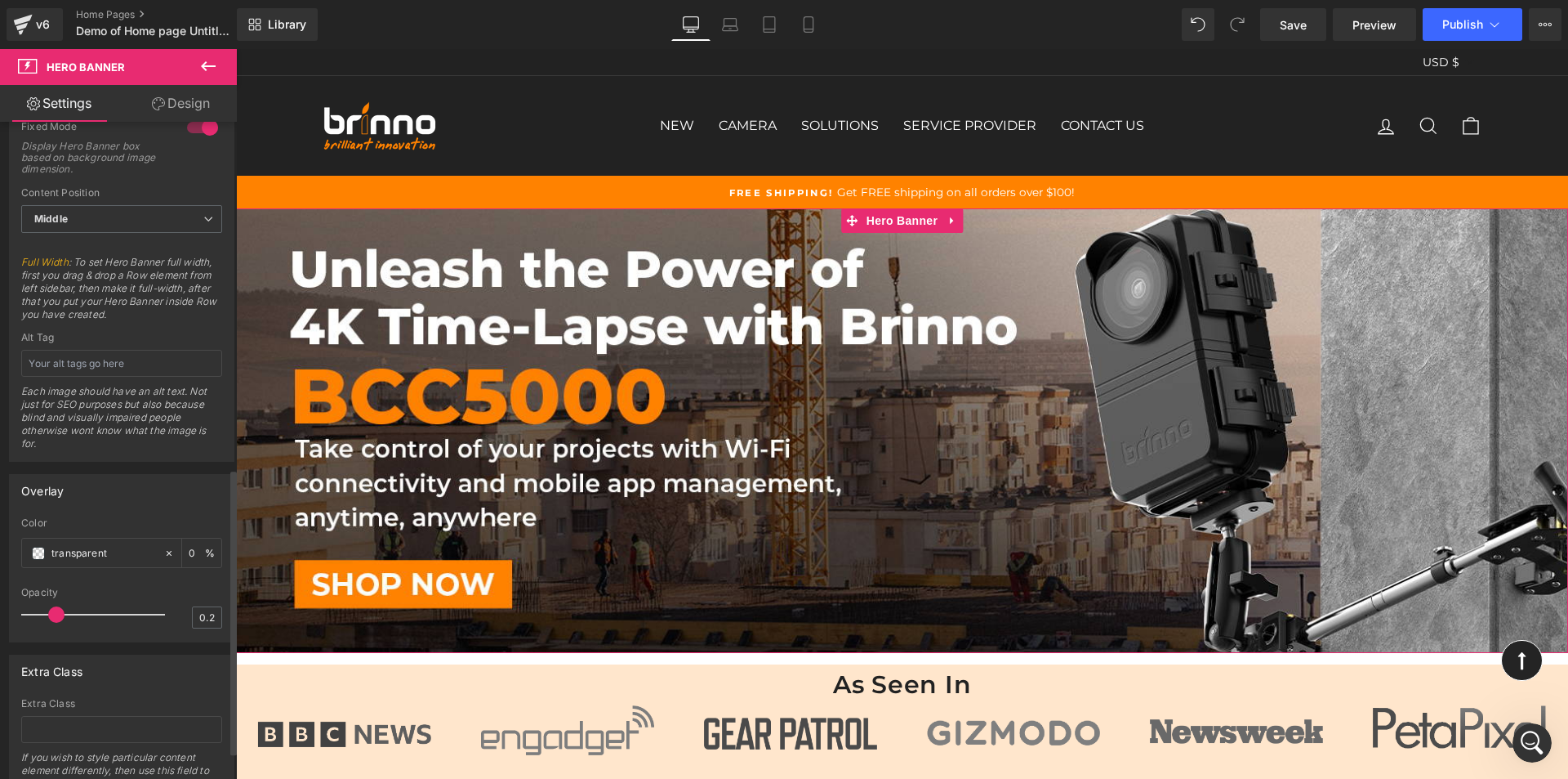
scroll to position [862, 0]
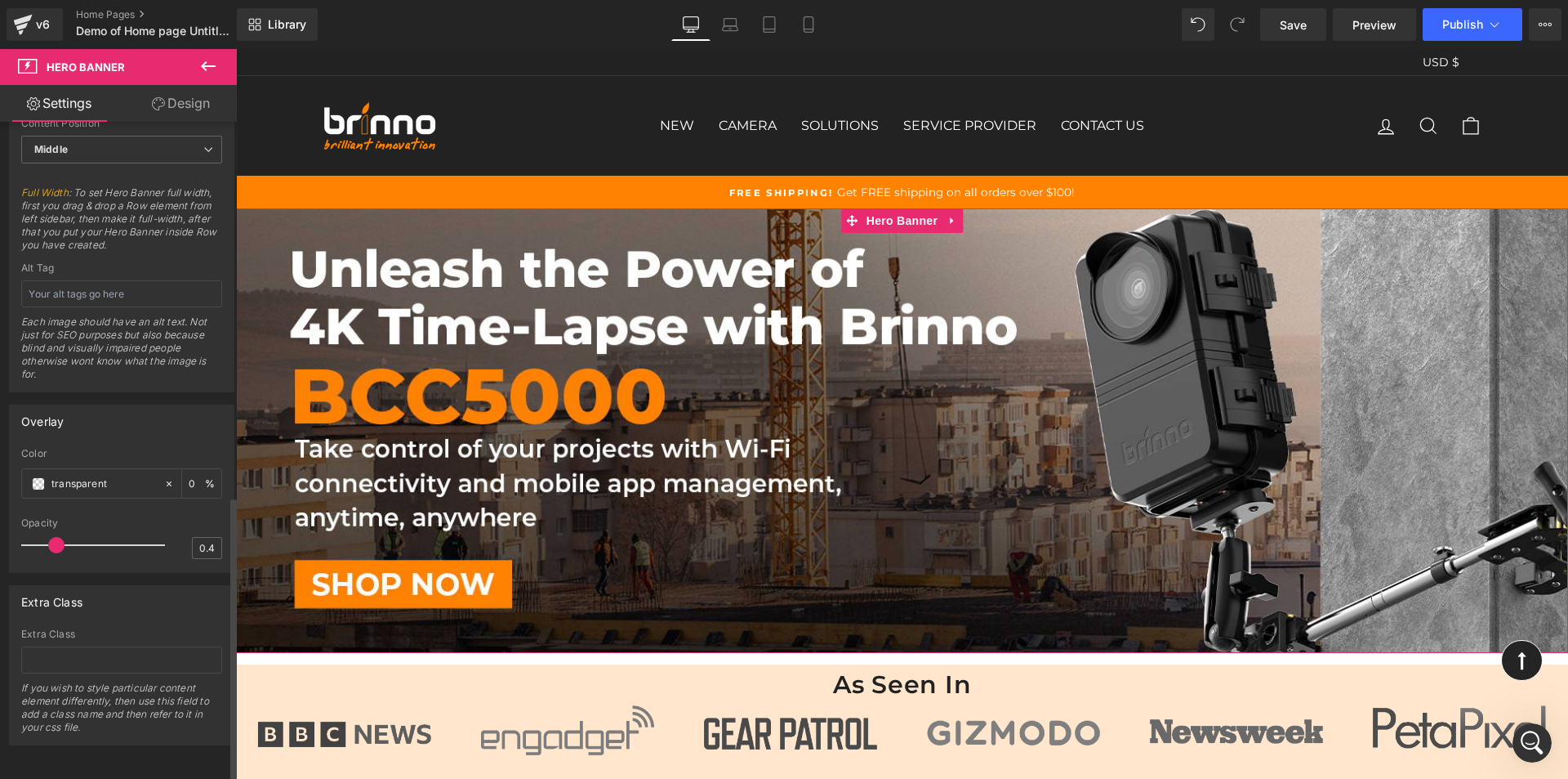
drag, startPoint x: 61, startPoint y: 533, endPoint x: 46, endPoint y: 541, distance: 17.0
click at [64, 537] on span at bounding box center [57, 545] width 17 height 17
drag, startPoint x: 46, startPoint y: 541, endPoint x: 51, endPoint y: 530, distance: 12.1
click at [44, 540] on div at bounding box center [97, 545] width 136 height 33
click at [52, 537] on span at bounding box center [43, 545] width 17 height 17
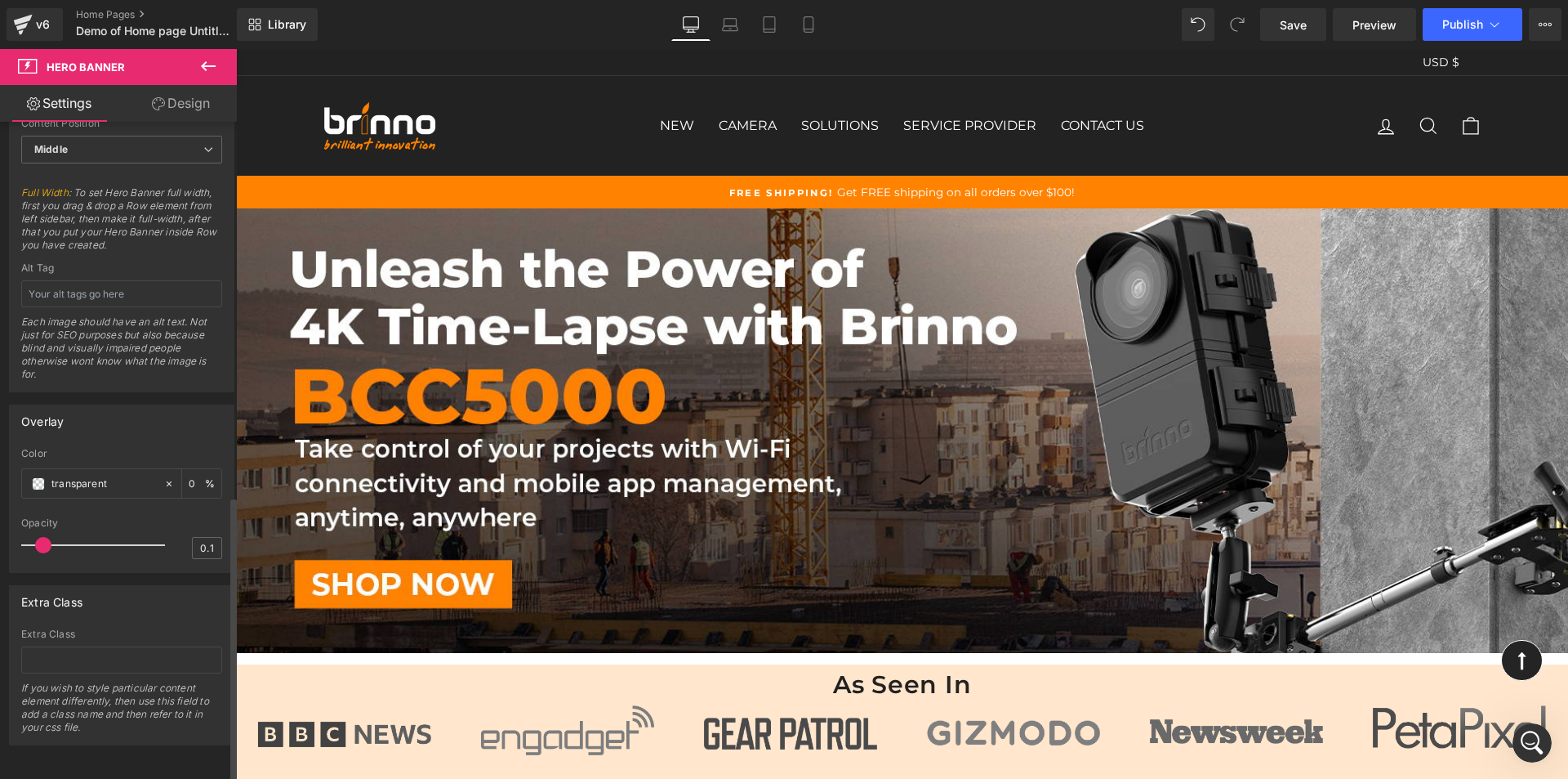
click at [52, 537] on span at bounding box center [43, 545] width 17 height 17
click at [59, 530] on div at bounding box center [97, 545] width 136 height 33
type input "0.2"
click at [46, 530] on div at bounding box center [97, 545] width 136 height 33
click at [94, 506] on div at bounding box center [121, 511] width 201 height 11
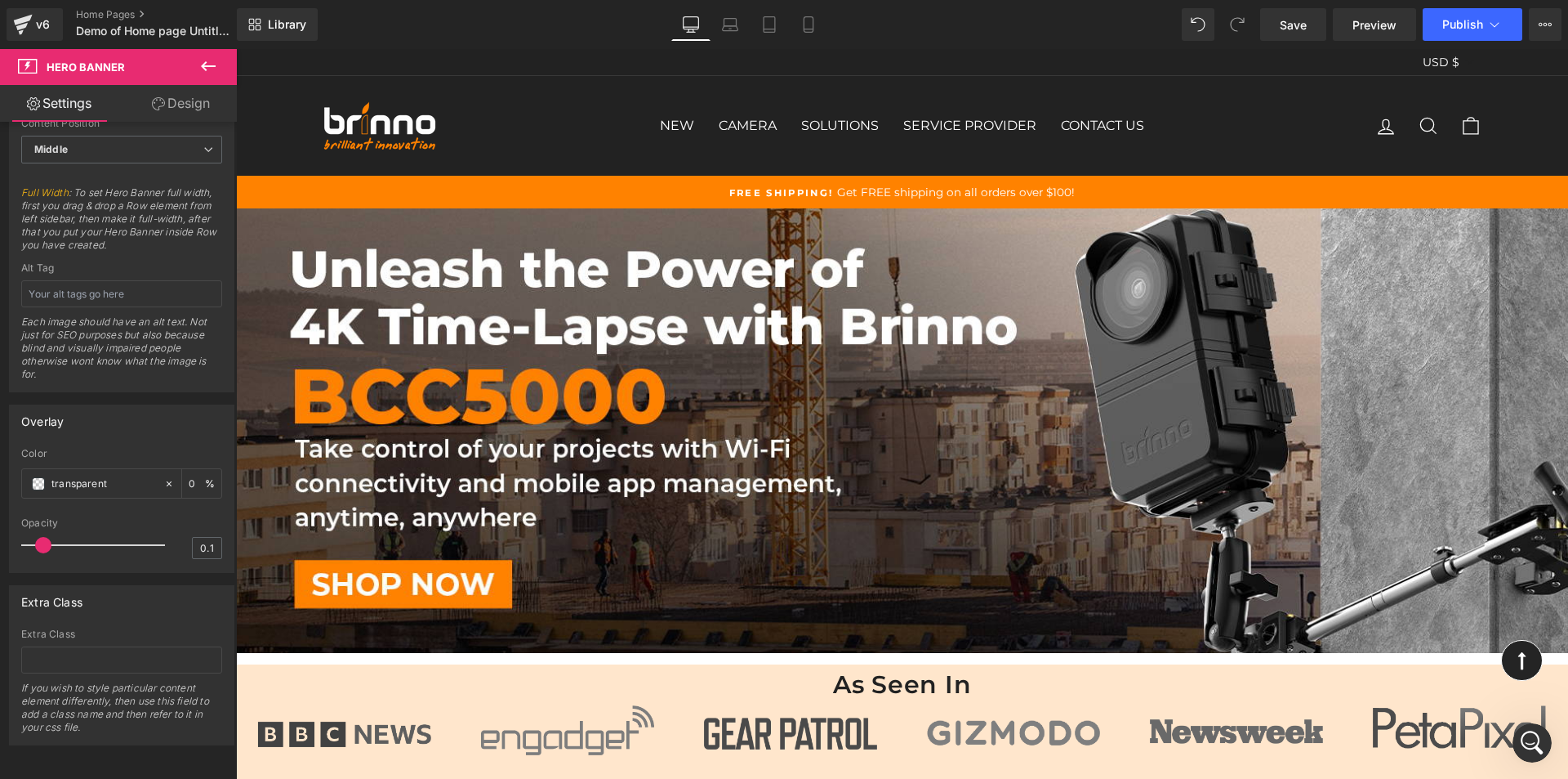
click at [208, 64] on icon at bounding box center [208, 67] width 20 height 20
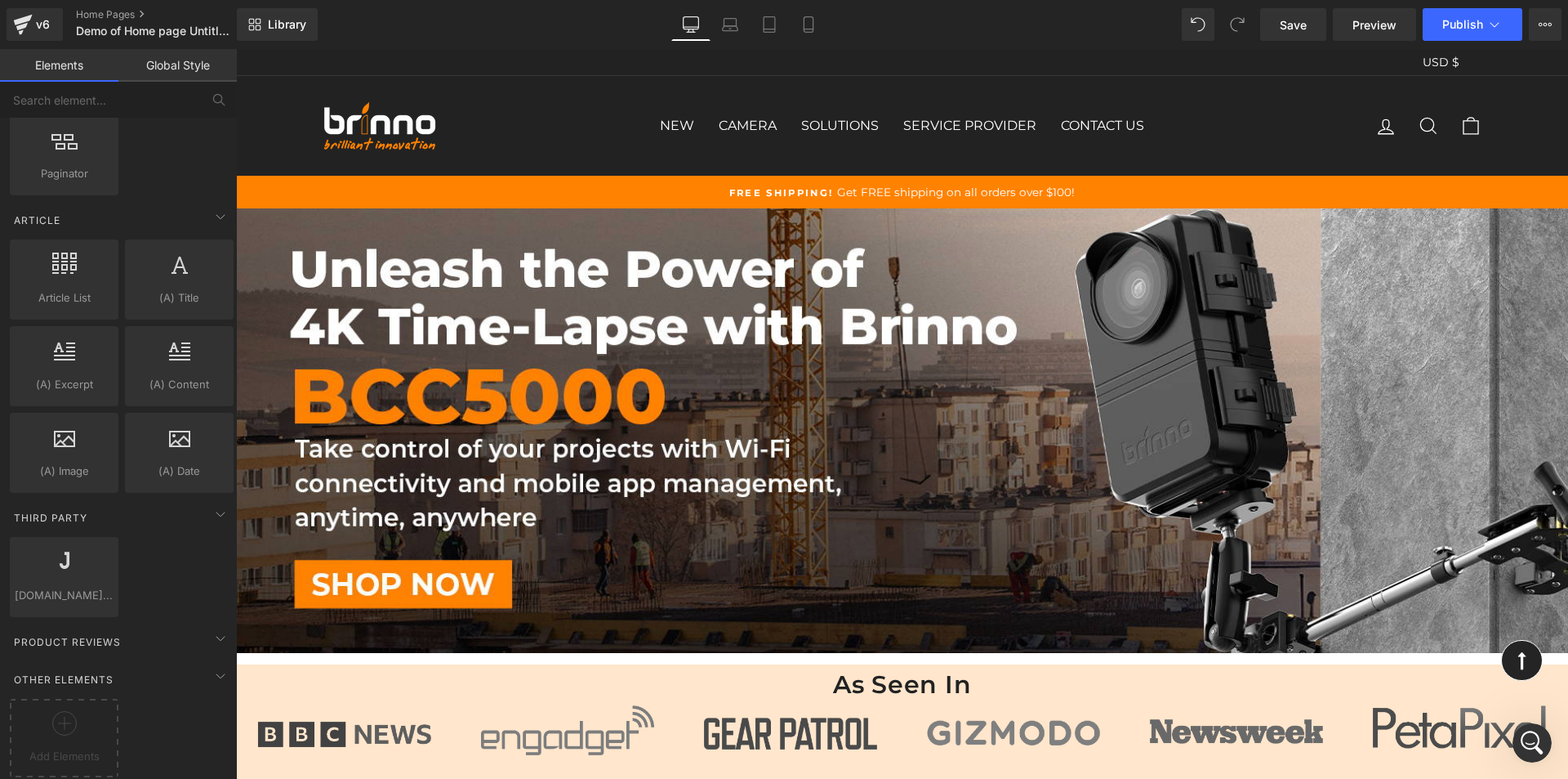
click at [162, 69] on link "Global Style" at bounding box center [178, 65] width 118 height 33
click at [158, 63] on link "Global Style" at bounding box center [178, 65] width 118 height 33
click at [160, 59] on link "Global Style" at bounding box center [178, 65] width 118 height 33
click at [161, 65] on link "Global Style" at bounding box center [178, 65] width 118 height 33
click at [162, 65] on link "Global Style" at bounding box center [178, 65] width 118 height 33
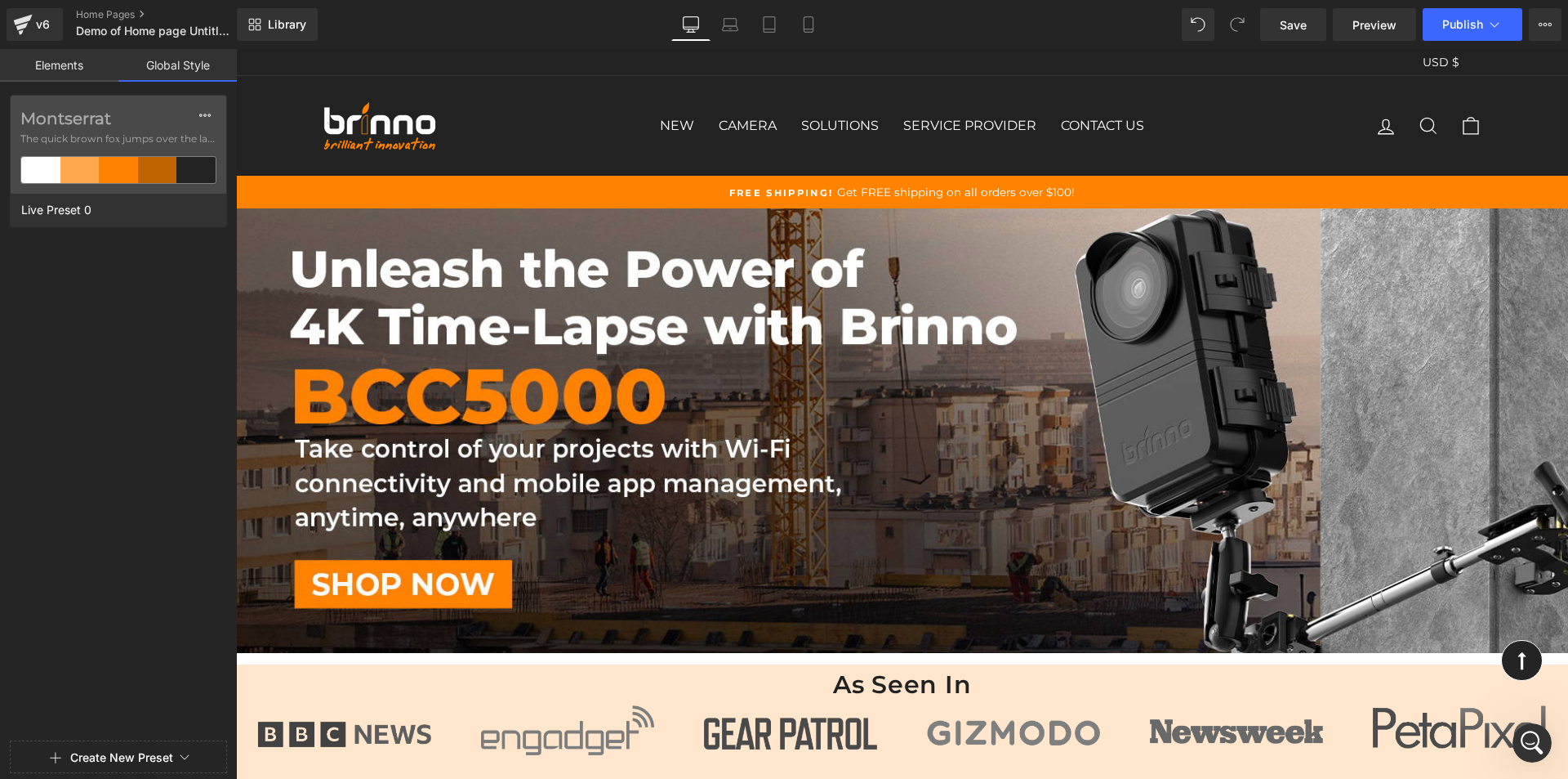
scroll to position [3441, 0]
click at [58, 55] on link "Elements" at bounding box center [59, 65] width 118 height 33
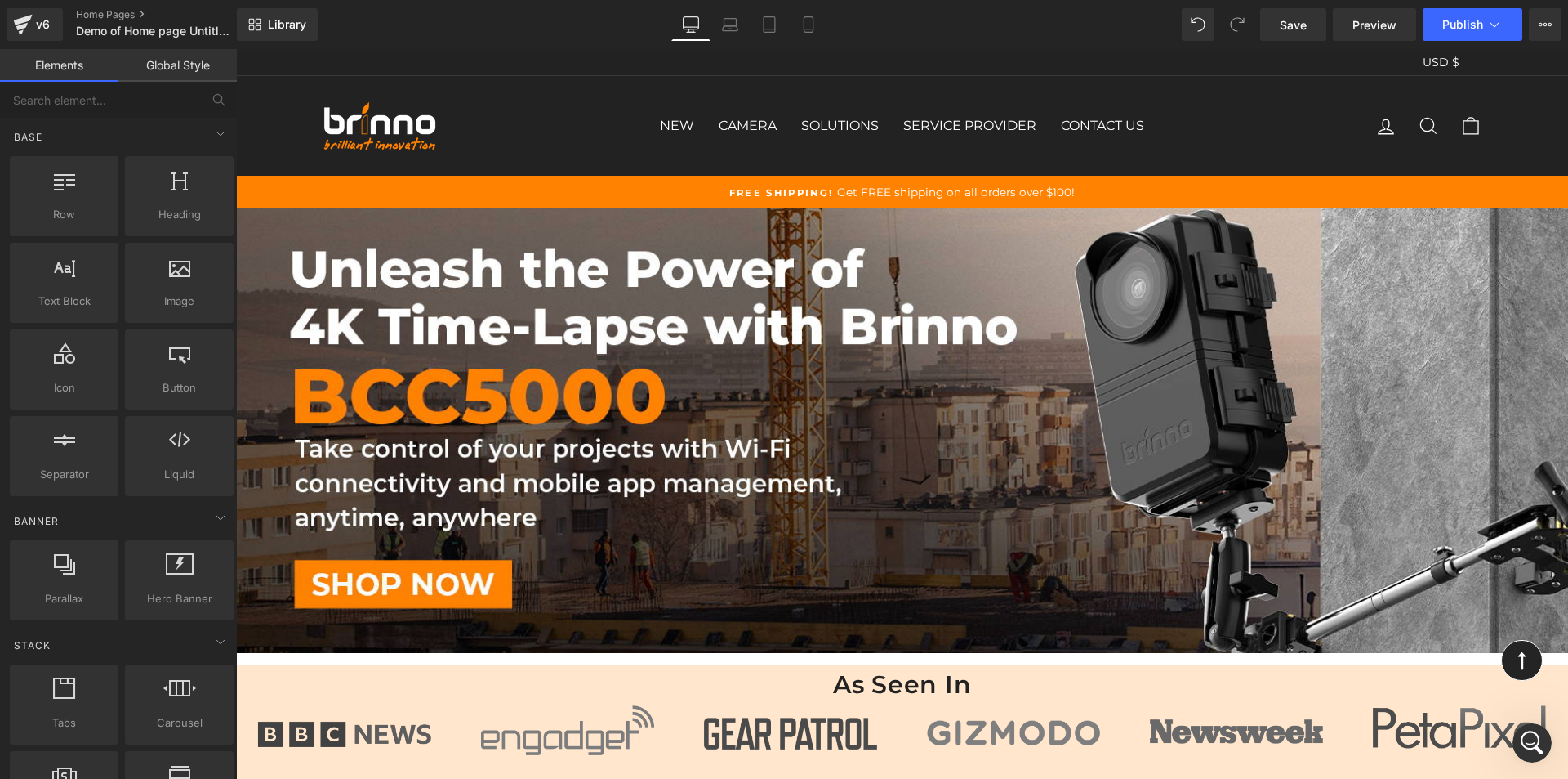
scroll to position [0, 0]
click at [153, 129] on div "Base" at bounding box center [122, 138] width 230 height 33
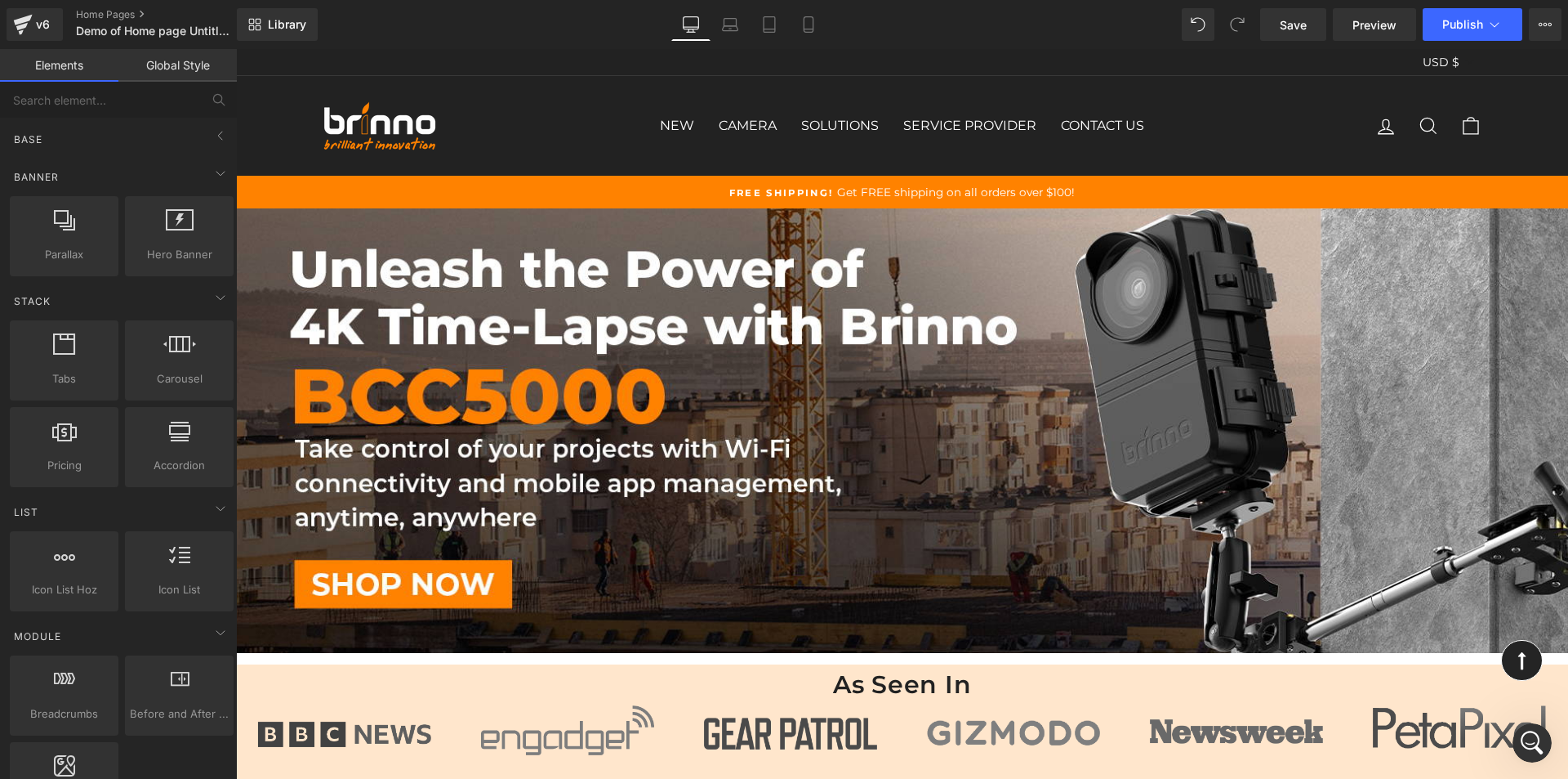
click at [149, 157] on div "Banner Parallax banner, slideshow, hero, image, cover, parallax, effect Hero Ba…" at bounding box center [122, 217] width 230 height 124
click at [150, 164] on div "Banner" at bounding box center [122, 176] width 230 height 33
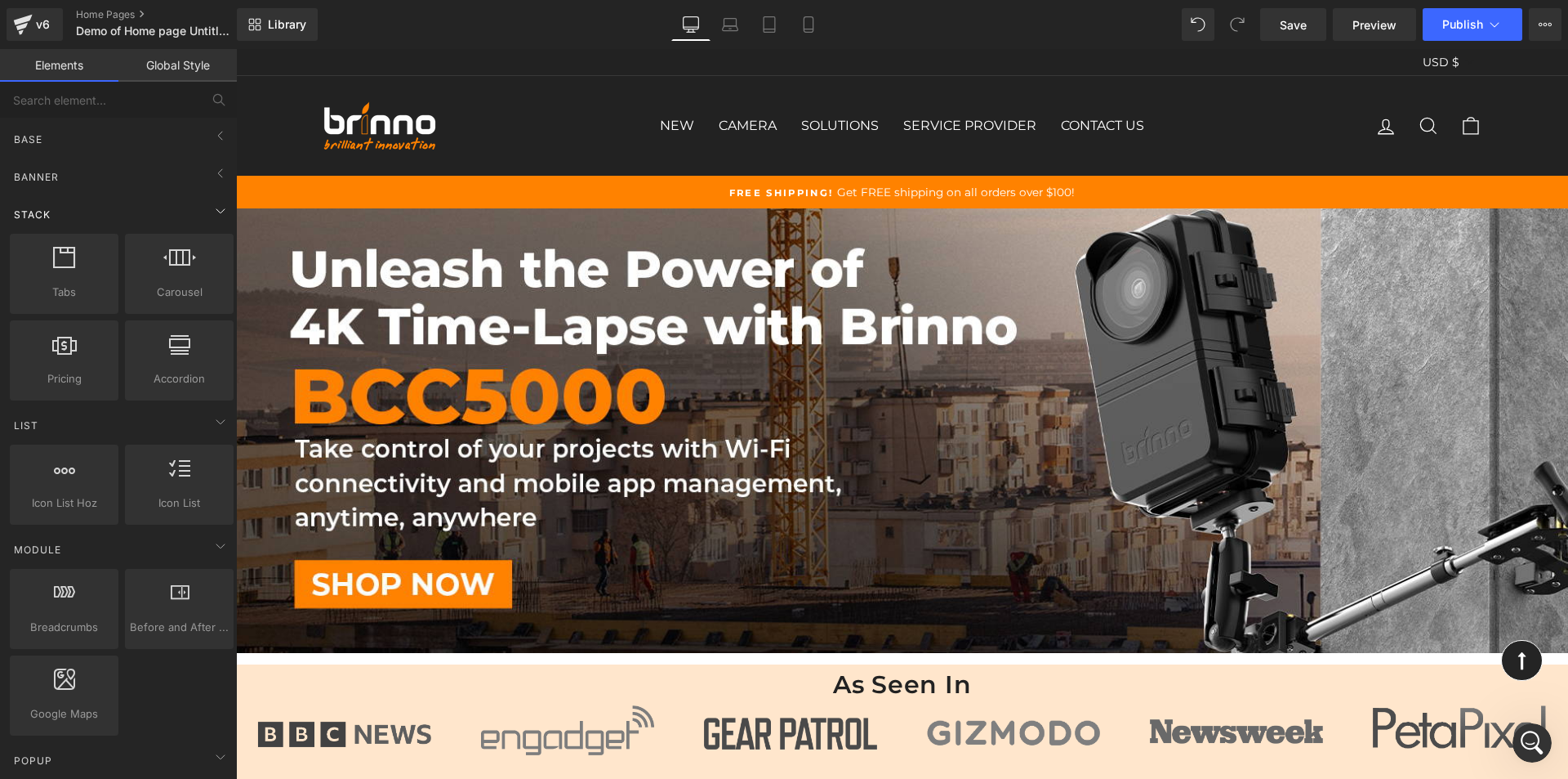
click at [154, 200] on div "Stack" at bounding box center [122, 214] width 230 height 33
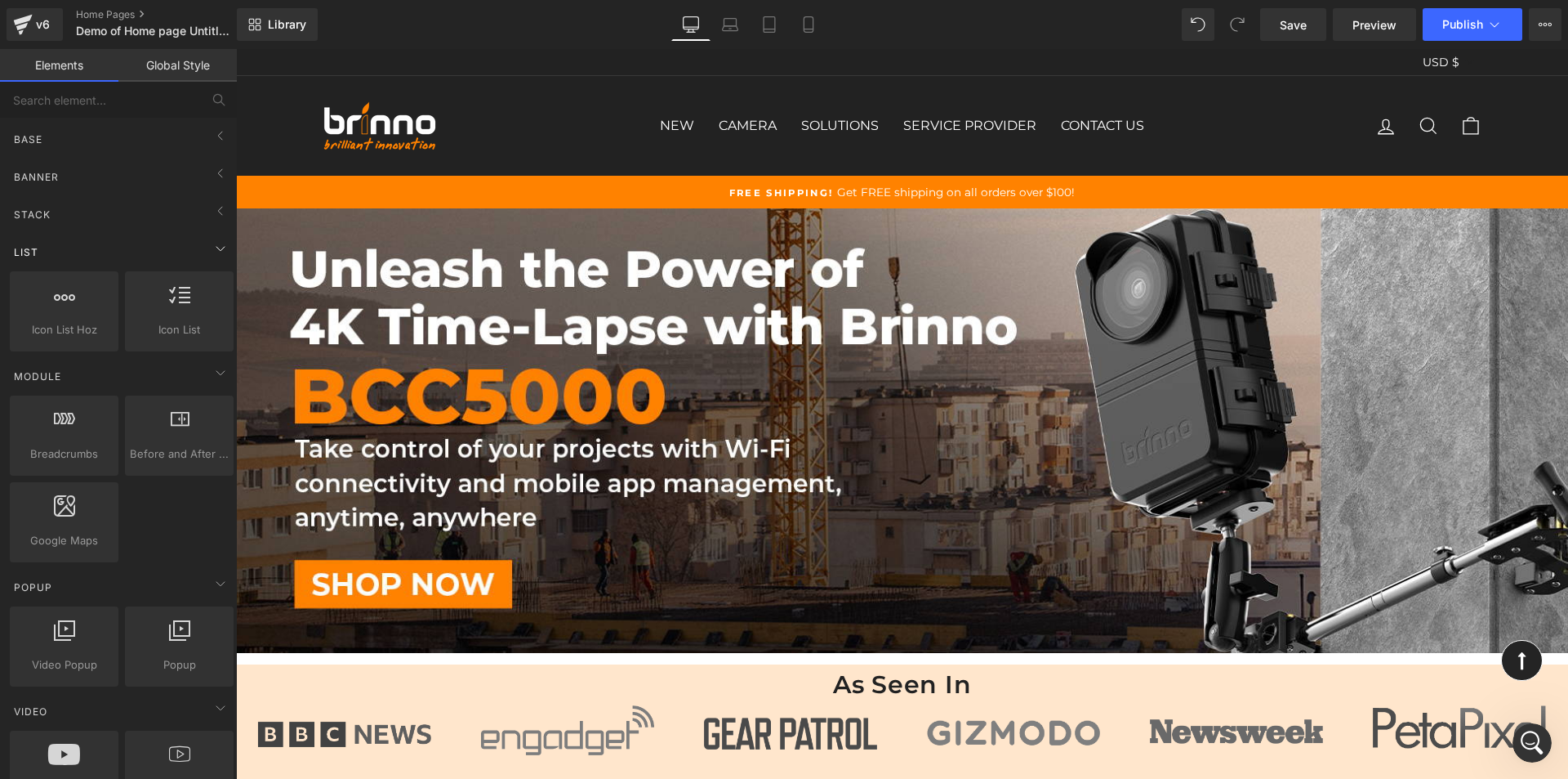
click at [137, 254] on div "List" at bounding box center [122, 251] width 230 height 33
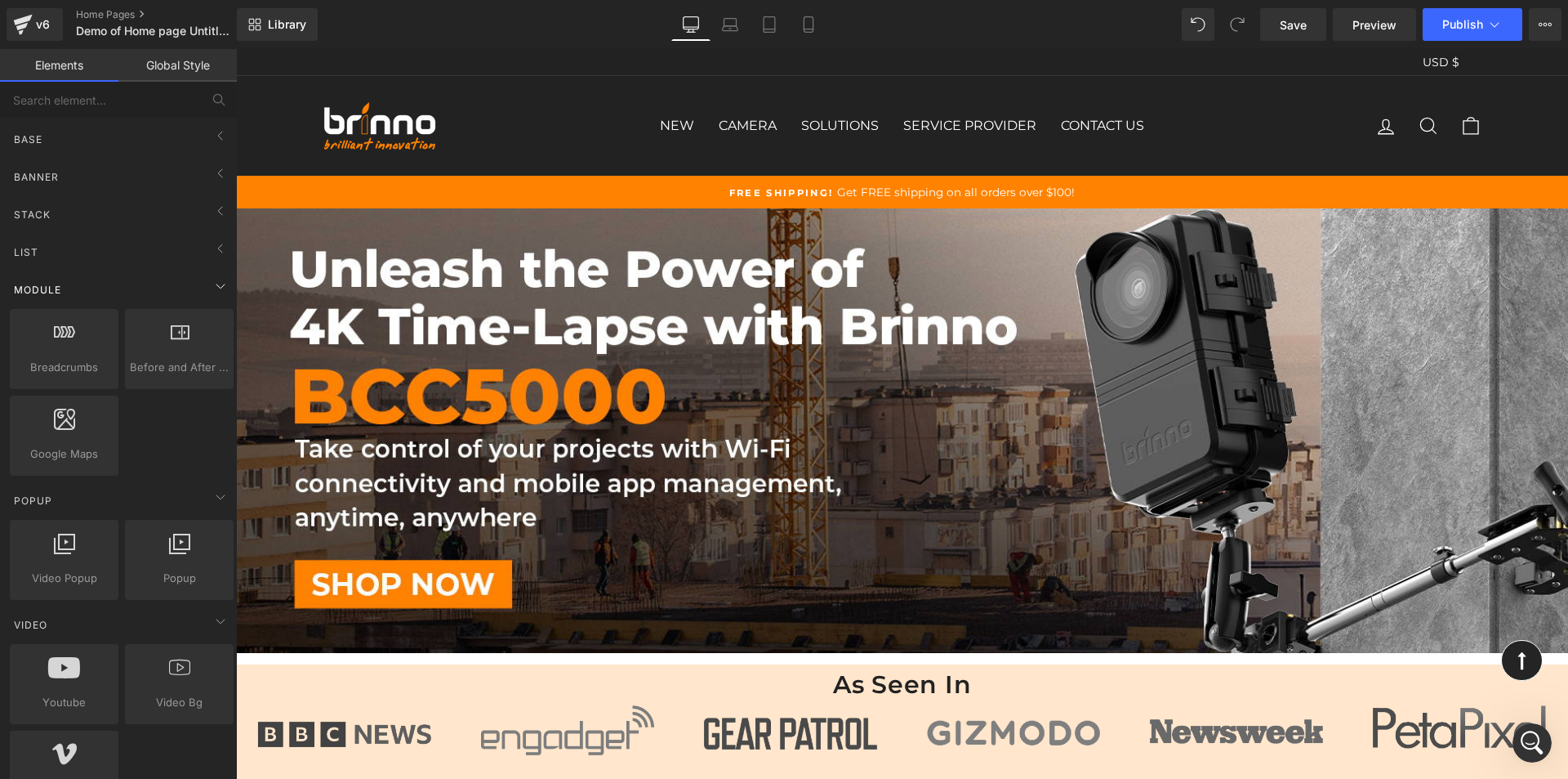
click at [122, 287] on div "Module" at bounding box center [122, 289] width 230 height 33
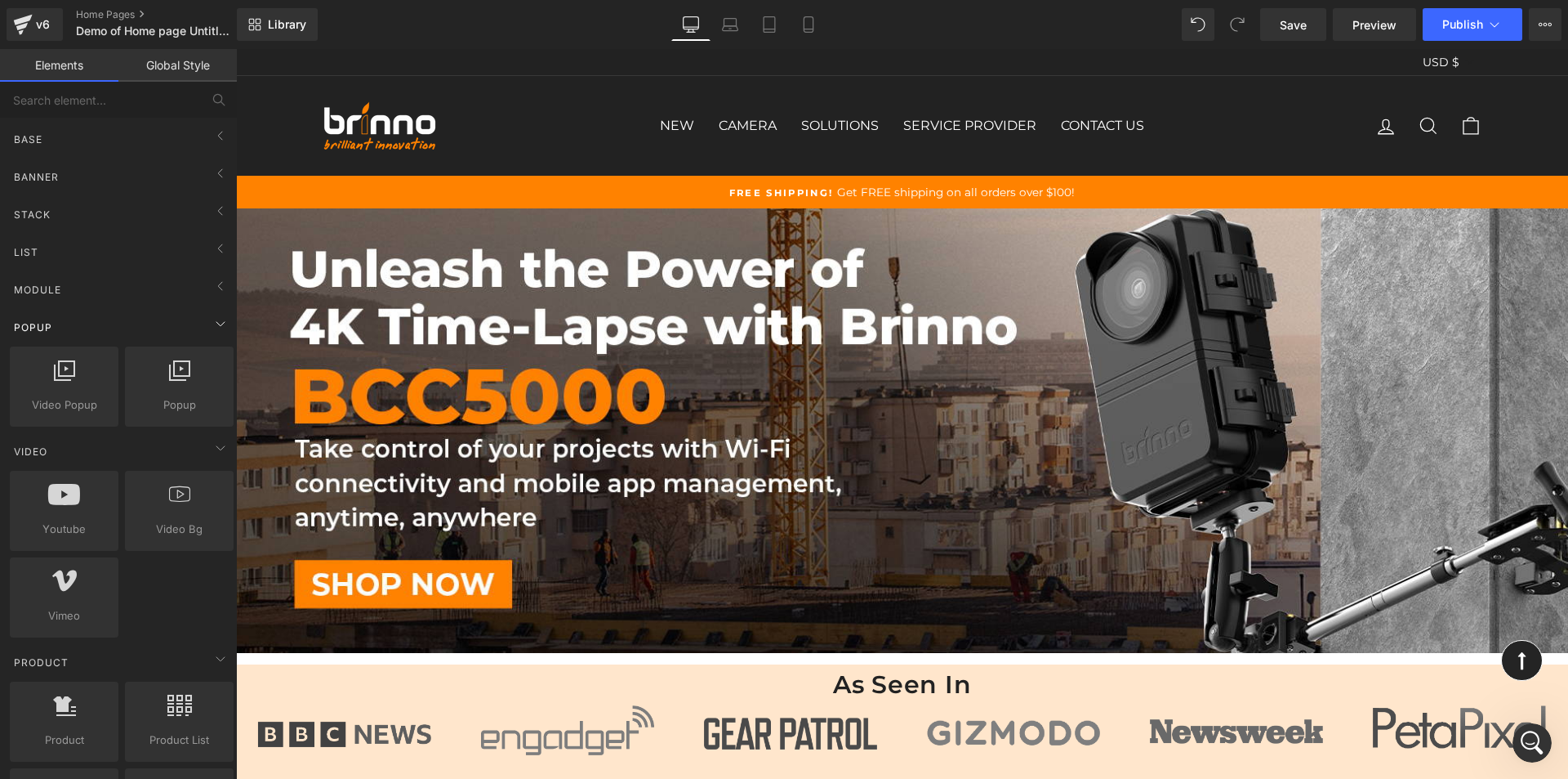
click at [127, 329] on div "Popup" at bounding box center [122, 326] width 230 height 33
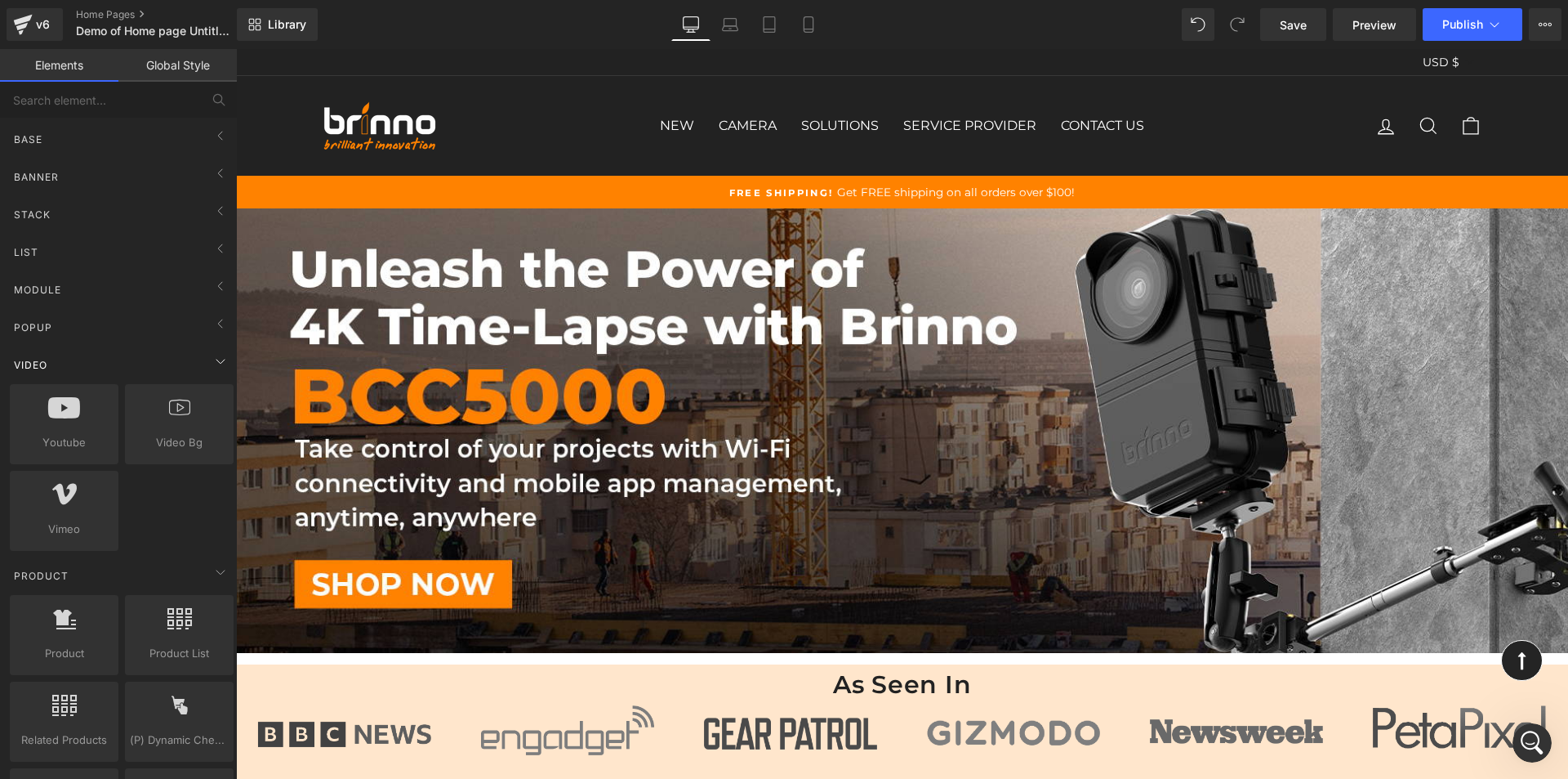
click at [135, 349] on div "Video" at bounding box center [122, 364] width 230 height 33
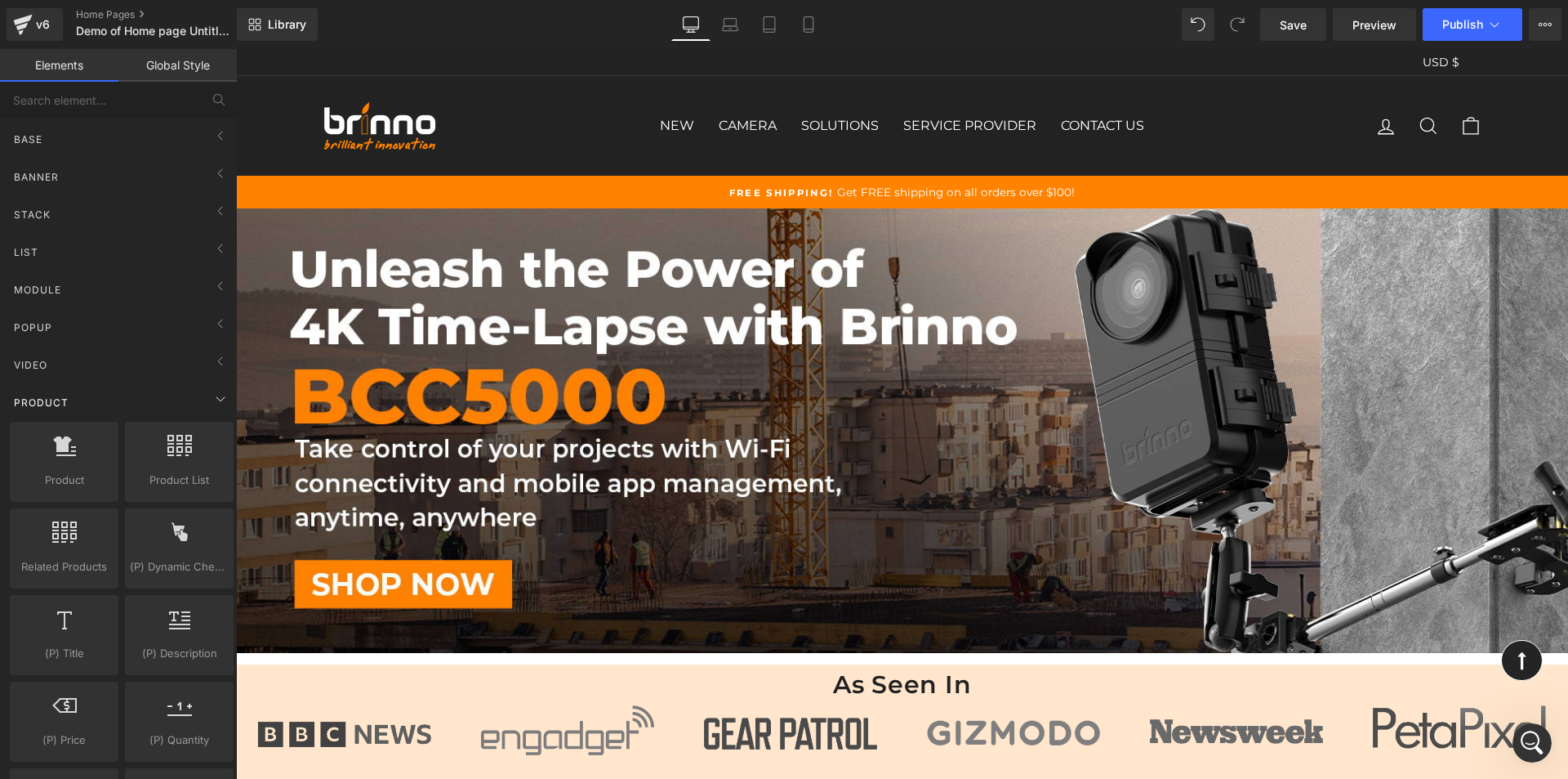
click at [115, 409] on div "Product" at bounding box center [122, 401] width 230 height 33
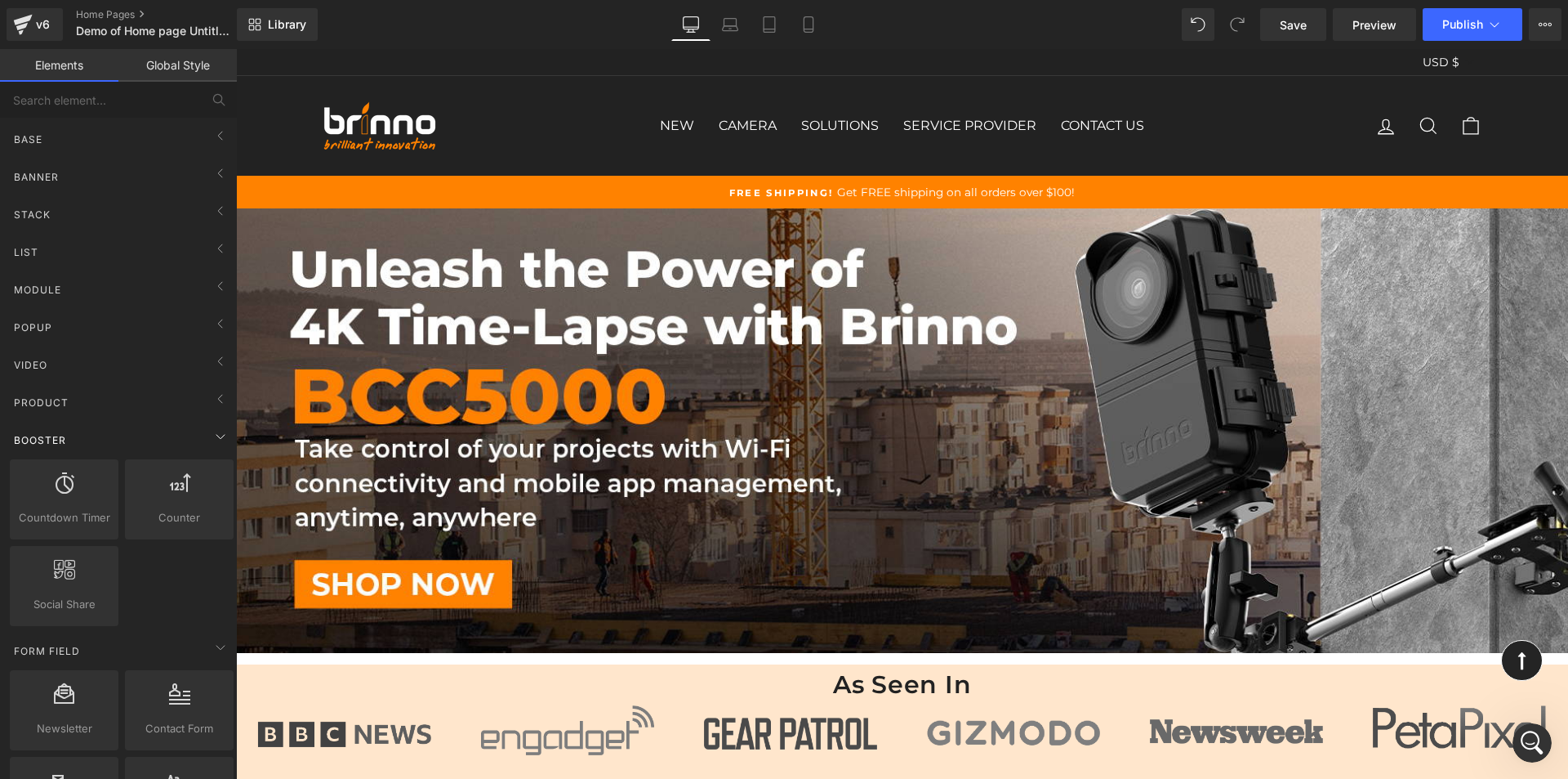
click at [110, 436] on div "Booster" at bounding box center [122, 440] width 230 height 33
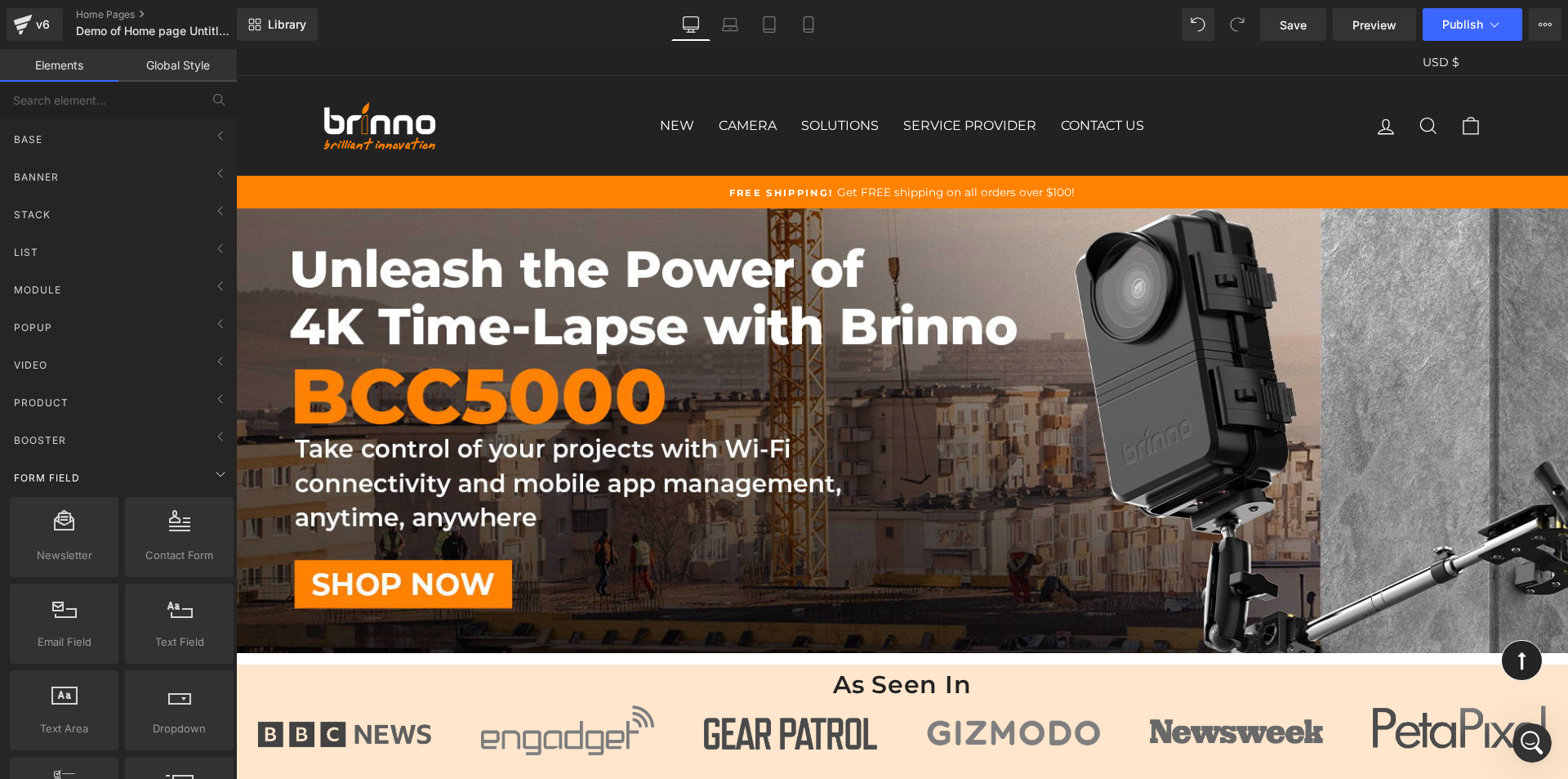
click at [108, 484] on div "Form Field" at bounding box center [122, 477] width 230 height 33
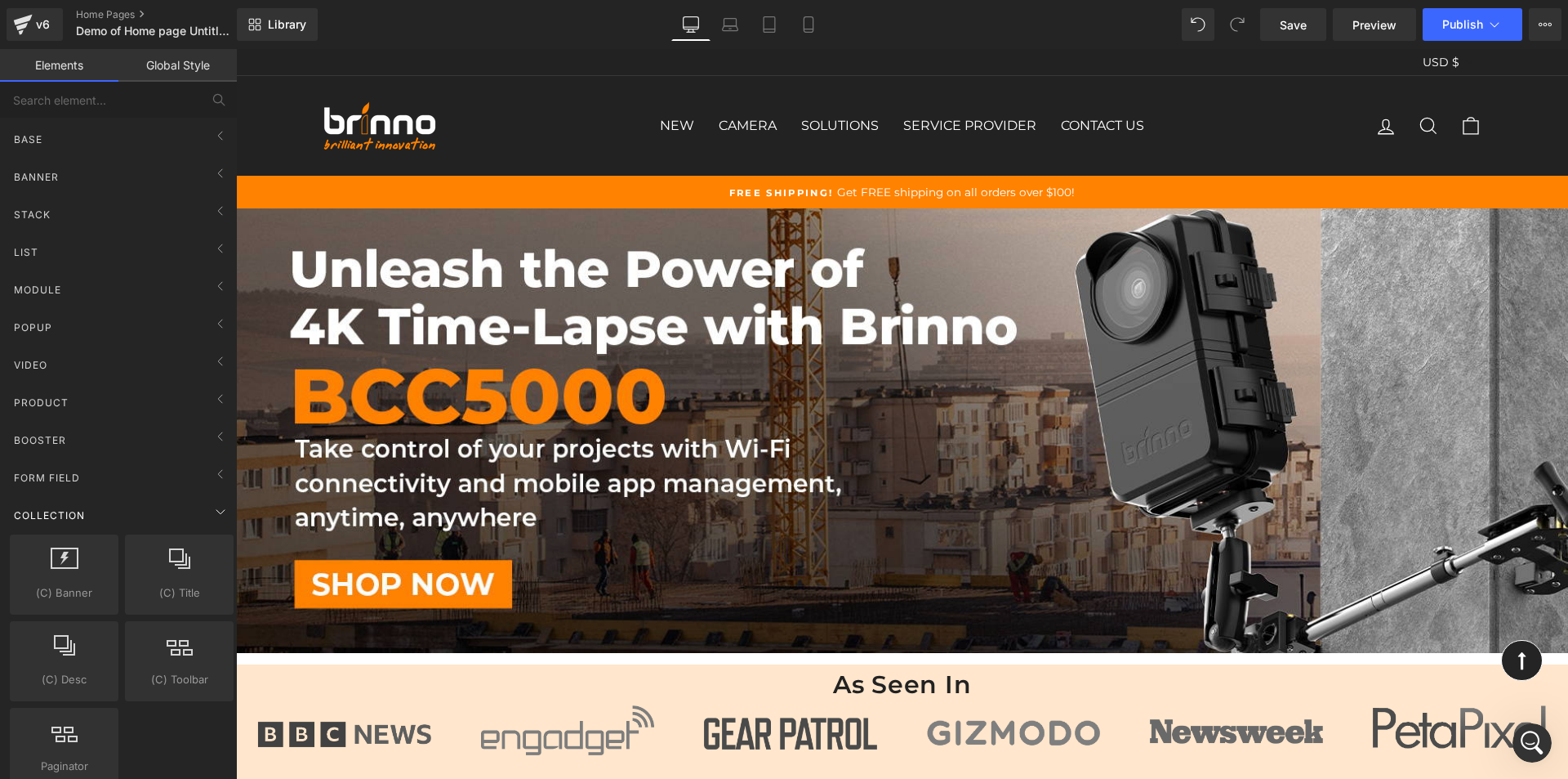
click at [112, 510] on div "Collection" at bounding box center [122, 515] width 230 height 33
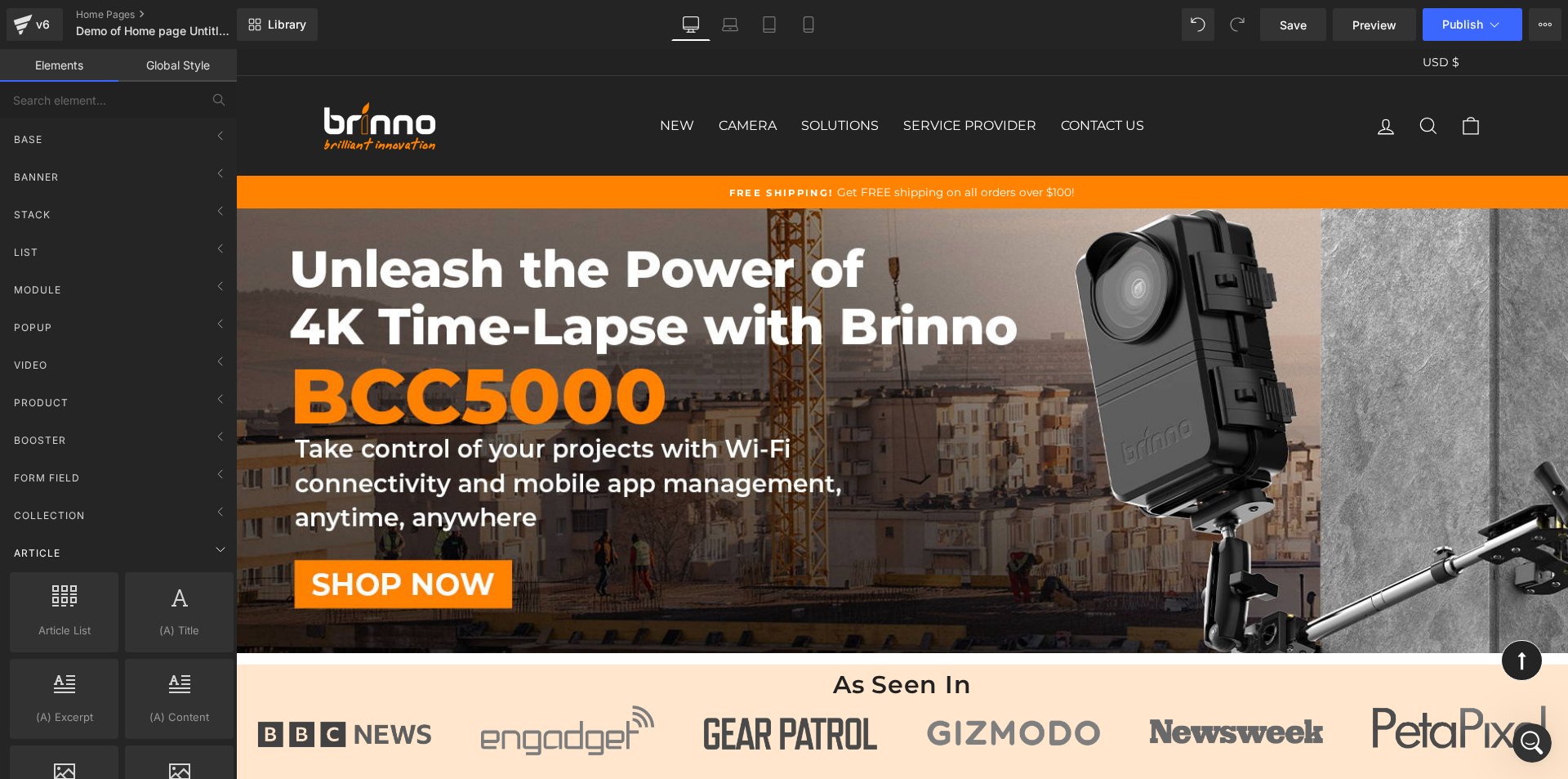
click at [125, 543] on div "Article" at bounding box center [122, 552] width 230 height 33
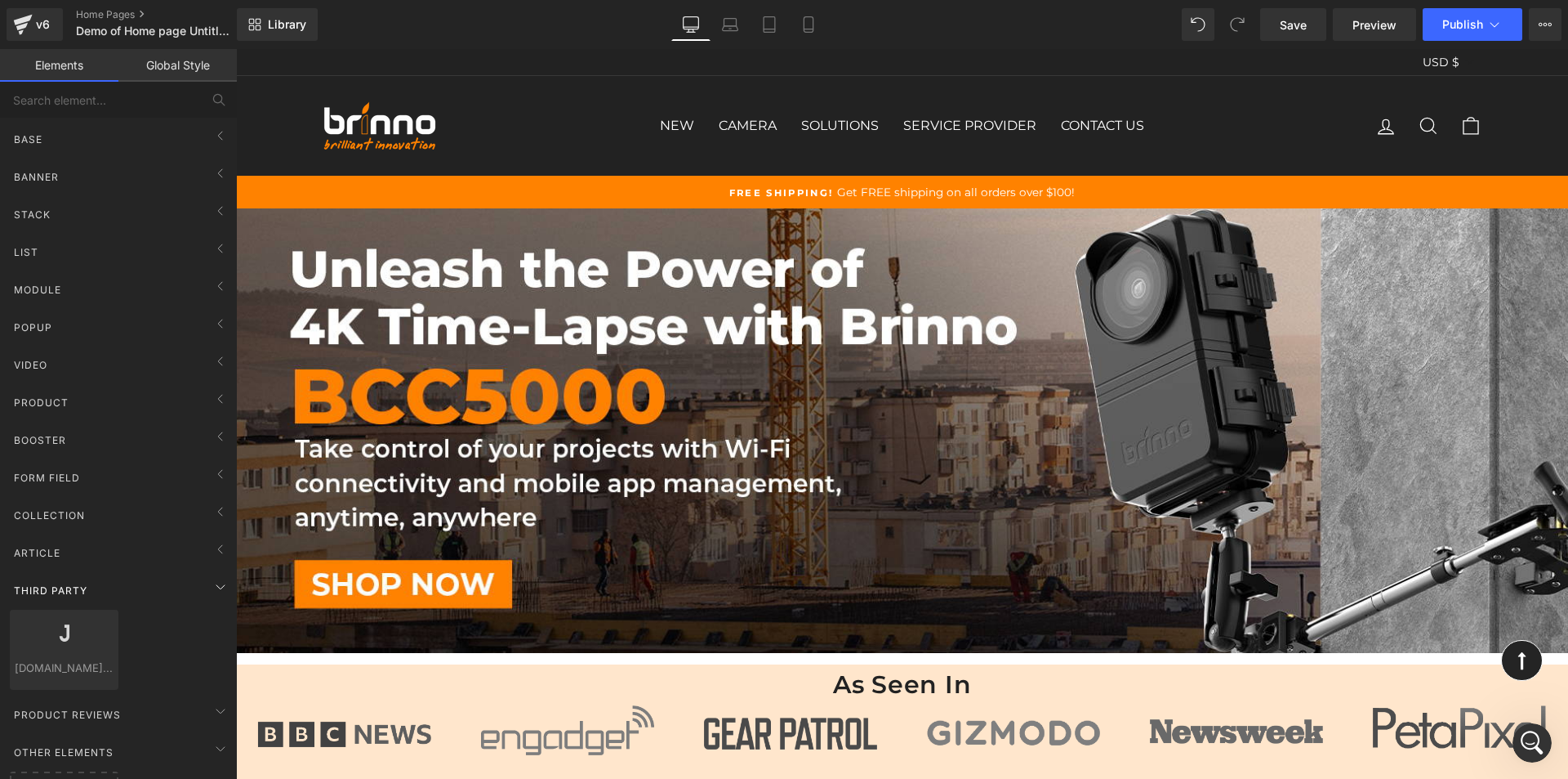
click at [132, 591] on div "Third Party" at bounding box center [122, 590] width 230 height 33
click at [150, 653] on div "Other Elements" at bounding box center [122, 665] width 230 height 33
click at [260, 29] on icon at bounding box center [255, 25] width 13 height 13
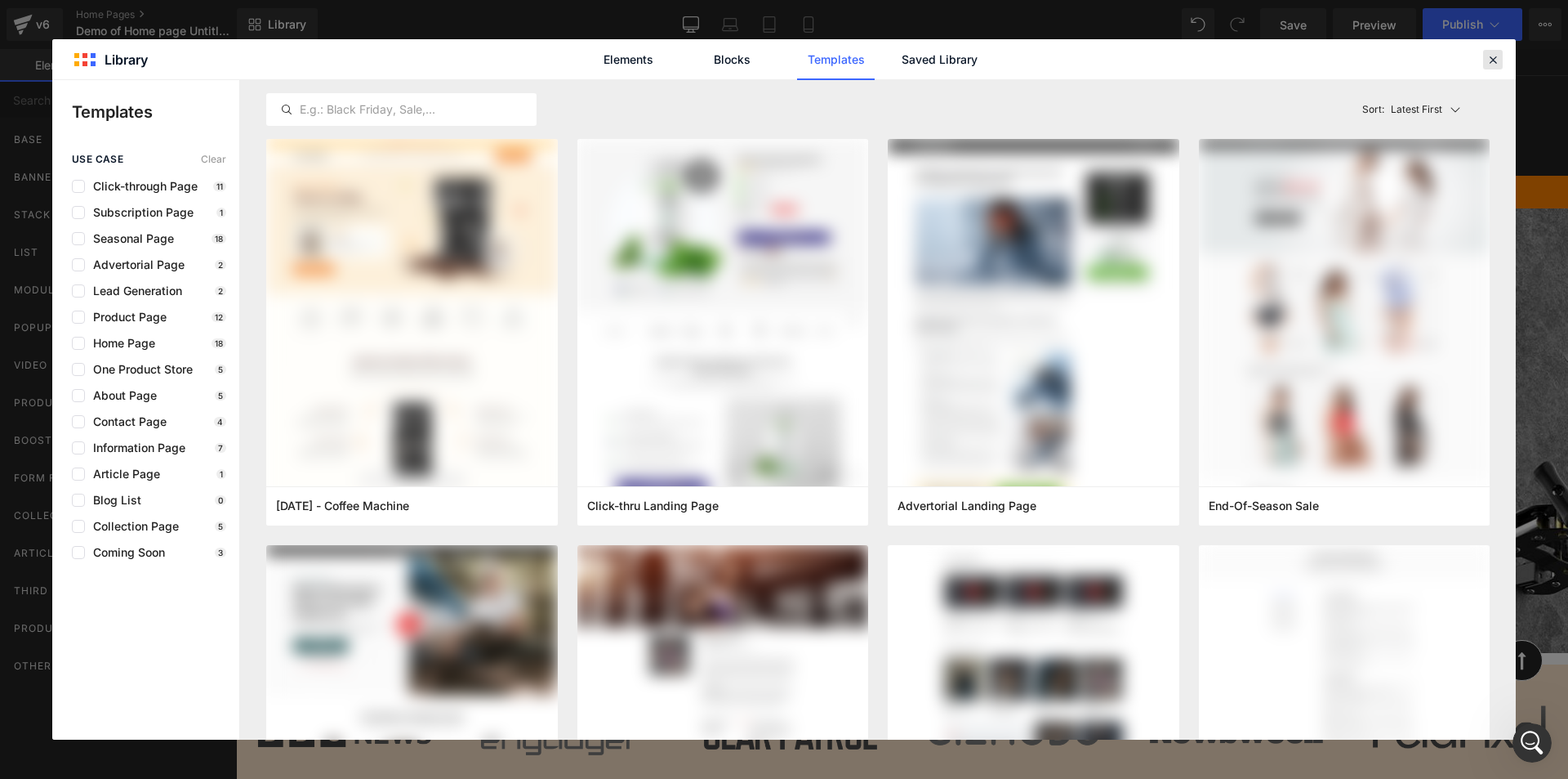
click at [1485, 61] on div at bounding box center [1493, 60] width 20 height 20
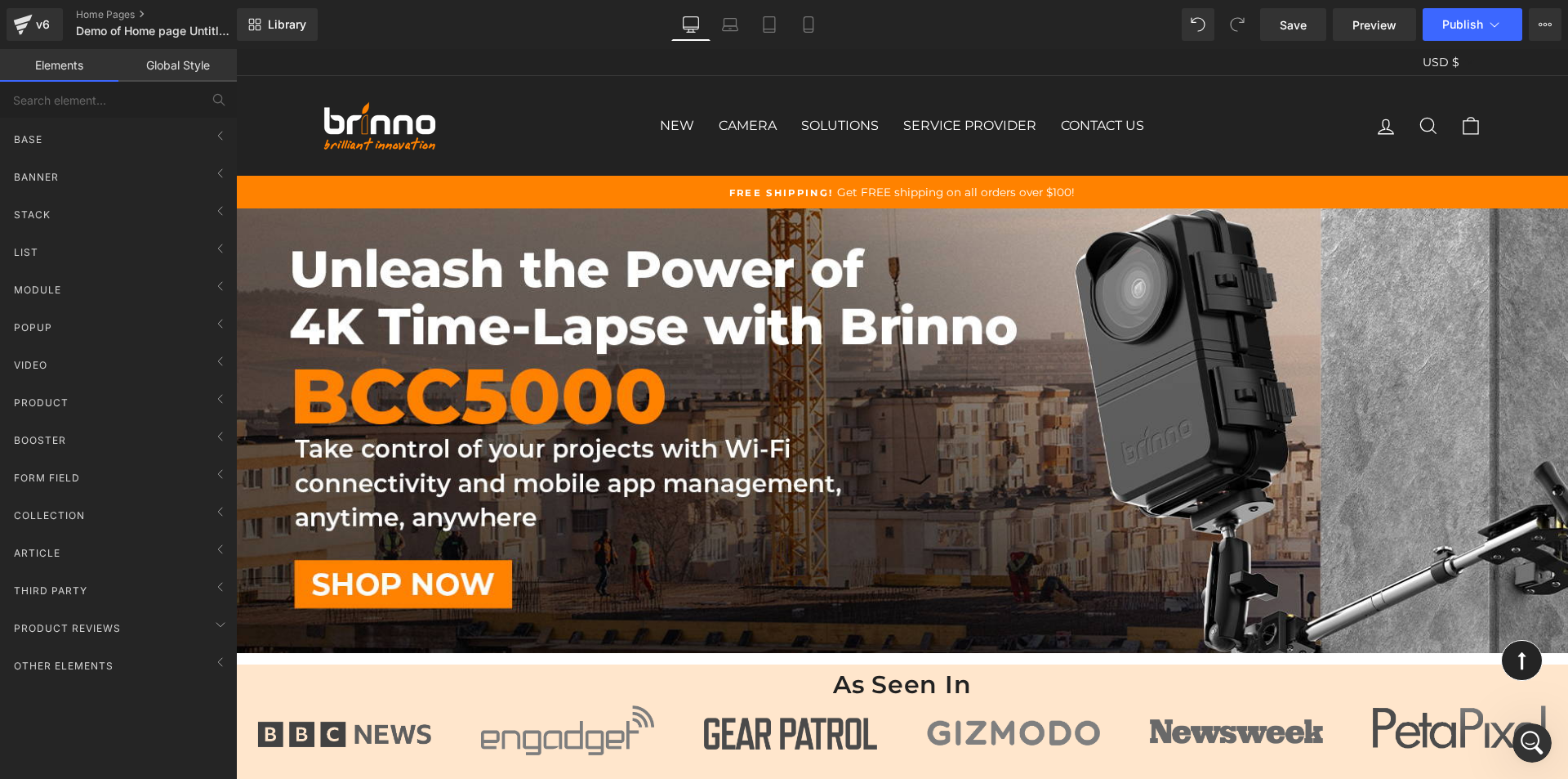
click at [1490, 58] on div "Currency USD $ CAD $ USD $" at bounding box center [903, 62] width 1225 height 26
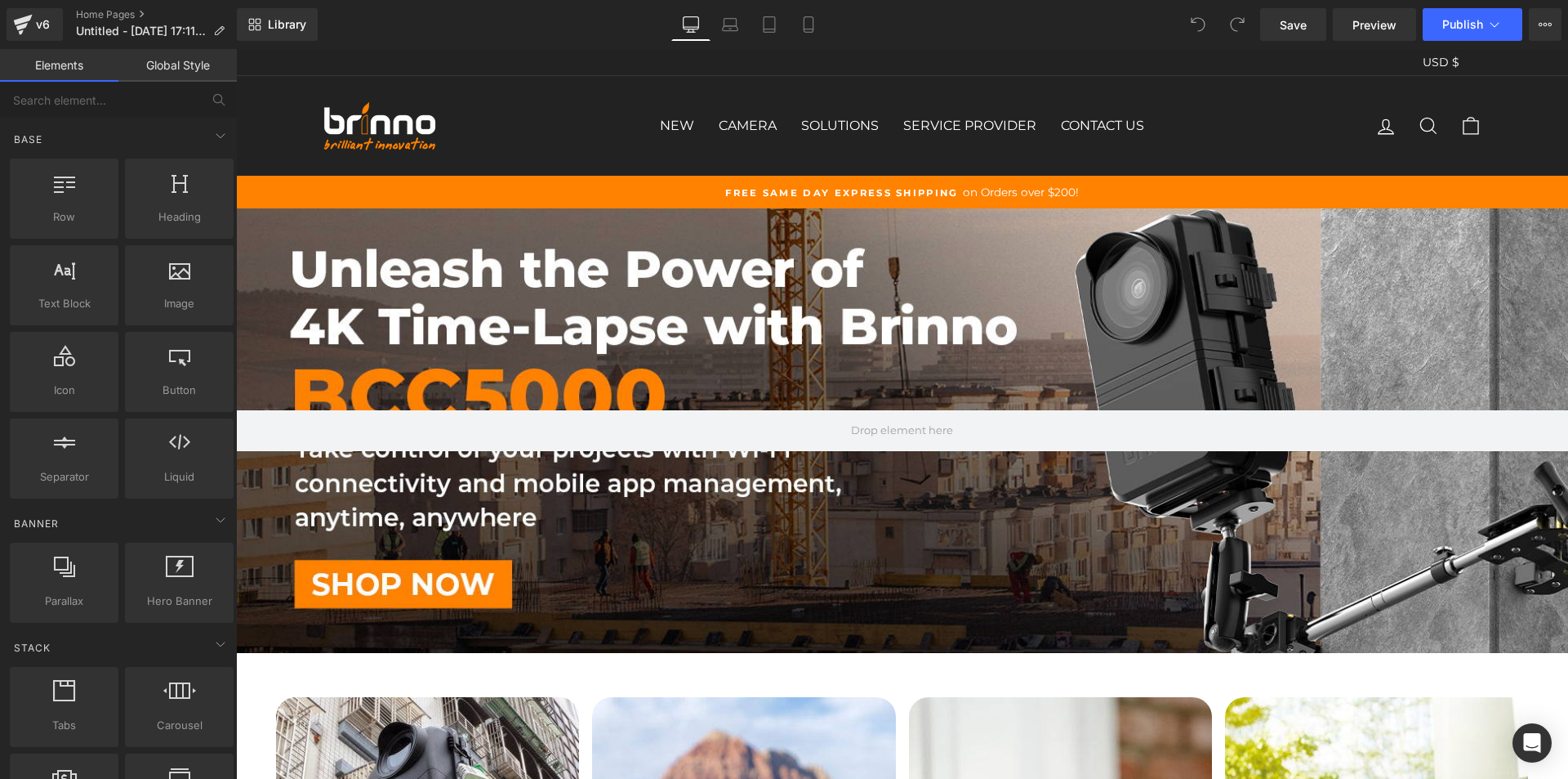
click at [562, 113] on div "NEW BCC5000 BCC2000Plus+ASP1000-P TLC300 BCC300-C BCC300-M CAMERA CONSTRUCTION …" at bounding box center [902, 126] width 931 height 67
click at [524, 198] on div "Free Same Day Express Shipping on Orders over $200!" at bounding box center [902, 192] width 1160 height 17
click at [588, 183] on div "Free Same Day Express Shipping on Orders over $200!" at bounding box center [902, 192] width 1160 height 17
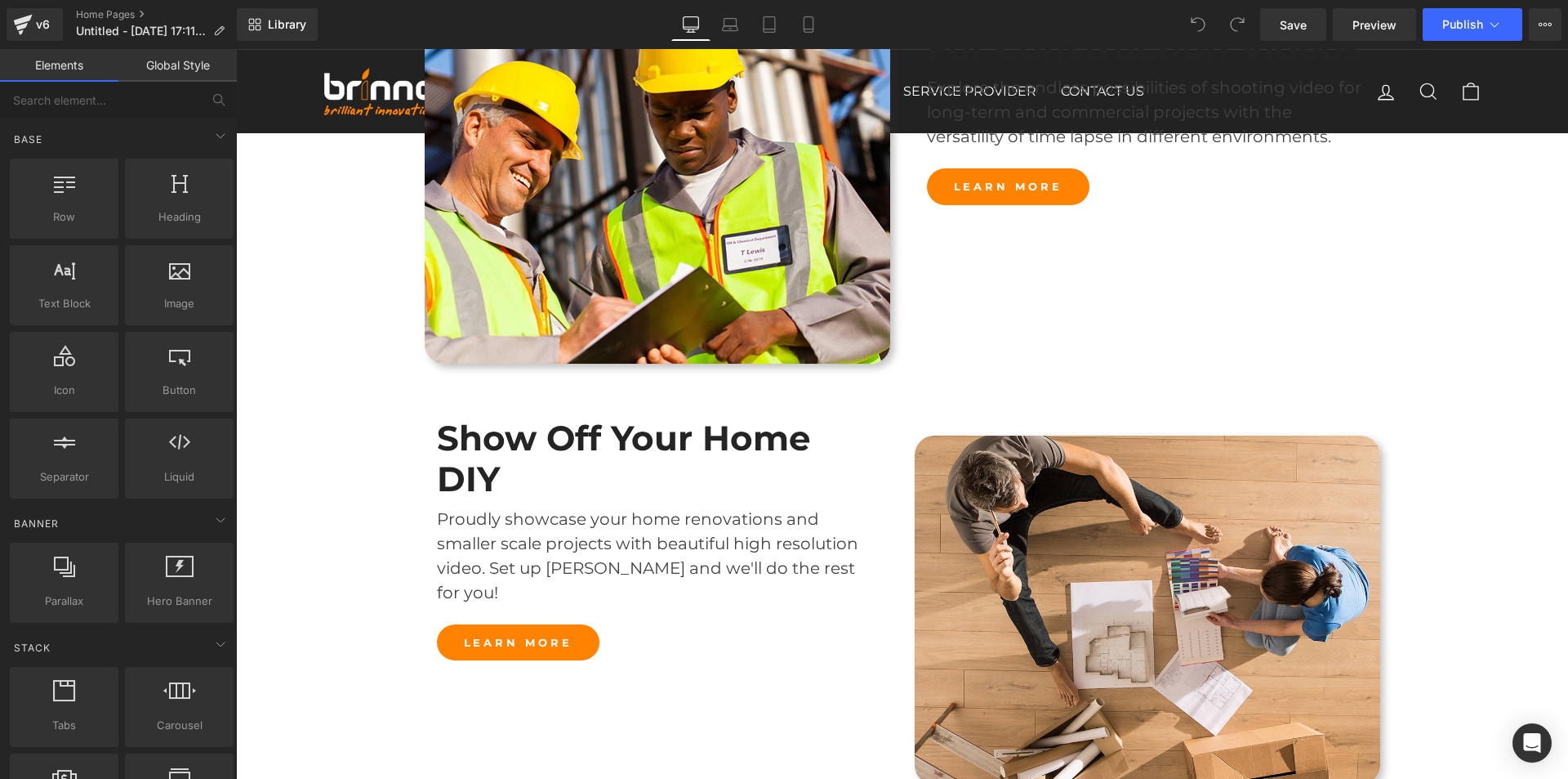
scroll to position [1879, 0]
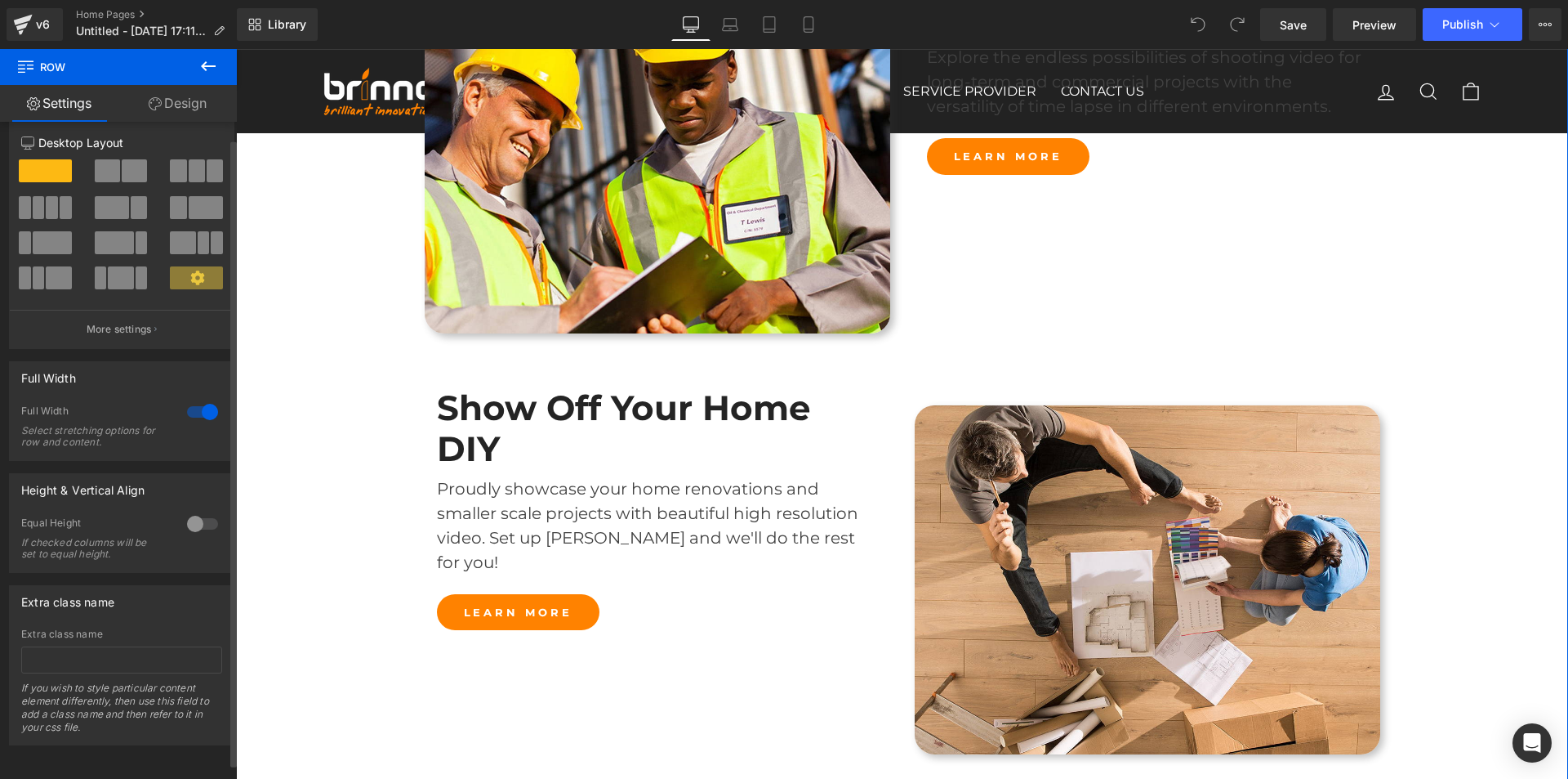
scroll to position [28, 0]
click at [69, 646] on input "text" at bounding box center [121, 660] width 201 height 27
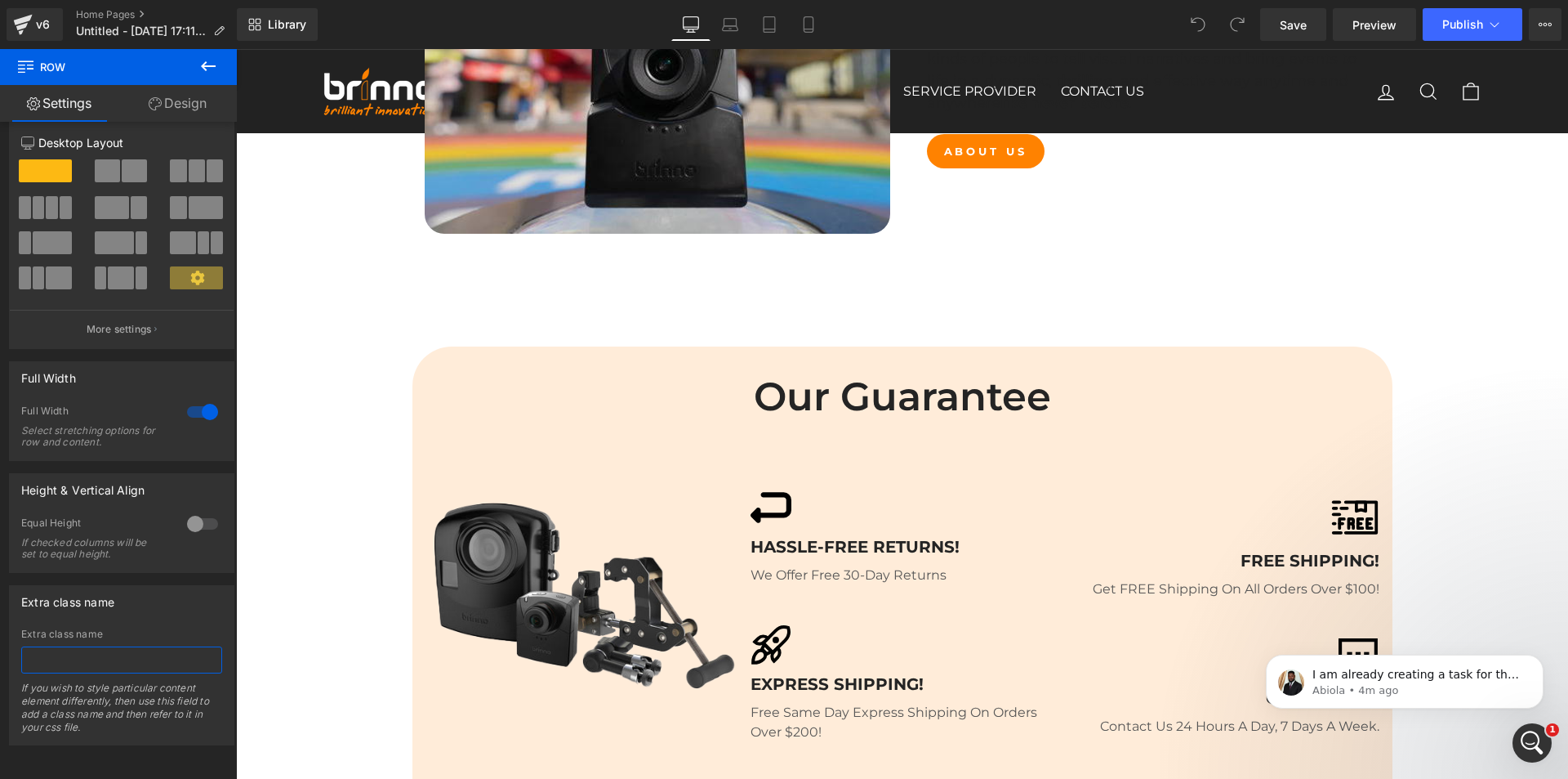
scroll to position [5425, 0]
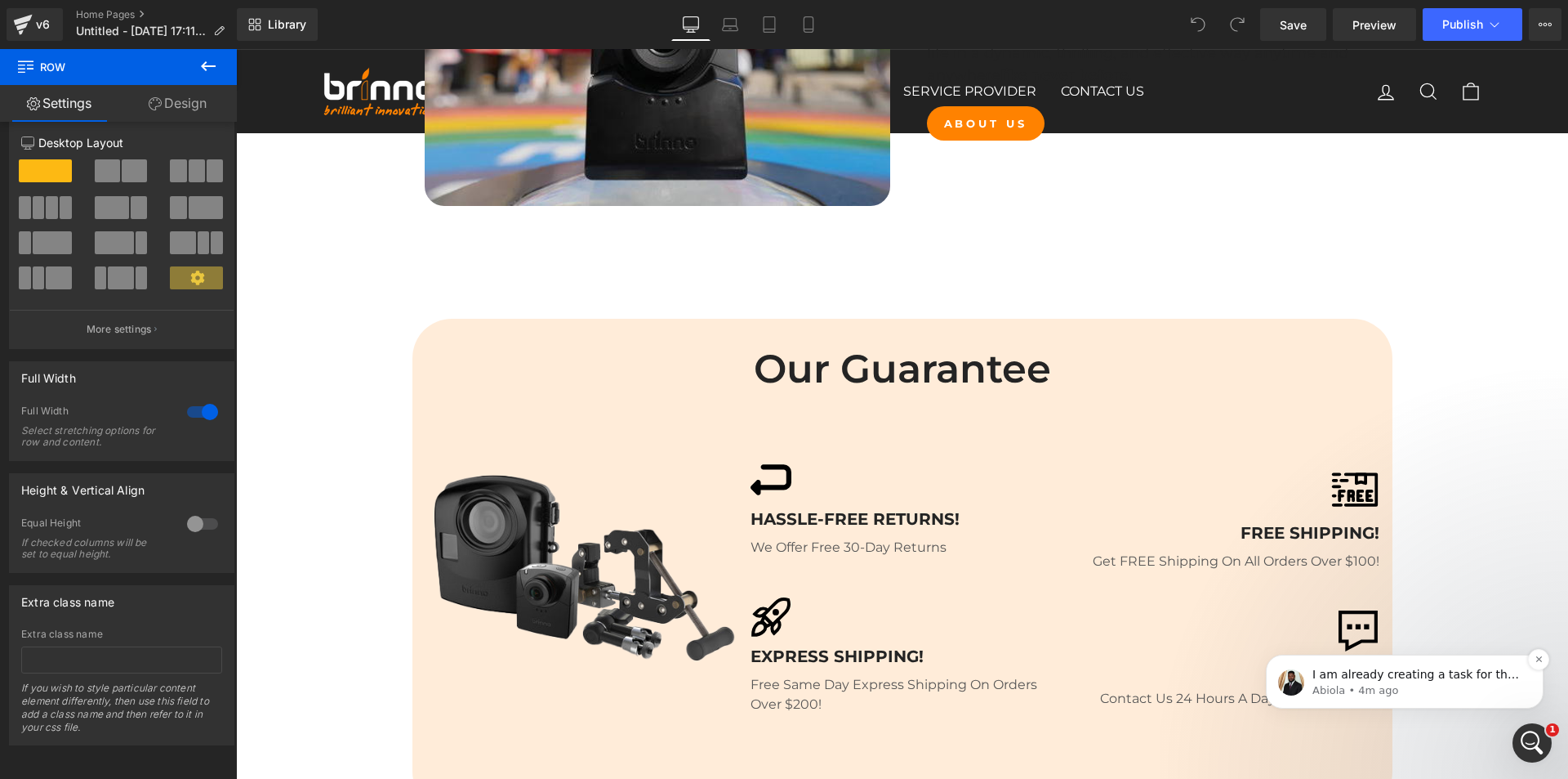
click at [1430, 686] on p "Abiola • 4m ago" at bounding box center [1417, 691] width 211 height 15
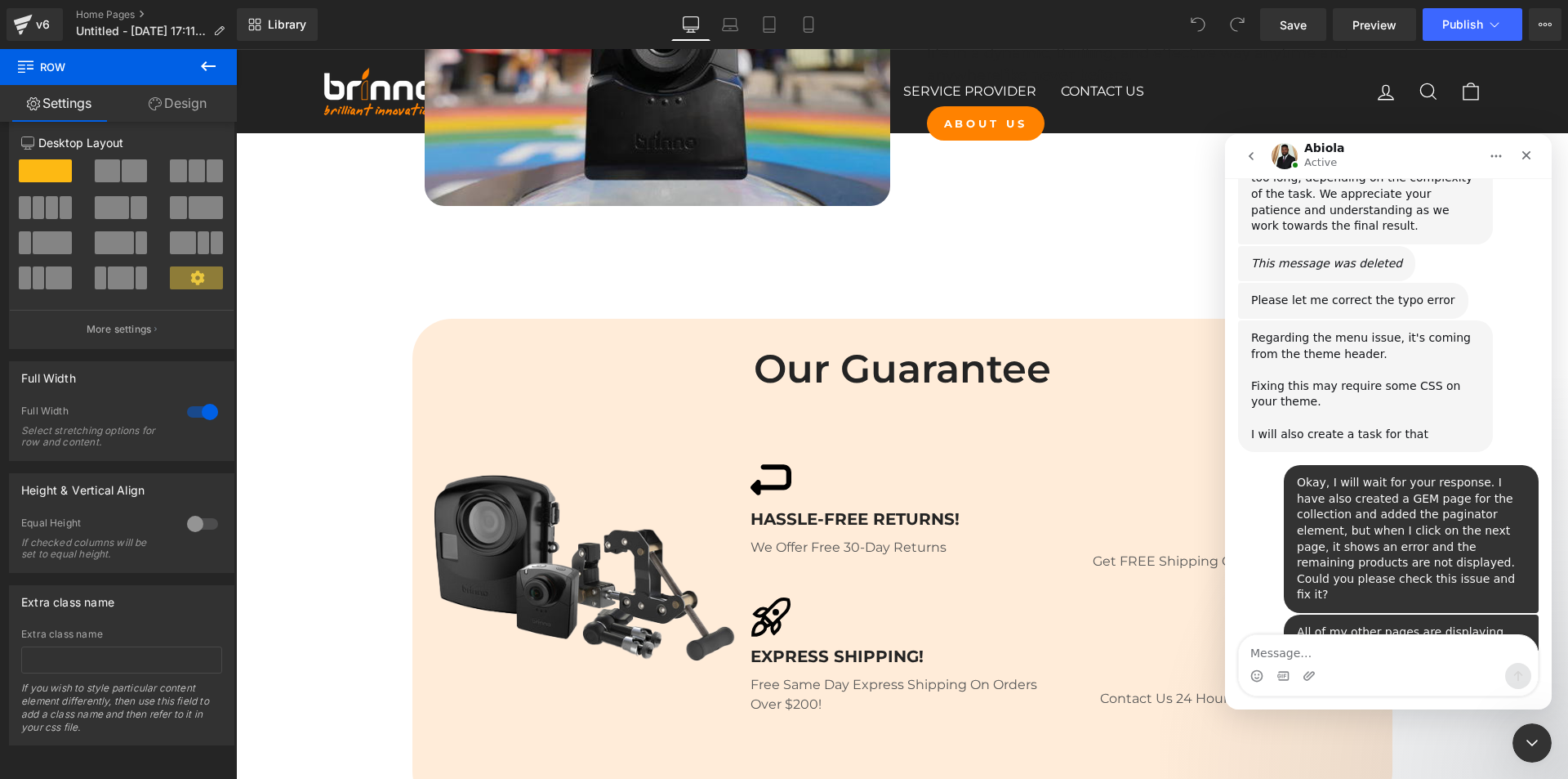
scroll to position [3303, 0]
click at [872, 290] on div at bounding box center [784, 364] width 1568 height 730
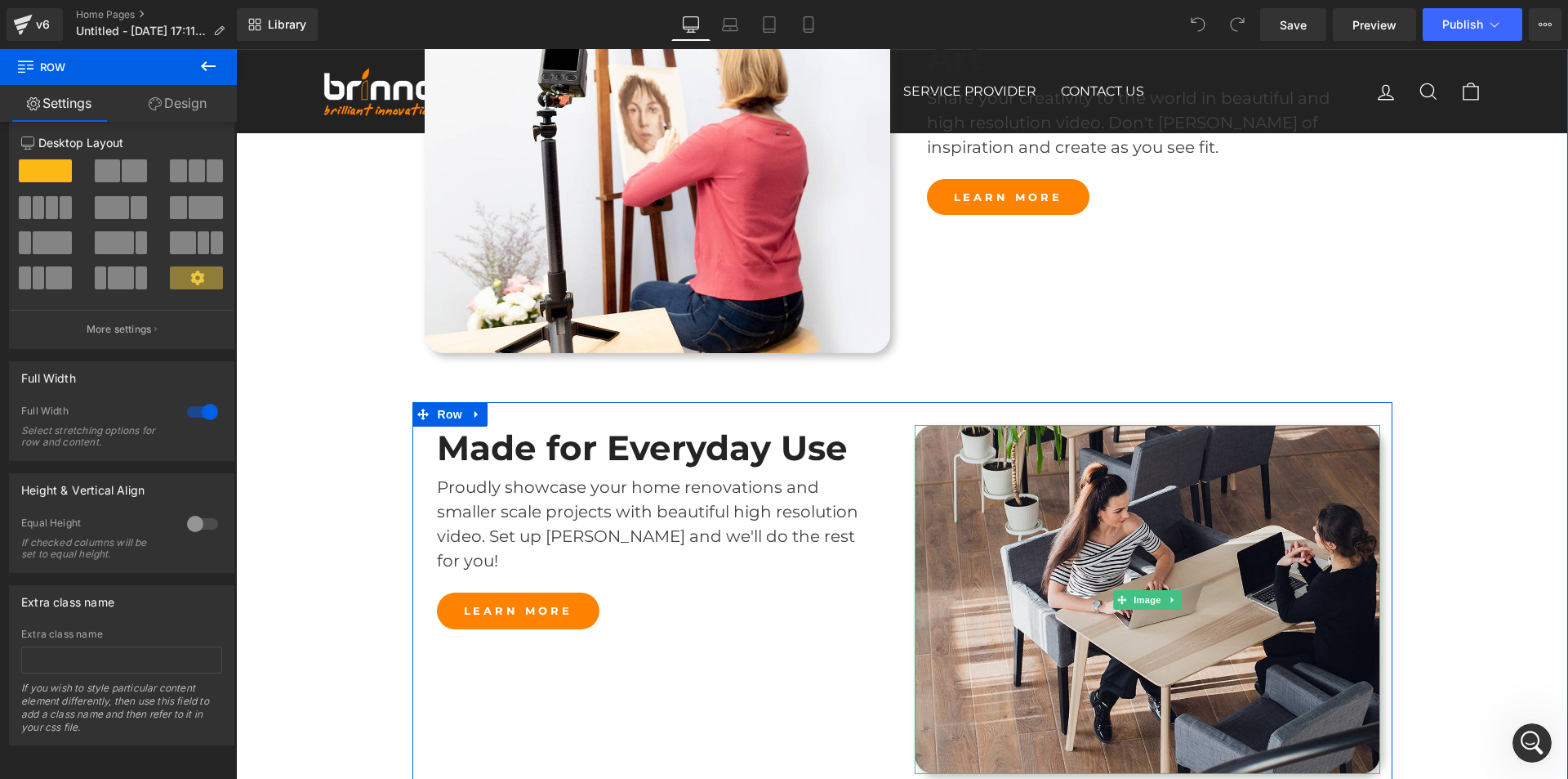
scroll to position [2728, 0]
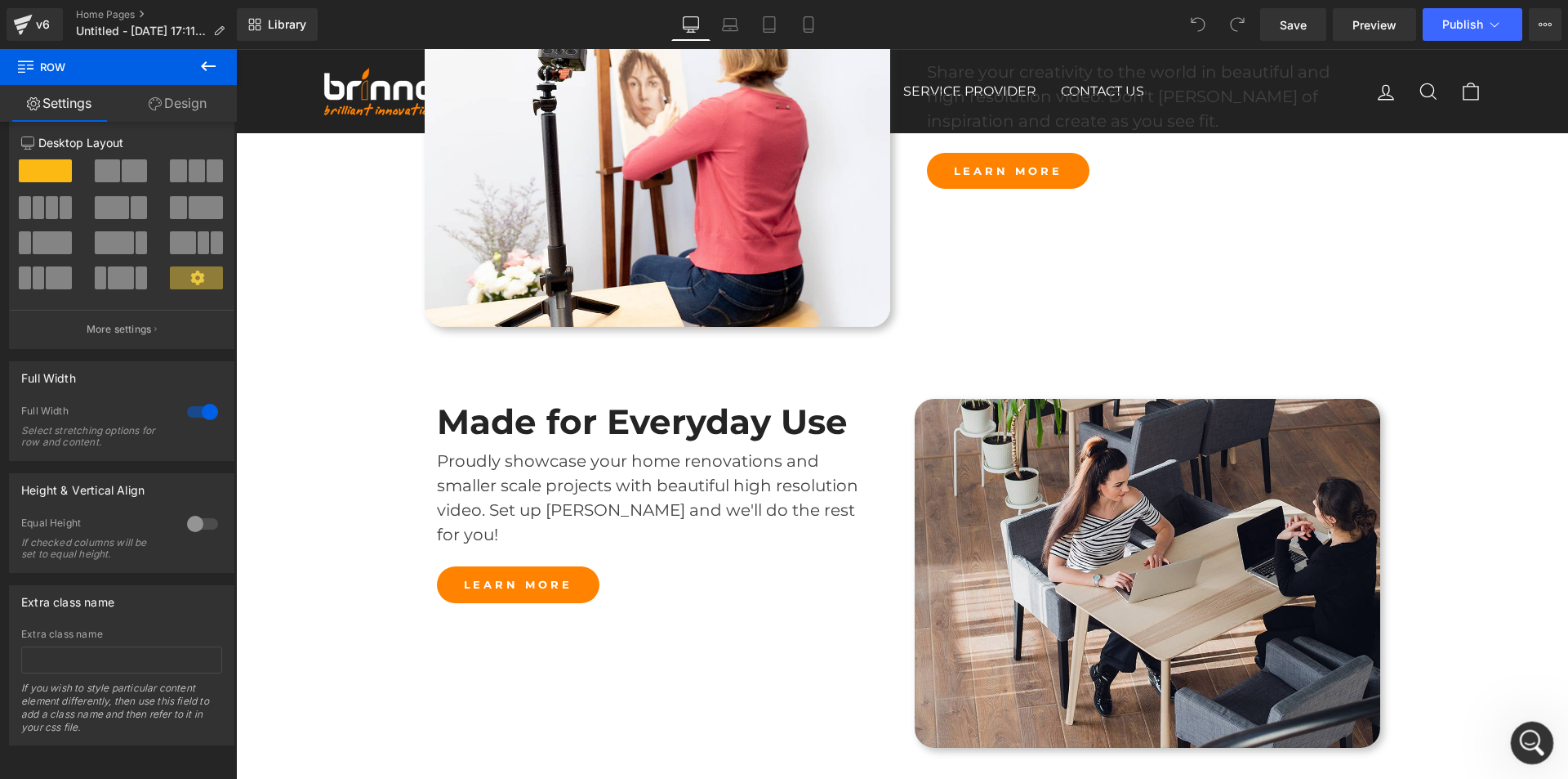
click at [1527, 738] on icon "Open Intercom Messenger" at bounding box center [1530, 741] width 27 height 27
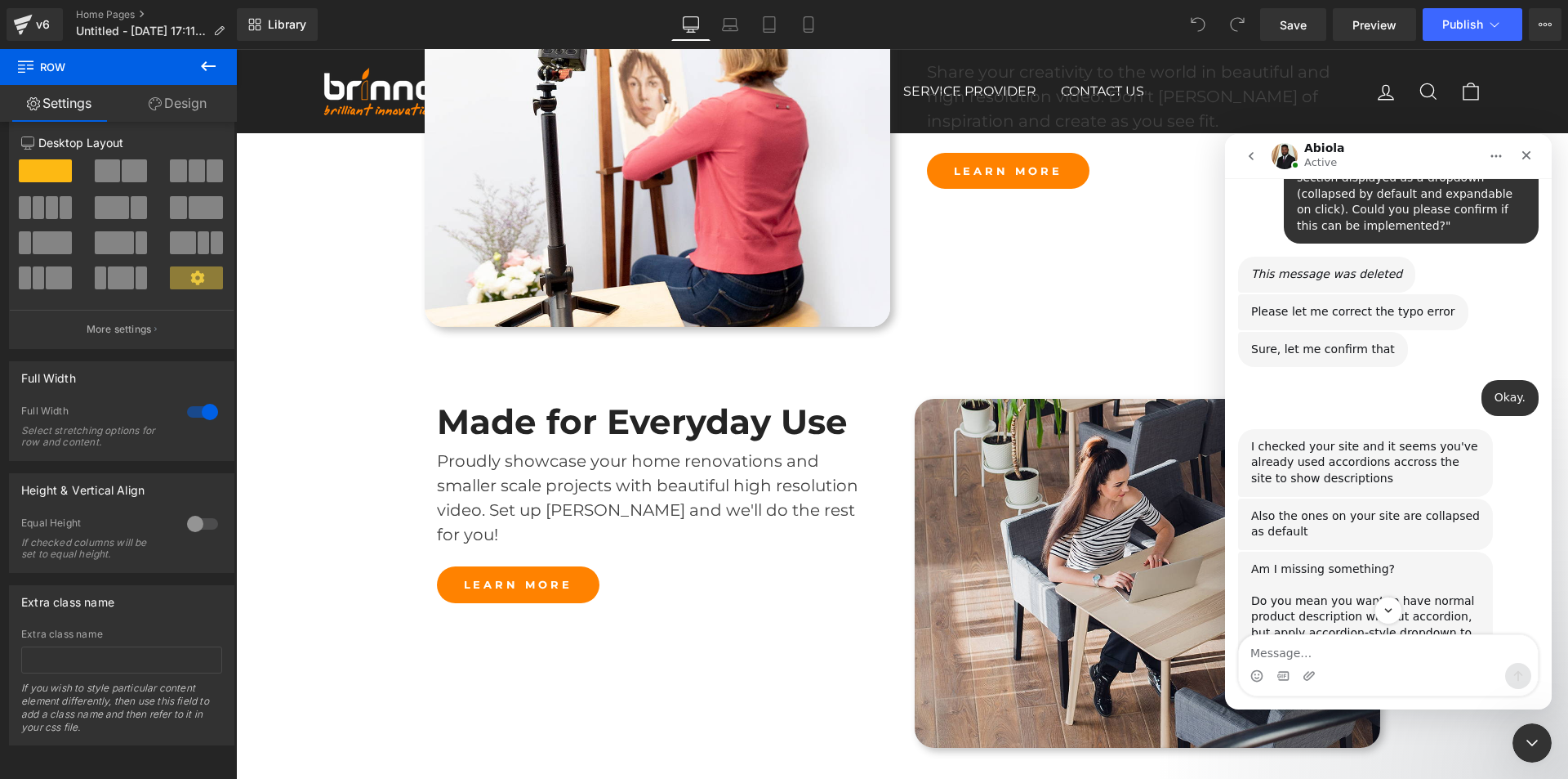
scroll to position [944, 0]
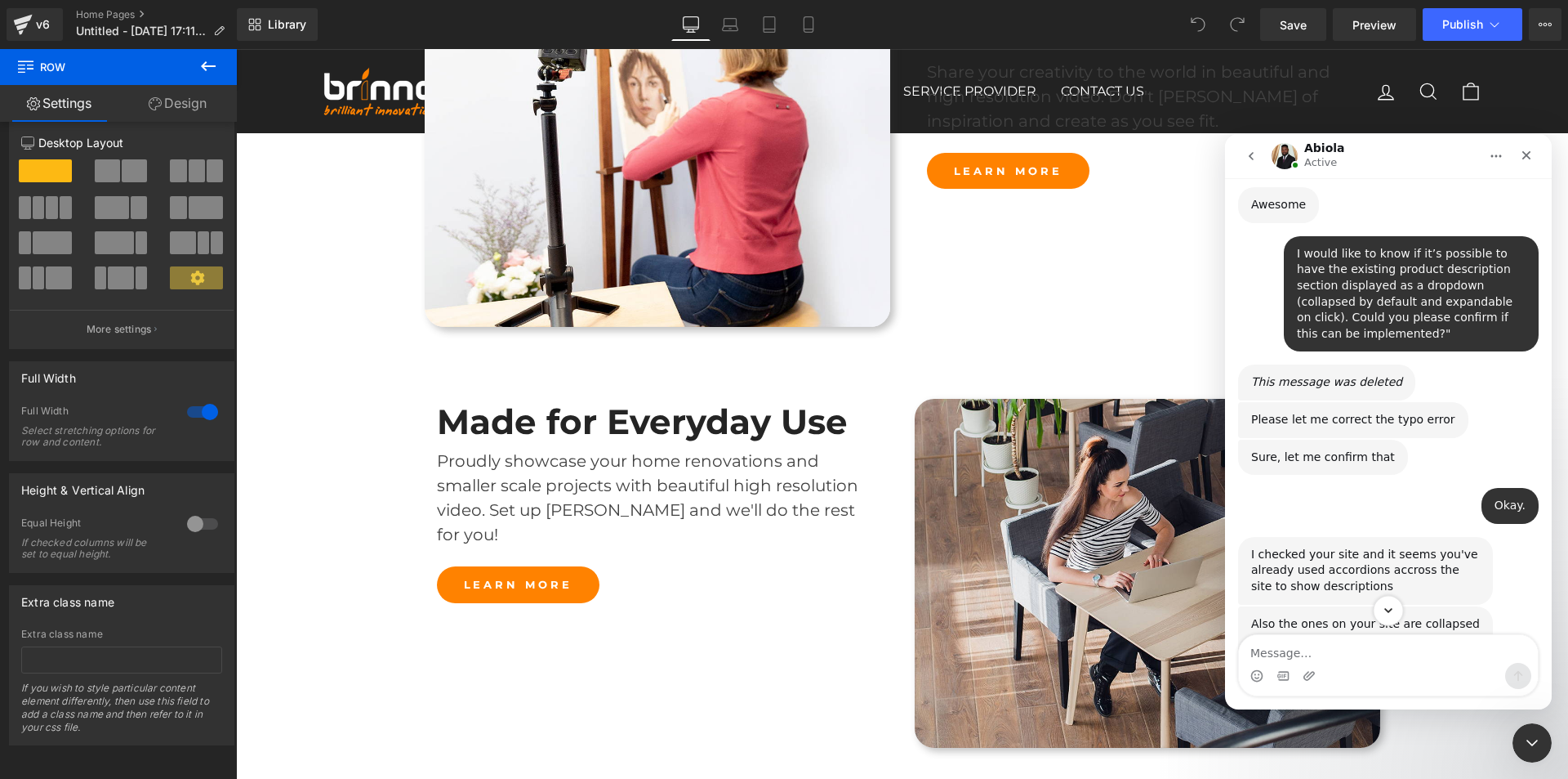
click at [1385, 610] on icon "Scroll to bottom" at bounding box center [1389, 611] width 8 height 5
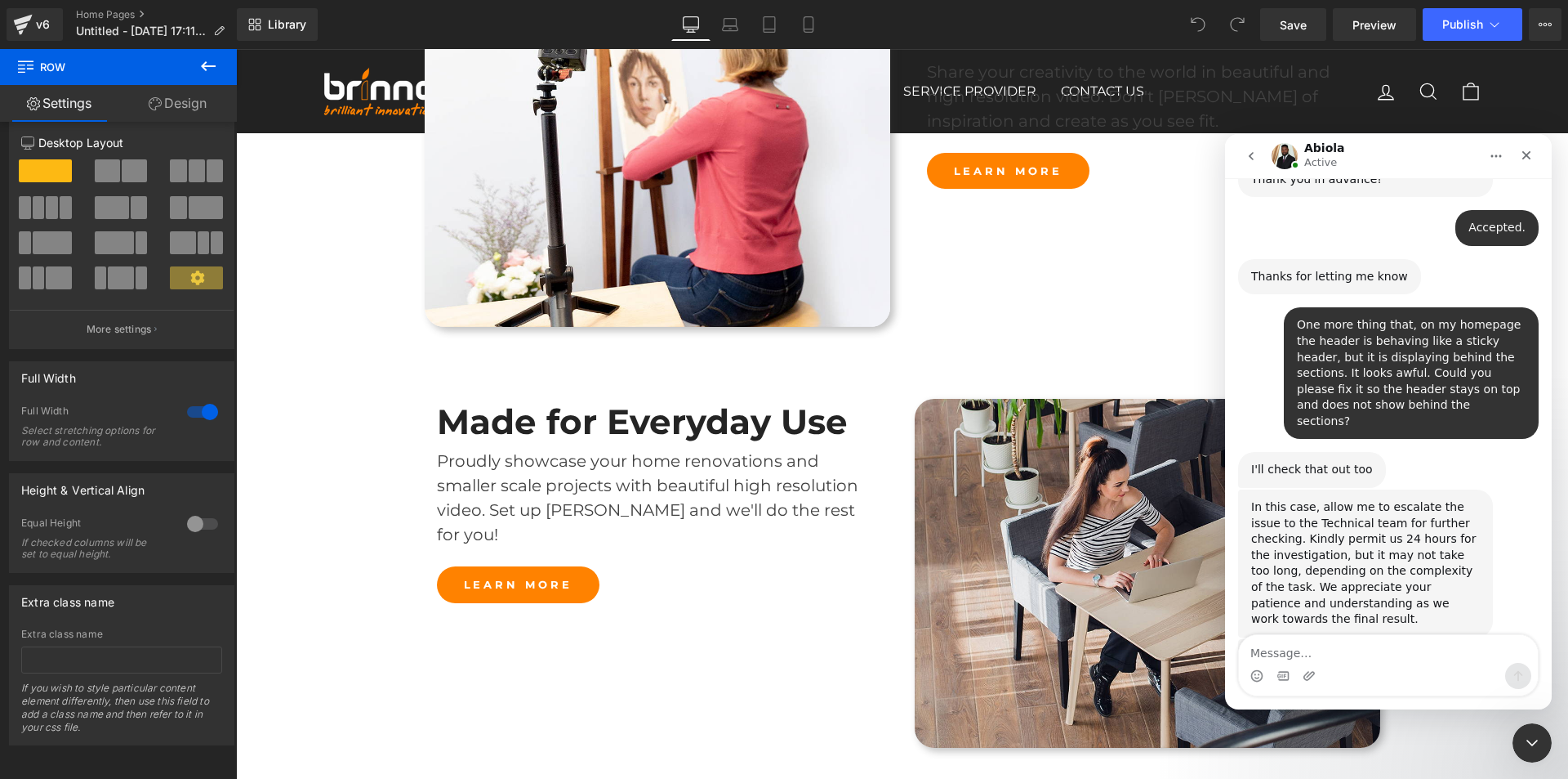
scroll to position [3314, 0]
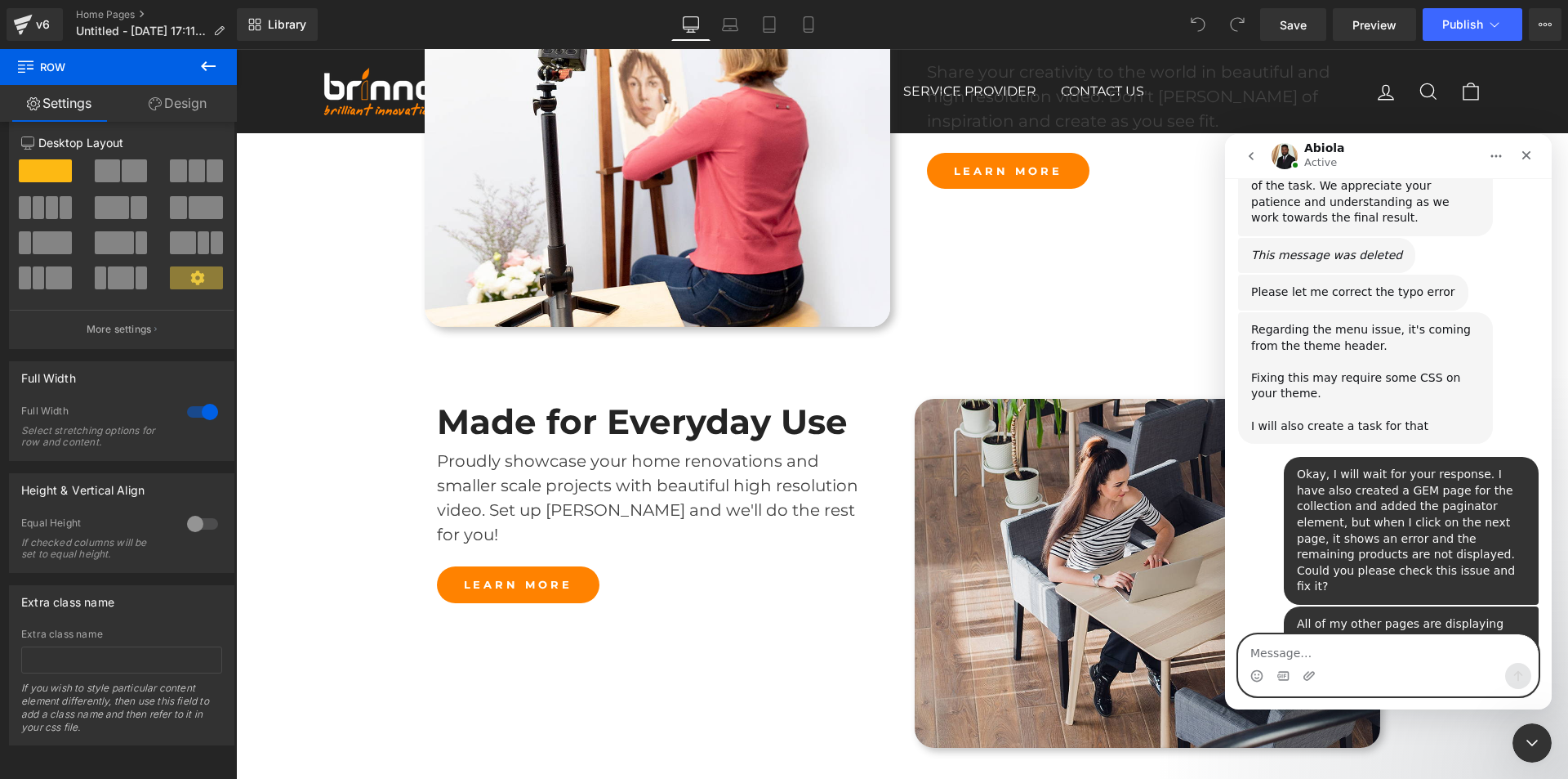
click at [1315, 646] on textarea "Message…" at bounding box center [1388, 648] width 299 height 28
click at [1325, 649] on textarea "Our website is please can you solve it soon" at bounding box center [1388, 648] width 299 height 28
click at [1488, 651] on textarea "My website is live please can you solve it soon" at bounding box center [1388, 648] width 299 height 28
type textarea "My website is live please can you solve it ASAP?"
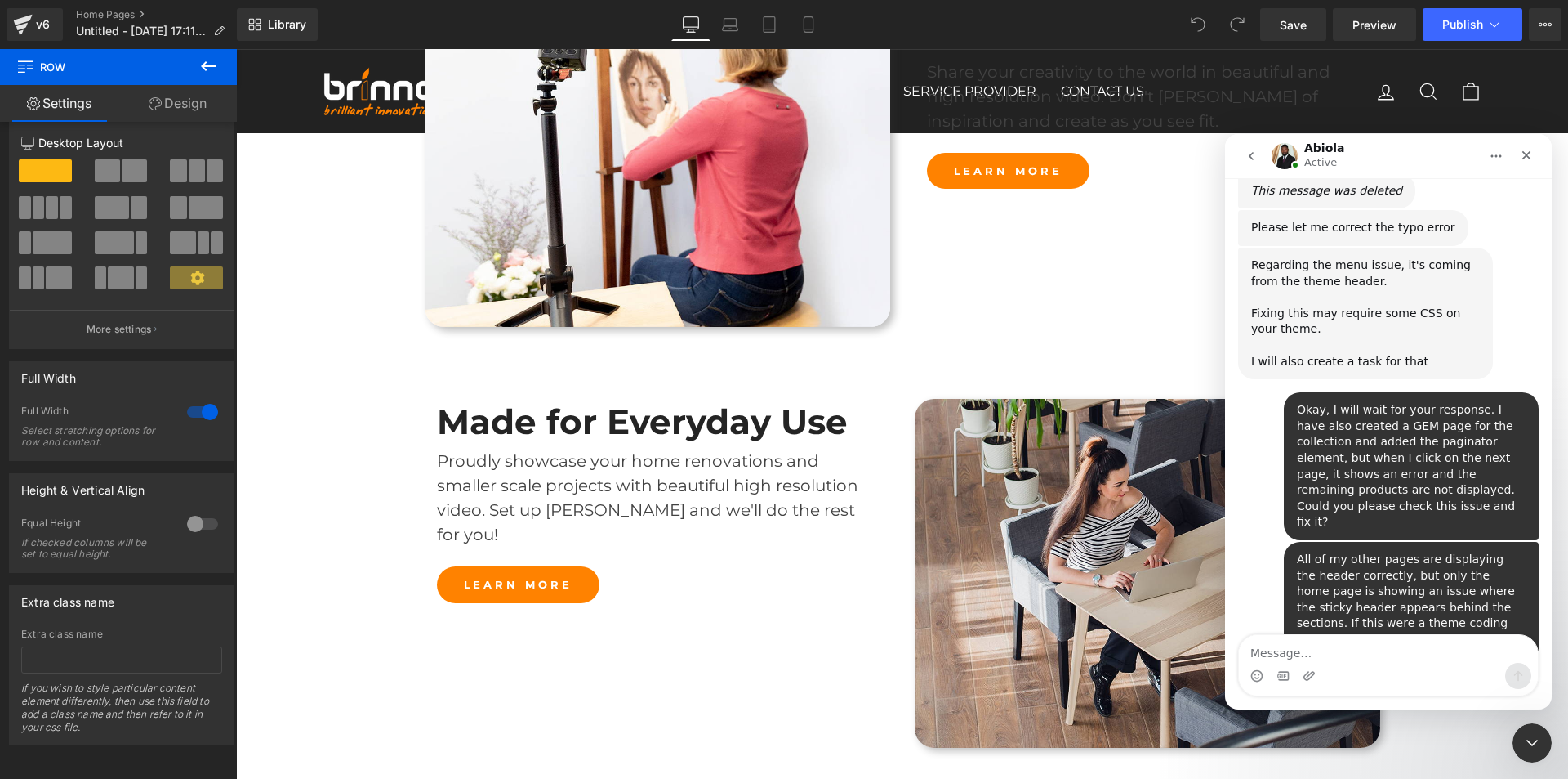
click at [0, 0] on div at bounding box center [0, 0] width 0 height 0
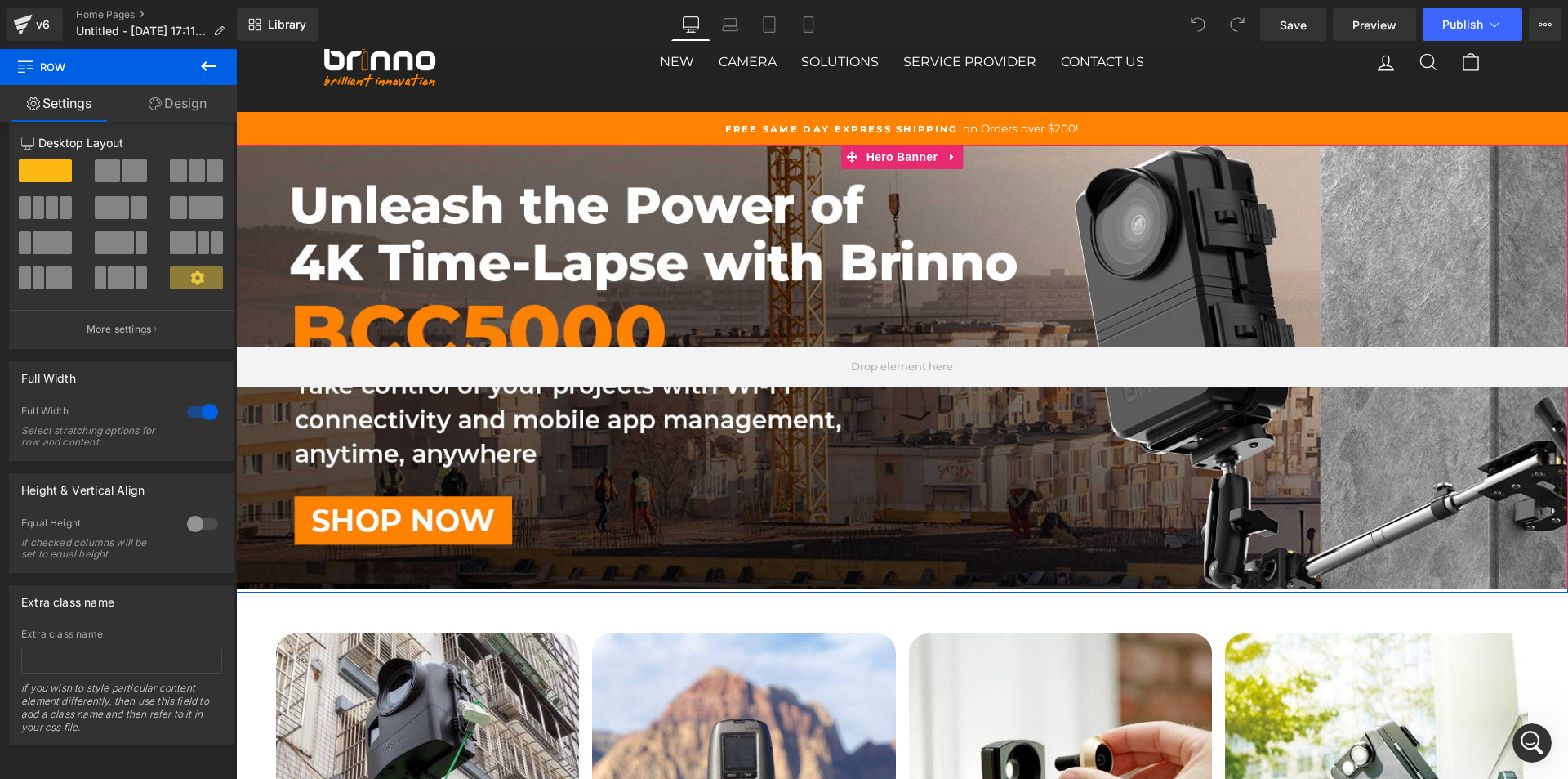
scroll to position [0, 0]
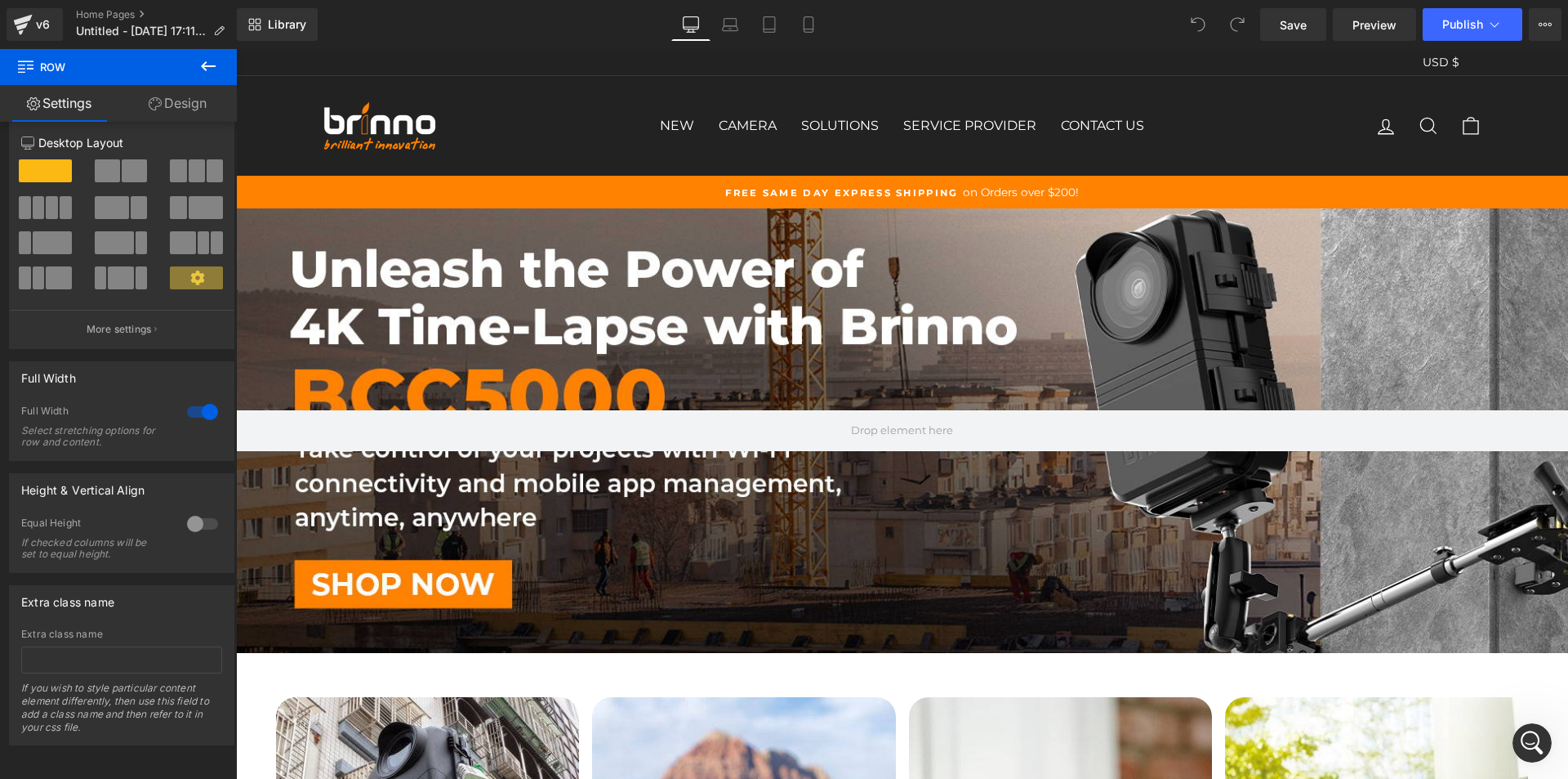
click at [180, 94] on link "Design" at bounding box center [178, 103] width 118 height 37
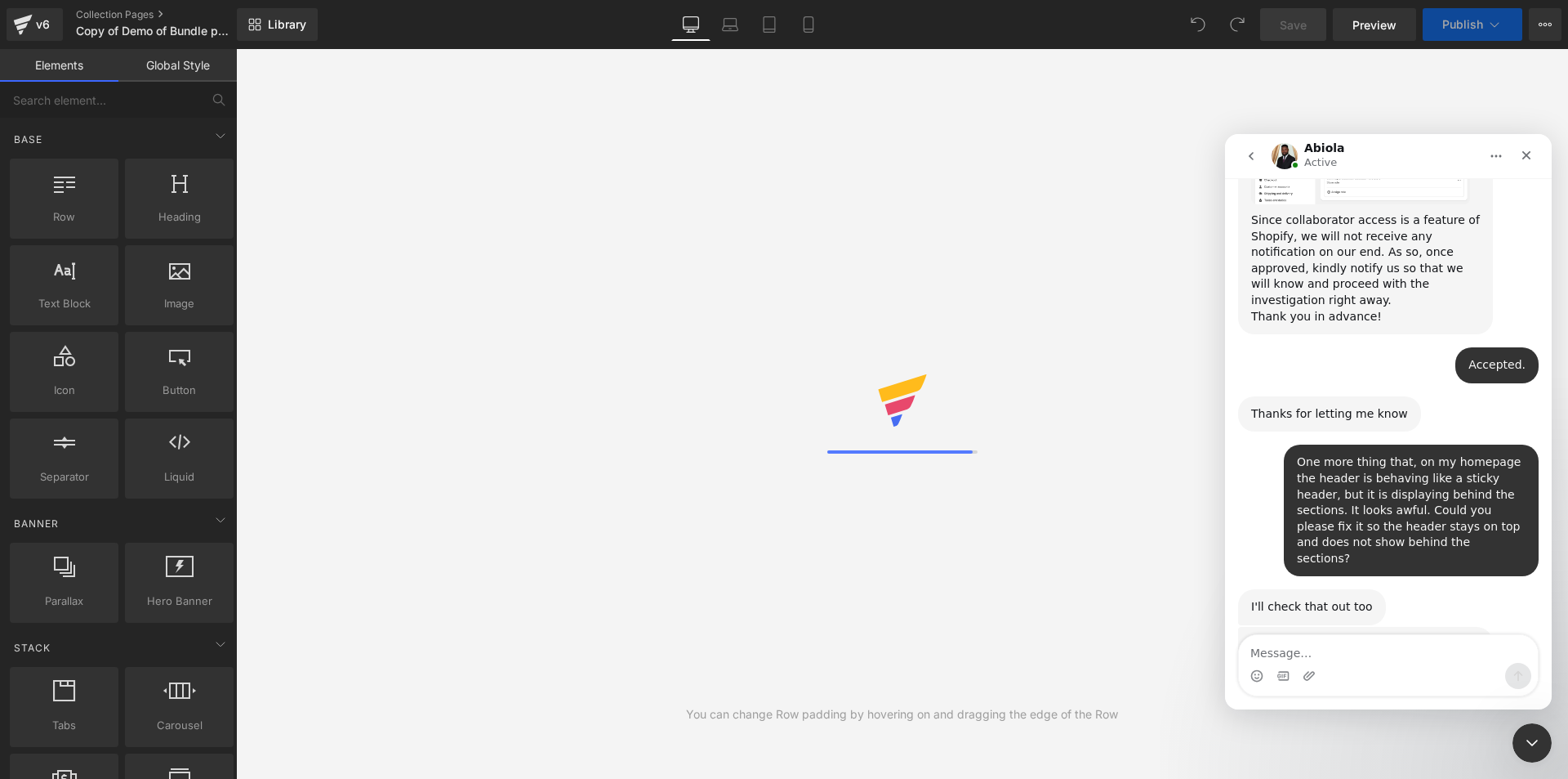
scroll to position [3276, 0]
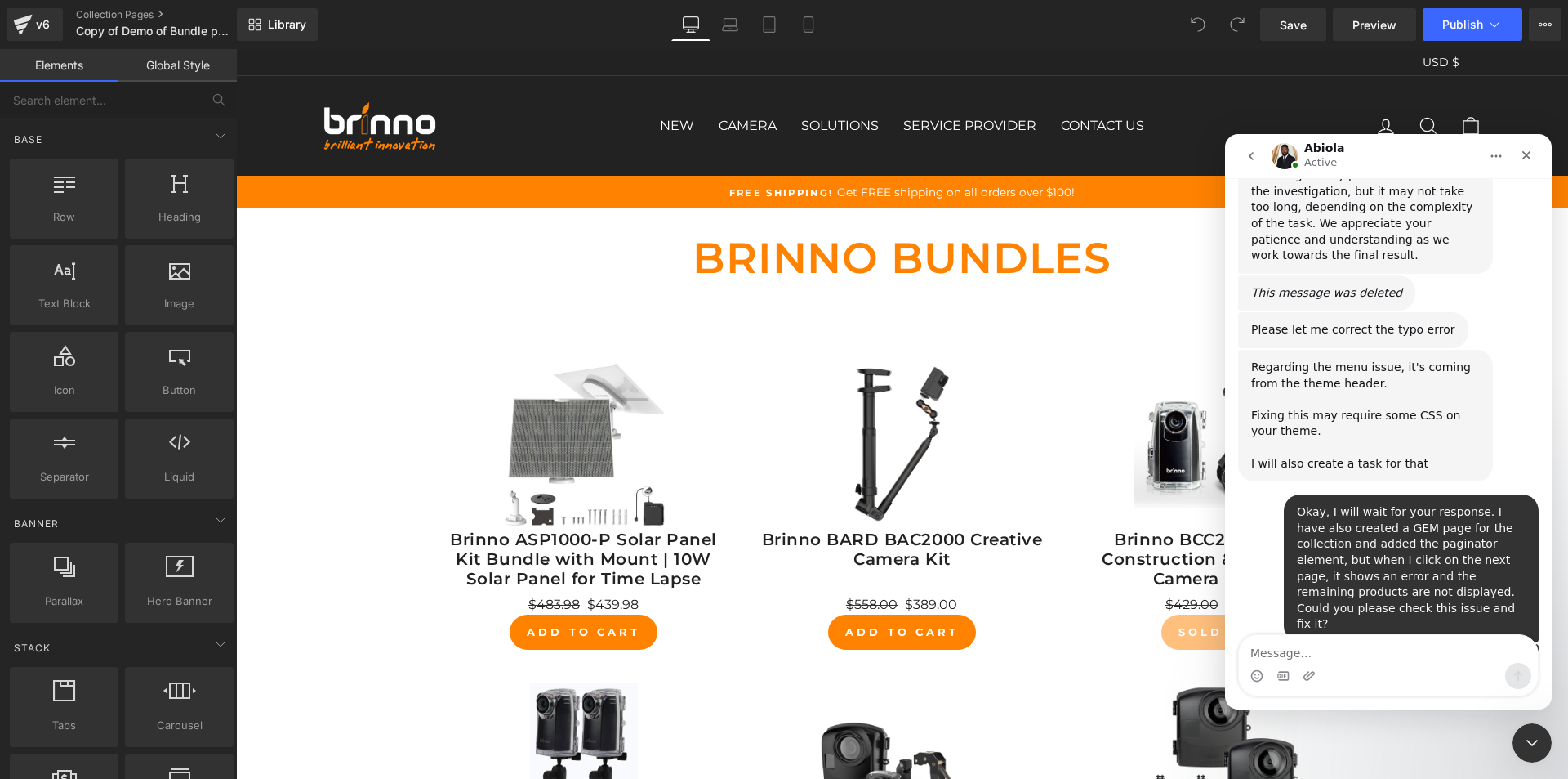
click at [764, 357] on div at bounding box center [784, 364] width 1568 height 730
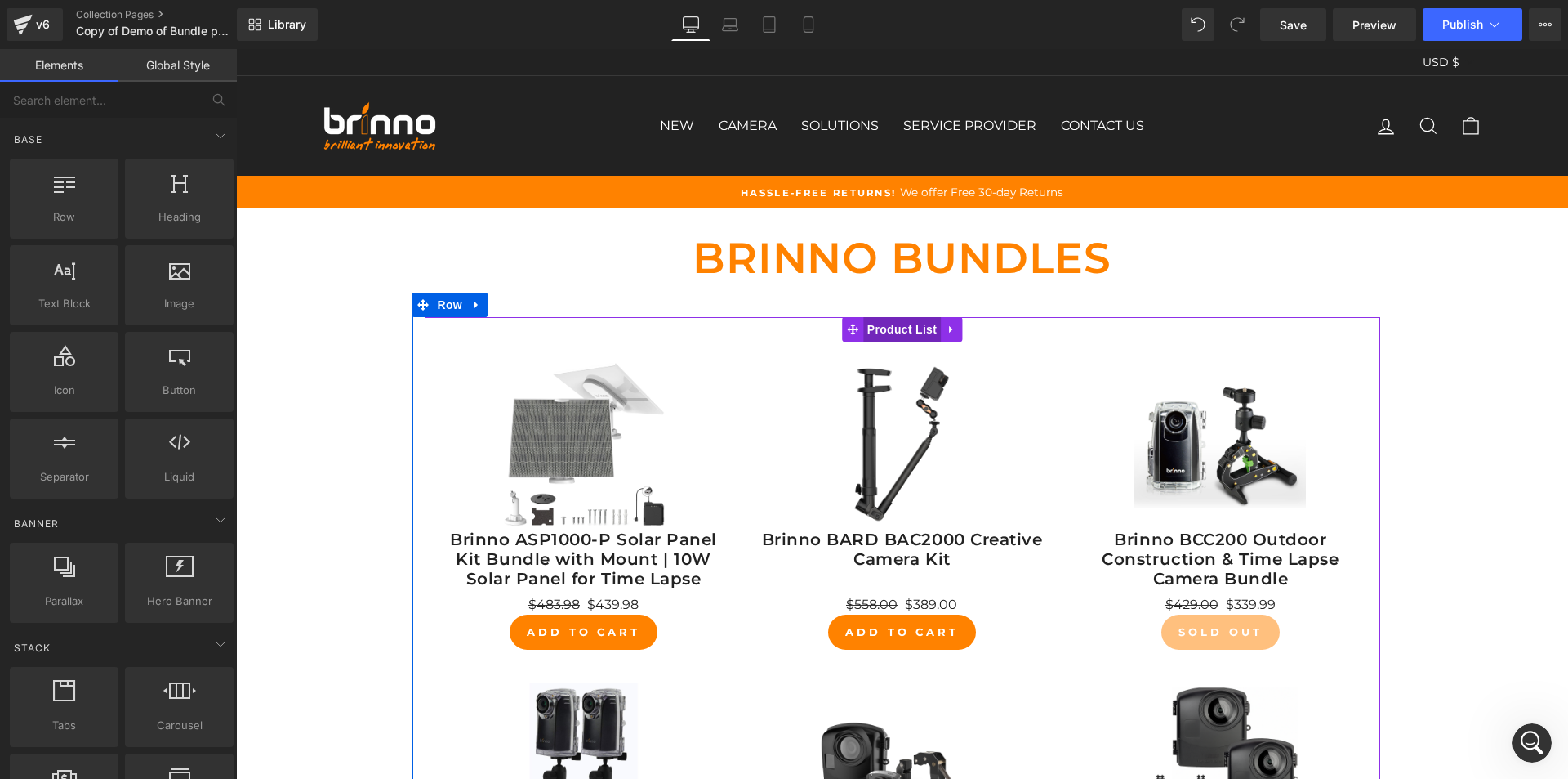
click at [903, 337] on span "Product List" at bounding box center [902, 329] width 78 height 24
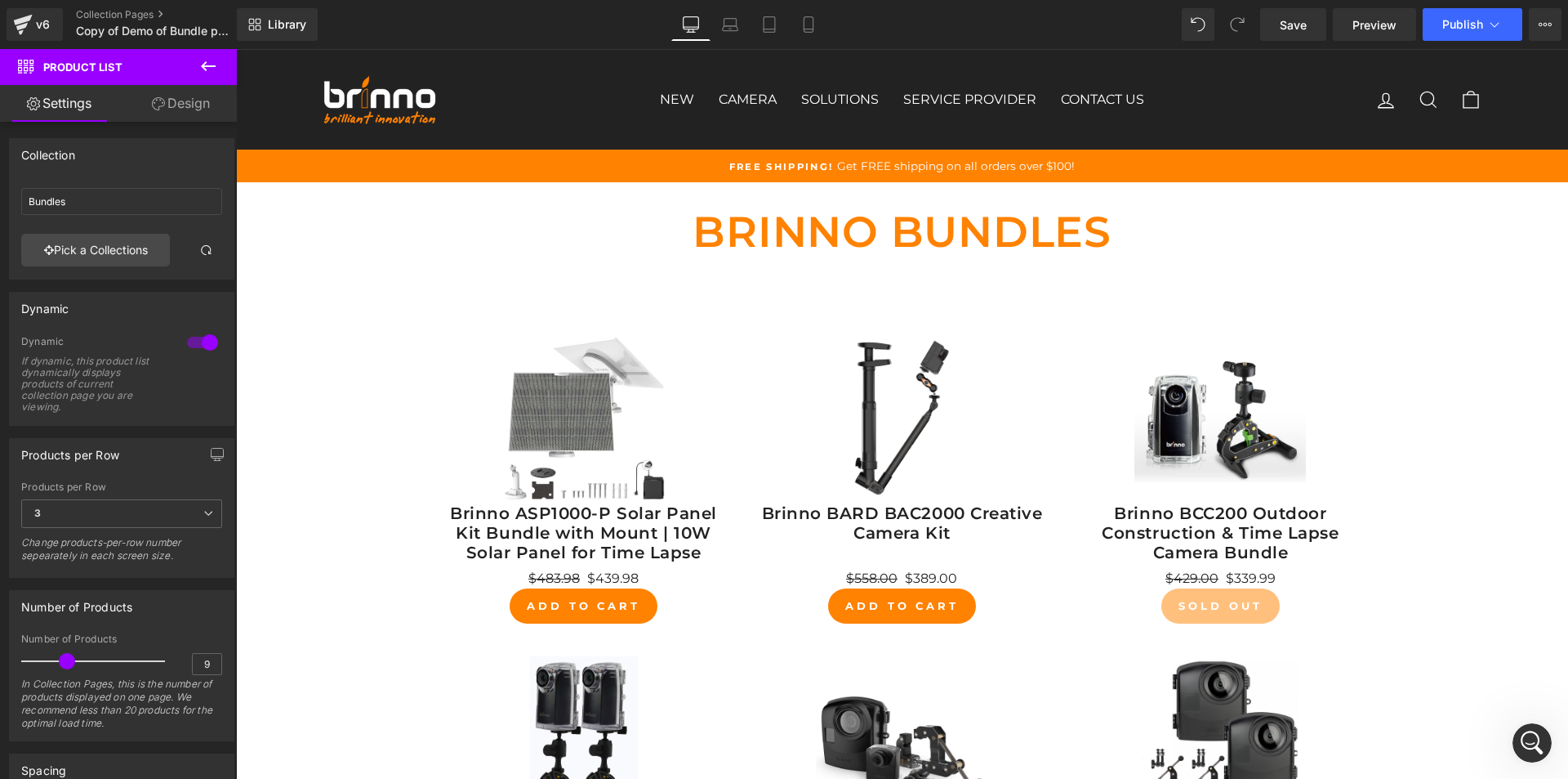
scroll to position [0, 0]
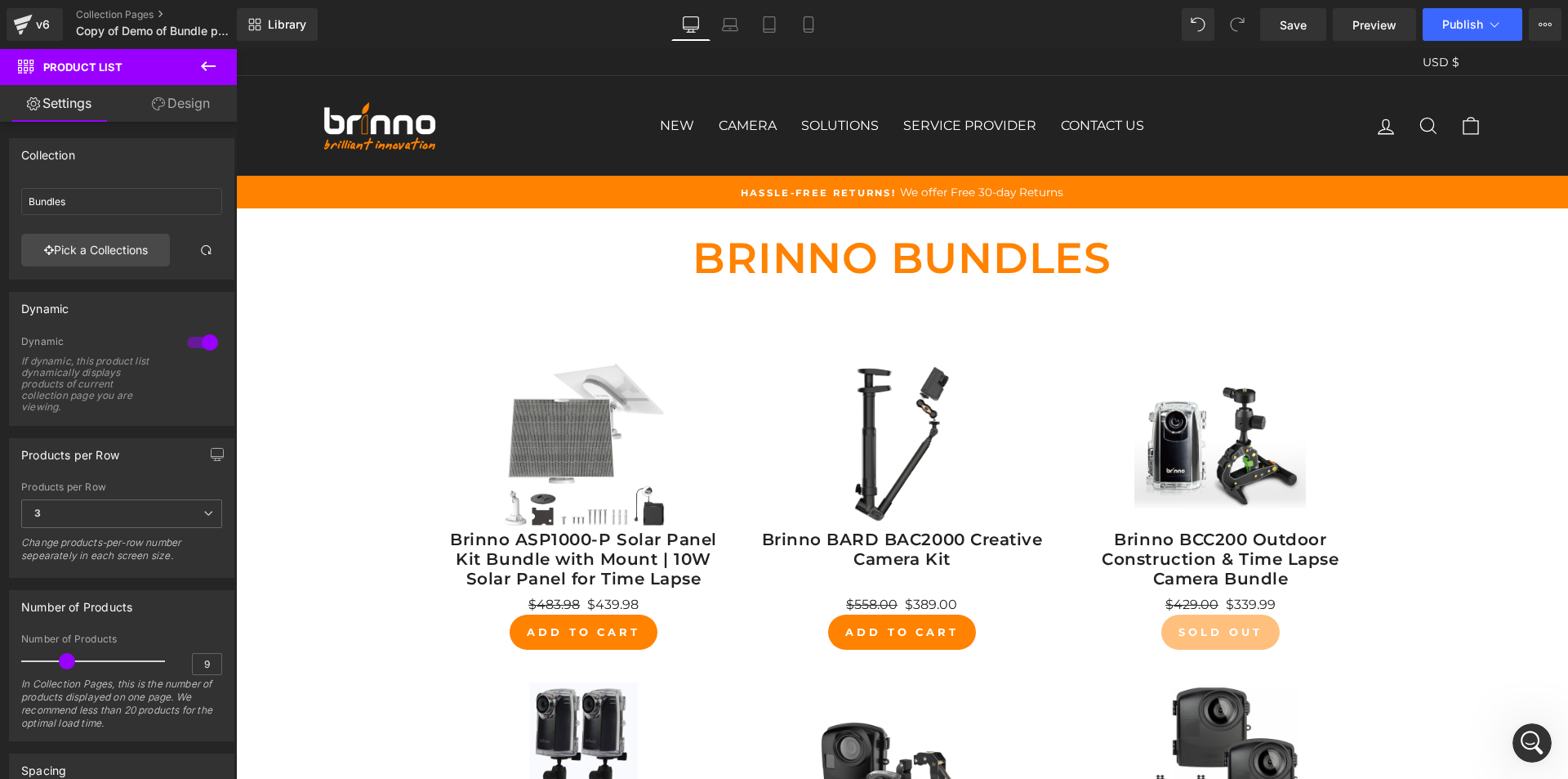
click at [211, 65] on icon at bounding box center [208, 66] width 15 height 10
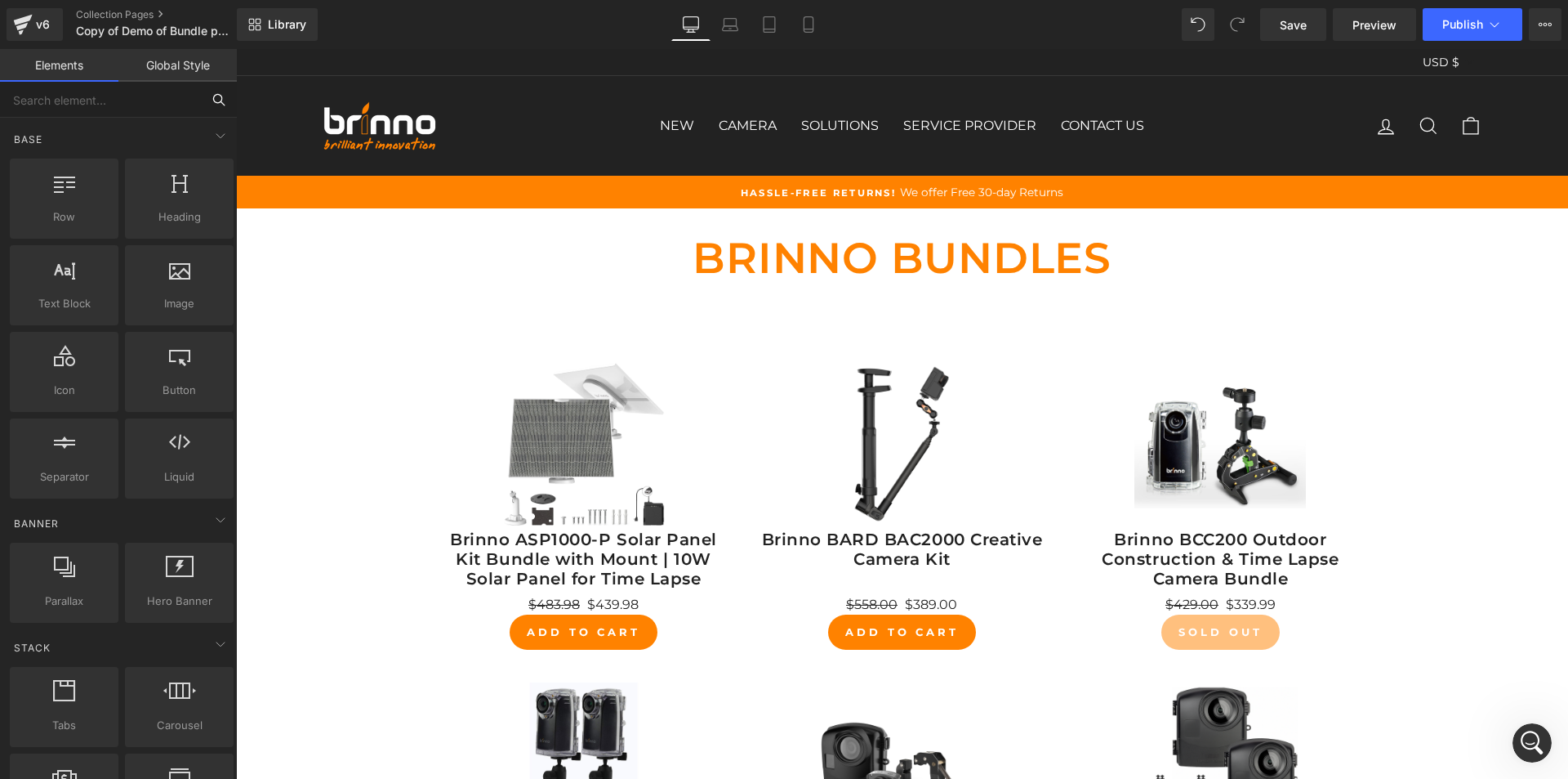
click at [125, 103] on input "text" at bounding box center [100, 99] width 201 height 36
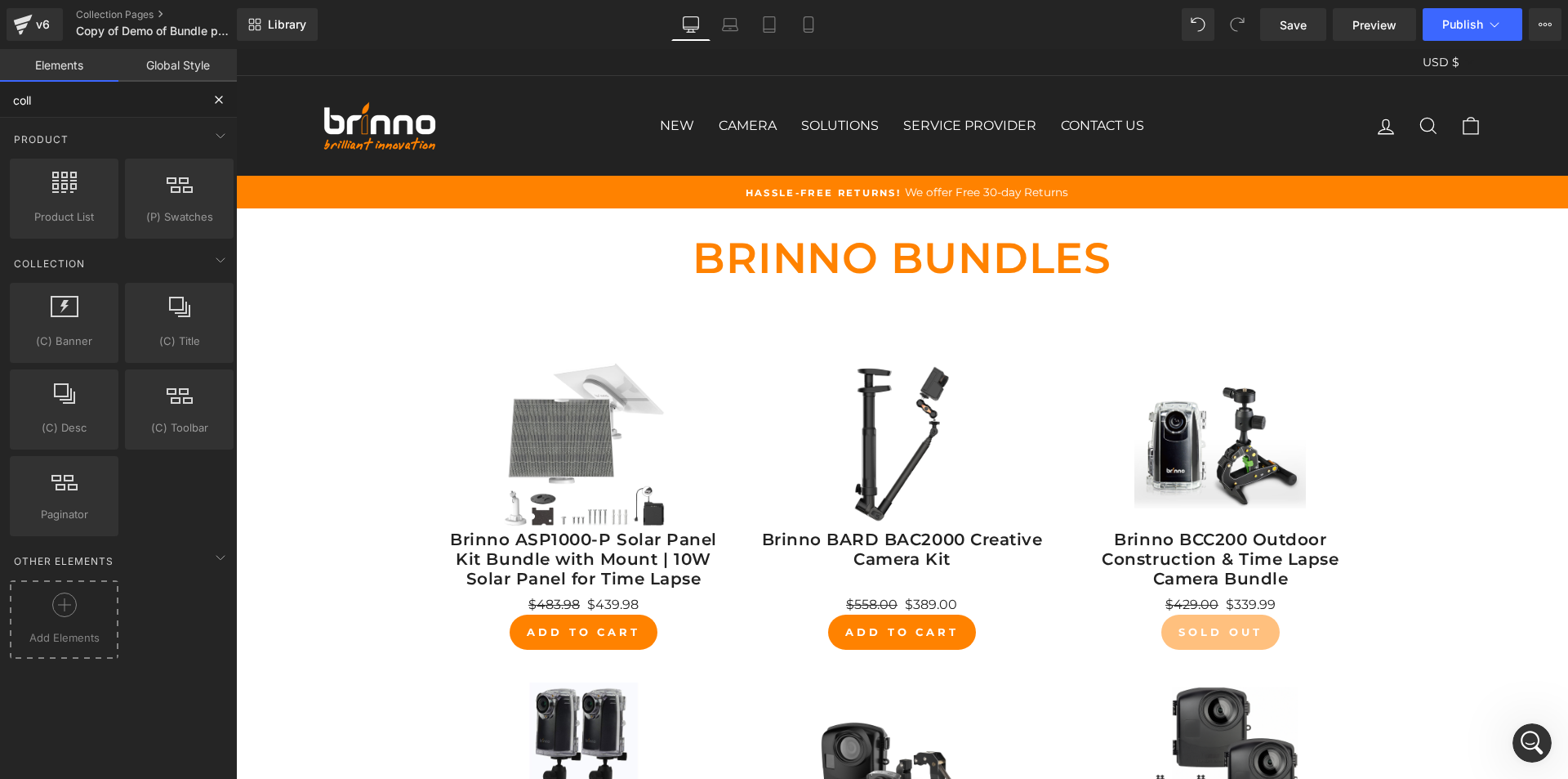
click at [81, 612] on div at bounding box center [64, 611] width 101 height 37
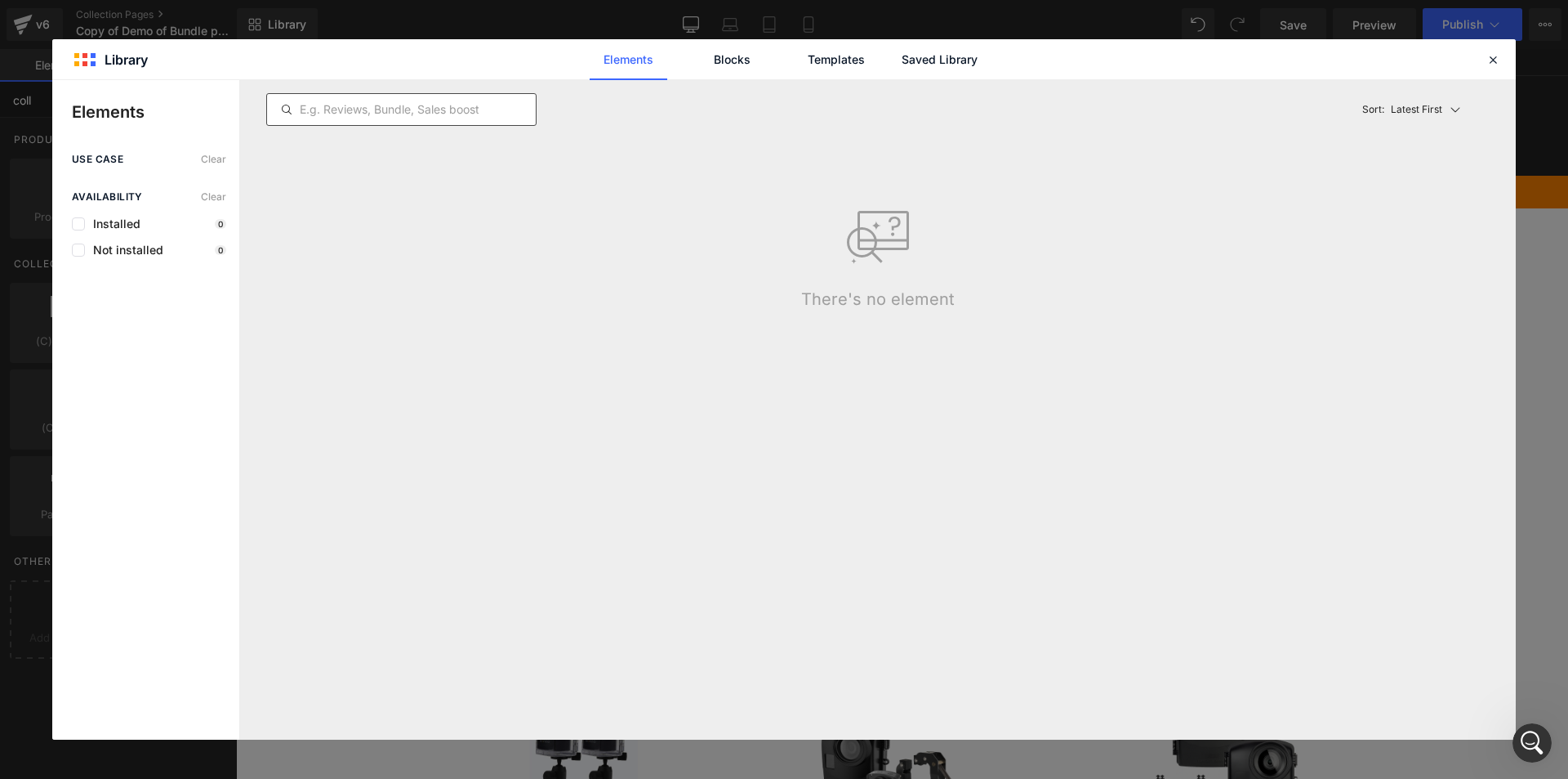
type input "coll"
click at [0, 0] on input "text" at bounding box center [0, 0] width 0 height 0
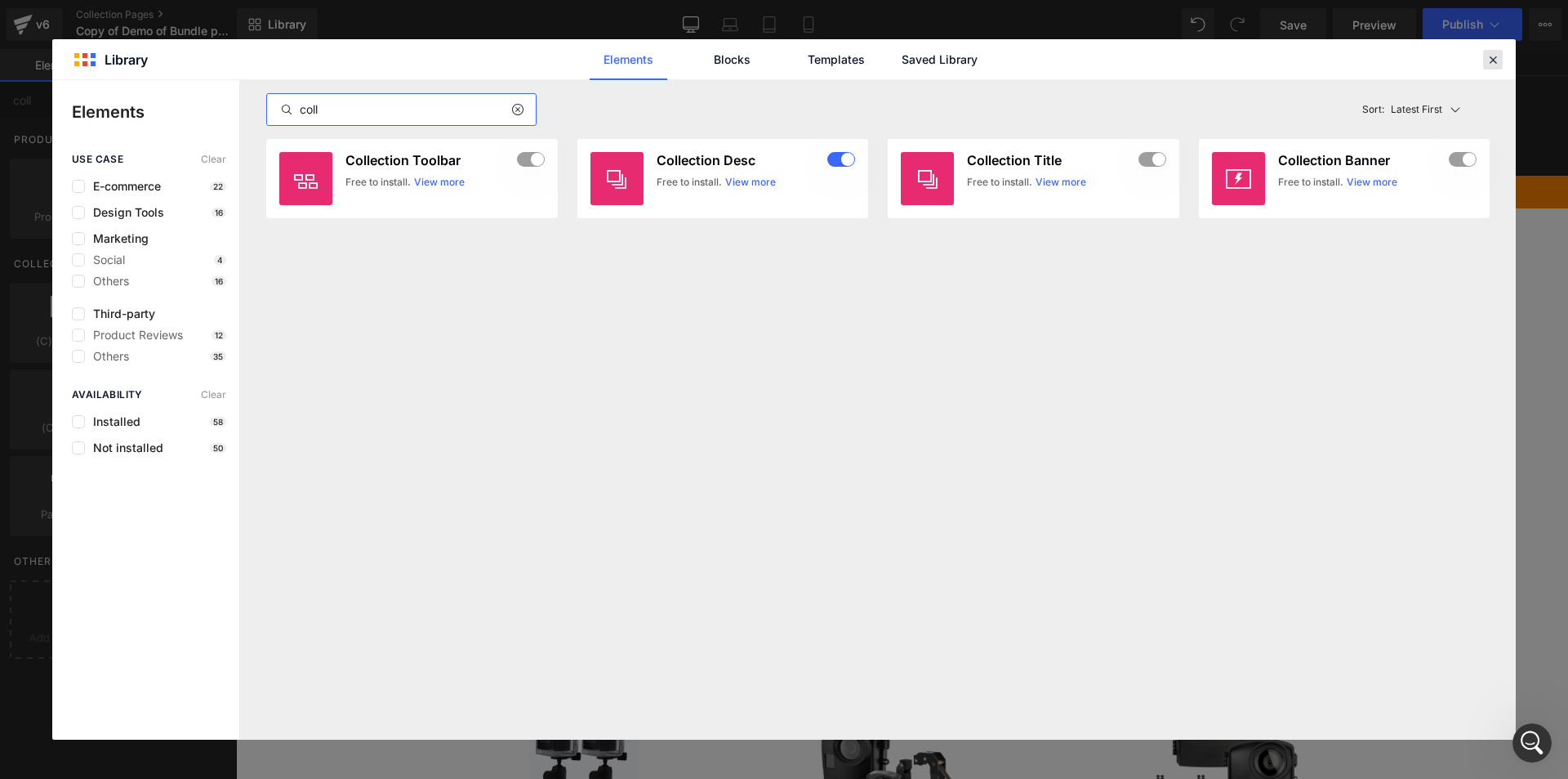
type input "coll"
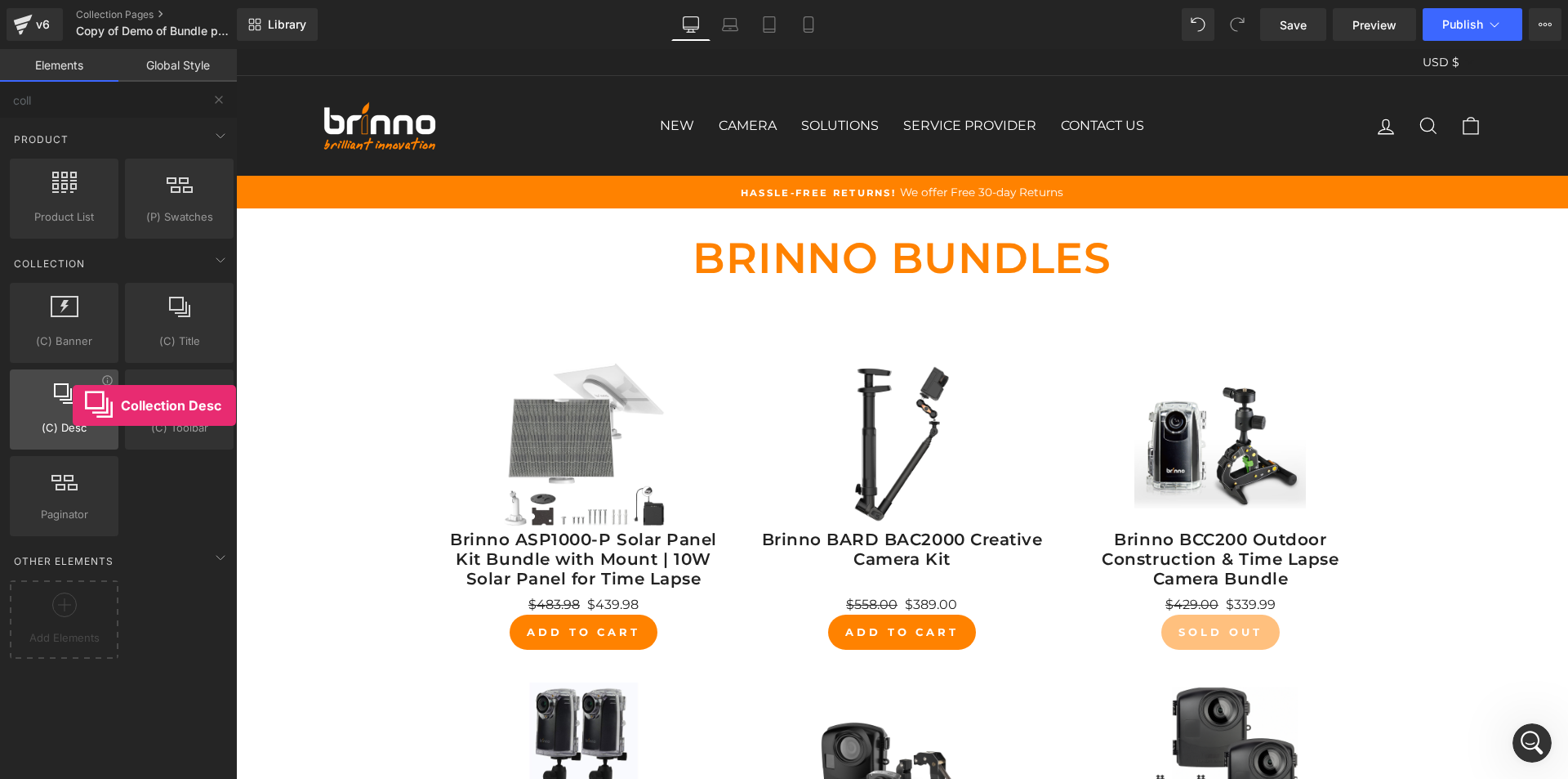
click at [73, 405] on div at bounding box center [64, 401] width 99 height 37
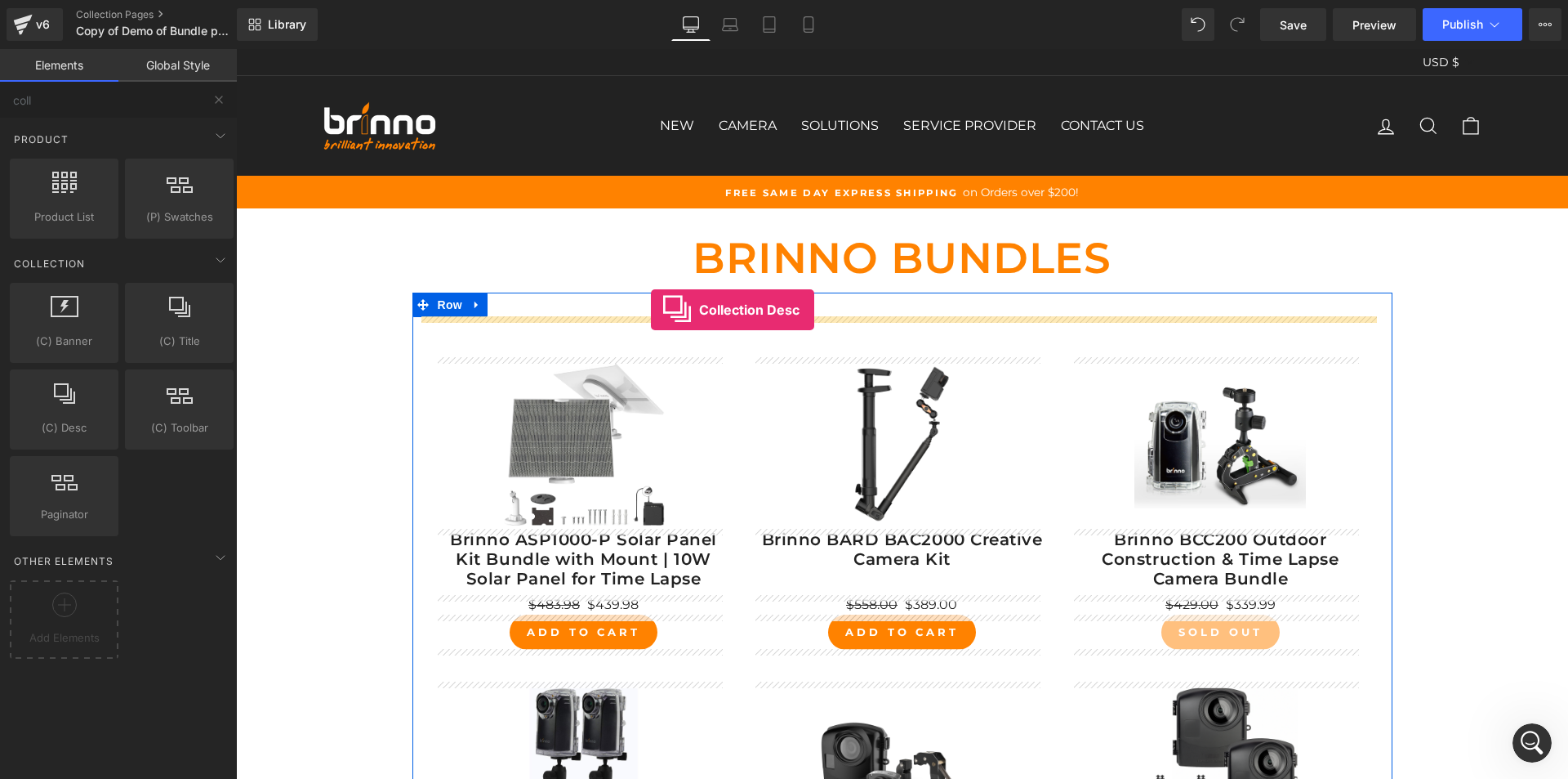
drag, startPoint x: 308, startPoint y: 455, endPoint x: 651, endPoint y: 309, distance: 372.8
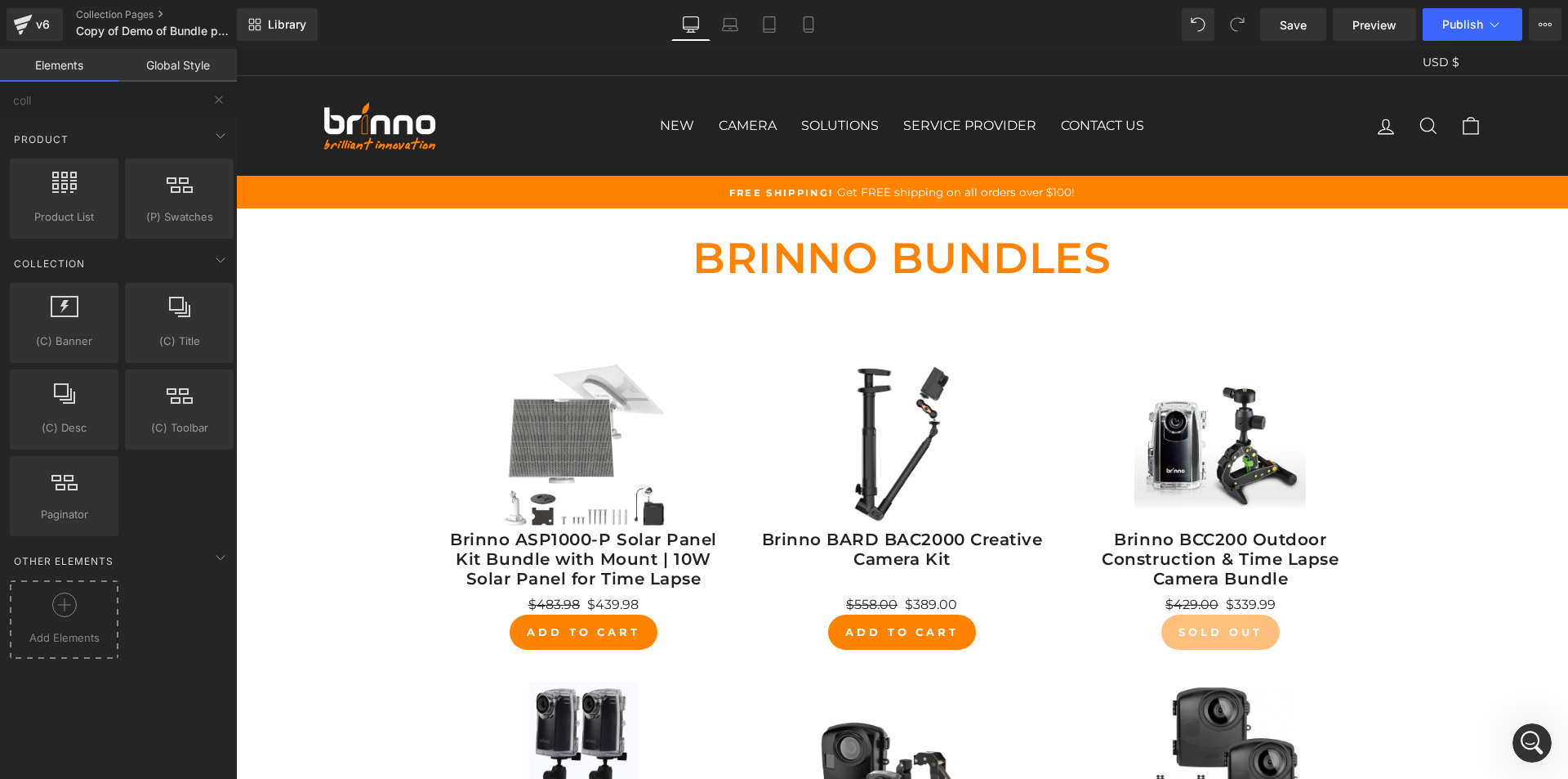
click at [56, 619] on div at bounding box center [64, 611] width 101 height 37
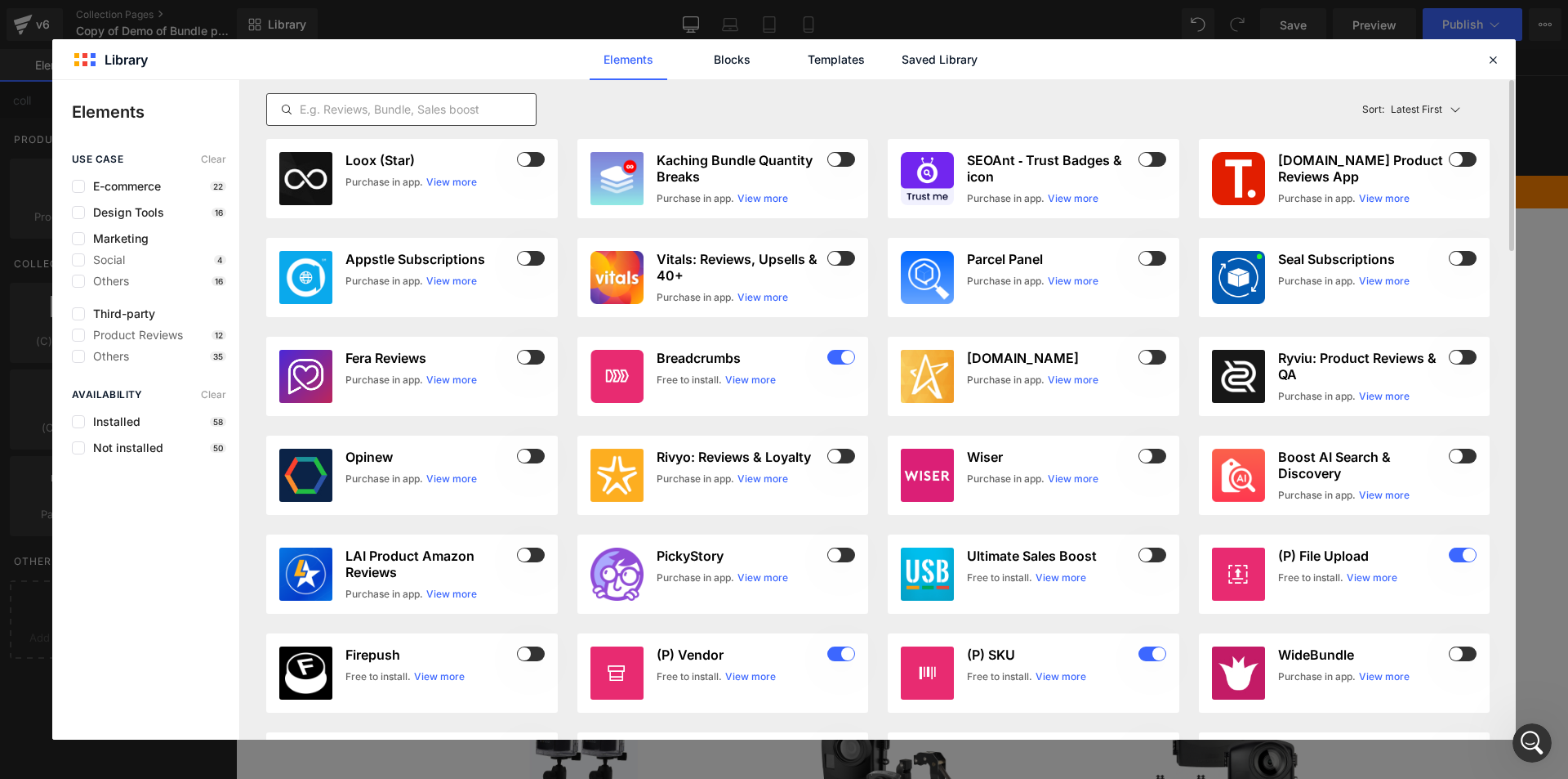
click at [421, 111] on input "text" at bounding box center [401, 110] width 268 height 20
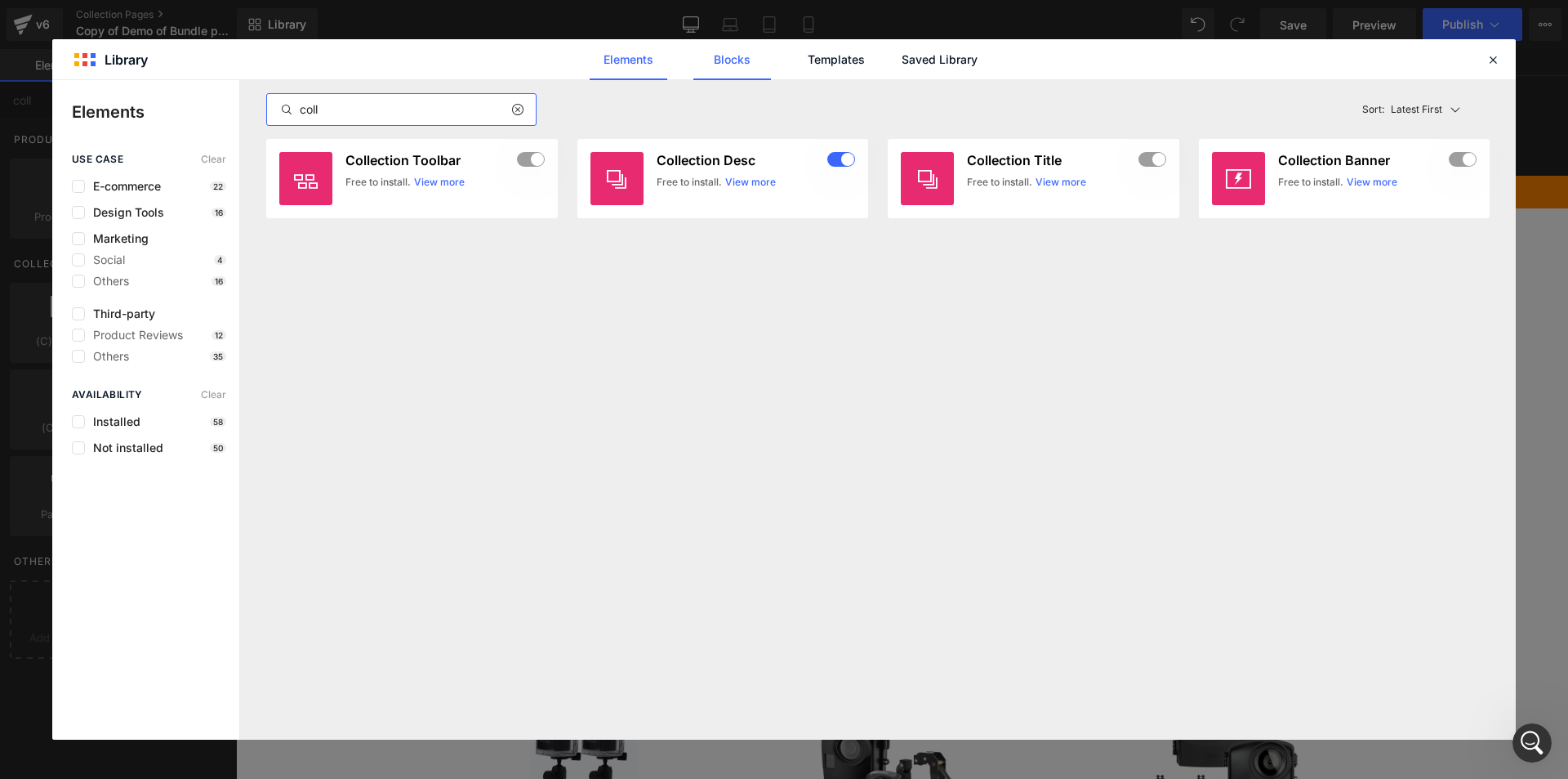
type input "coll"
click at [732, 63] on link "Blocks" at bounding box center [732, 59] width 78 height 41
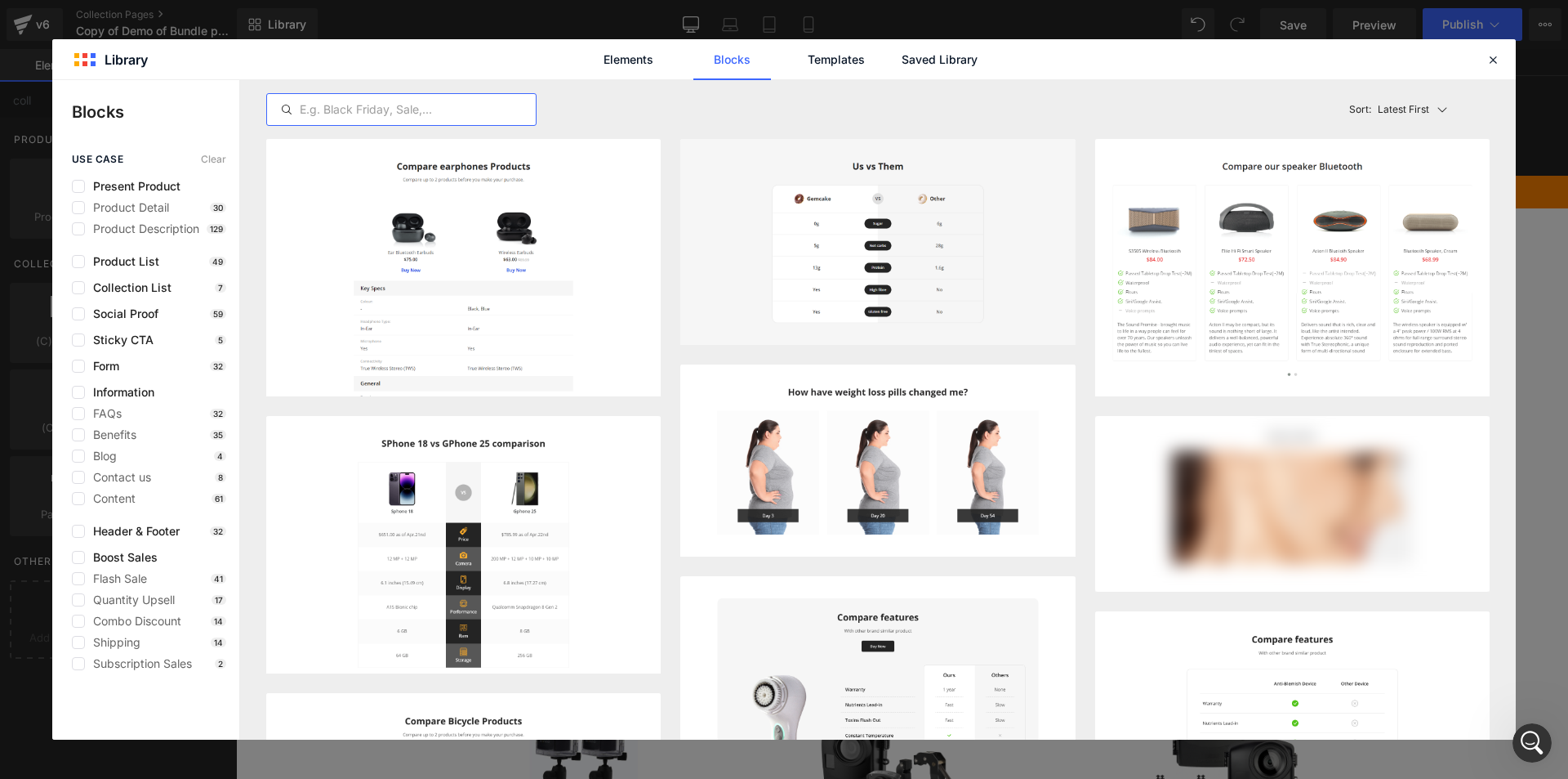
click at [395, 103] on input "text" at bounding box center [401, 110] width 268 height 20
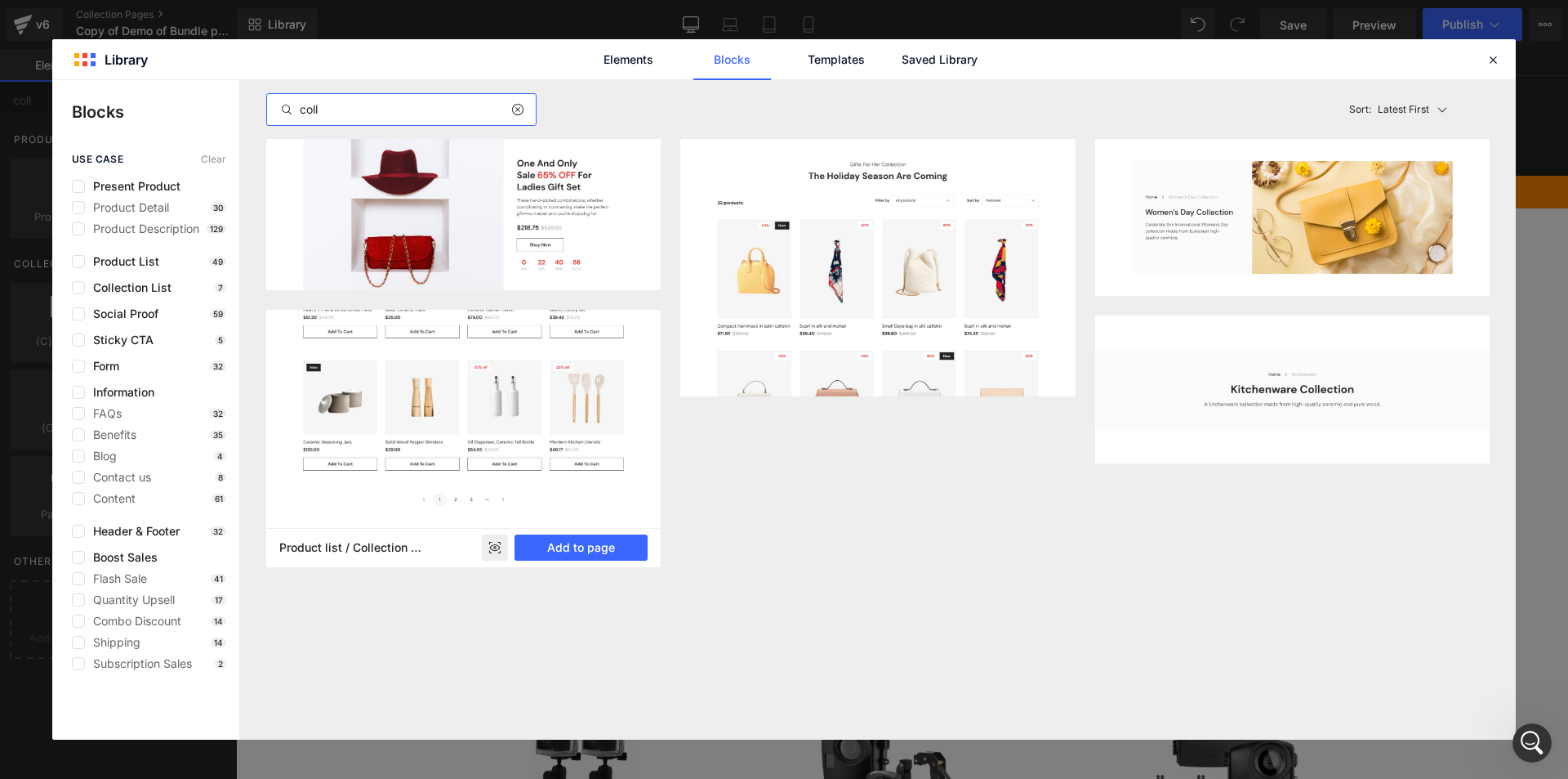
type input "coll"
click at [507, 404] on img at bounding box center [463, 289] width 394 height 479
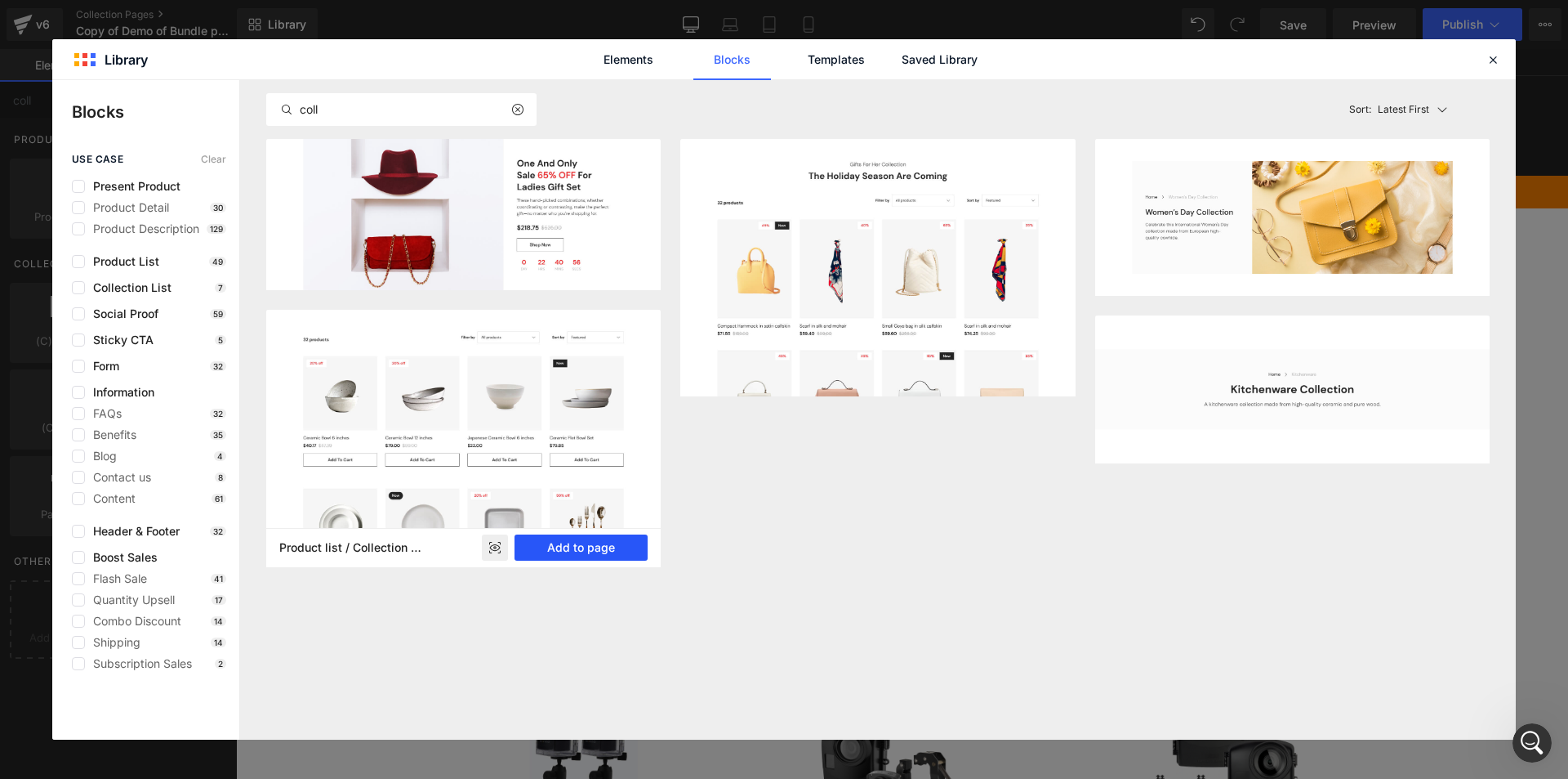
click at [574, 548] on button "Add to page" at bounding box center [581, 547] width 133 height 26
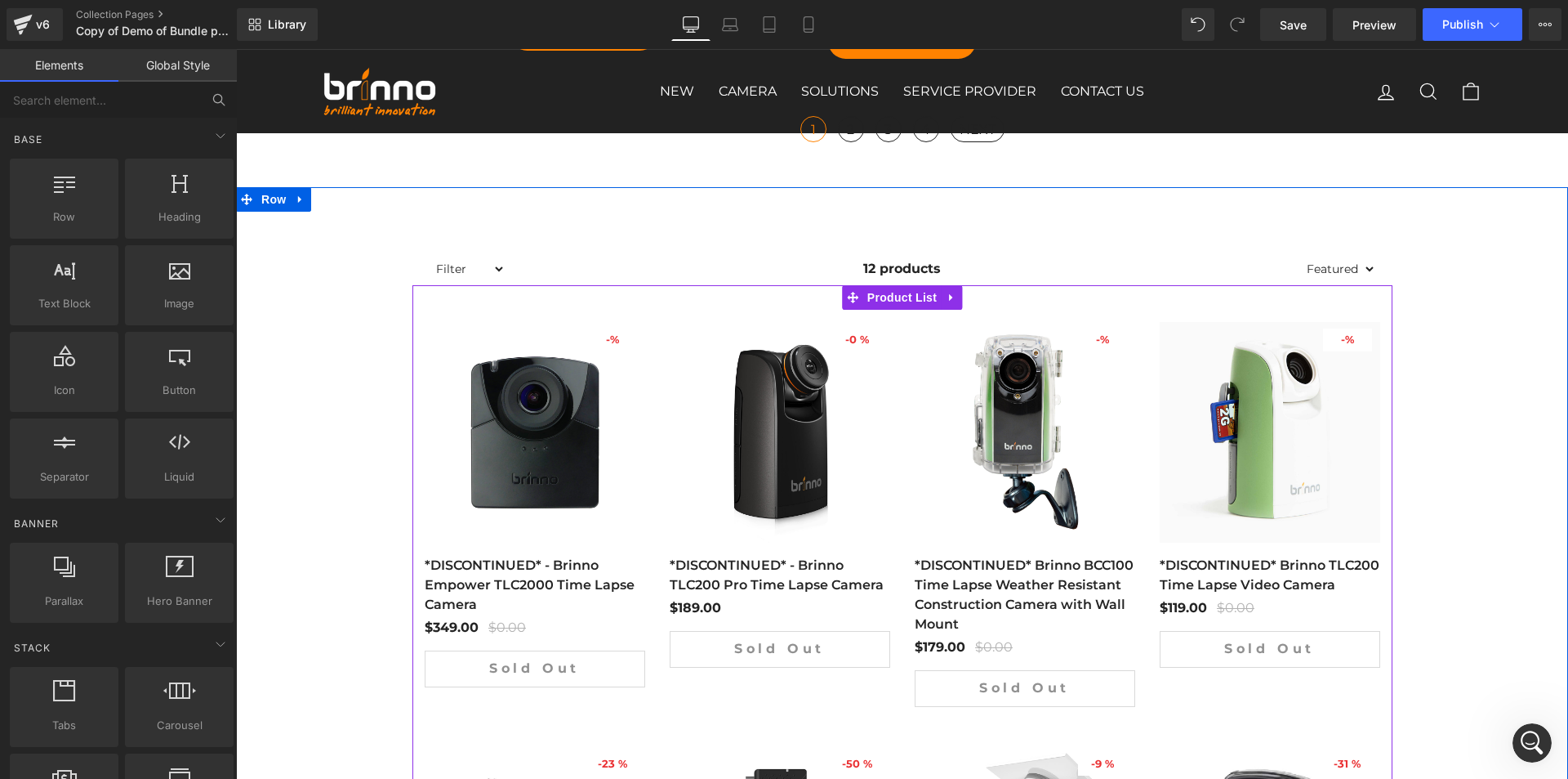
scroll to position [1226, 0]
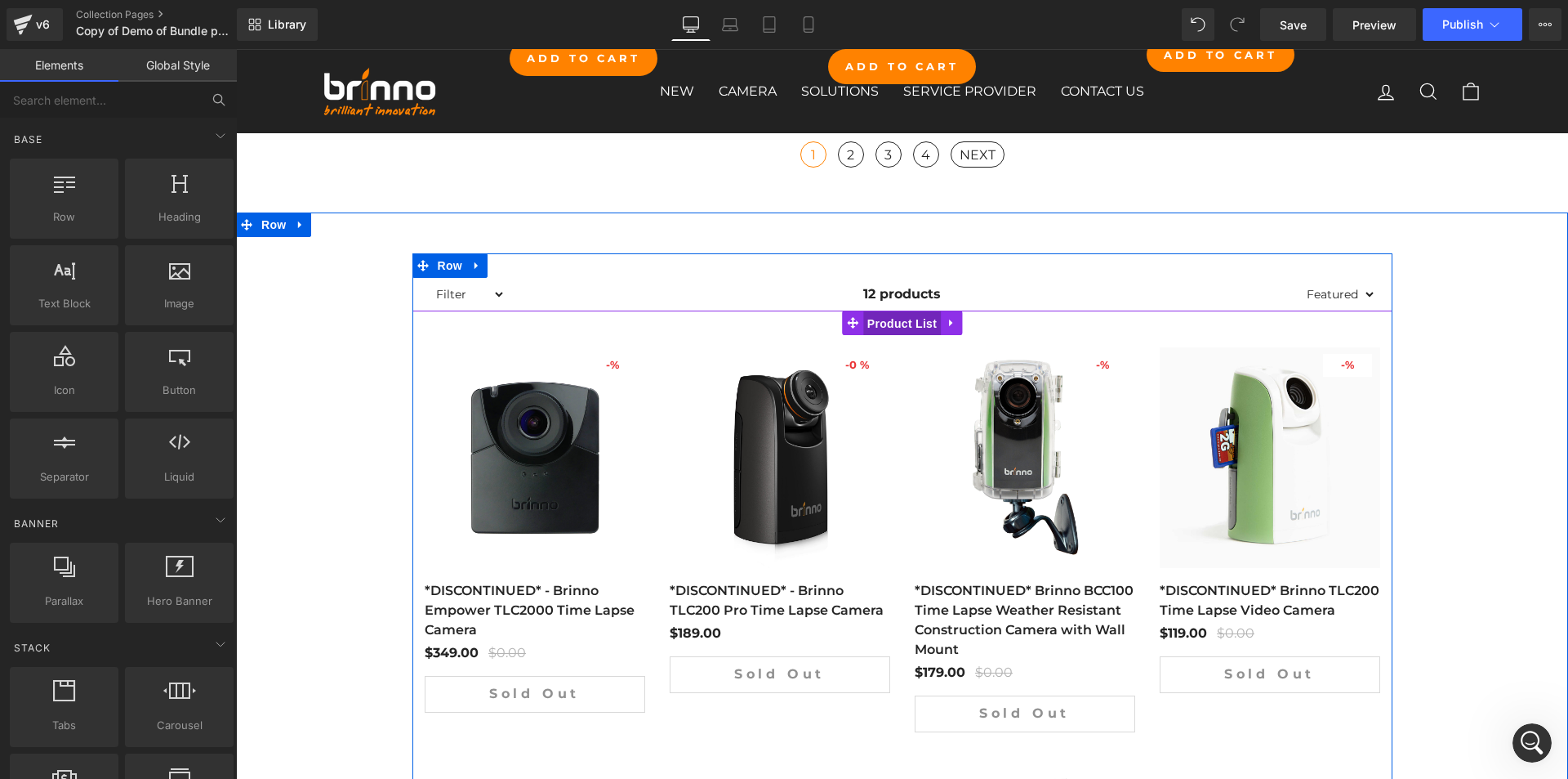
click at [892, 324] on span "Product List" at bounding box center [902, 323] width 78 height 24
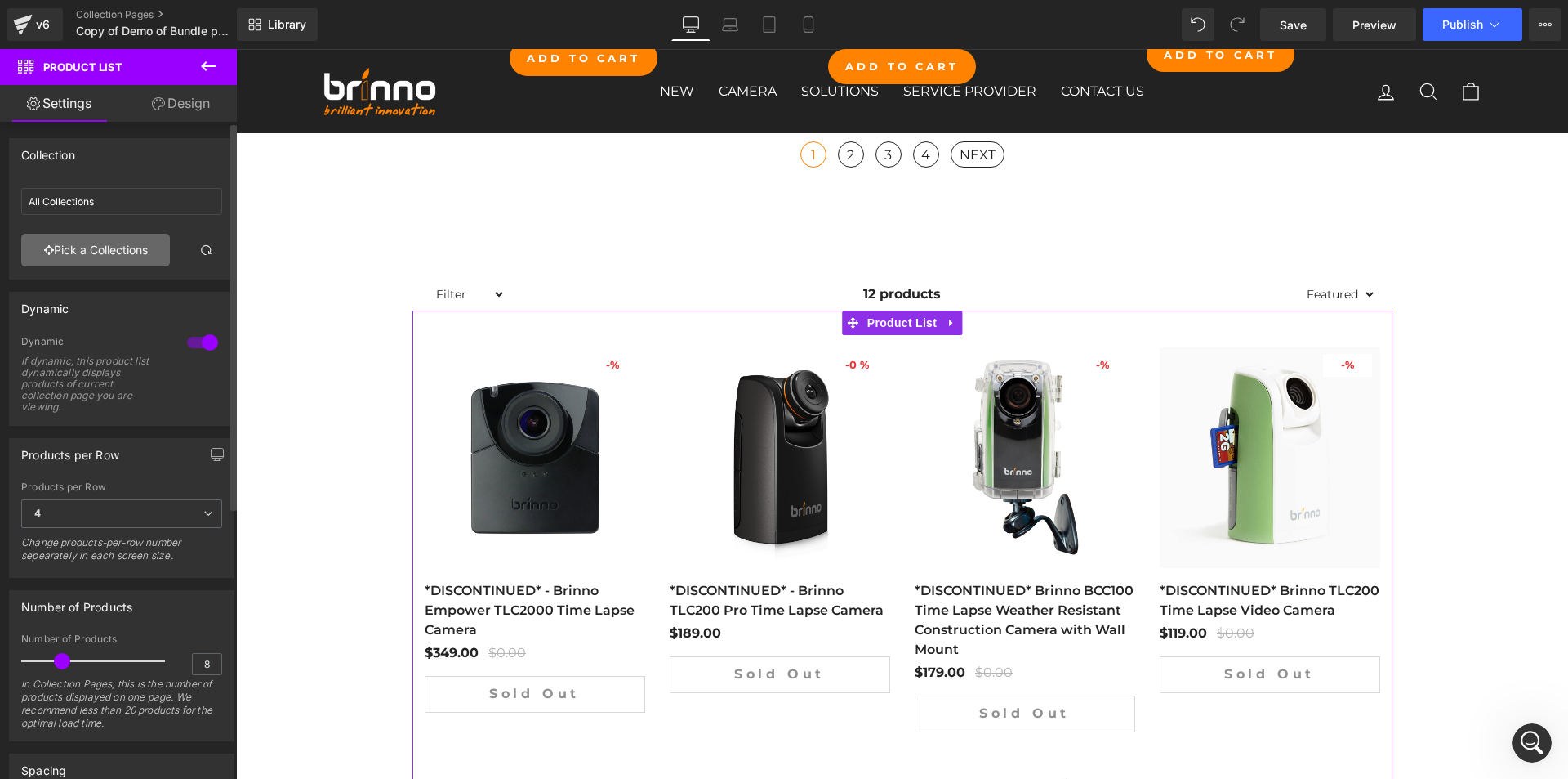
click at [78, 244] on link "Pick a Collections" at bounding box center [95, 249] width 148 height 33
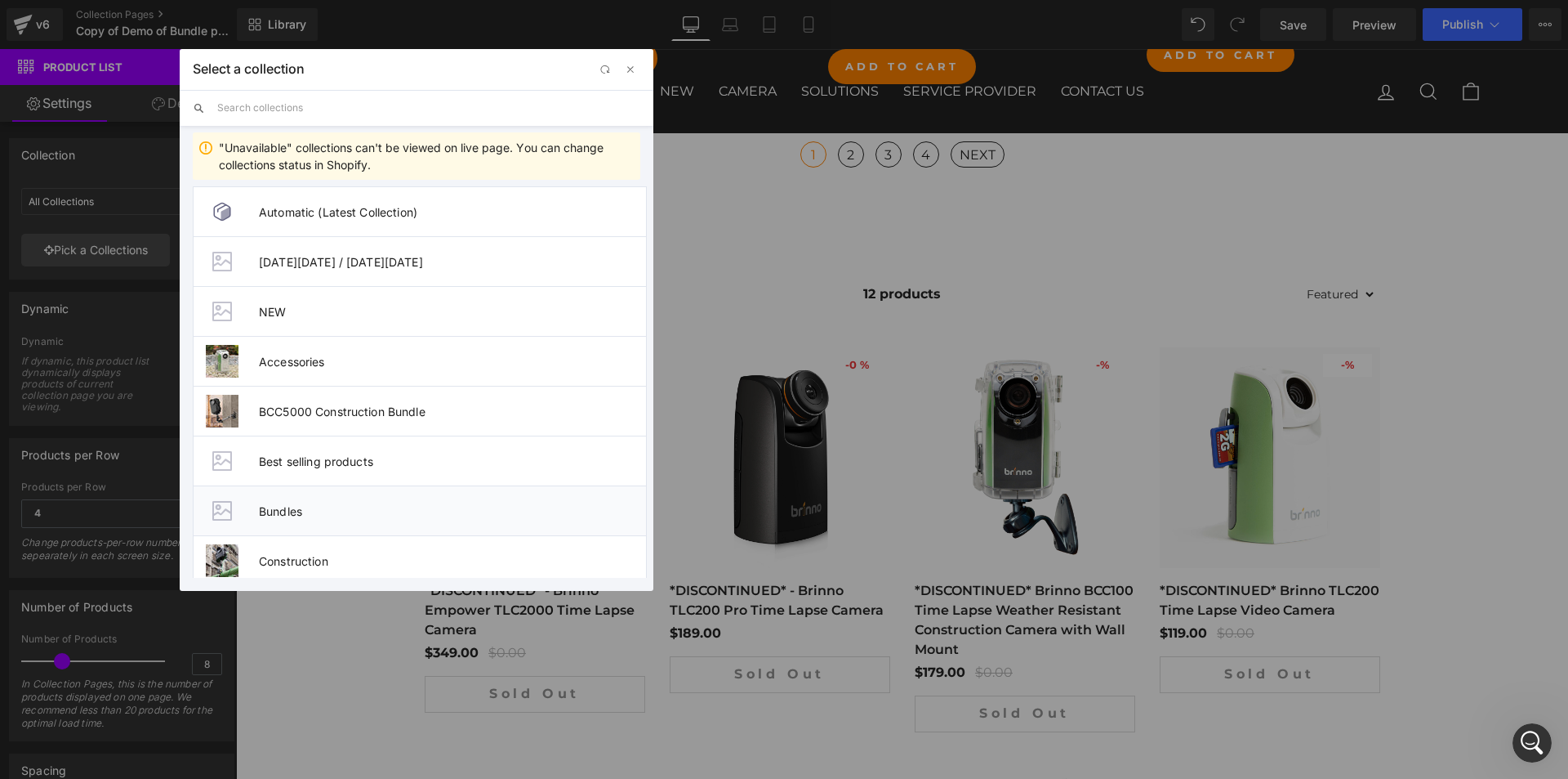
click at [308, 514] on span "Bundles" at bounding box center [453, 511] width 387 height 14
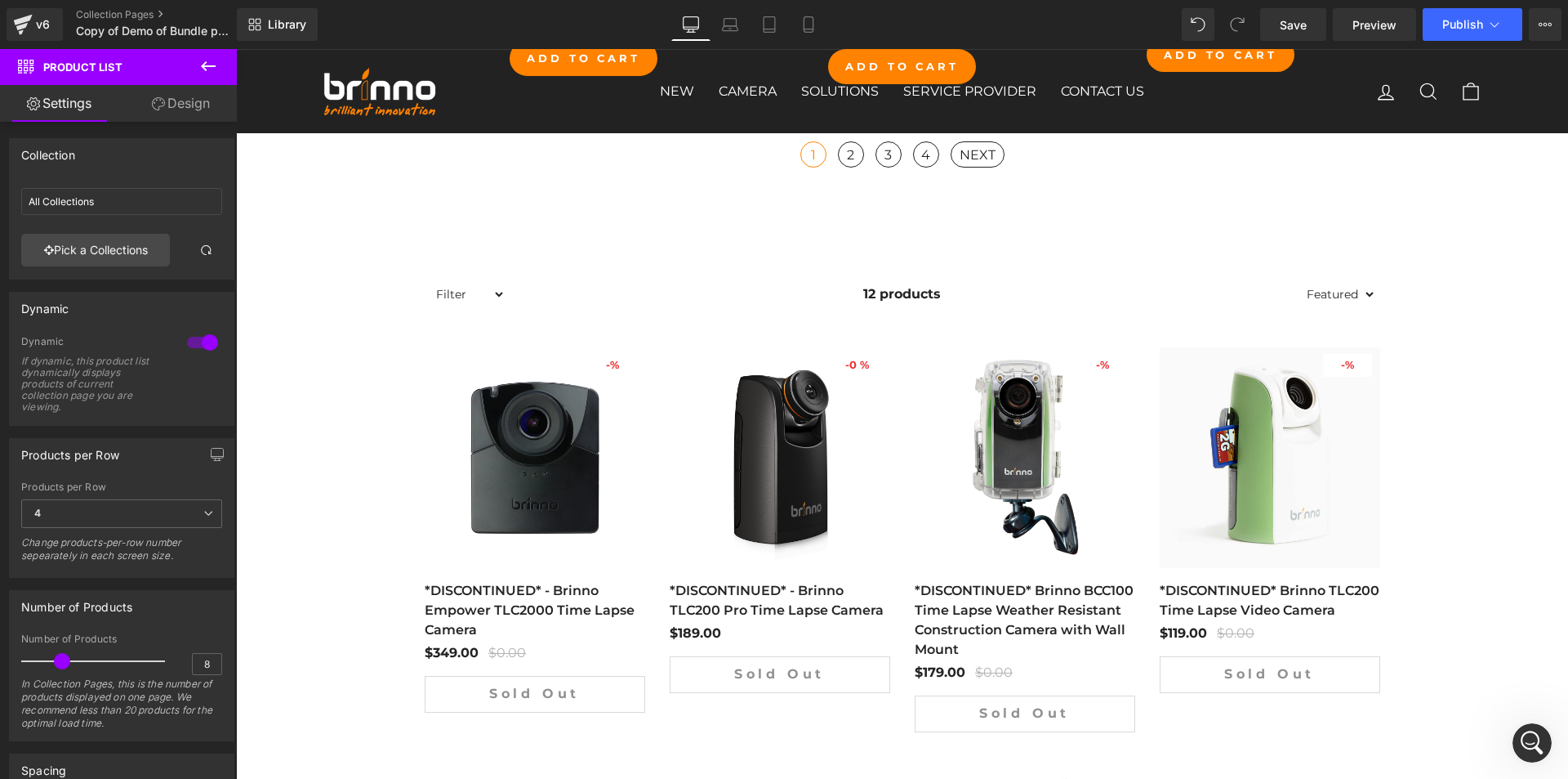
type input "Bundles"
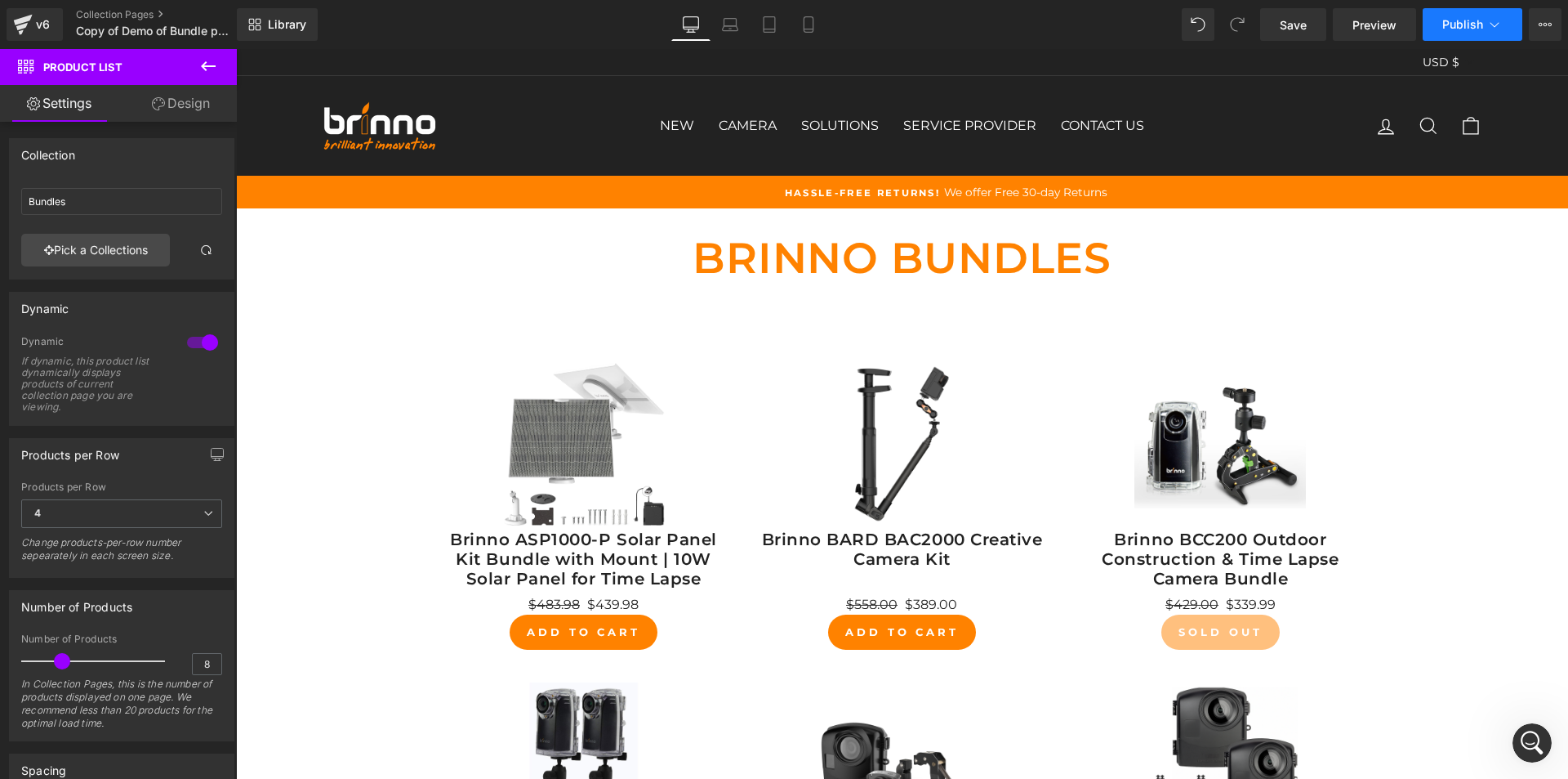
click at [1471, 25] on span "Publish" at bounding box center [1462, 25] width 41 height 13
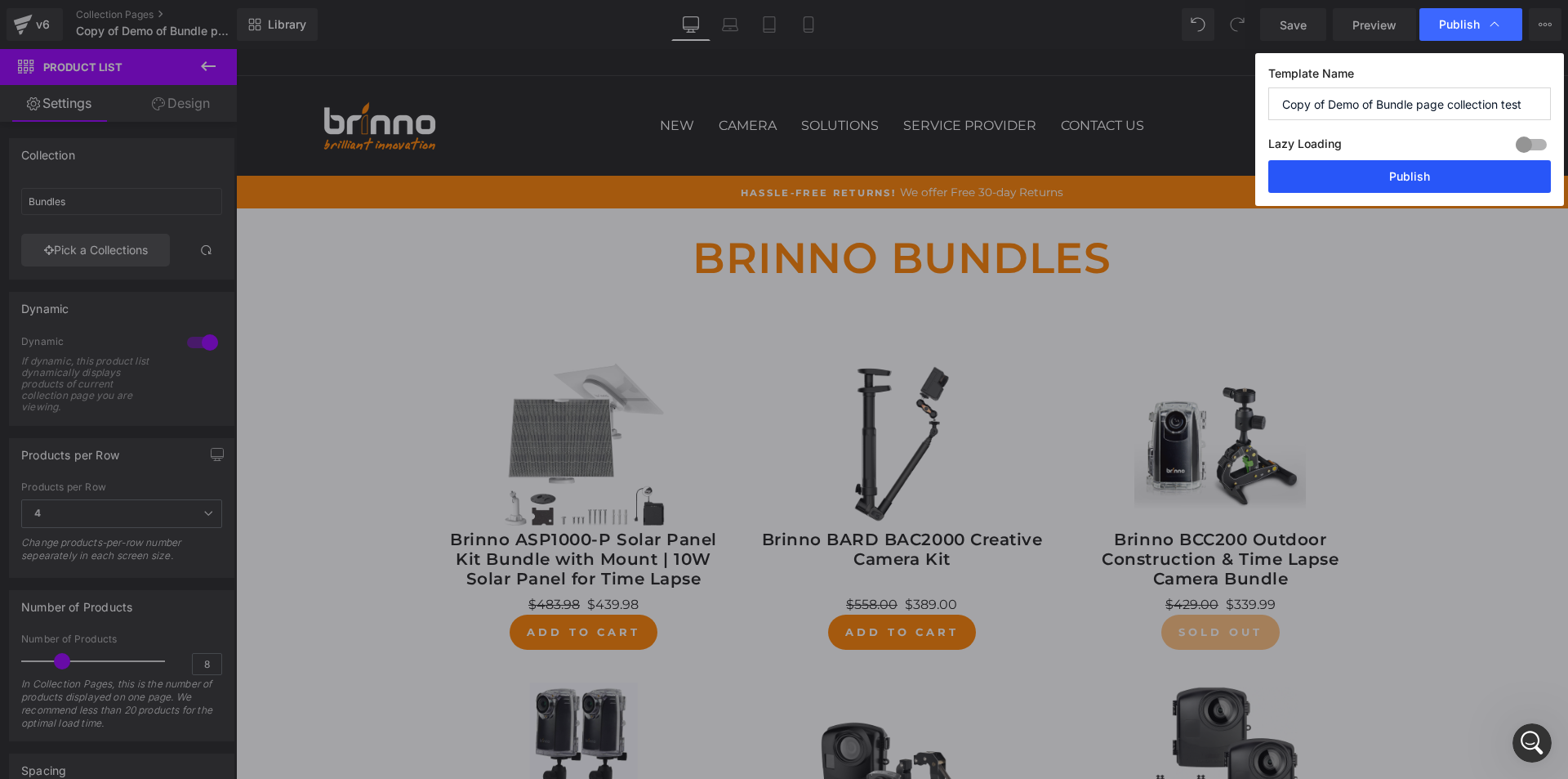
click at [1422, 182] on button "Publish" at bounding box center [1410, 176] width 283 height 33
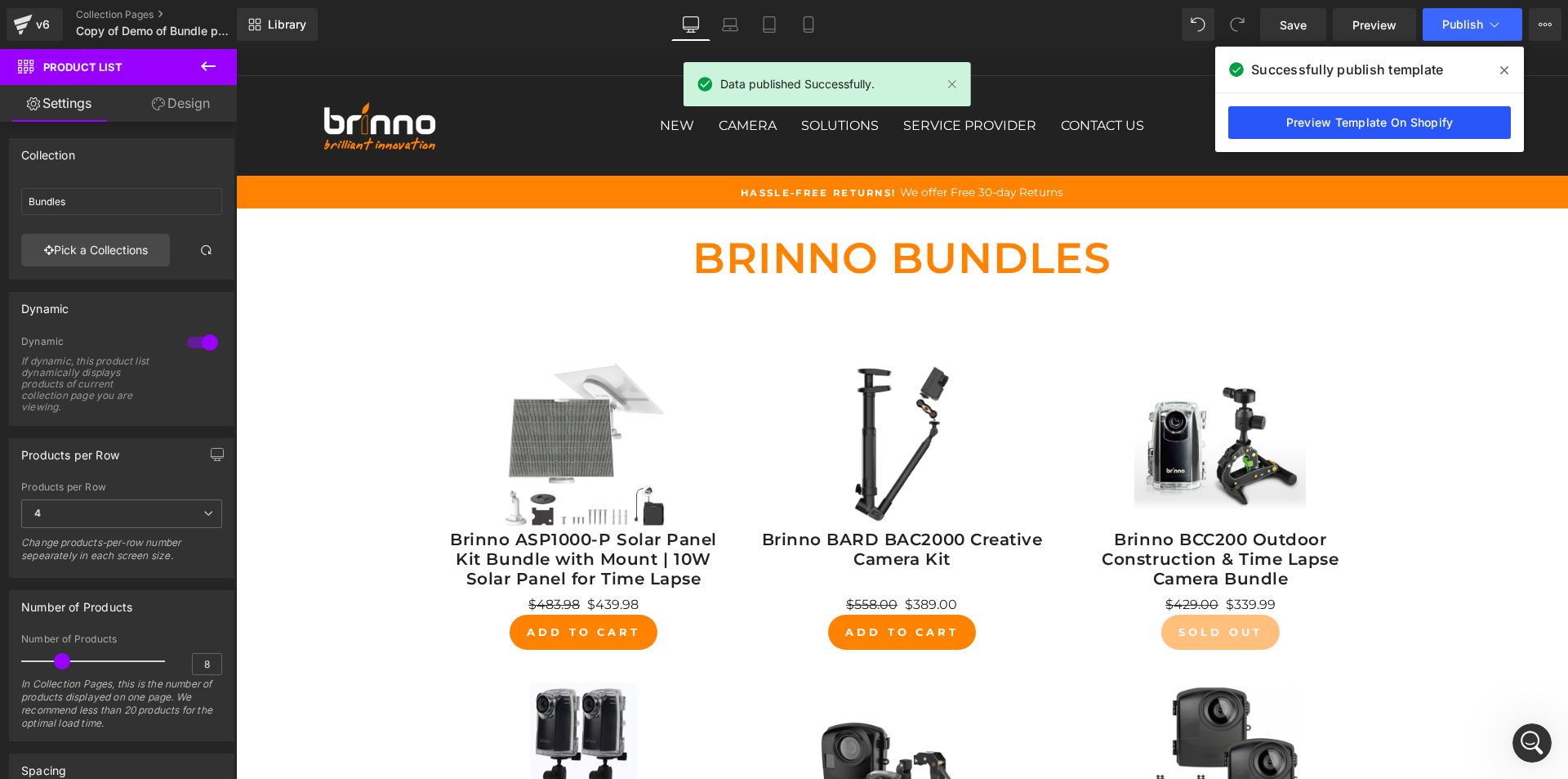
click at [1360, 125] on link "Preview Template On Shopify" at bounding box center [1370, 122] width 283 height 33
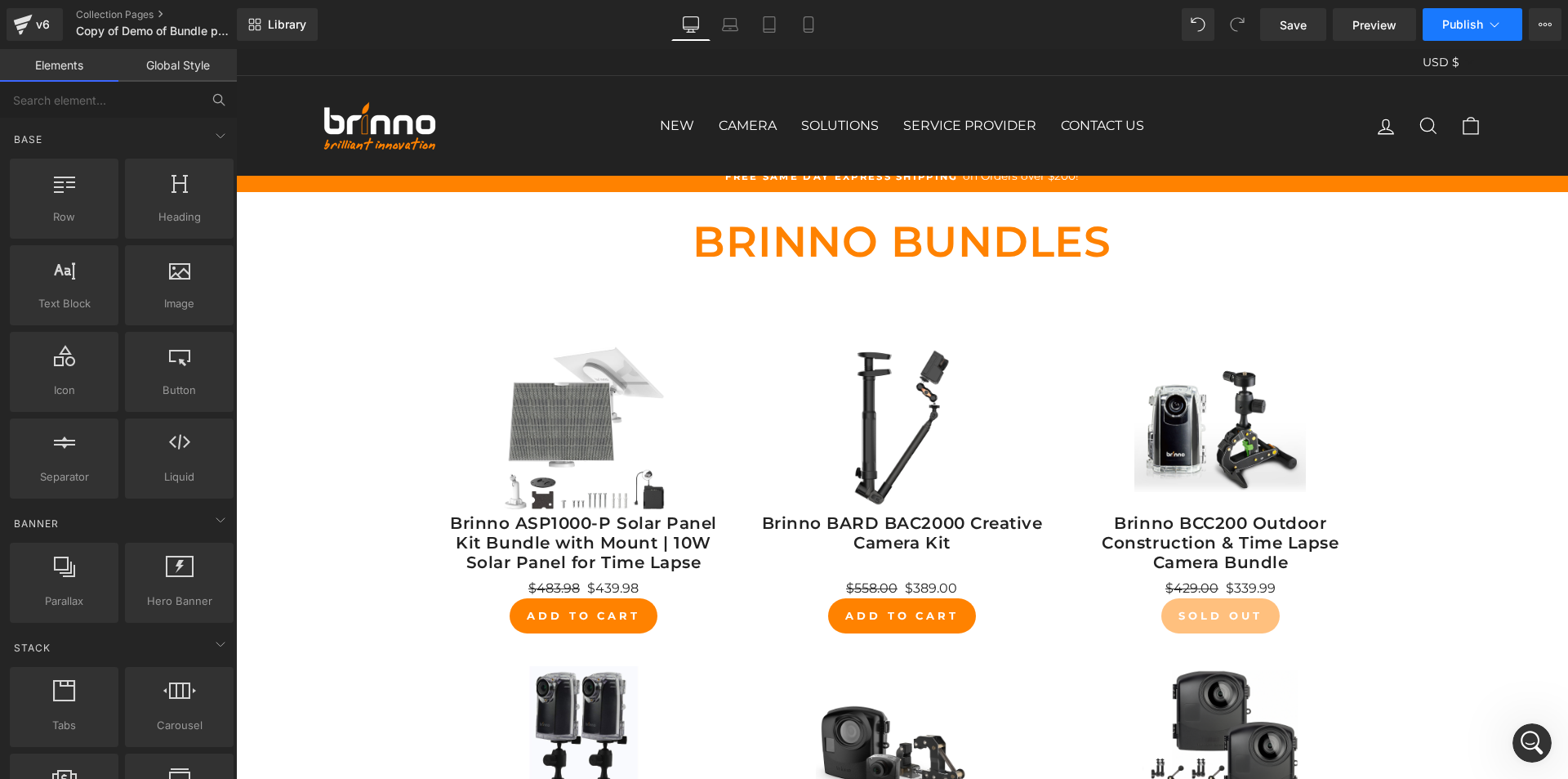
click at [1466, 18] on span "Publish" at bounding box center [1462, 25] width 41 height 13
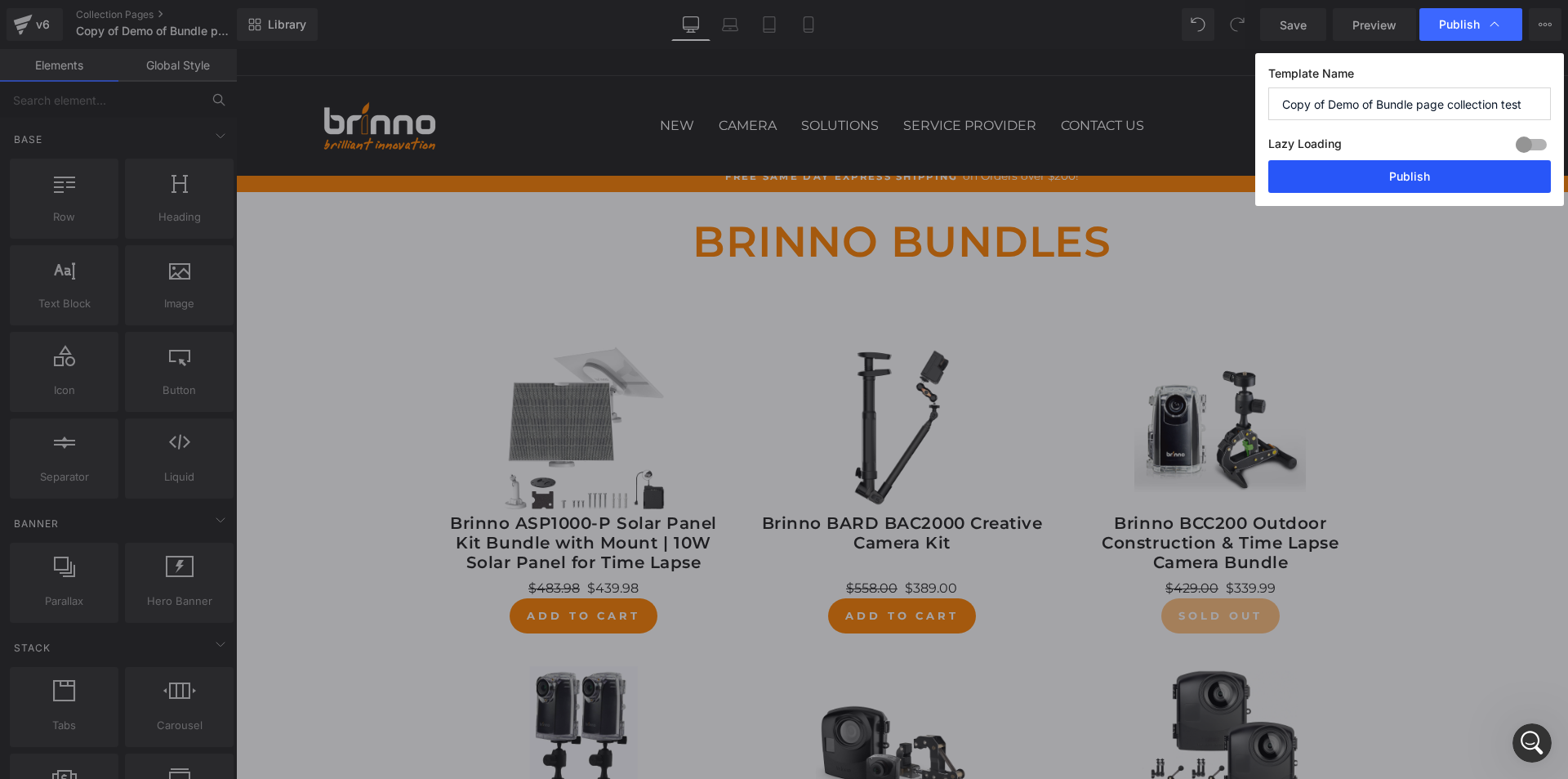
click at [1415, 183] on button "Publish" at bounding box center [1410, 176] width 283 height 33
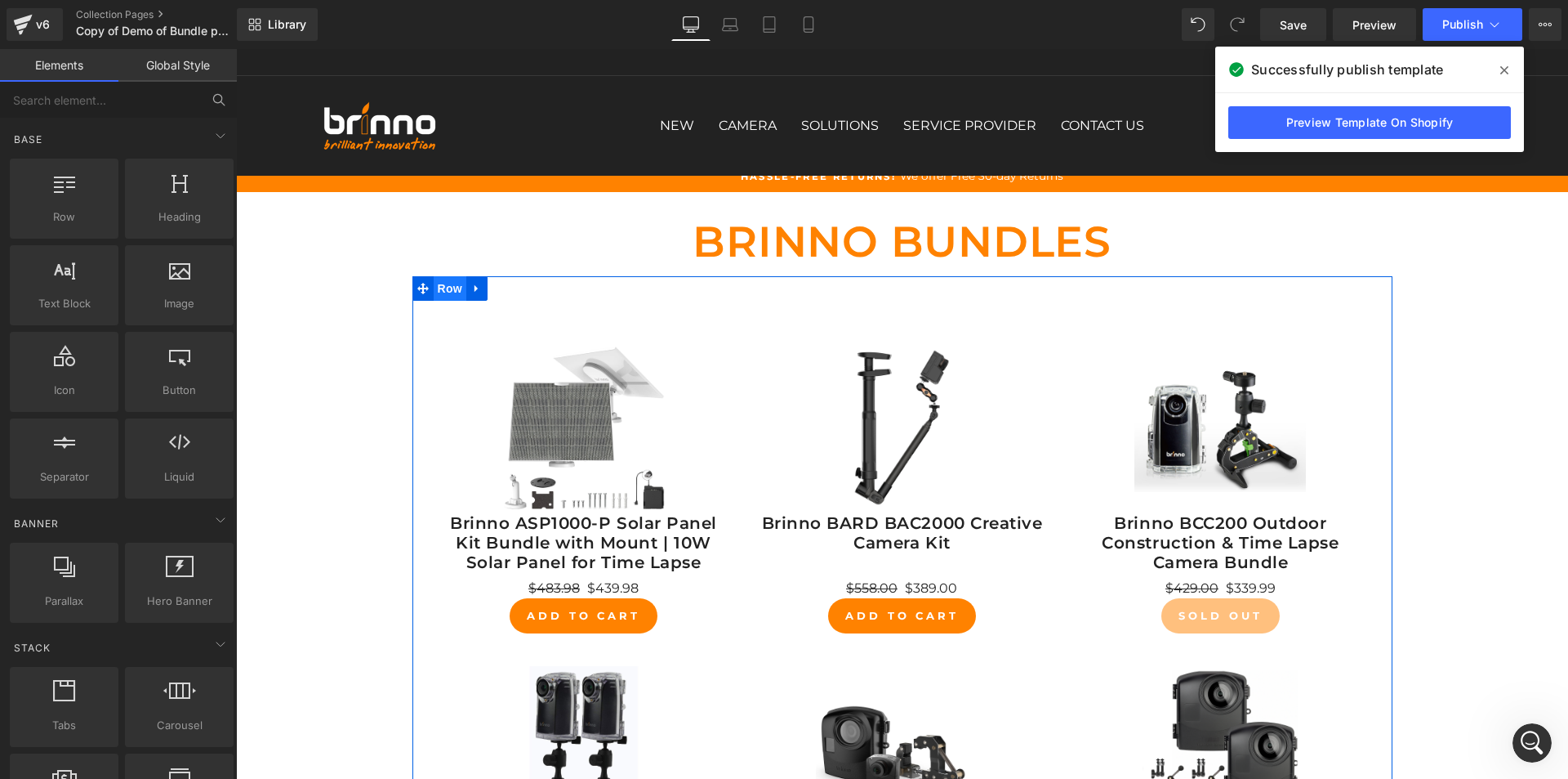
click at [436, 282] on span "Row" at bounding box center [449, 288] width 33 height 24
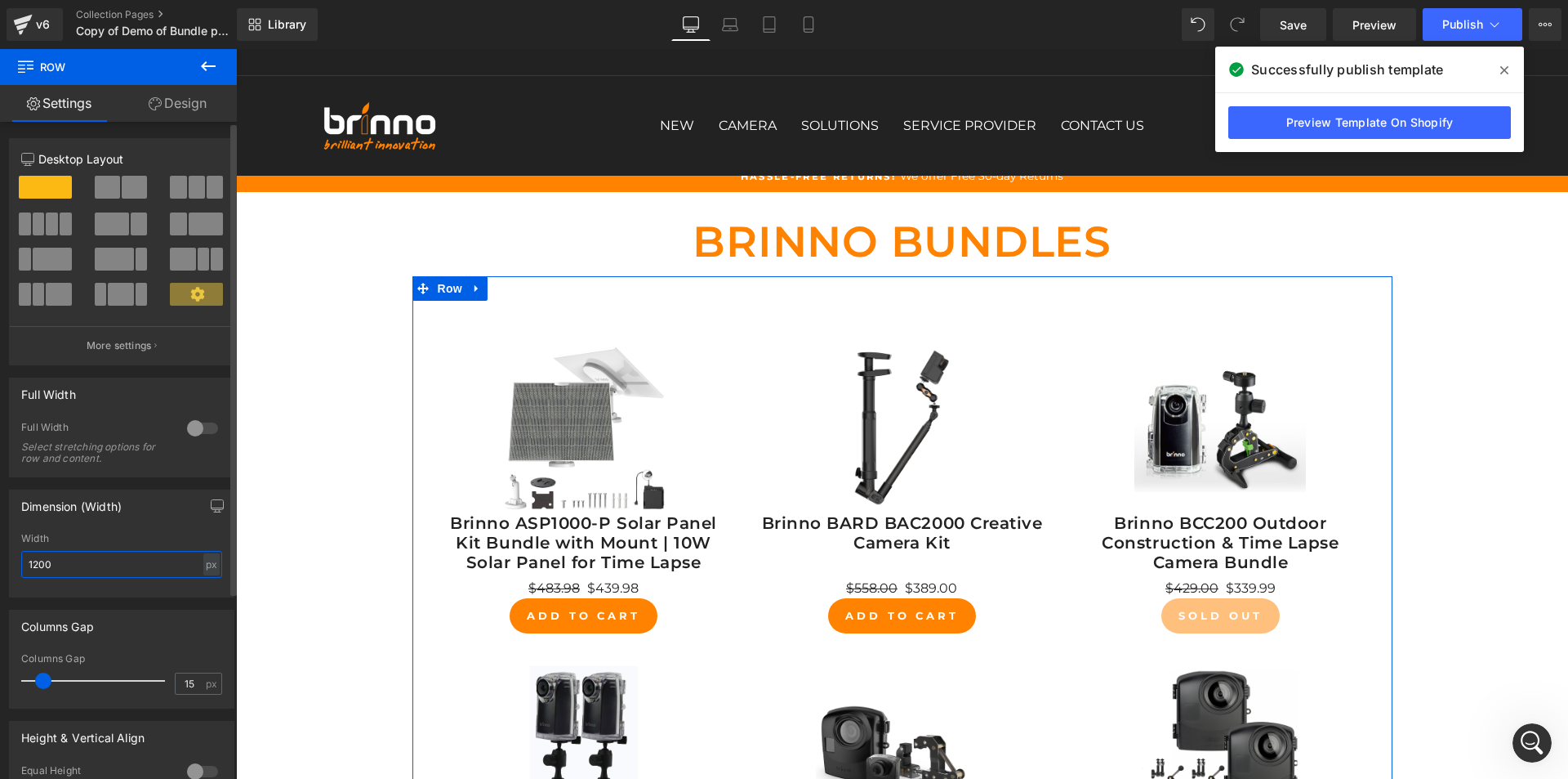
click at [37, 560] on input "1200" at bounding box center [121, 564] width 201 height 27
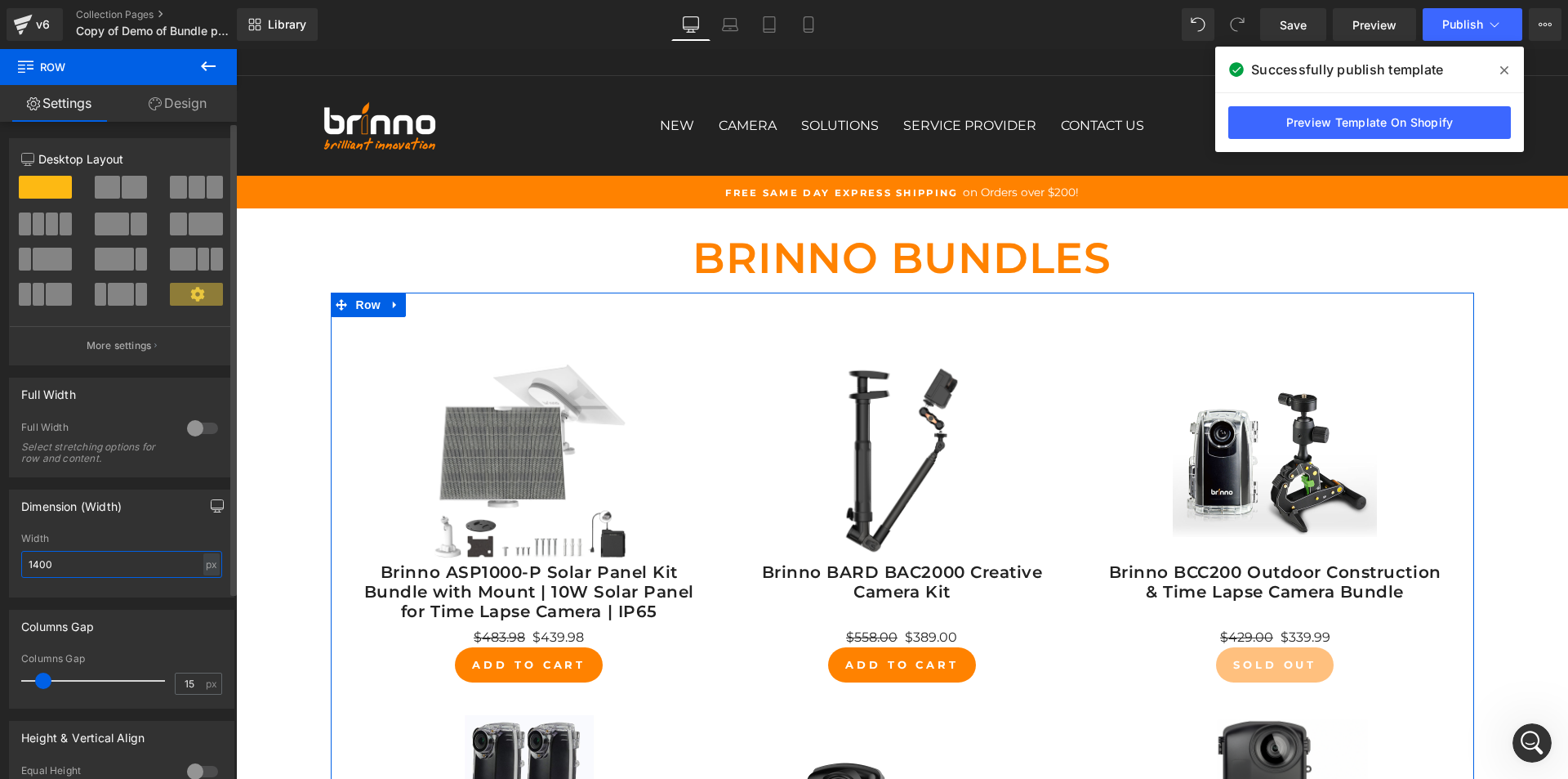
type input "1400"
click at [207, 499] on button "button" at bounding box center [217, 505] width 26 height 31
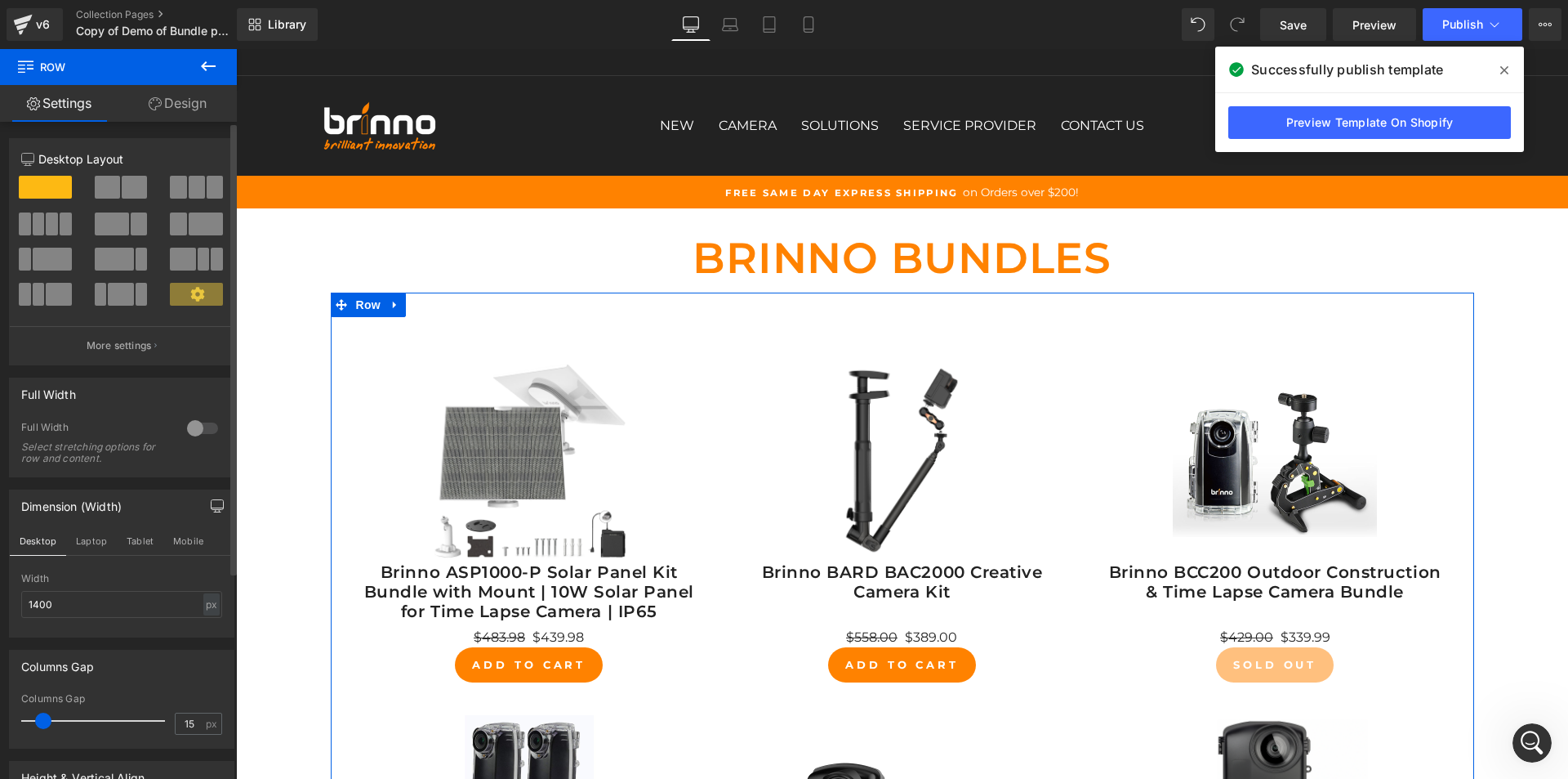
click at [207, 499] on button "button" at bounding box center [217, 505] width 26 height 31
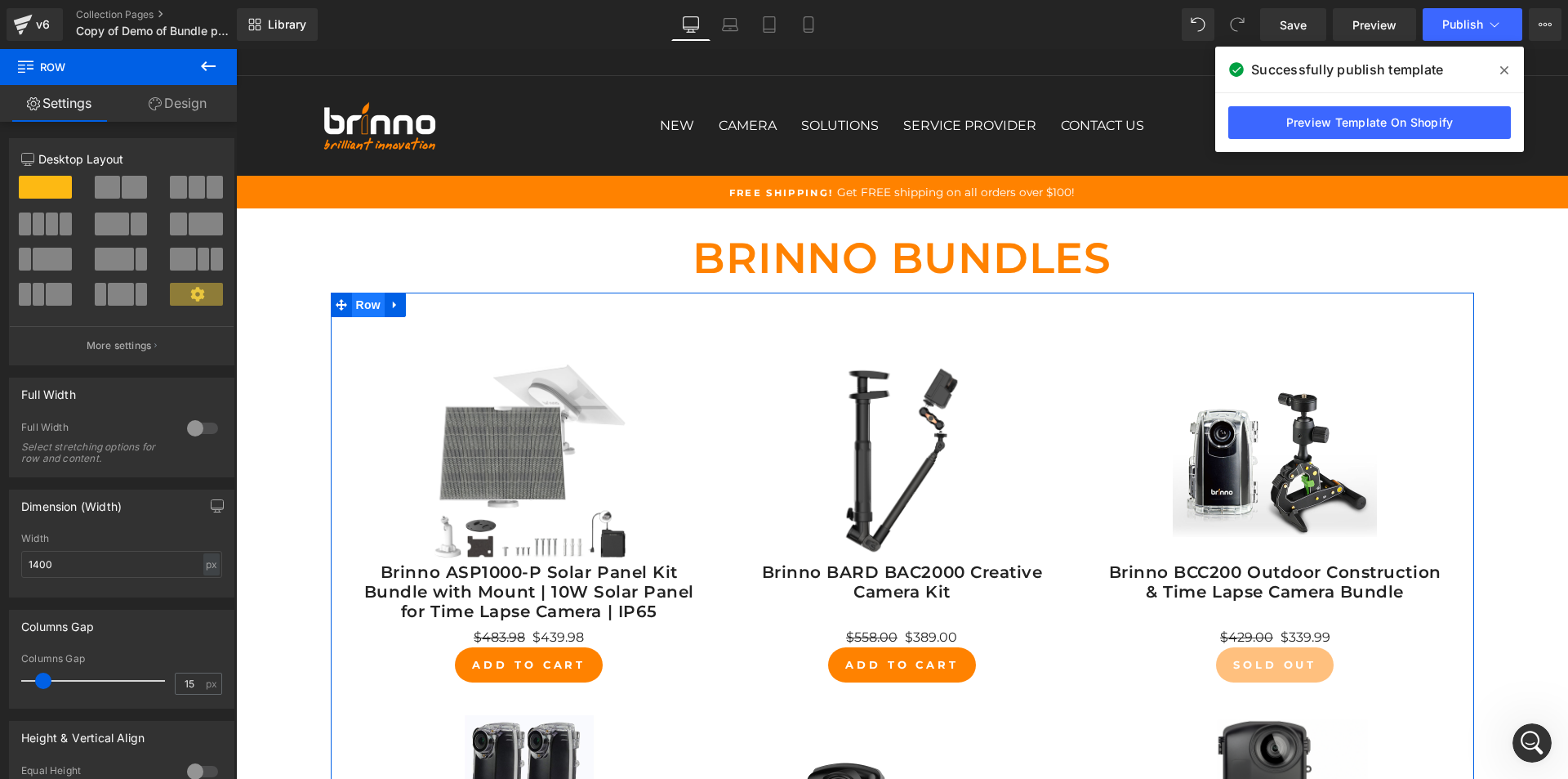
click at [356, 303] on span "Row" at bounding box center [368, 304] width 33 height 24
click at [897, 334] on span "Product List" at bounding box center [902, 329] width 78 height 24
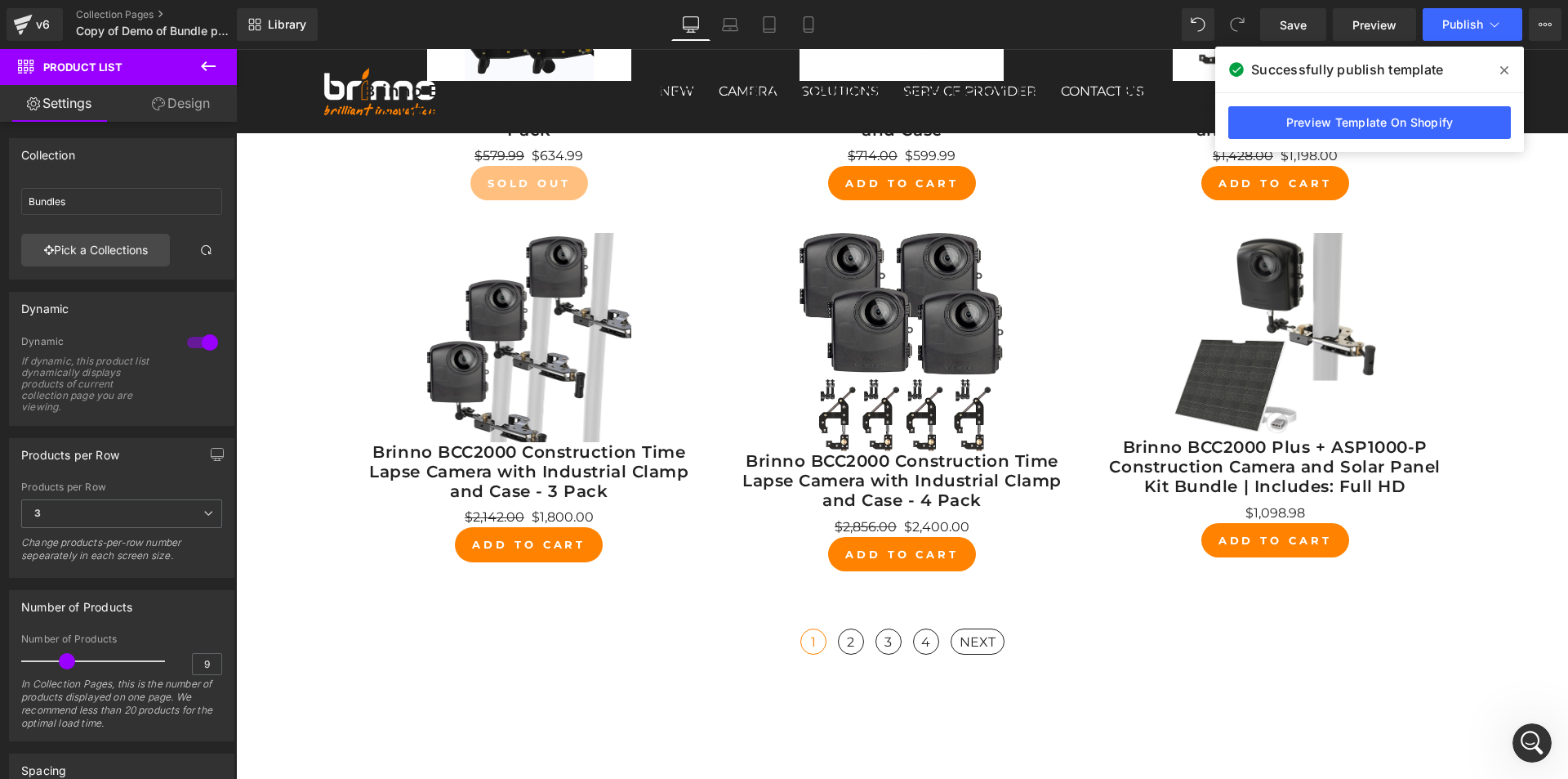
scroll to position [817, 0]
